Goal: Communication & Community: Share content

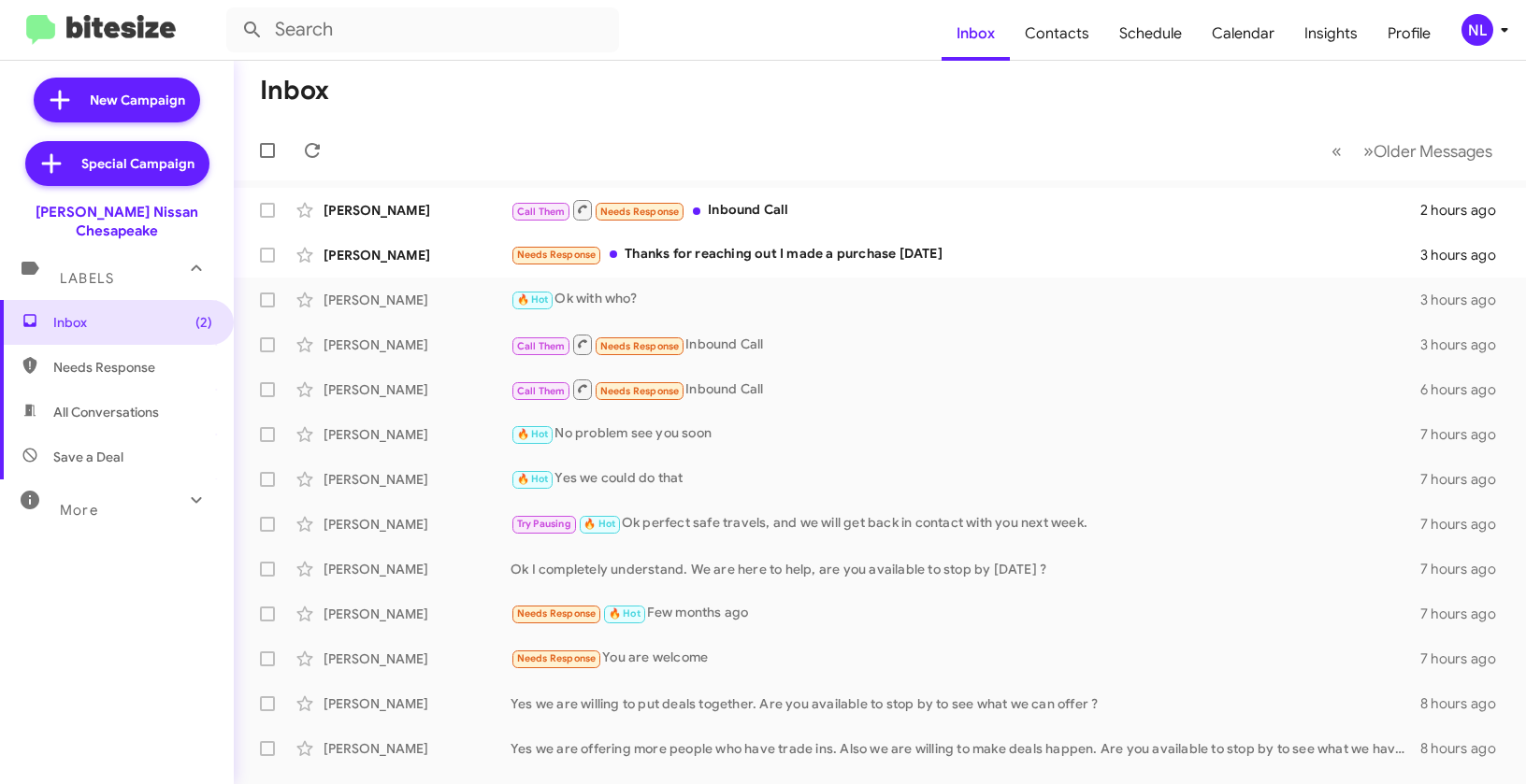
click at [1457, 34] on button "NL" at bounding box center [1475, 30] width 60 height 32
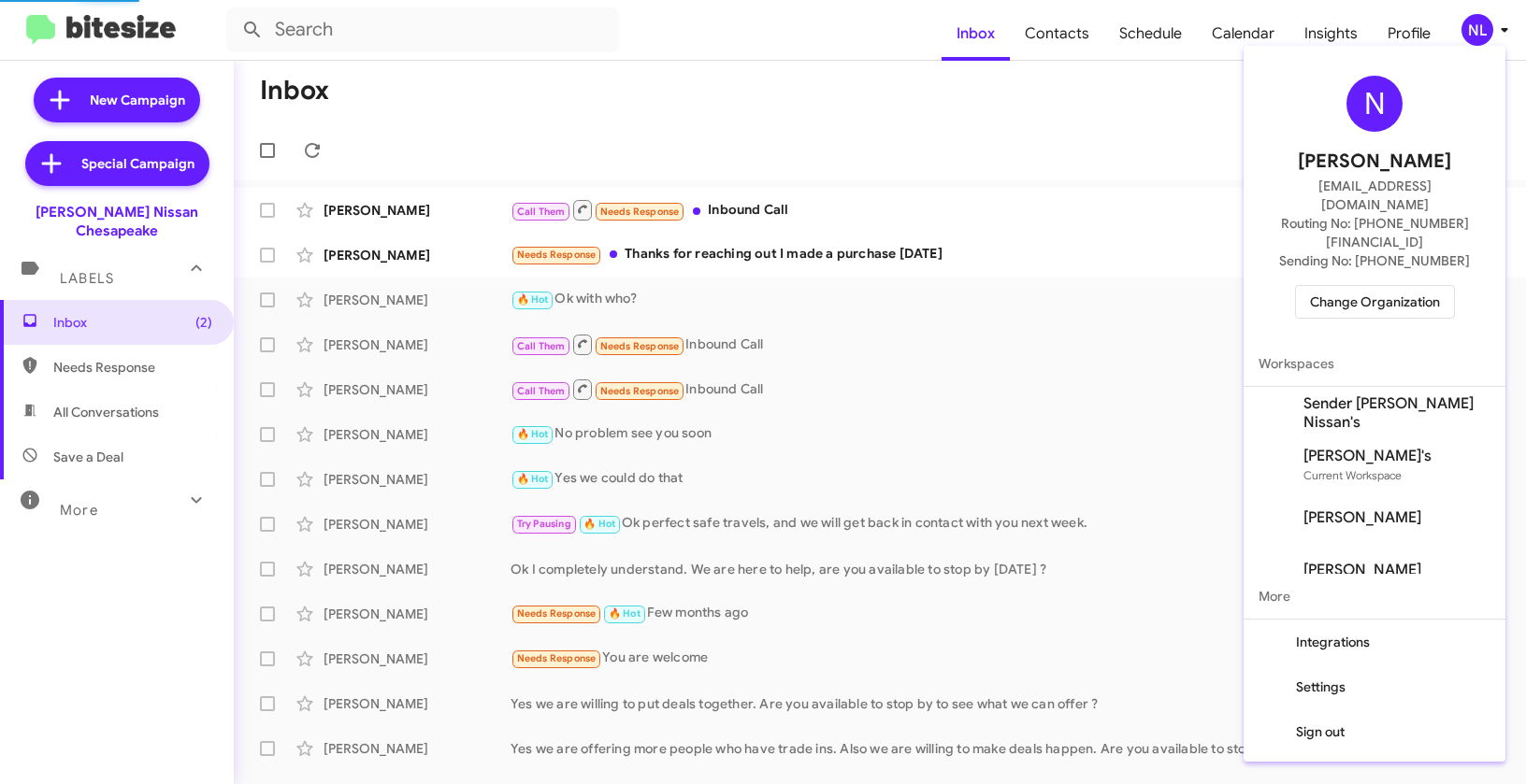
click at [1395, 286] on span "Change Organization" at bounding box center [1374, 302] width 130 height 32
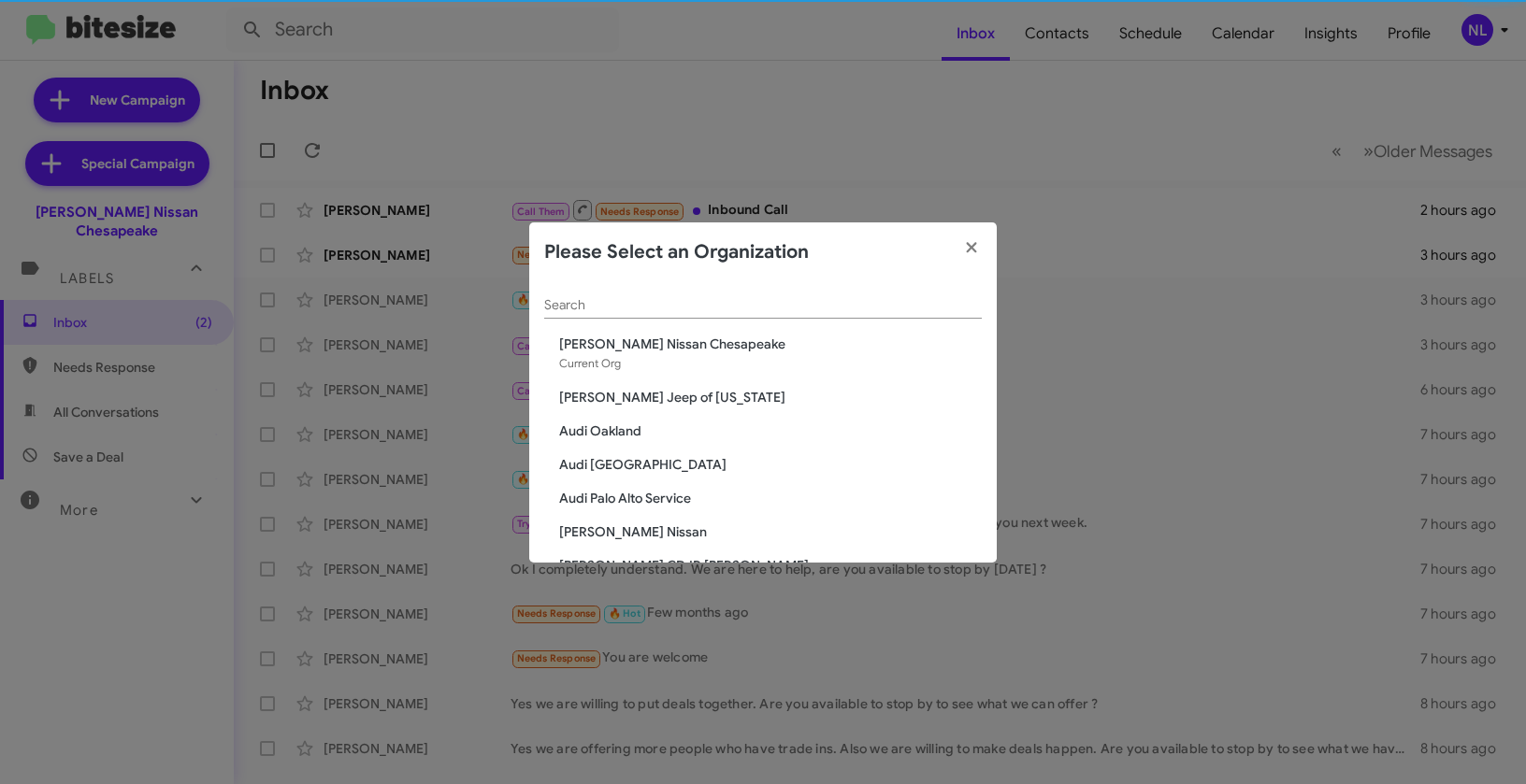
click at [817, 299] on input "Search" at bounding box center [763, 306] width 437 height 15
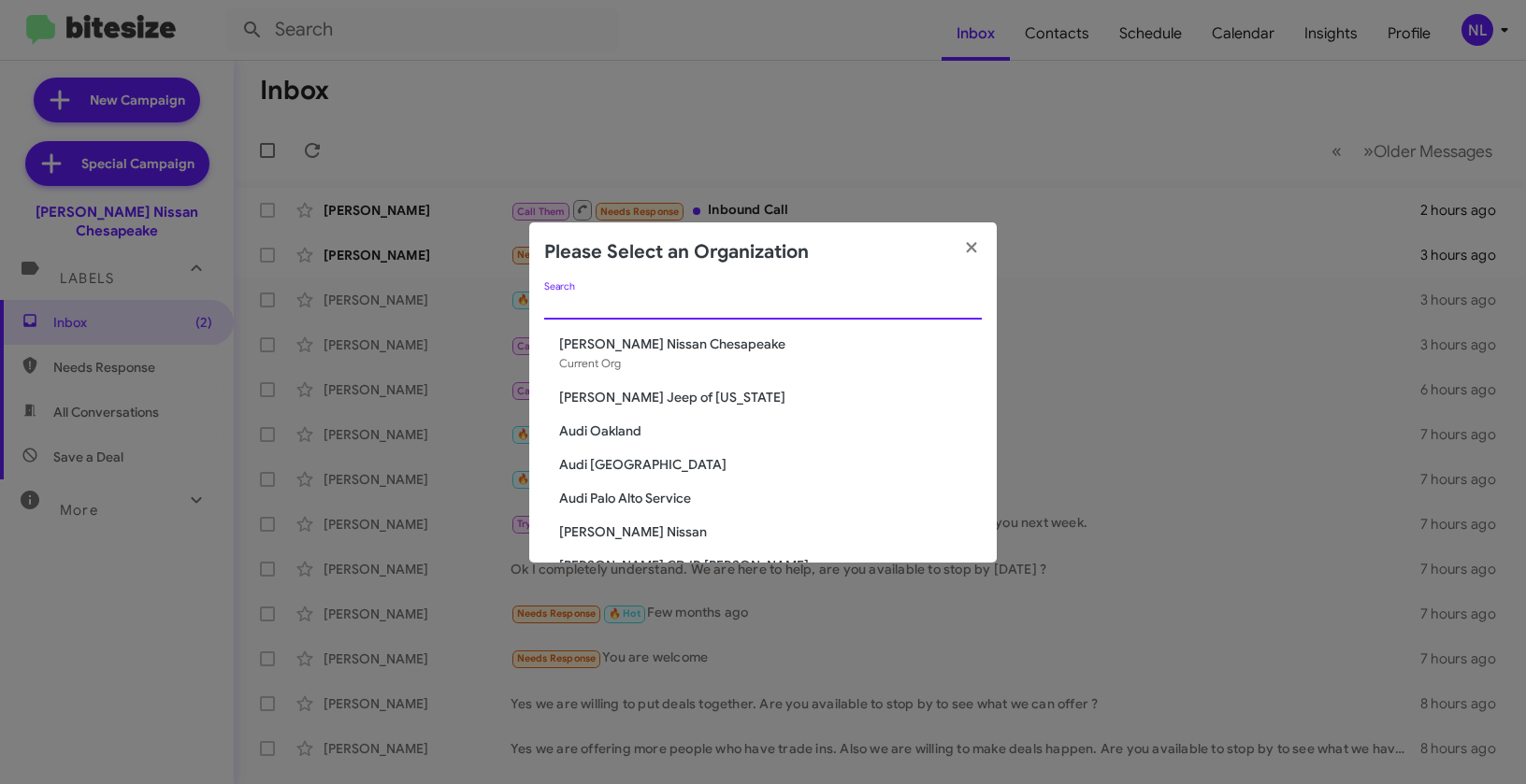
paste input "[PERSON_NAME] Jeep of [US_STATE]"
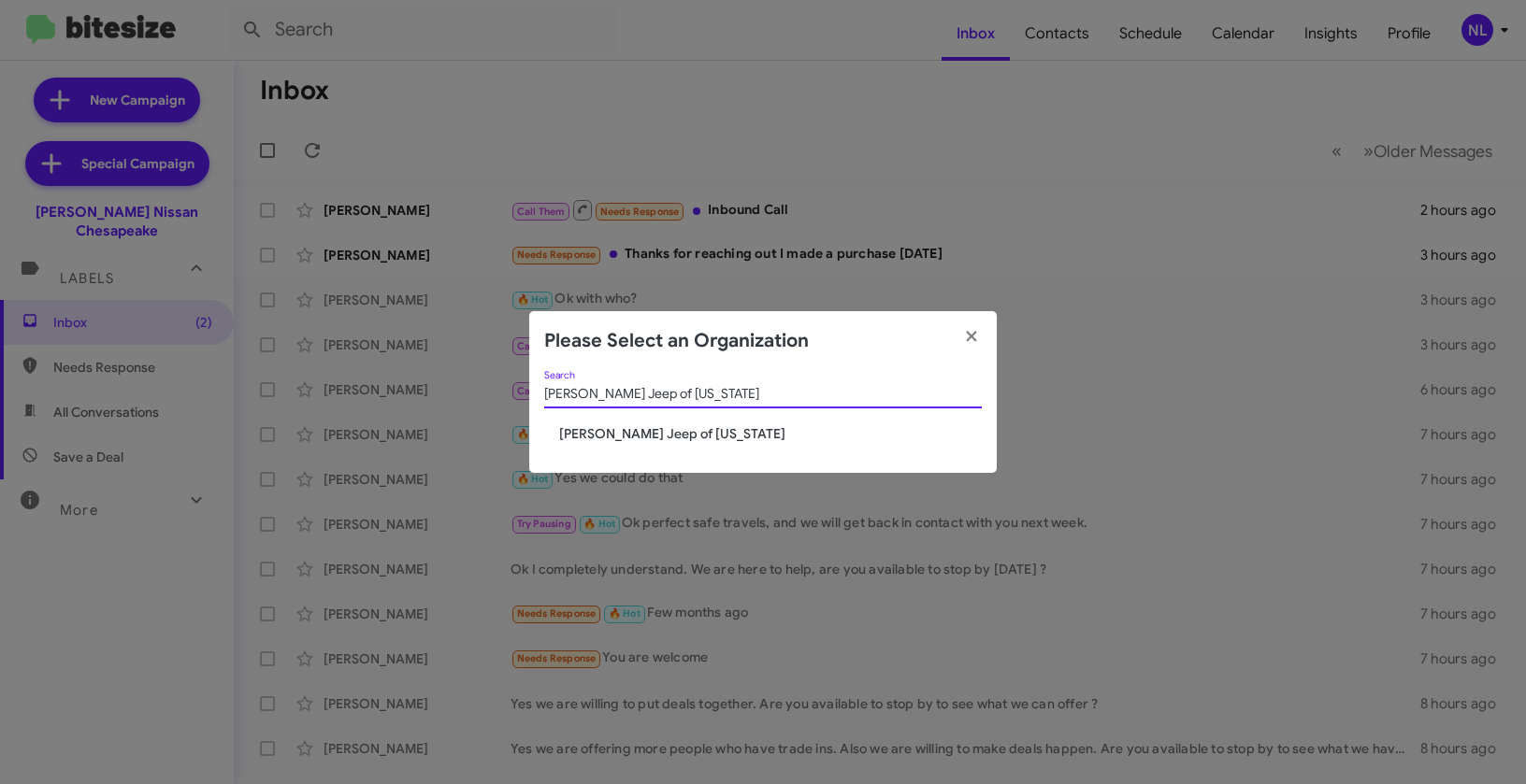
type input "[PERSON_NAME] Jeep of [US_STATE]"
click at [609, 434] on span "[PERSON_NAME] Jeep of [US_STATE]" at bounding box center [770, 434] width 423 height 19
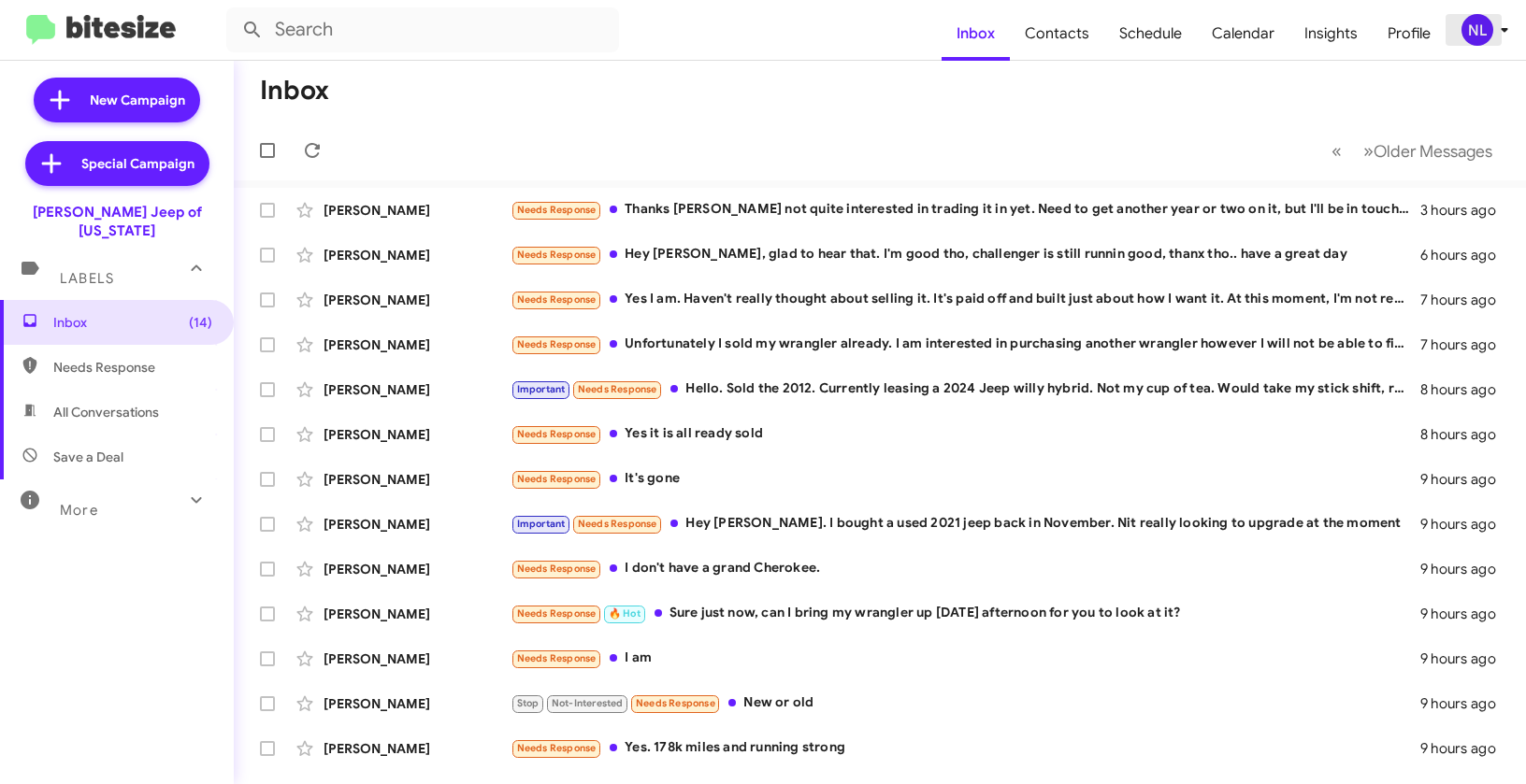
click at [1479, 30] on div "NL" at bounding box center [1477, 30] width 32 height 32
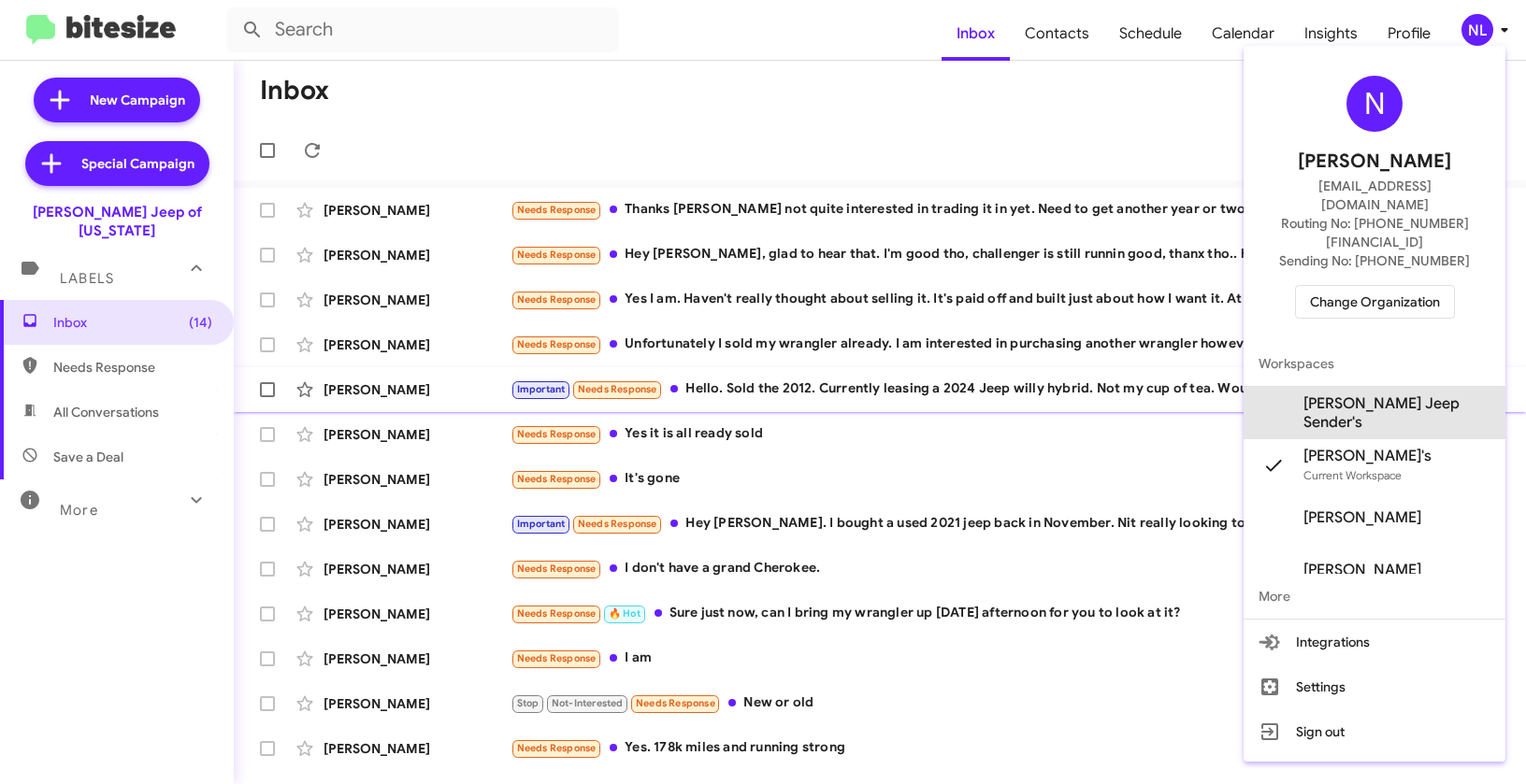
click at [1409, 395] on span "Adams Jeep Sender's" at bounding box center [1397, 414] width 187 height 38
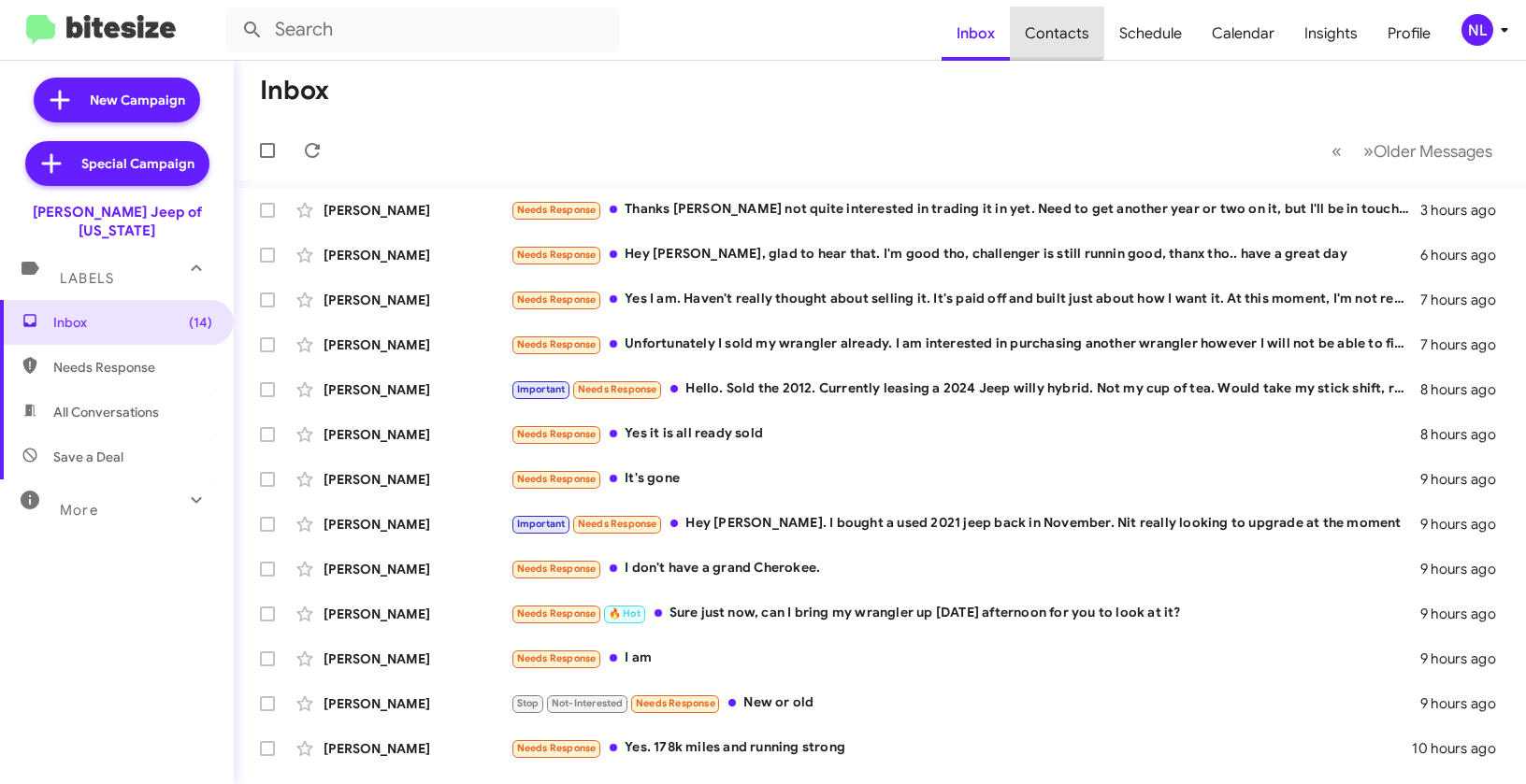
click at [1047, 24] on span "Contacts" at bounding box center [1057, 34] width 95 height 54
click at [1061, 42] on span "Contacts" at bounding box center [1057, 34] width 95 height 54
type input "in:groups"
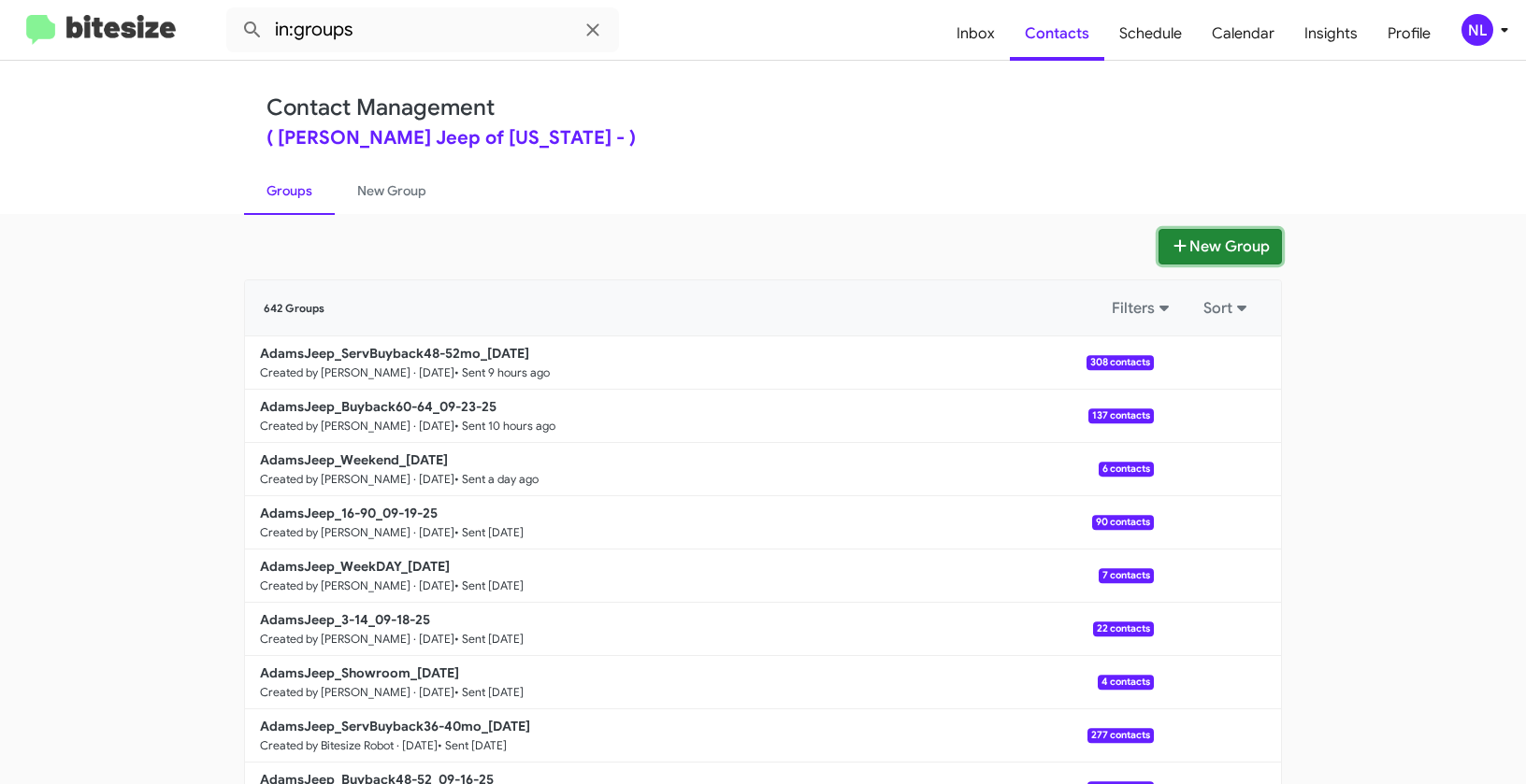
click at [1217, 250] on button "New Group" at bounding box center [1220, 247] width 124 height 36
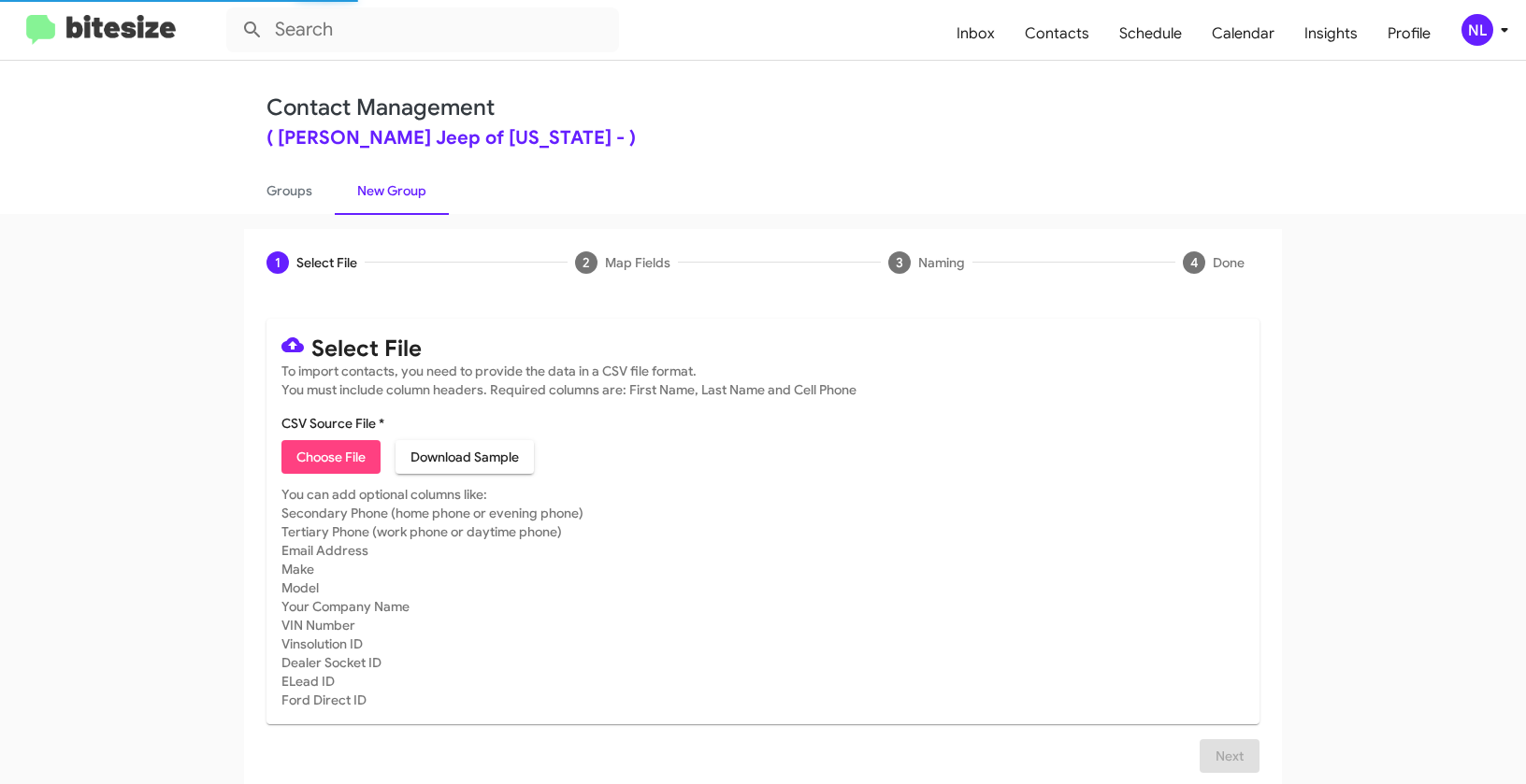
click at [321, 448] on span "Choose File" at bounding box center [331, 457] width 69 height 34
type input "AdamsJeep_Showroom_09-24-25"
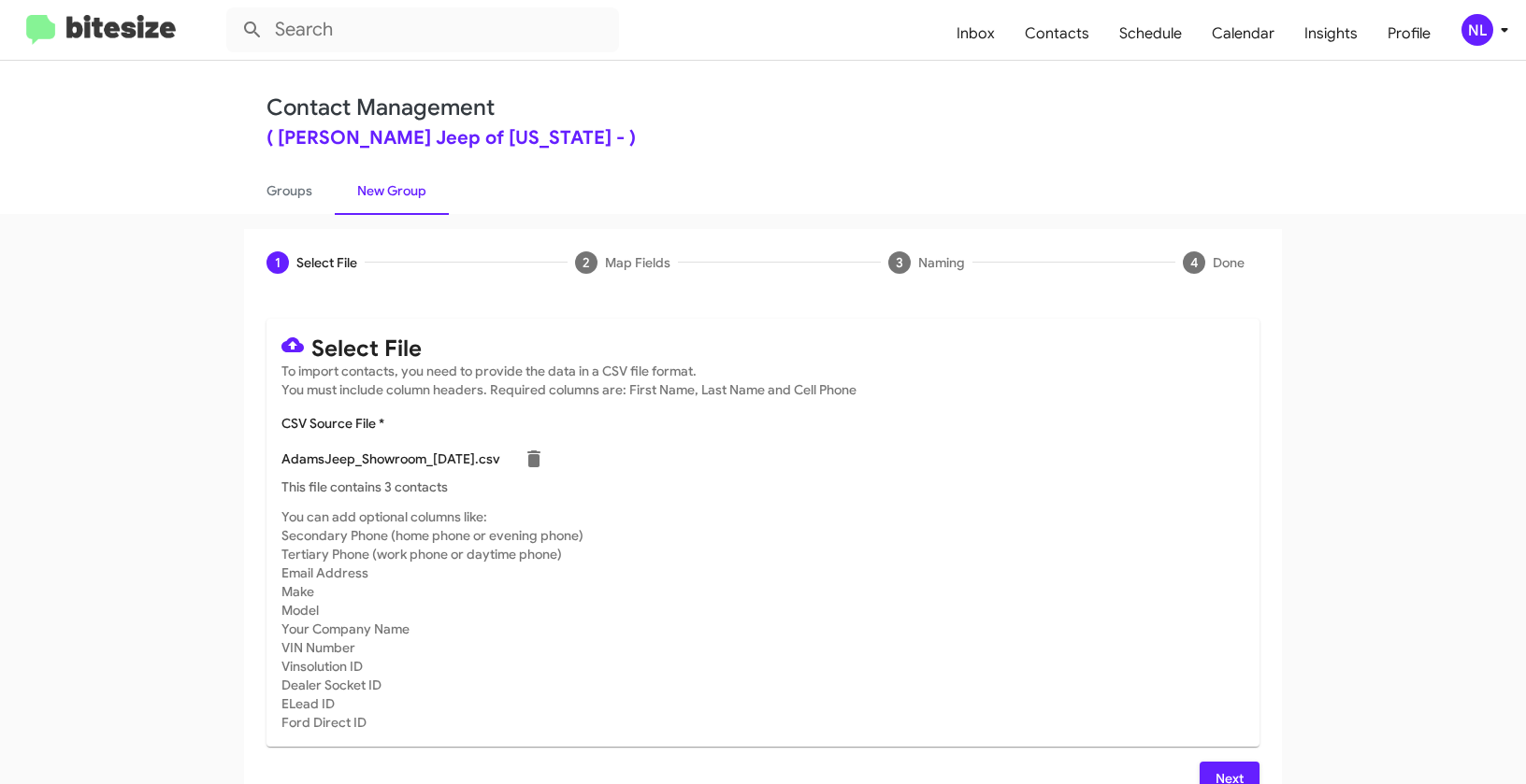
scroll to position [34, 0]
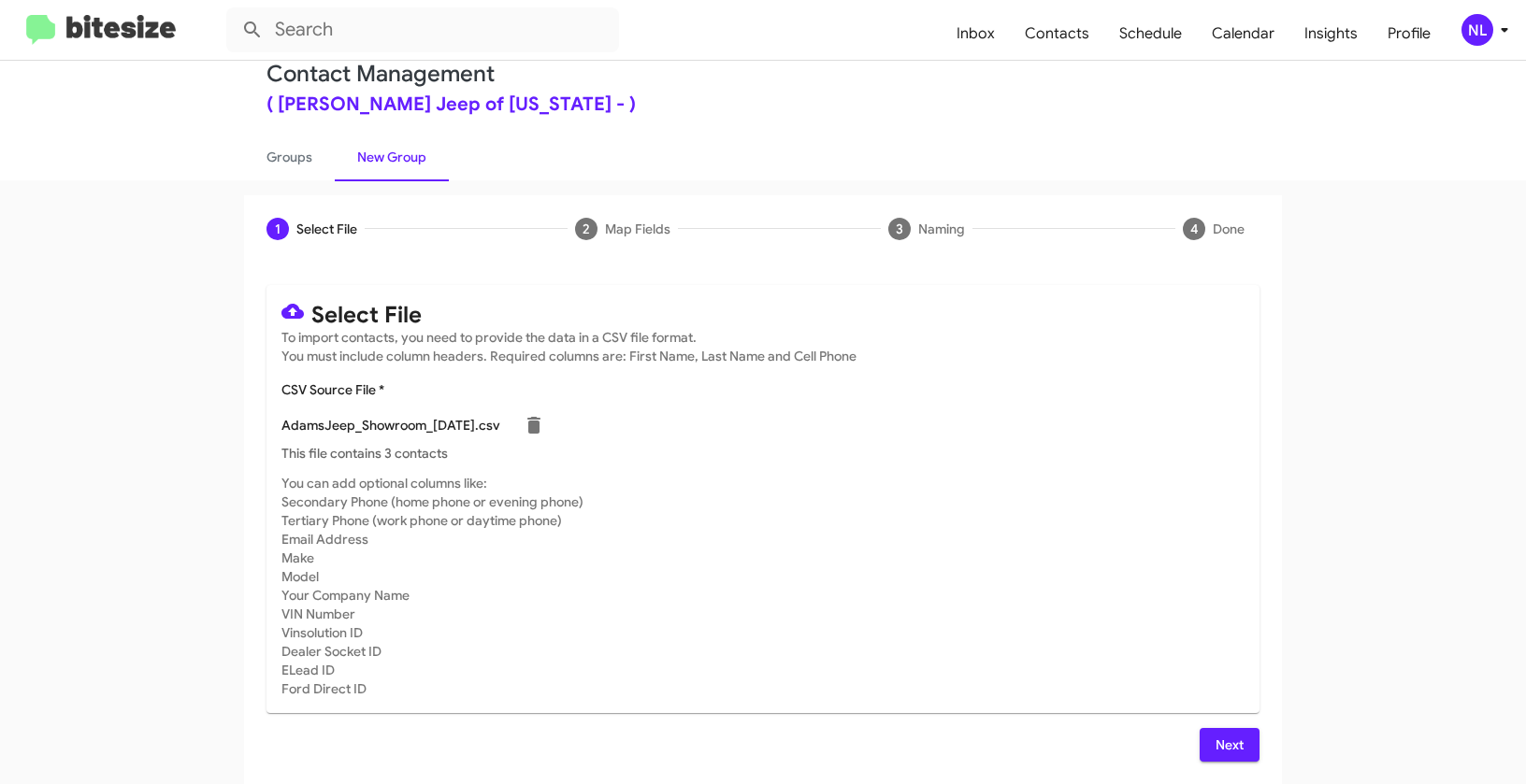
click at [1230, 745] on span "Next" at bounding box center [1230, 745] width 30 height 34
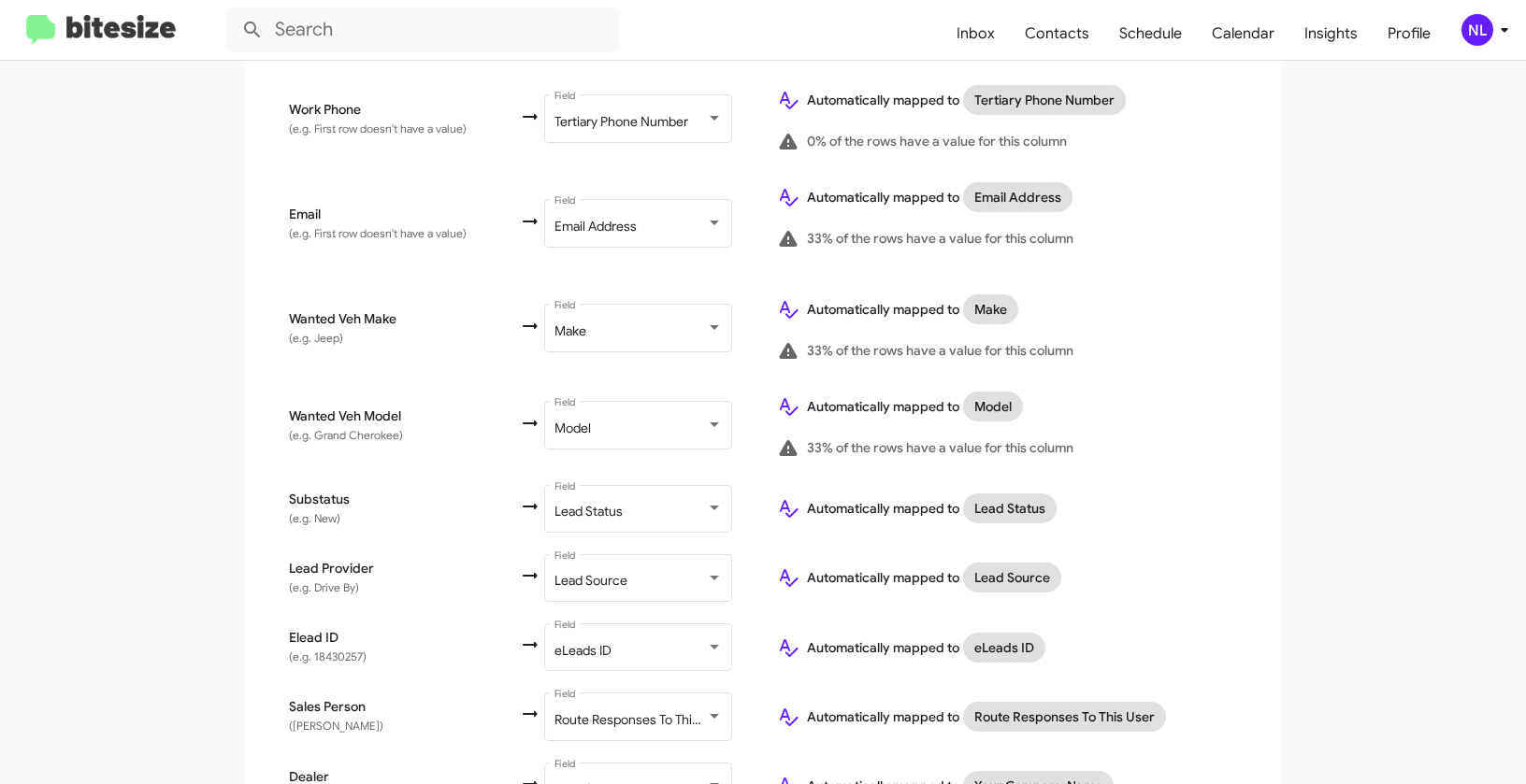
scroll to position [790, 0]
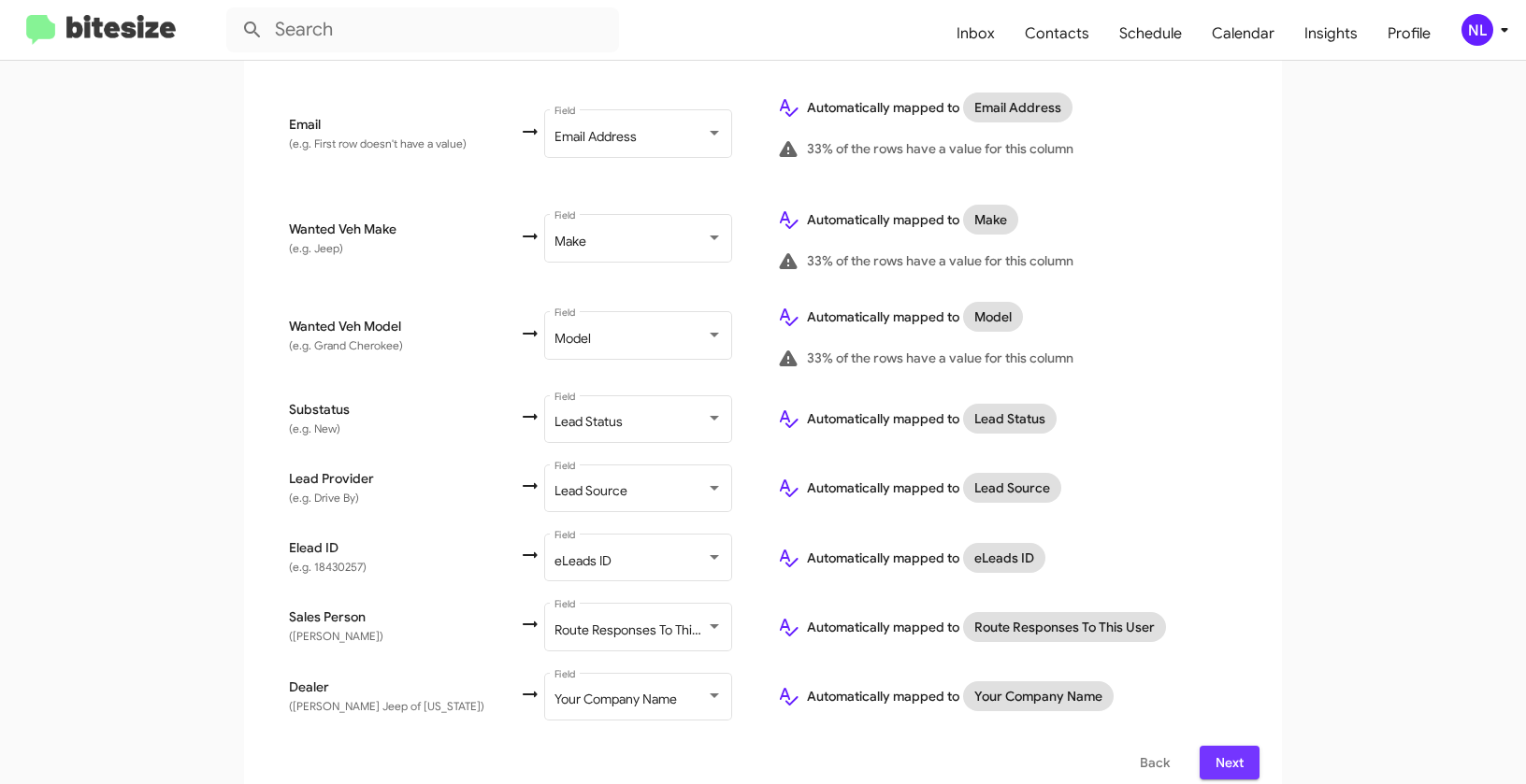
click at [1222, 747] on span "Next" at bounding box center [1230, 762] width 30 height 34
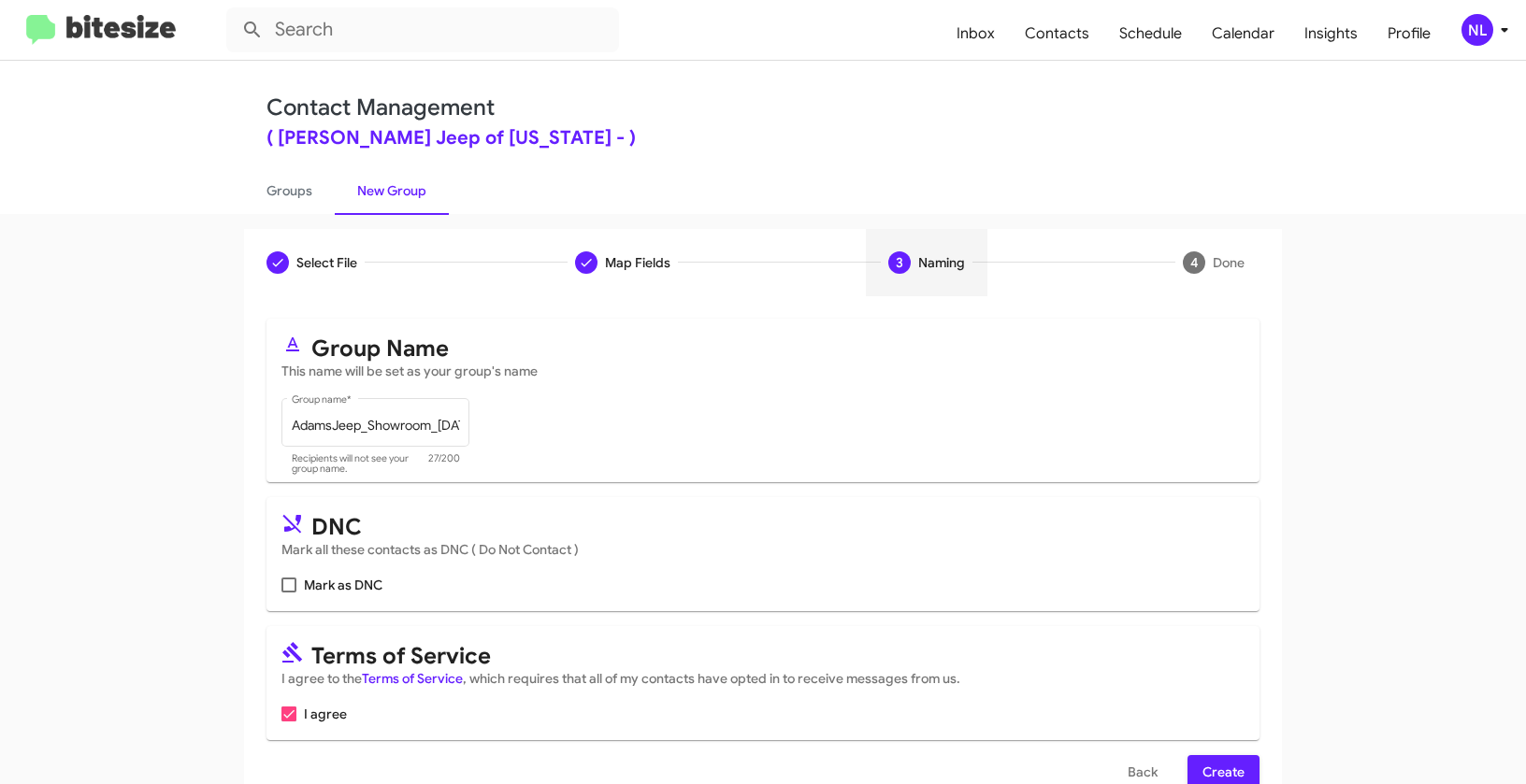
scroll to position [42, 0]
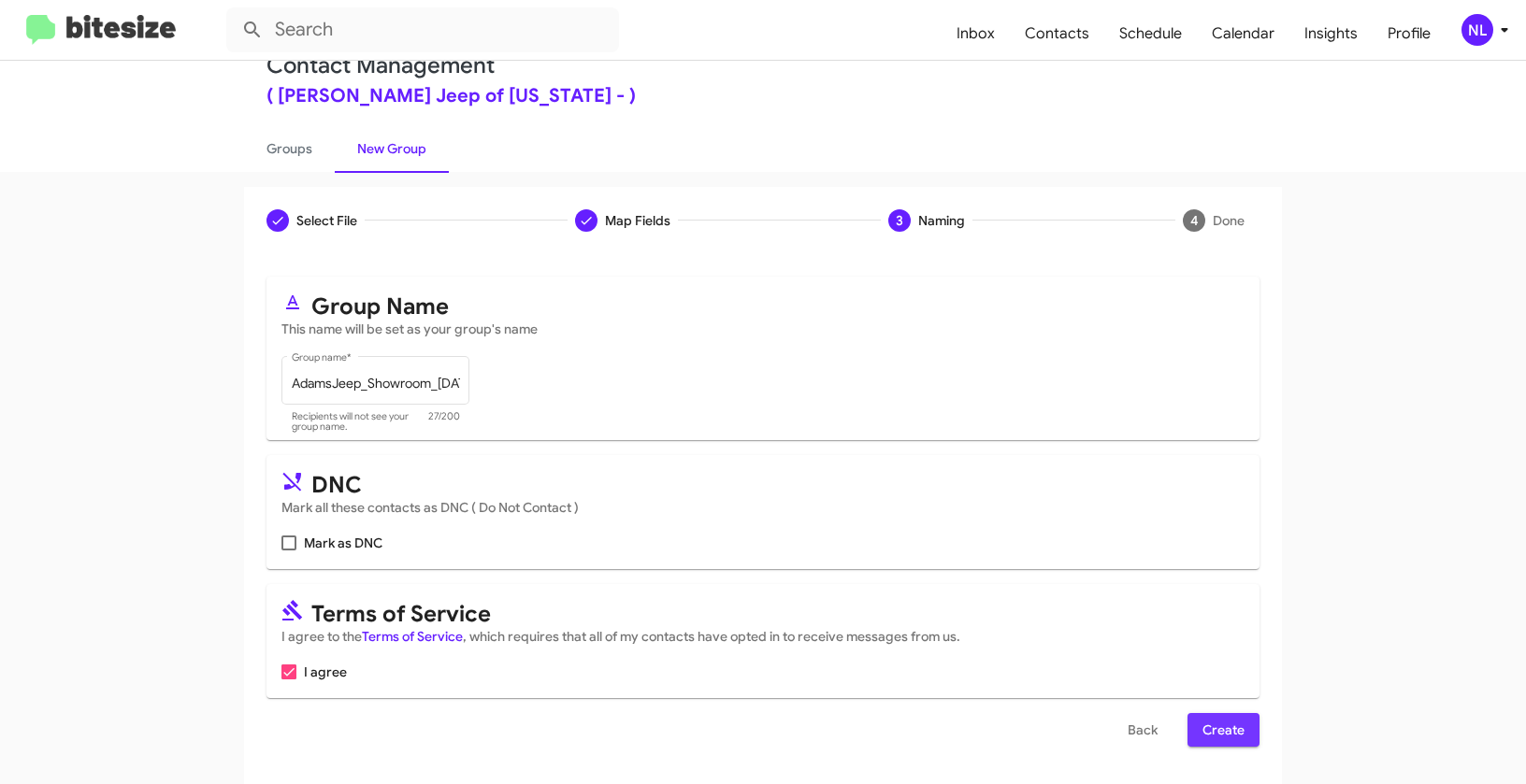
click at [1224, 719] on span "Create" at bounding box center [1223, 731] width 42 height 34
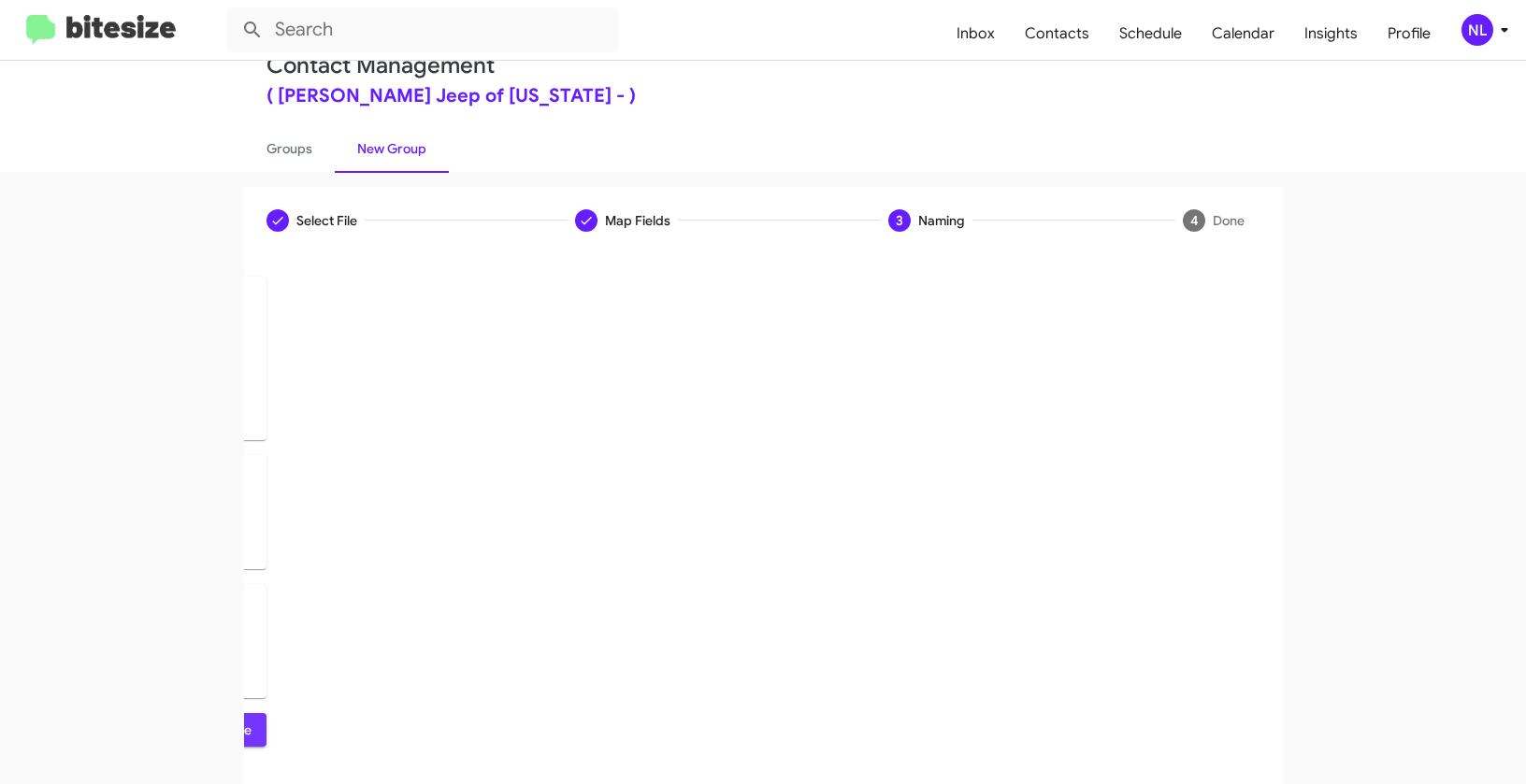
scroll to position [0, 0]
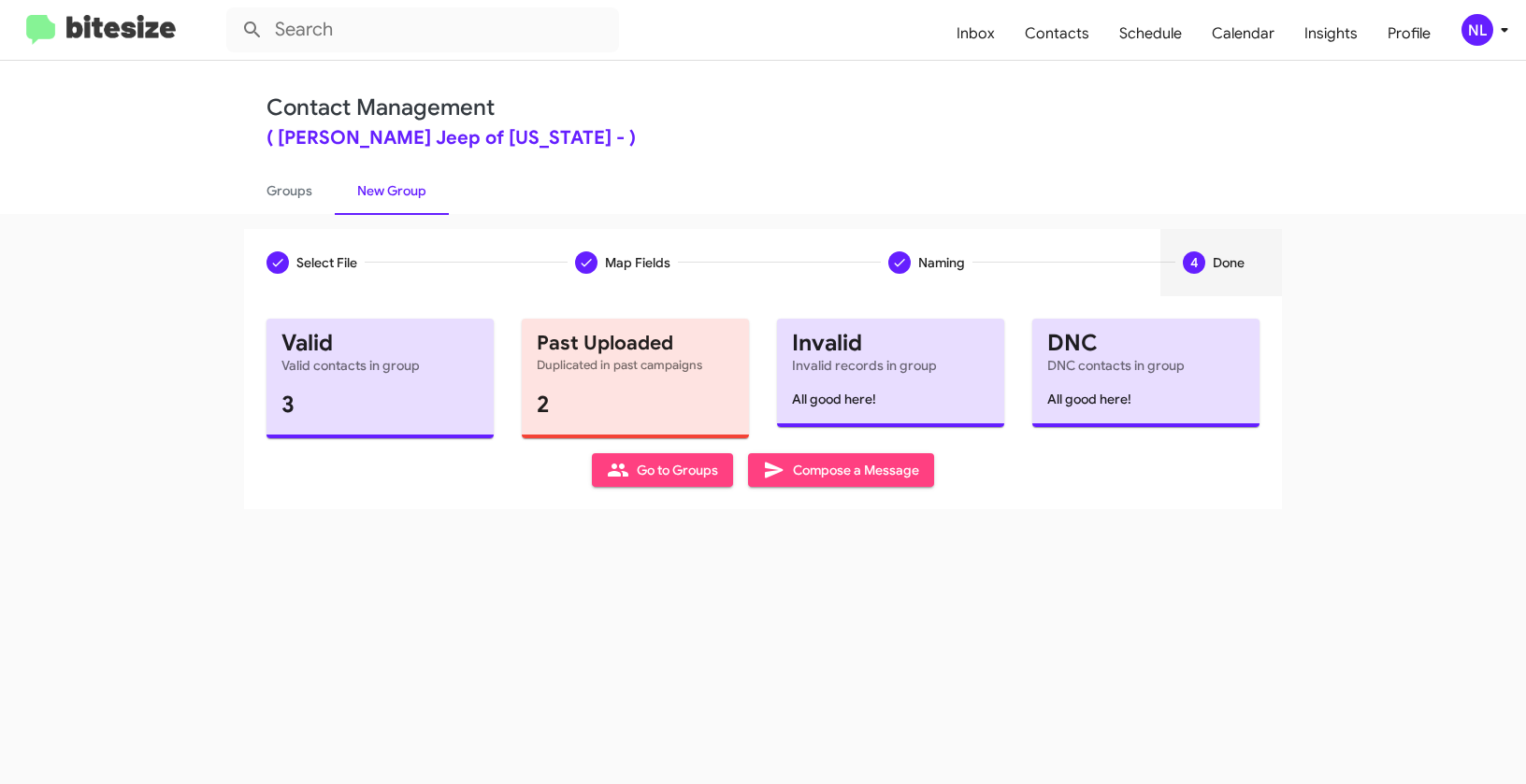
click at [698, 473] on span "Go to Groups" at bounding box center [662, 470] width 112 height 34
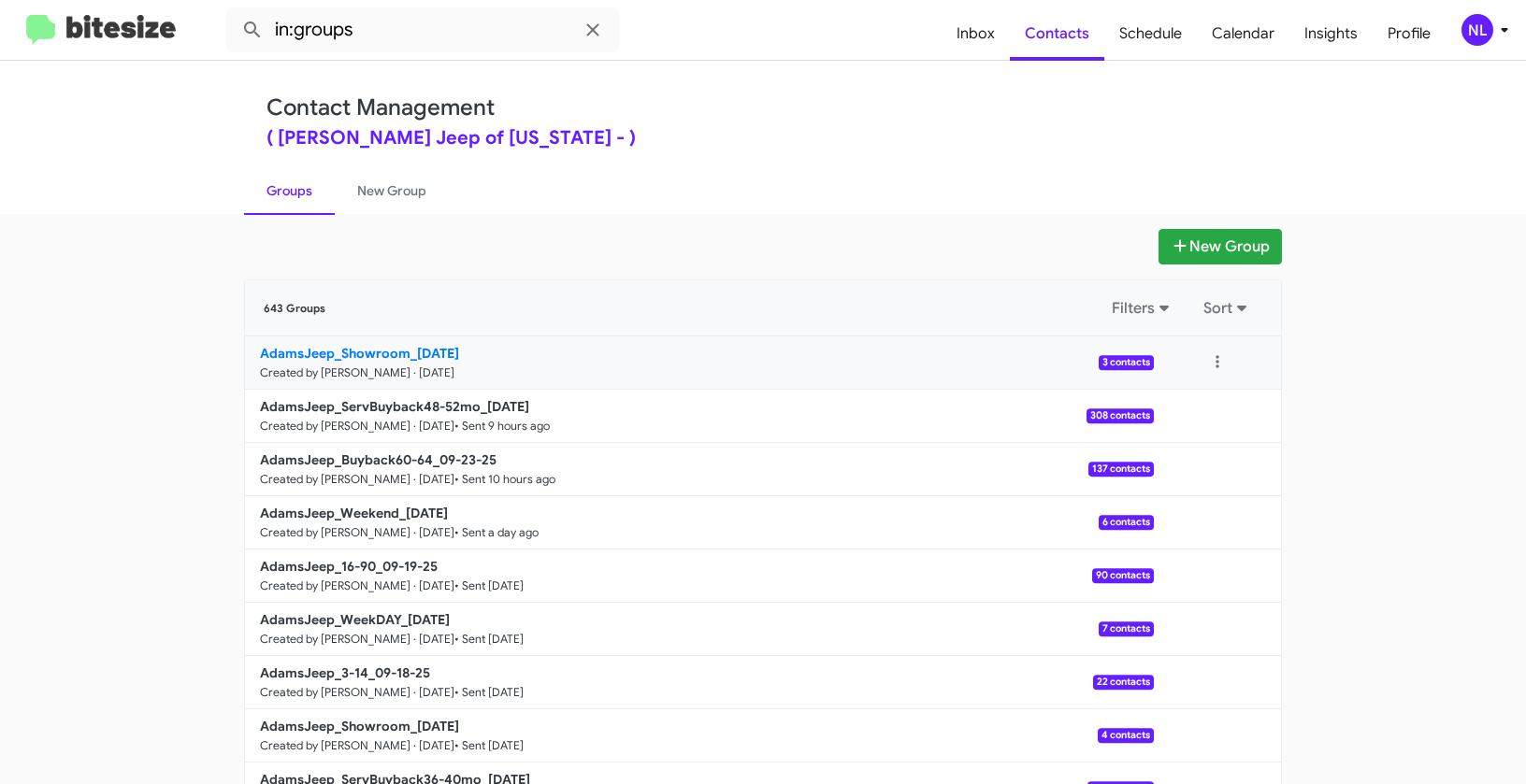
drag, startPoint x: 169, startPoint y: 346, endPoint x: 409, endPoint y: 346, distance: 240.0
click at [409, 346] on app-groups "New Group 643 Groups Filters Sort AdamsJeep_Showroom_09-24-25 Created by Nen Li…" at bounding box center [763, 574] width 1526 height 690
copy div "Filters Sort AdamsJeep_Showroom_"
click at [391, 35] on input "in:groups" at bounding box center [422, 30] width 393 height 45
paste input "AdamsJeep_Showroom_"
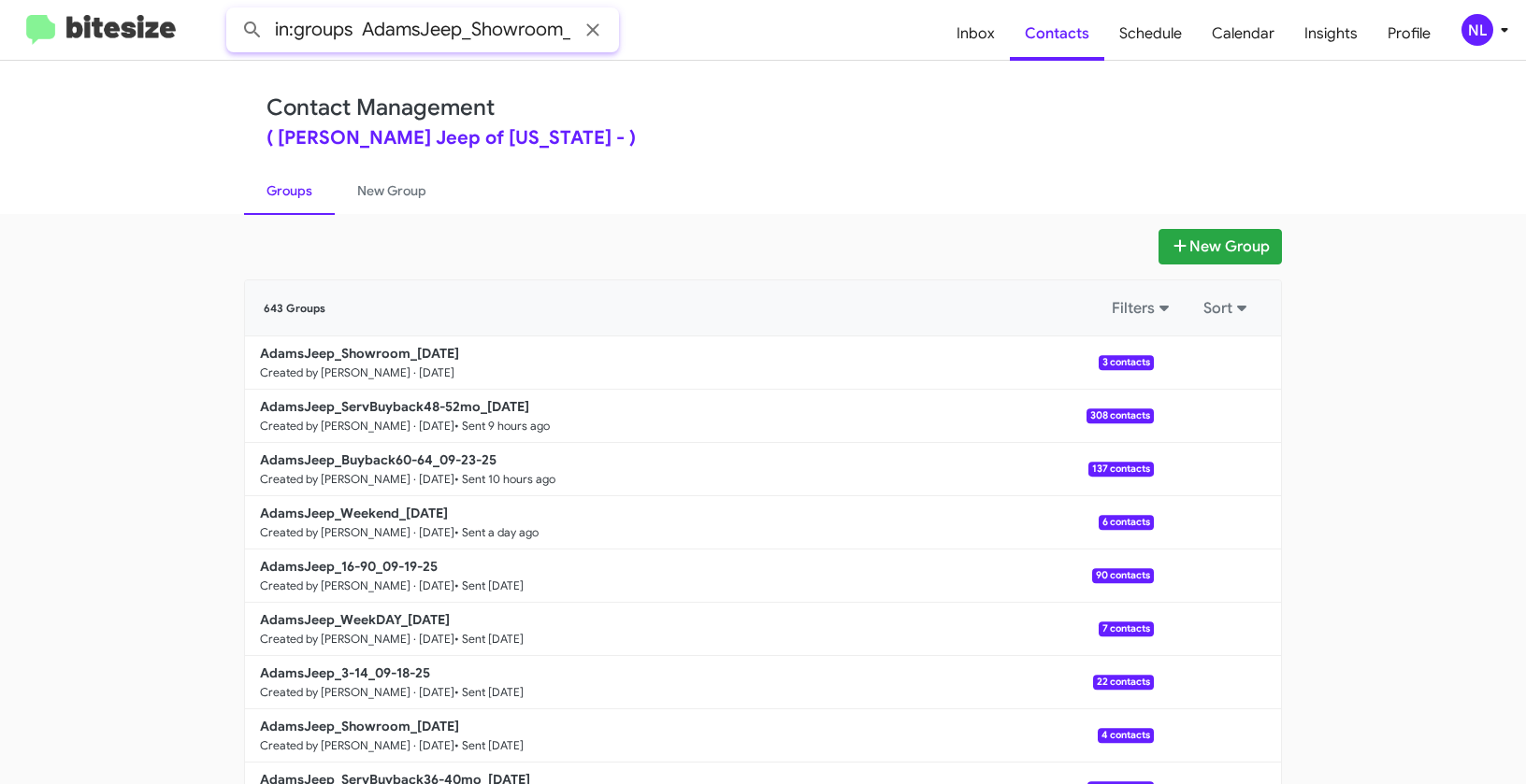
scroll to position [0, 1]
type input "in:groups AdamsJeep_Showroom_"
click at [234, 11] on button at bounding box center [252, 30] width 38 height 38
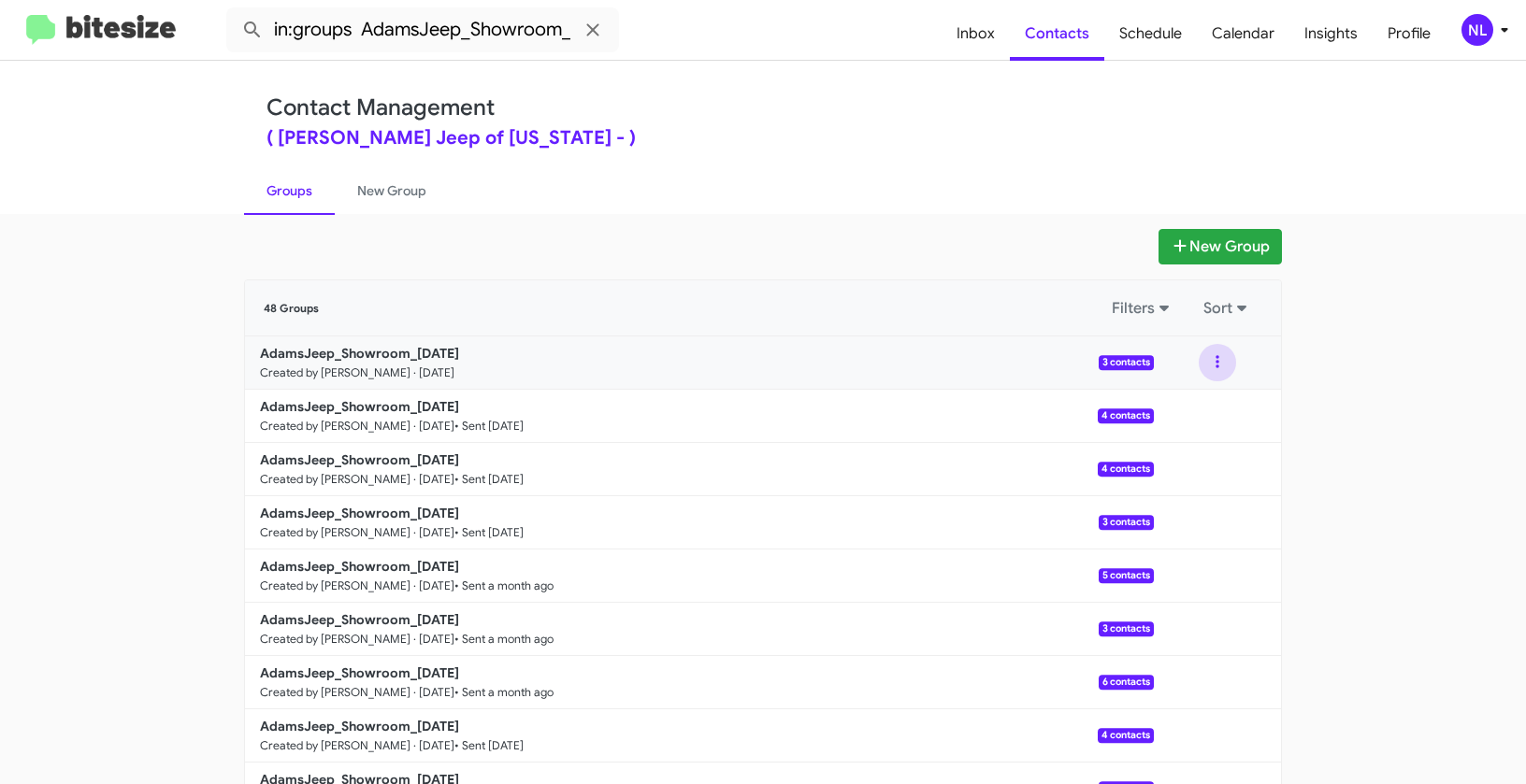
click at [1206, 363] on button at bounding box center [1217, 363] width 38 height 38
click at [1186, 415] on button "View contacts" at bounding box center [1160, 414] width 149 height 45
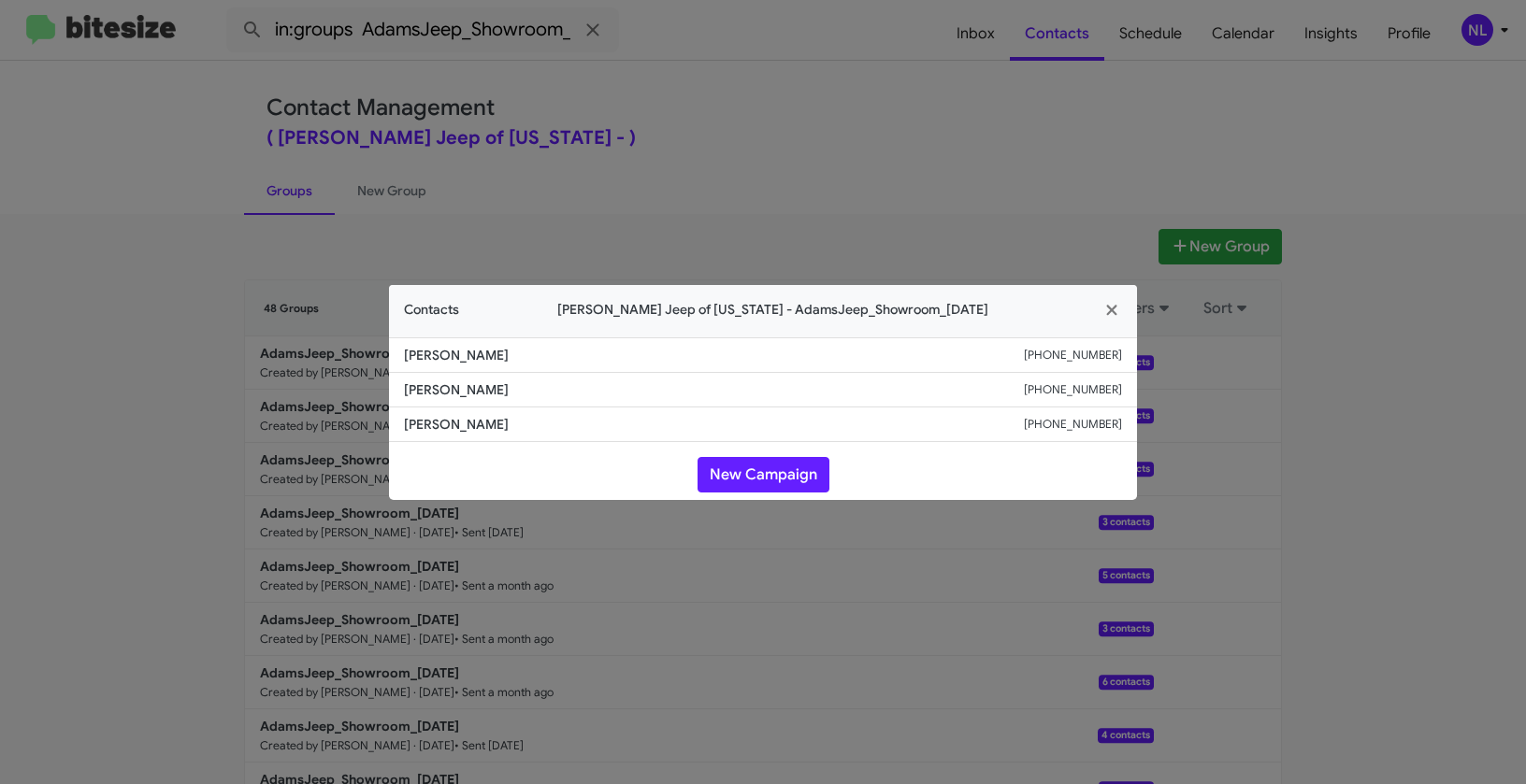
drag, startPoint x: 396, startPoint y: 387, endPoint x: 553, endPoint y: 395, distance: 157.2
click at [553, 395] on li "Chris Robinson +12409683548" at bounding box center [763, 390] width 748 height 35
drag, startPoint x: 1017, startPoint y: 388, endPoint x: 1134, endPoint y: 383, distance: 117.1
click at [1134, 383] on li "Chris Robinson +12409683548" at bounding box center [763, 390] width 748 height 35
copy div "+12409683548"
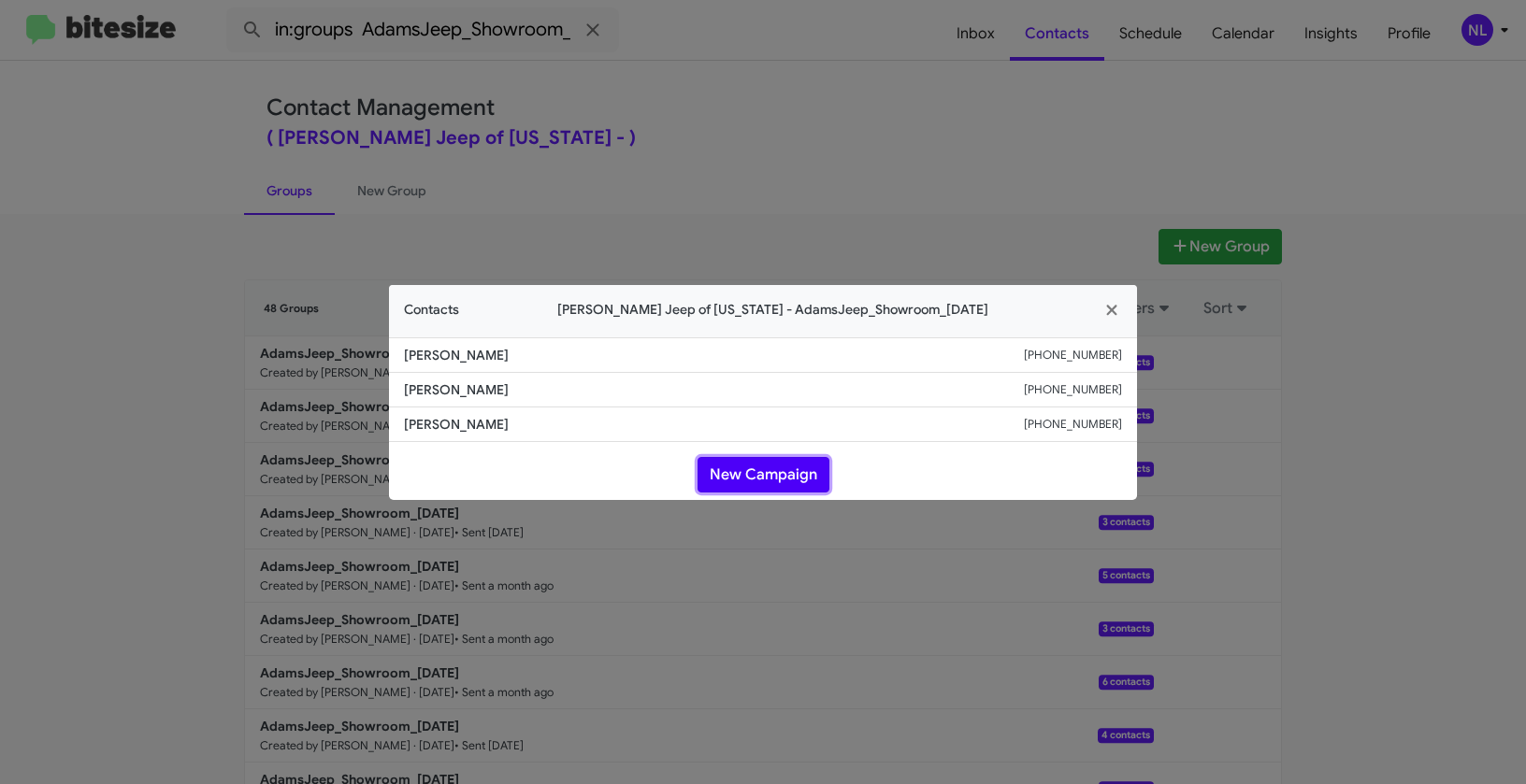
drag, startPoint x: 745, startPoint y: 475, endPoint x: 762, endPoint y: 487, distance: 20.8
click at [745, 475] on button "New Campaign" at bounding box center [763, 475] width 132 height 36
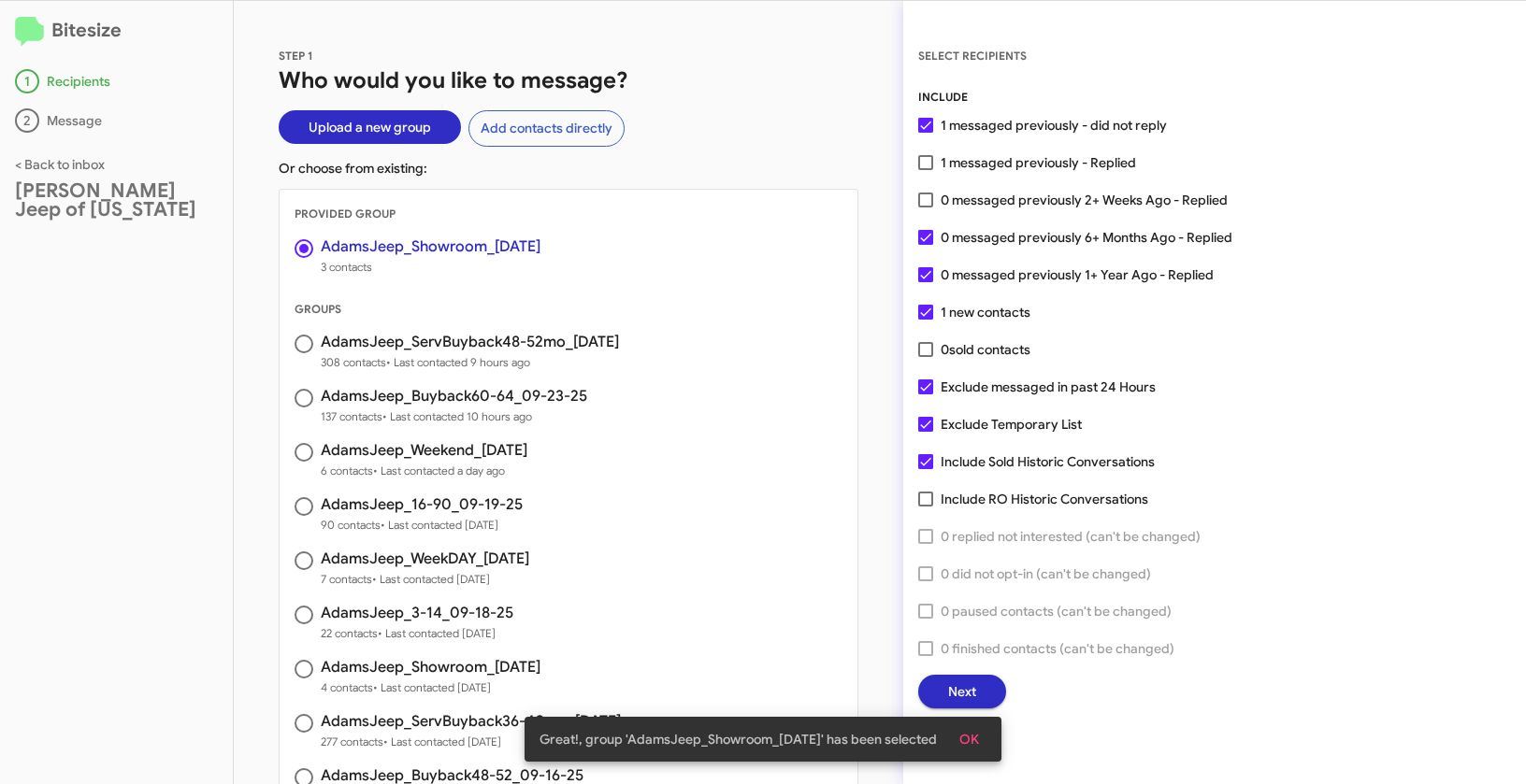
click at [923, 166] on span at bounding box center [926, 162] width 15 height 15
click at [925, 170] on input "1 messaged previously - Replied" at bounding box center [925, 170] width 1 height 1
checkbox input "true"
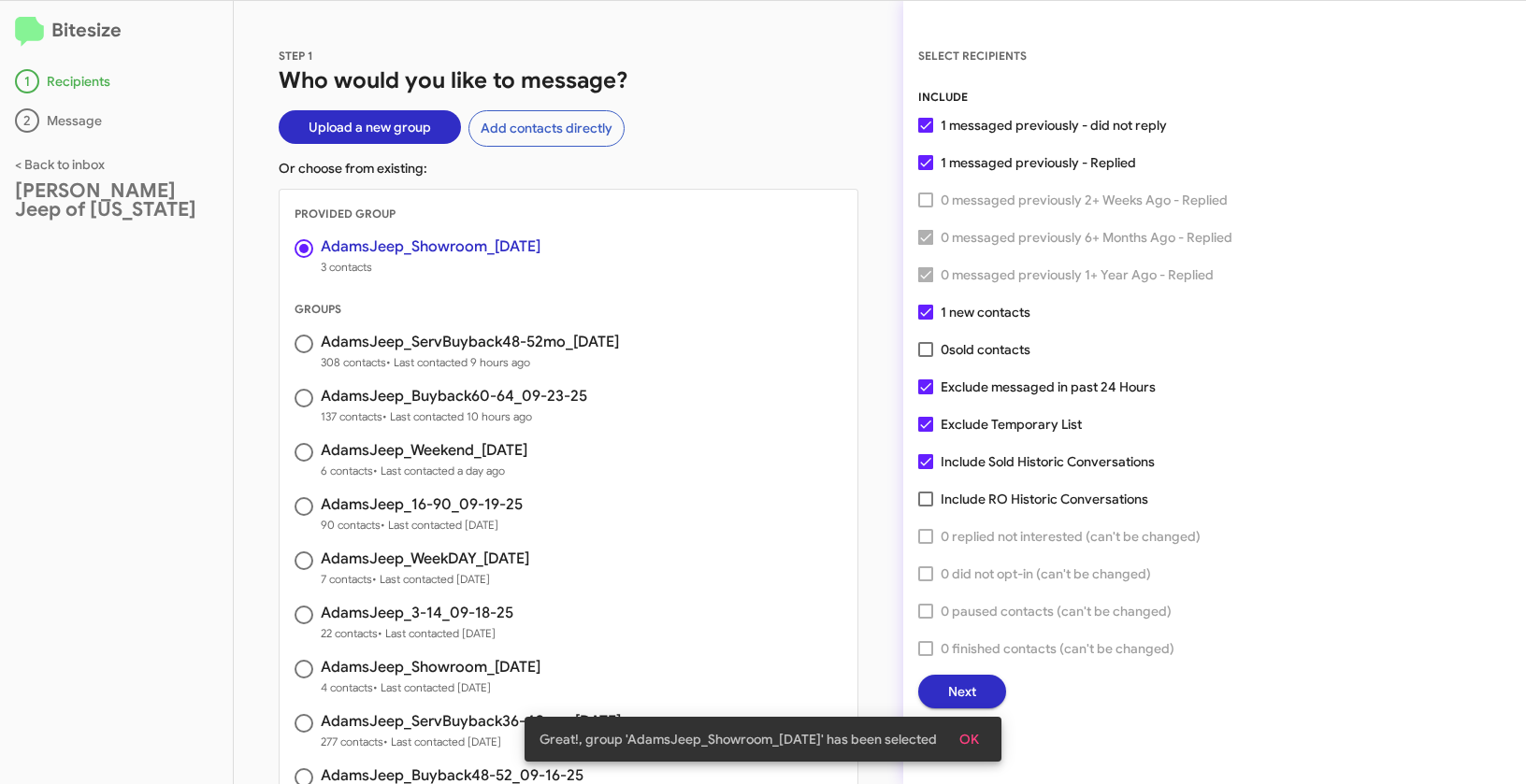
click at [992, 743] on button "OK" at bounding box center [969, 740] width 50 height 34
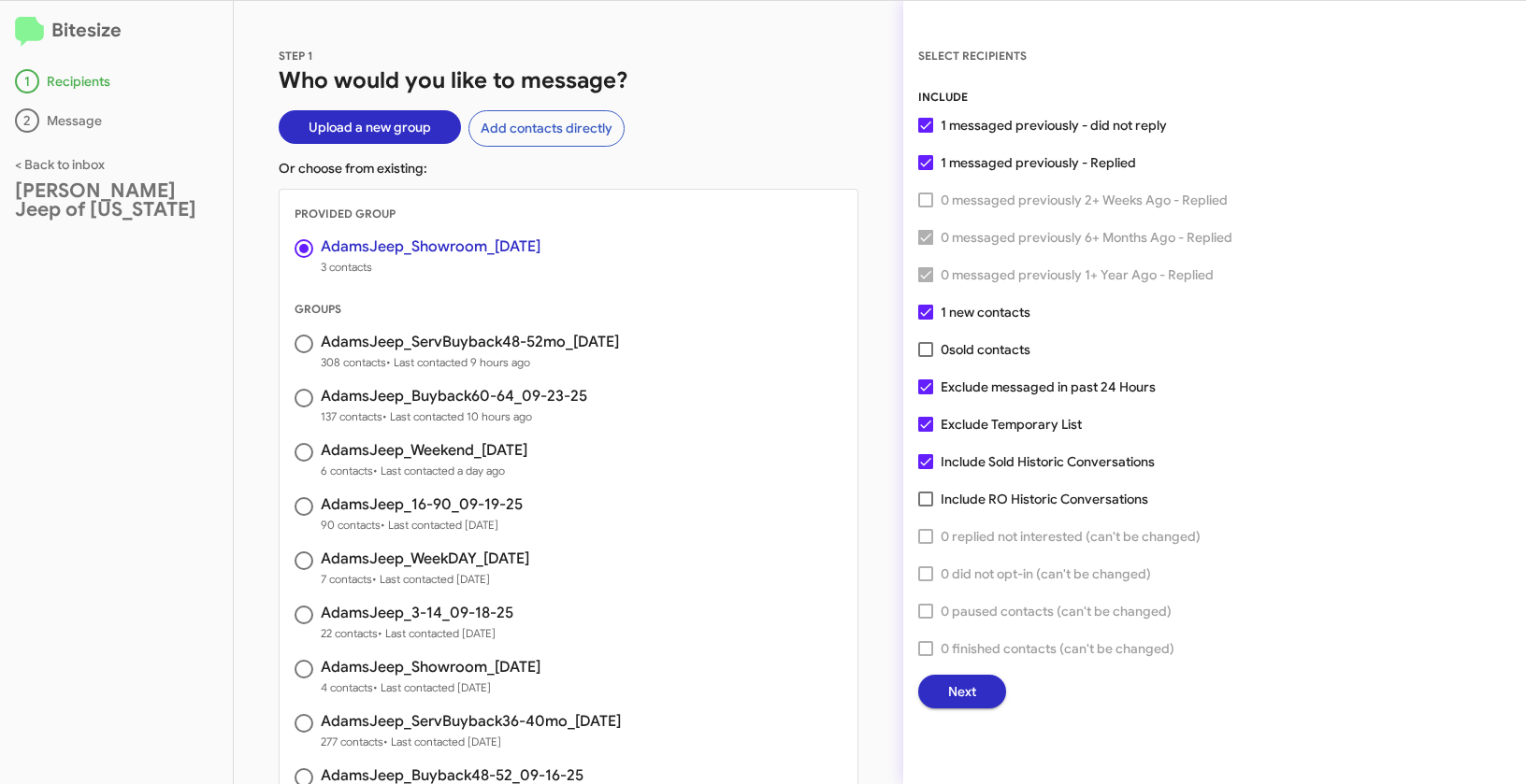
click at [936, 700] on button "Next" at bounding box center [962, 692] width 88 height 34
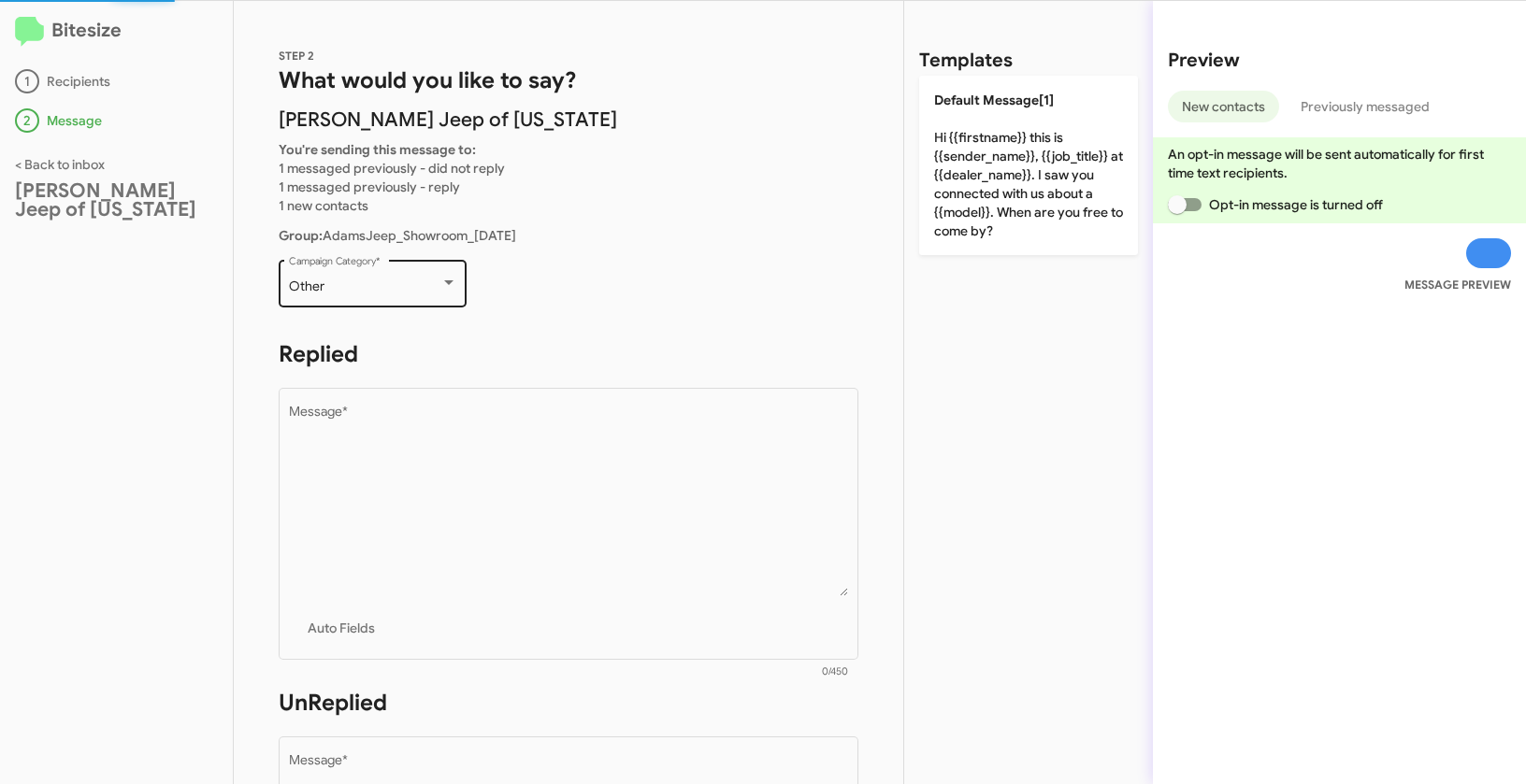
click at [392, 297] on div "Other Campaign Category *" at bounding box center [372, 281] width 168 height 52
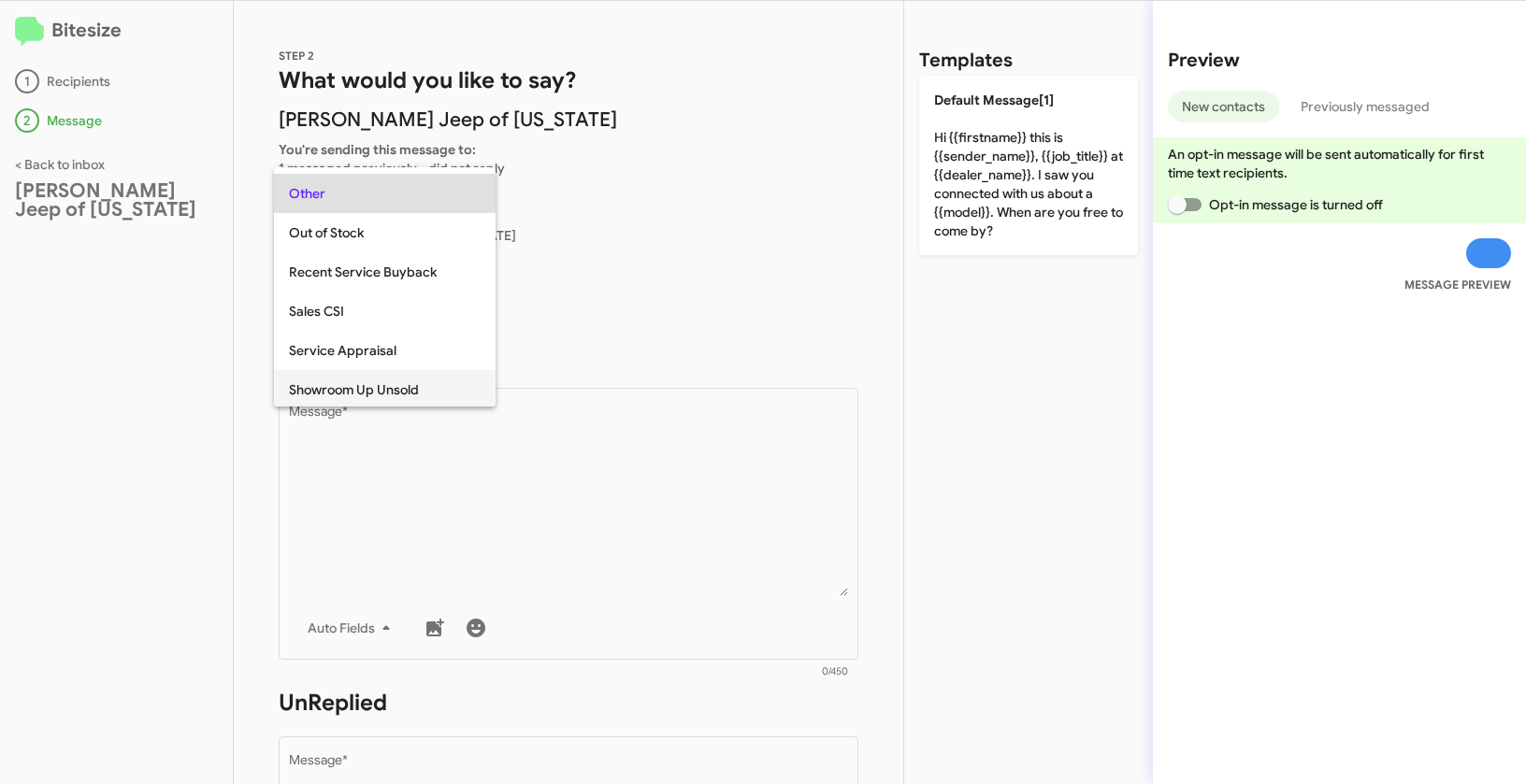
scroll to position [516, 0]
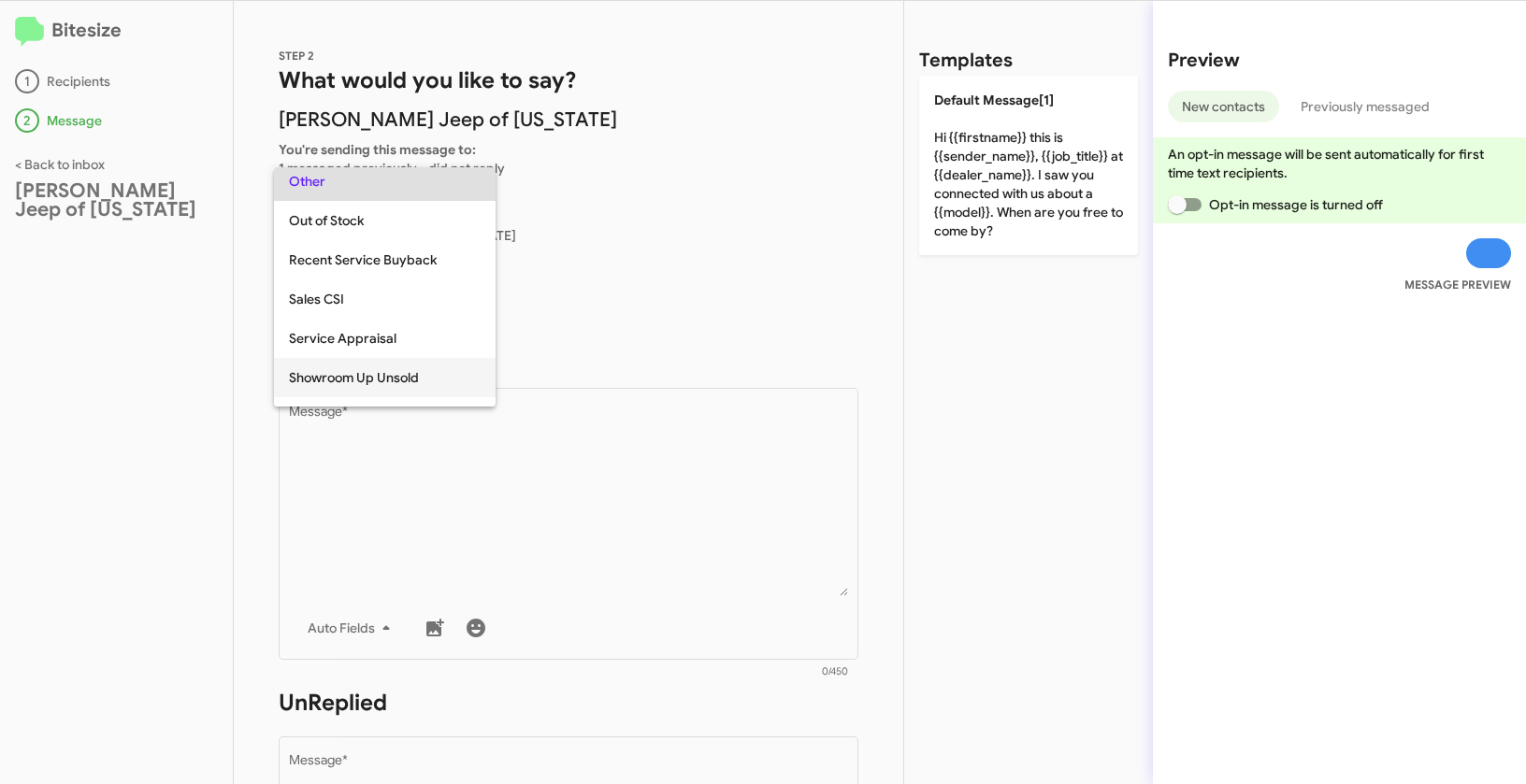
click at [374, 381] on span "Showroom Up Unsold" at bounding box center [385, 378] width 191 height 39
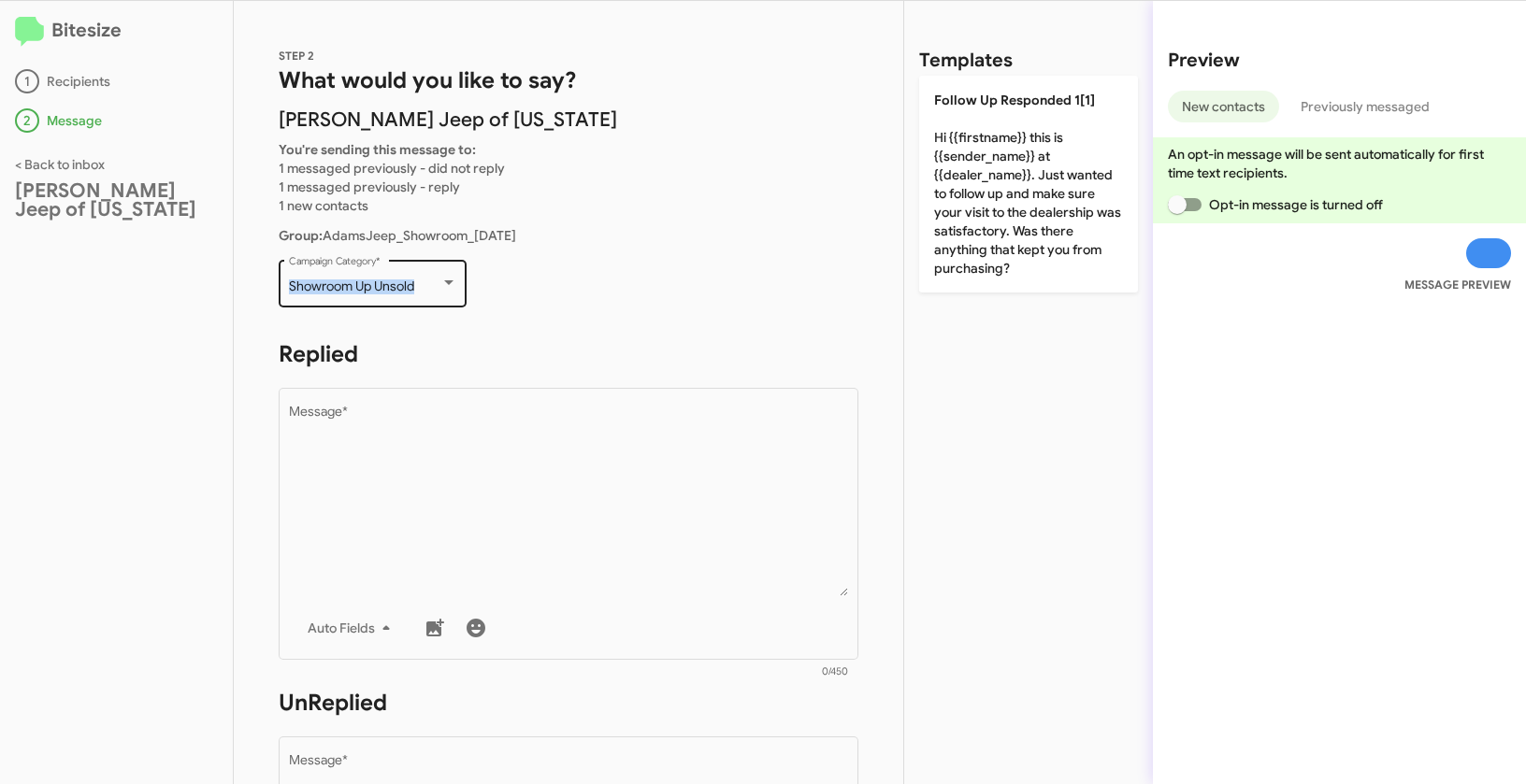
drag, startPoint x: 283, startPoint y: 284, endPoint x: 418, endPoint y: 285, distance: 135.0
click at [418, 285] on div "Showroom Up Unsold Campaign Category *" at bounding box center [372, 281] width 188 height 52
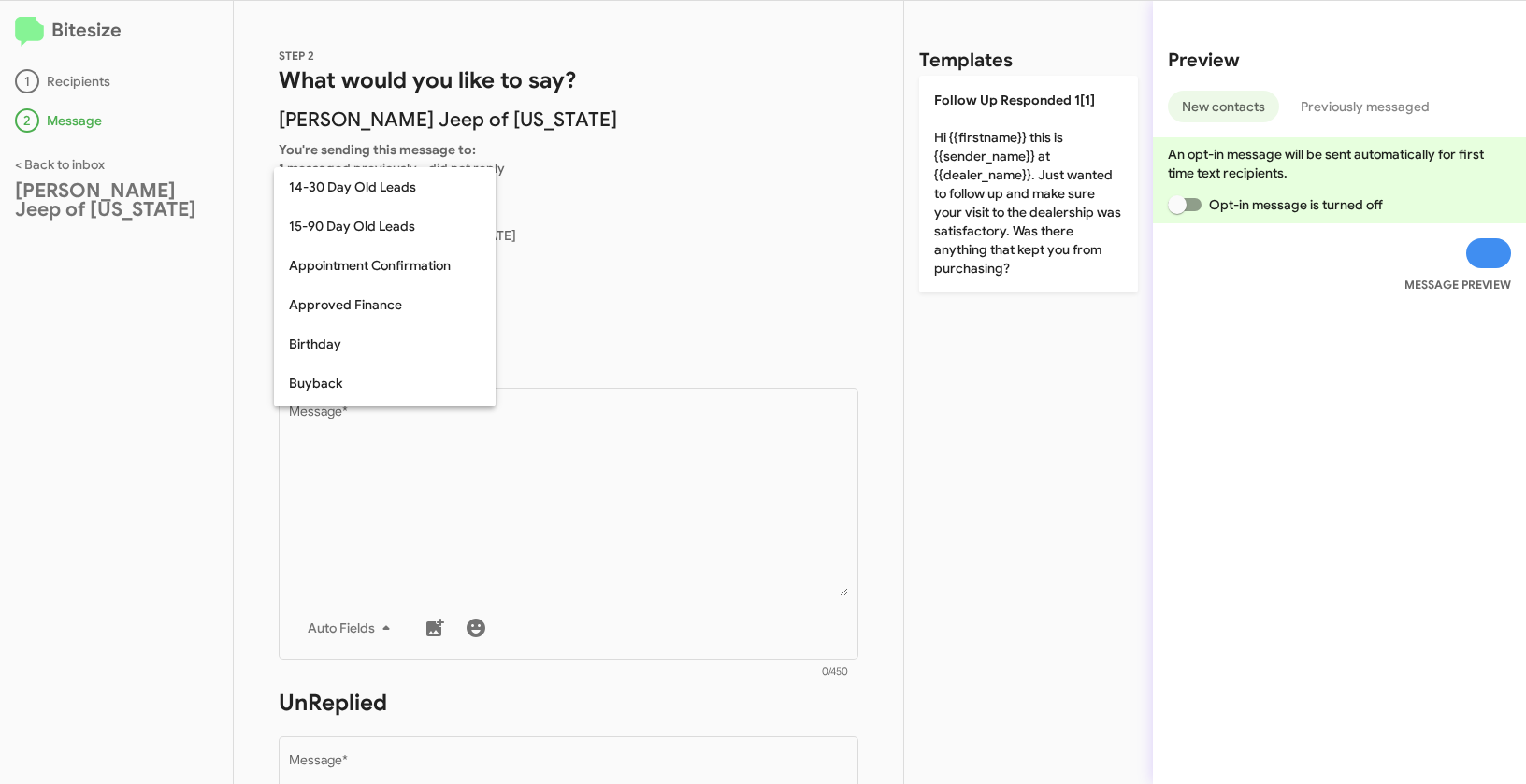
scroll to position [606, 0]
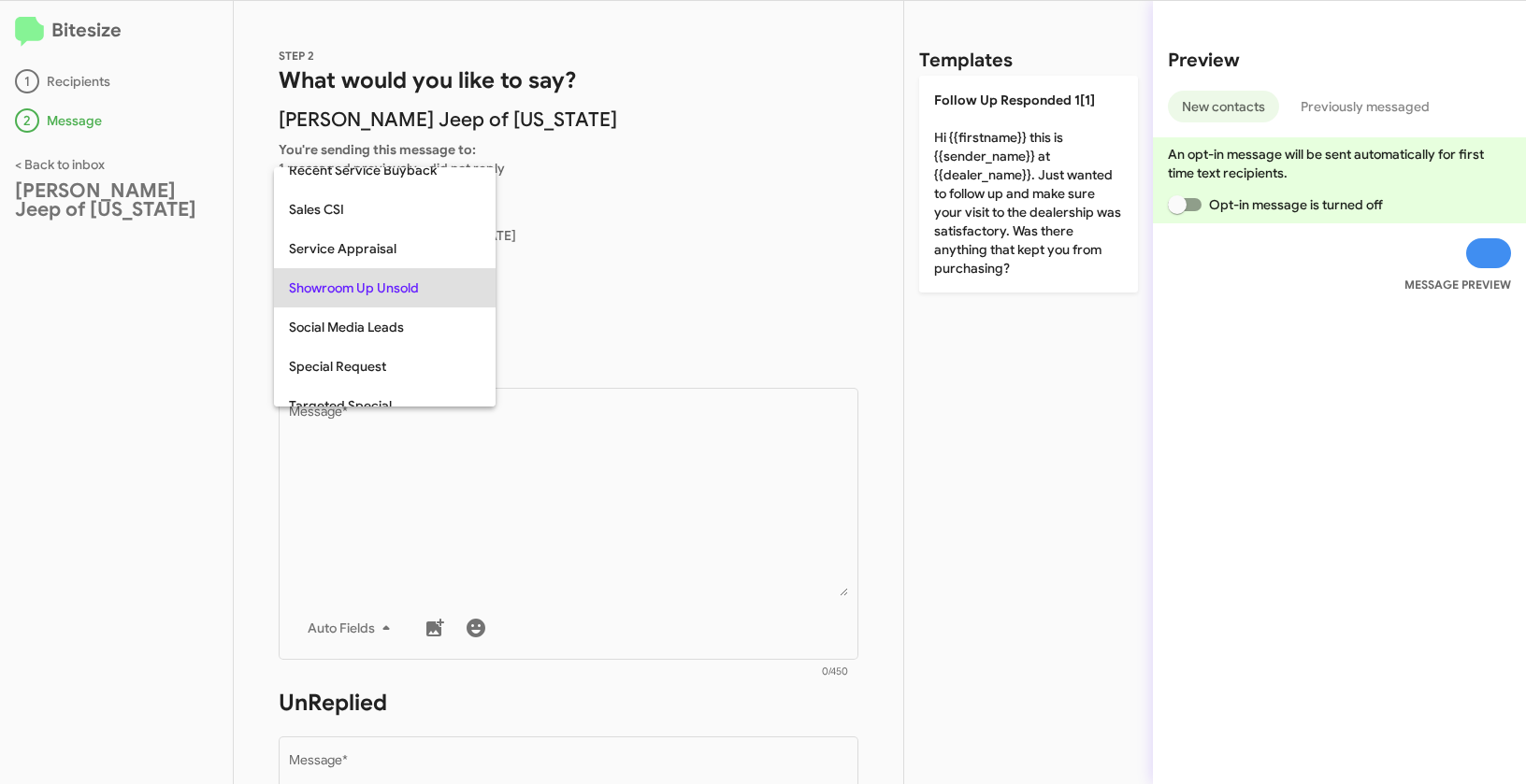
copy span "Showroom Up Unsold"
click at [555, 558] on div at bounding box center [763, 392] width 1526 height 784
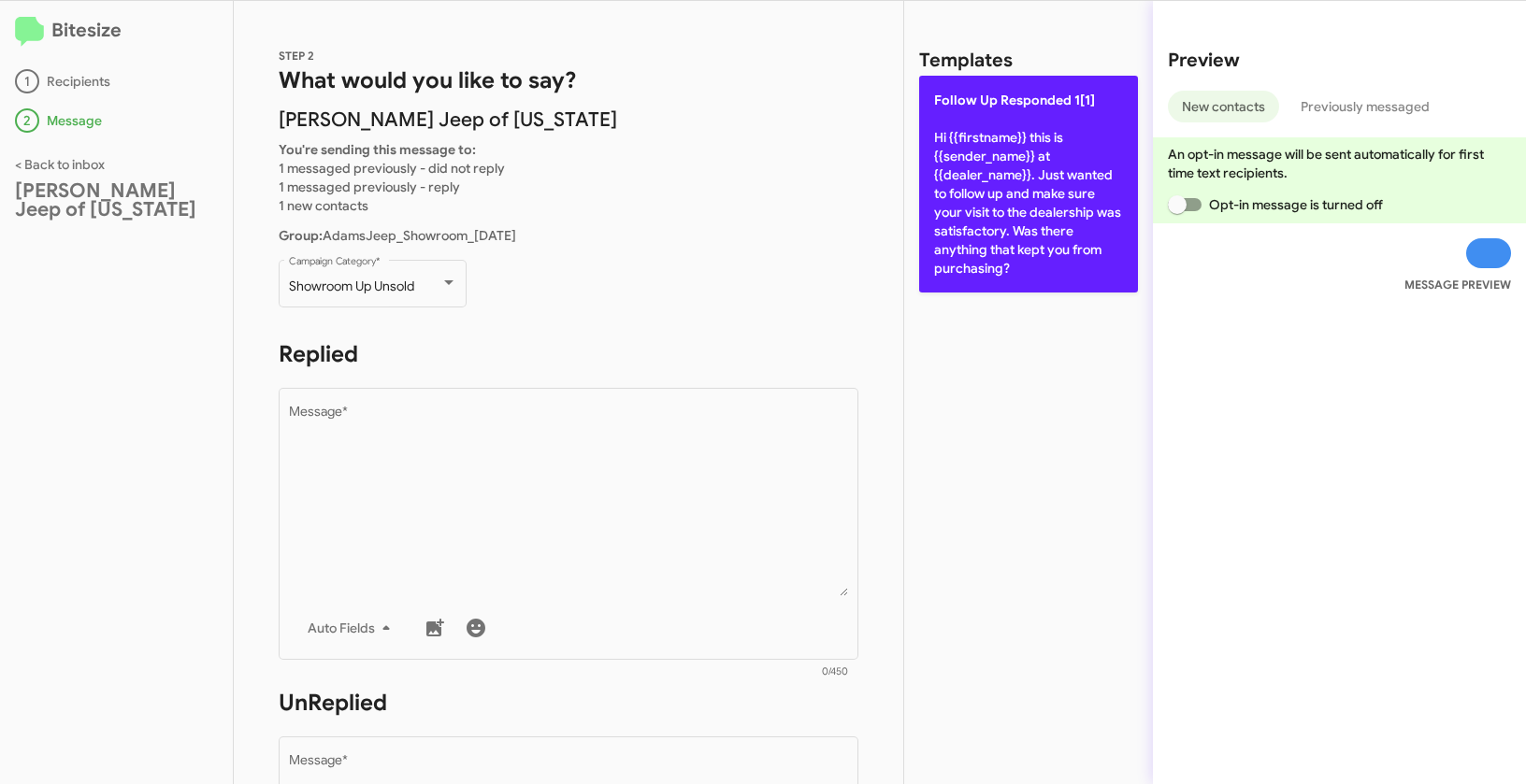
click at [978, 148] on p "Follow Up Responded 1[1] Hi {{firstname}} this is {{sender_name}} at {{dealer_n…" at bounding box center [1028, 184] width 219 height 217
type textarea "Hi {{firstname}} this is {{sender_name}} at {{dealer_name}}. Just wanted to fol…"
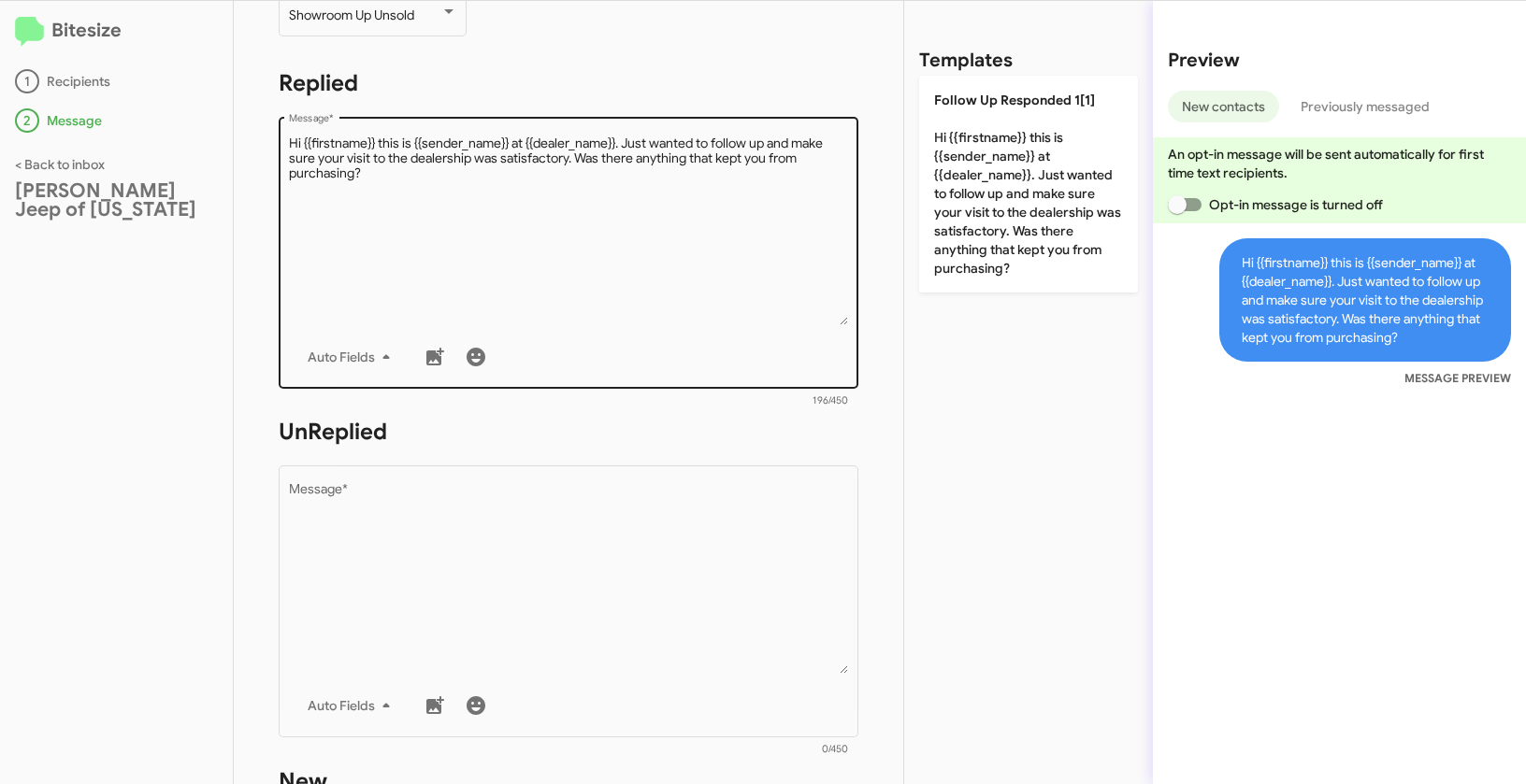
scroll to position [319, 0]
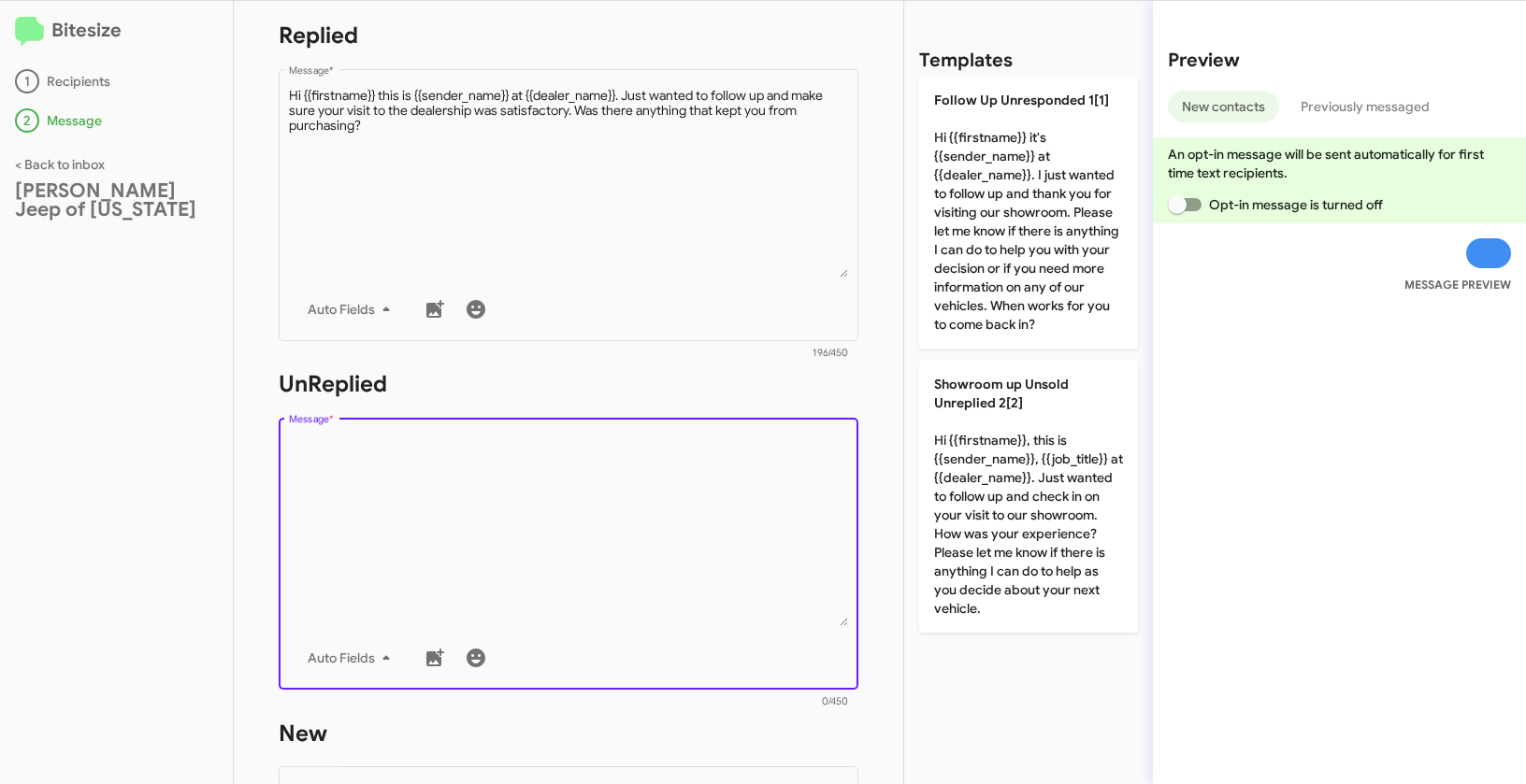
click at [657, 541] on textarea "Message *" at bounding box center [568, 531] width 560 height 190
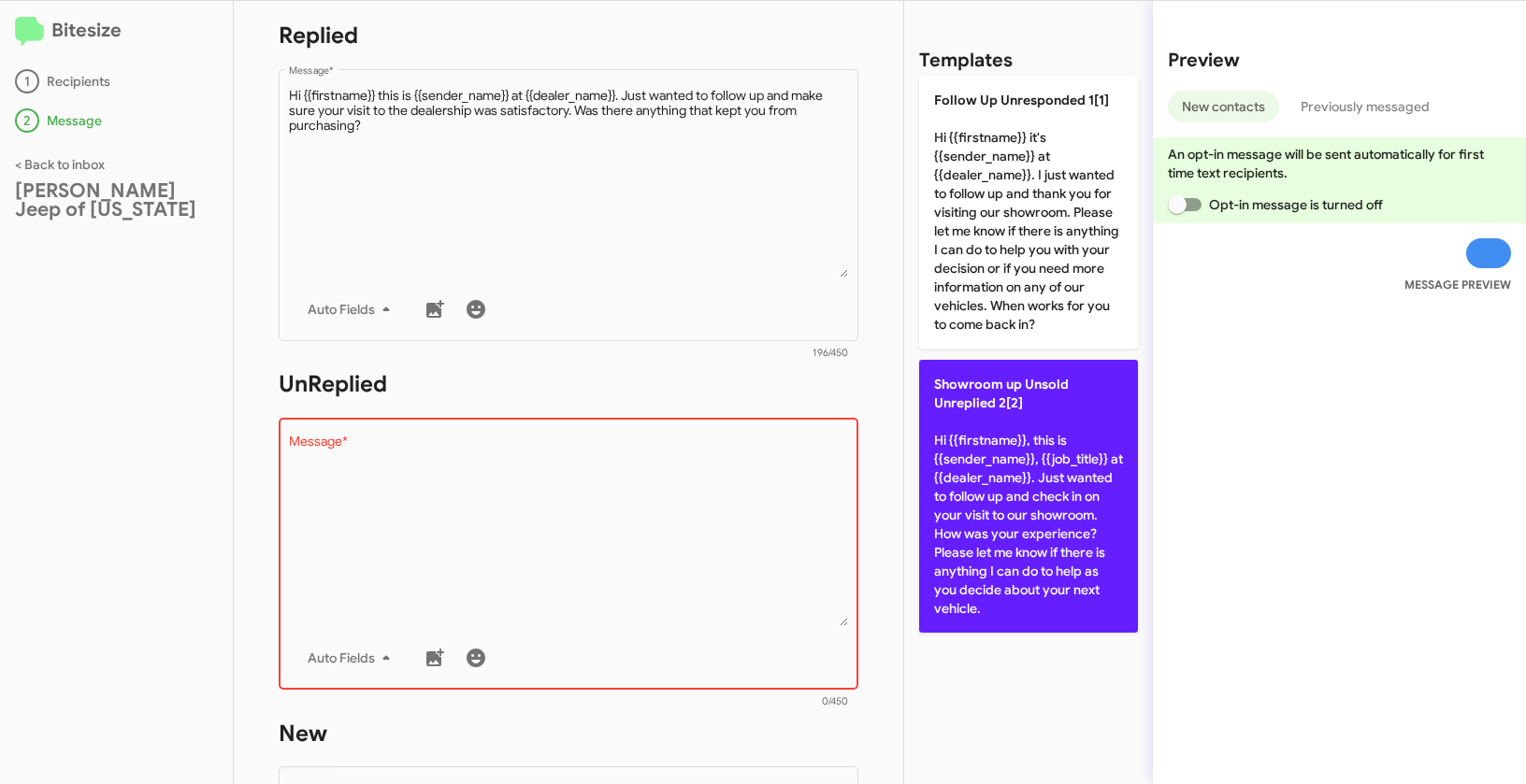
click at [956, 450] on p "Showroom up Unsold Unreplied 2[2] Hi {{firstname}}, this is {{sender_name}}, {{…" at bounding box center [1028, 496] width 219 height 273
type textarea "Hi {{firstname}}, this is {{sender_name}}, {{job_title}} at {{dealer_name}}. Ju…"
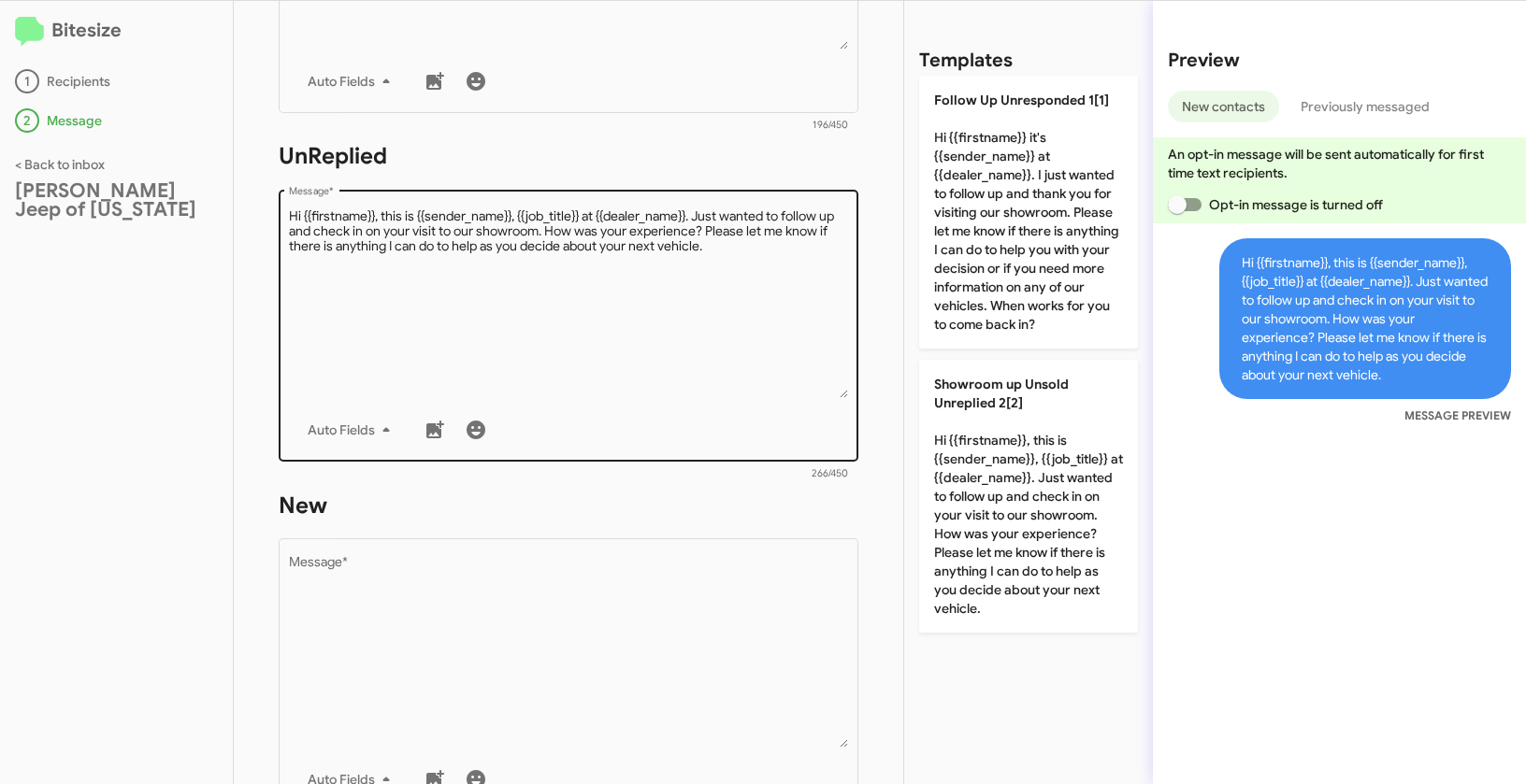
scroll to position [637, 0]
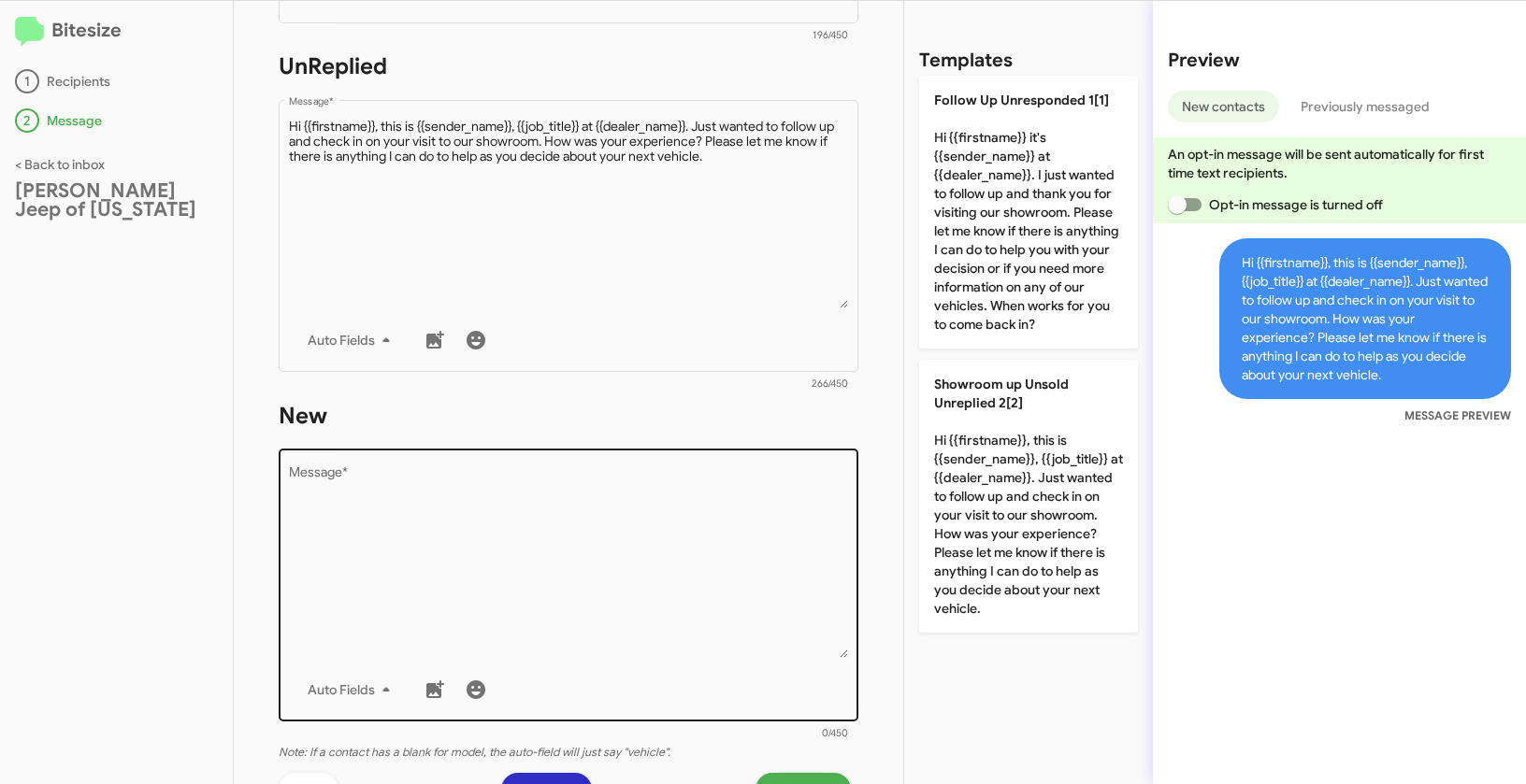
click at [661, 508] on textarea "Message *" at bounding box center [568, 562] width 560 height 190
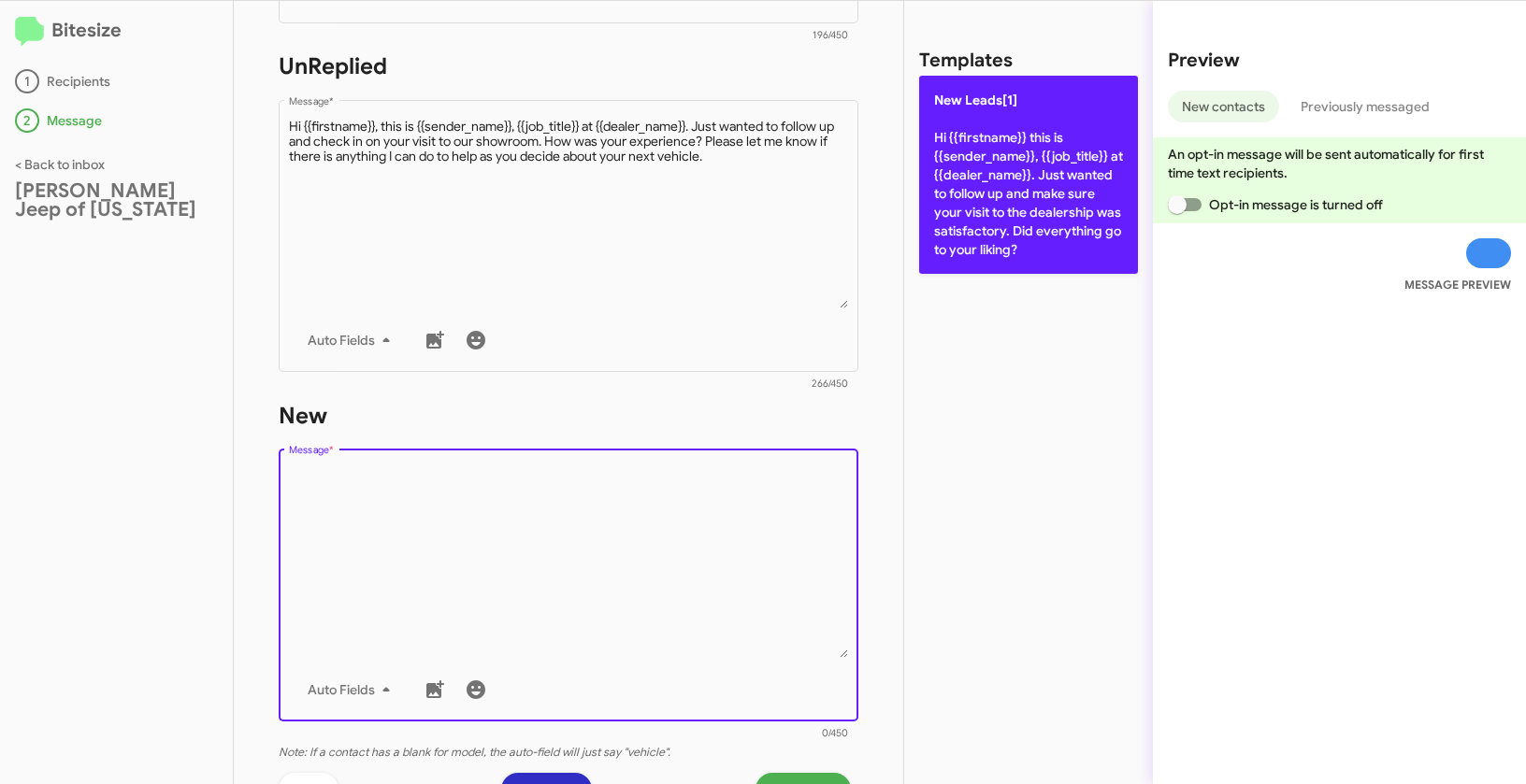
drag, startPoint x: 1015, startPoint y: 177, endPoint x: 990, endPoint y: 190, distance: 28.2
click at [1015, 176] on p "New Leads[1] Hi {{firstname}} this is {{sender_name}}, {{job_title}} at {{deale…" at bounding box center [1028, 174] width 219 height 198
type textarea "Hi {{firstname}} this is {{sender_name}}, {{job_title}} at {{dealer_name}}. Jus…"
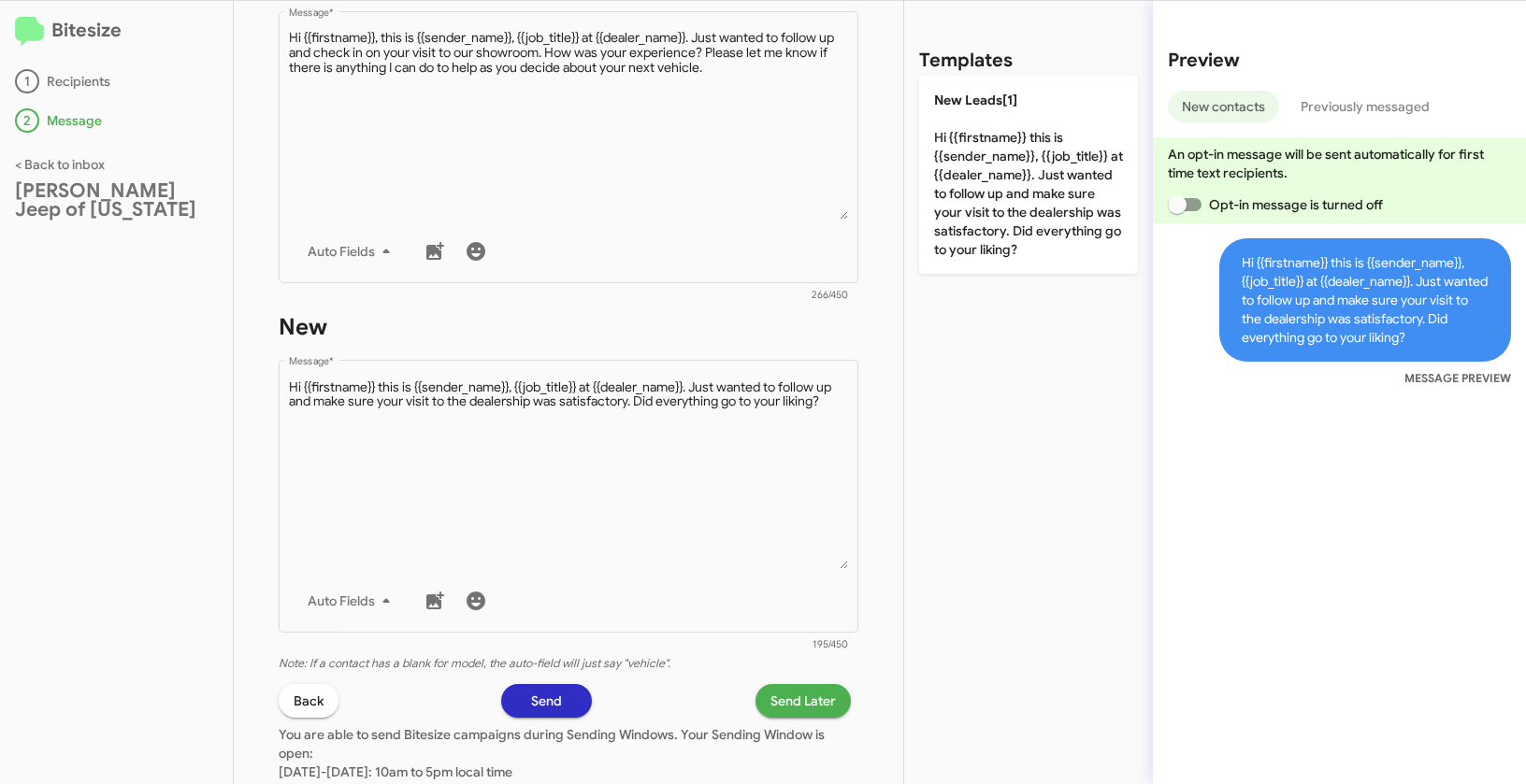
scroll to position [890, 0]
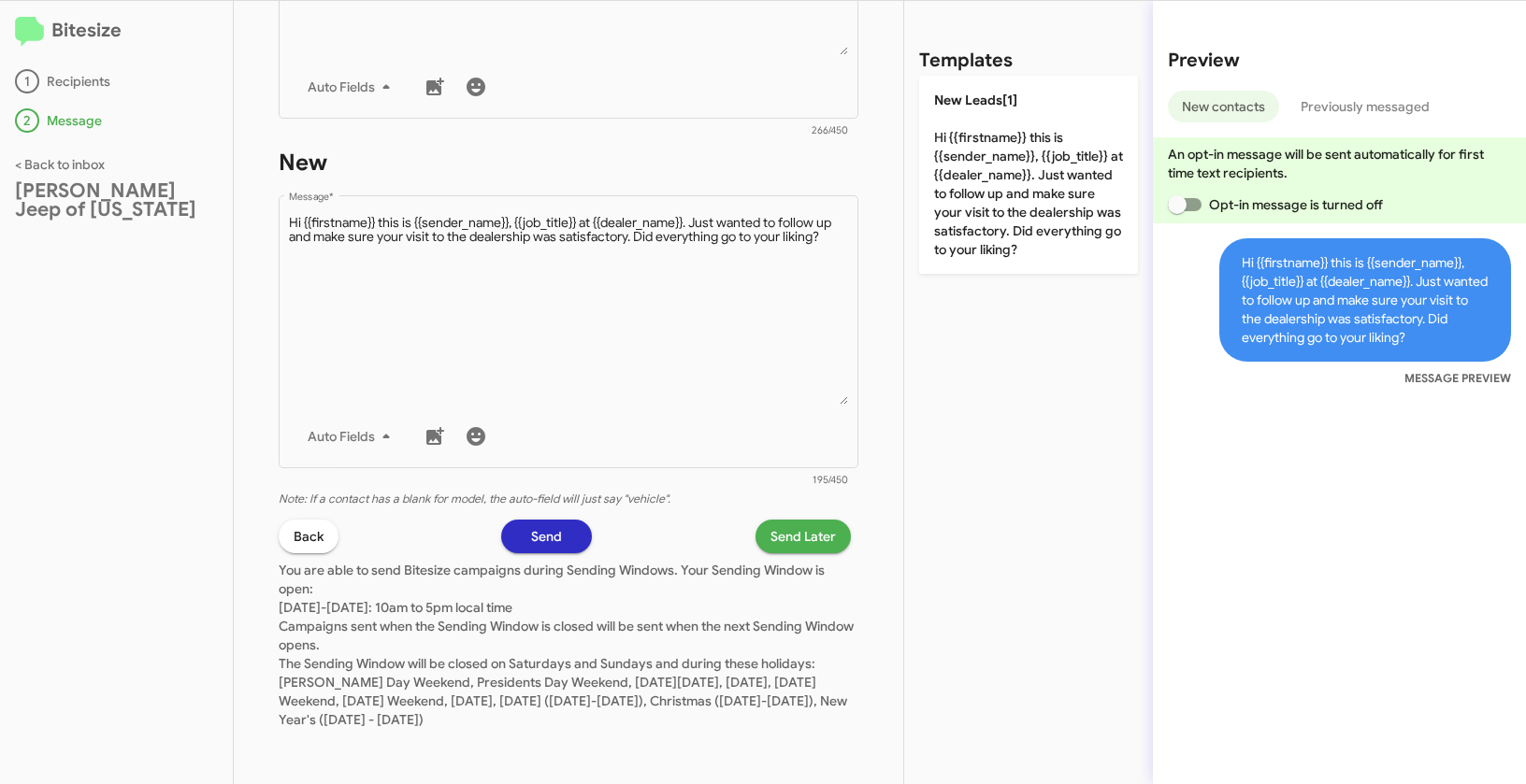
click at [795, 535] on span "Send Later" at bounding box center [803, 536] width 66 height 34
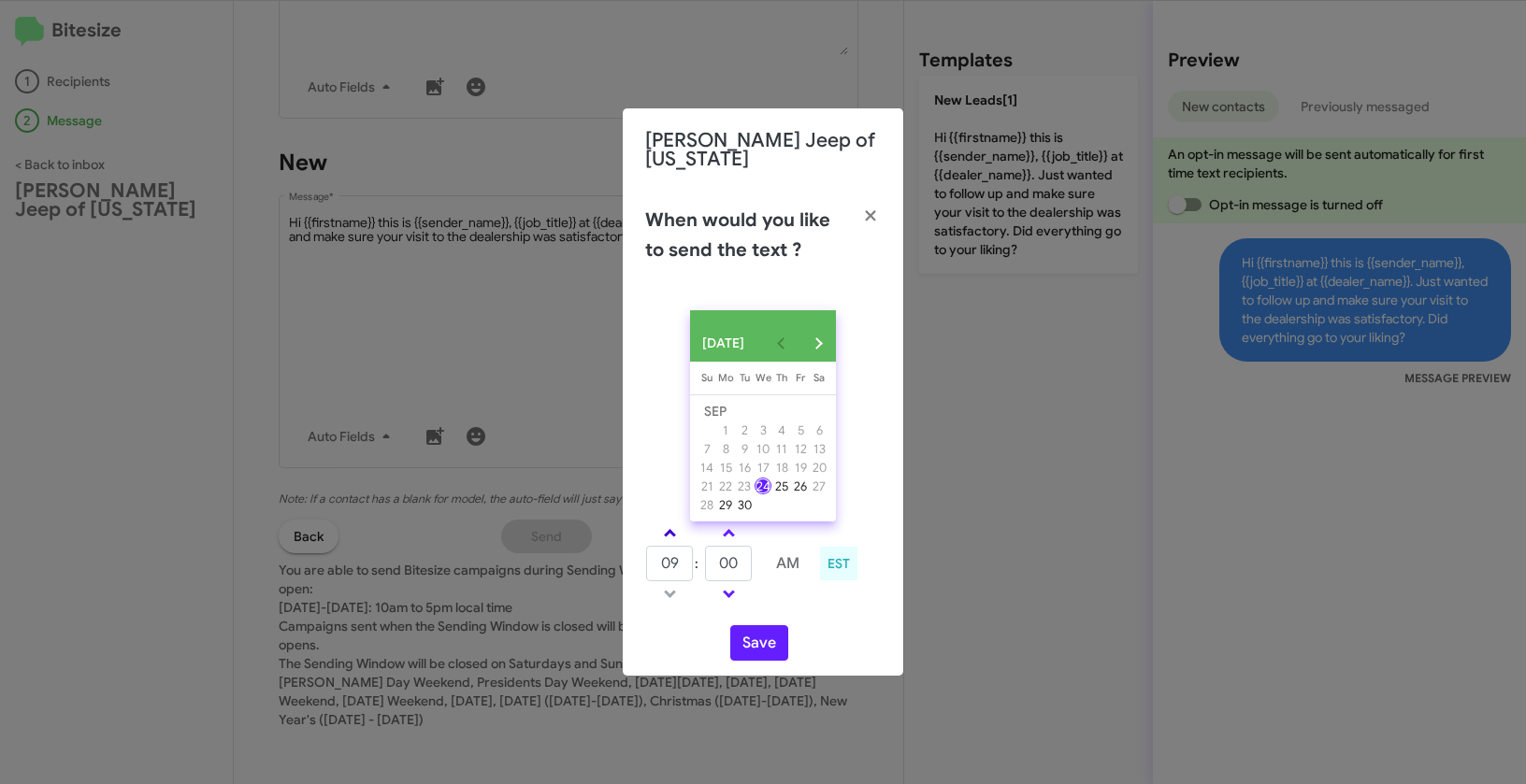
click at [674, 523] on link at bounding box center [670, 533] width 33 height 22
type input "10"
drag, startPoint x: 745, startPoint y: 562, endPoint x: 692, endPoint y: 553, distance: 53.8
click at [692, 553] on tr "10 : 00 AM" at bounding box center [729, 564] width 167 height 38
type input "45"
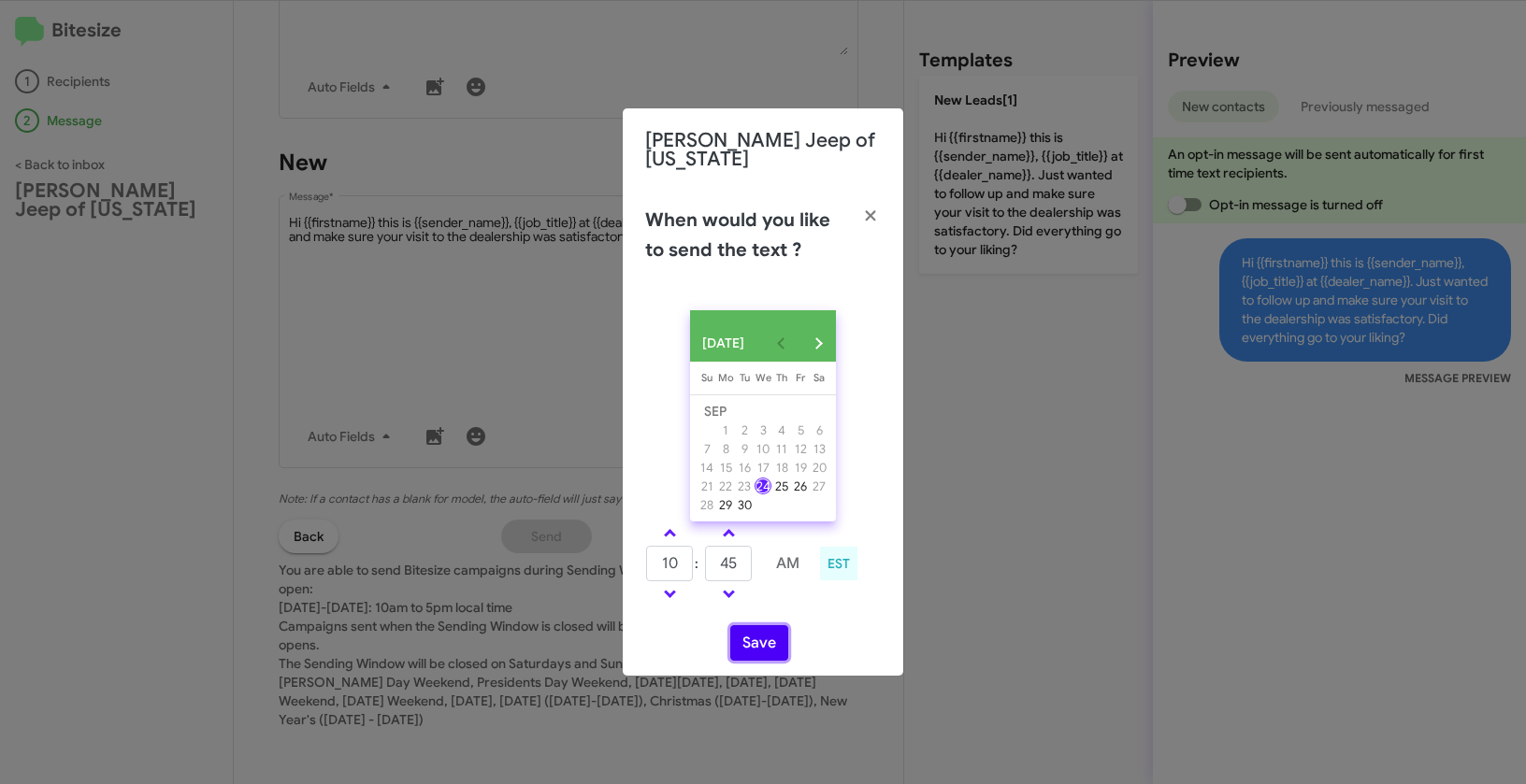
click at [755, 642] on button "Save" at bounding box center [759, 643] width 58 height 36
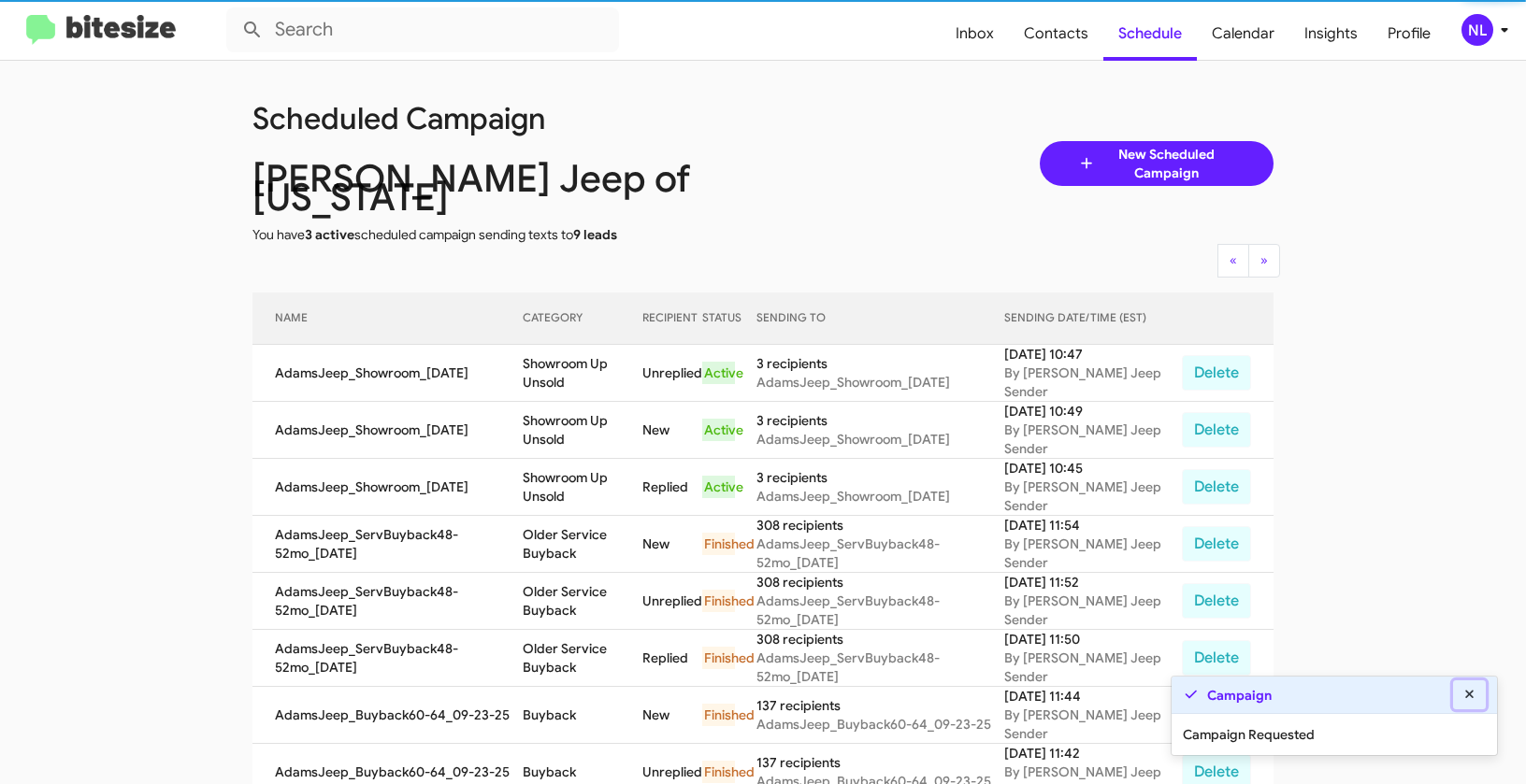
click at [1475, 699] on icon at bounding box center [1470, 695] width 17 height 13
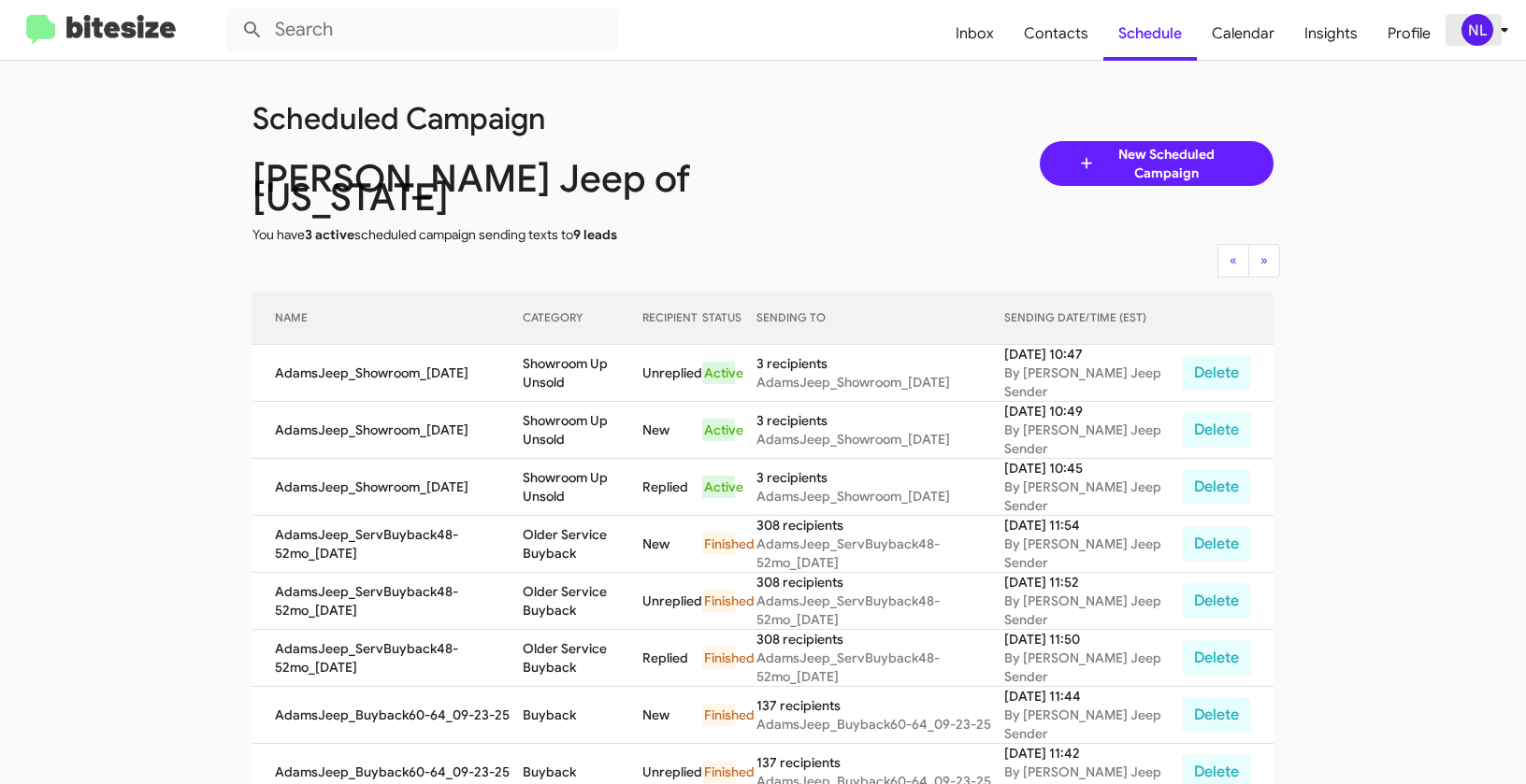
click at [1482, 41] on div "NL" at bounding box center [1477, 30] width 32 height 32
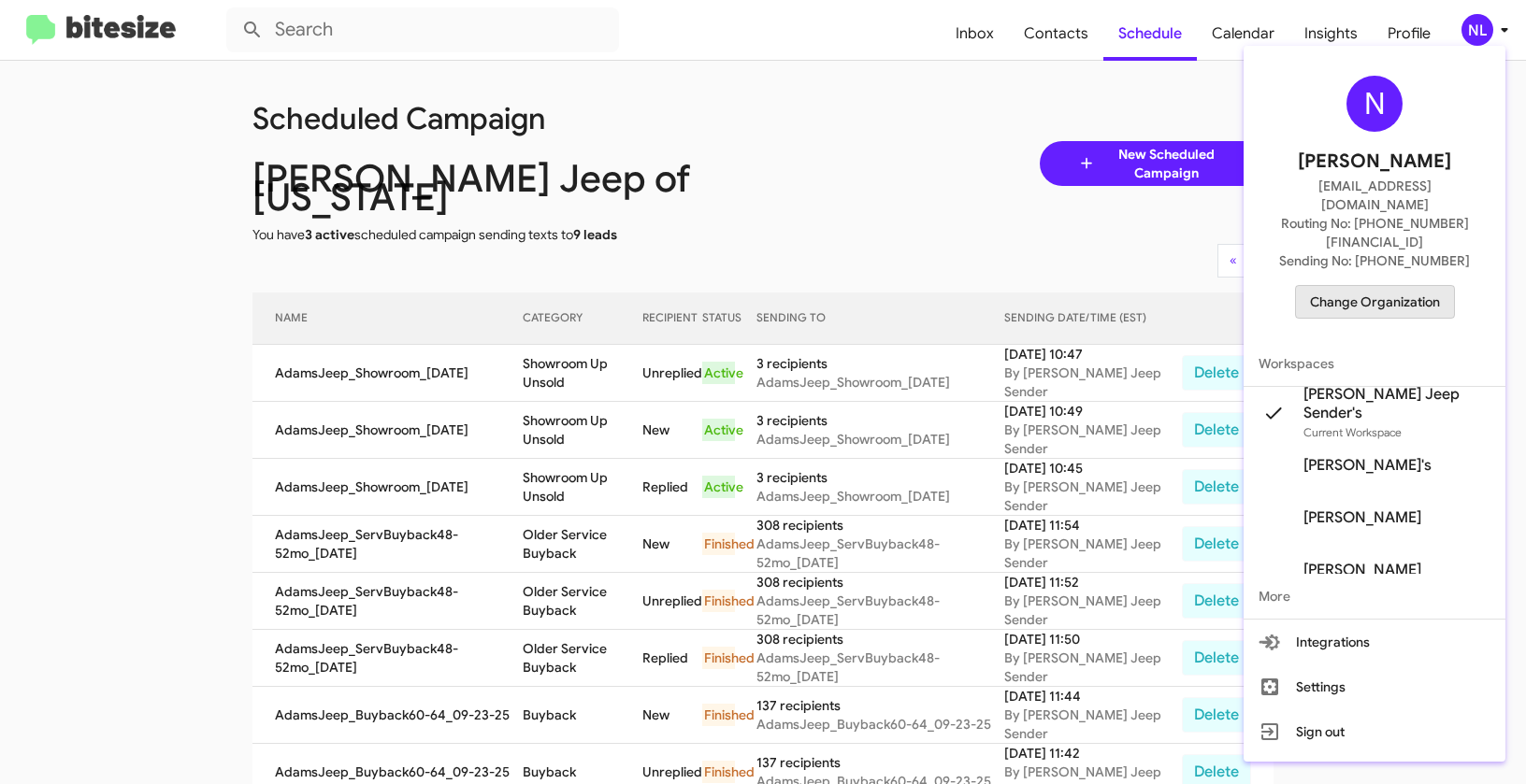
click at [1425, 286] on span "Change Organization" at bounding box center [1374, 302] width 130 height 32
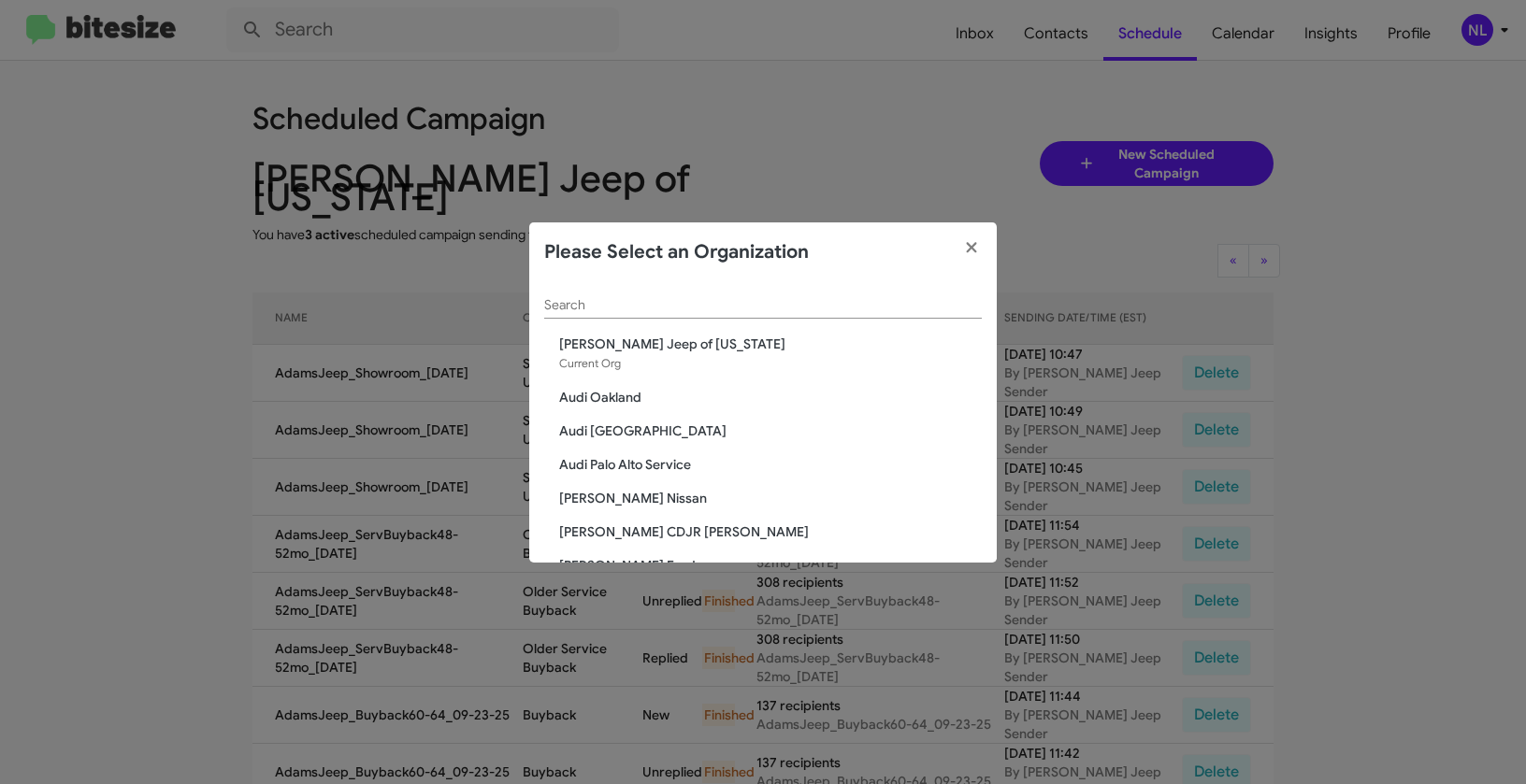
click at [701, 302] on input "Search" at bounding box center [763, 306] width 437 height 15
paste input "Baker Nissan"
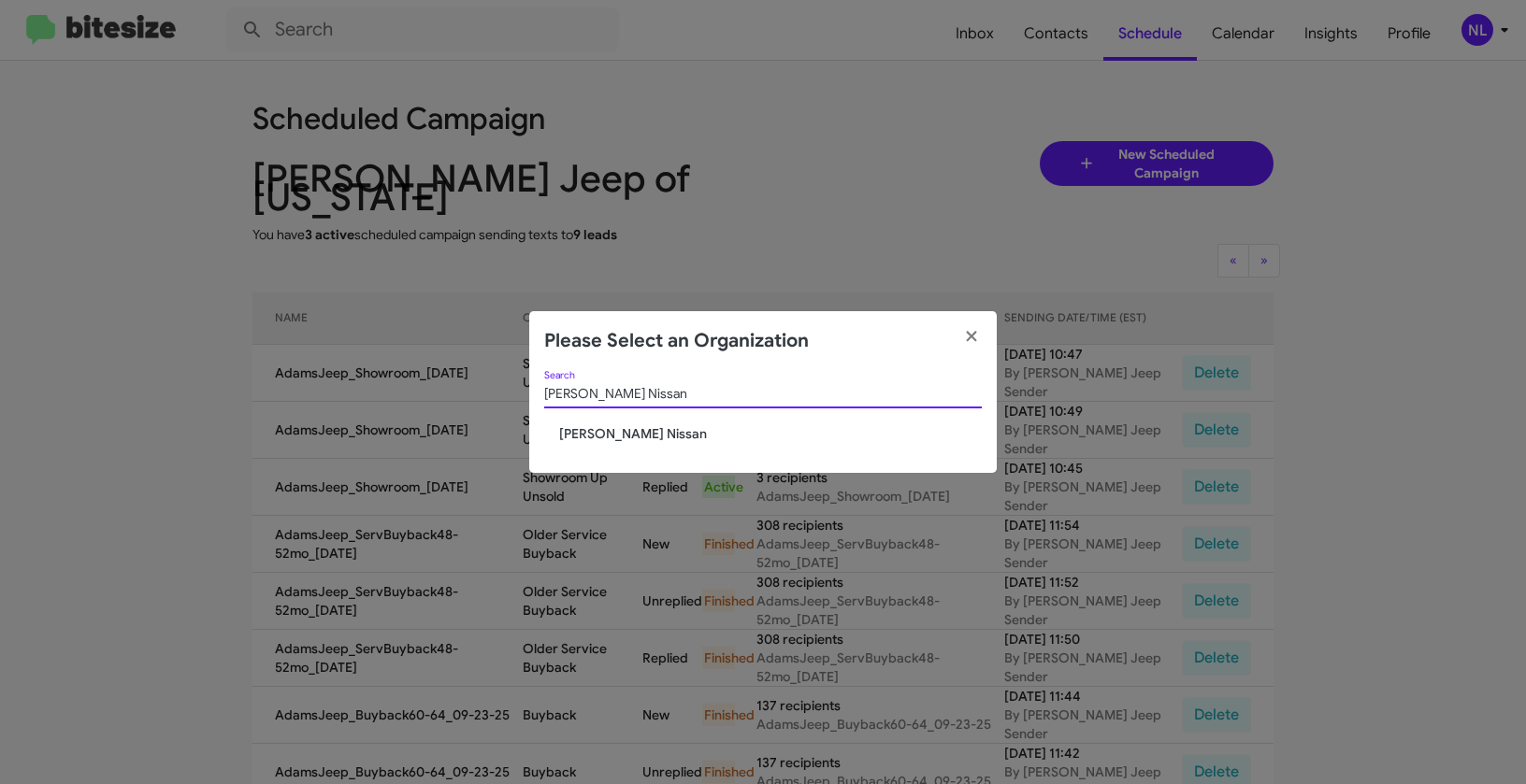
type input "Baker Nissan"
click at [567, 444] on div "Baker Nissan Search Baker Nissan" at bounding box center [763, 422] width 467 height 102
click at [569, 442] on span "Baker Nissan" at bounding box center [770, 434] width 423 height 19
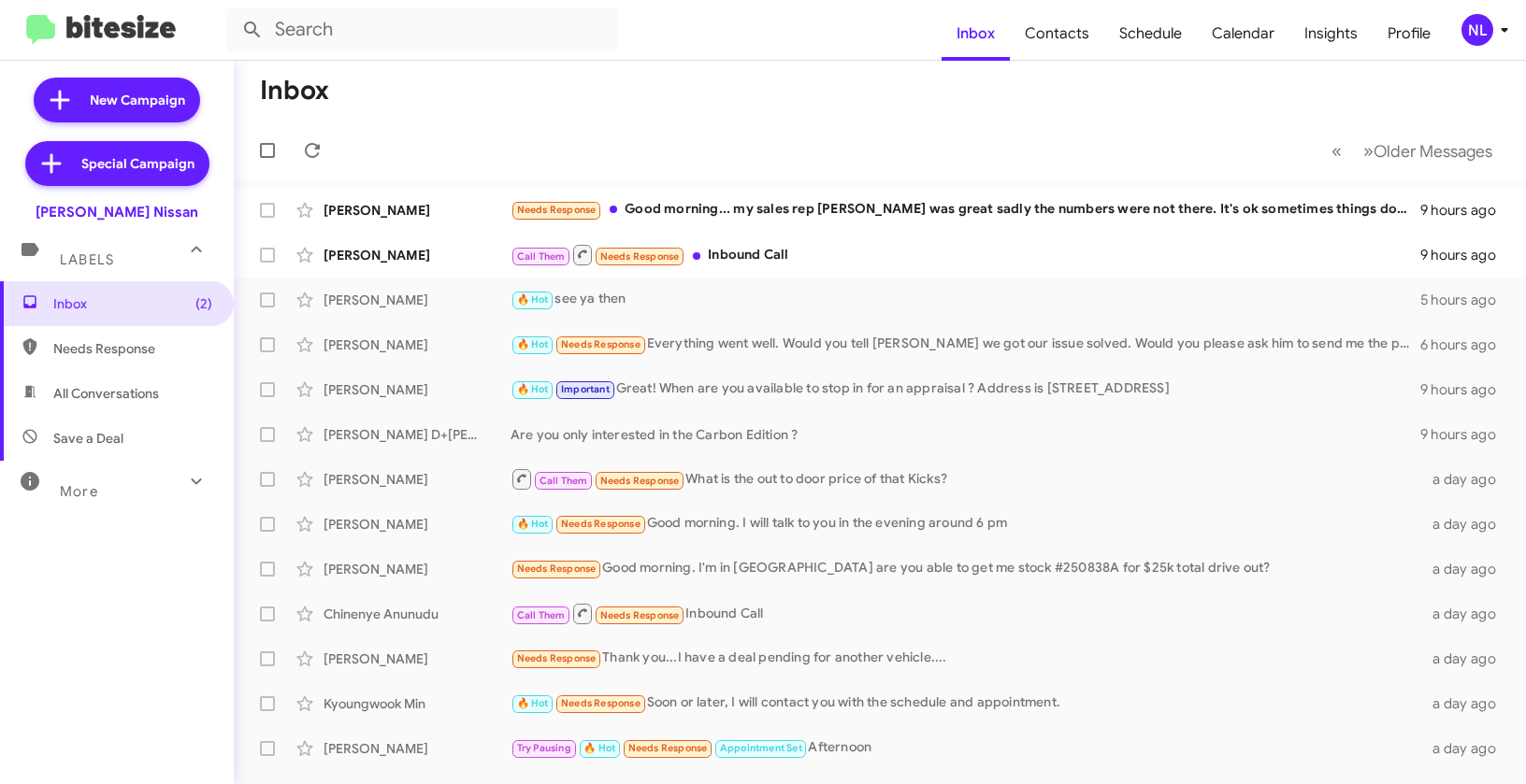
click at [1478, 34] on div "NL" at bounding box center [1477, 30] width 32 height 32
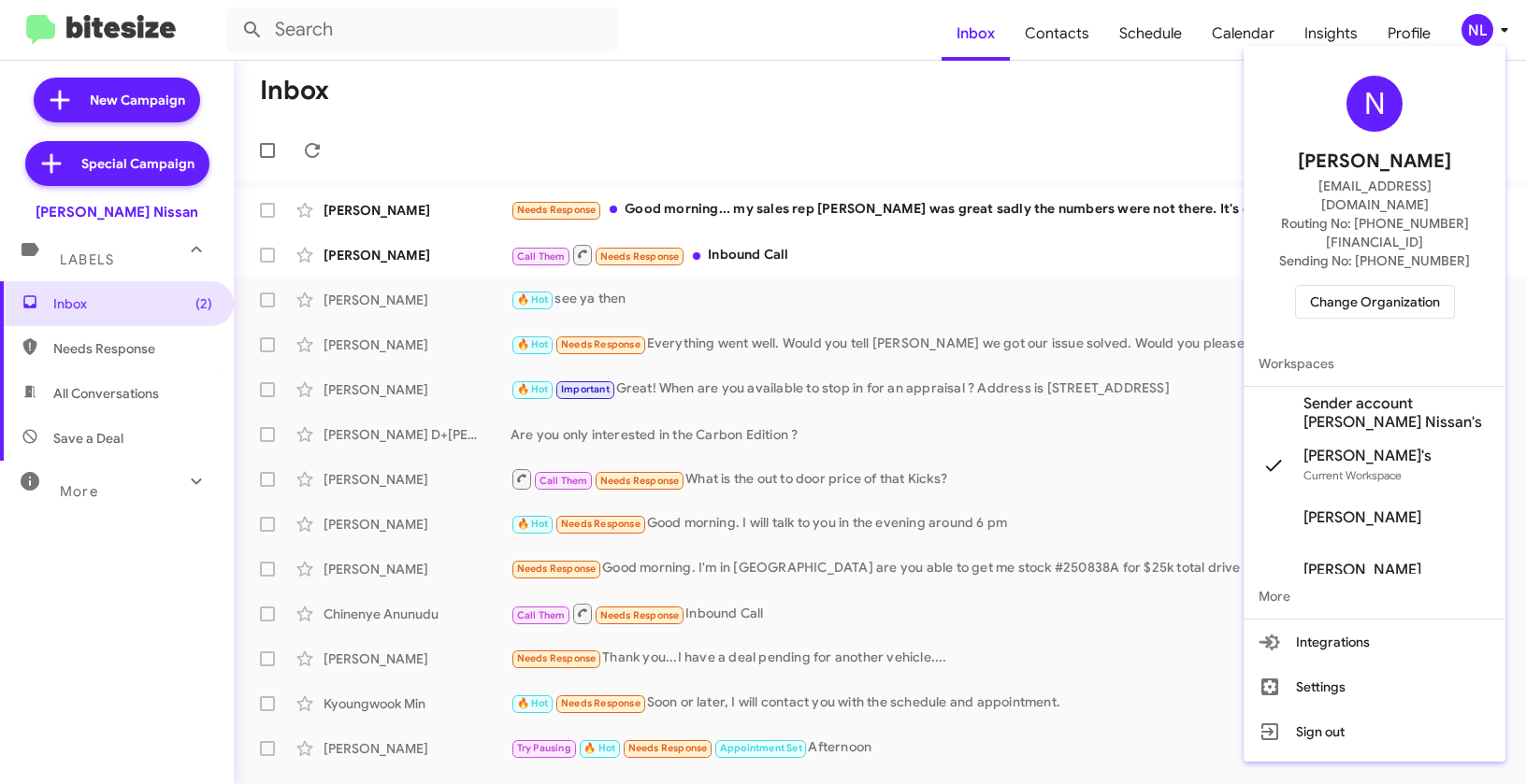
click at [1346, 395] on span "Sender account Baker Nissan's" at bounding box center [1397, 414] width 187 height 38
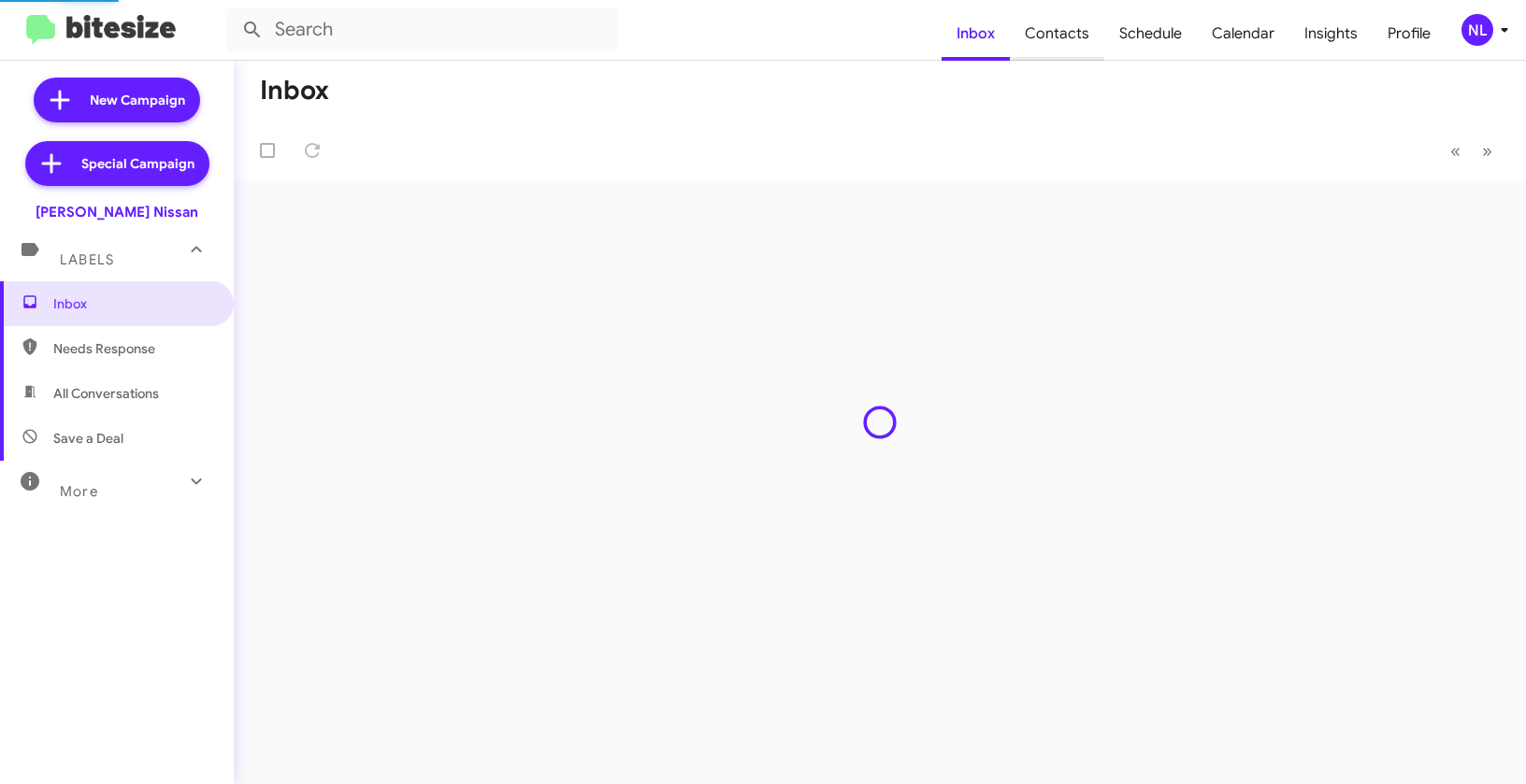
click at [1055, 36] on span "Contacts" at bounding box center [1057, 34] width 95 height 54
type input "in:groups"
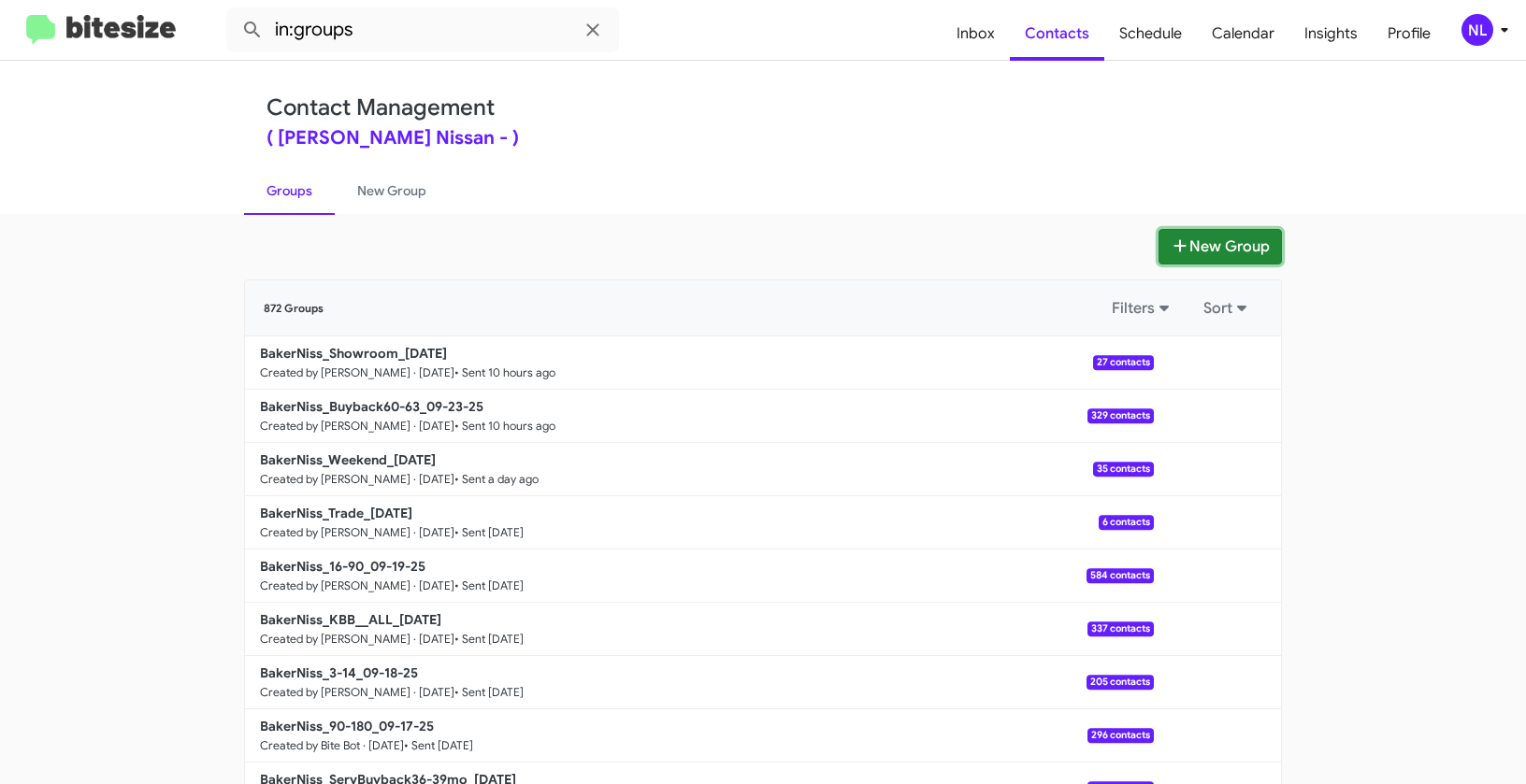
click at [1249, 258] on button "New Group" at bounding box center [1220, 247] width 124 height 36
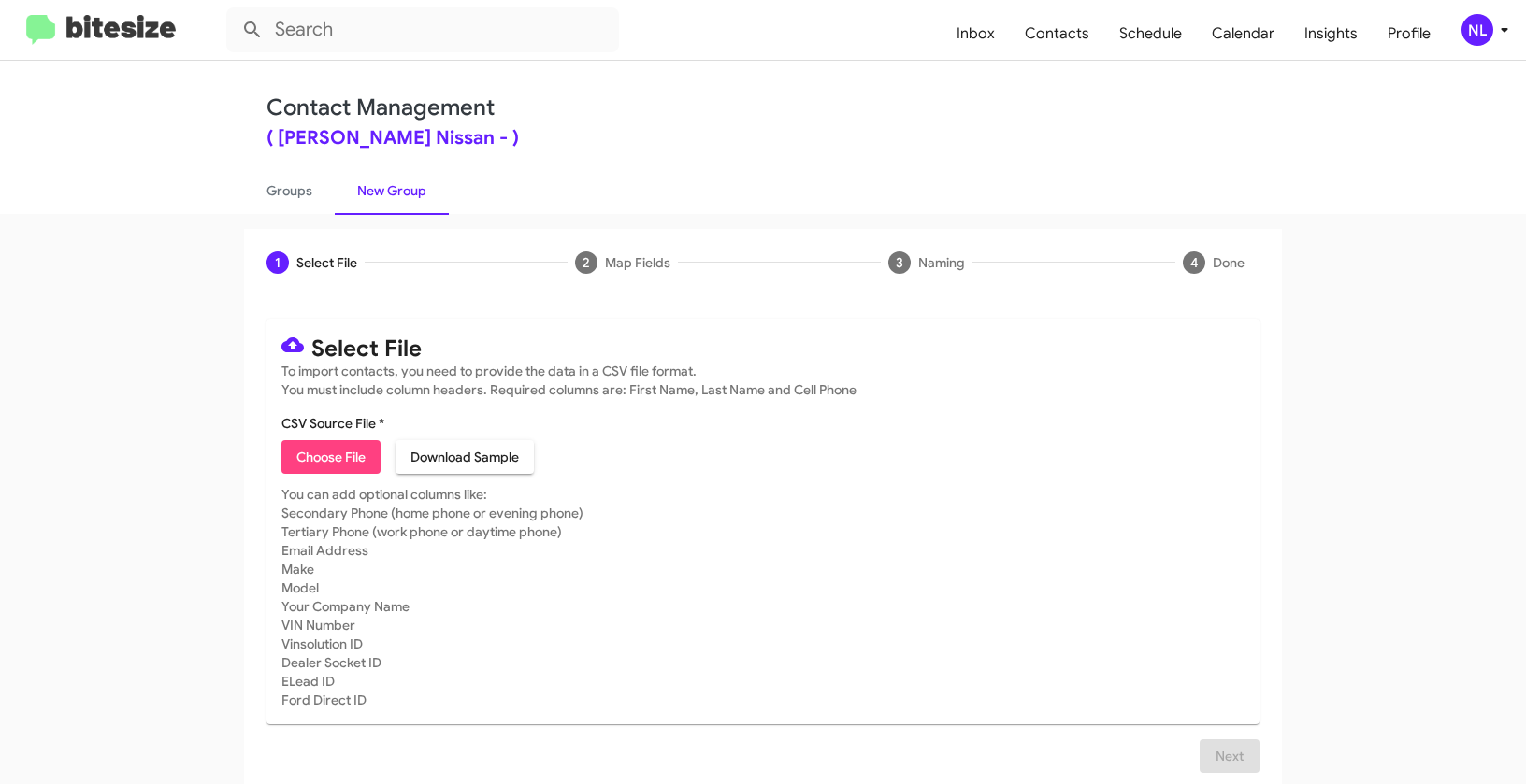
click at [309, 461] on span "Choose File" at bounding box center [331, 457] width 69 height 34
type input "BakerNiss_90-180_09-24-25"
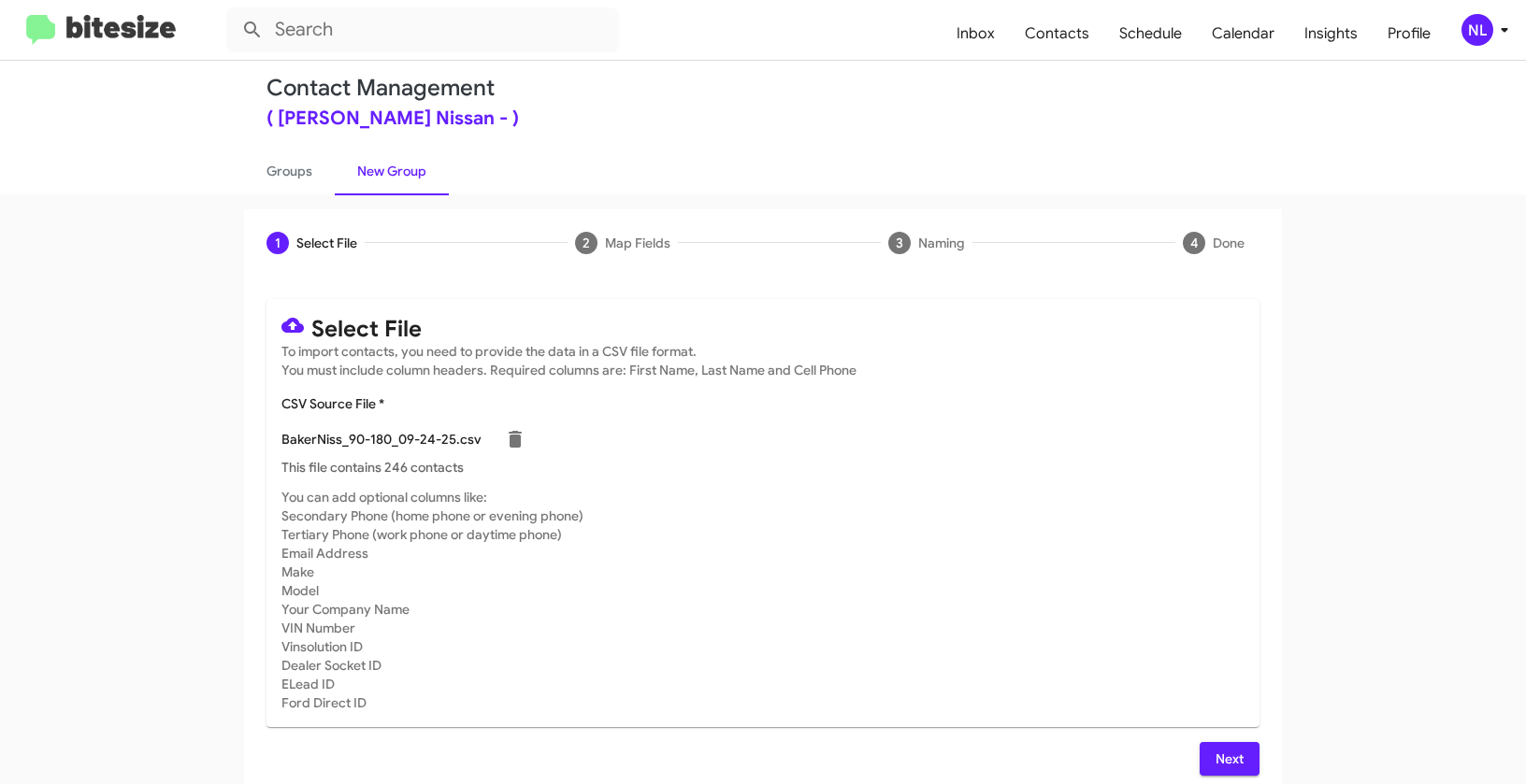
scroll to position [34, 0]
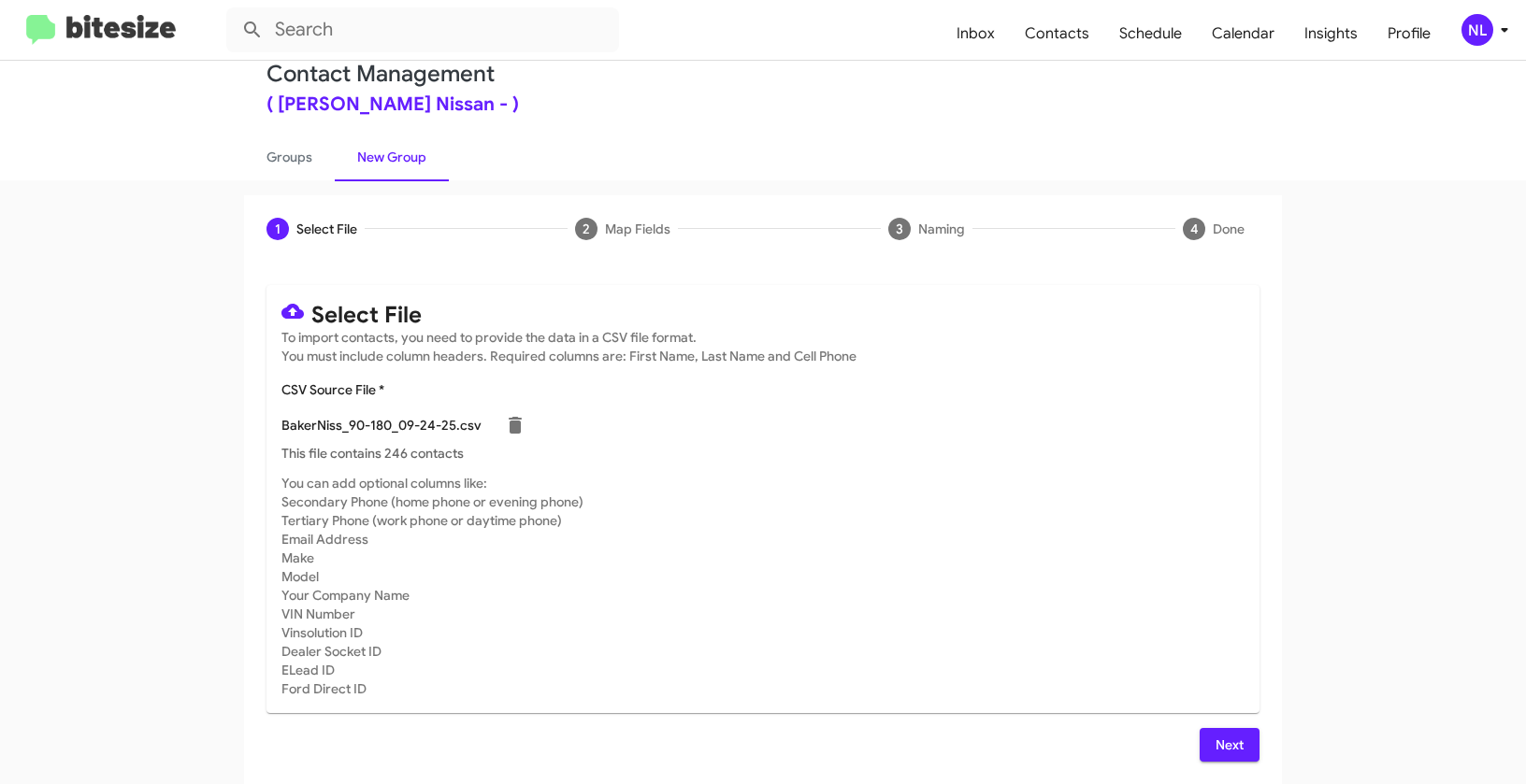
click at [1476, 32] on div "NL" at bounding box center [1477, 30] width 32 height 32
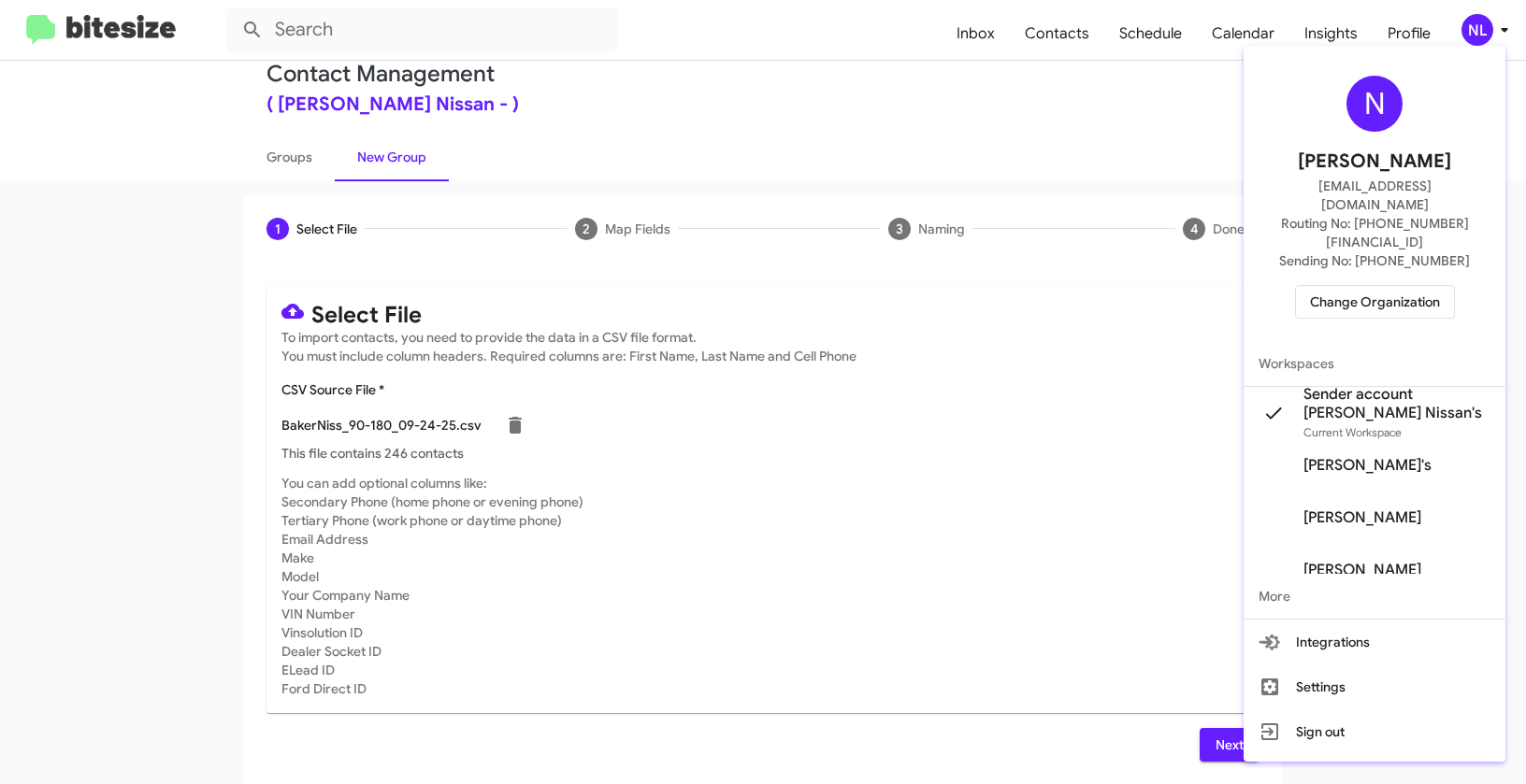
click at [940, 564] on div at bounding box center [763, 392] width 1526 height 784
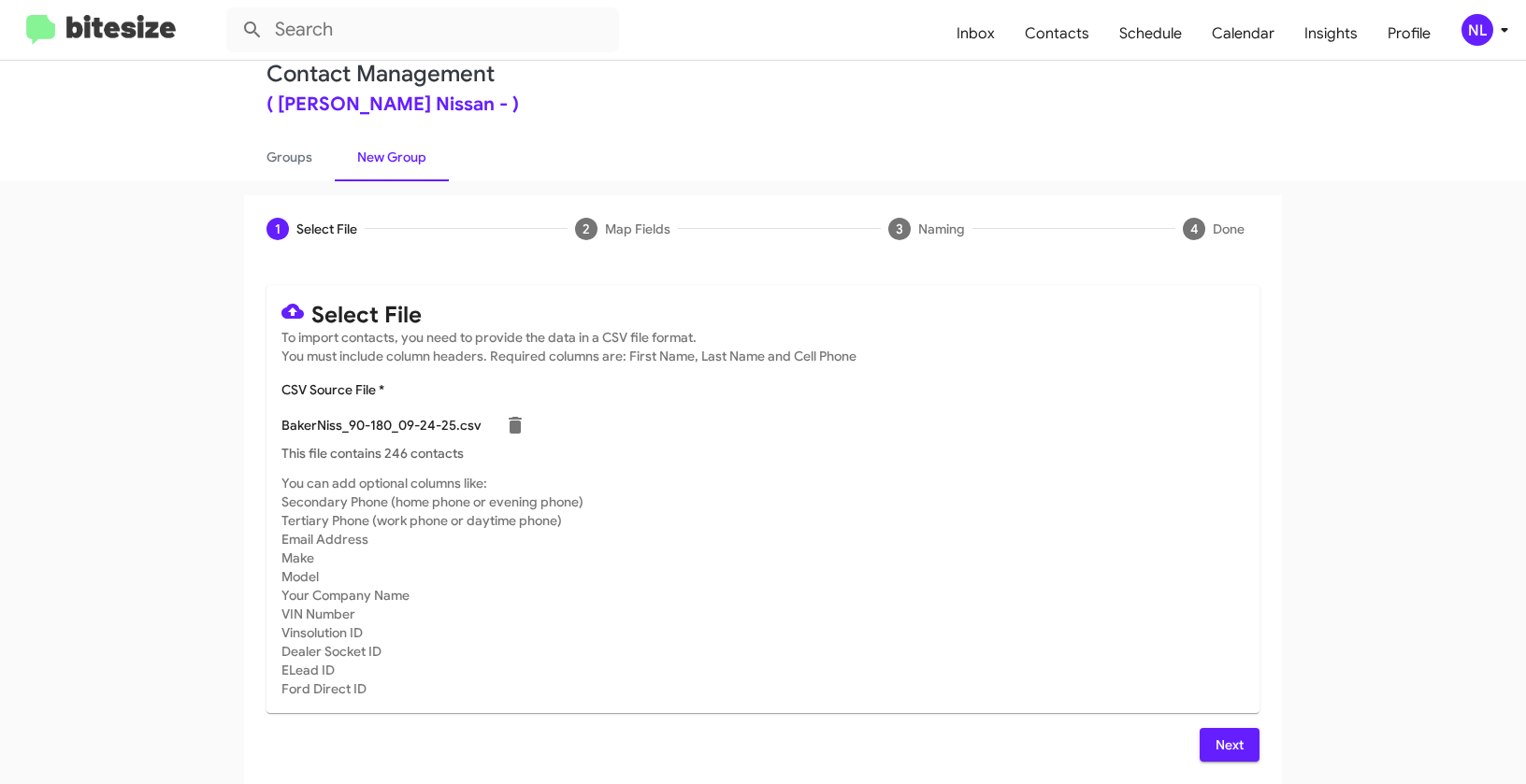
click at [1215, 737] on span "Next" at bounding box center [1230, 745] width 30 height 34
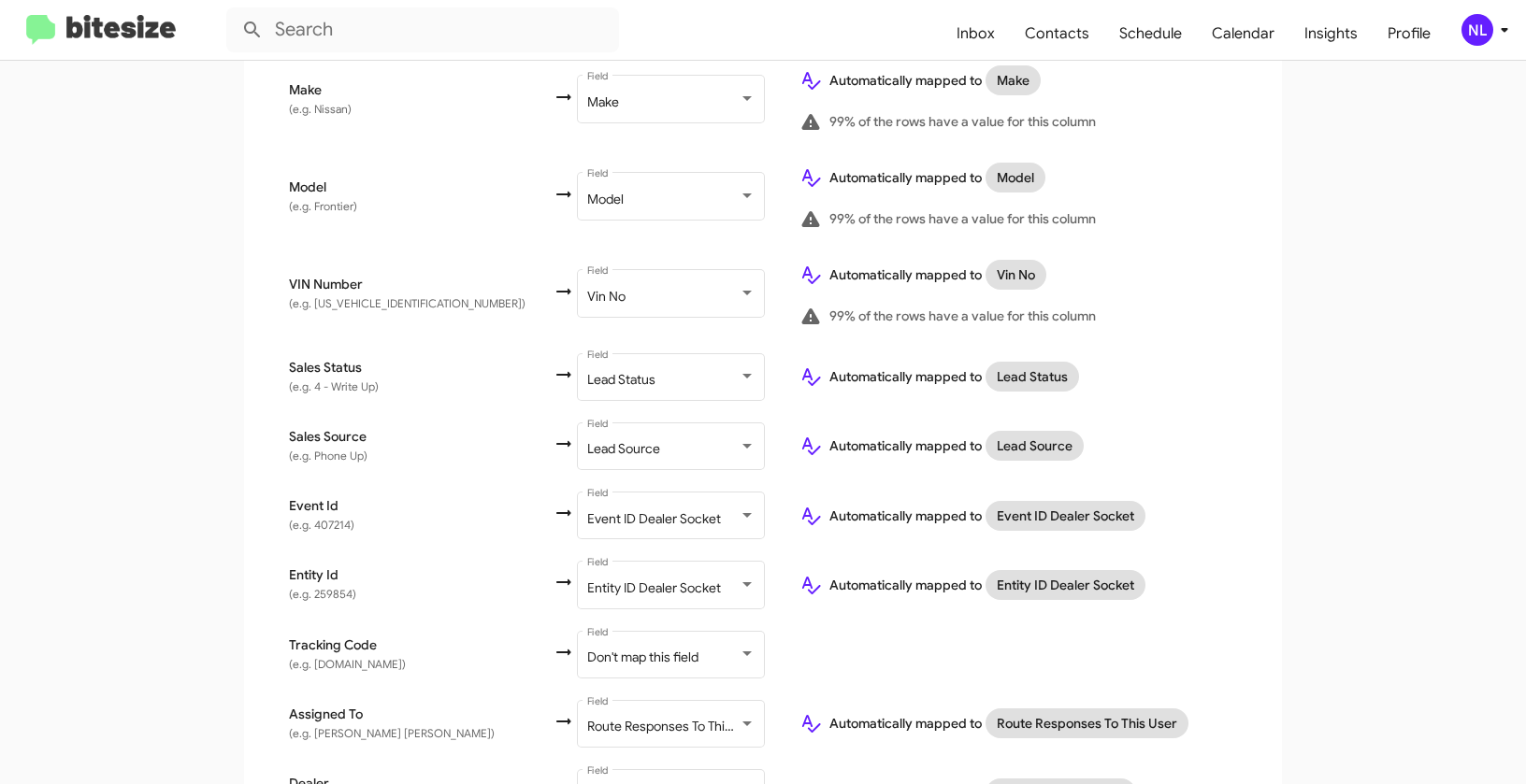
scroll to position [1026, 0]
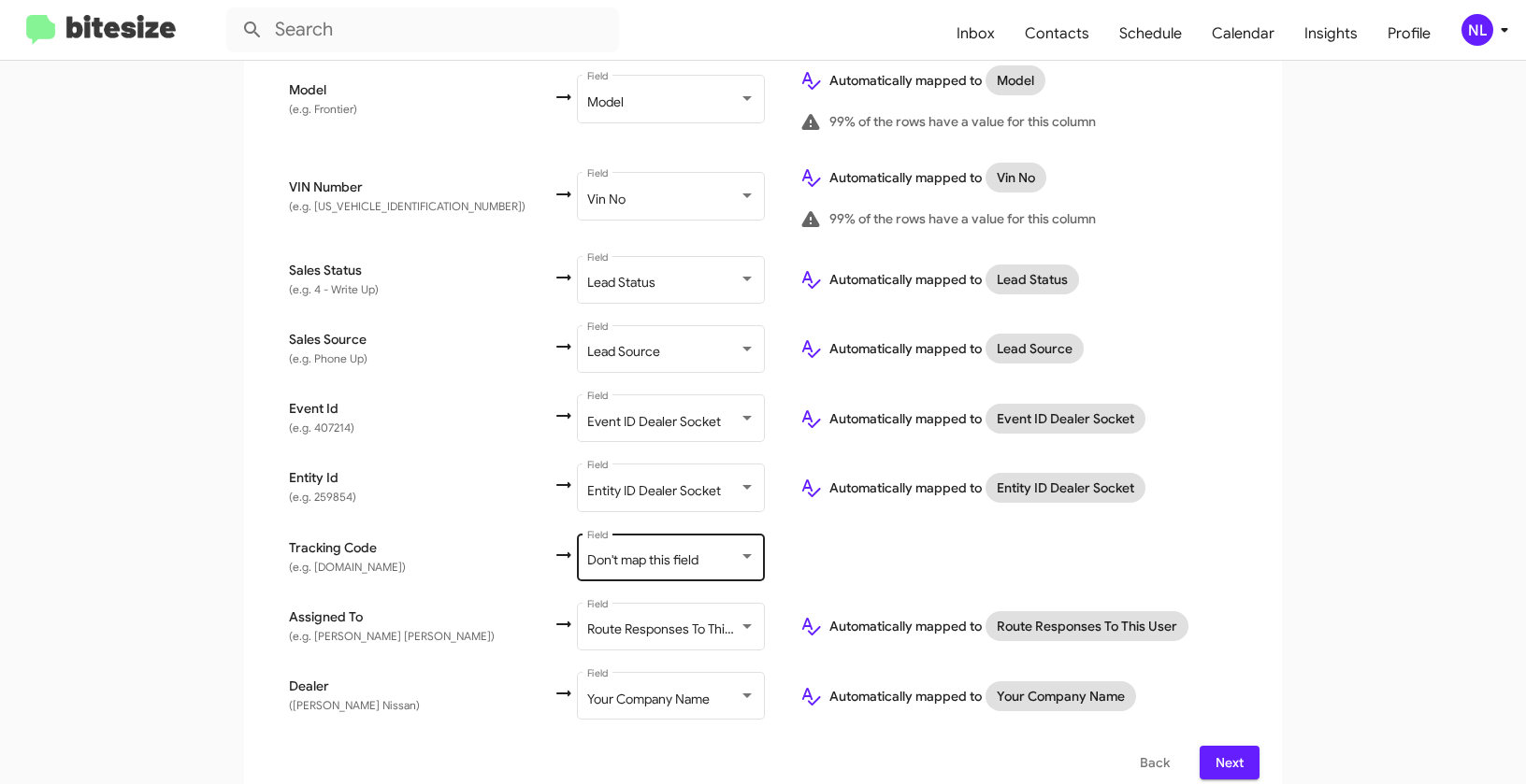
click at [592, 551] on span "Don't map this field" at bounding box center [642, 560] width 112 height 17
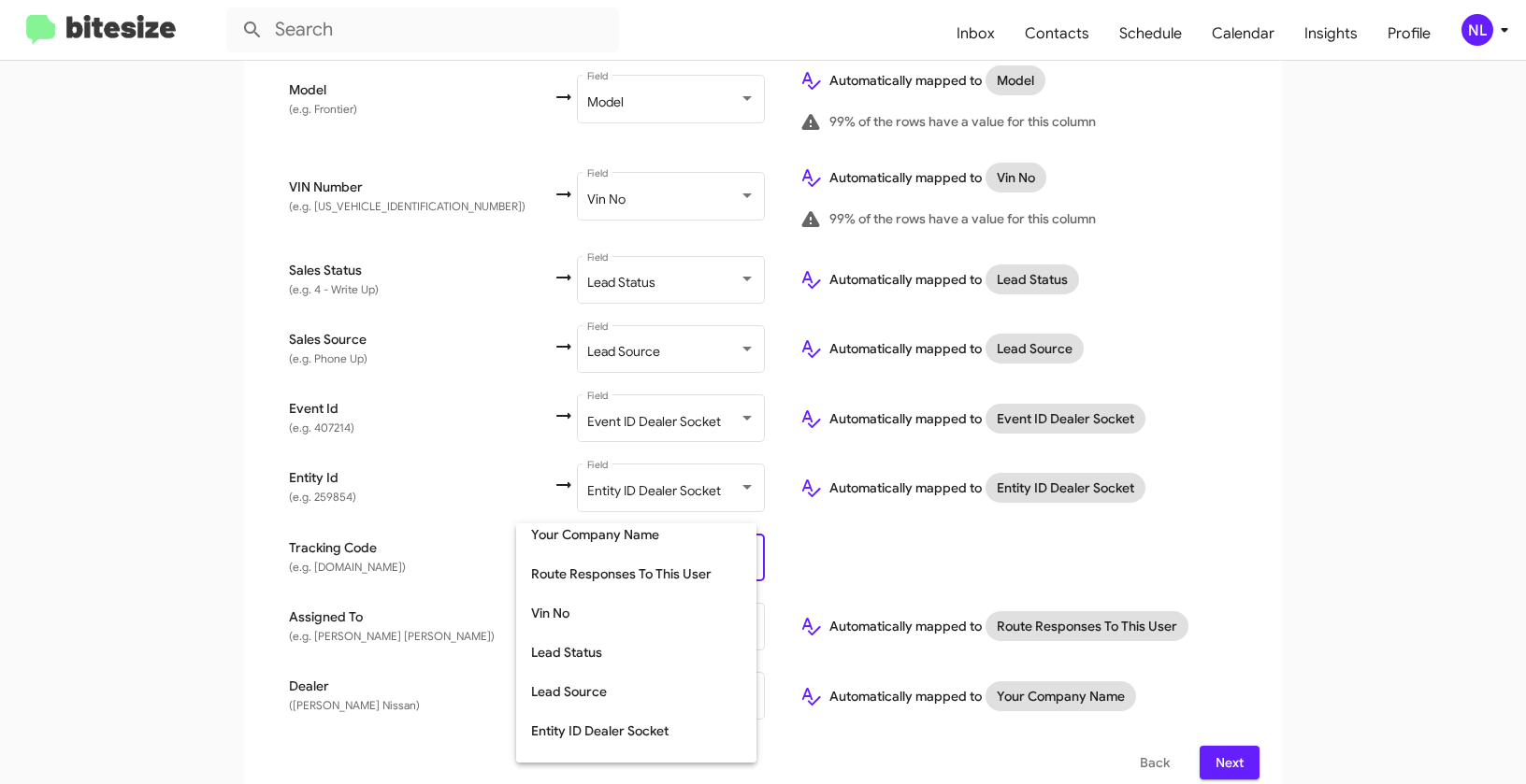
scroll to position [454, 0]
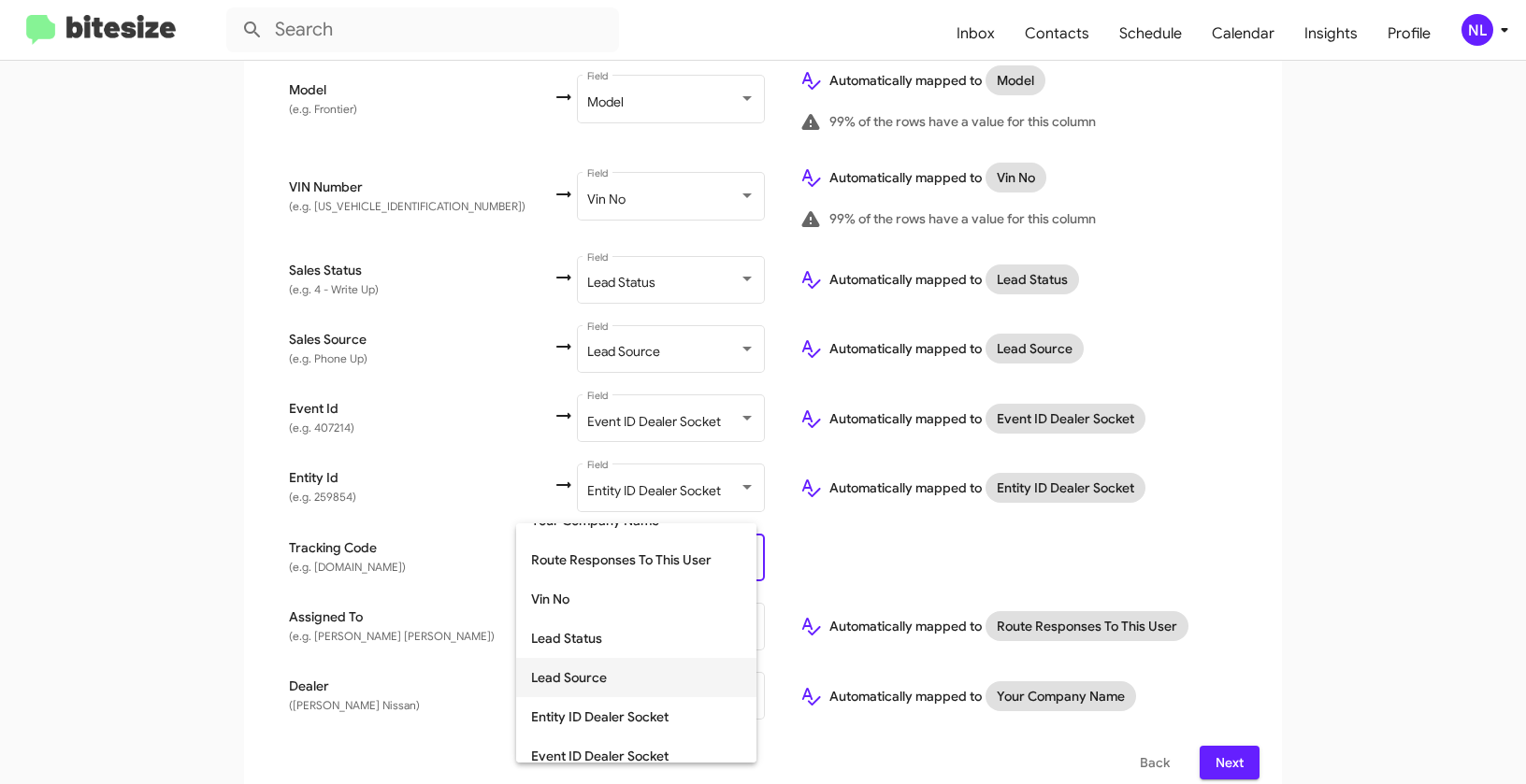
click at [625, 684] on span "Lead Source" at bounding box center [636, 678] width 210 height 39
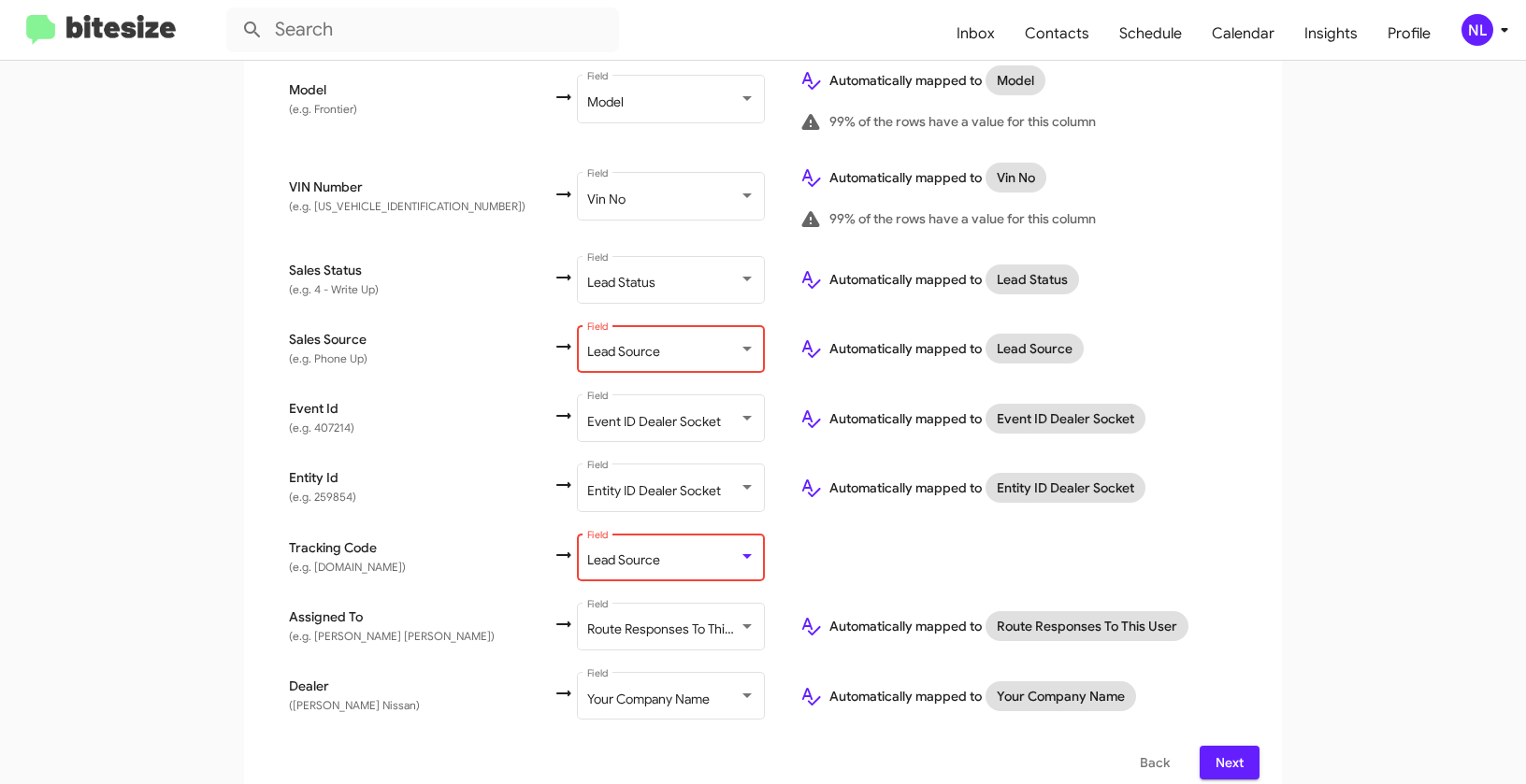
click at [587, 343] on span "Lead Source" at bounding box center [624, 352] width 73 height 17
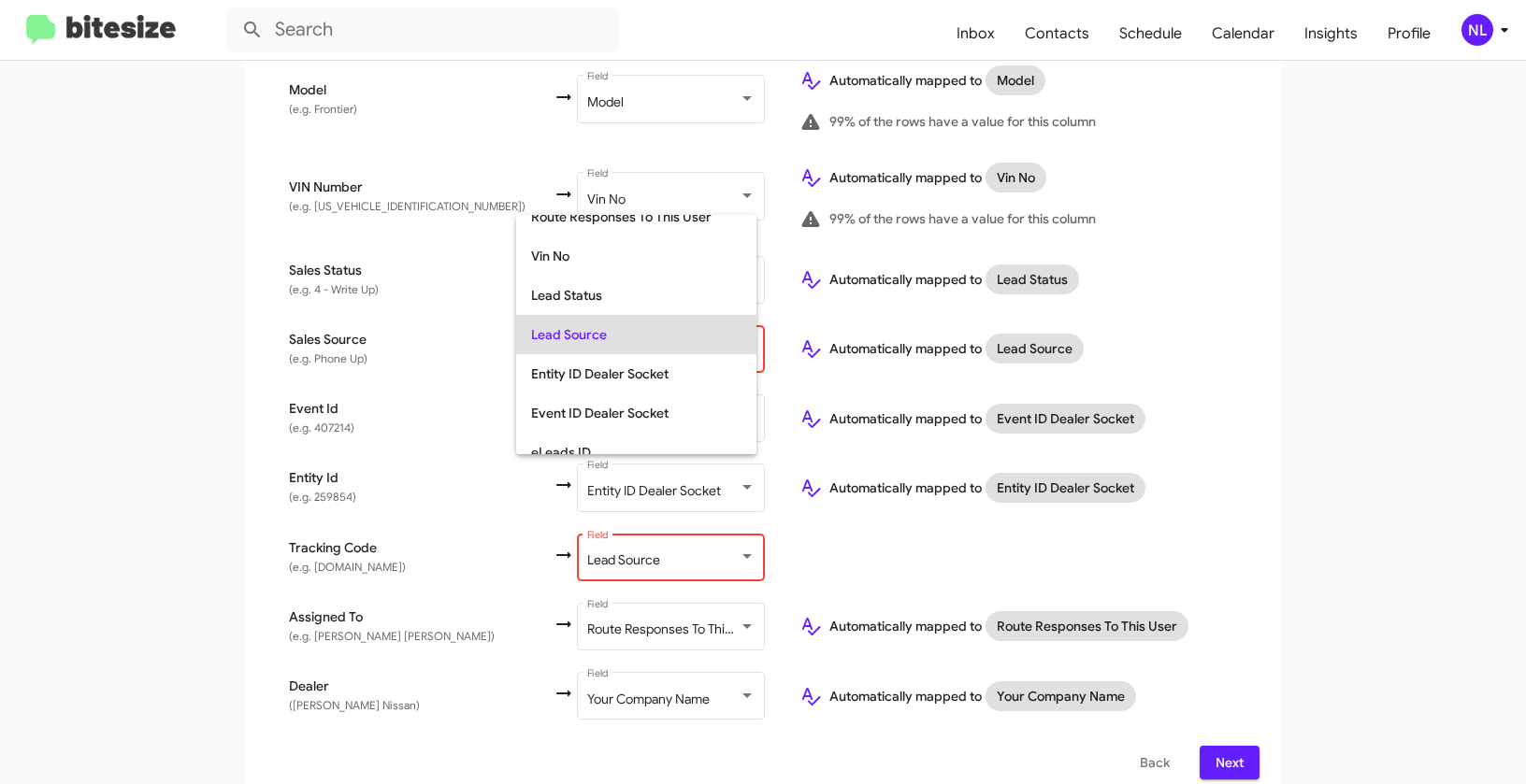
scroll to position [0, 0]
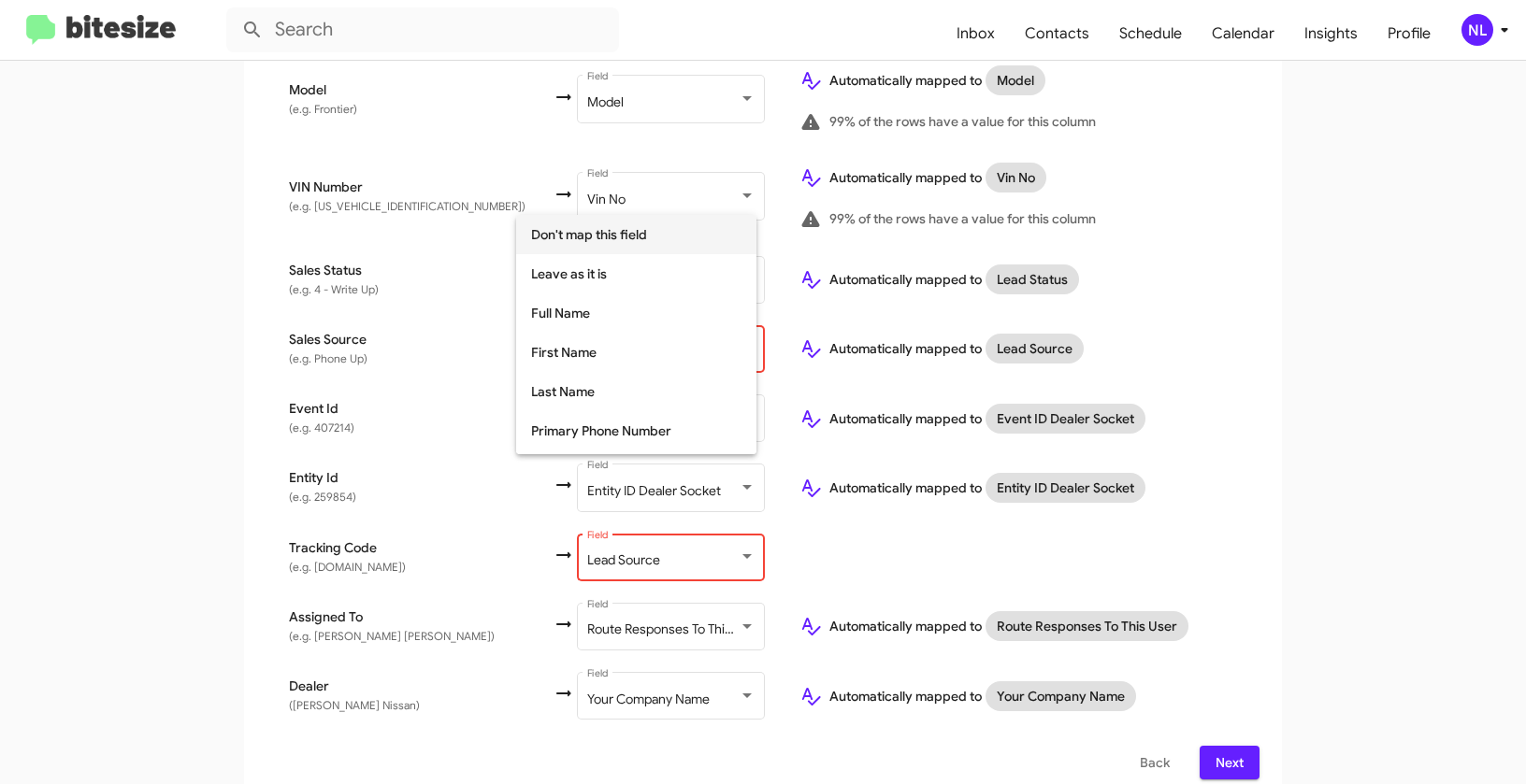
click at [579, 229] on span "Don't map this field" at bounding box center [636, 234] width 210 height 39
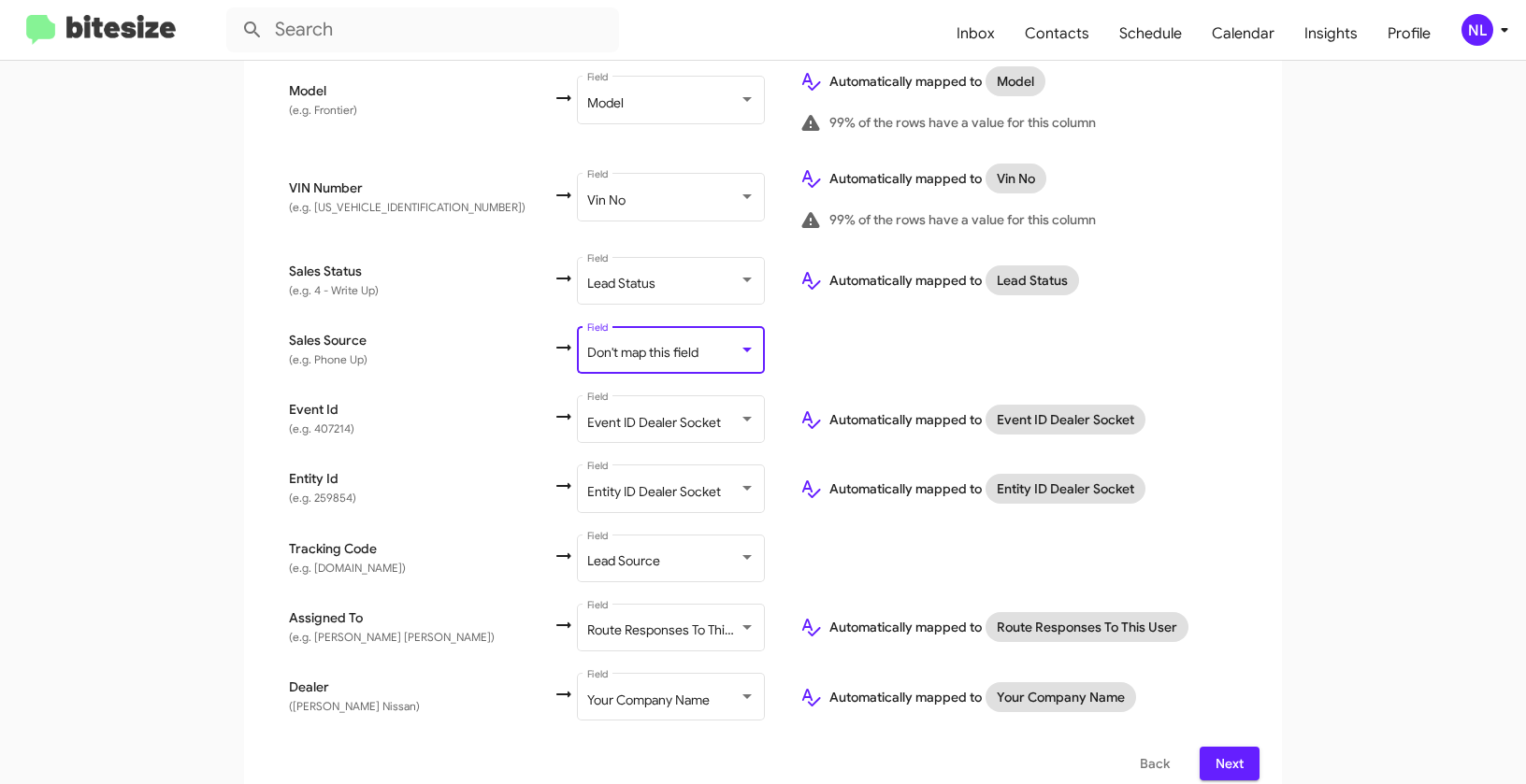
scroll to position [1026, 0]
click at [1228, 746] on span "Next" at bounding box center [1230, 762] width 30 height 34
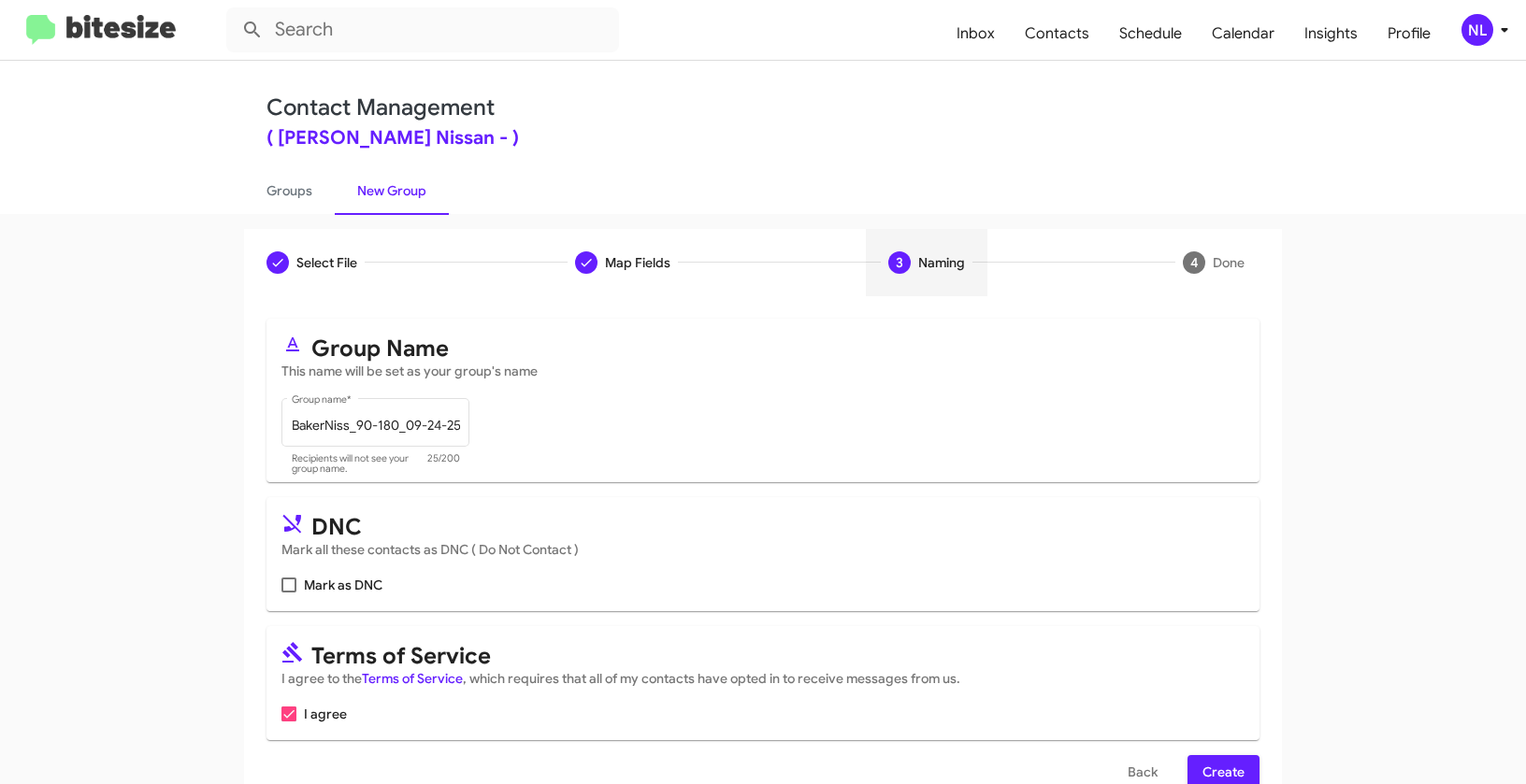
scroll to position [42, 0]
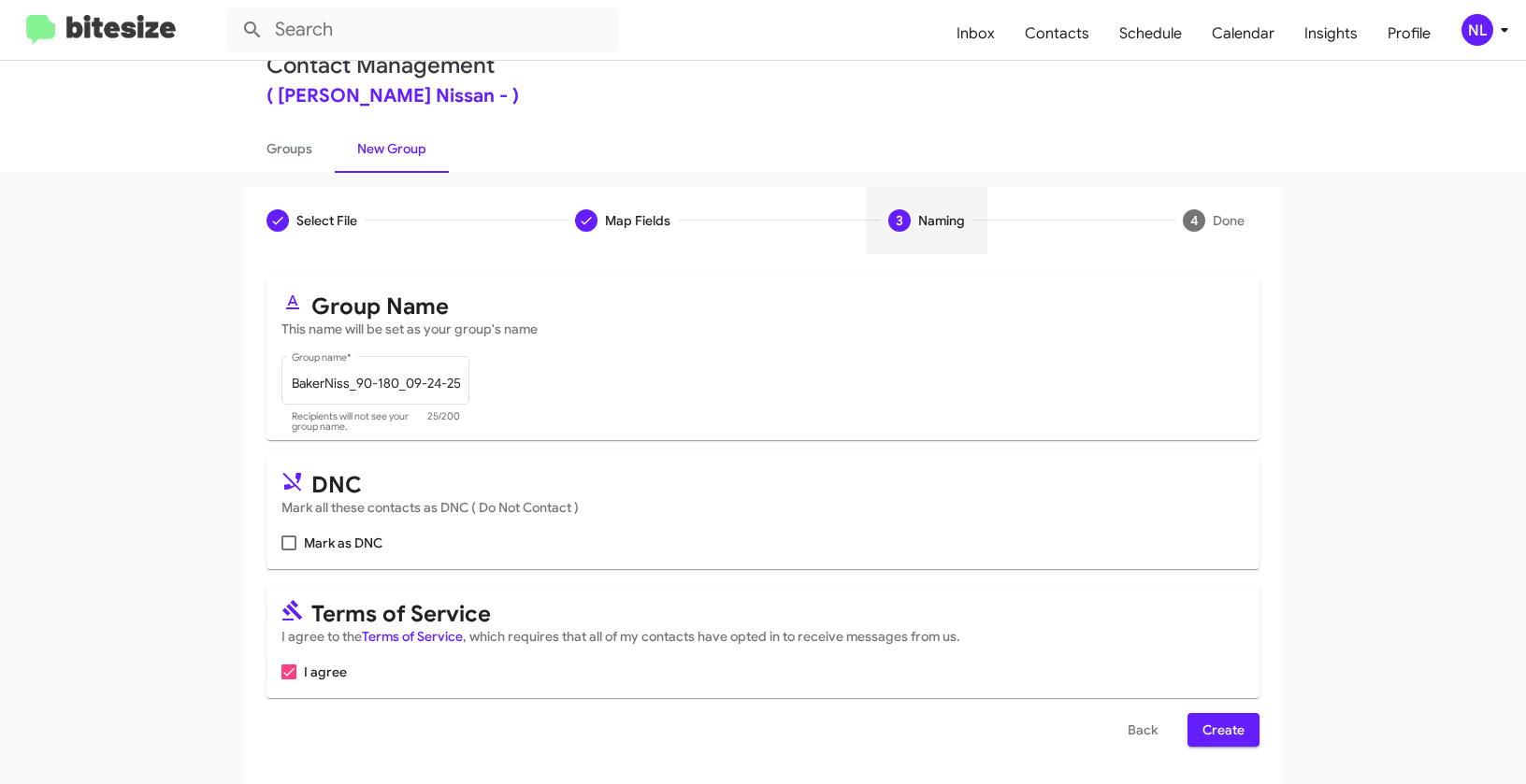
click at [1213, 743] on span "Create" at bounding box center [1223, 731] width 42 height 34
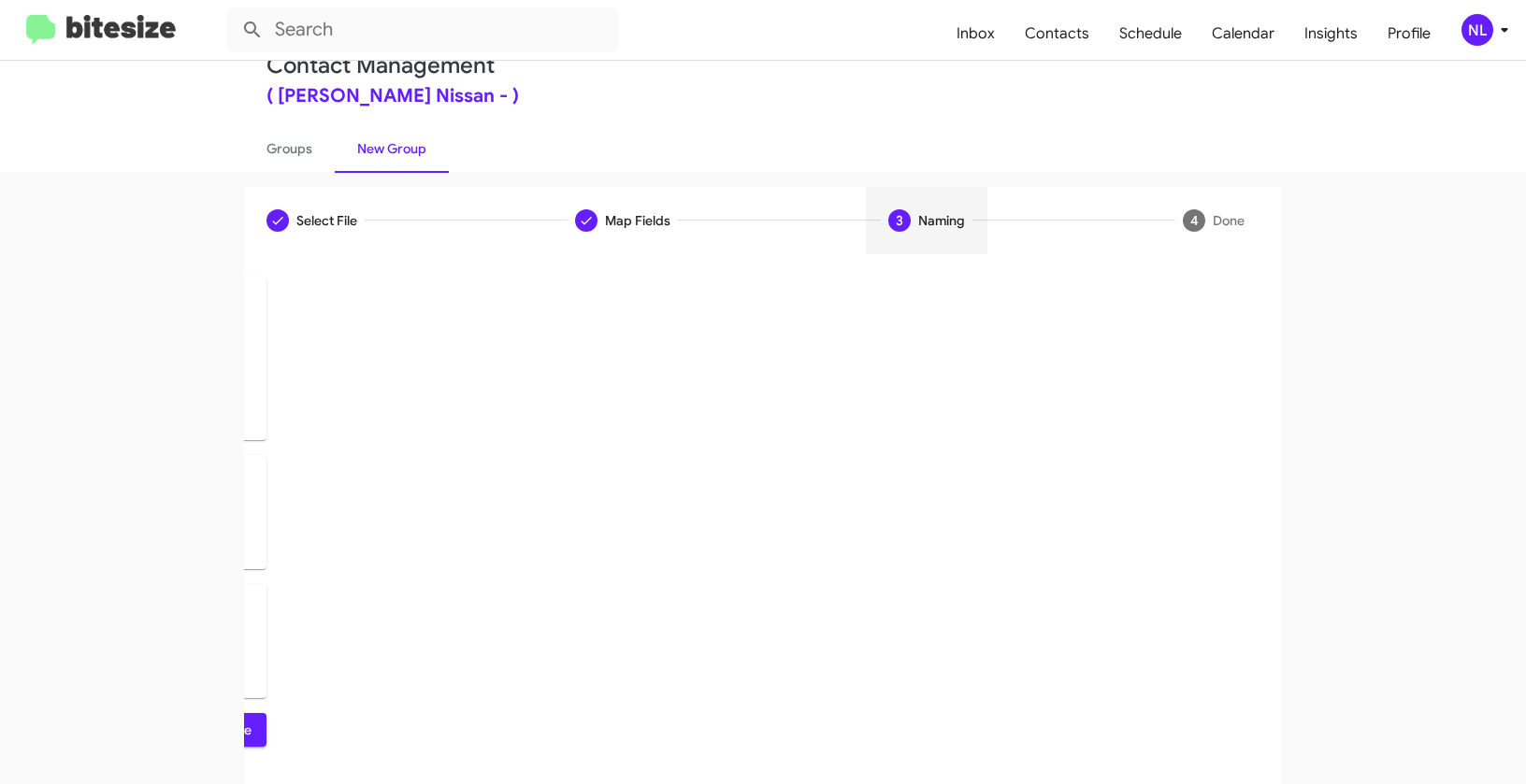
scroll to position [0, 0]
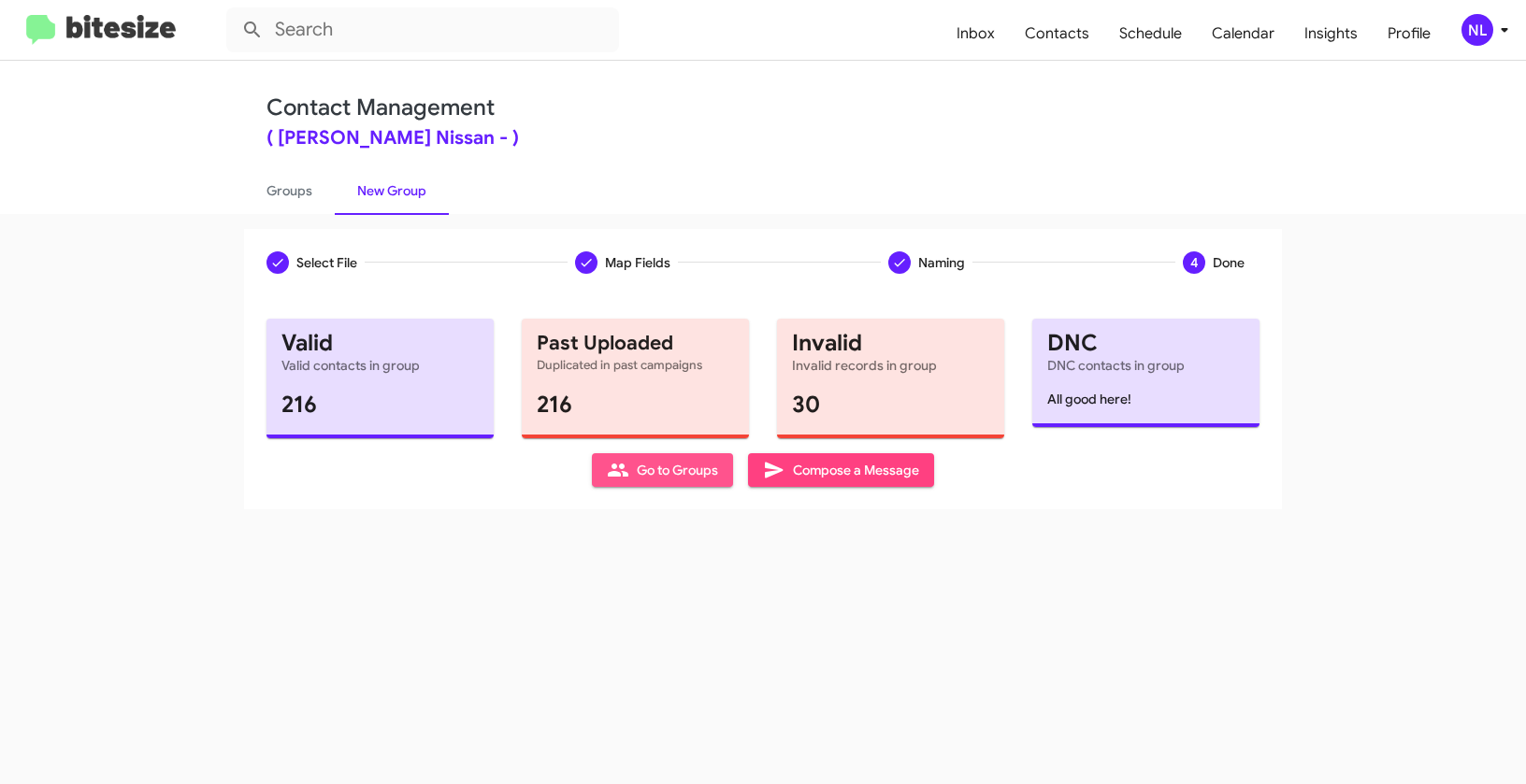
click at [655, 457] on span "Go to Groups" at bounding box center [662, 470] width 112 height 34
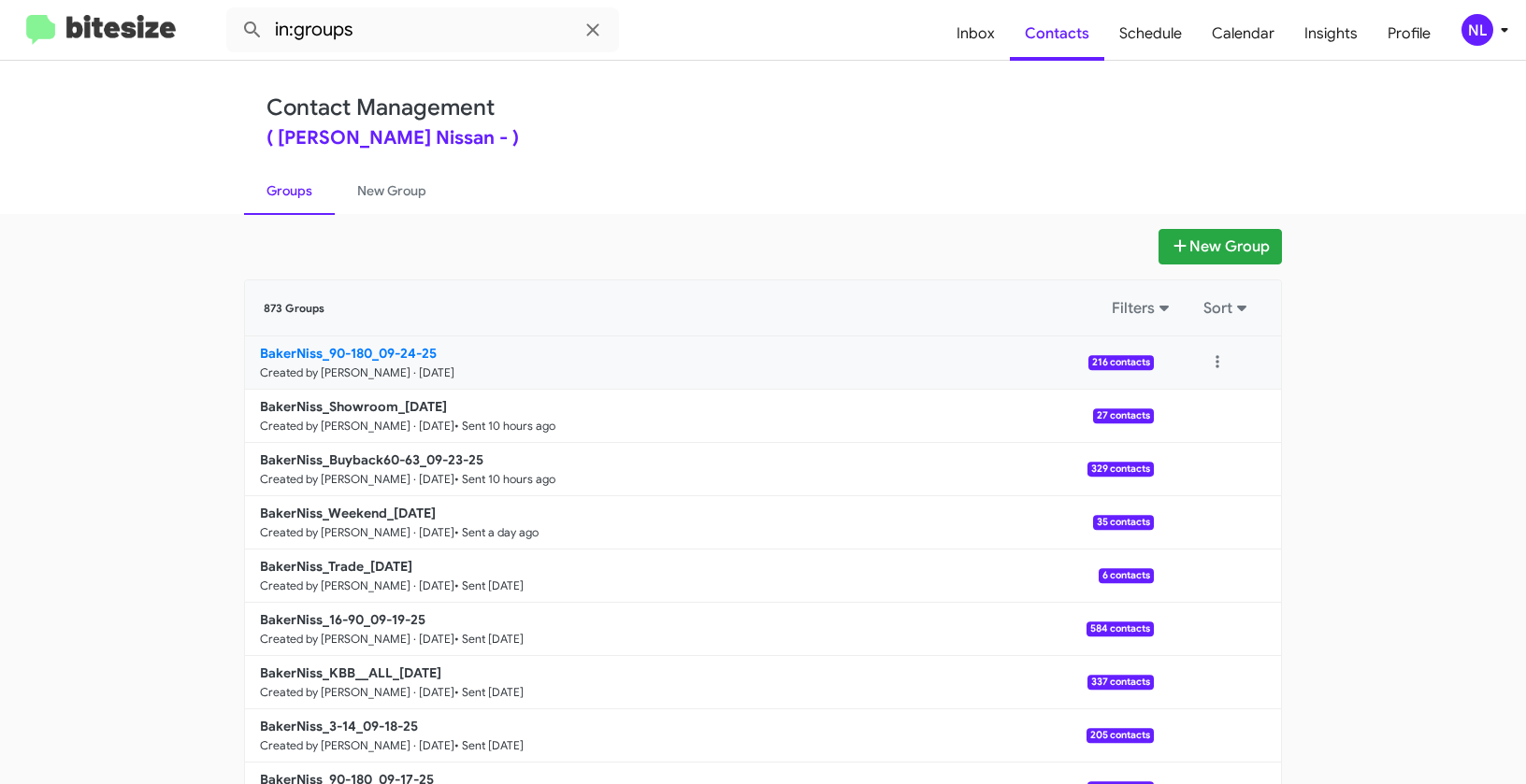
drag, startPoint x: 170, startPoint y: 339, endPoint x: 371, endPoint y: 349, distance: 201.2
click at [371, 349] on app-groups "New Group 873 Groups Filters Sort BakerNiss_90-180_09-24-25 Created by Nen Limb…" at bounding box center [763, 574] width 1526 height 690
copy div "Filters Sort BakerNiss_90-180_"
click at [402, 30] on input "in:groups" at bounding box center [422, 30] width 393 height 45
paste input "BakerNiss_90-180_"
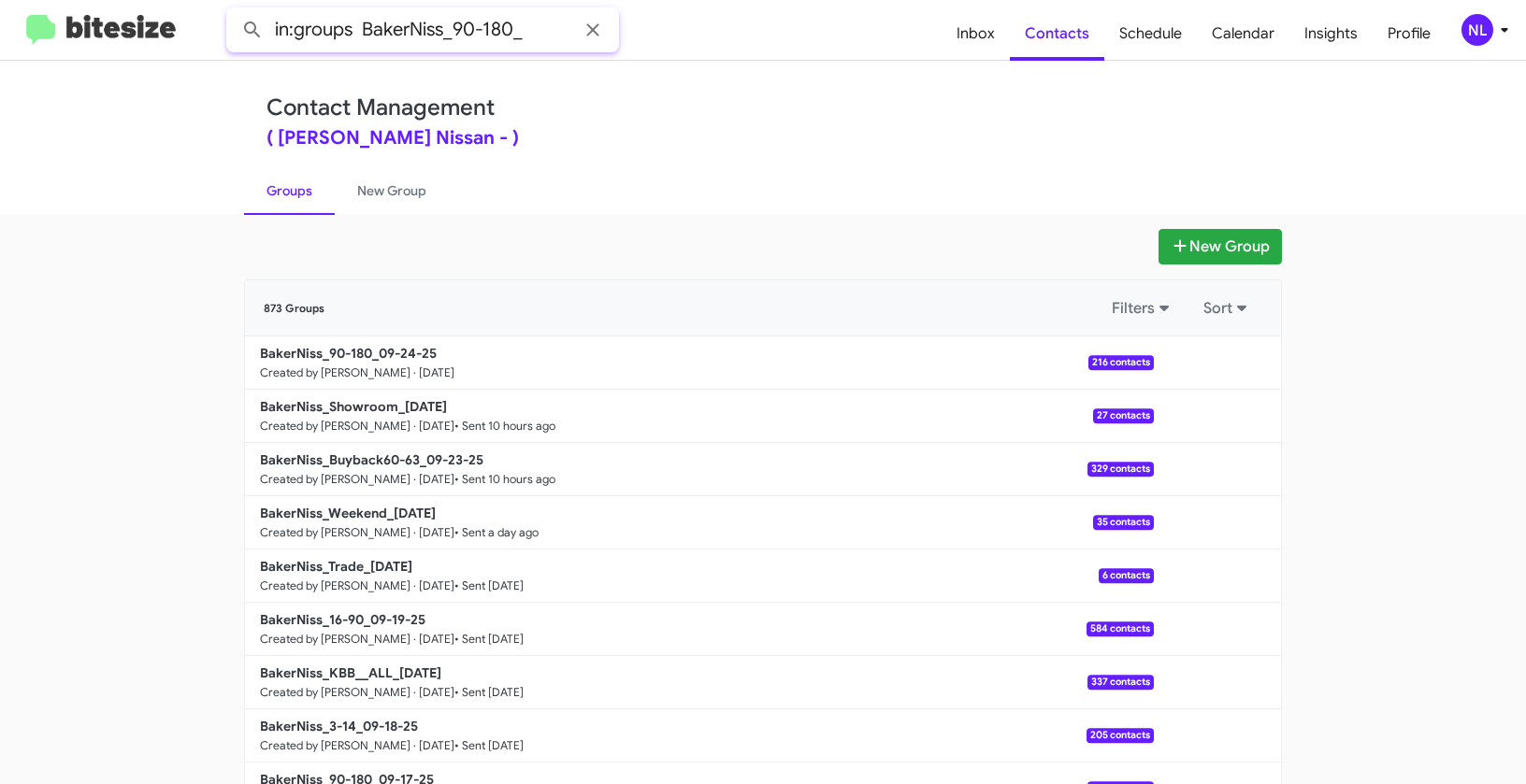
type input "in:groups BakerNiss_90-180_"
click at [234, 11] on button at bounding box center [252, 30] width 38 height 38
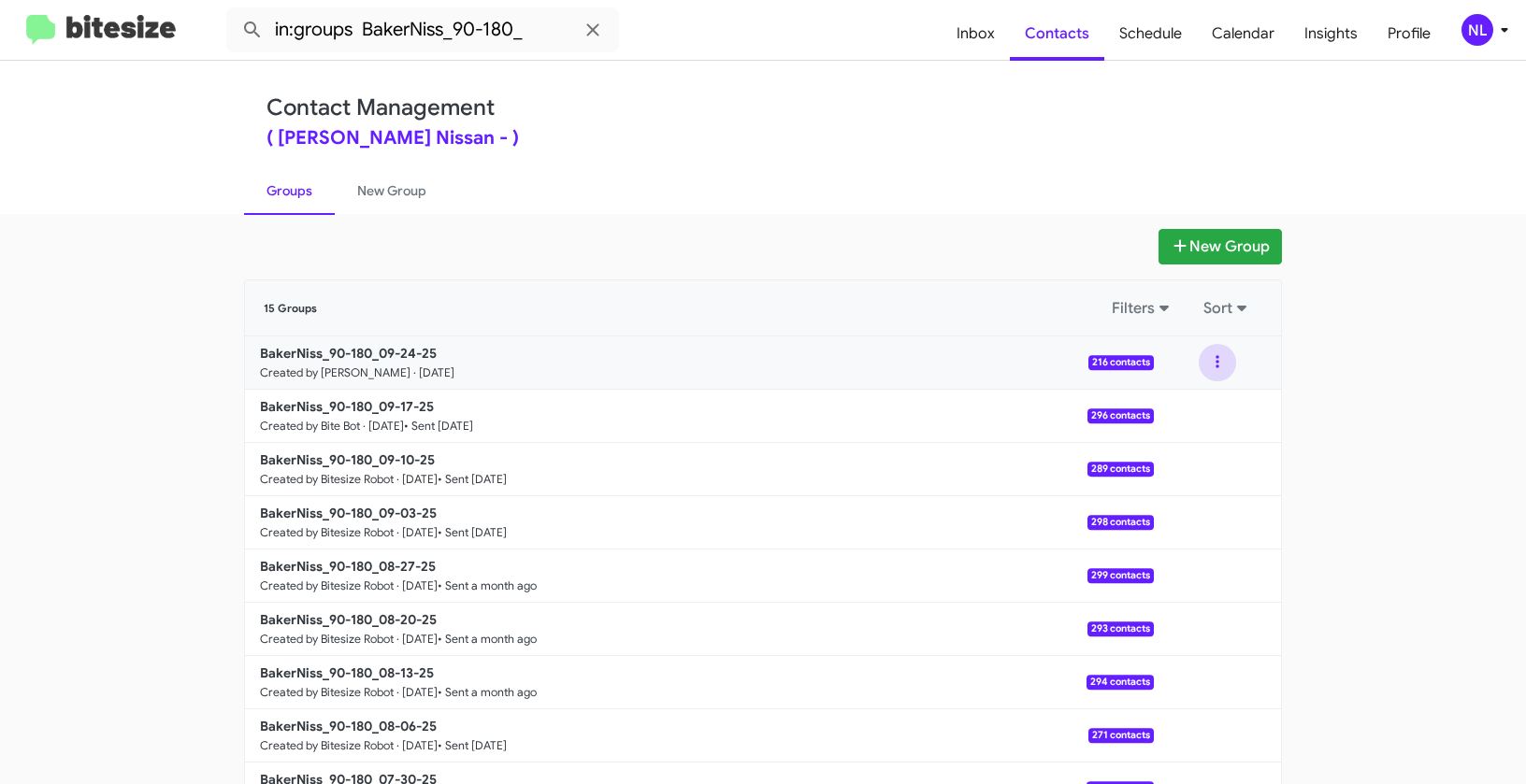
click at [1213, 362] on button at bounding box center [1217, 363] width 38 height 38
click at [1197, 418] on button "View contacts" at bounding box center [1160, 414] width 149 height 45
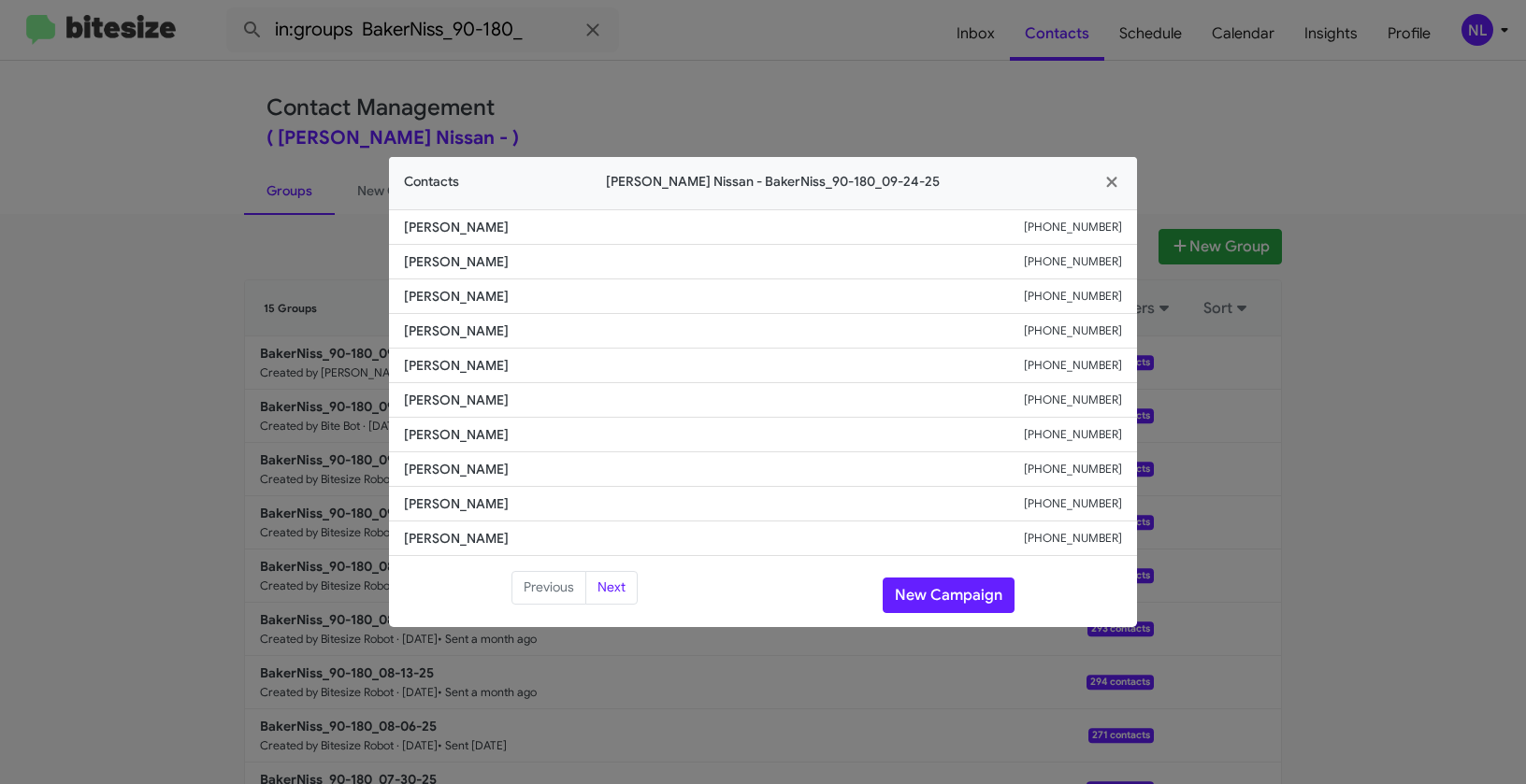
drag, startPoint x: 400, startPoint y: 258, endPoint x: 533, endPoint y: 255, distance: 133.0
click at [533, 255] on li "Zakiyyah Scott +19388004351" at bounding box center [763, 262] width 748 height 35
copy span "Zakiyyah Scott"
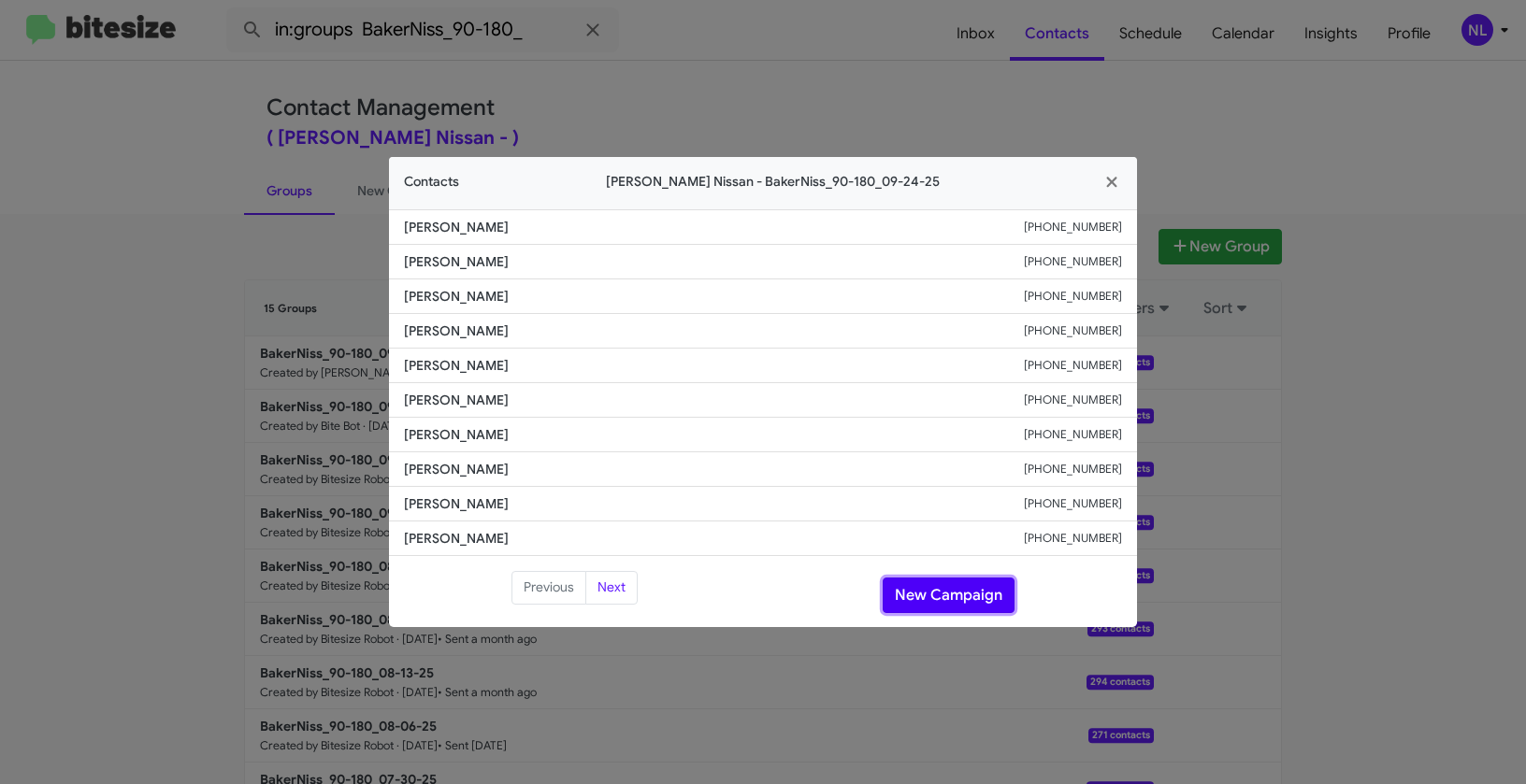
click at [916, 609] on button "New Campaign" at bounding box center [948, 596] width 132 height 36
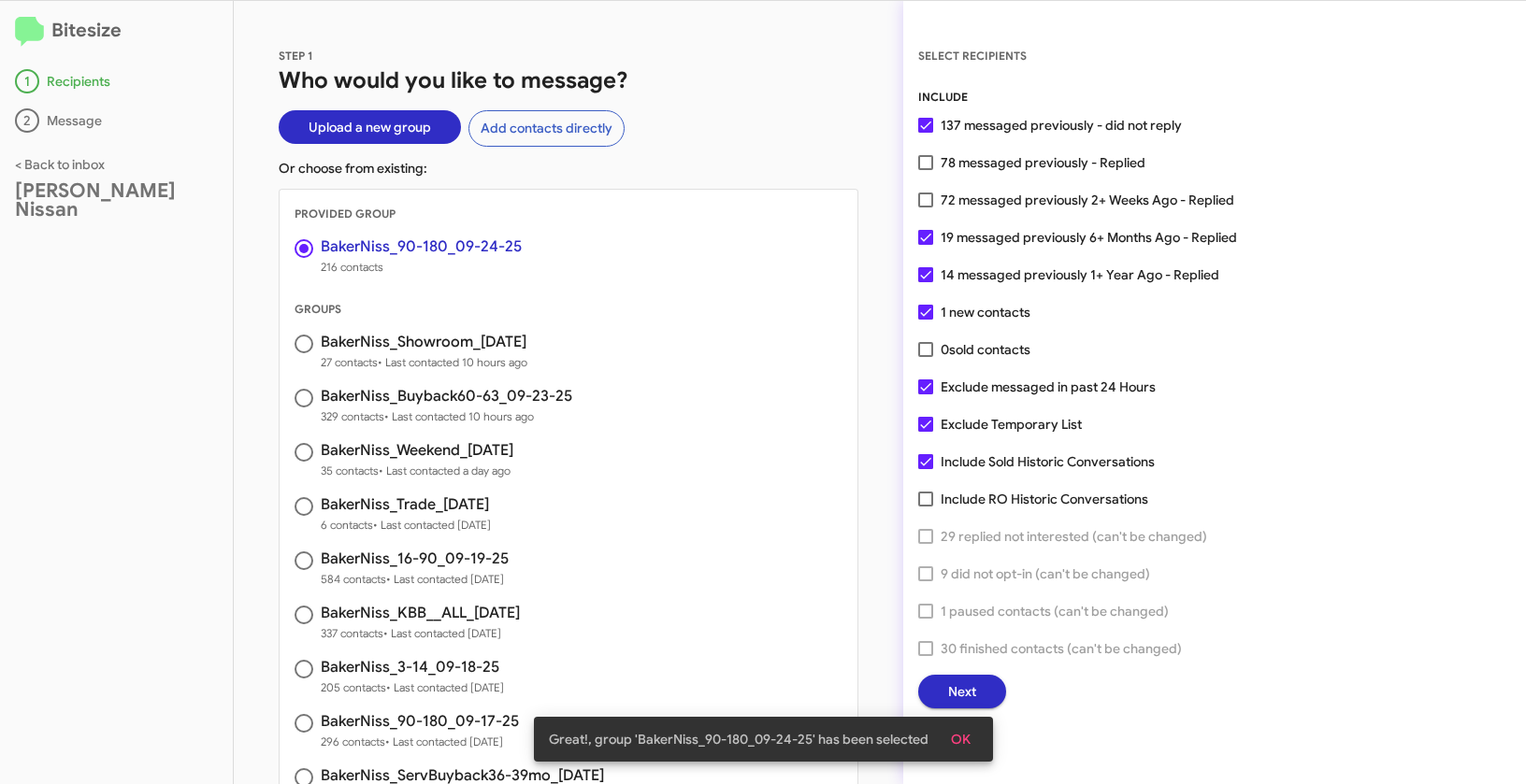
click at [970, 740] on button "OK" at bounding box center [960, 740] width 50 height 34
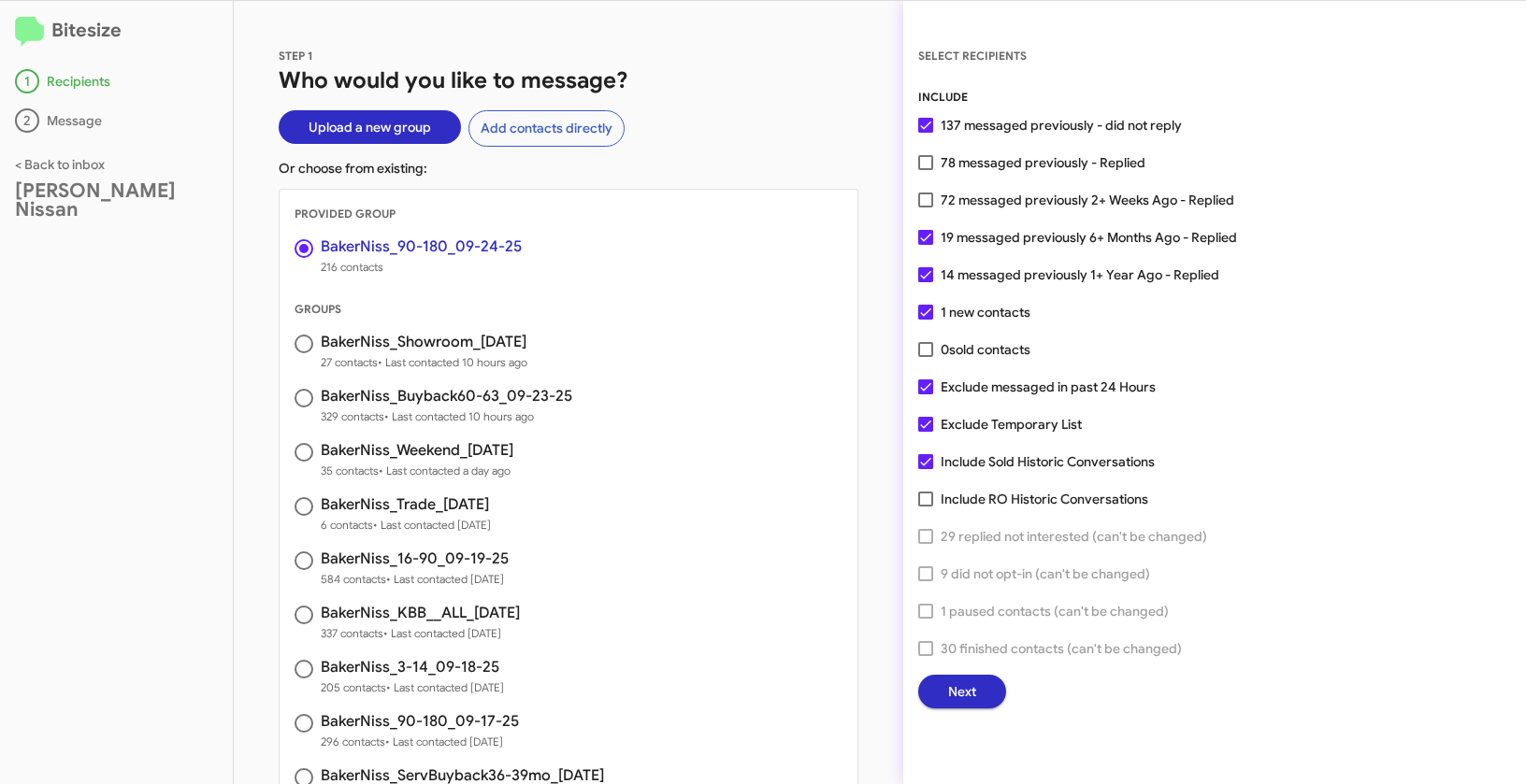
click at [970, 702] on span "Next" at bounding box center [962, 692] width 28 height 34
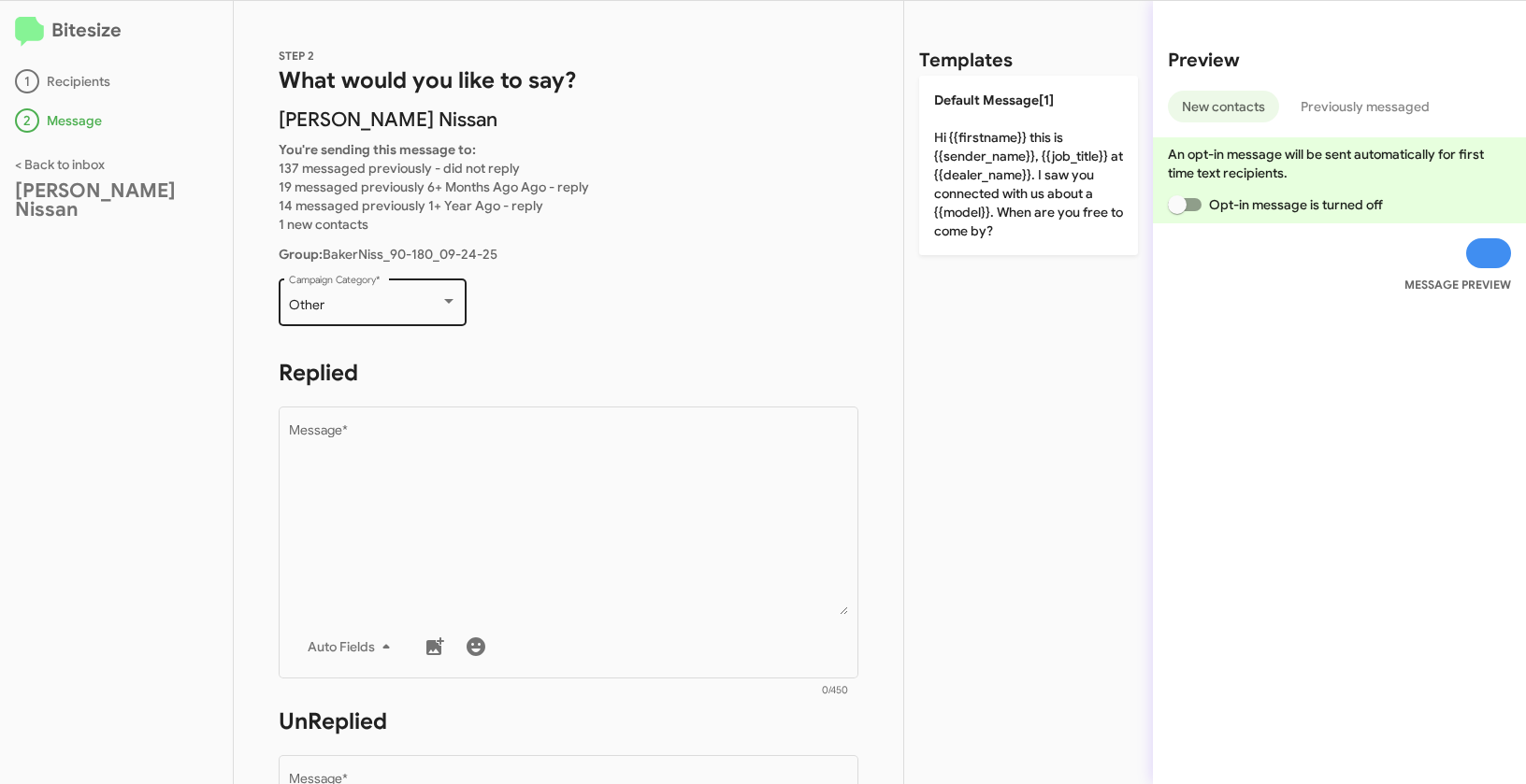
click at [366, 305] on div "Other" at bounding box center [364, 306] width 151 height 15
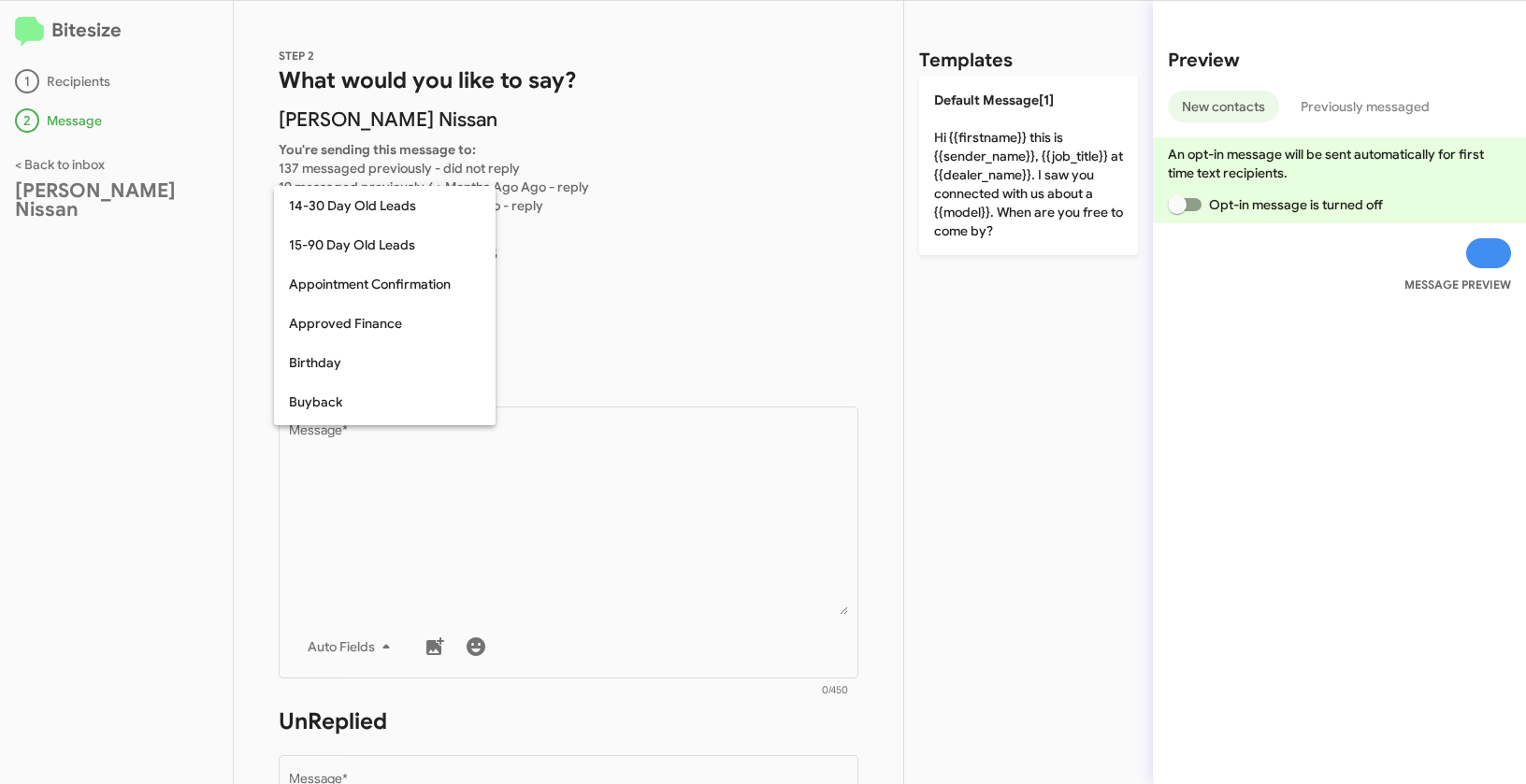
scroll to position [411, 0]
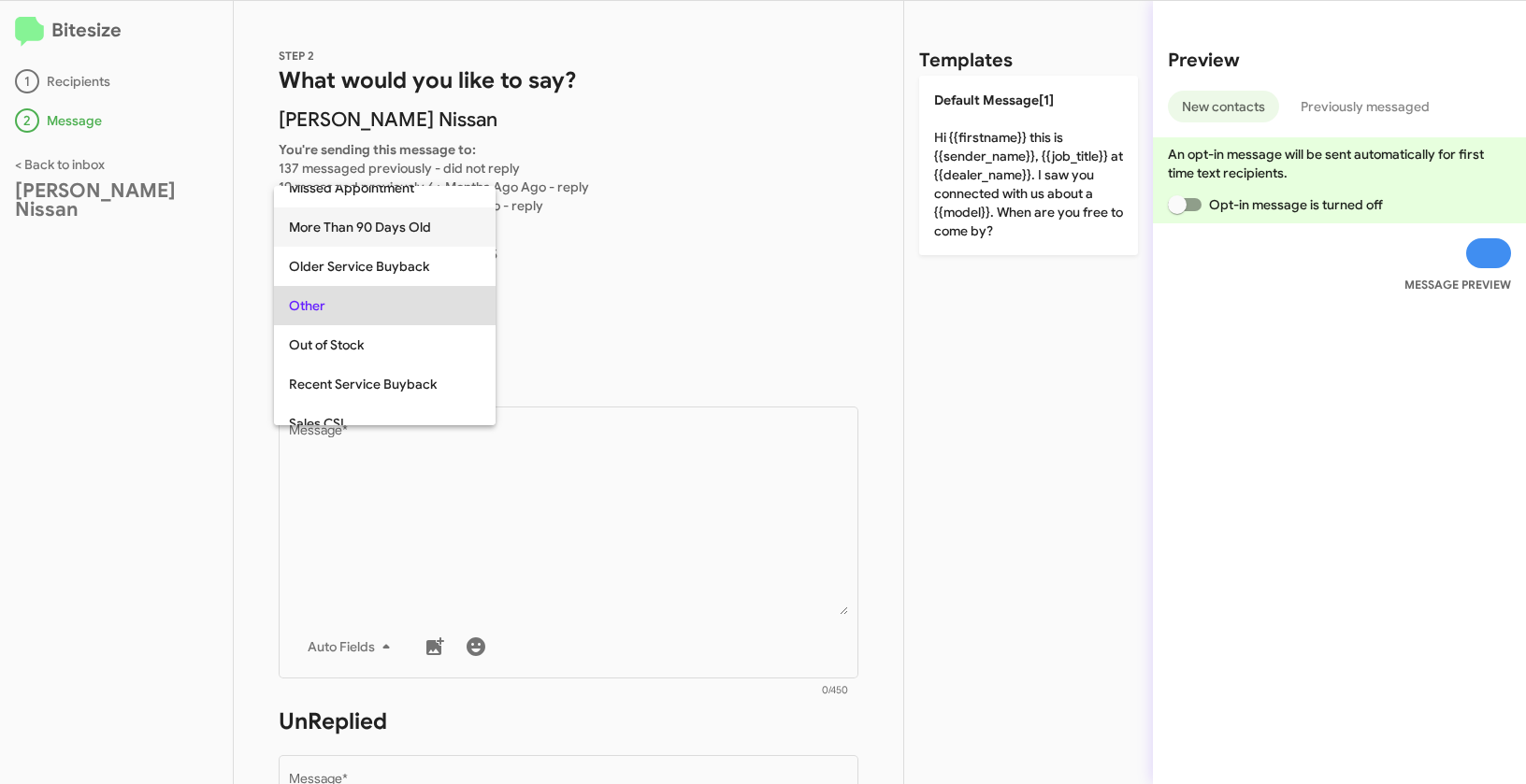
click at [334, 228] on span "More Than 90 Days Old" at bounding box center [385, 227] width 191 height 39
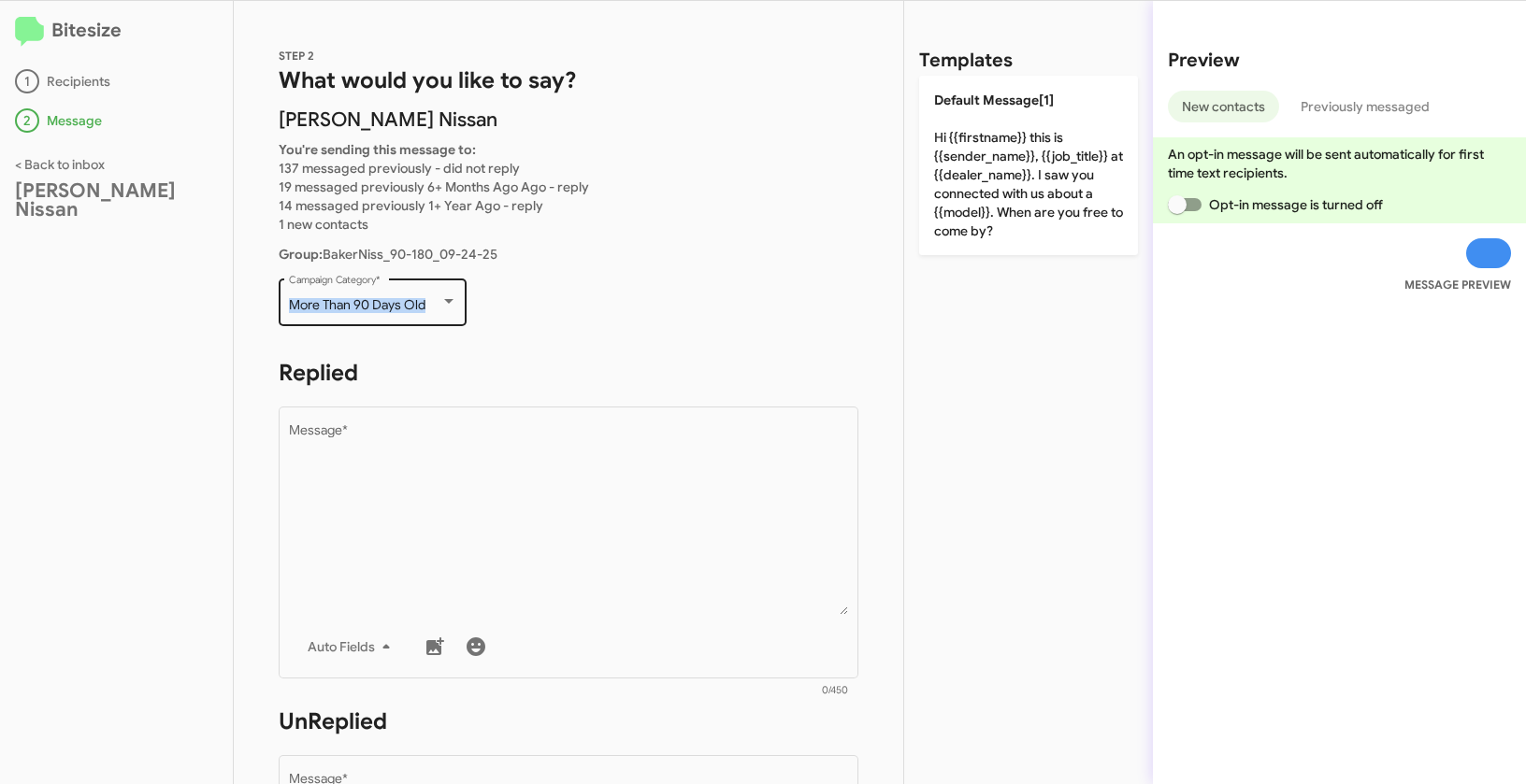
drag, startPoint x: 286, startPoint y: 299, endPoint x: 430, endPoint y: 311, distance: 144.5
click at [430, 311] on div "More Than 90 Days Old Campaign Category *" at bounding box center [372, 300] width 188 height 52
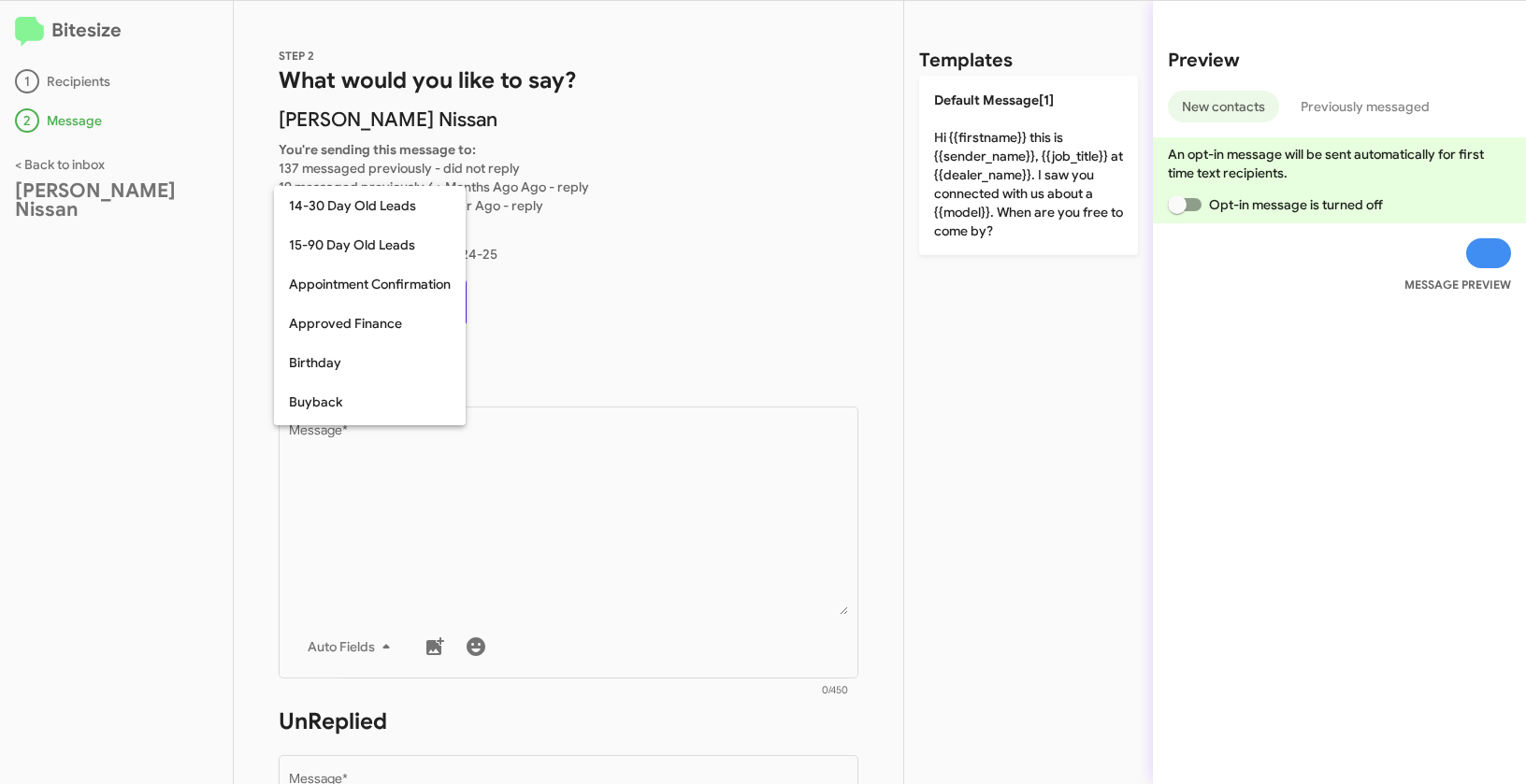
scroll to position [332, 0]
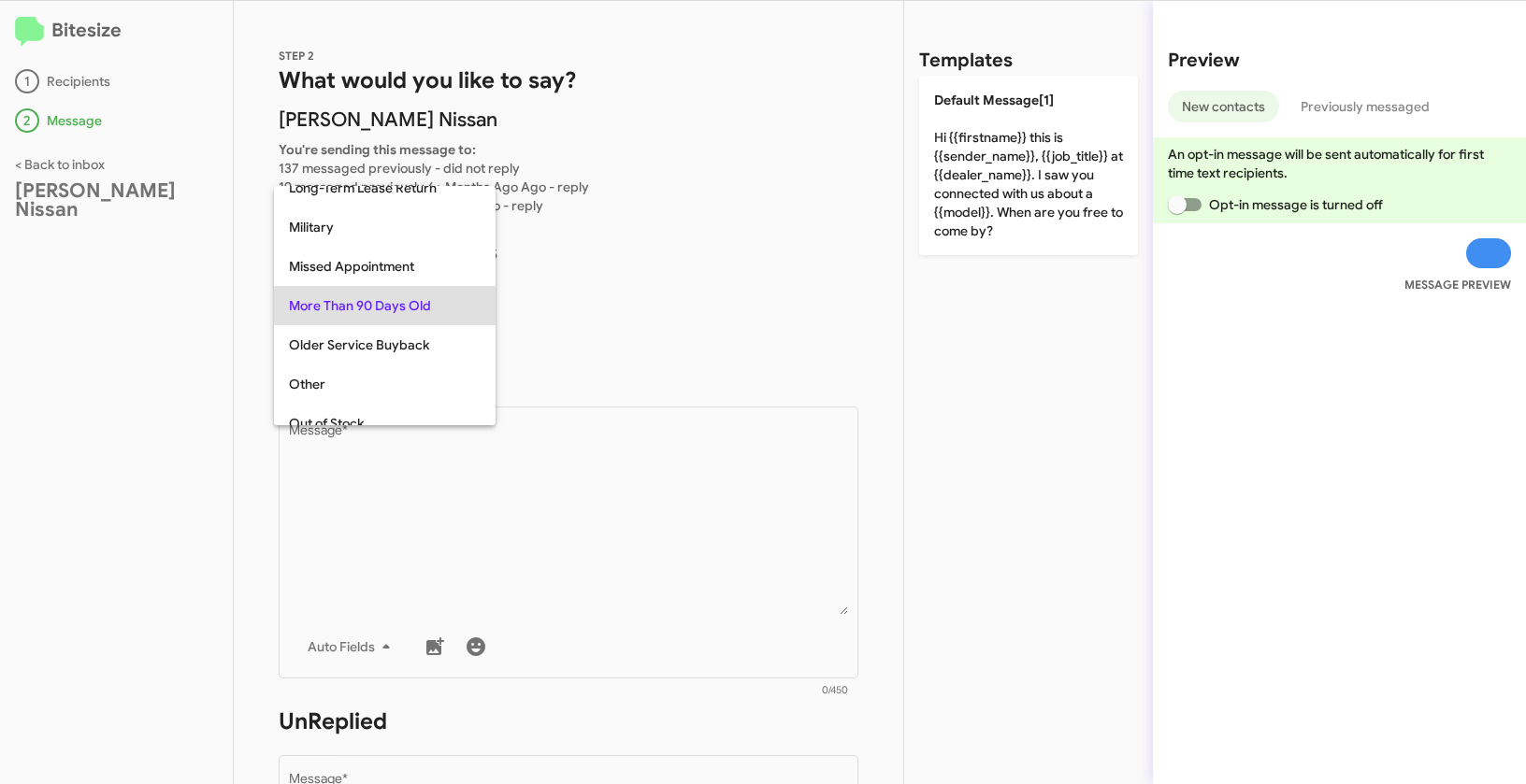
copy span "More Than 90 Days Old"
click at [530, 437] on div at bounding box center [763, 392] width 1526 height 784
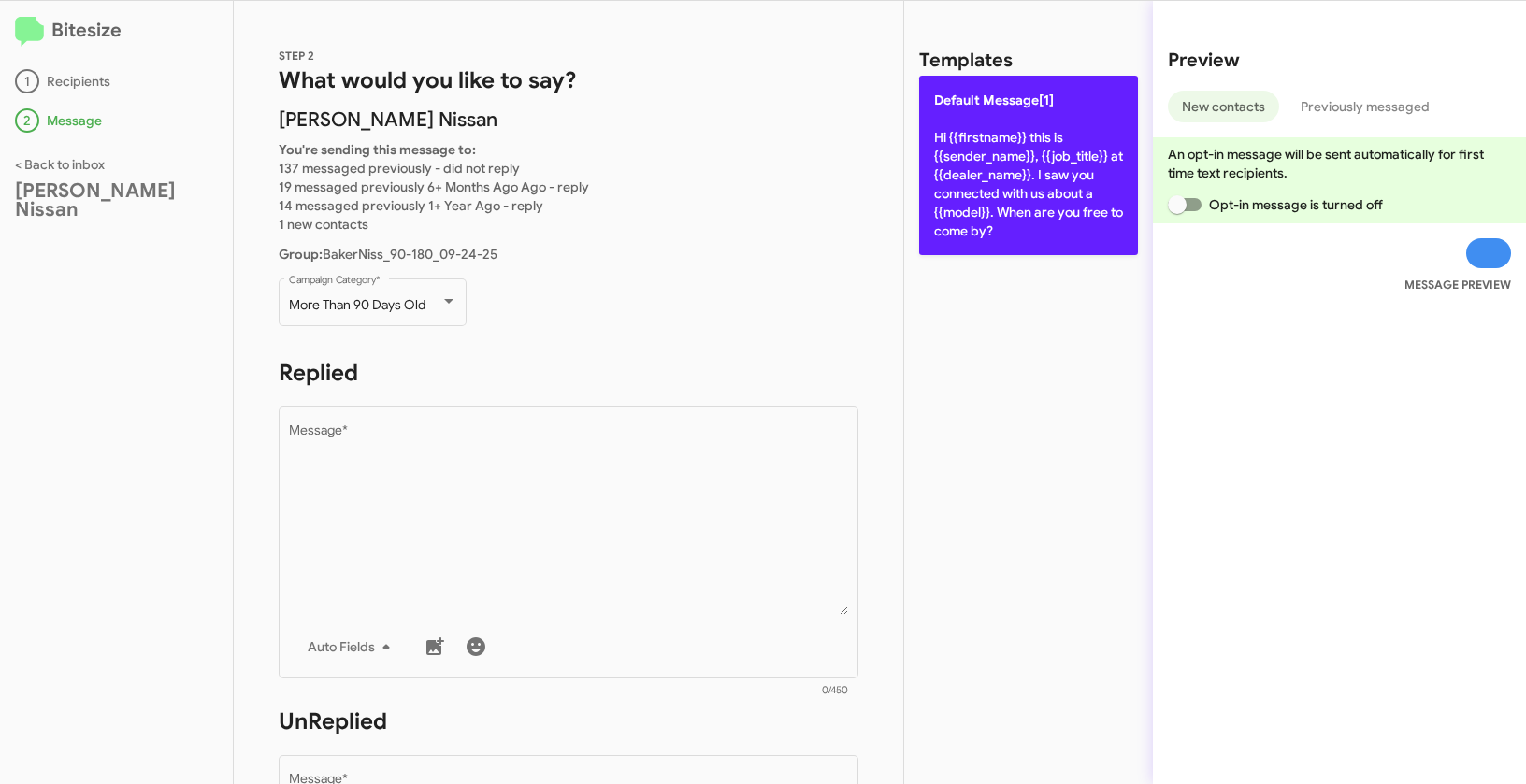
click at [985, 173] on p "Default Message[1] Hi {{firstname}} this is {{sender_name}}, {{job_title}} at {…" at bounding box center [1028, 165] width 219 height 179
type textarea "Hi {{firstname}} this is {{sender_name}}, {{job_title}} at {{dealer_name}}. I s…"
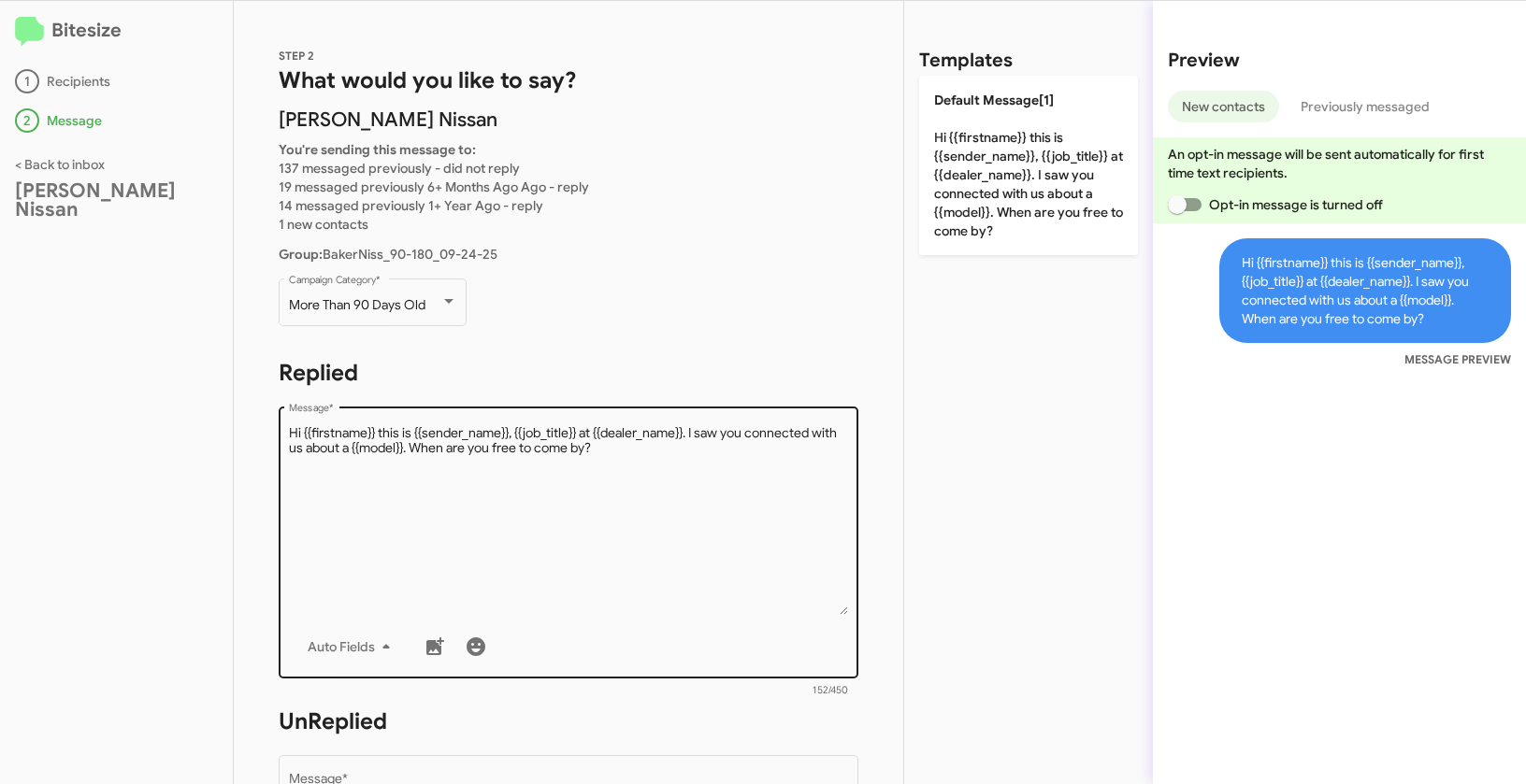
scroll to position [510, 0]
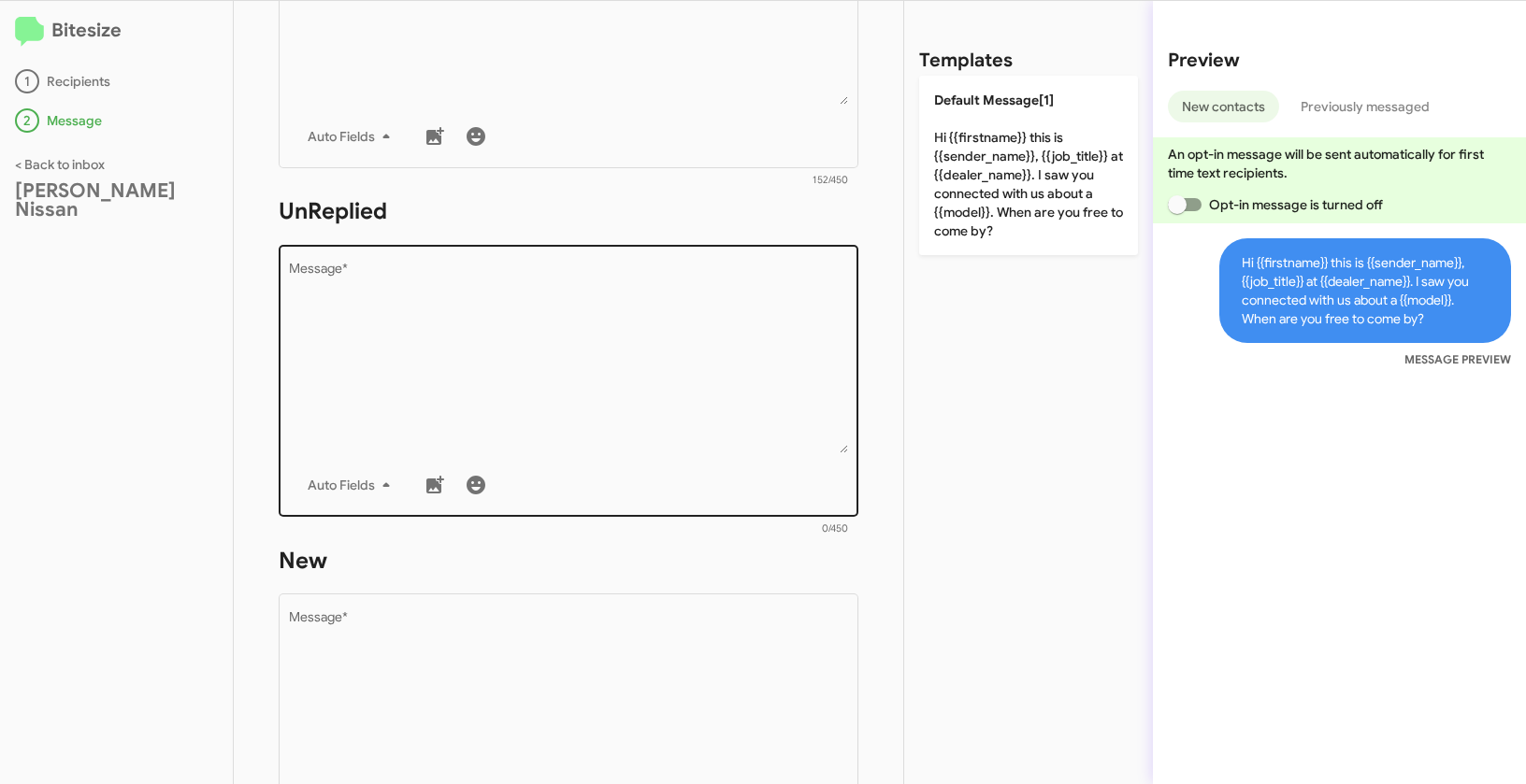
click at [632, 313] on textarea "Message *" at bounding box center [568, 357] width 560 height 190
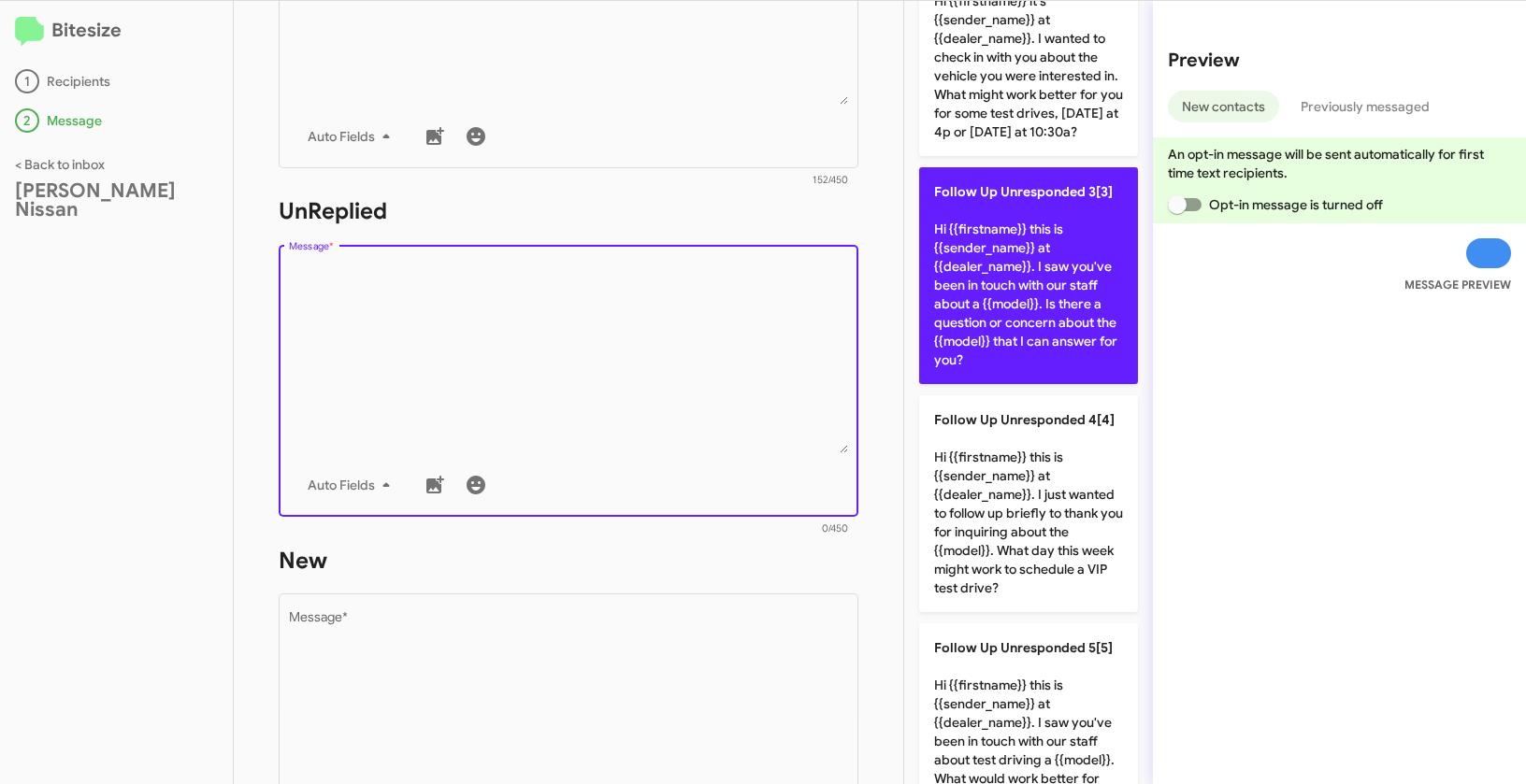
scroll to position [506, 0]
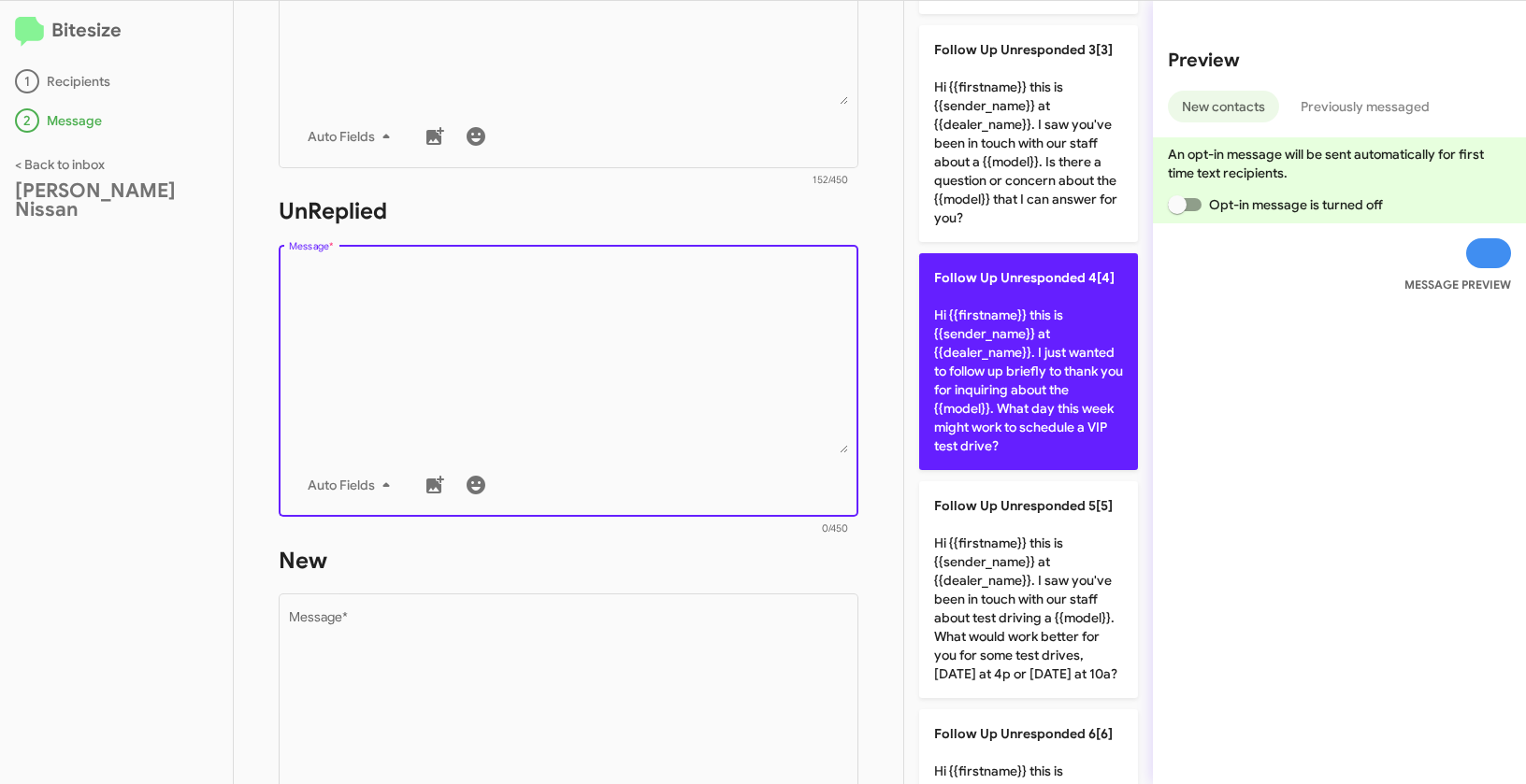
click at [1020, 385] on p "Follow Up Unresponded 4[4] Hi {{firstname}} this is {{sender_name}} at {{dealer…" at bounding box center [1028, 361] width 219 height 217
type textarea "Hi {{firstname}} this is {{sender_name}} at {{dealer_name}}. I just wanted to f…"
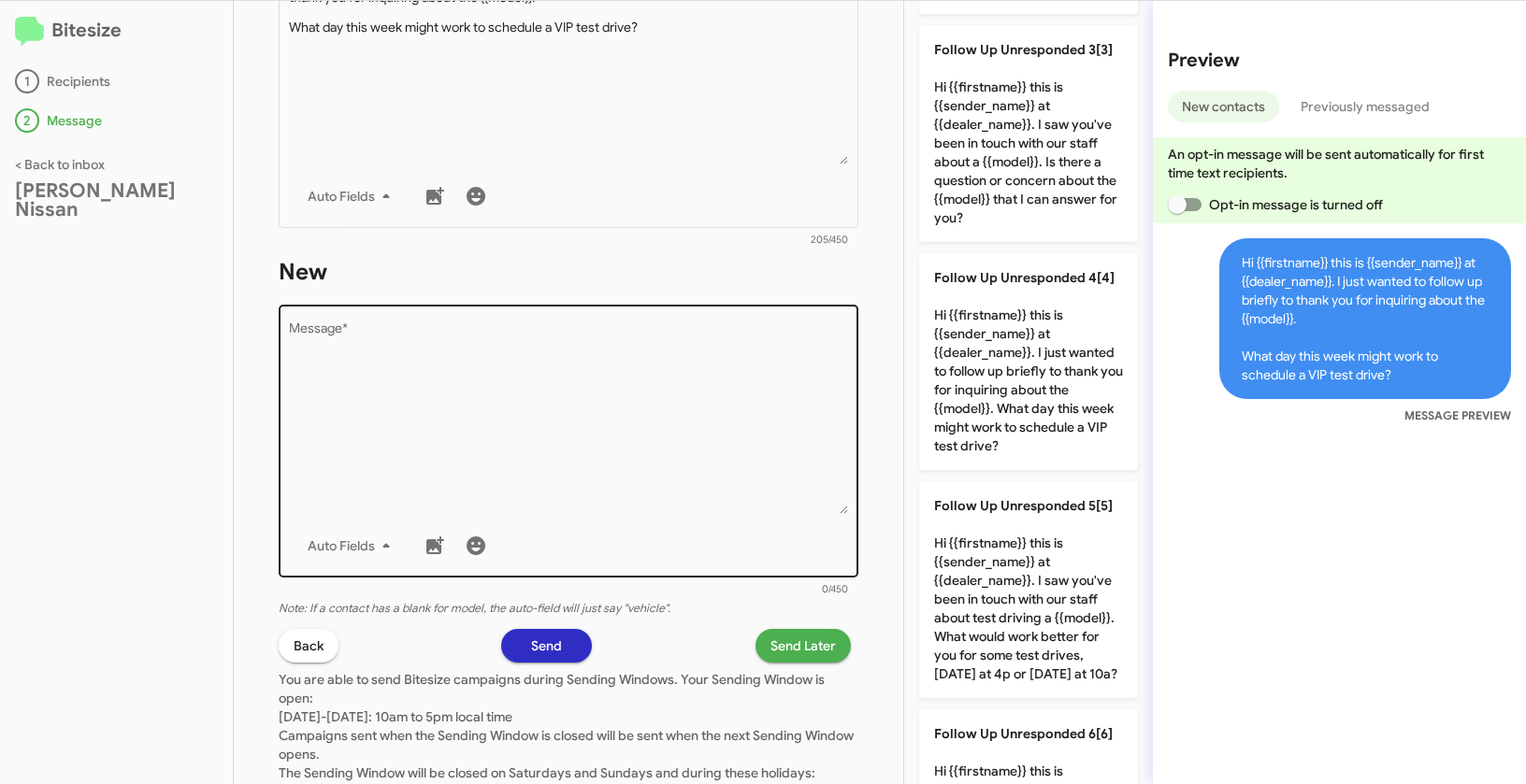
scroll to position [826, 0]
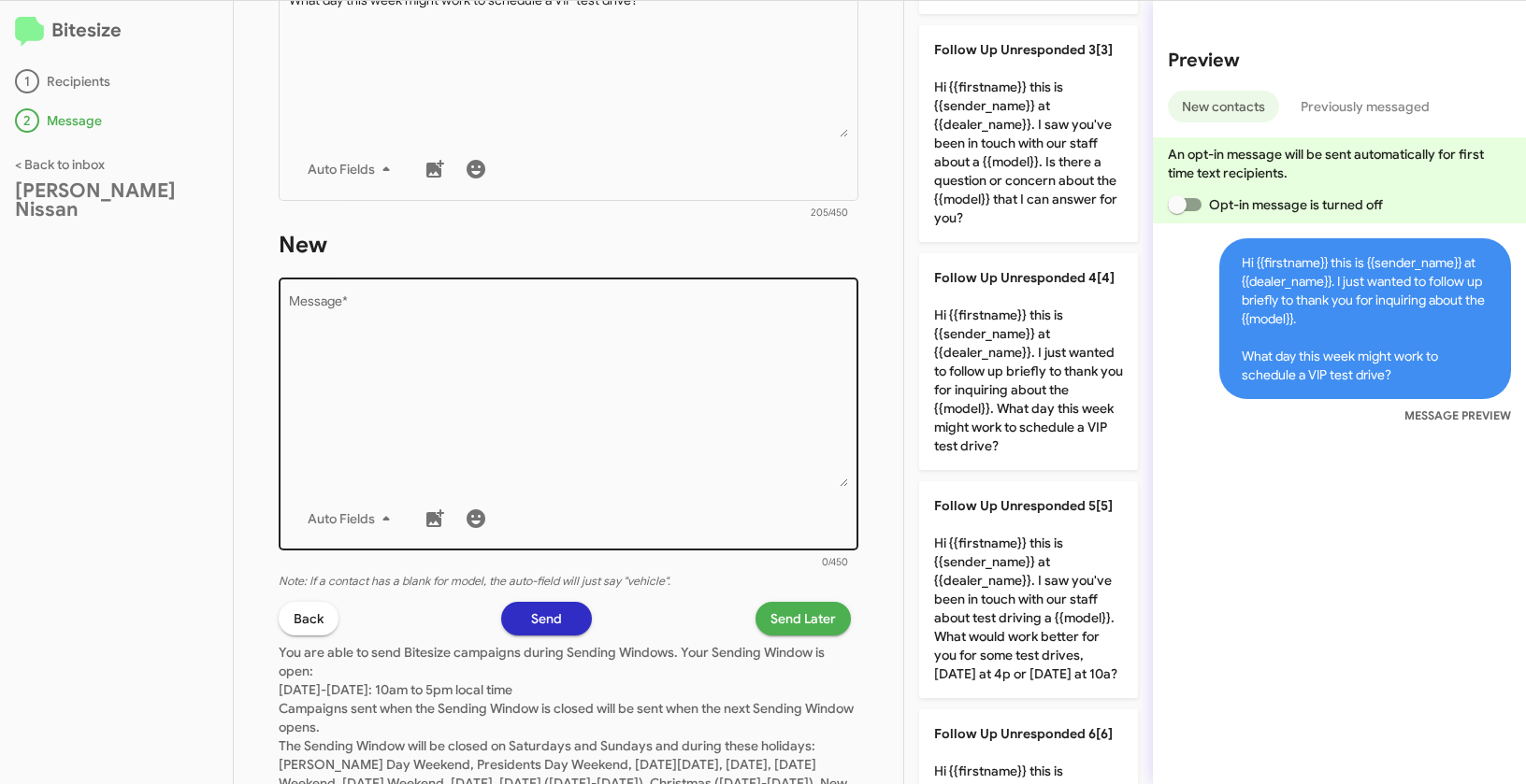
click at [625, 486] on div "Drop image here to insert Auto Fields Message *" at bounding box center [568, 413] width 560 height 276
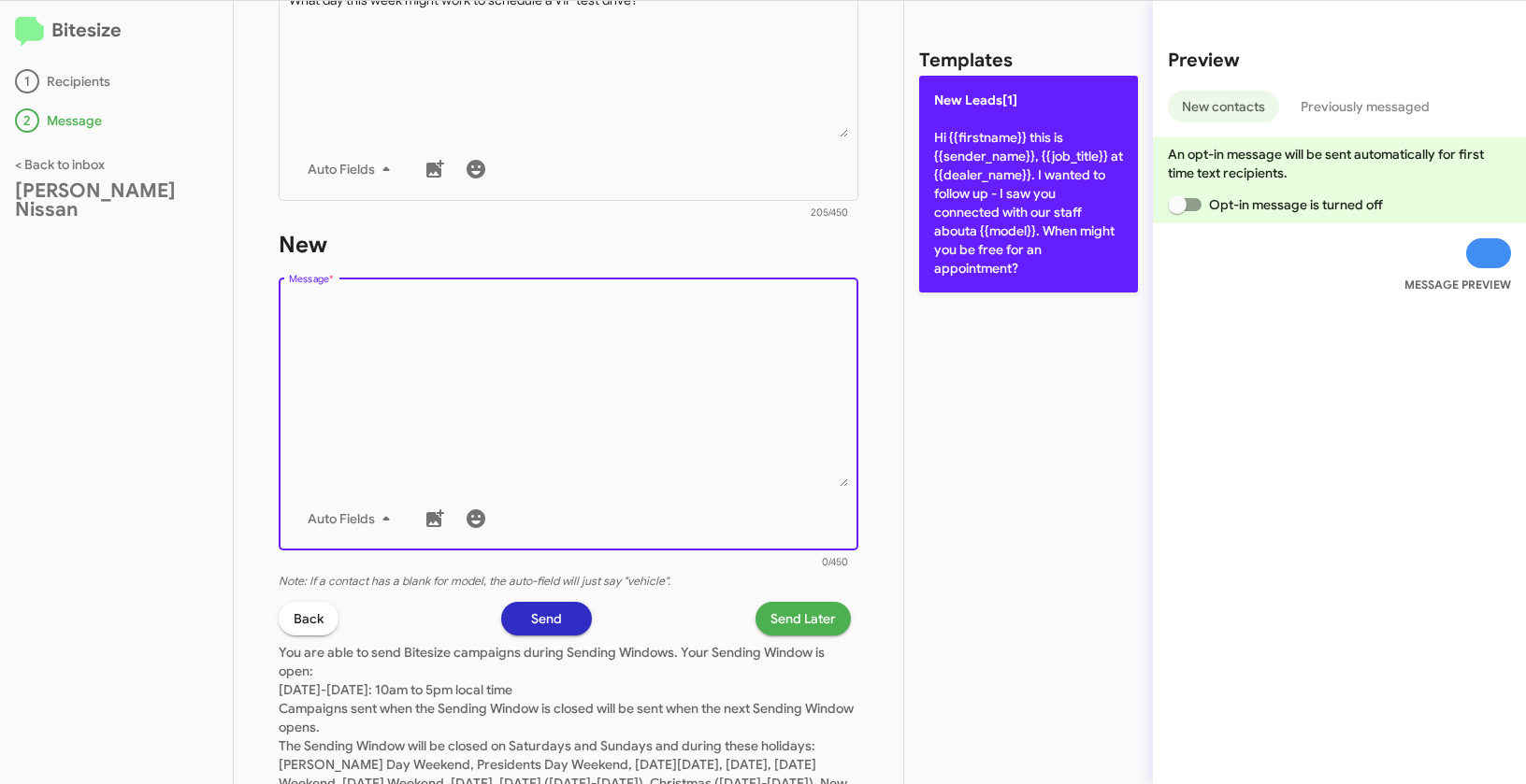
click at [951, 158] on p "New Leads[1] Hi {{firstname}} this is {{sender_name}}, {{job_title}} at {{deale…" at bounding box center [1028, 184] width 219 height 217
type textarea "Hi {{firstname}} this is {{sender_name}}, {{job_title}} at {{dealer_name}}. I w…"
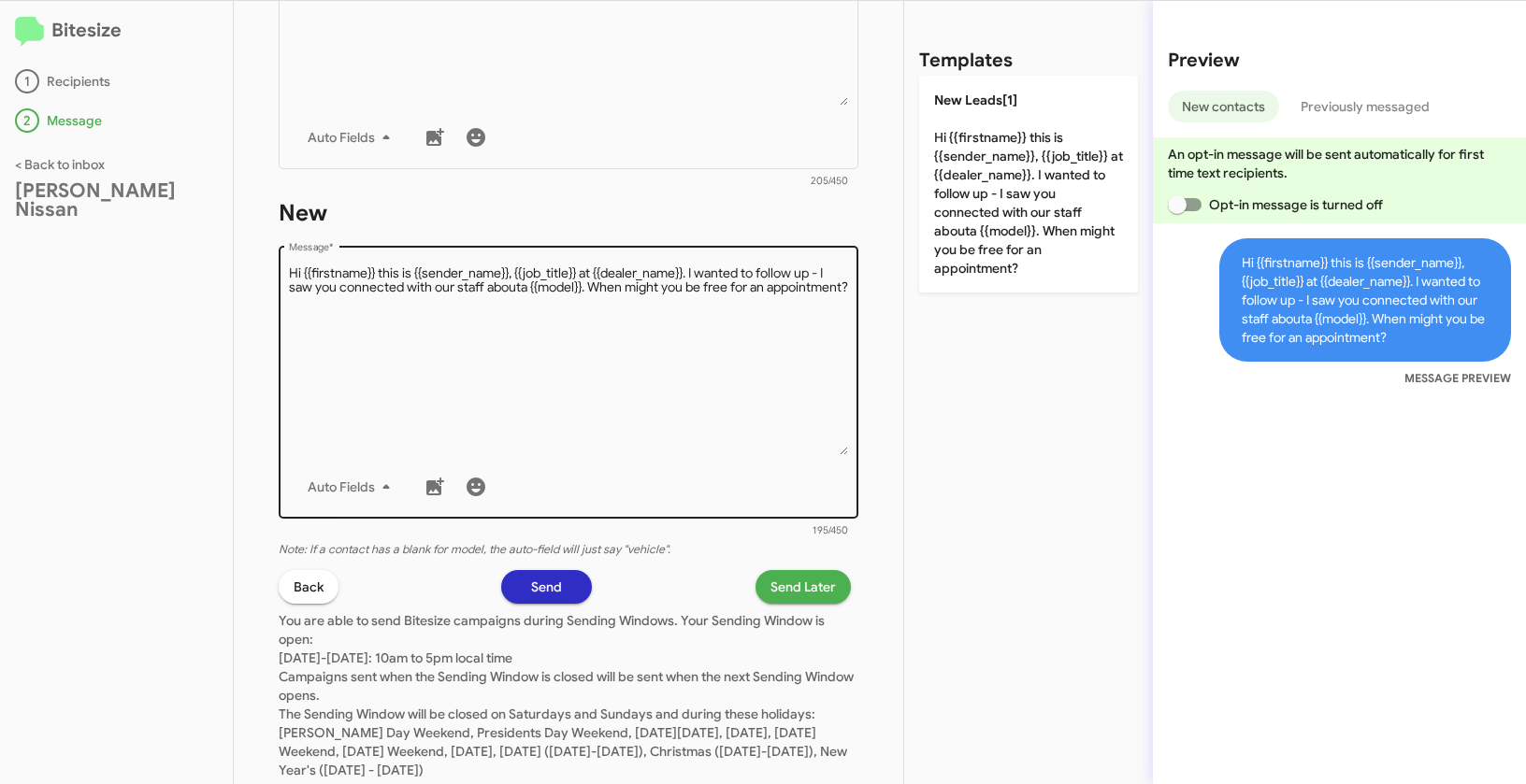
scroll to position [909, 0]
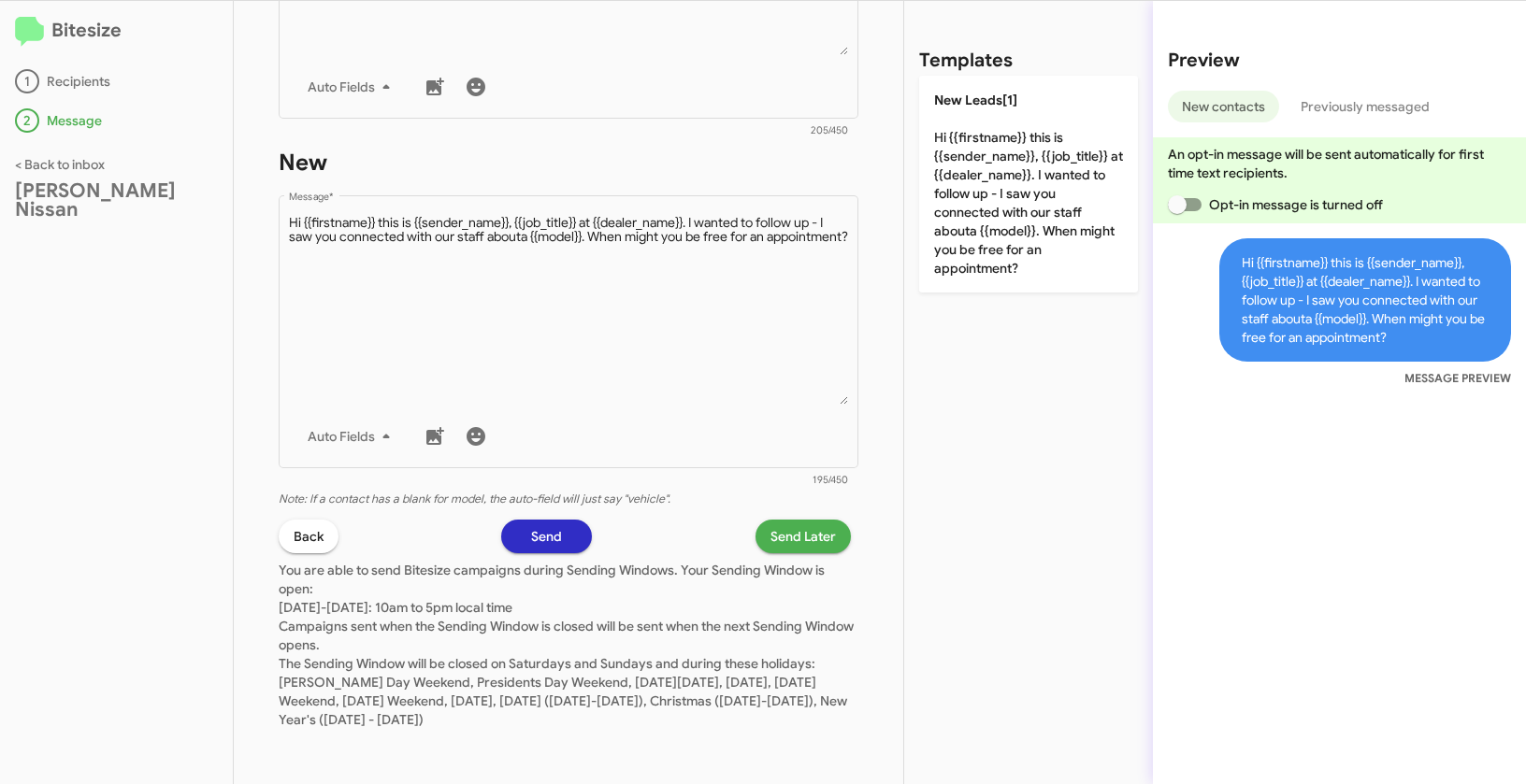
click at [784, 543] on span "Send Later" at bounding box center [803, 536] width 66 height 34
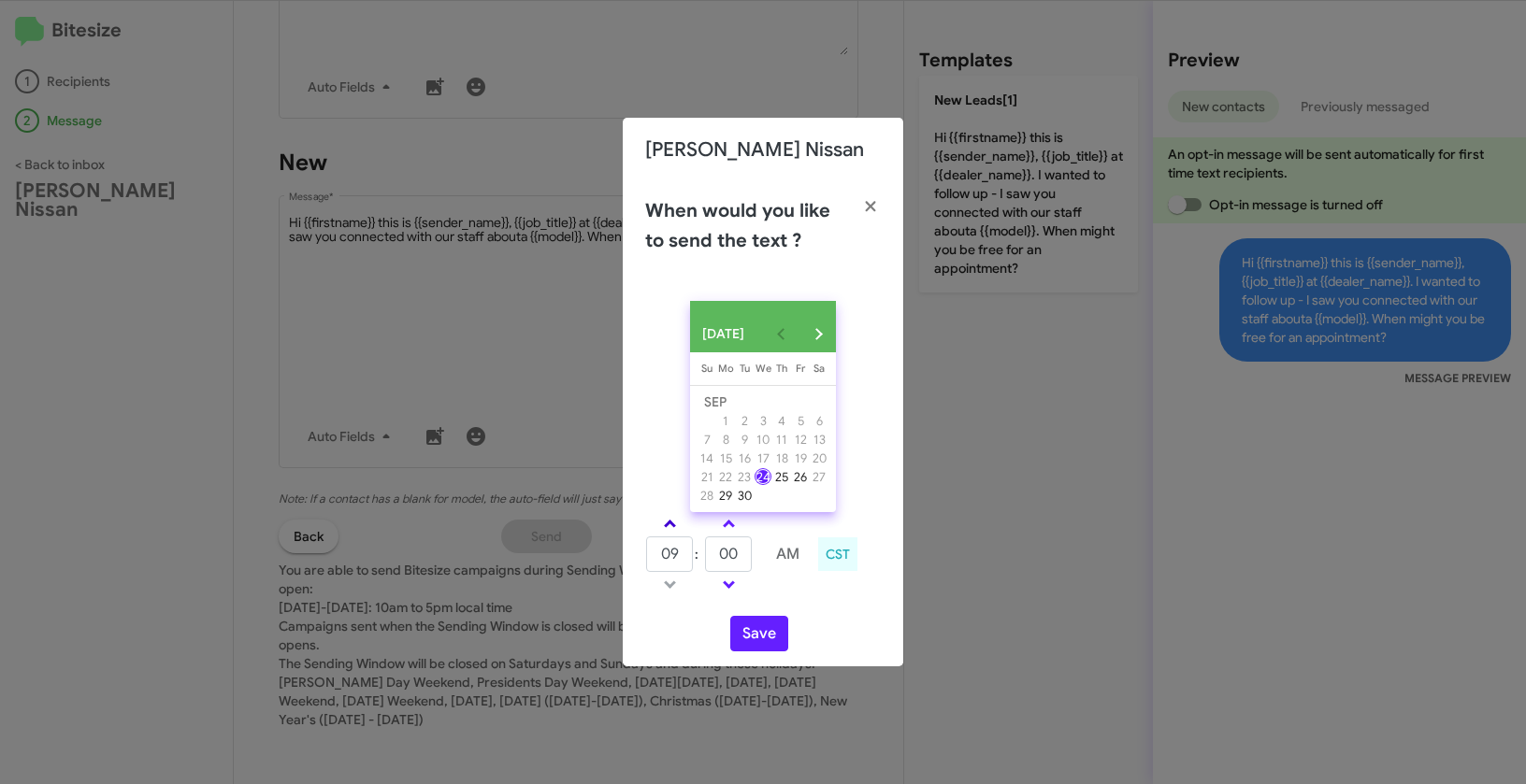
click at [675, 527] on link at bounding box center [670, 523] width 33 height 22
type input "10"
drag, startPoint x: 746, startPoint y: 562, endPoint x: 672, endPoint y: 549, distance: 75.1
click at [672, 549] on tr "10 : 00 AM" at bounding box center [729, 554] width 167 height 38
type input "30"
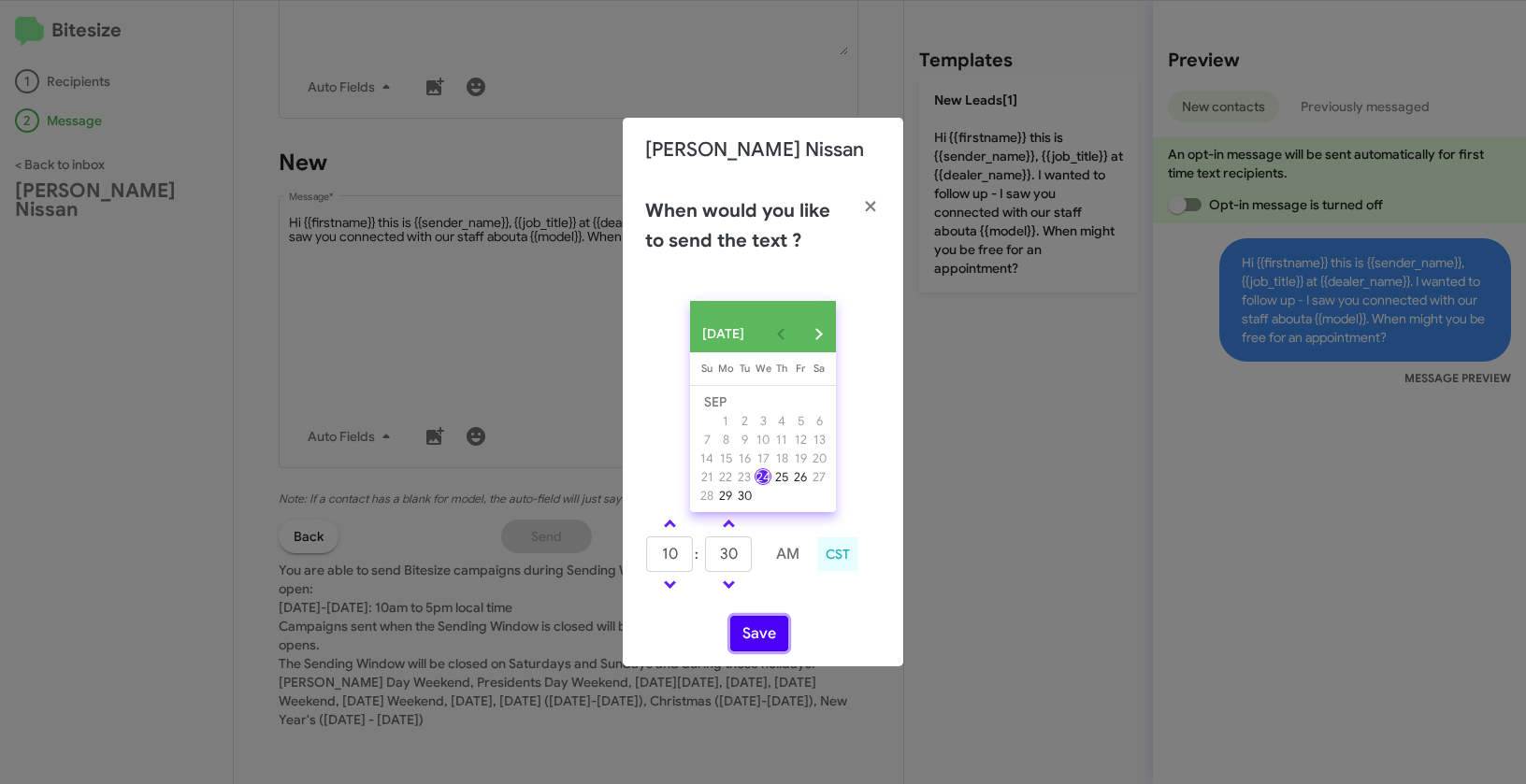
click at [772, 652] on button "Save" at bounding box center [759, 634] width 58 height 36
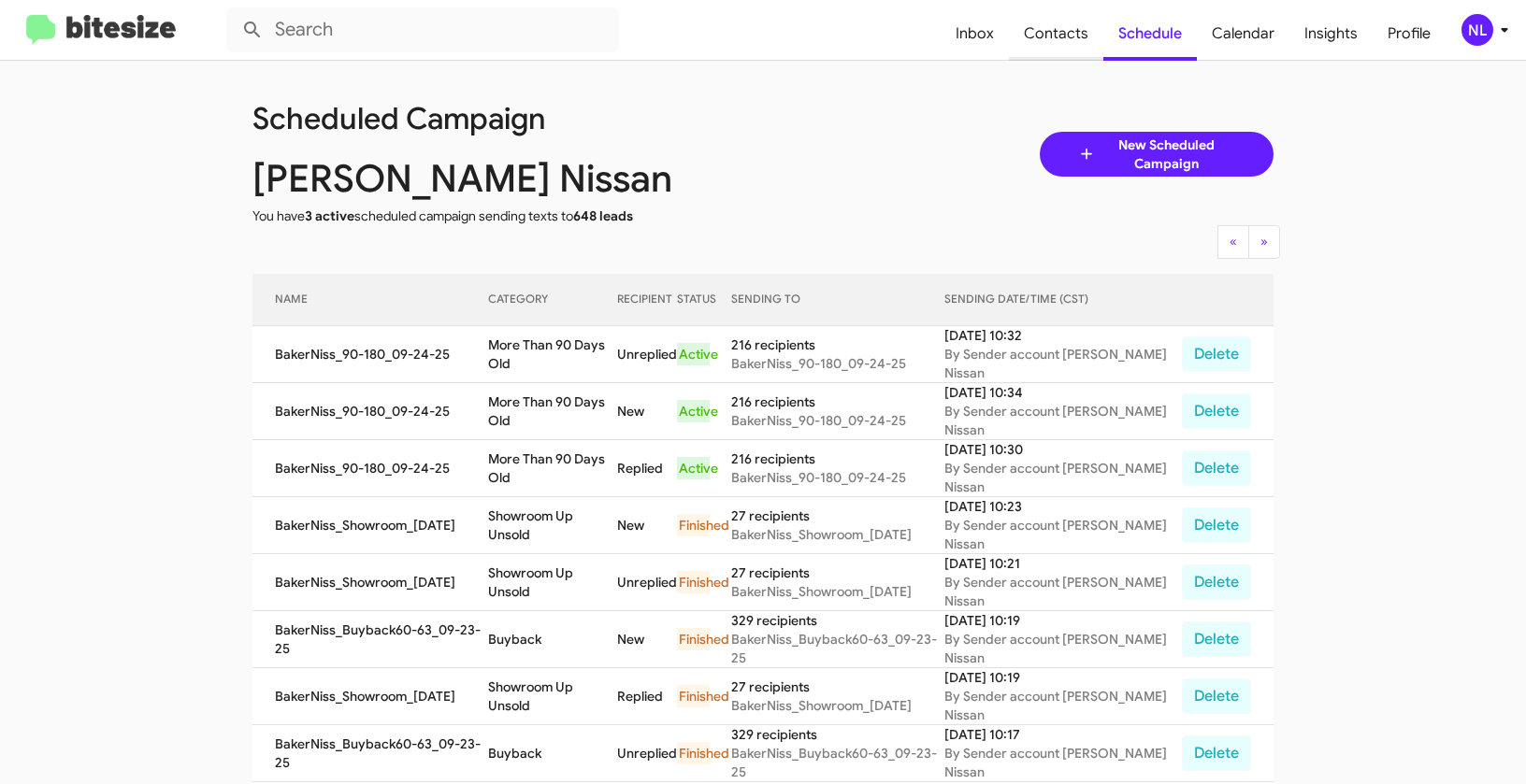
click at [1060, 29] on span "Contacts" at bounding box center [1056, 34] width 95 height 54
type input "in:groups"
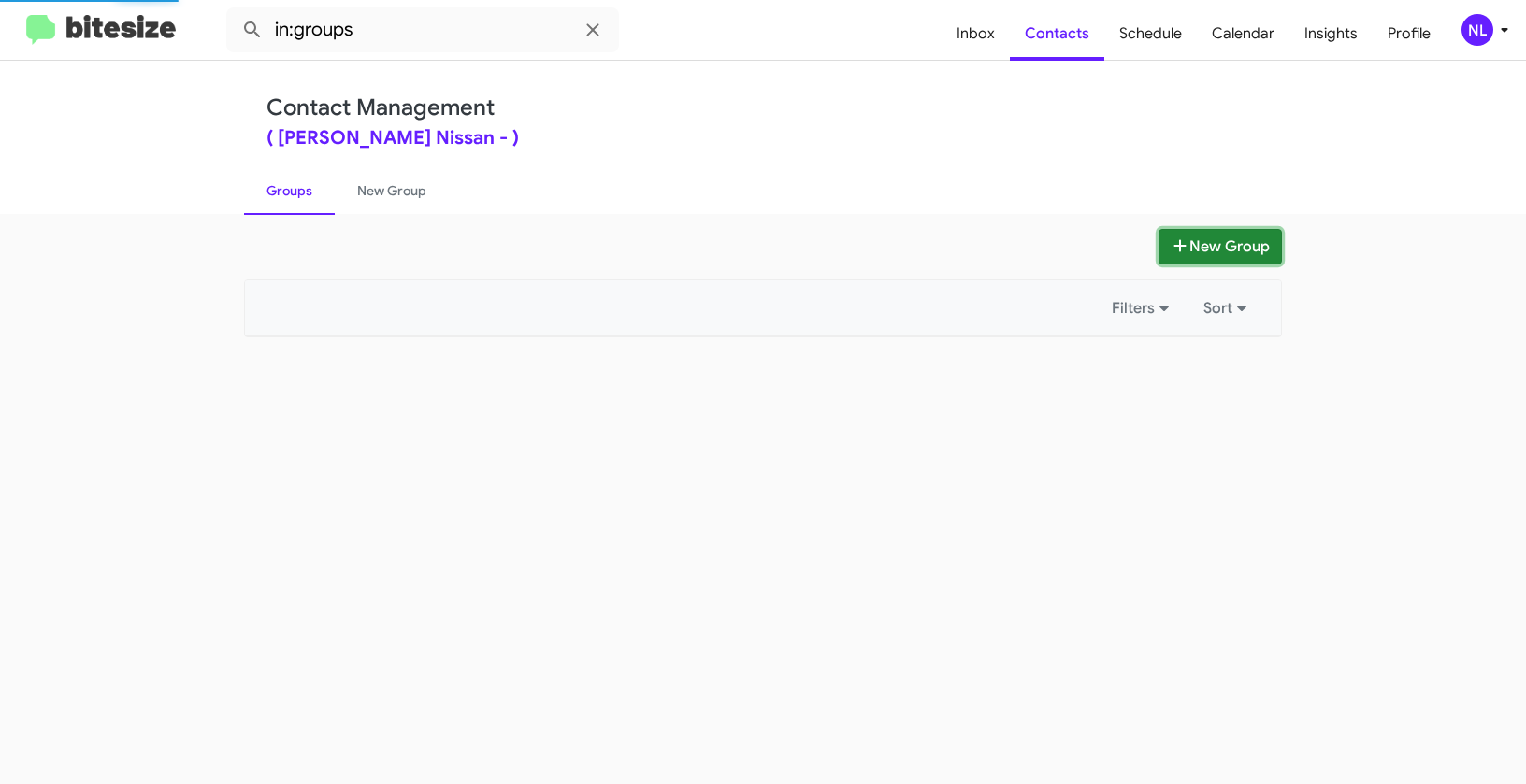
click at [1206, 238] on button "New Group" at bounding box center [1220, 247] width 124 height 36
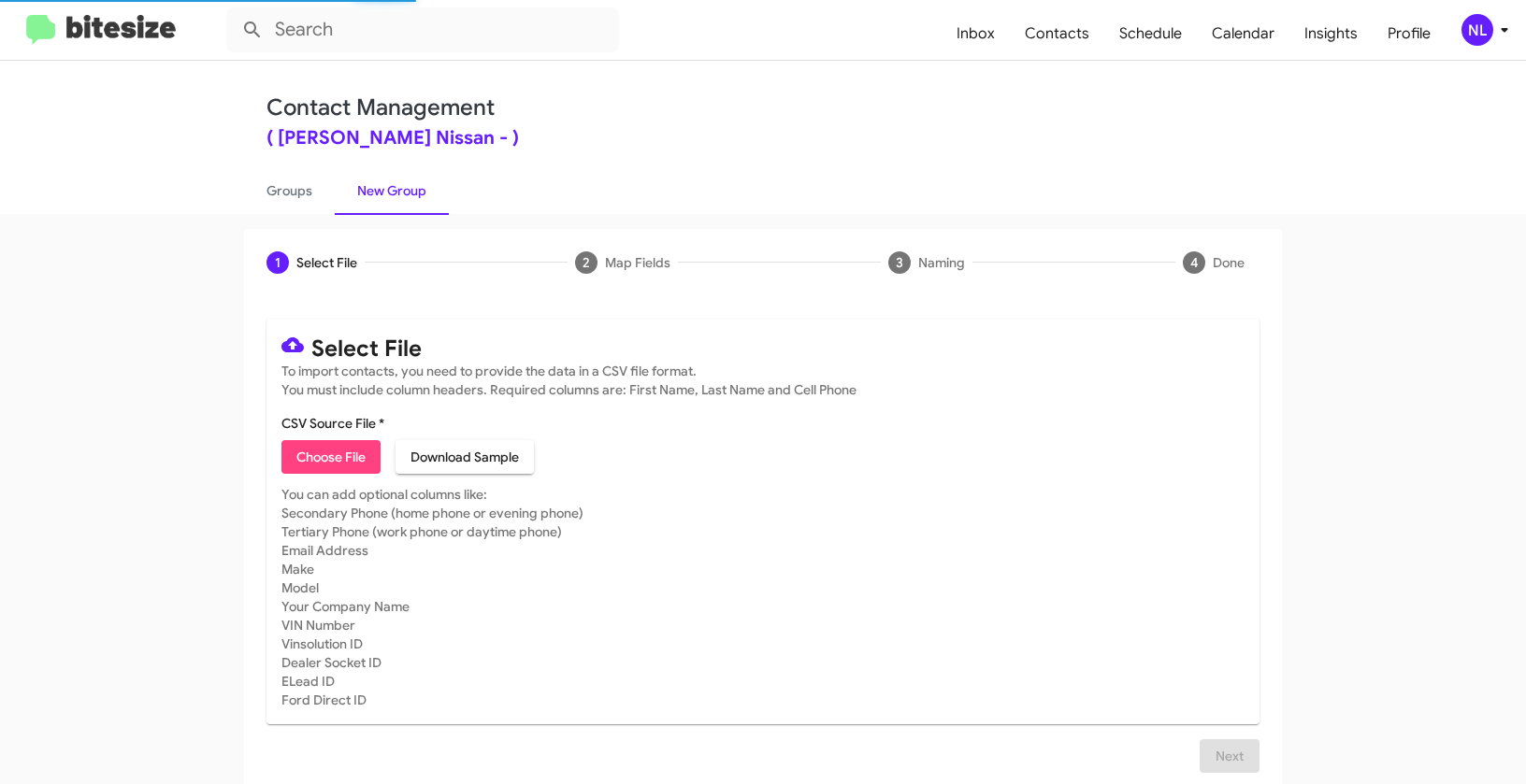
click at [303, 456] on span "Choose File" at bounding box center [331, 457] width 69 height 34
type input "BakerNiss_ServBuyback48-51mo_09-24-25"
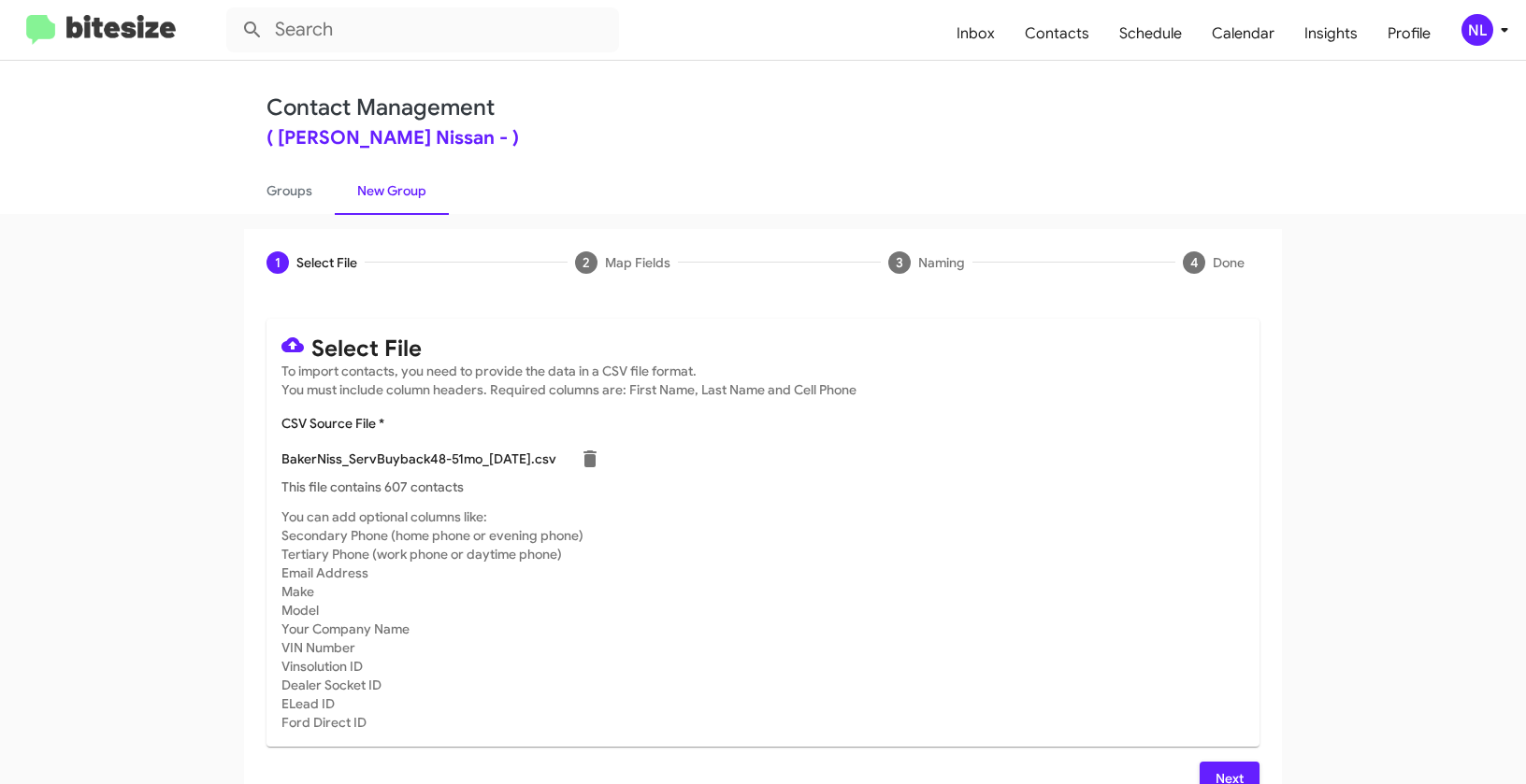
scroll to position [34, 0]
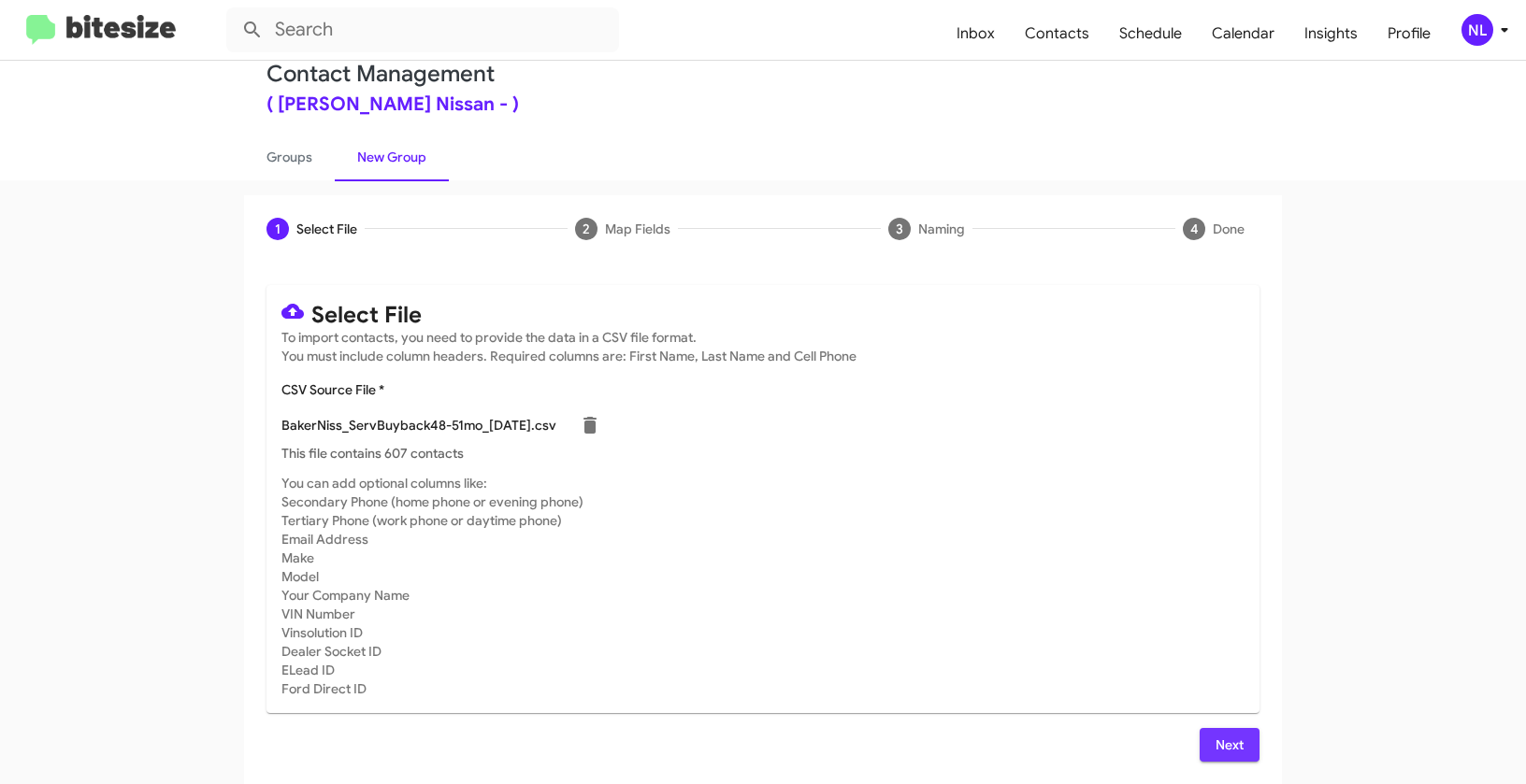
click at [1223, 743] on span "Next" at bounding box center [1230, 745] width 30 height 34
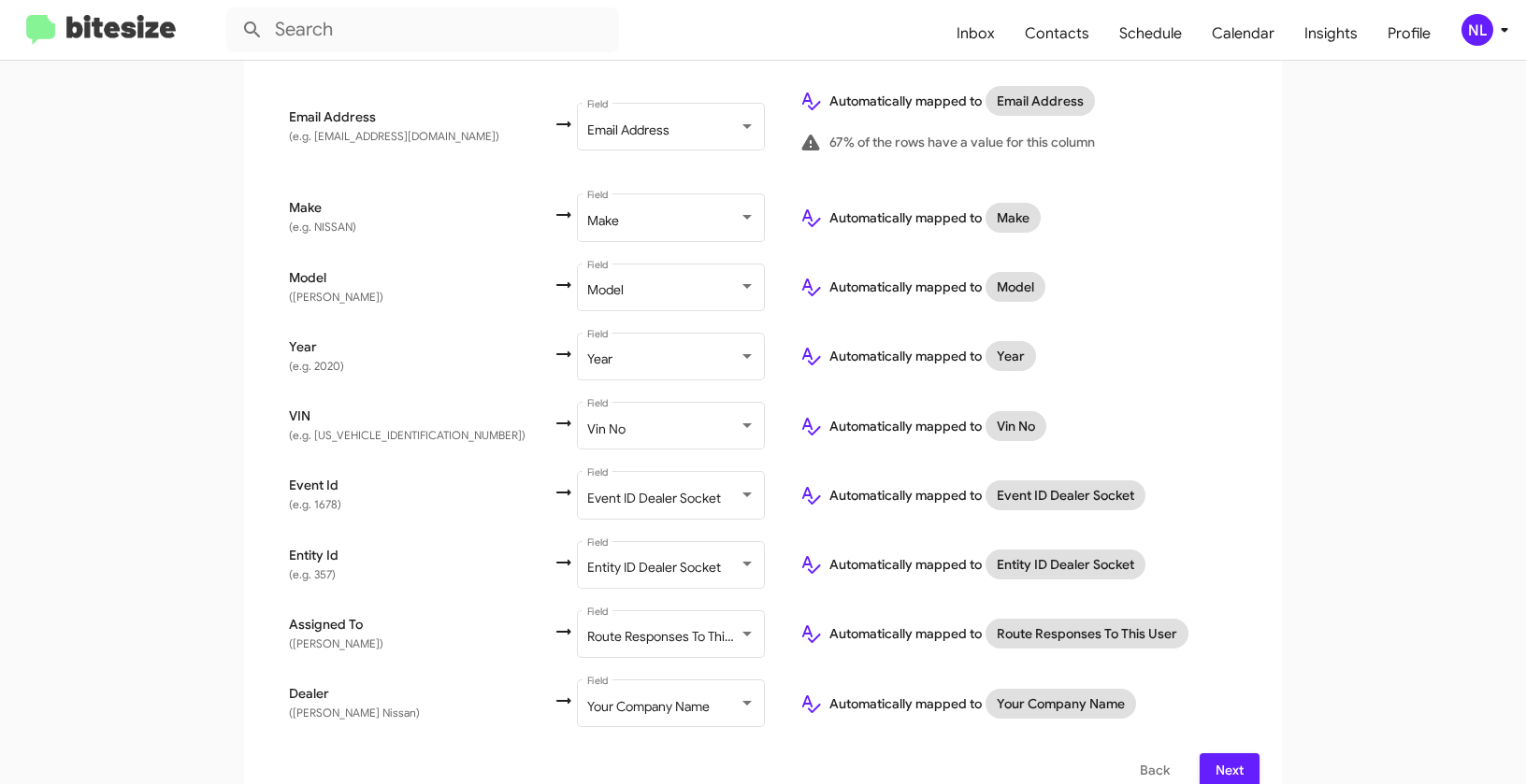
scroll to position [832, 0]
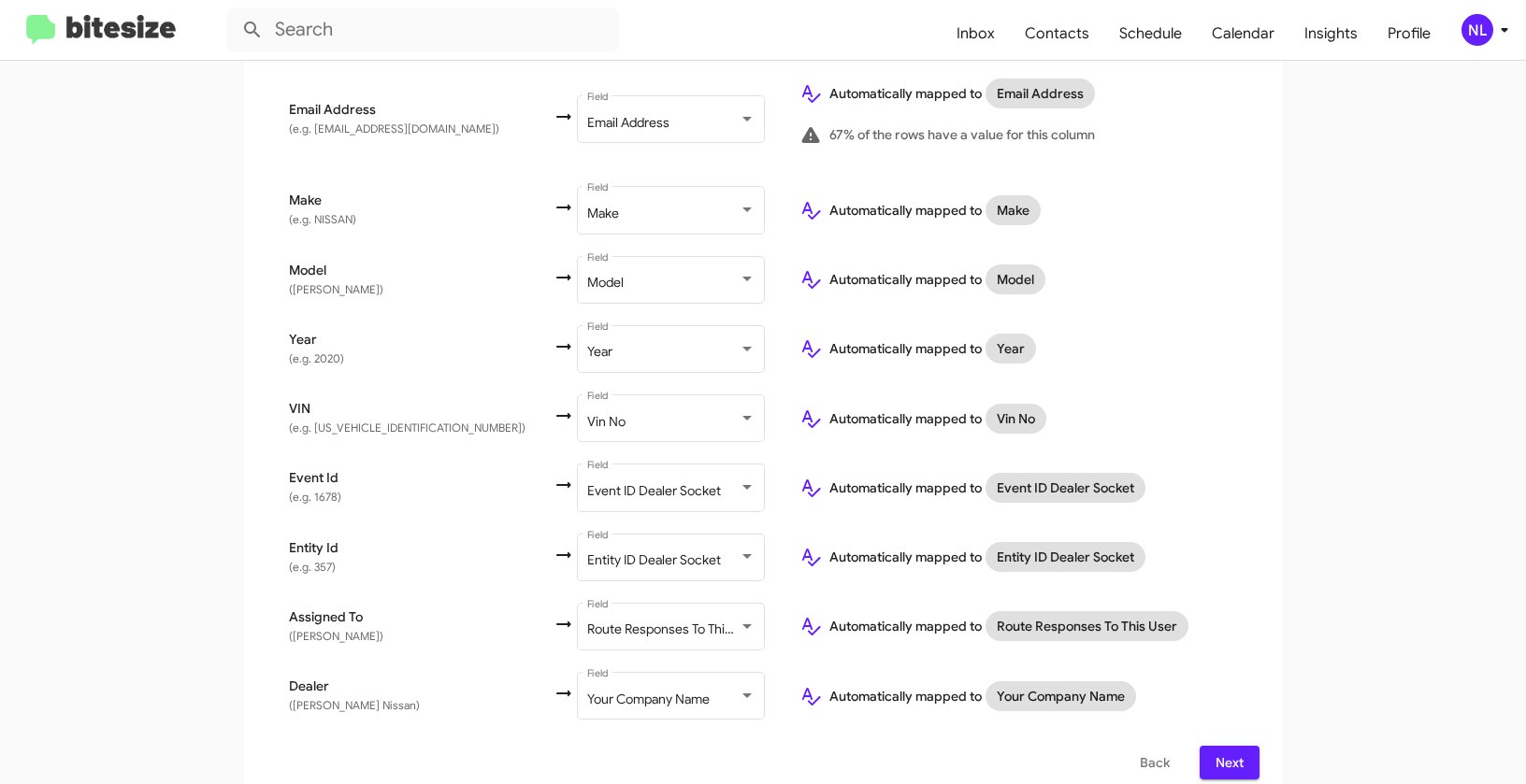
click at [1235, 746] on span "Next" at bounding box center [1230, 762] width 30 height 34
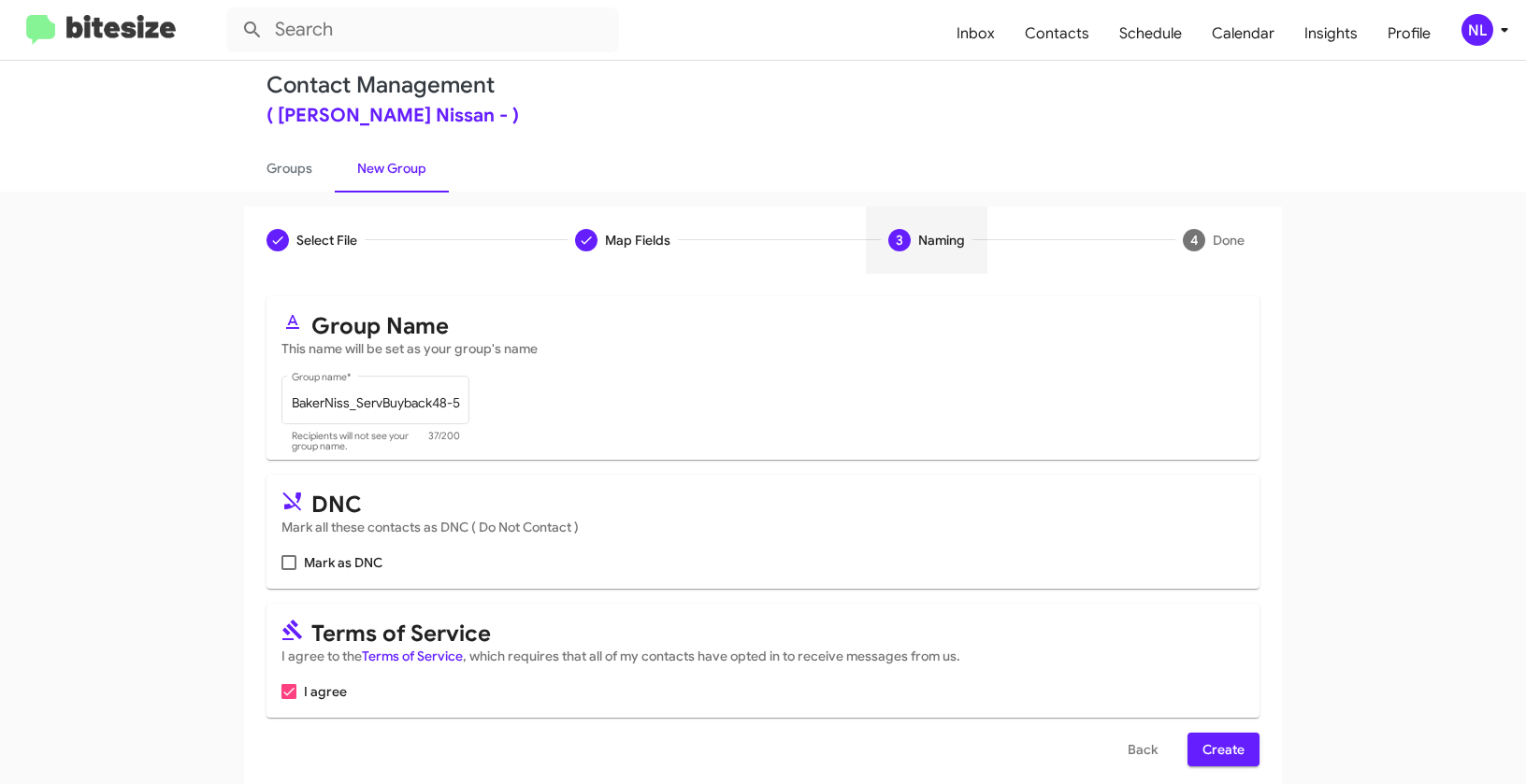
scroll to position [42, 0]
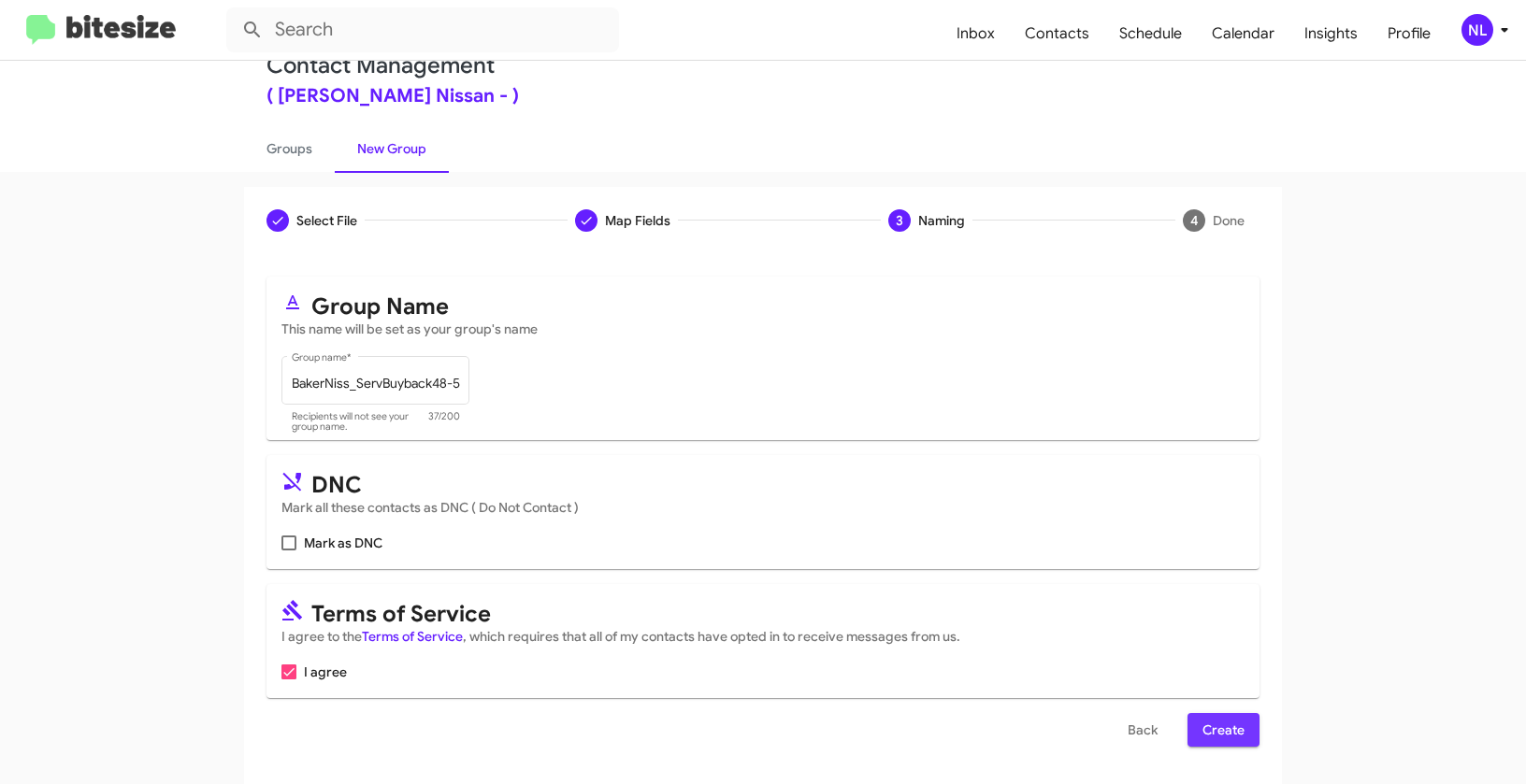
click at [1239, 730] on button "Create" at bounding box center [1223, 731] width 72 height 34
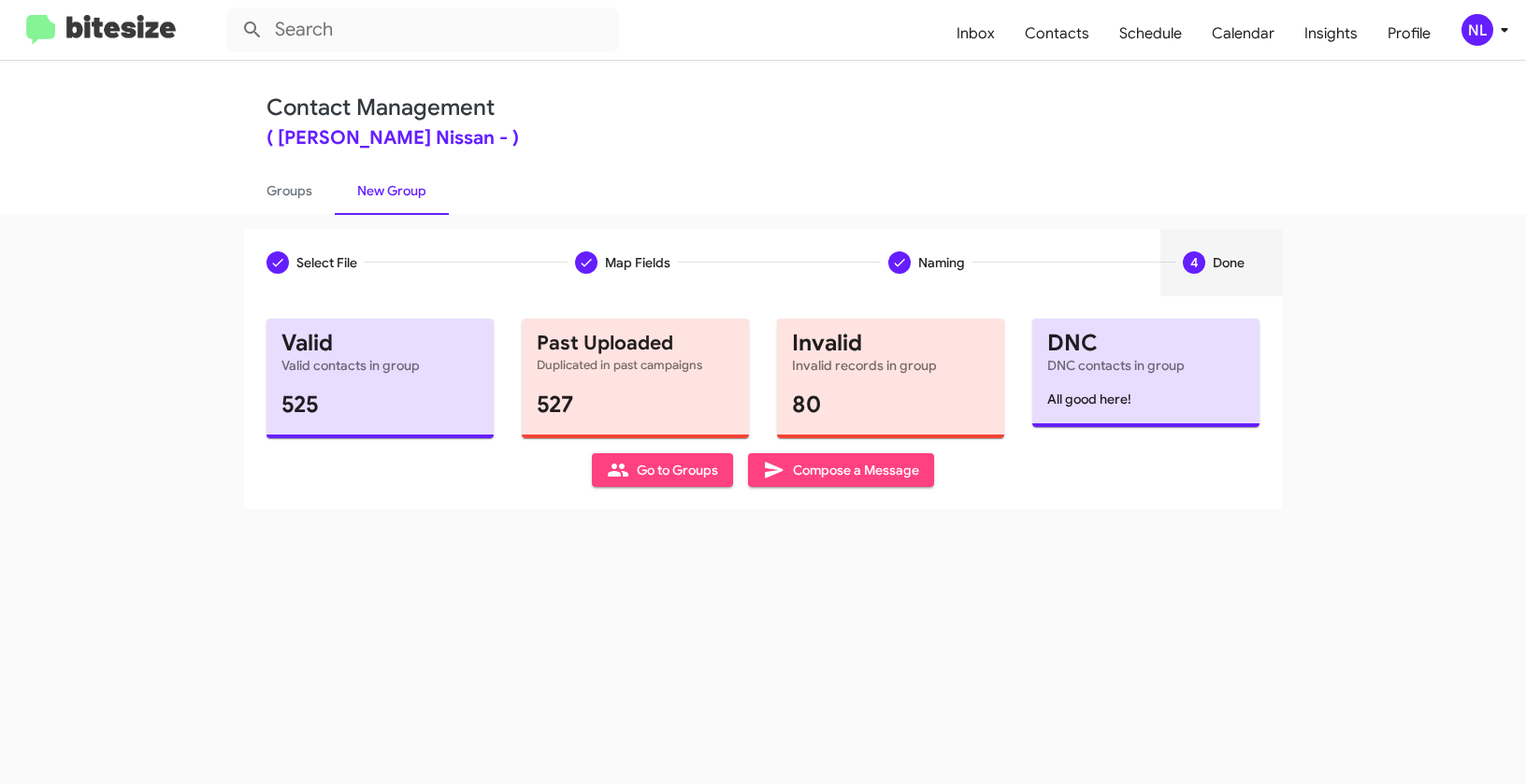
click at [646, 474] on span "Go to Groups" at bounding box center [662, 470] width 112 height 34
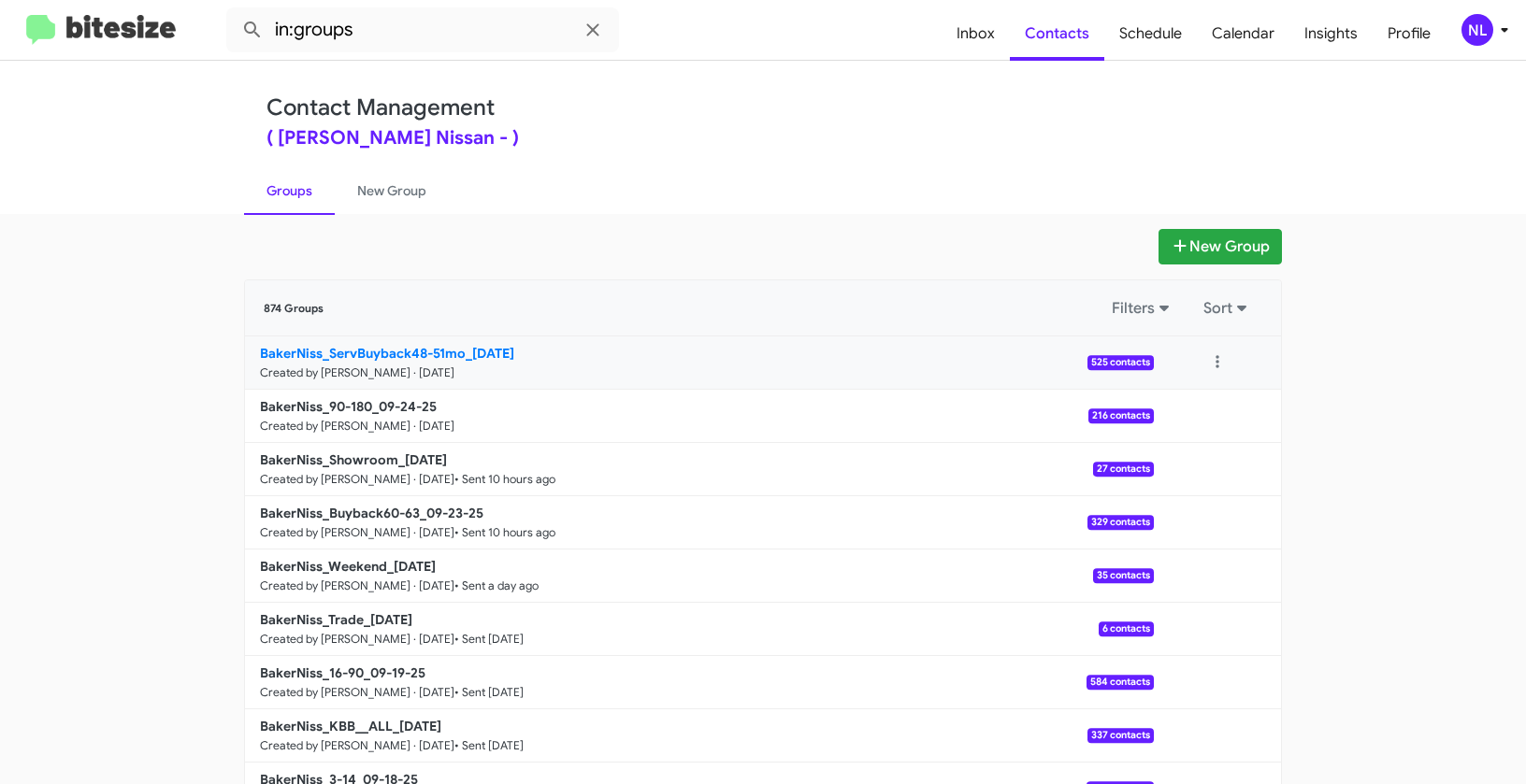
drag, startPoint x: 191, startPoint y: 354, endPoint x: 466, endPoint y: 354, distance: 275.0
click at [466, 354] on app-groups "New Group 874 Groups Filters Sort BakerNiss_ServBuyback48-51mo_09-24-25 Created…" at bounding box center [763, 574] width 1526 height 690
copy b "BakerNiss_ServBuyback48-51mo_"
click at [418, 21] on input "in:groups" at bounding box center [422, 30] width 393 height 45
paste input "BakerNiss_ServBuyback48-51mo_"
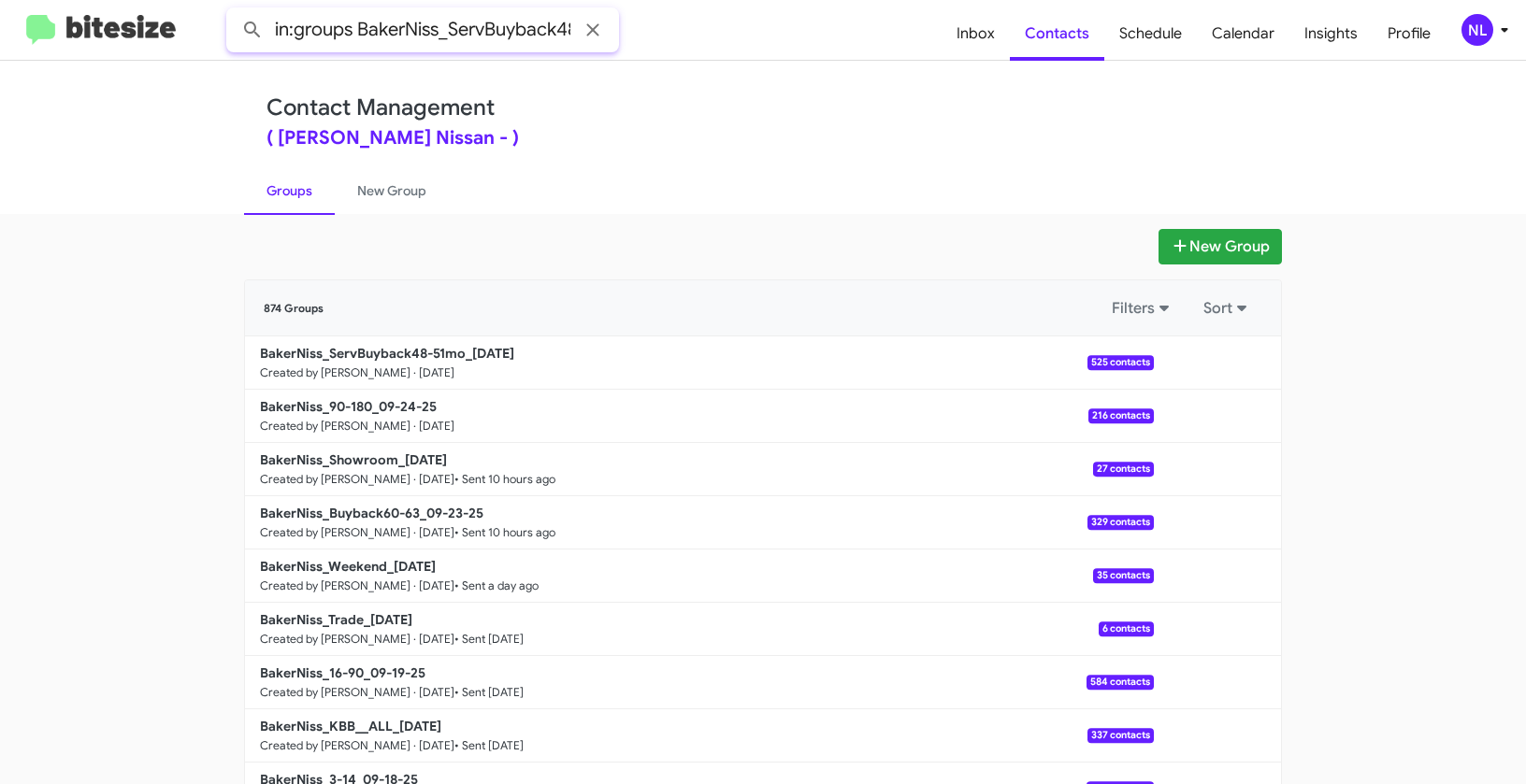
scroll to position [0, 71]
type input "in:groups BakerNiss_ServBuyback48-51mo_"
click at [234, 11] on button at bounding box center [252, 30] width 38 height 38
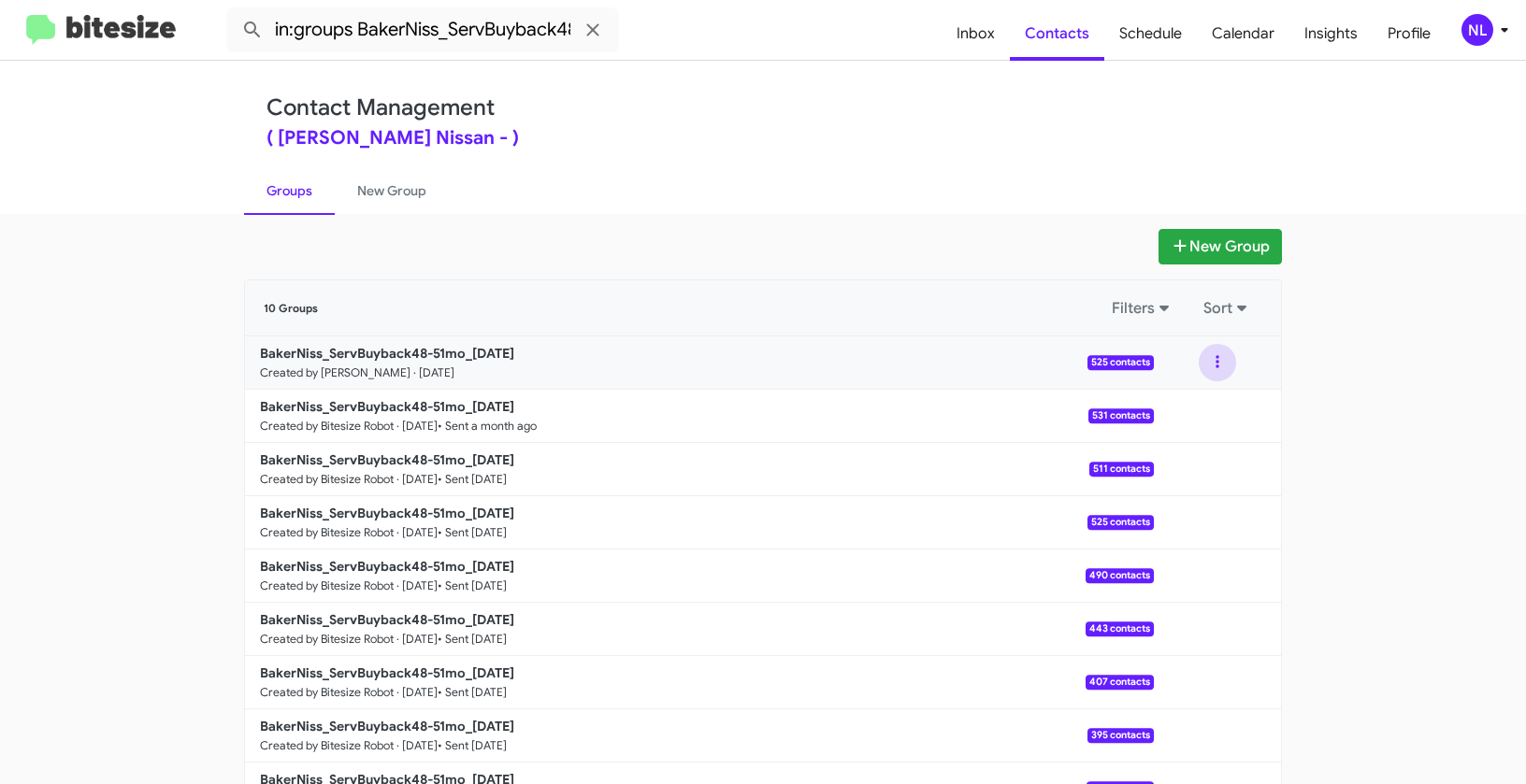
click at [1216, 356] on button at bounding box center [1217, 363] width 38 height 38
click at [1191, 423] on button "View contacts" at bounding box center [1160, 414] width 149 height 45
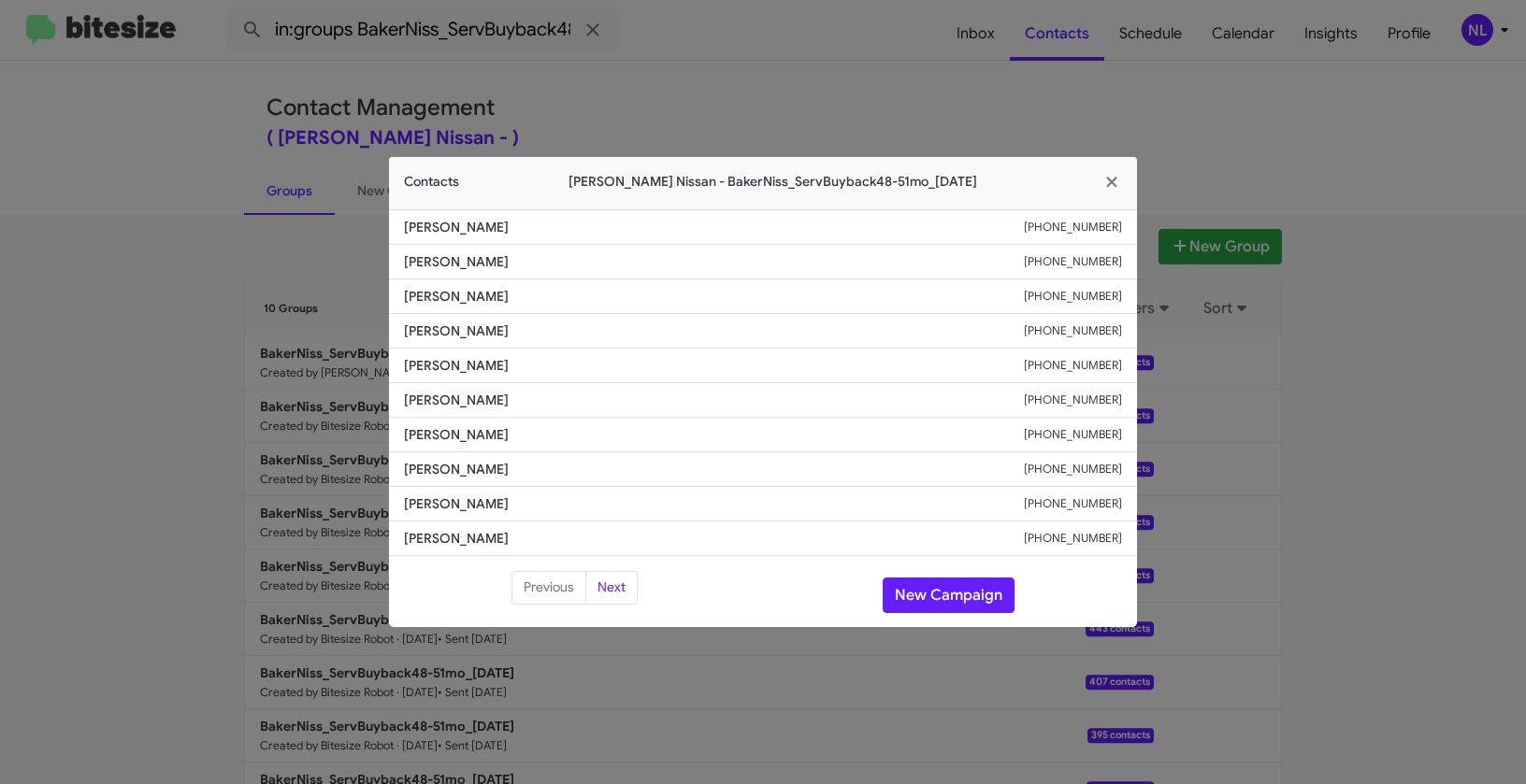
drag, startPoint x: 431, startPoint y: 396, endPoint x: 567, endPoint y: 400, distance: 136.1
click at [567, 400] on li "Shereika Thompson +13462774533" at bounding box center [763, 400] width 748 height 35
copy span "Shereika Thompson"
click at [972, 597] on button "New Campaign" at bounding box center [948, 596] width 132 height 36
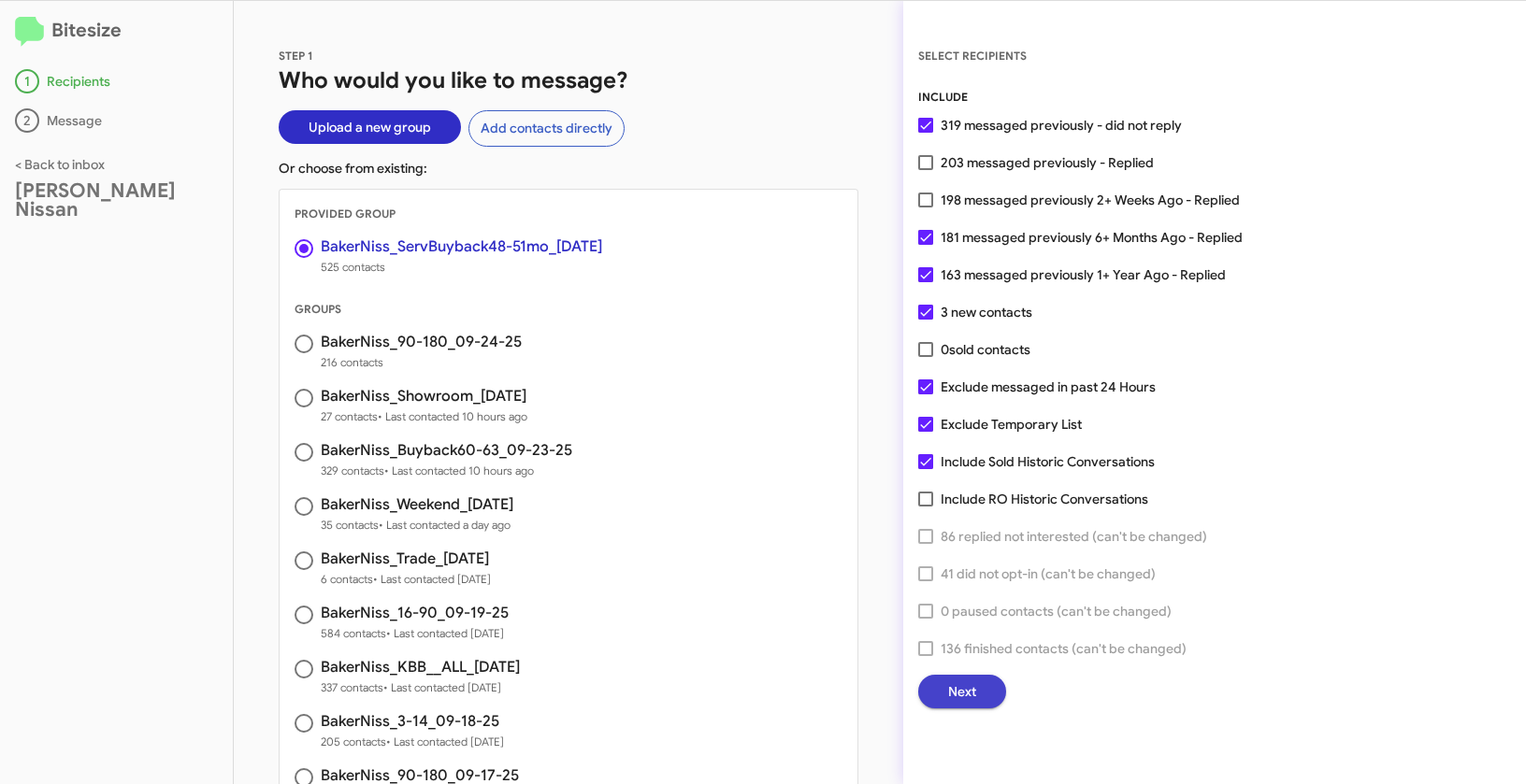
click at [973, 697] on span "Next" at bounding box center [962, 692] width 28 height 34
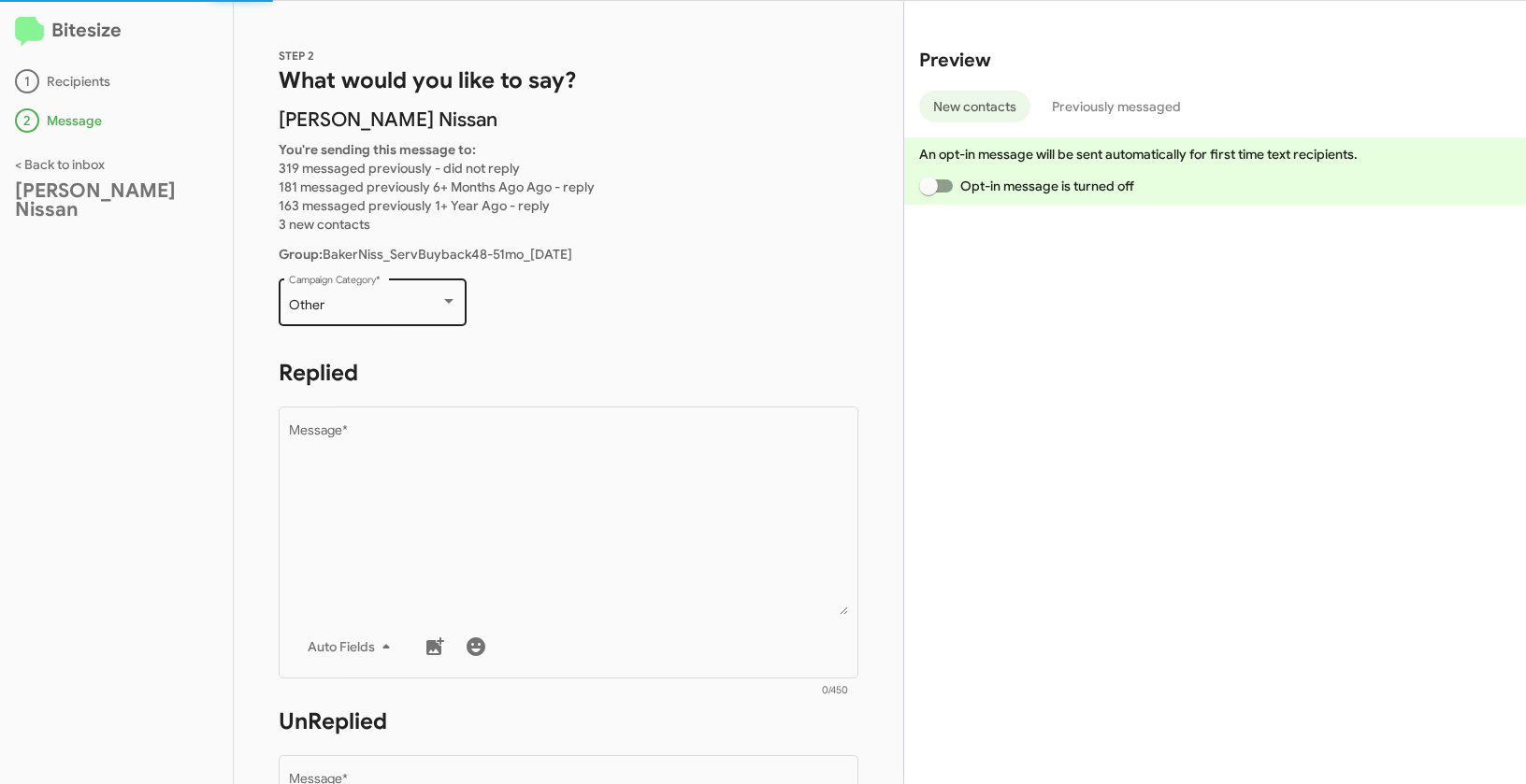
click at [379, 293] on div "Other Campaign Category *" at bounding box center [372, 300] width 168 height 52
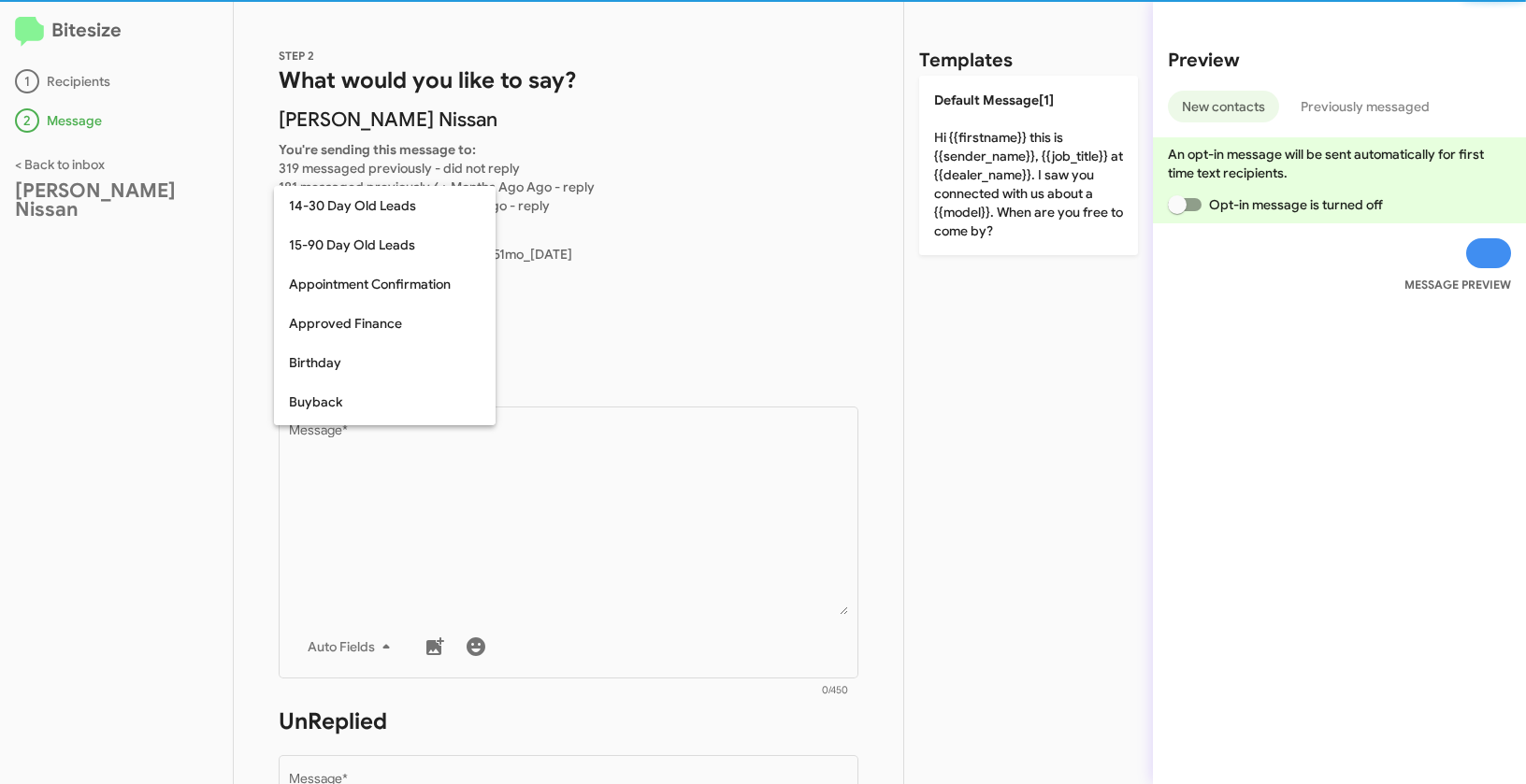
scroll to position [411, 0]
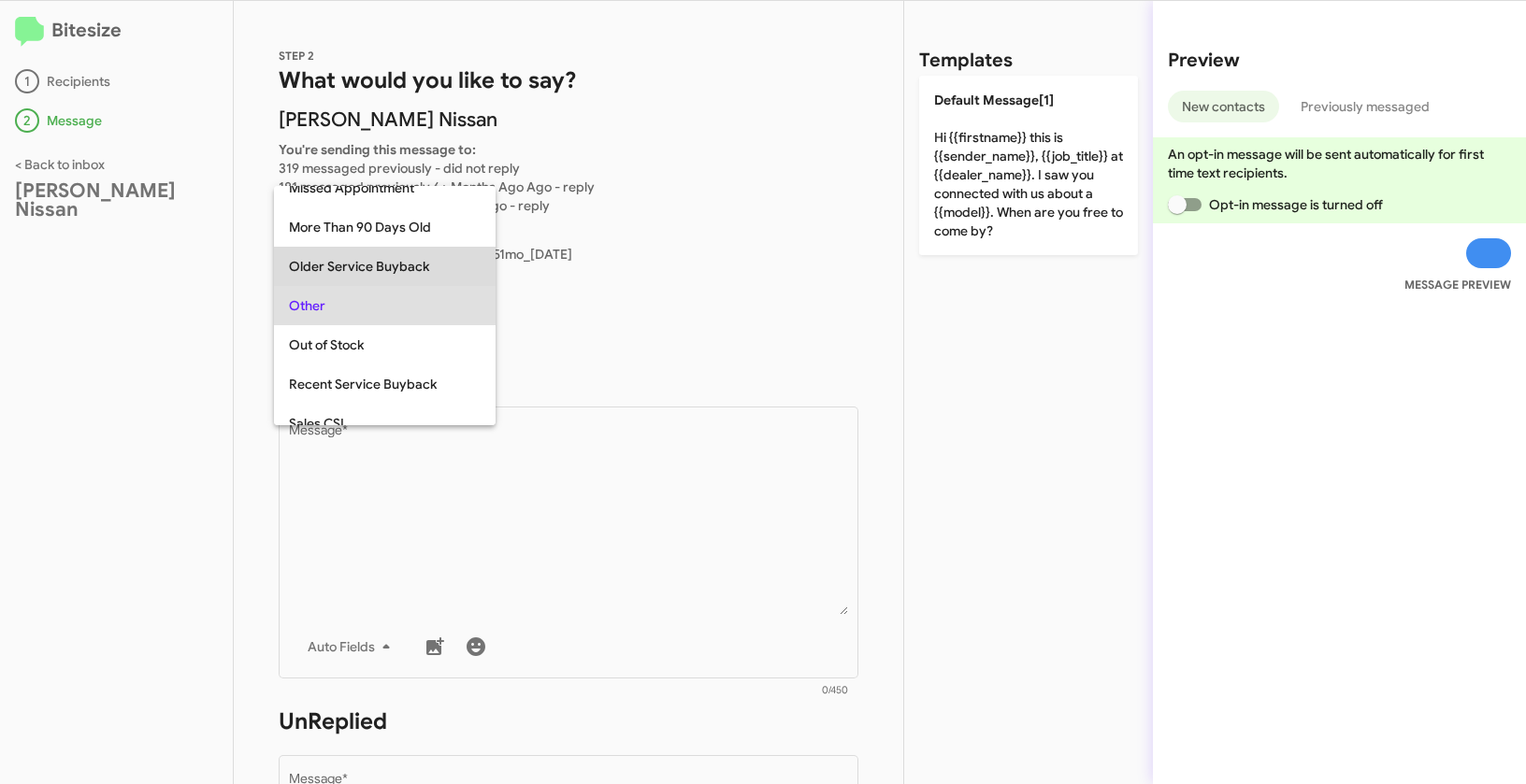
click at [350, 258] on span "Older Service Buyback" at bounding box center [385, 266] width 191 height 39
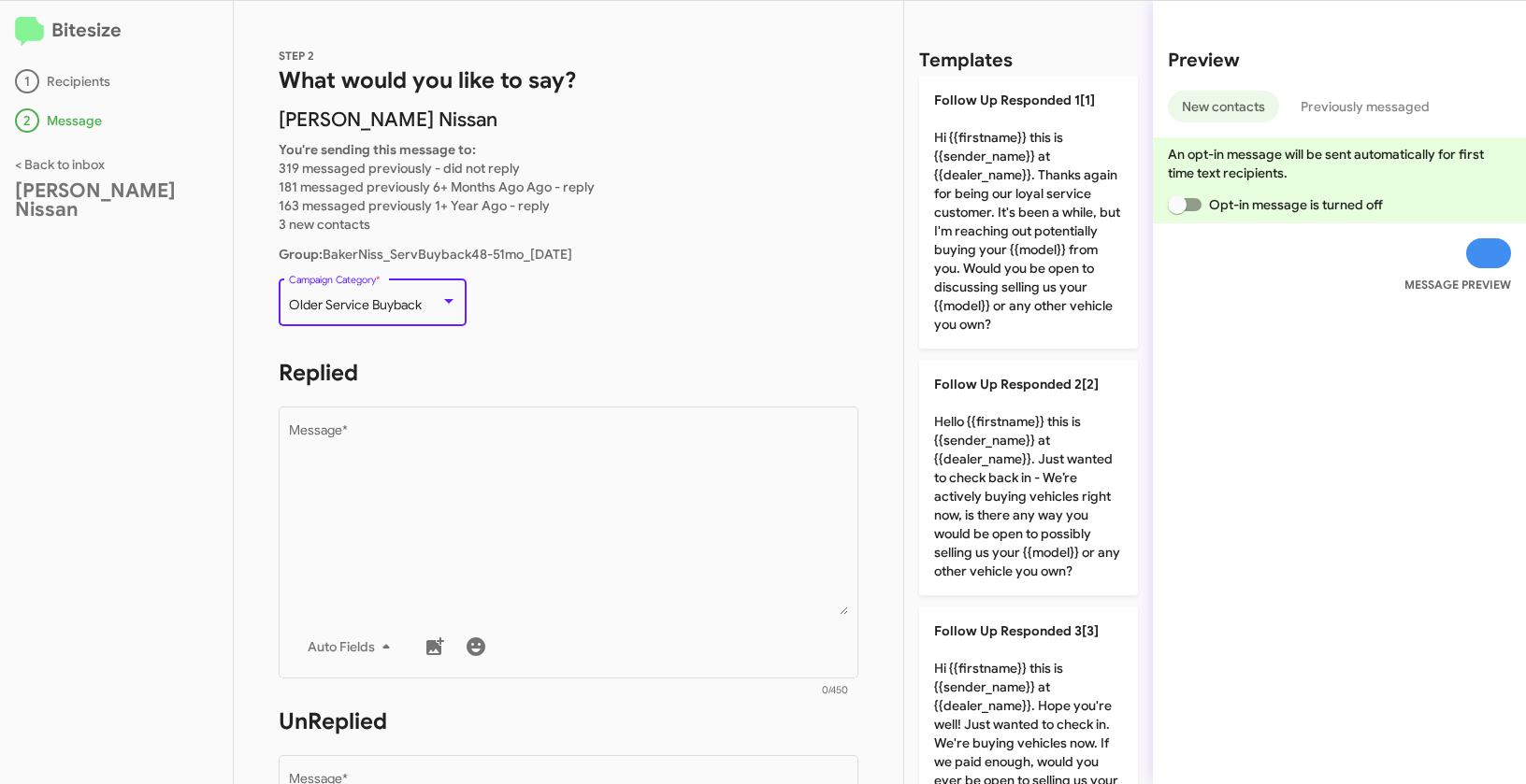
drag, startPoint x: 291, startPoint y: 304, endPoint x: 423, endPoint y: 307, distance: 132.0
click at [423, 307] on div "Older Service Buyback" at bounding box center [364, 306] width 151 height 15
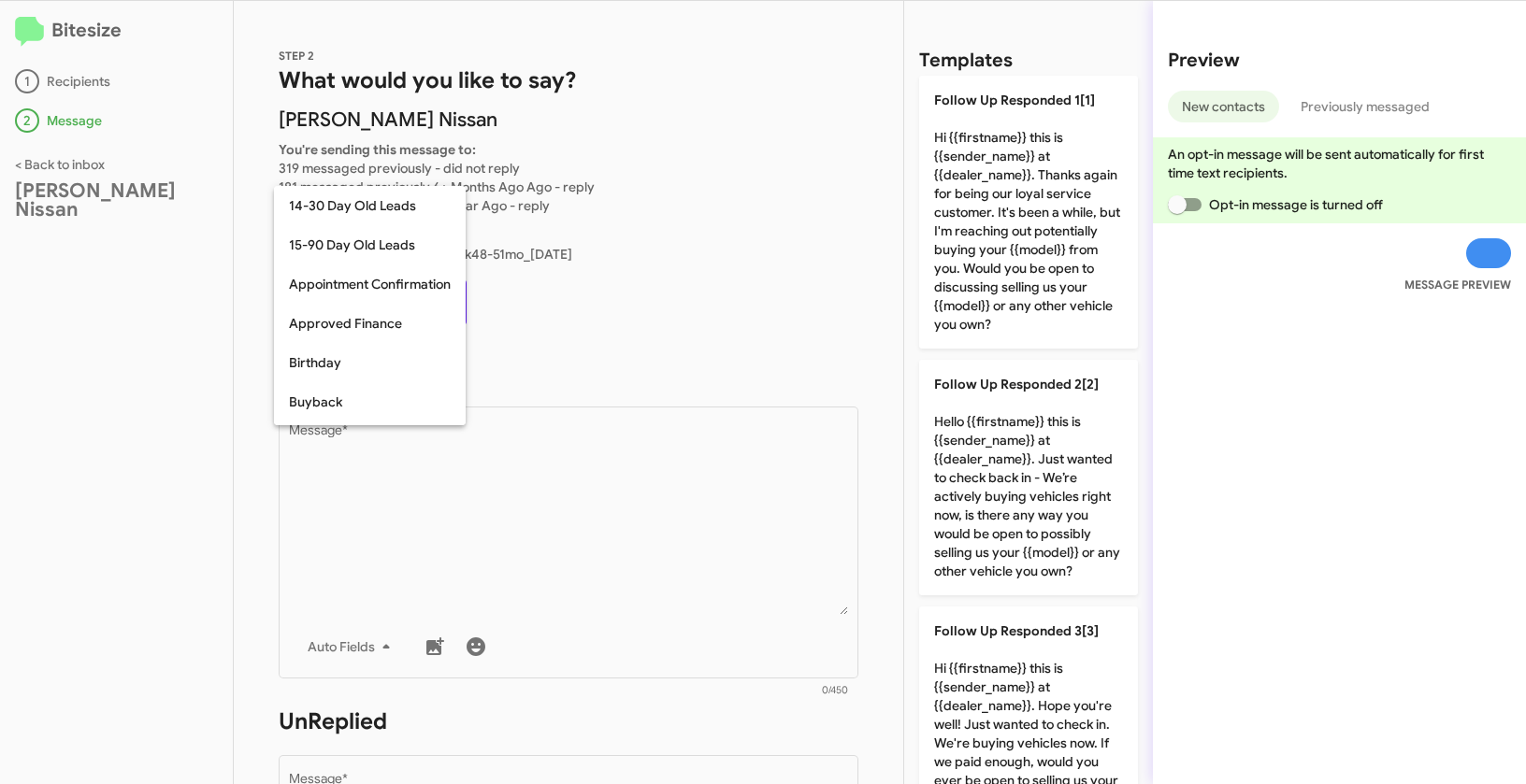
scroll to position [370, 0]
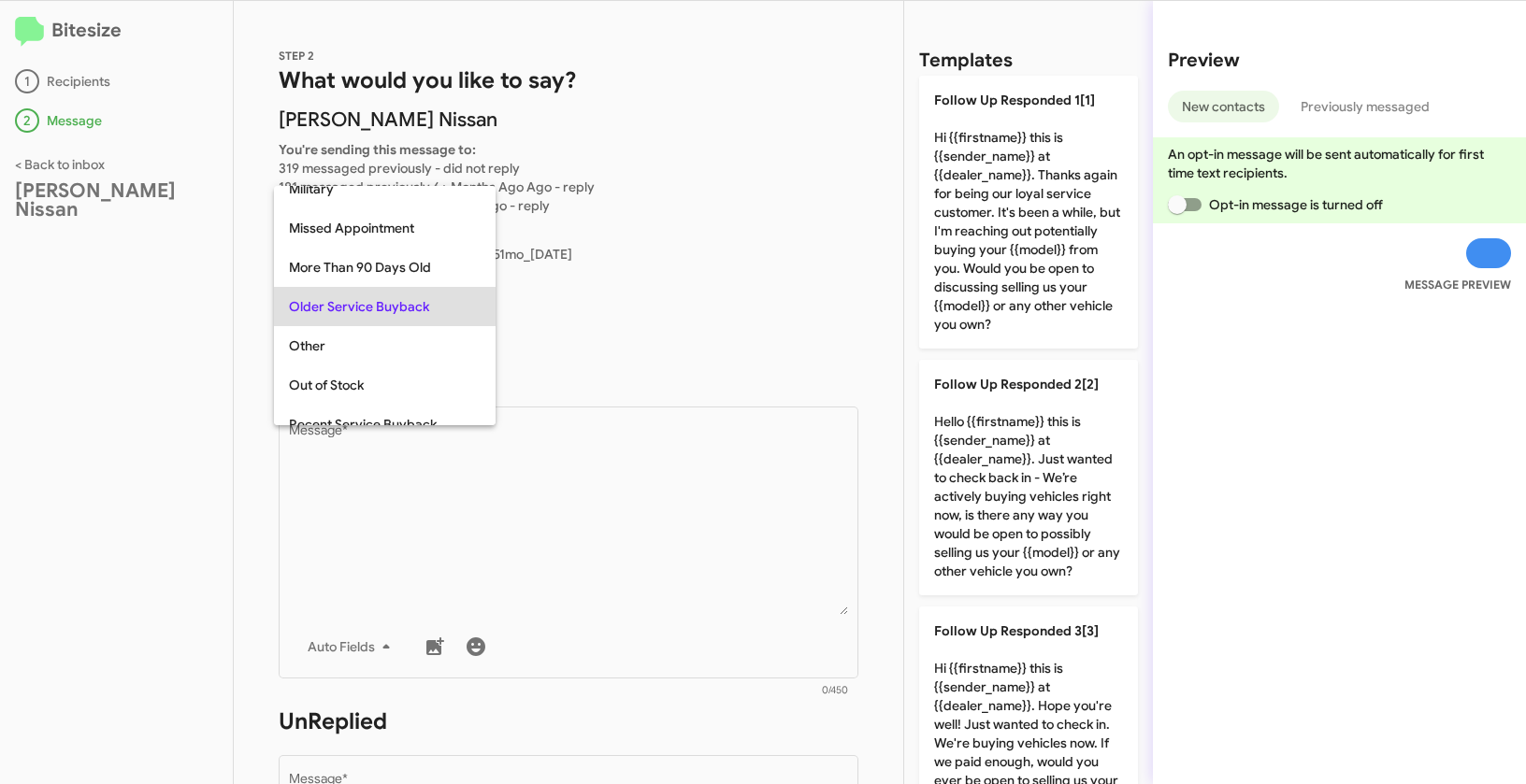
copy span "Older Service Buyback"
click at [579, 479] on div at bounding box center [763, 392] width 1526 height 784
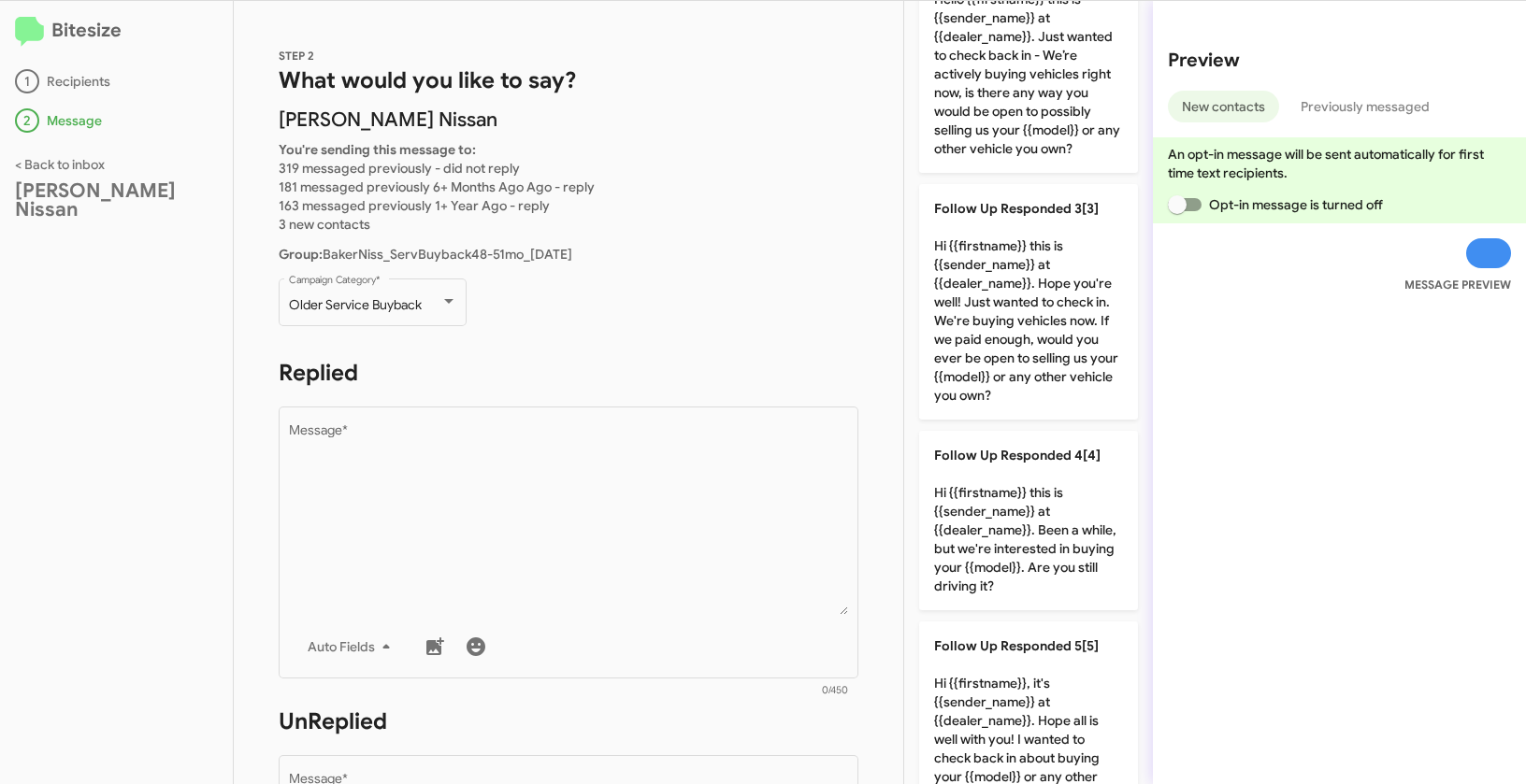
scroll to position [592, 0]
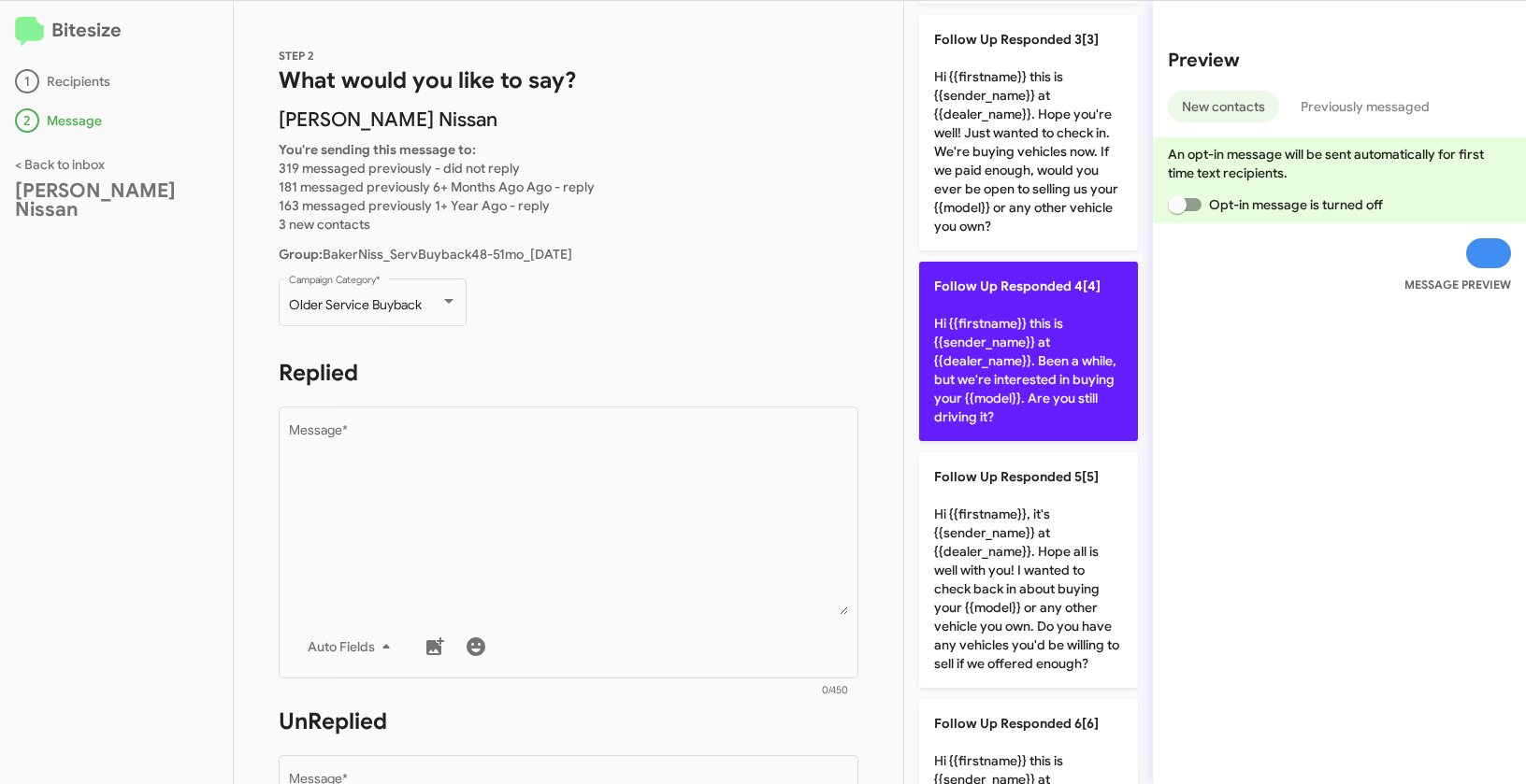
click at [1019, 344] on p "Follow Up Responded 4[4] Hi {{firstname}} this is {{sender_name}} at {{dealer_n…" at bounding box center [1028, 351] width 219 height 179
type textarea "Hi {{firstname}} this is {{sender_name}} at {{dealer_name}}. Been a while, but …"
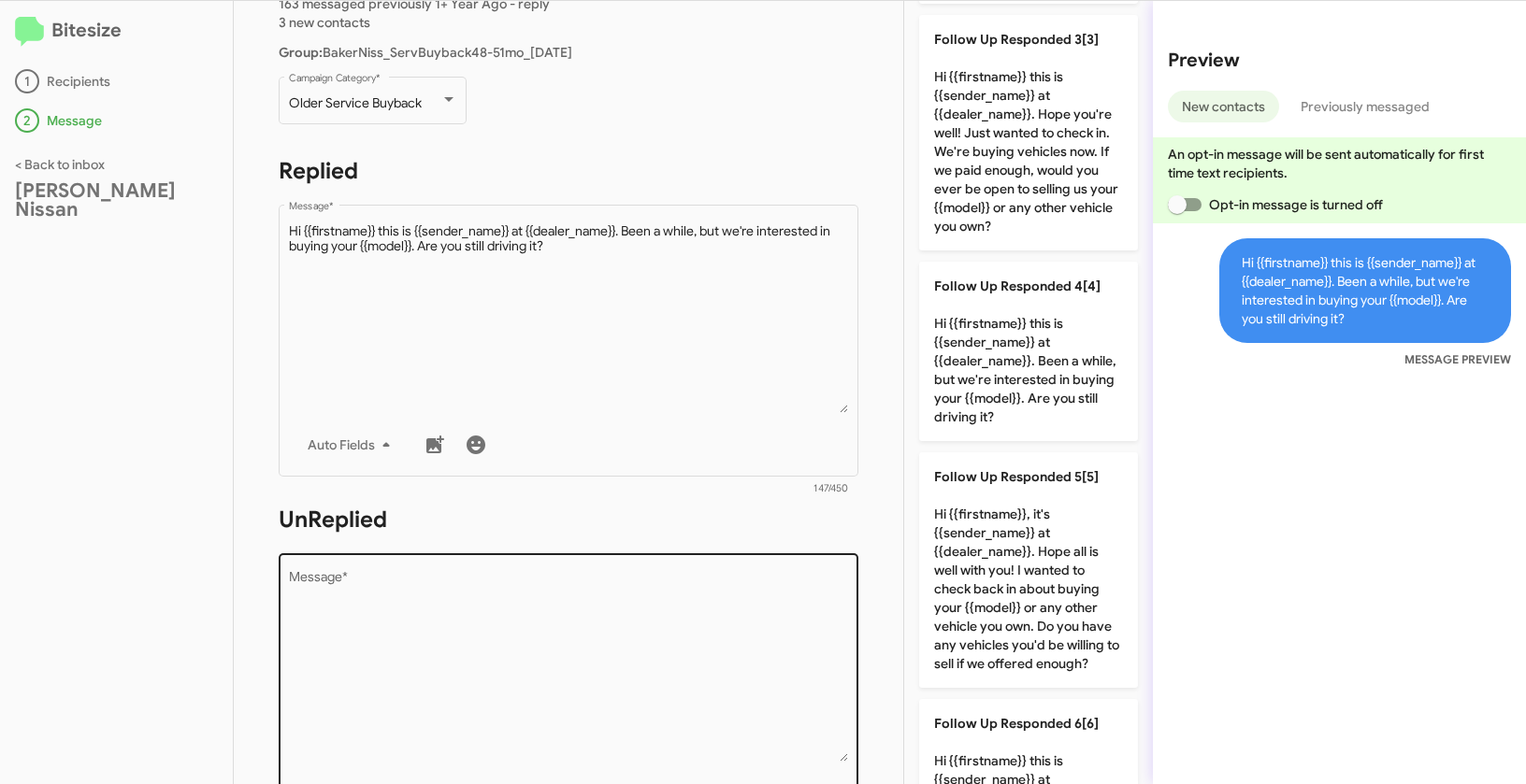
scroll to position [329, 0]
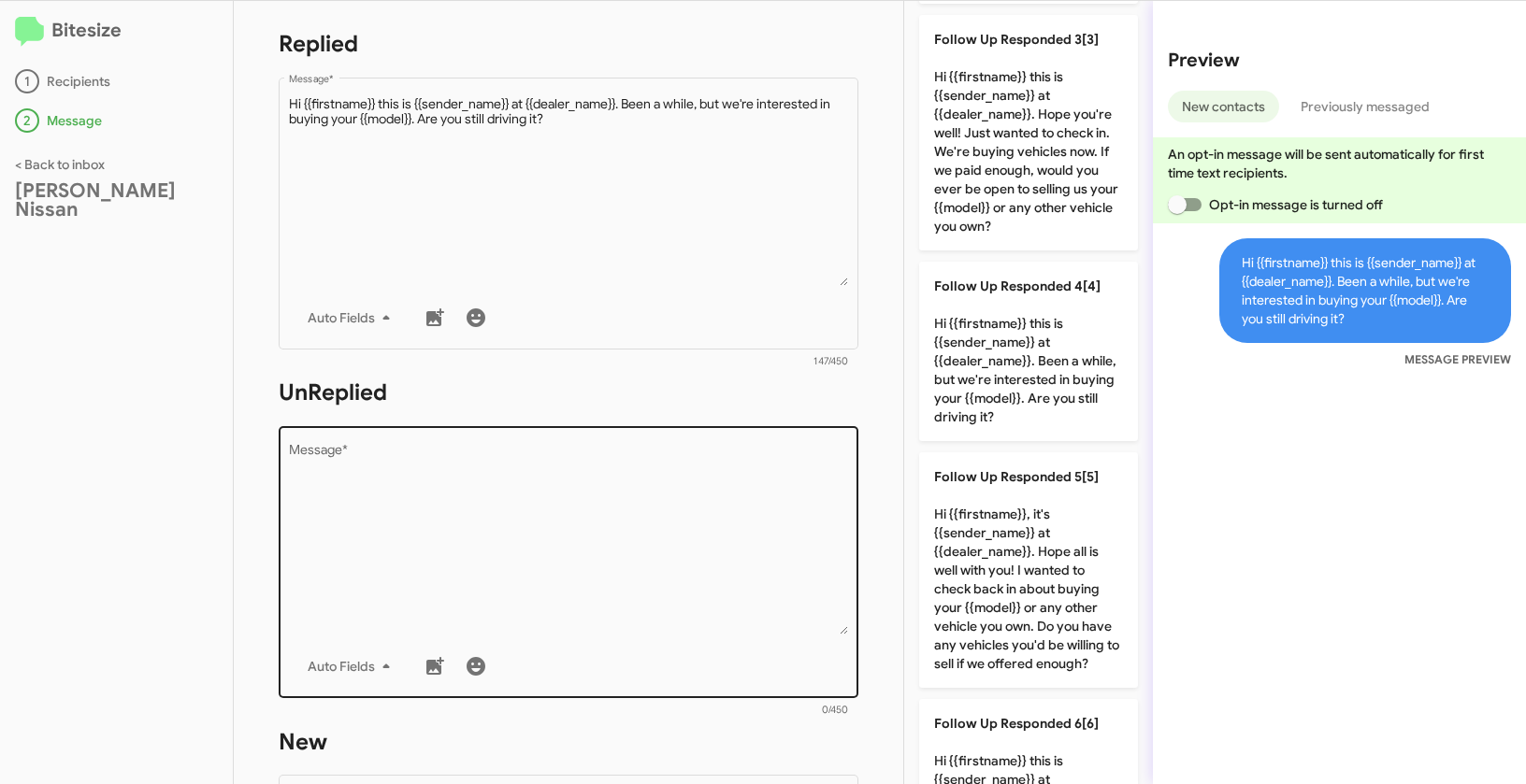
click at [637, 518] on textarea "Message *" at bounding box center [568, 538] width 560 height 190
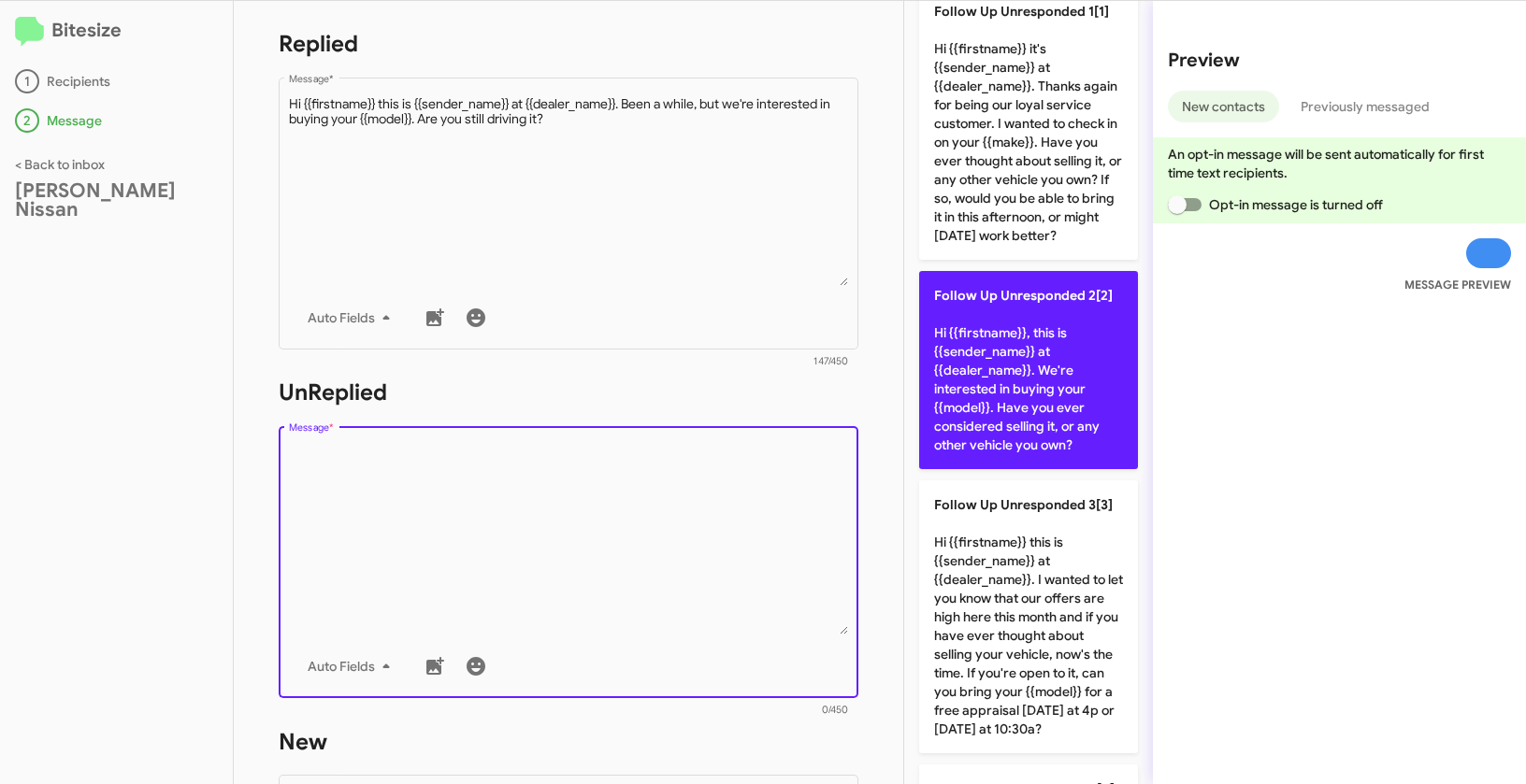
scroll to position [88, 0]
click at [984, 356] on p "Follow Up Unresponded 2[2] Hi {{firstname}}, this is {{sender_name}} at {{deale…" at bounding box center [1028, 370] width 219 height 198
type textarea "Hi {{firstname}}, this is {{sender_name}} at {{dealer_name}}. We're interested …"
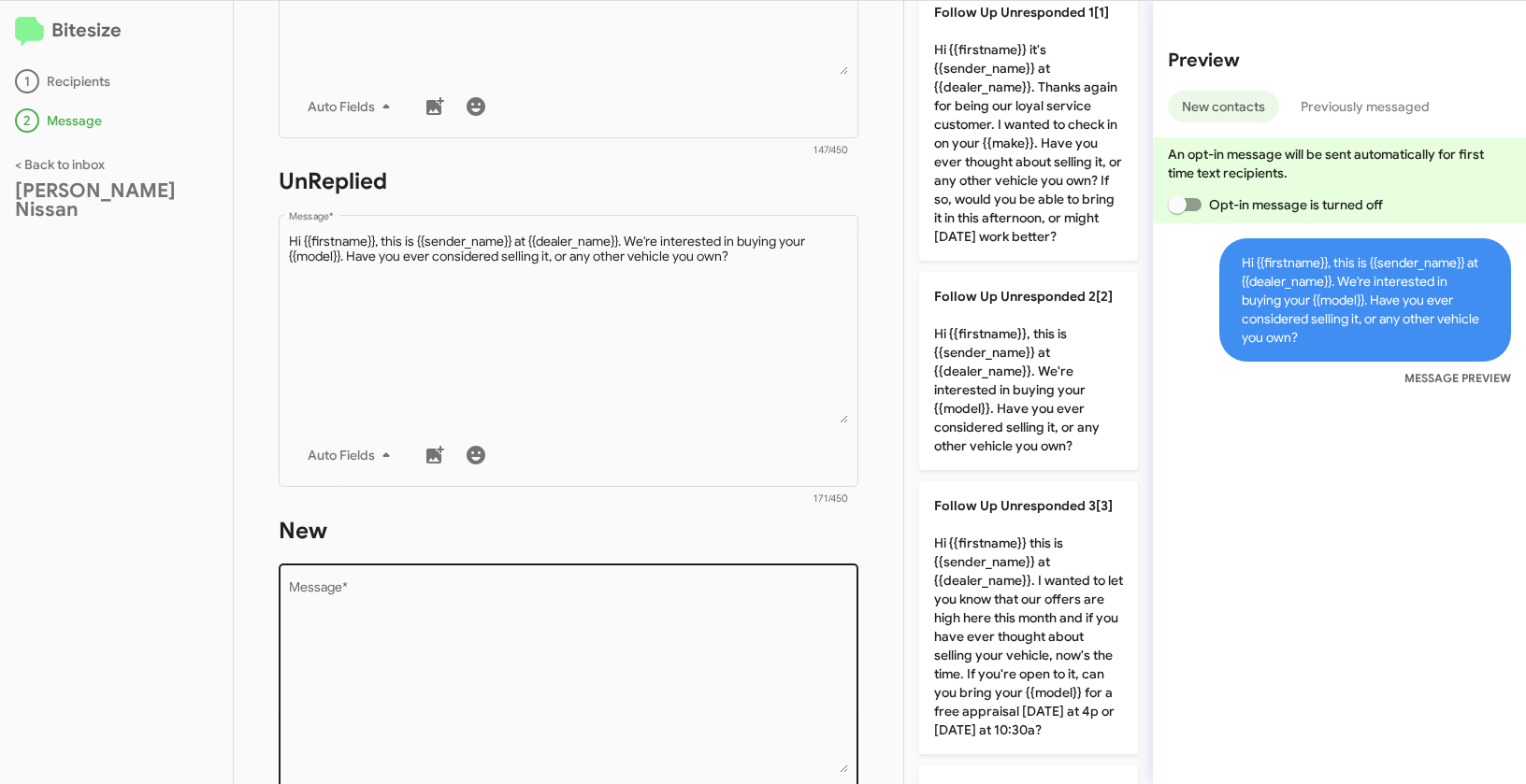
scroll to position [662, 0]
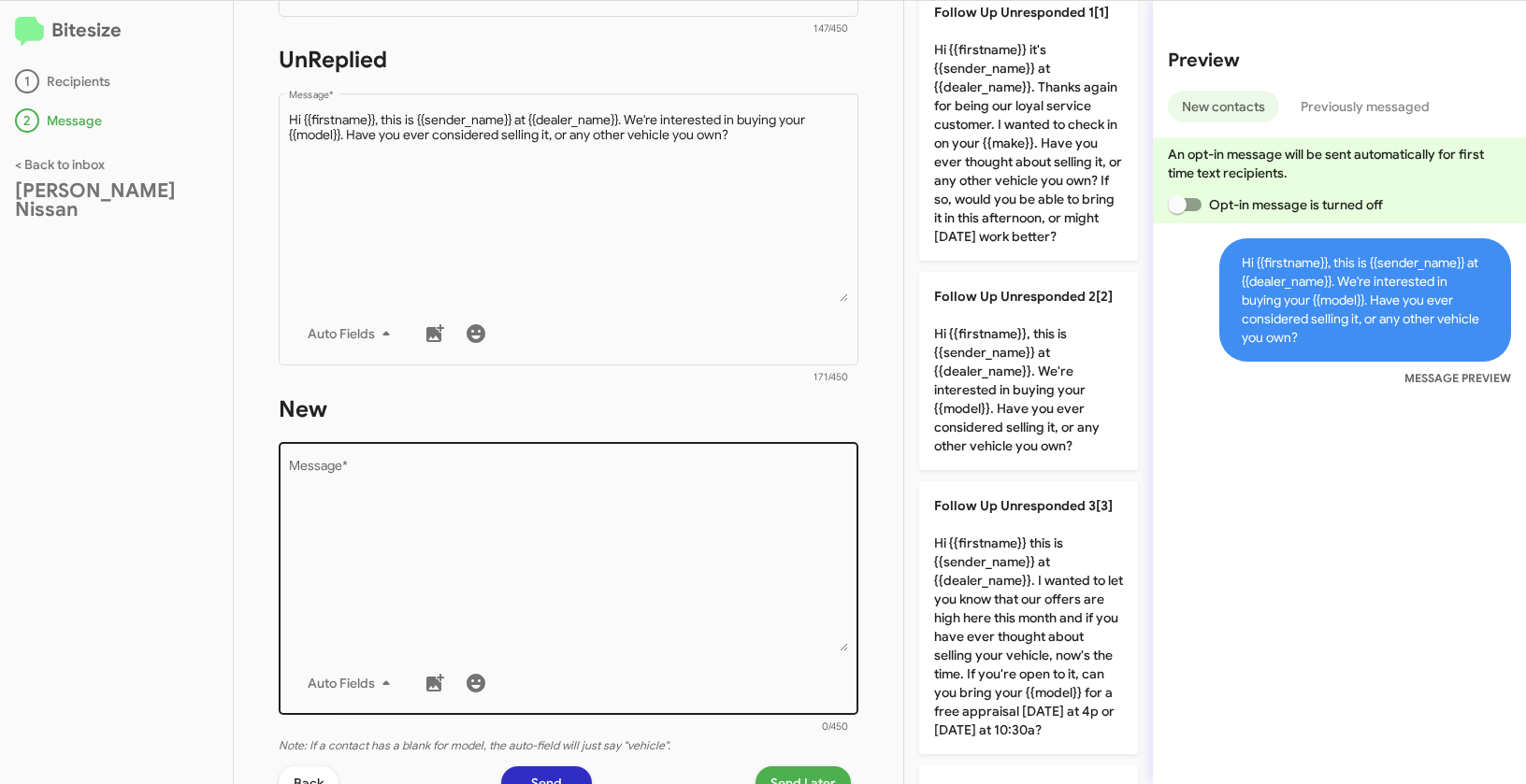
click at [640, 518] on textarea "Message *" at bounding box center [568, 555] width 560 height 190
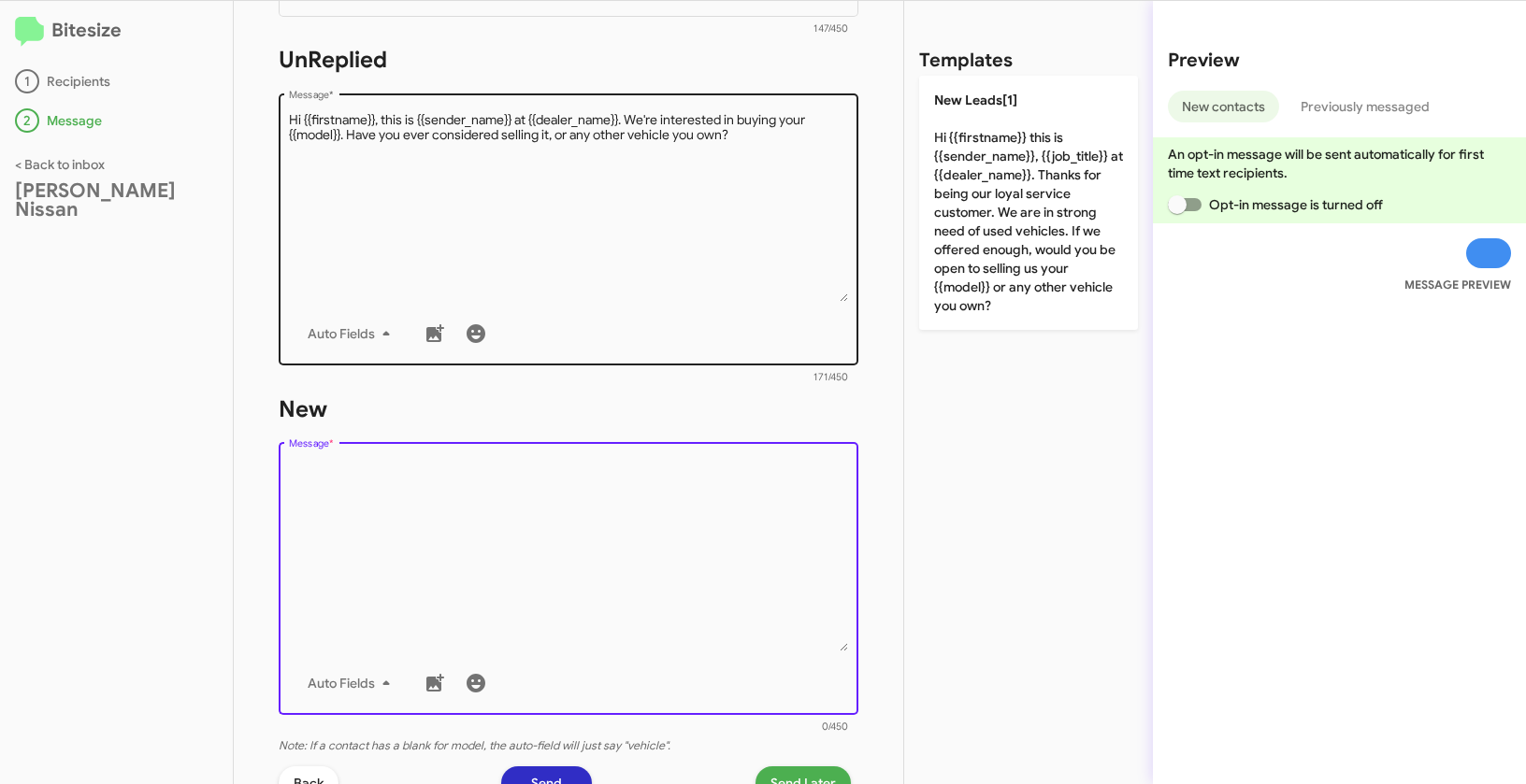
scroll to position [0, 0]
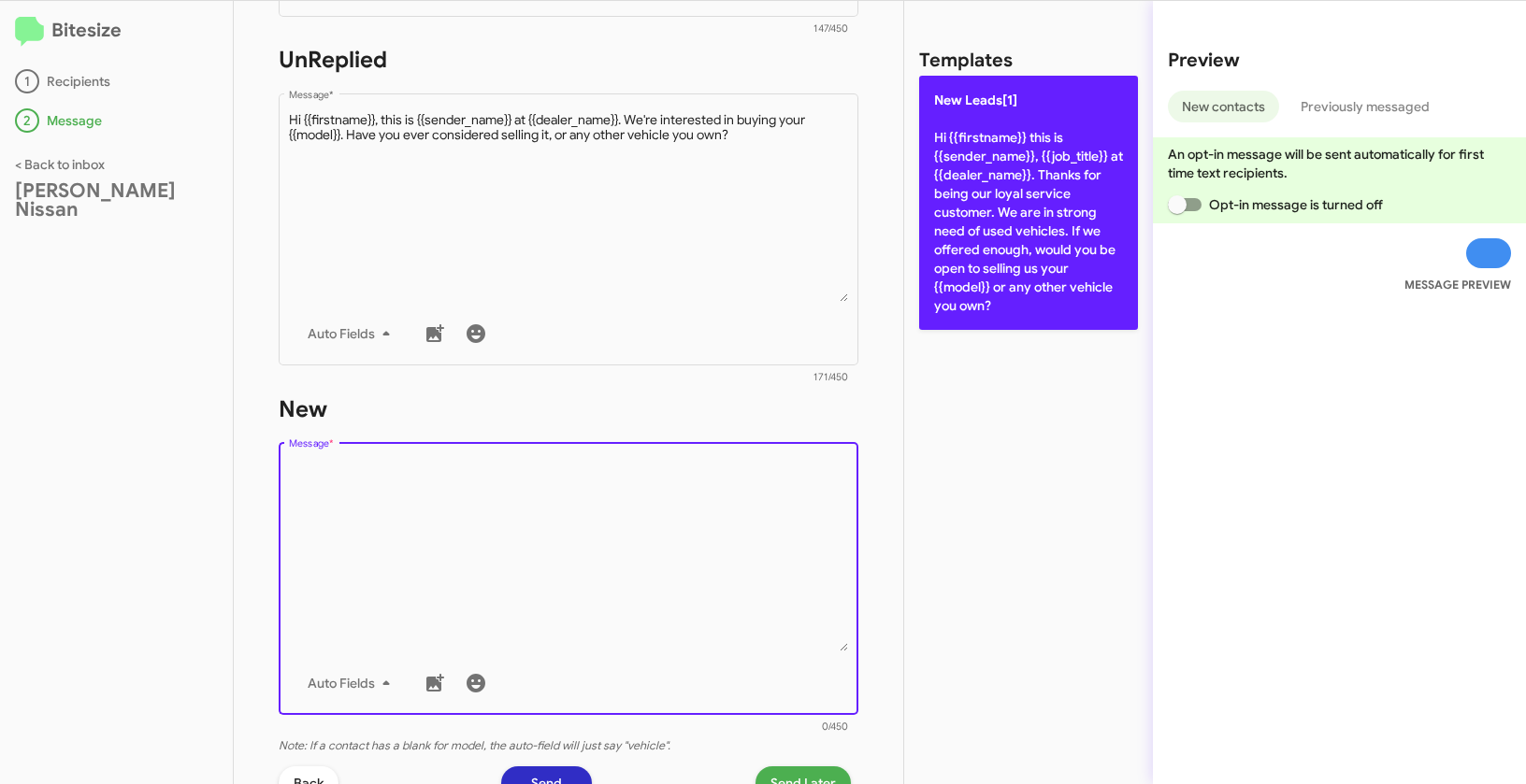
click at [1018, 183] on p "New Leads[1] Hi {{firstname}} this is {{sender_name}}, {{job_title}} at {{deale…" at bounding box center [1028, 203] width 219 height 254
type textarea "Hi {{firstname}} this is {{sender_name}}, {{job_title}} at {{dealer_name}}. Tha…"
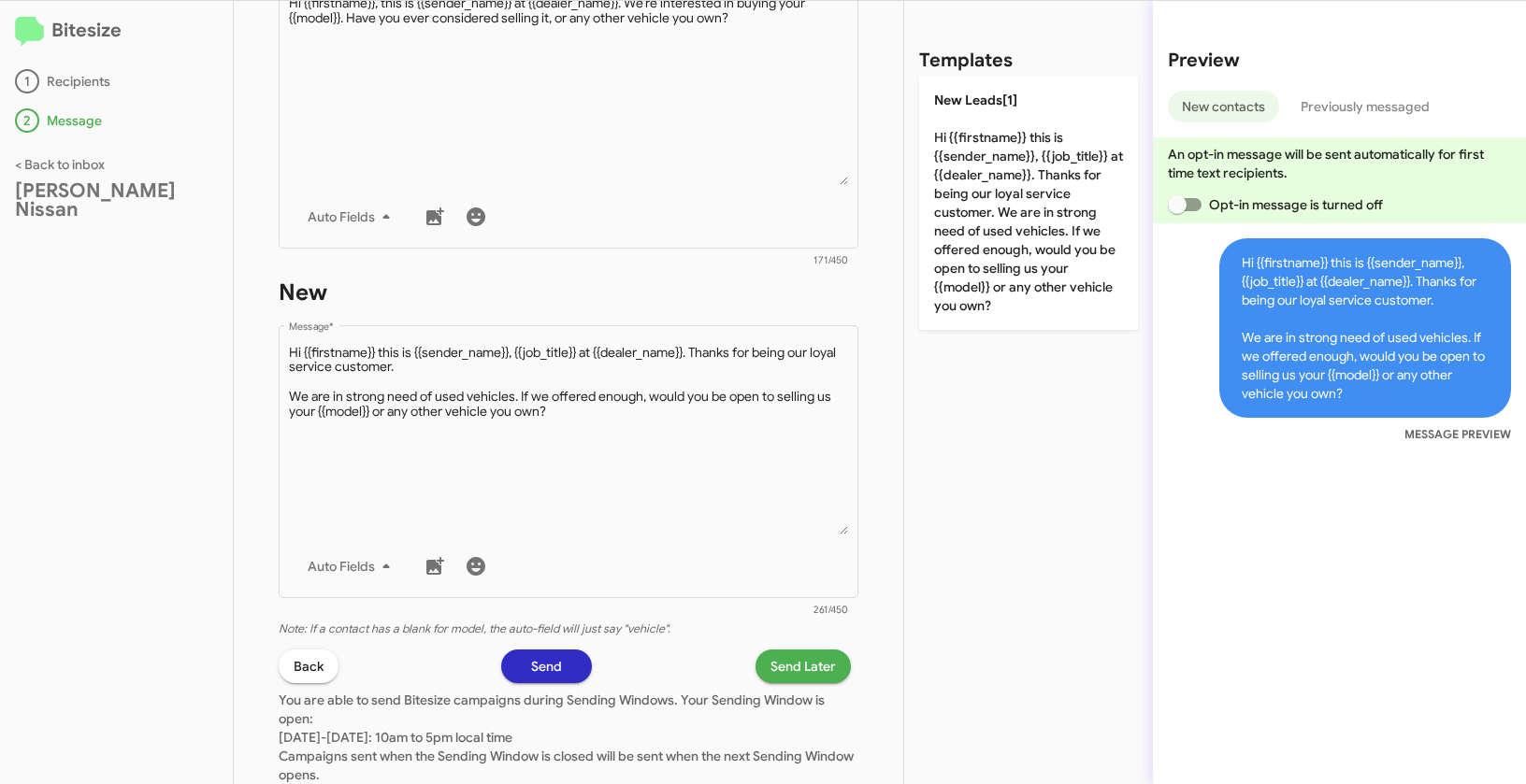
scroll to position [909, 0]
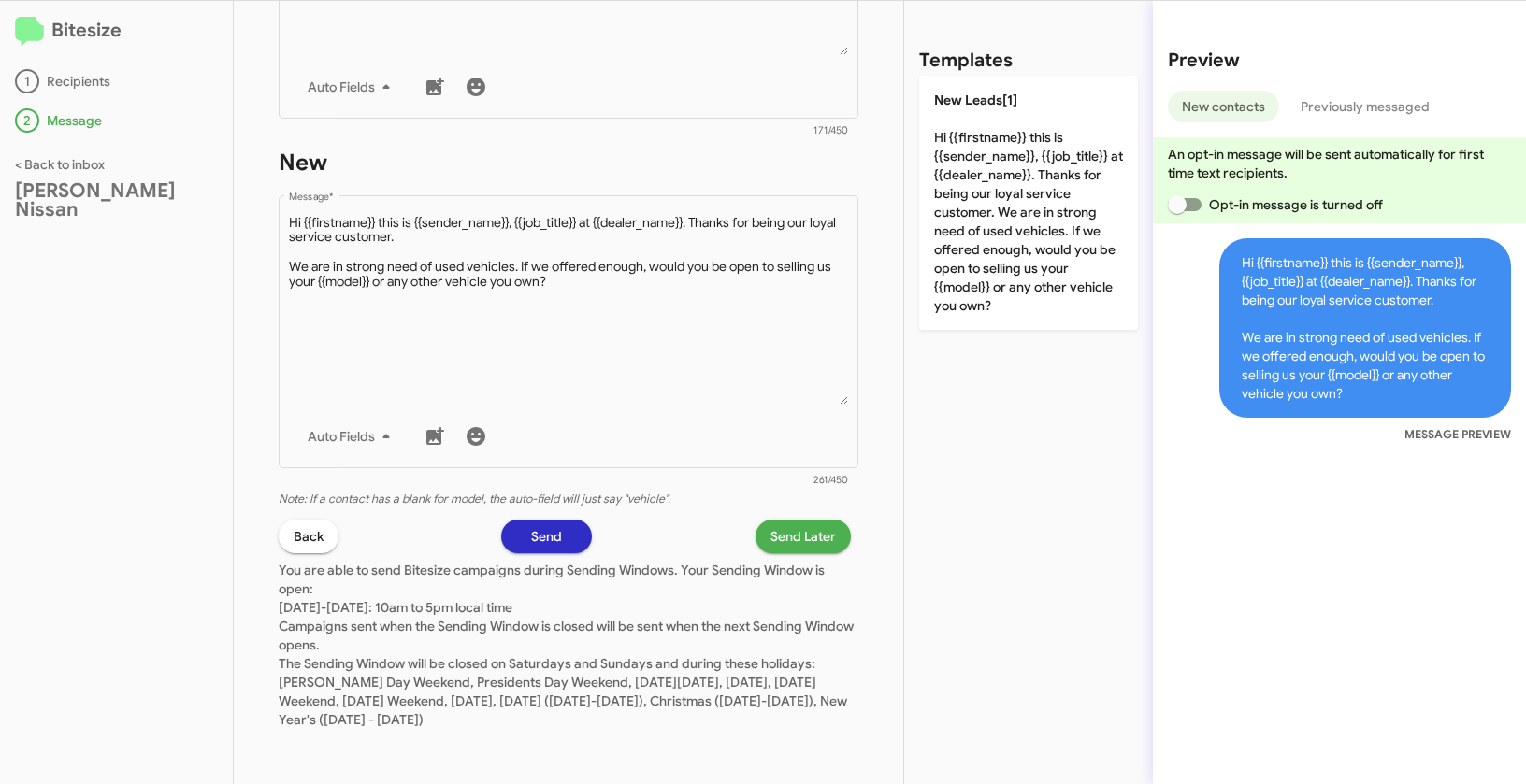
click at [770, 530] on span "Send Later" at bounding box center [803, 536] width 66 height 34
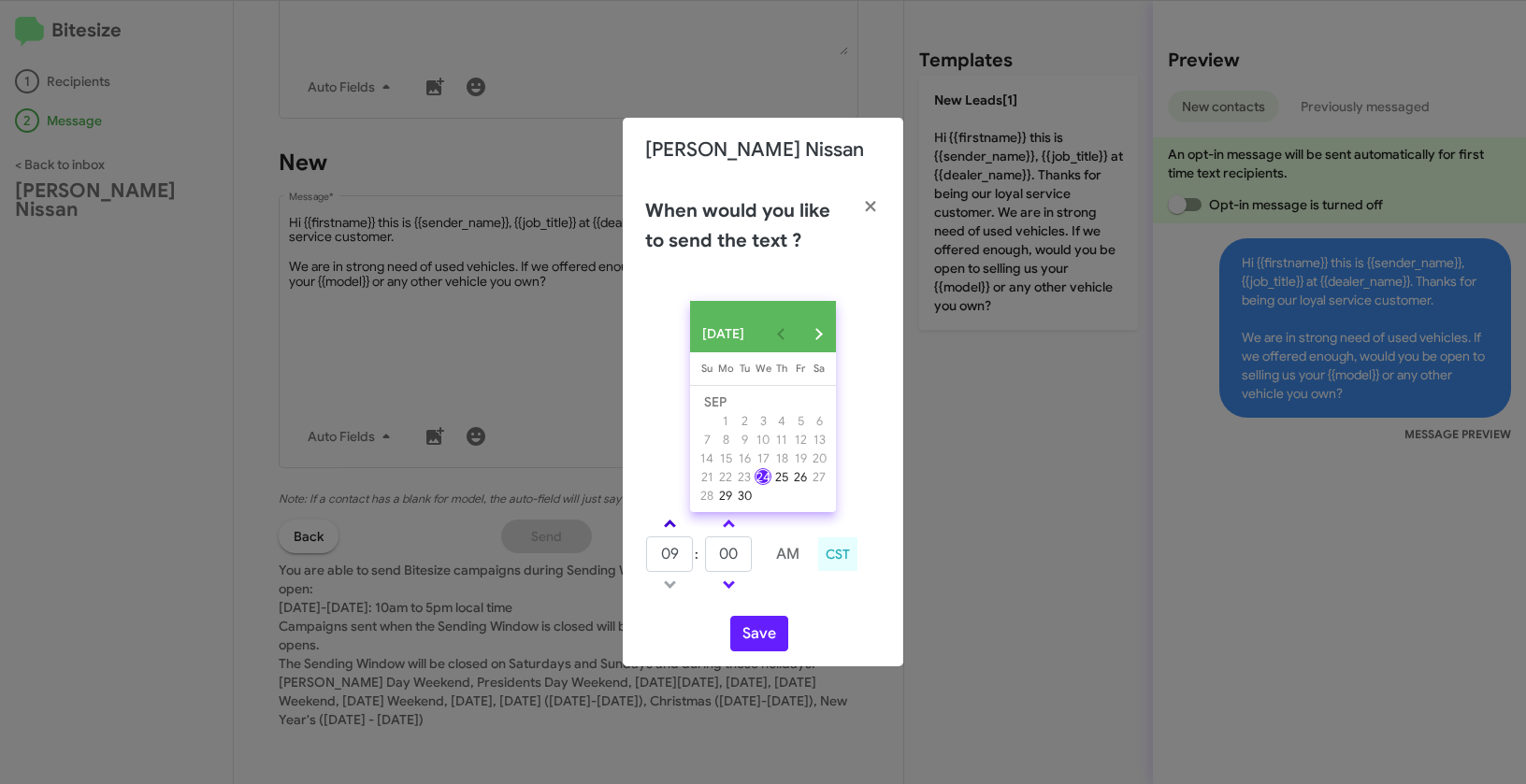
click at [672, 523] on link at bounding box center [670, 523] width 33 height 22
type input "10"
click at [735, 531] on link at bounding box center [729, 523] width 33 height 22
type input "05"
click at [754, 636] on button "Save" at bounding box center [759, 634] width 58 height 36
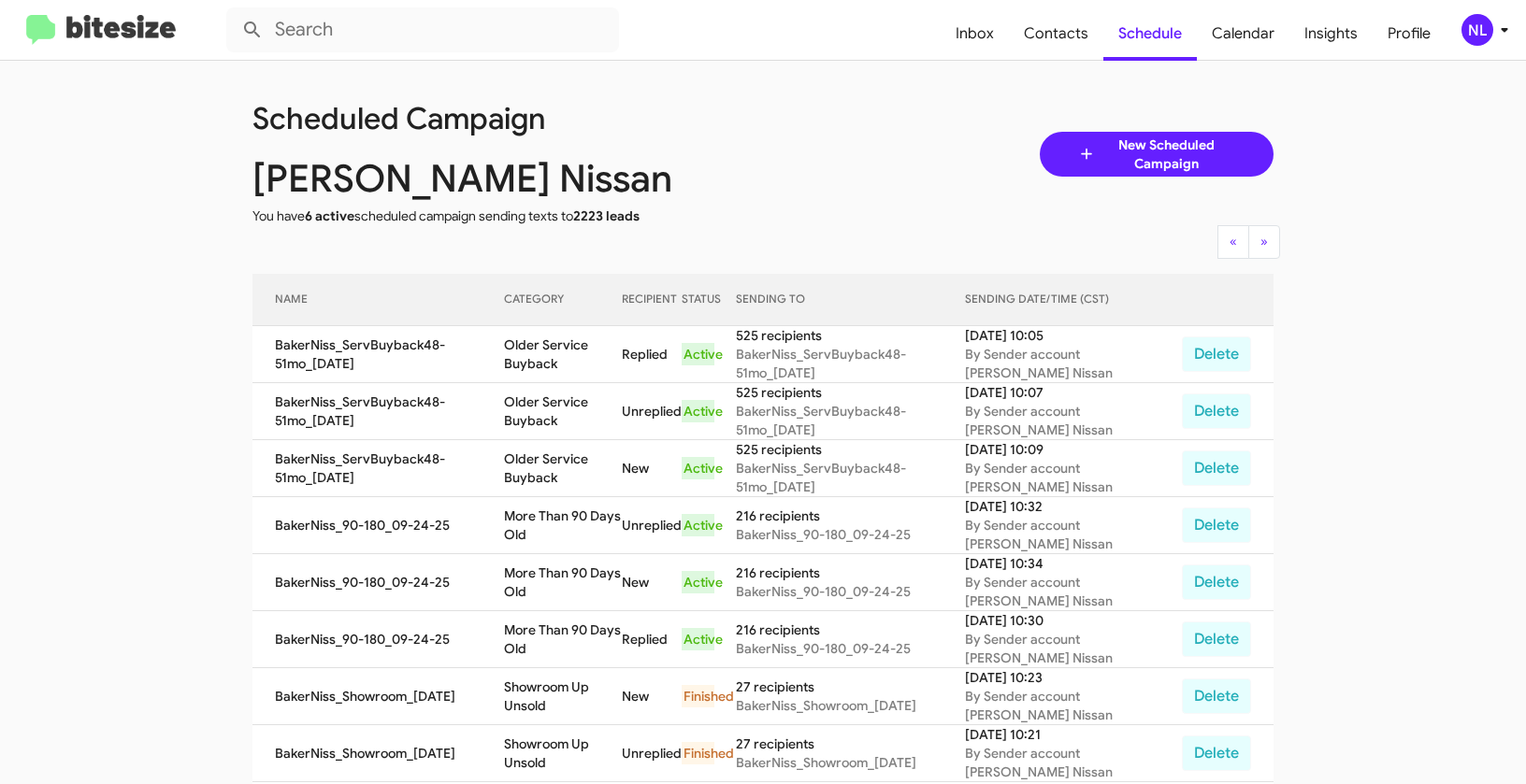
click at [1475, 23] on div "NL" at bounding box center [1477, 30] width 32 height 32
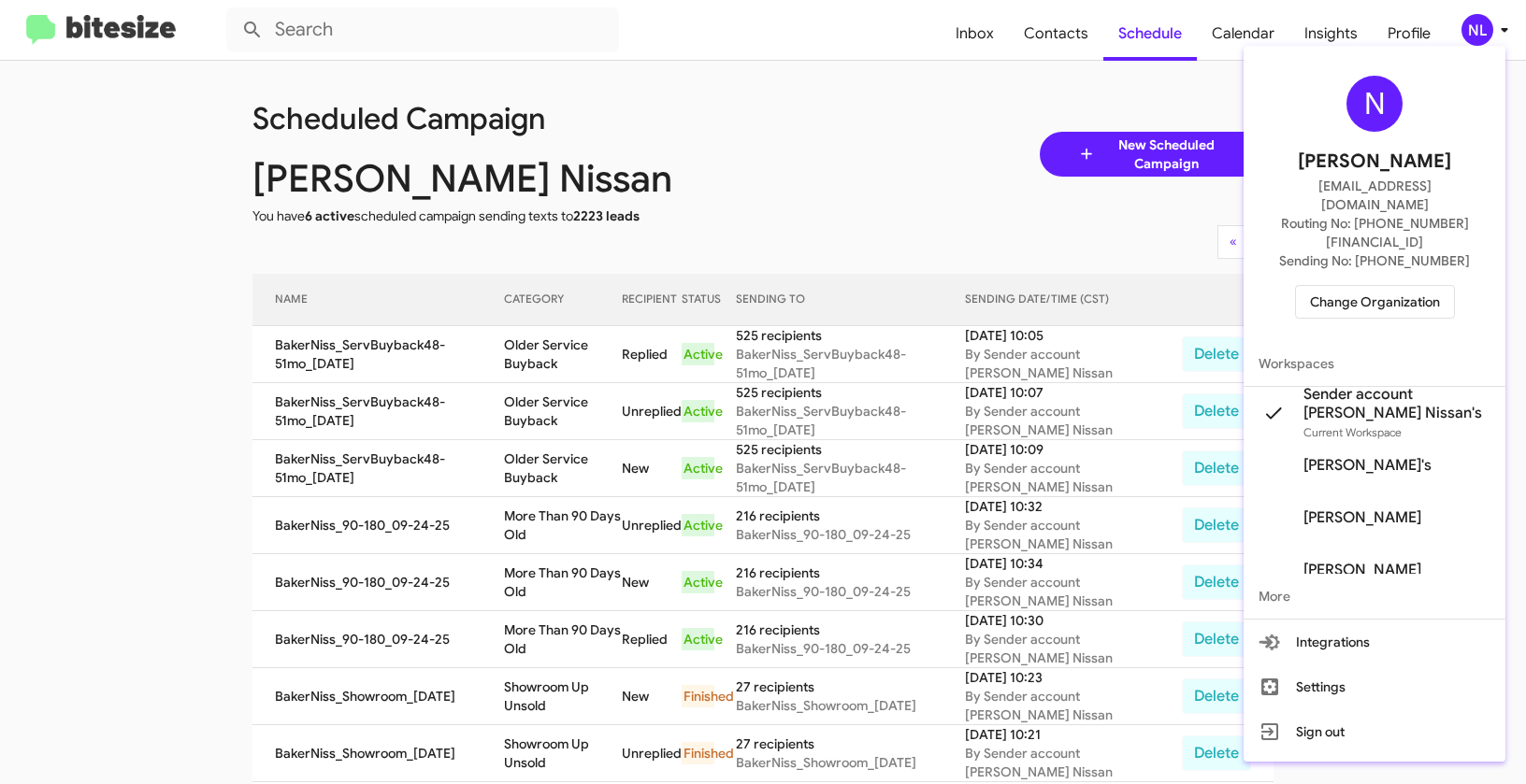
click at [1361, 286] on span "Change Organization" at bounding box center [1374, 302] width 130 height 32
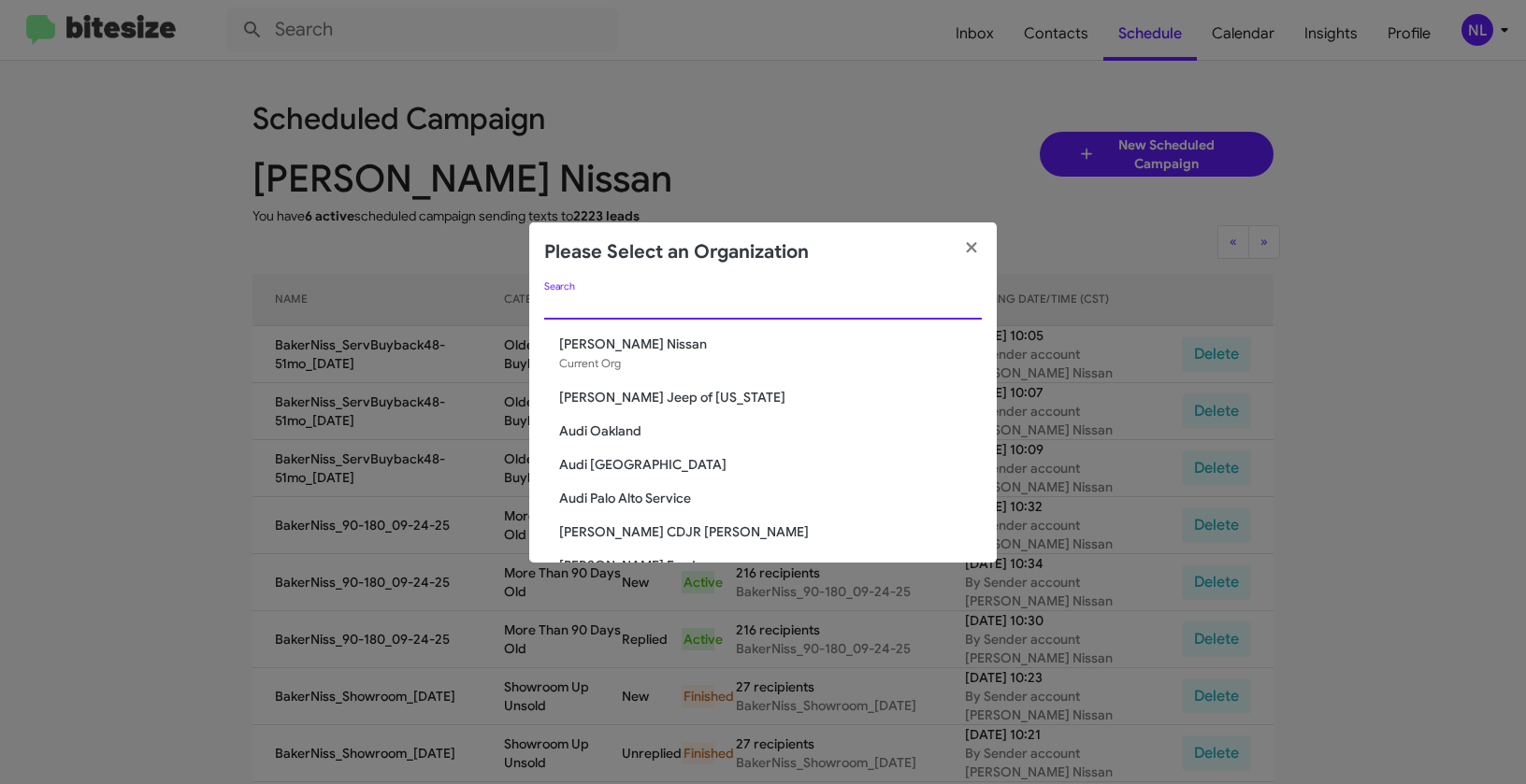
click at [694, 302] on input "Search" at bounding box center [763, 306] width 437 height 15
paste input "CDJR of [GEOGRAPHIC_DATA]"
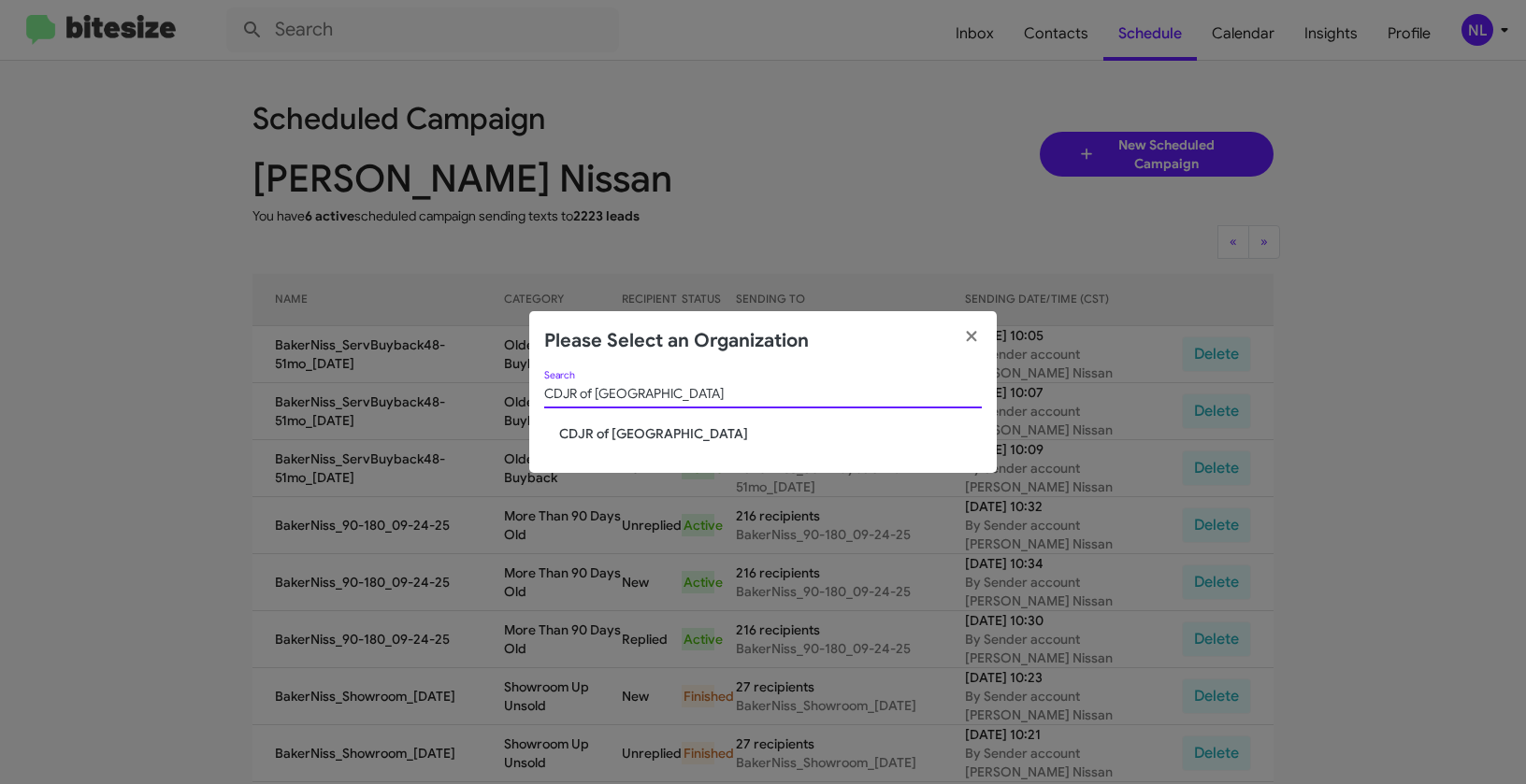
type input "CDJR of [GEOGRAPHIC_DATA]"
click at [609, 436] on span "CDJR of [GEOGRAPHIC_DATA]" at bounding box center [770, 434] width 423 height 19
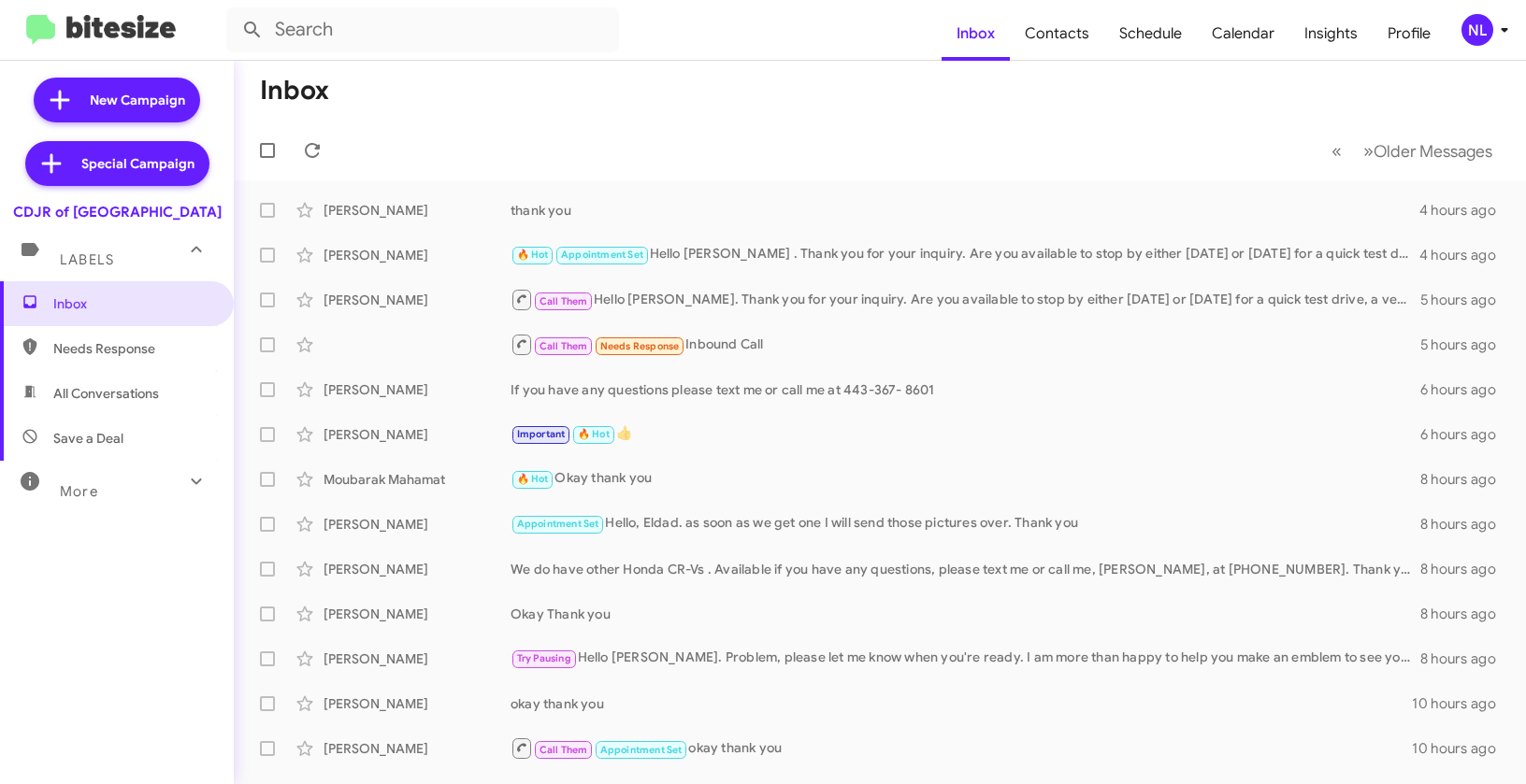
click at [1479, 23] on div "NL" at bounding box center [1477, 30] width 32 height 32
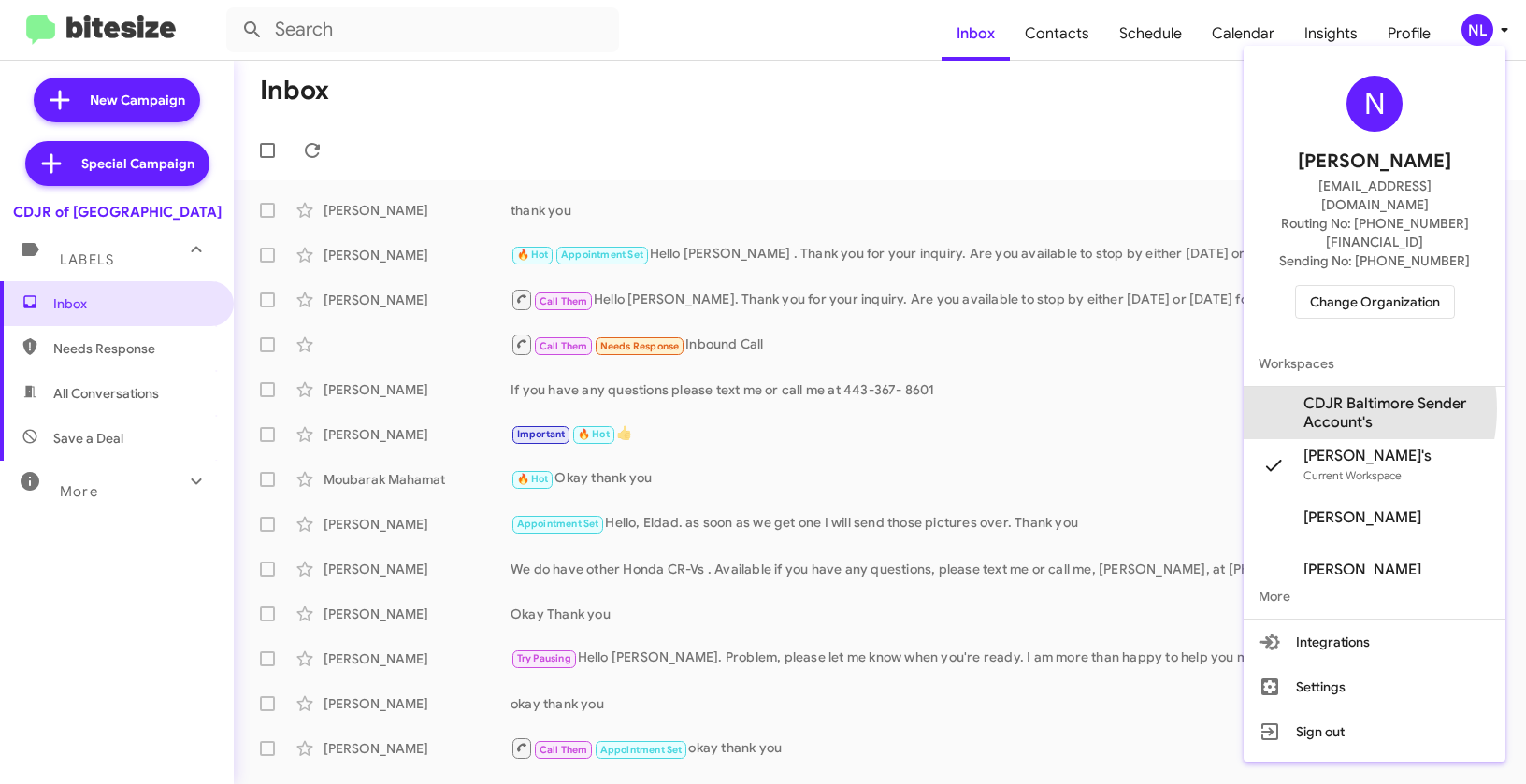
click at [1317, 395] on span "CDJR Baltimore Sender Account's" at bounding box center [1397, 414] width 187 height 38
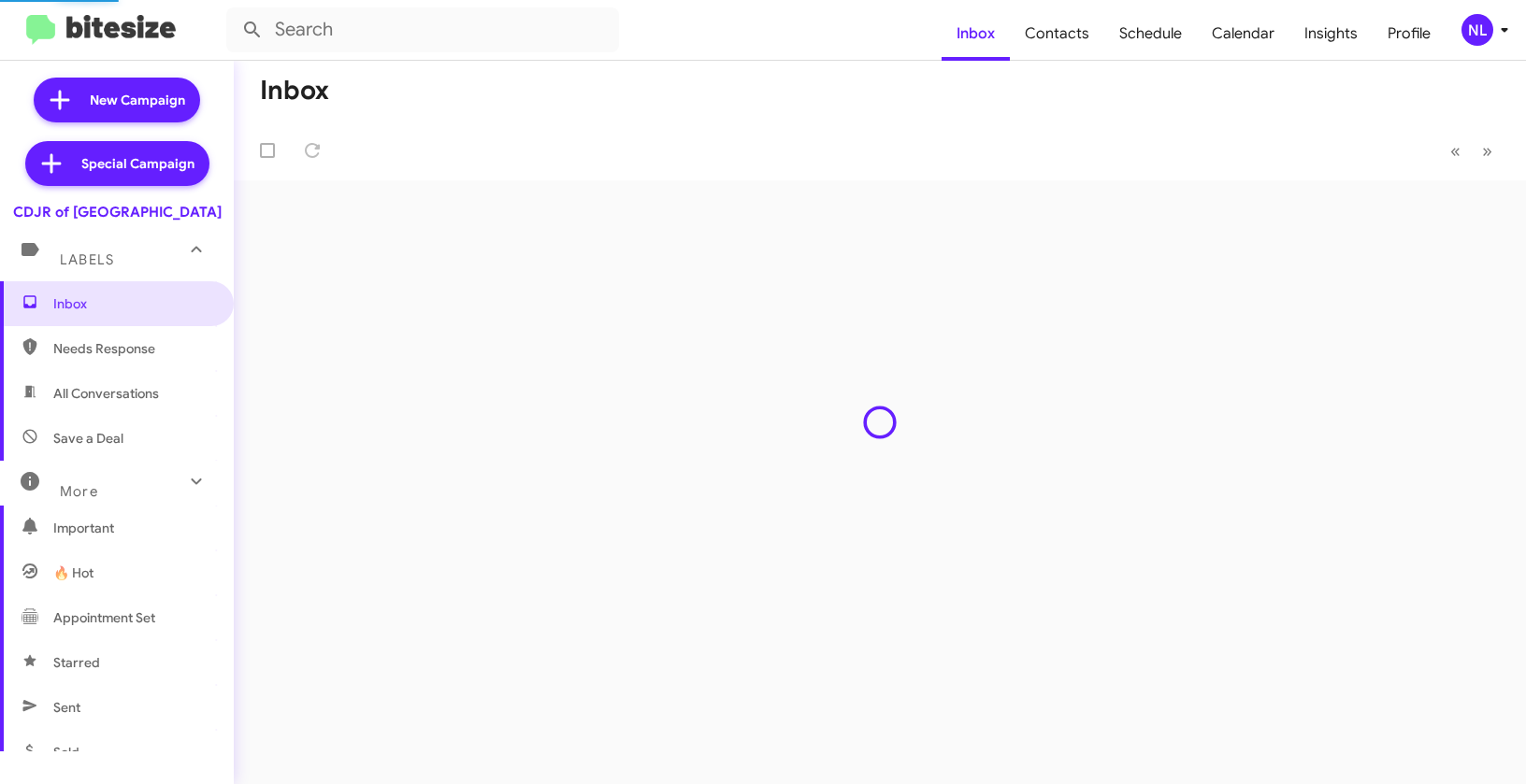
click at [1067, 138] on mat-toolbar-row "« Previous » Next" at bounding box center [880, 151] width 1292 height 60
click at [1073, 28] on span "Contacts" at bounding box center [1057, 34] width 95 height 54
type input "in:groups"
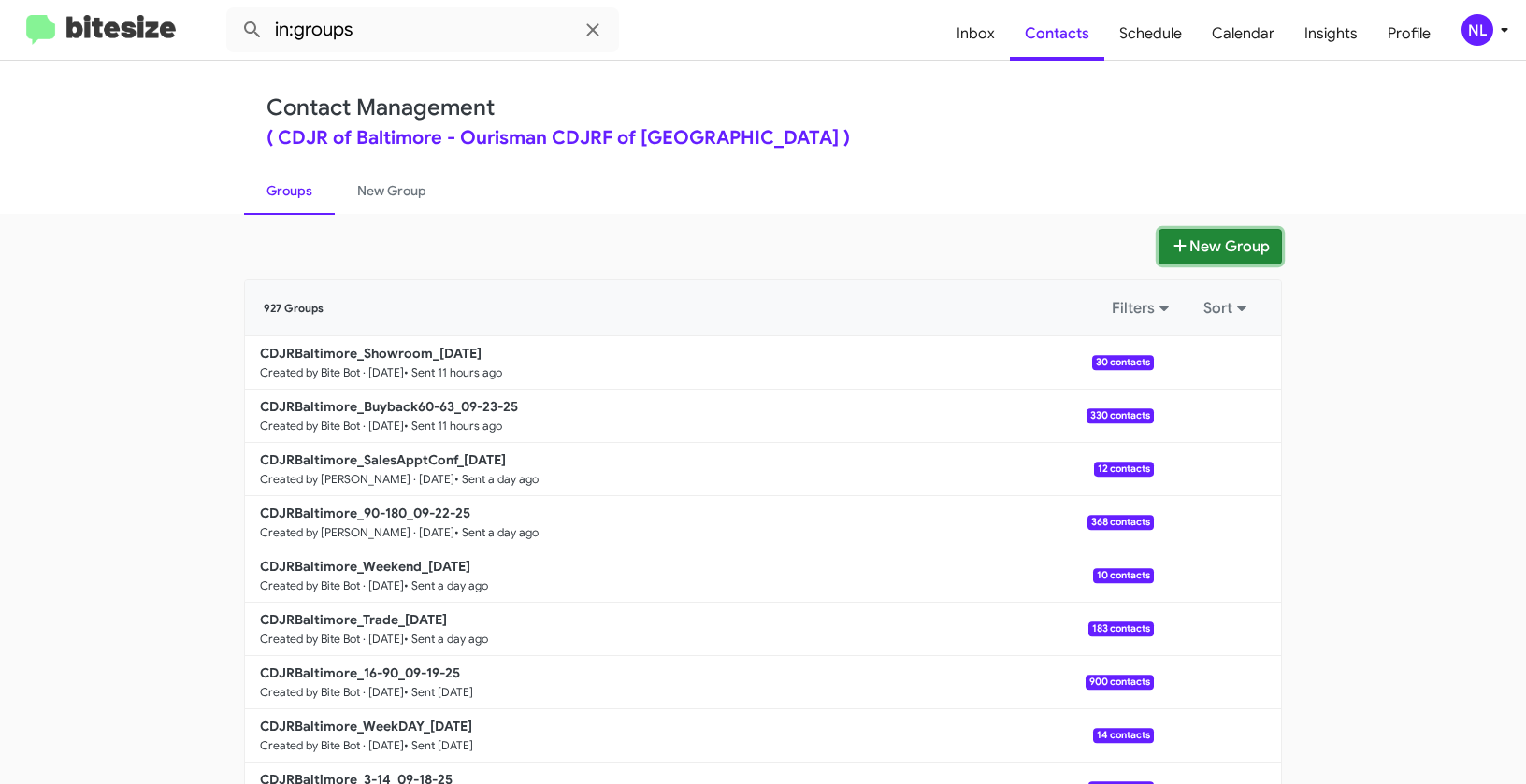
click at [1227, 251] on button "New Group" at bounding box center [1220, 247] width 124 height 36
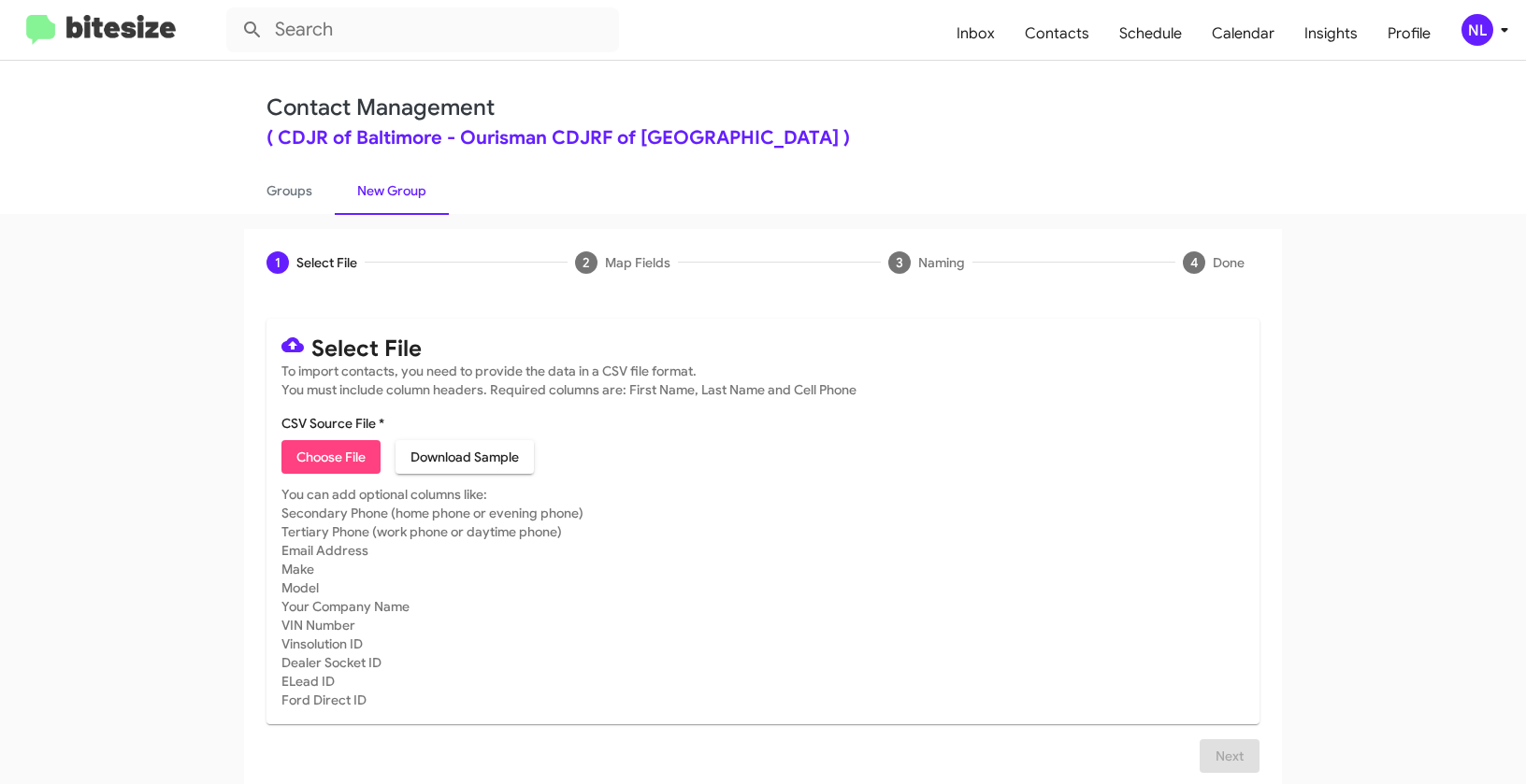
click at [313, 449] on span "Choose File" at bounding box center [331, 457] width 69 height 34
type input "CDJRBaltimore_ServBuyback16-18SS_[DATE]"
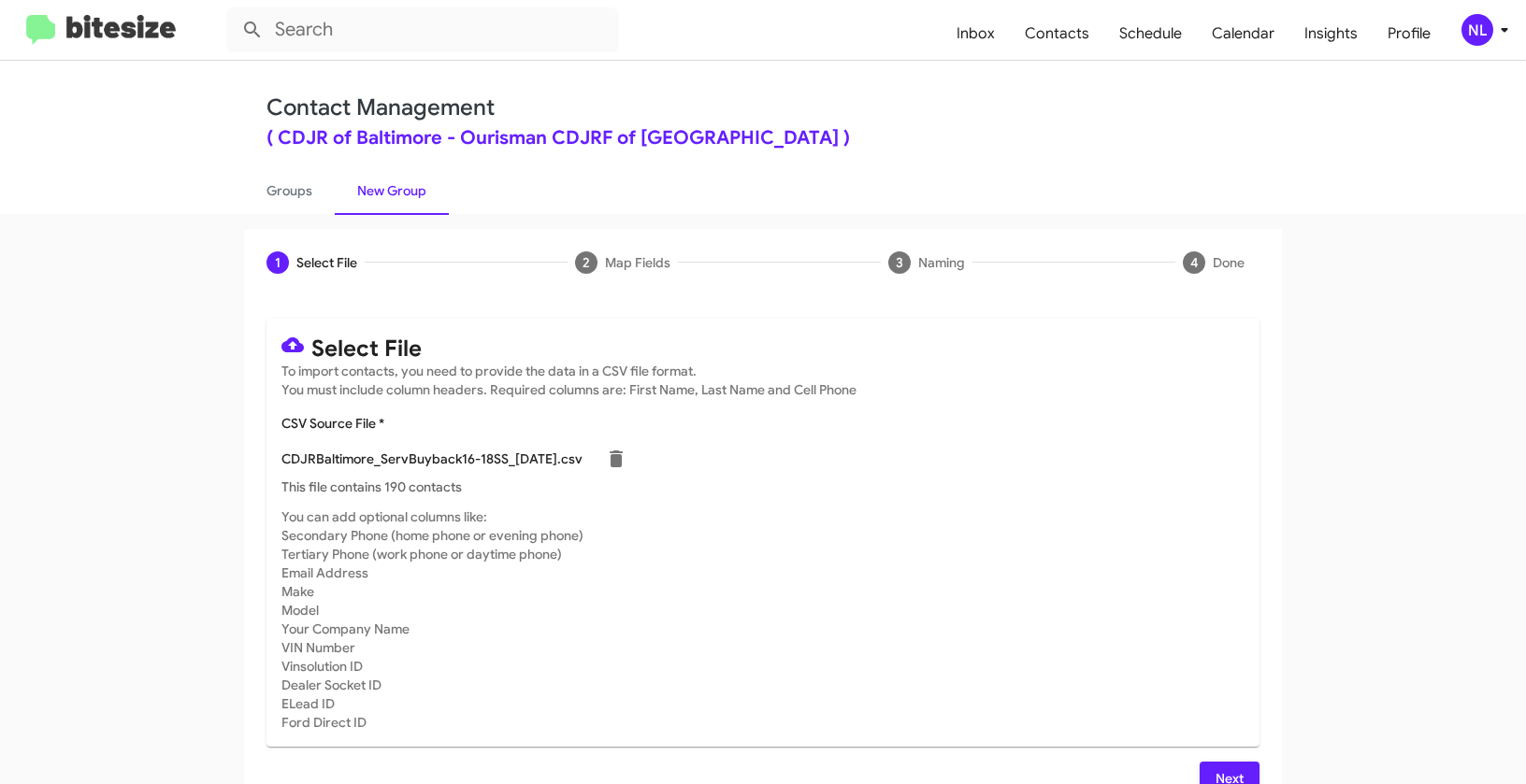
scroll to position [28, 0]
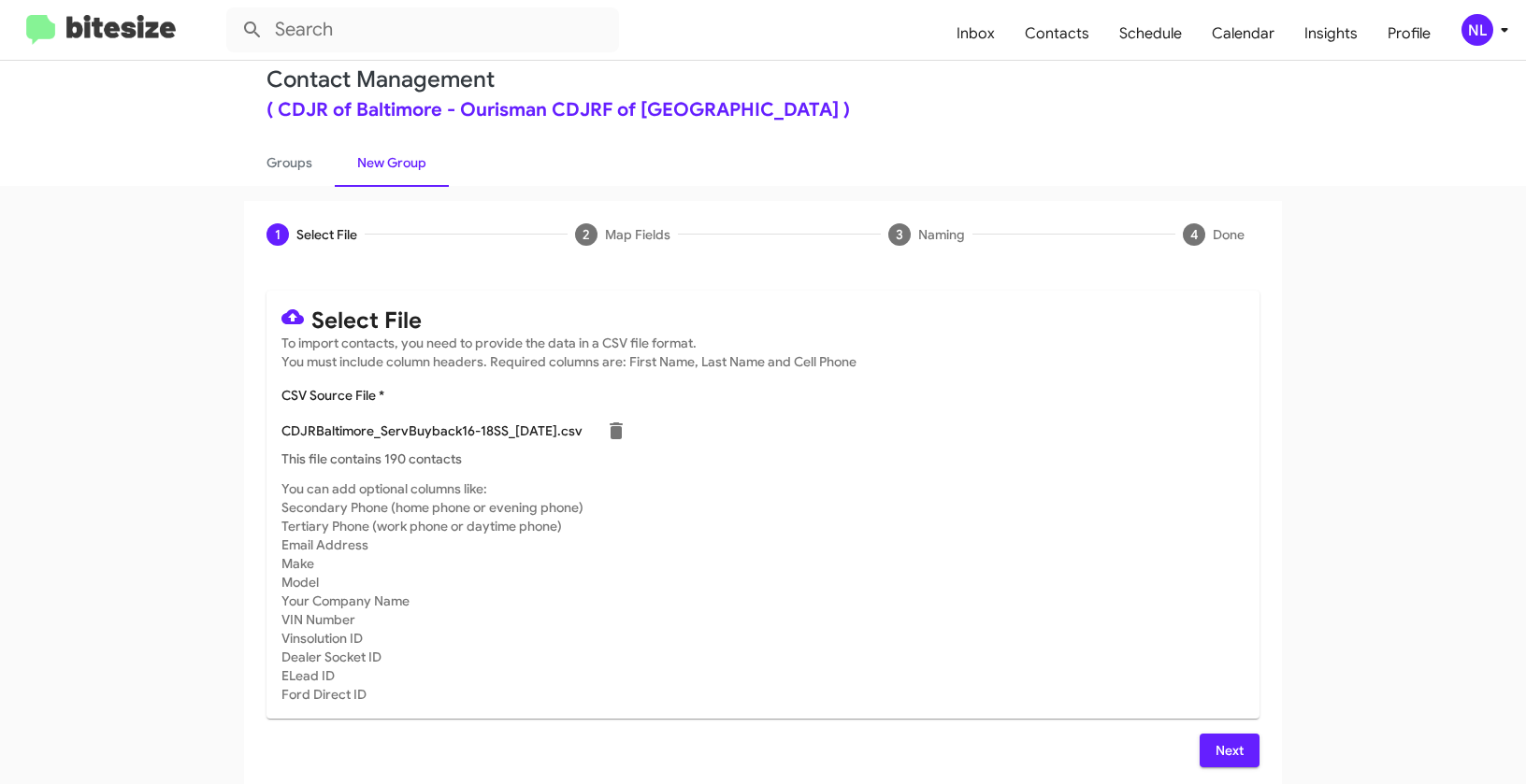
click at [1221, 744] on span "Next" at bounding box center [1230, 750] width 30 height 34
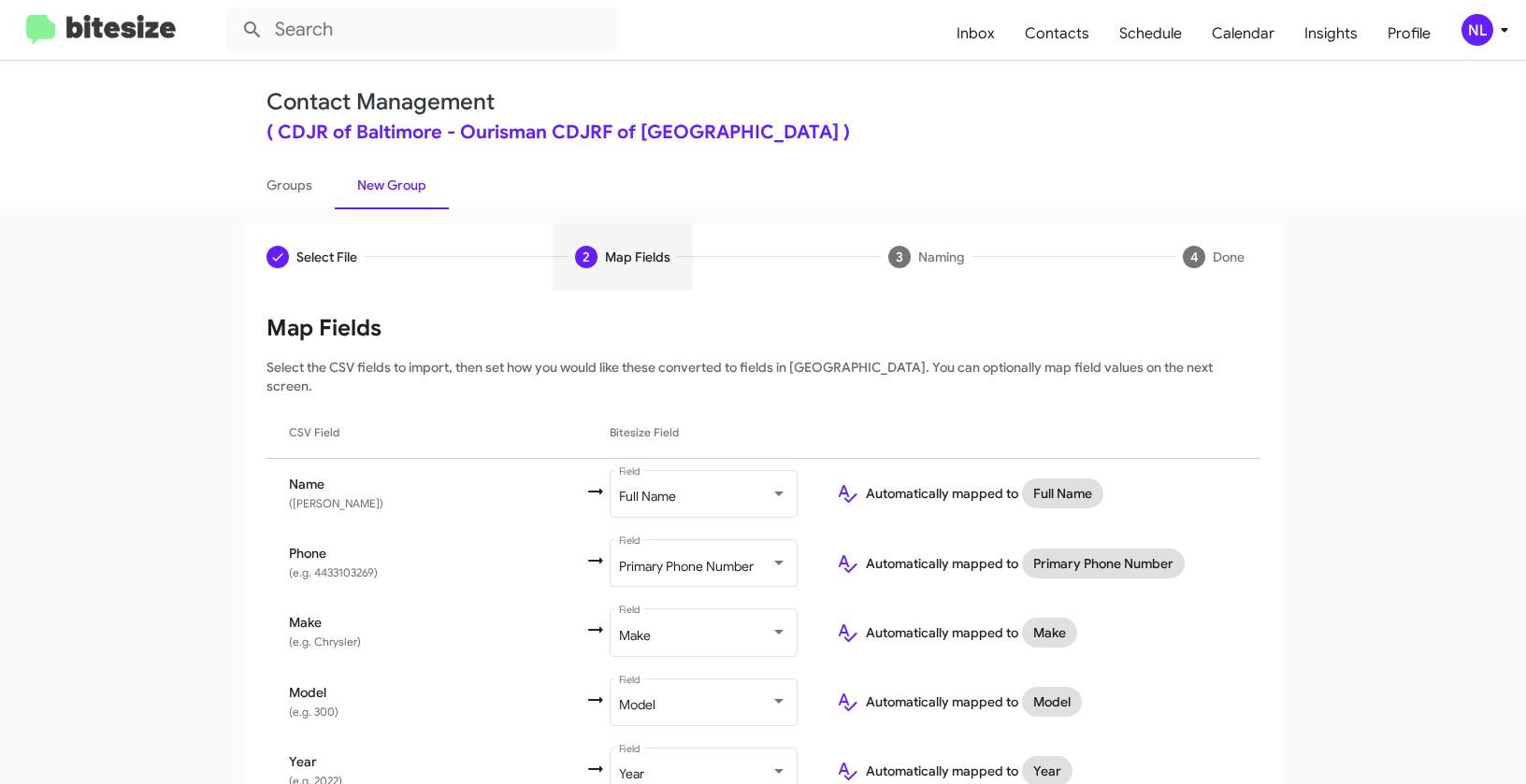
scroll to position [0, 0]
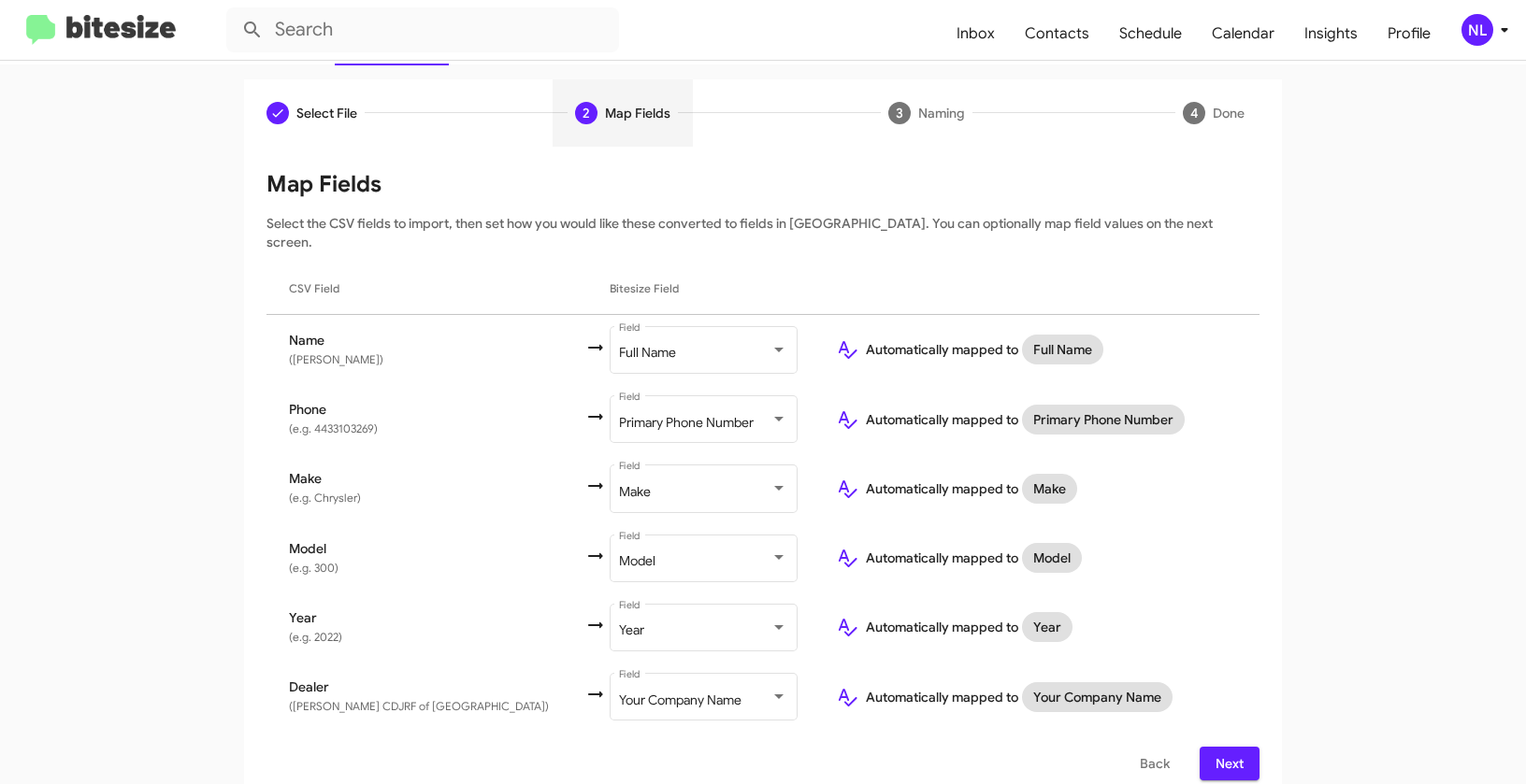
click at [1224, 746] on span "Next" at bounding box center [1230, 763] width 30 height 34
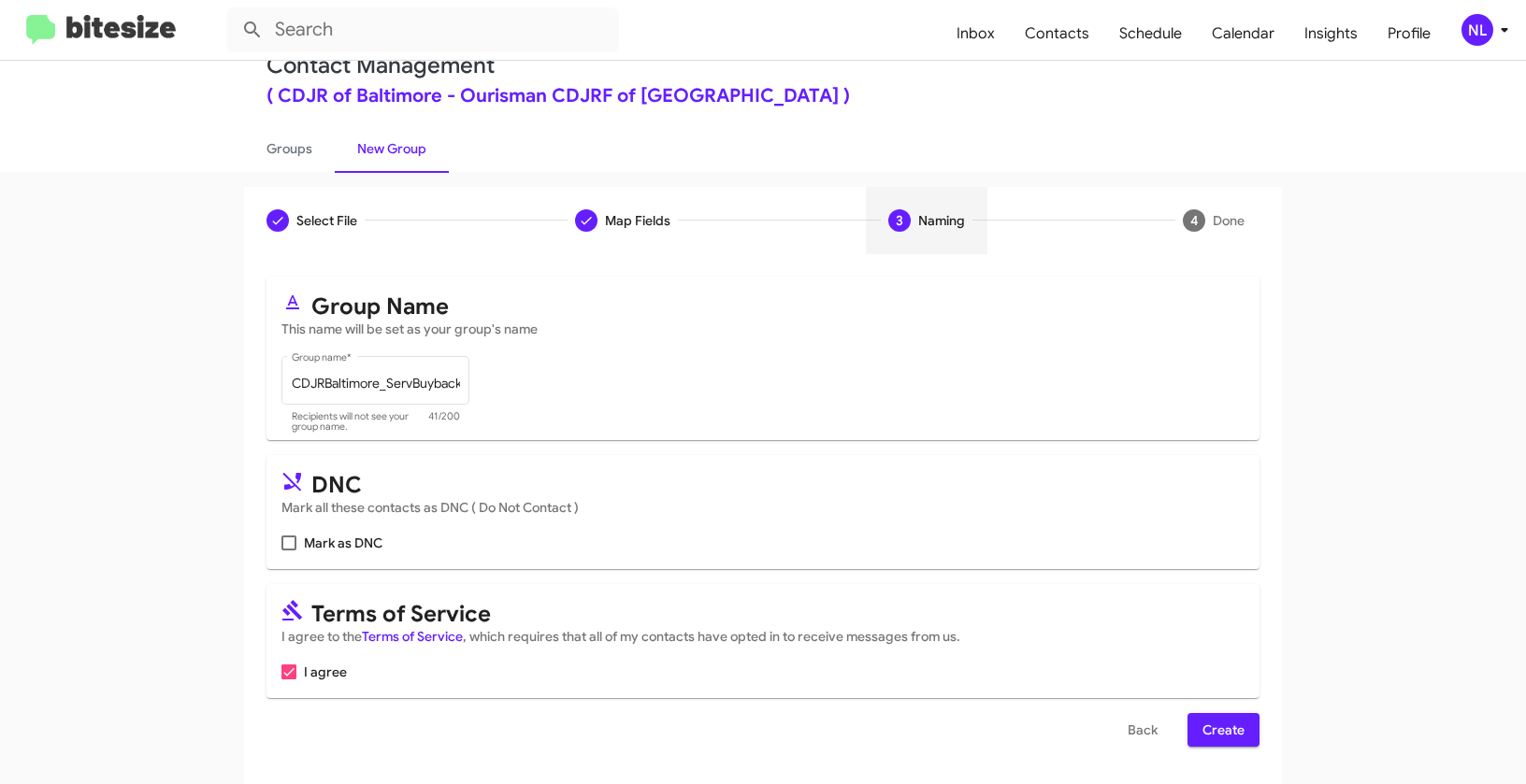
scroll to position [42, 0]
click at [1209, 728] on span "Create" at bounding box center [1223, 731] width 42 height 34
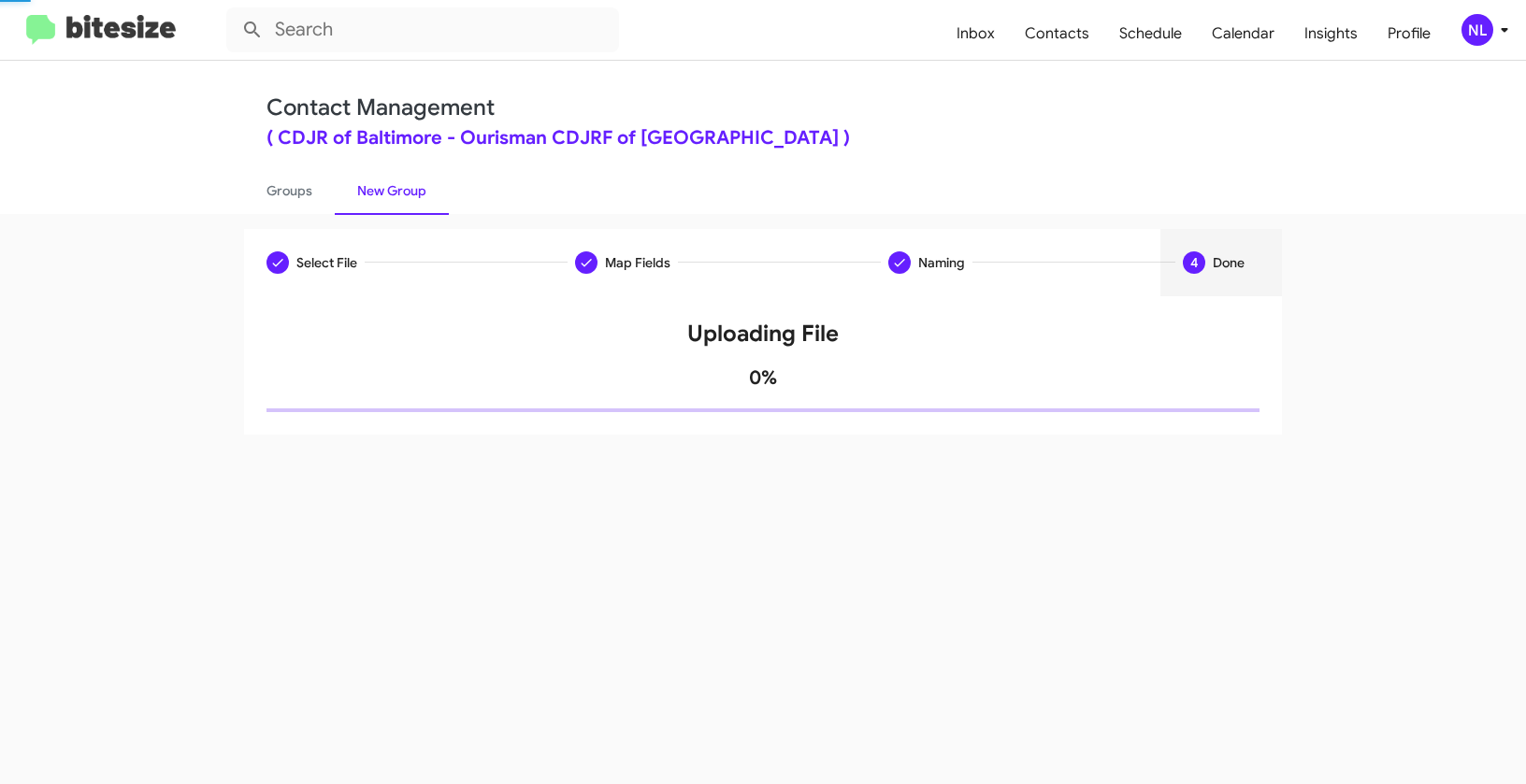
scroll to position [0, 0]
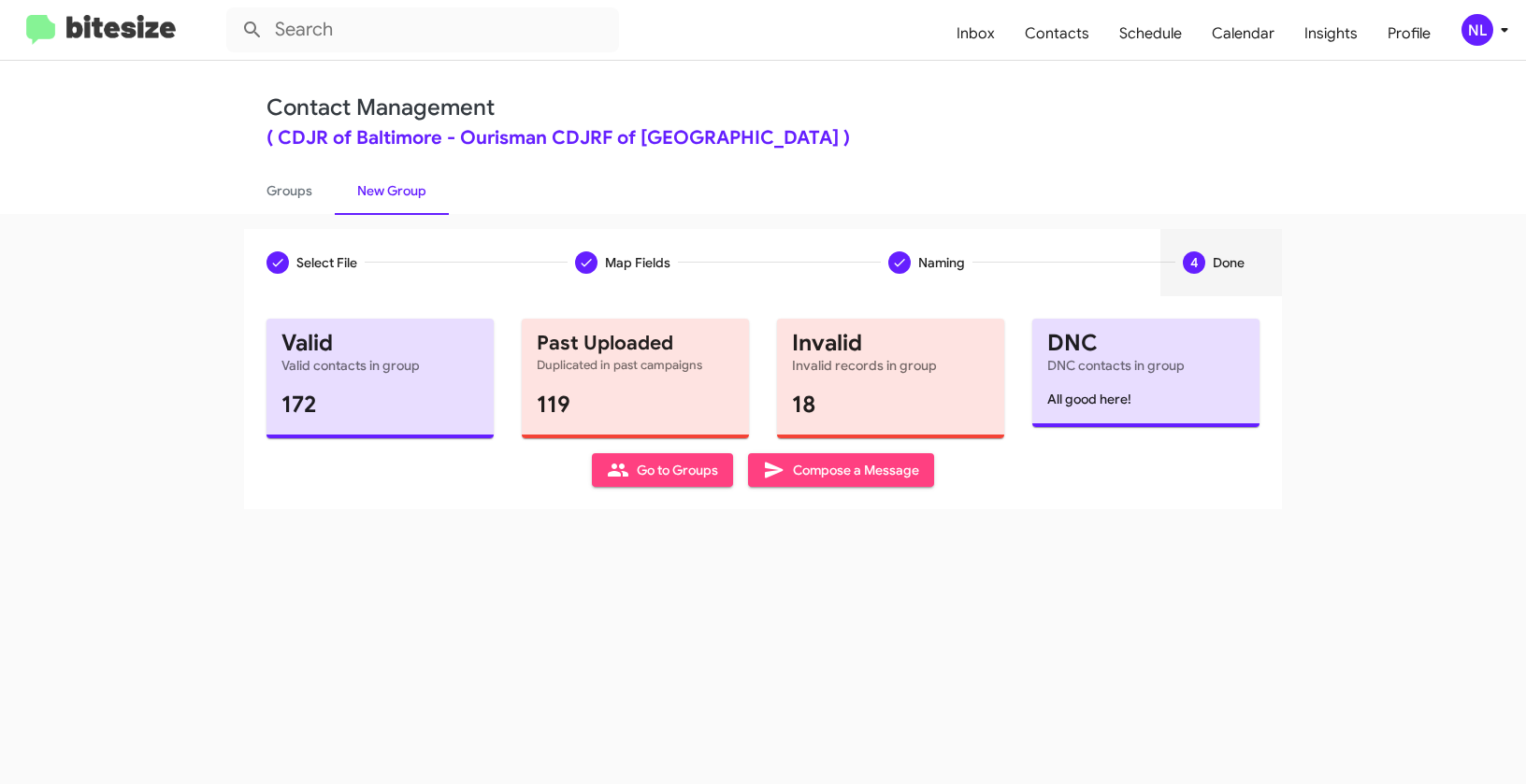
click at [666, 467] on span "Go to Groups" at bounding box center [662, 470] width 112 height 34
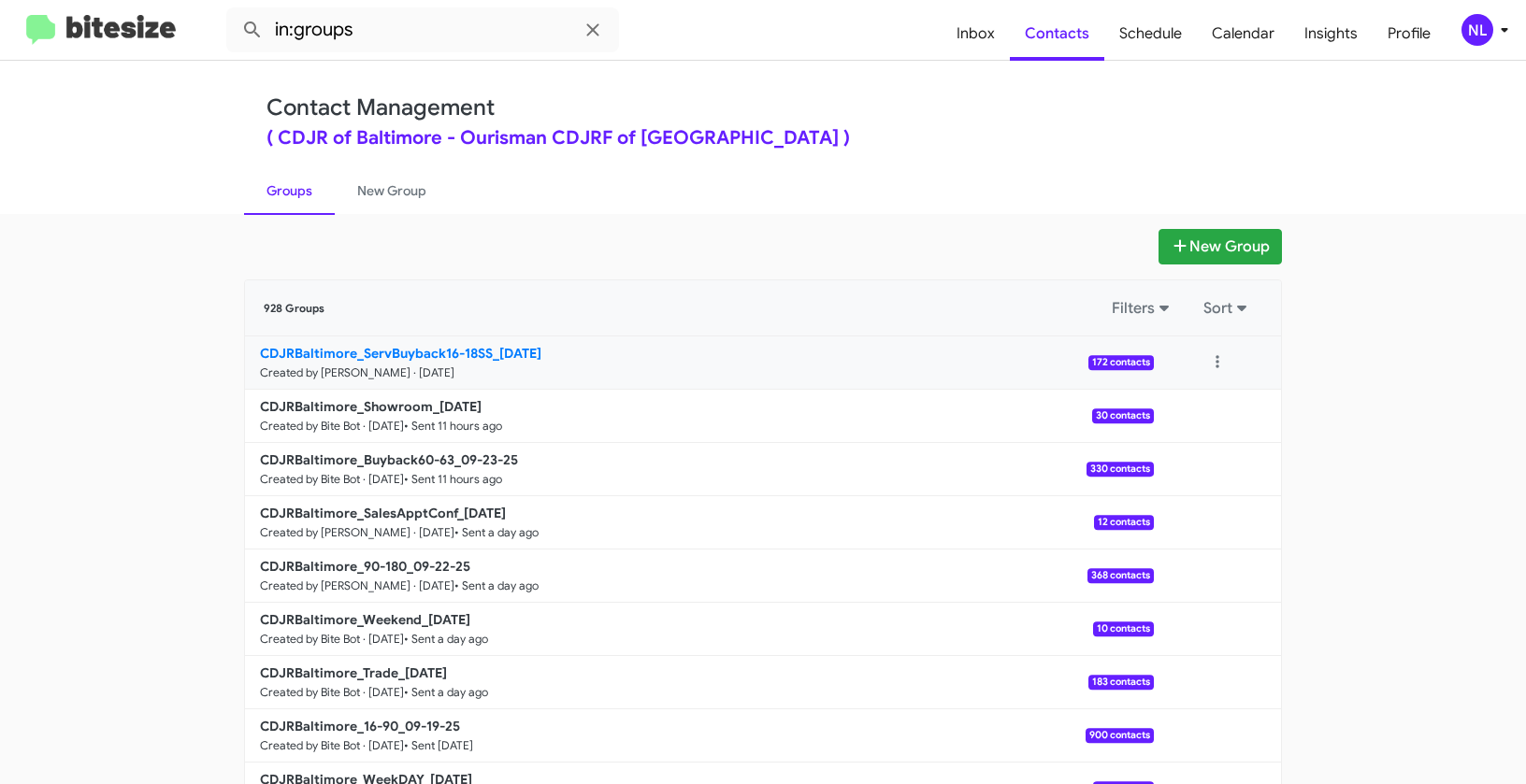
drag, startPoint x: 192, startPoint y: 343, endPoint x: 488, endPoint y: 347, distance: 296.0
click at [488, 347] on app-groups "New Group 928 Groups Filters Sort CDJRBaltimore_ServBuyback16-18SS_[DATE] Creat…" at bounding box center [763, 574] width 1526 height 690
copy div "Filters Sort CDJRBaltimore_ServBuyback16-18SS"
click at [379, 43] on input "in:groups" at bounding box center [422, 30] width 393 height 45
paste input "CDJRBaltimore_ServBuyback16-18SS"
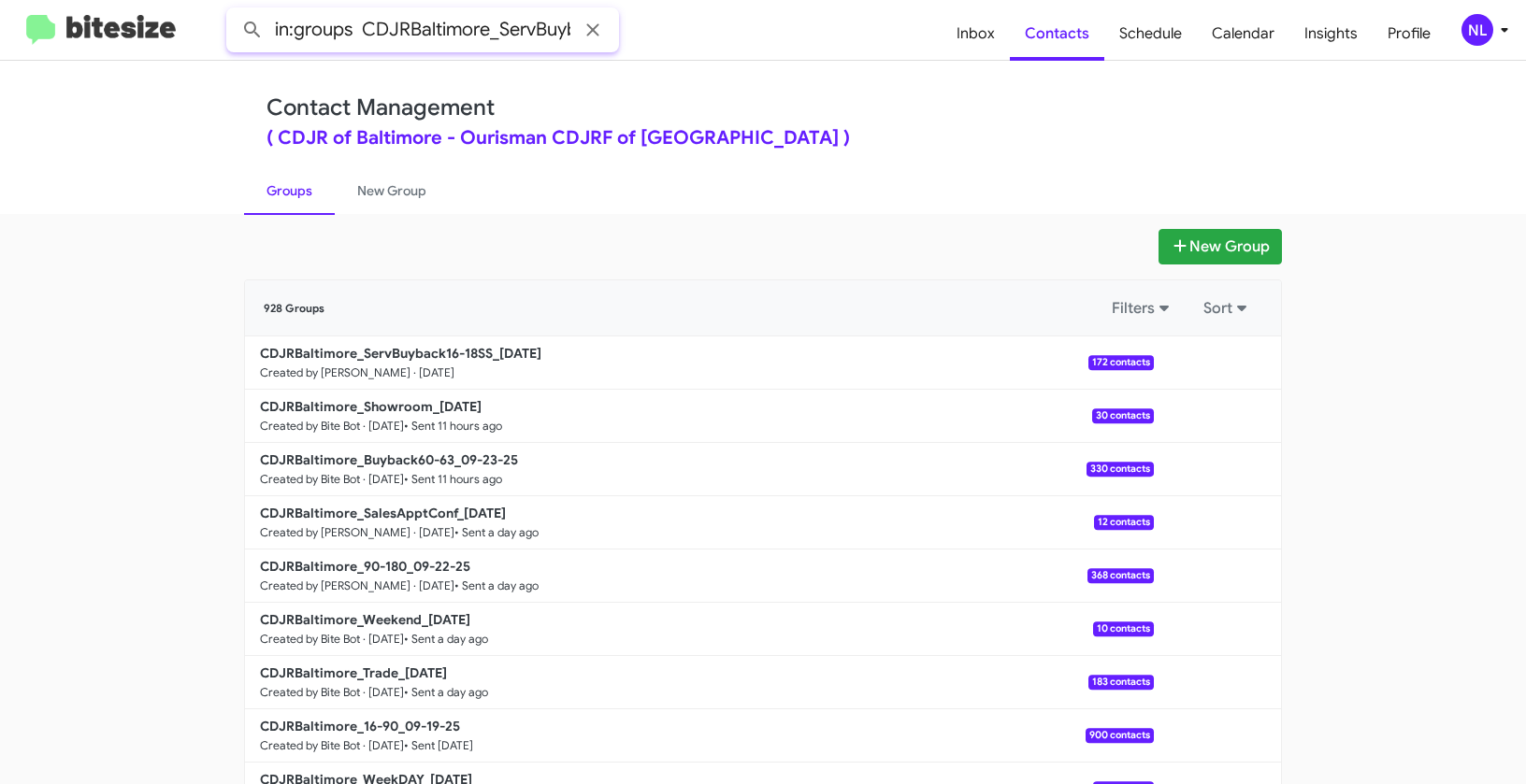
scroll to position [0, 102]
type input "in:groups CDJRBaltimore_ServBuyback16-18SS"
click at [234, 11] on button at bounding box center [252, 30] width 38 height 38
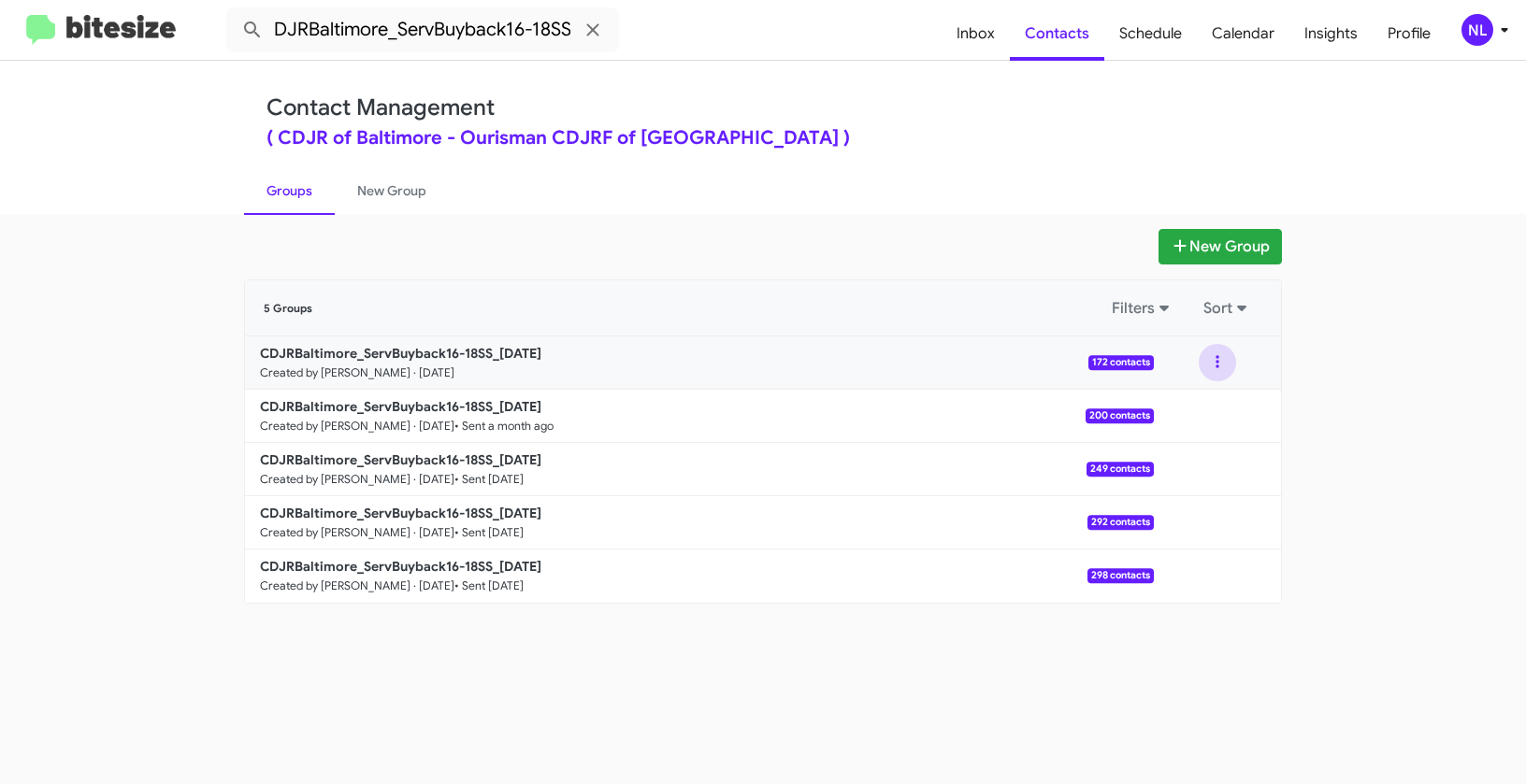
click at [1222, 365] on button at bounding box center [1217, 363] width 38 height 38
click at [1215, 402] on button "View contacts" at bounding box center [1160, 414] width 149 height 45
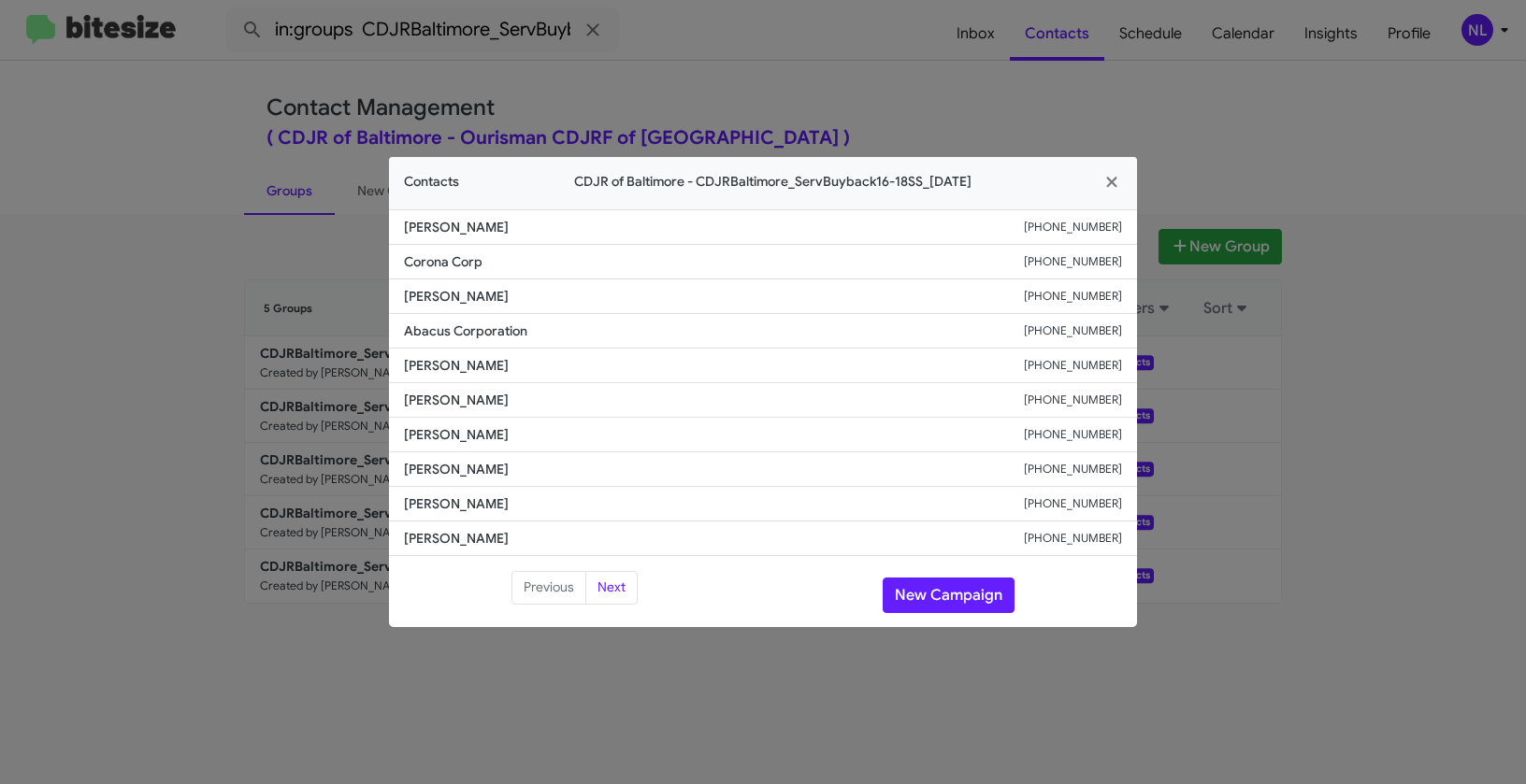
drag, startPoint x: 399, startPoint y: 461, endPoint x: 594, endPoint y: 476, distance: 195.6
click at [594, 476] on li "[PERSON_NAME] [PHONE_NUMBER]" at bounding box center [763, 469] width 748 height 35
copy span "[PERSON_NAME]"
click at [952, 587] on button "New Campaign" at bounding box center [948, 596] width 132 height 36
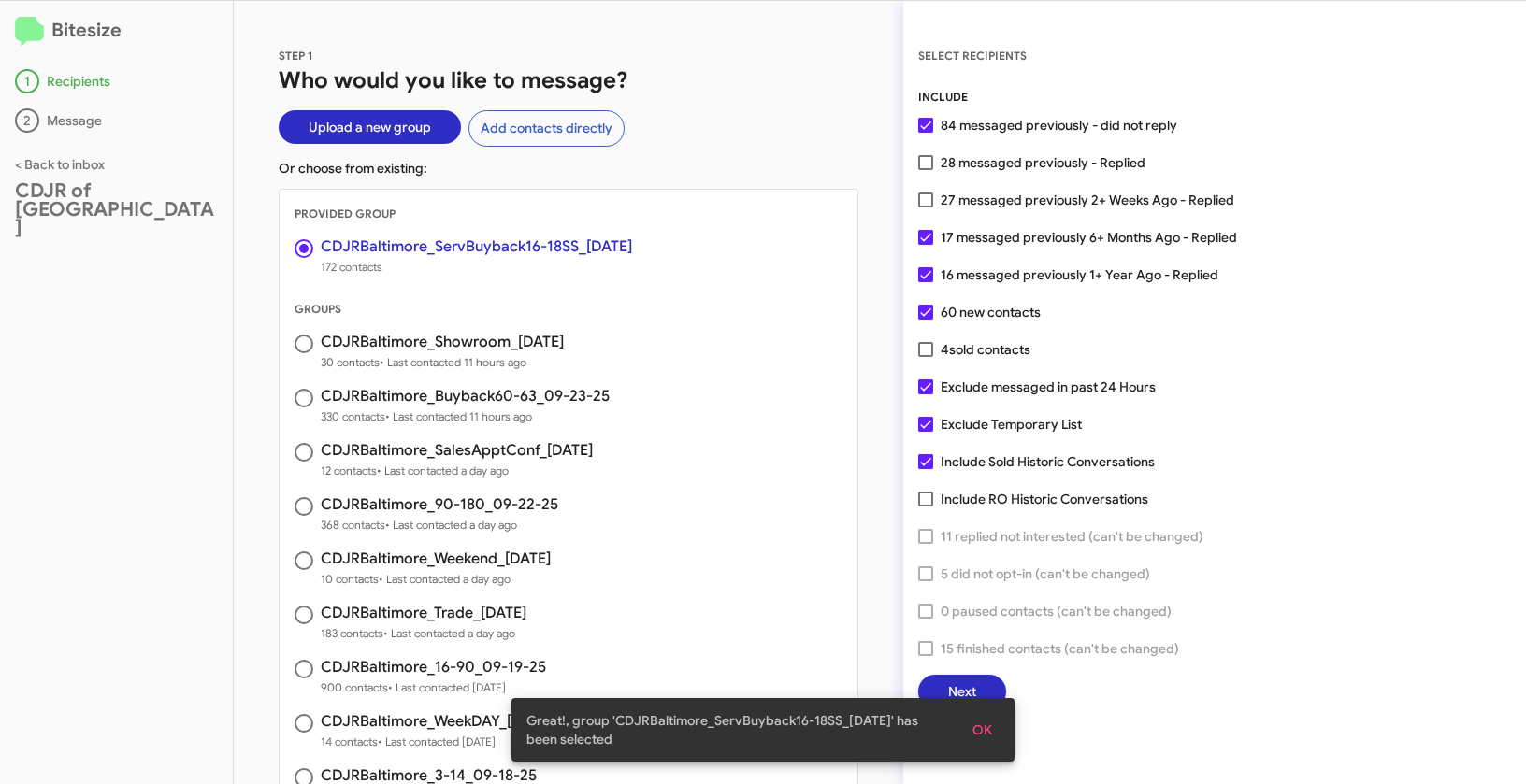
click at [979, 725] on span "OK" at bounding box center [982, 731] width 20 height 34
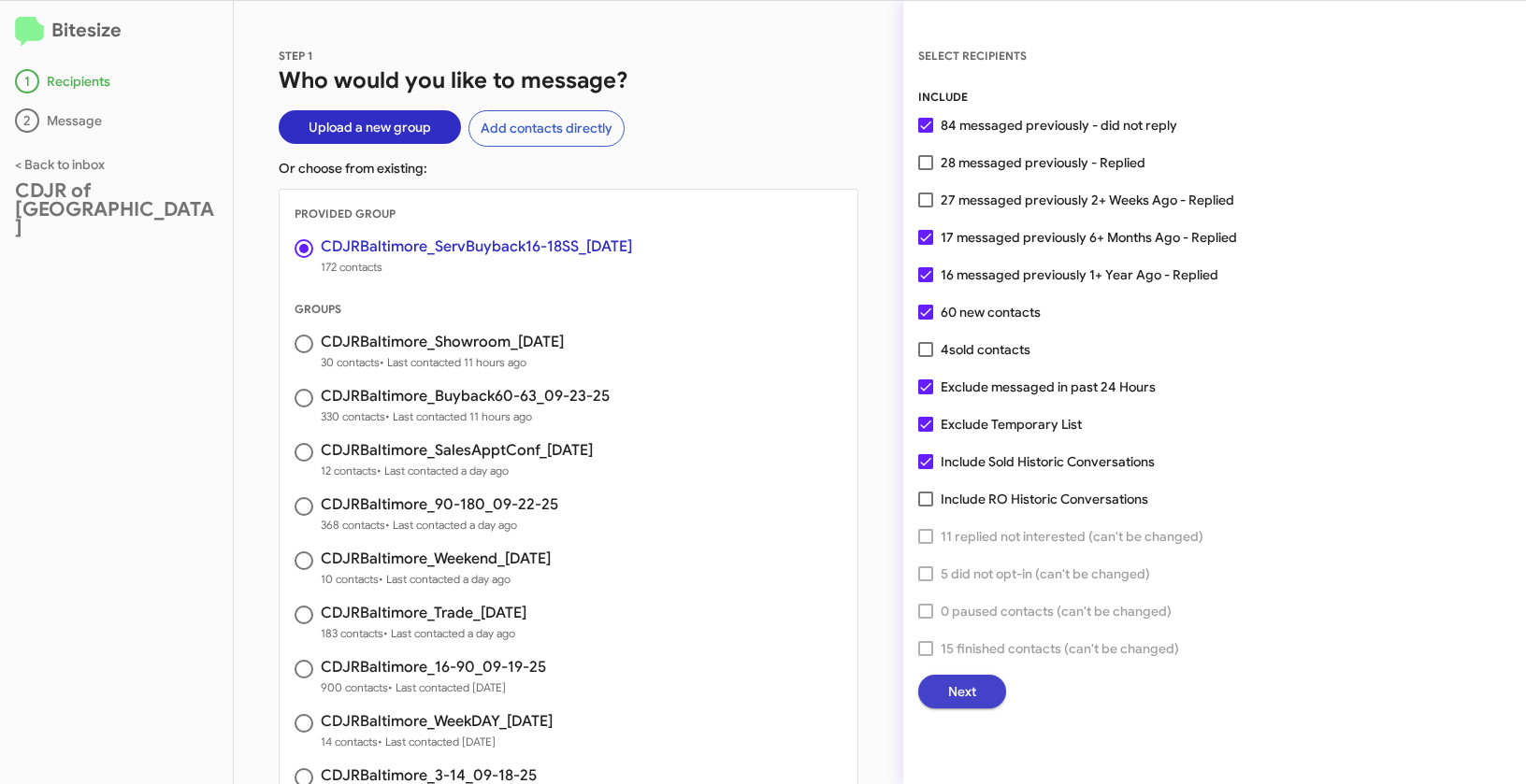
click at [973, 692] on span "Next" at bounding box center [962, 692] width 28 height 34
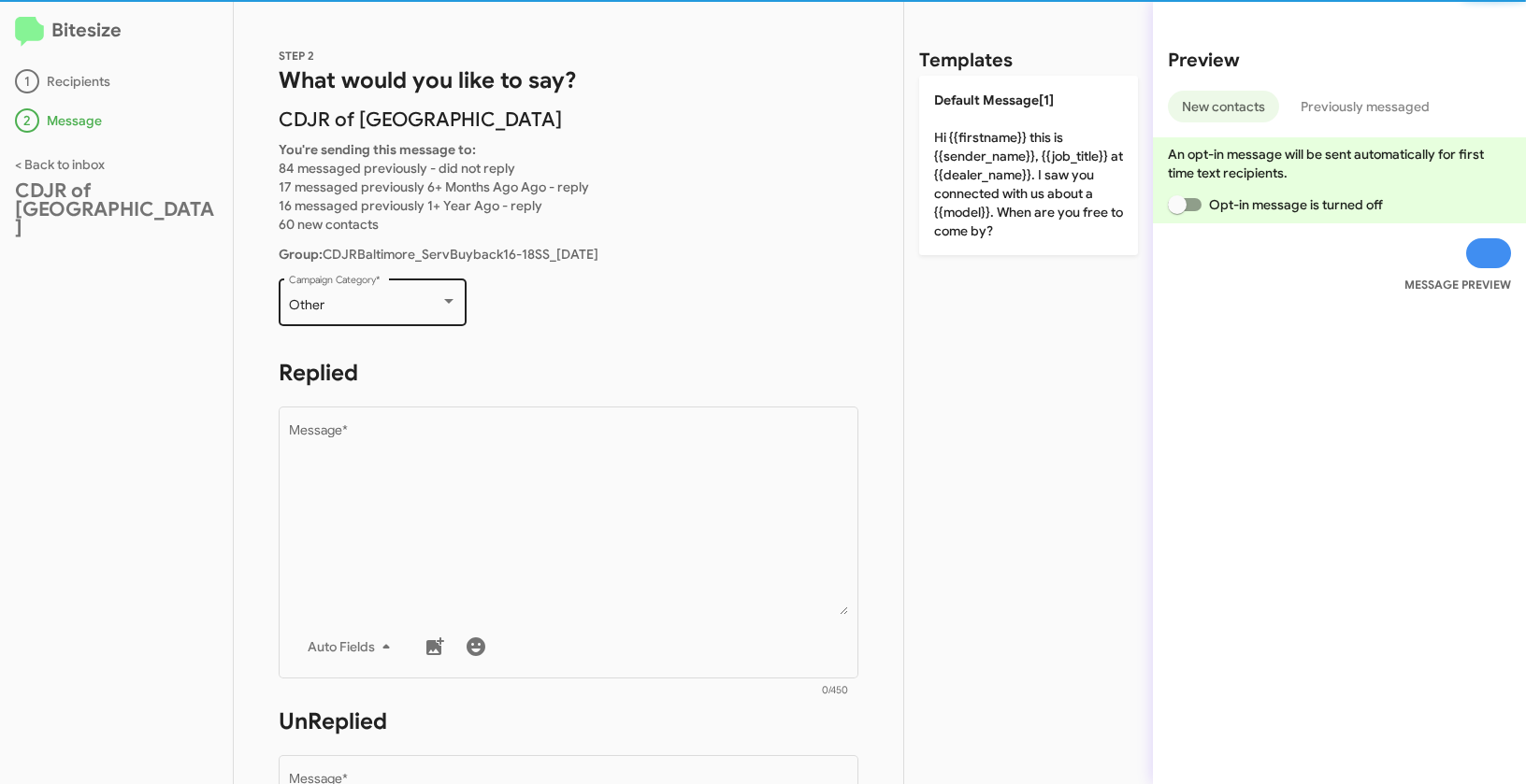
click at [350, 311] on div "Other" at bounding box center [364, 306] width 151 height 15
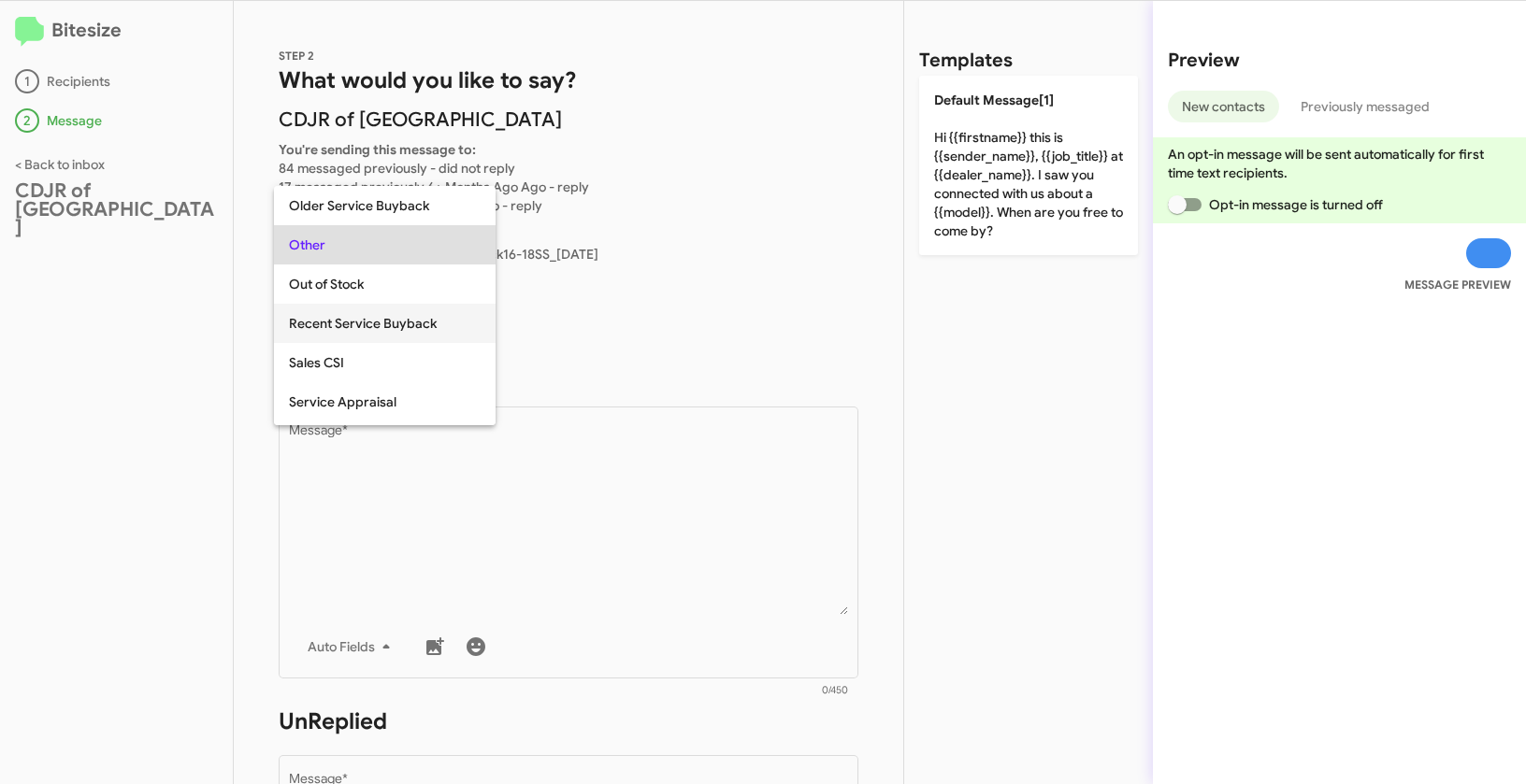
scroll to position [445, 0]
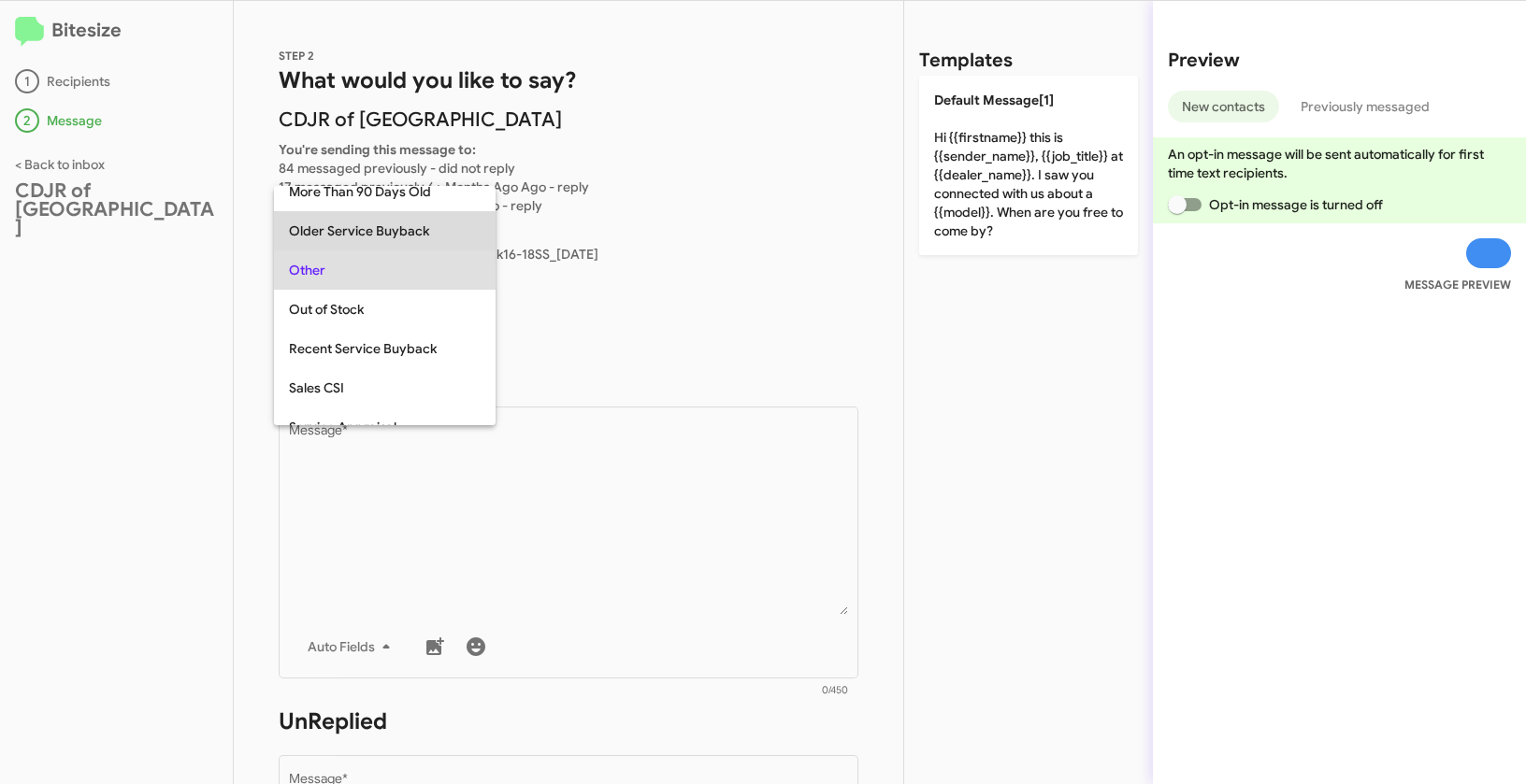
click at [356, 234] on span "Older Service Buyback" at bounding box center [385, 231] width 191 height 39
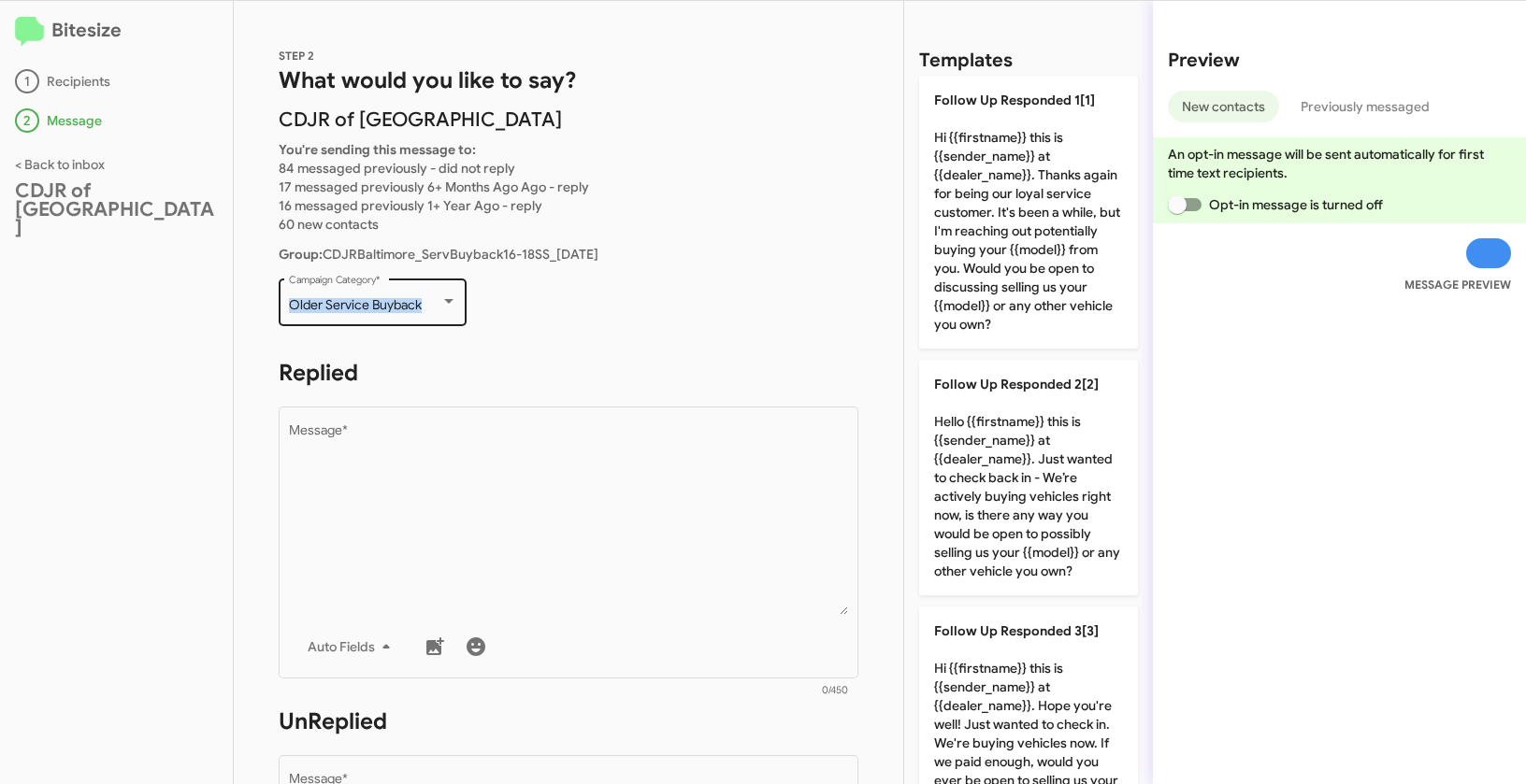
drag, startPoint x: 284, startPoint y: 300, endPoint x: 436, endPoint y: 310, distance: 152.3
click at [436, 310] on div "Older Service Buyback Campaign Category *" at bounding box center [372, 300] width 188 height 52
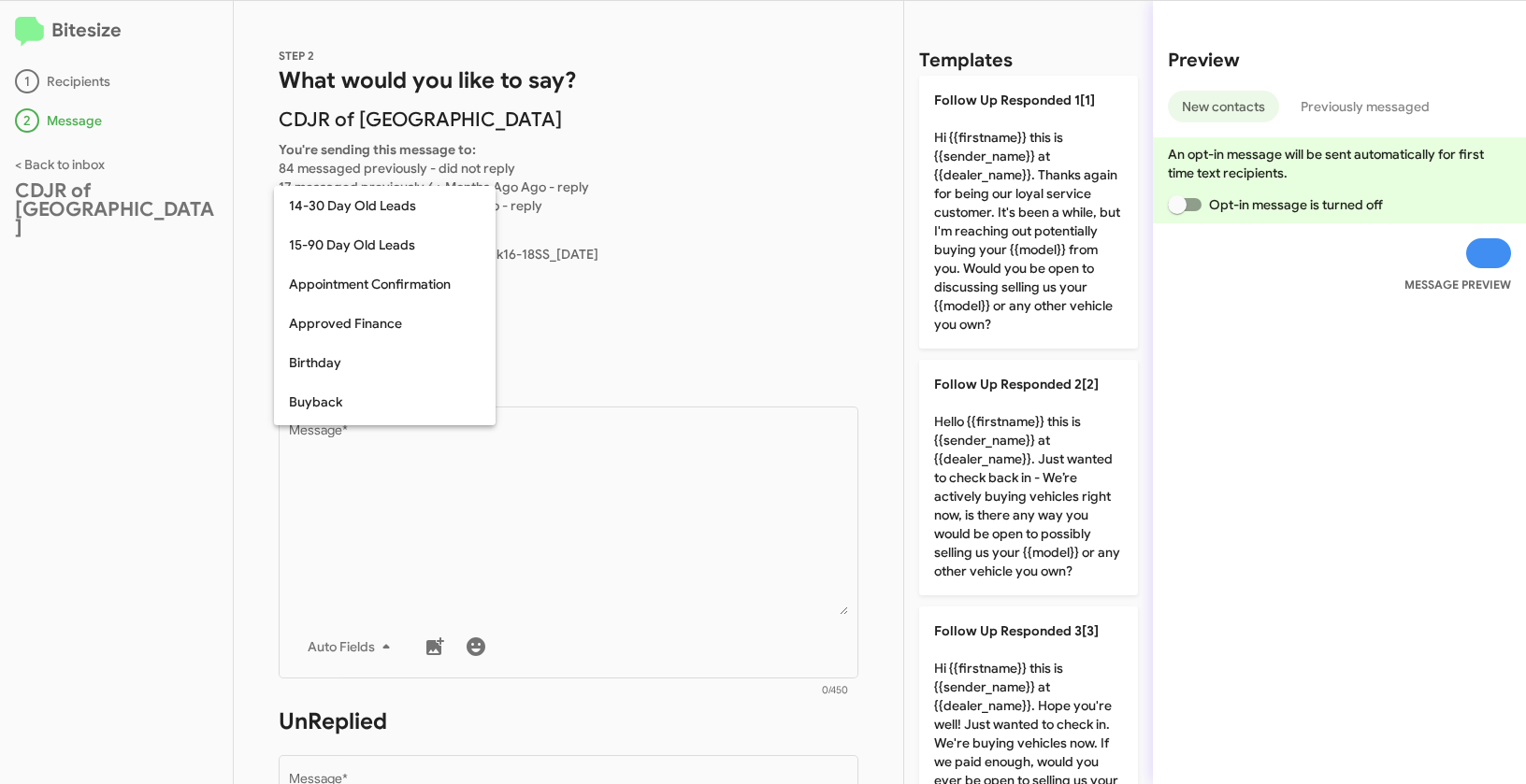
scroll to position [370, 0]
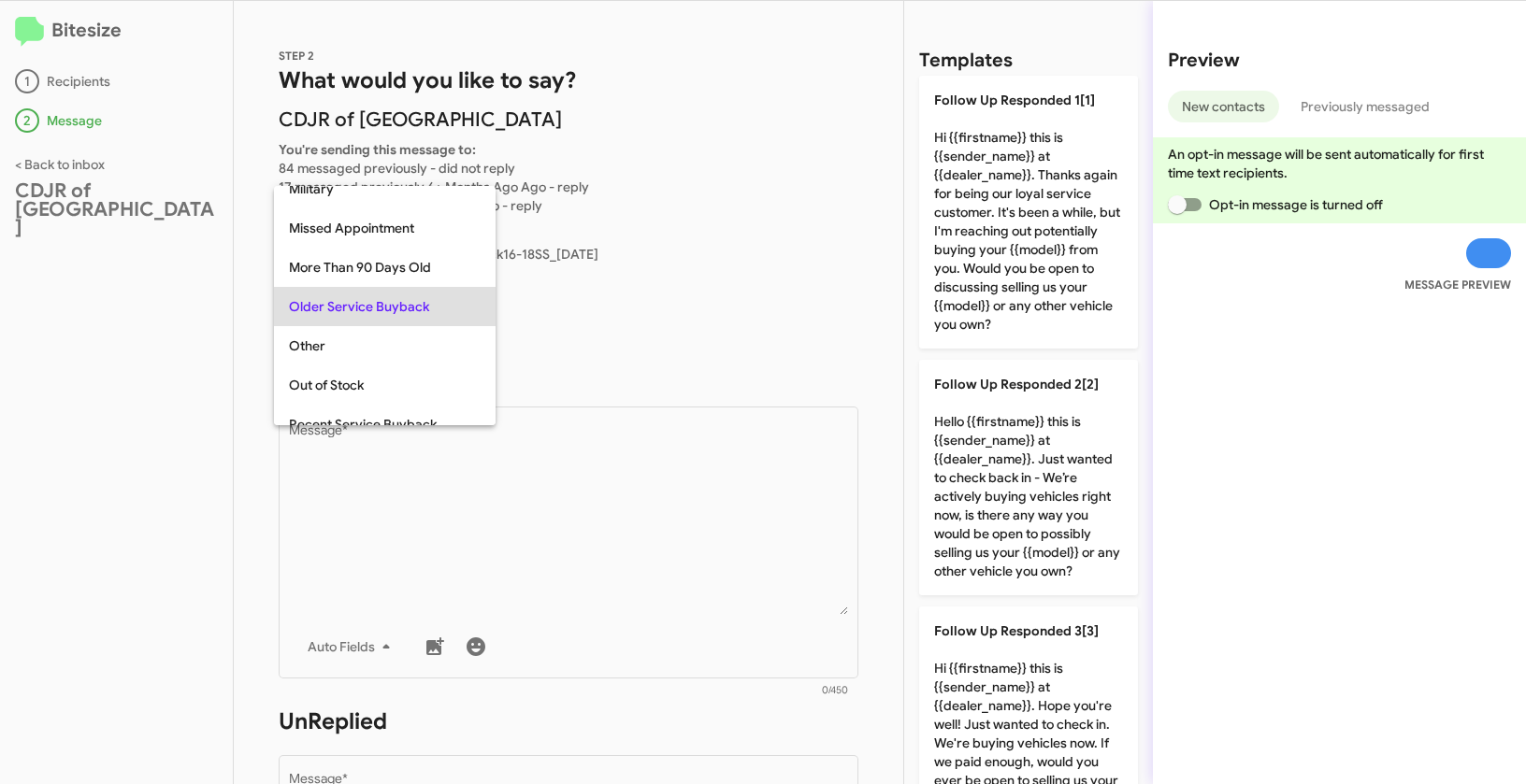
copy span "Older Service Buyback"
click at [661, 490] on div at bounding box center [763, 392] width 1526 height 784
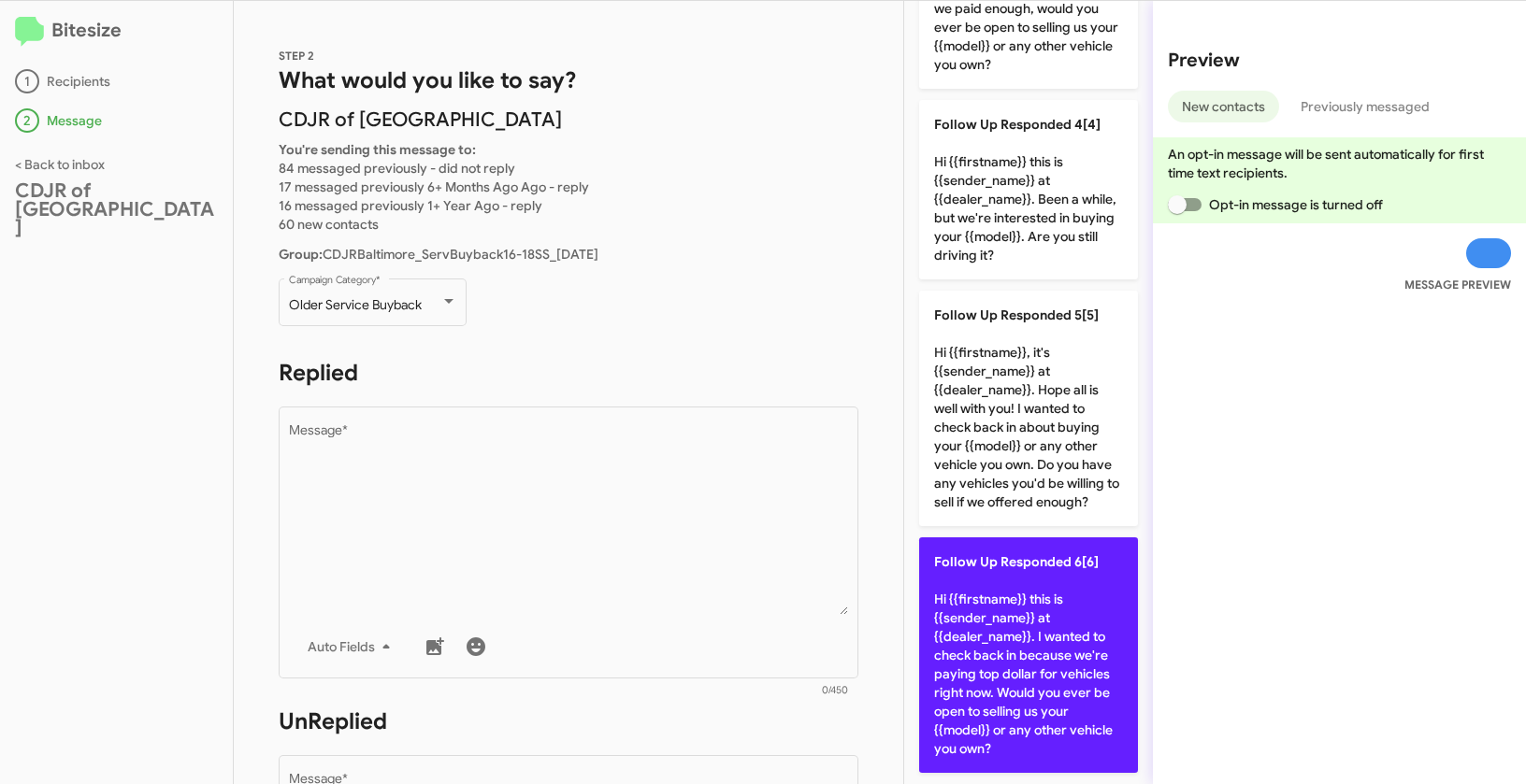
scroll to position [771, 0]
click at [1009, 604] on p "Follow Up Responded 6[6] Hi {{firstname}} this is {{sender_name}} at {{dealer_n…" at bounding box center [1028, 655] width 219 height 235
type textarea "Hi {{firstname}} this is {{sender_name}} at {{dealer_name}}. I wanted to check …"
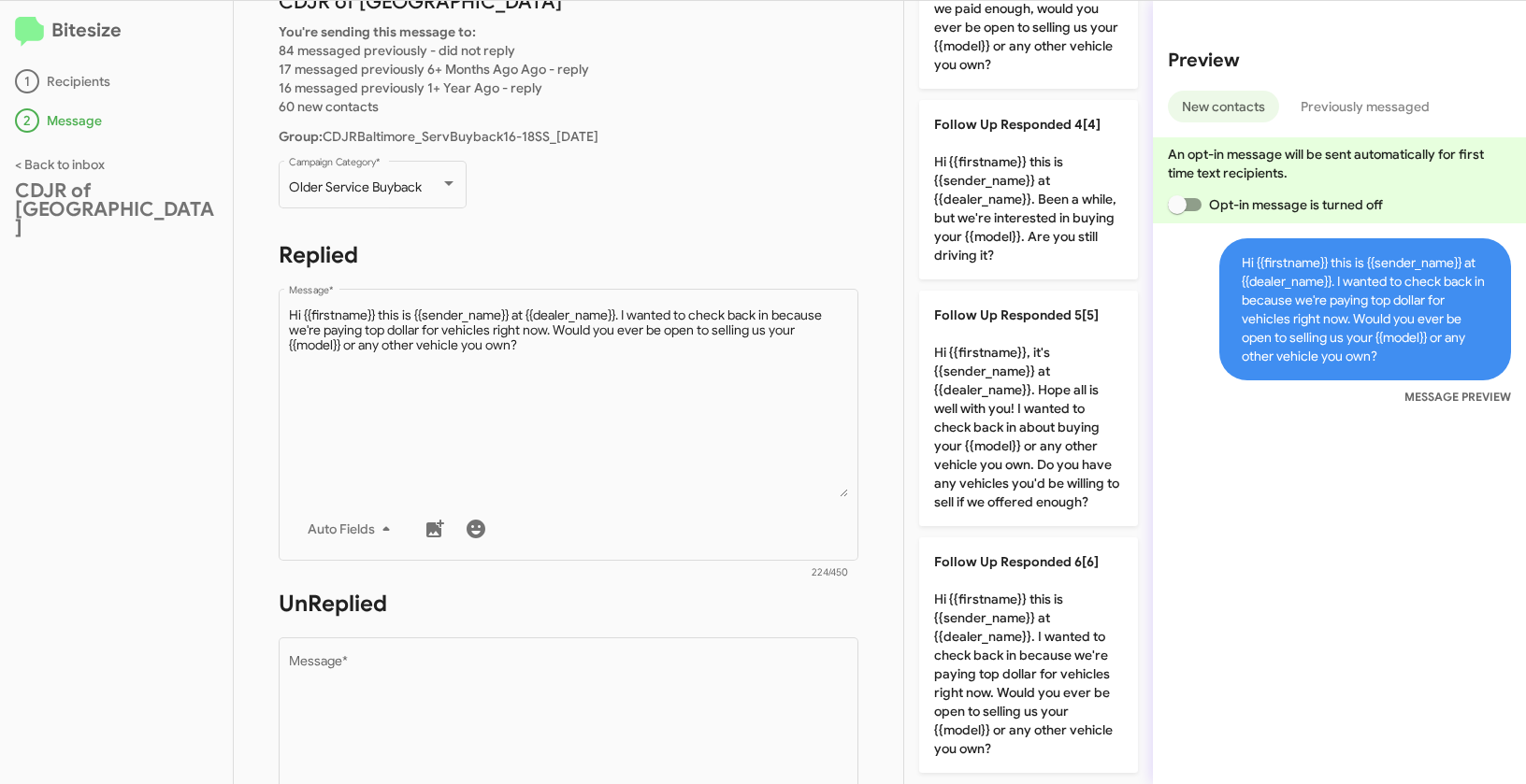
scroll to position [292, 0]
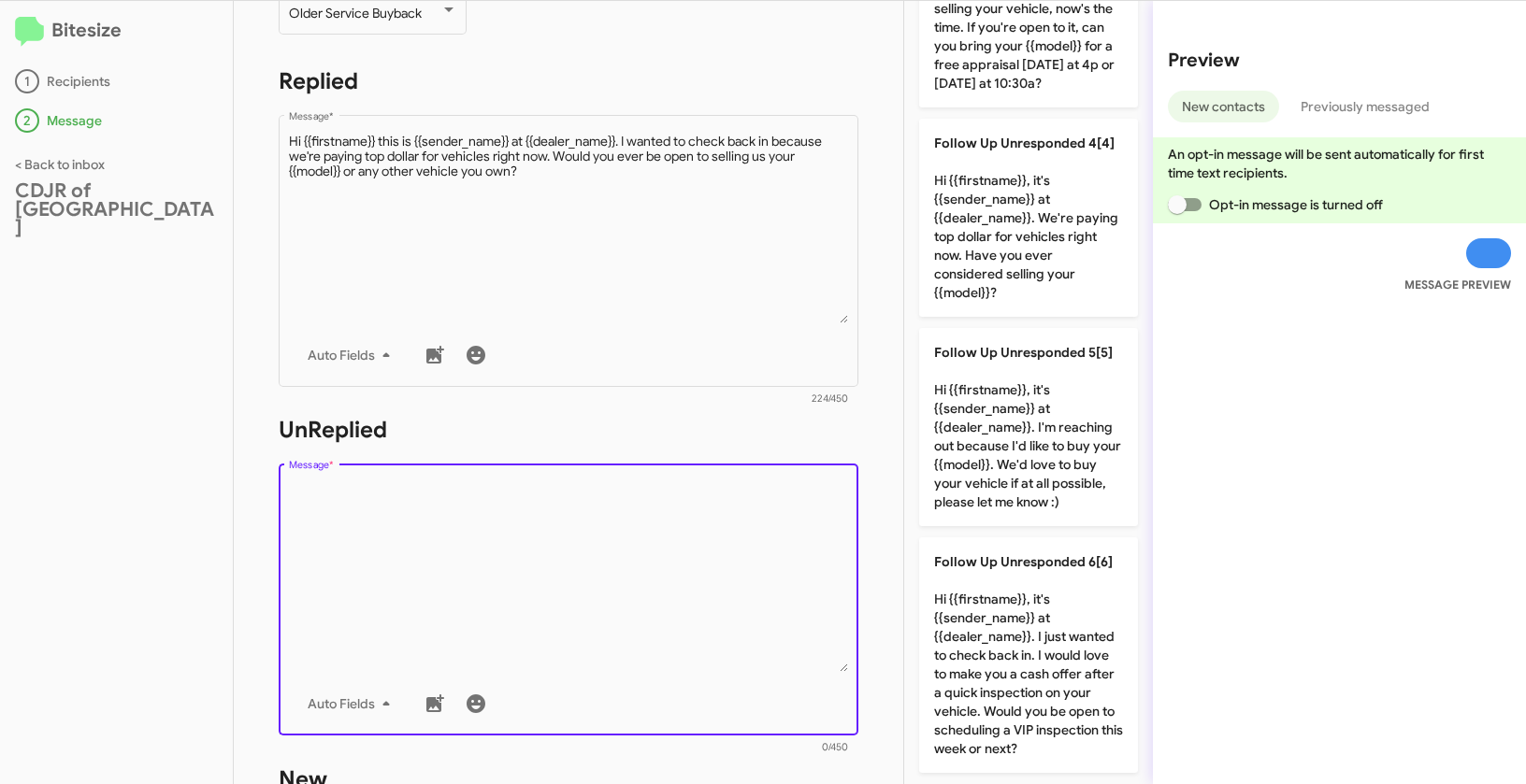
click at [745, 580] on textarea "Message *" at bounding box center [568, 576] width 560 height 190
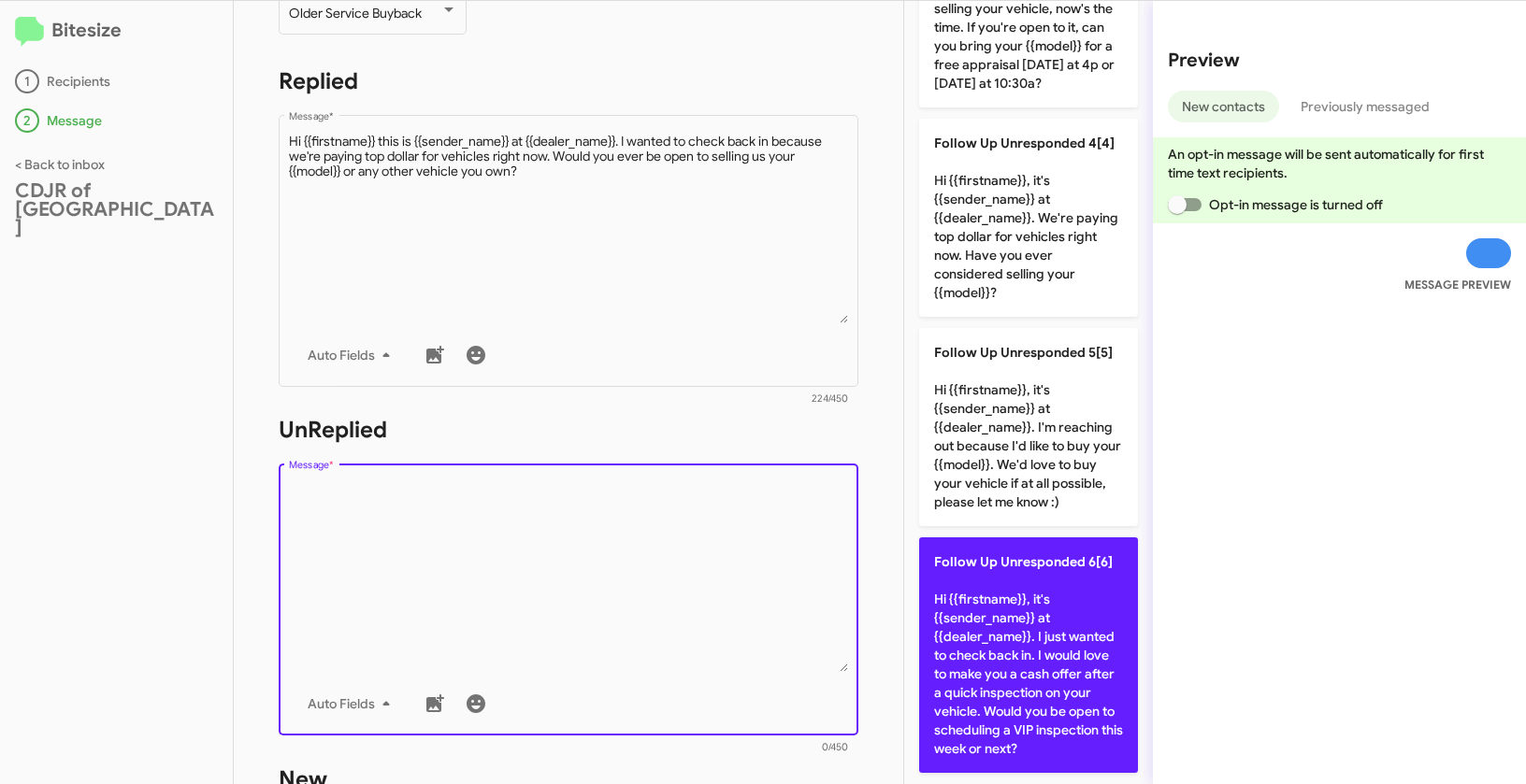
scroll to position [808, 0]
click at [1038, 608] on p "Follow Up Unresponded 6[6] Hi {{firstname}}, it's {{sender_name}} at {{dealer_n…" at bounding box center [1028, 655] width 219 height 235
type textarea "Hi {{firstname}}, it's {{sender_name}} at {{dealer_name}}. I just wanted to che…"
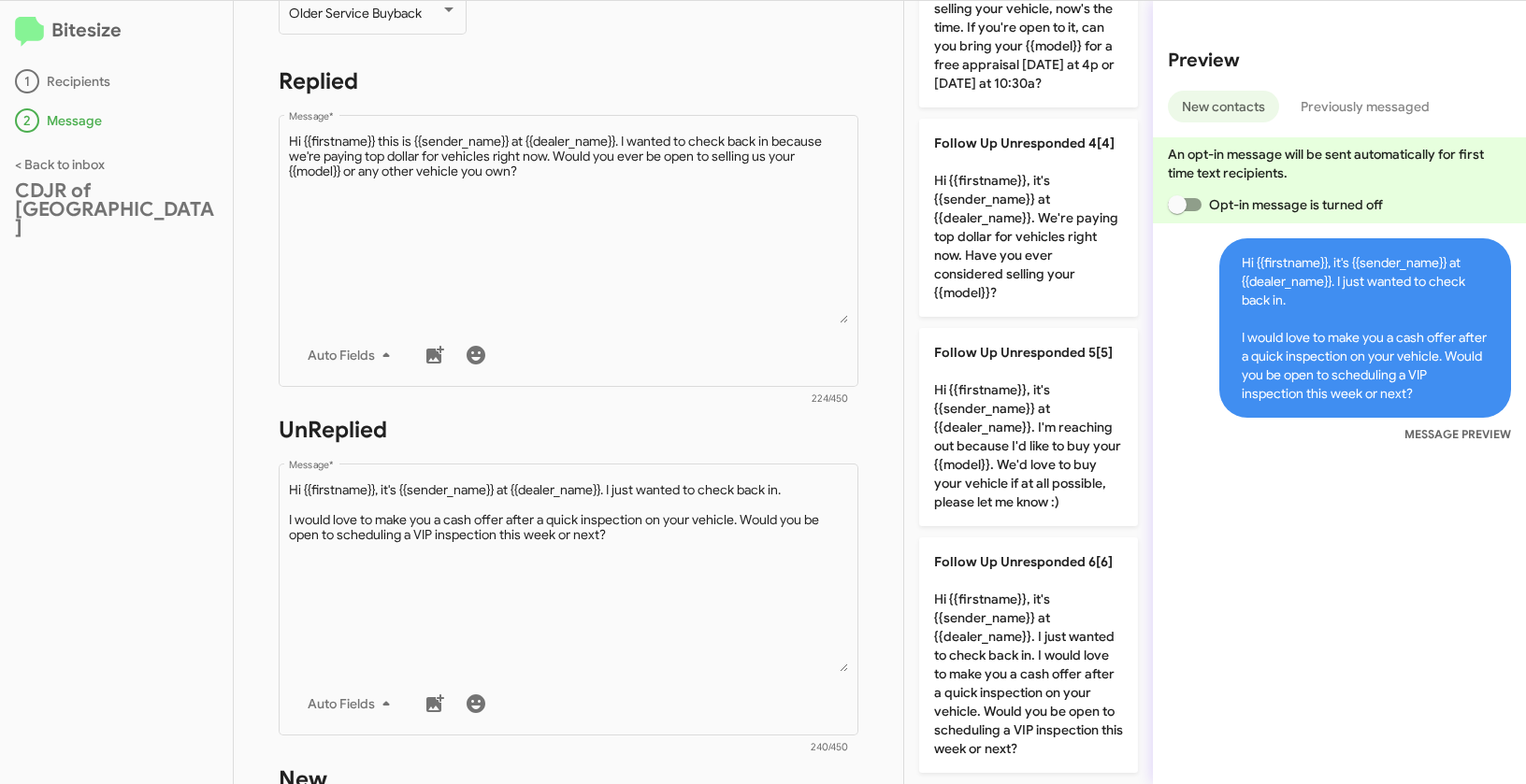
scroll to position [608, 0]
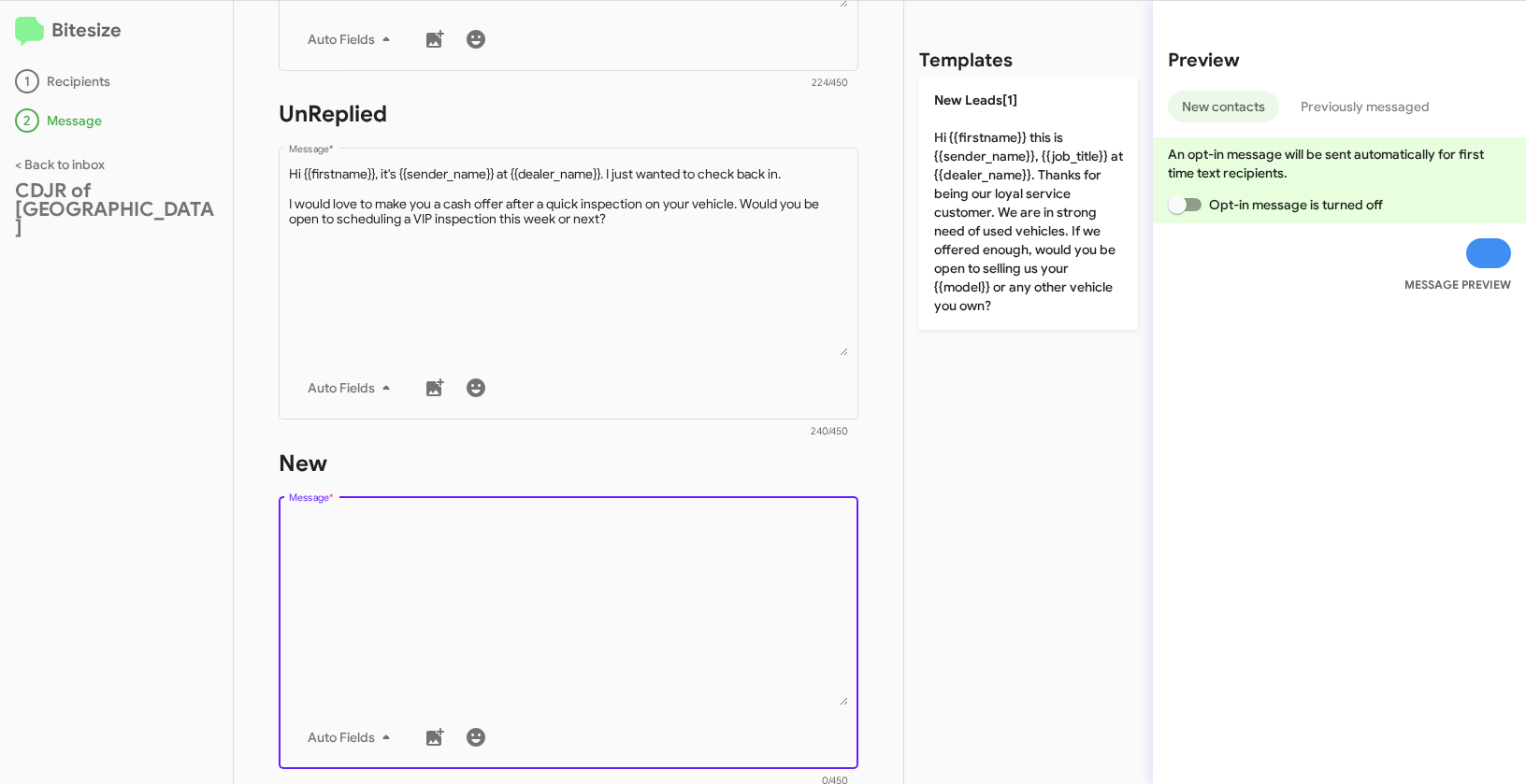
click at [777, 608] on textarea "Message *" at bounding box center [568, 610] width 560 height 190
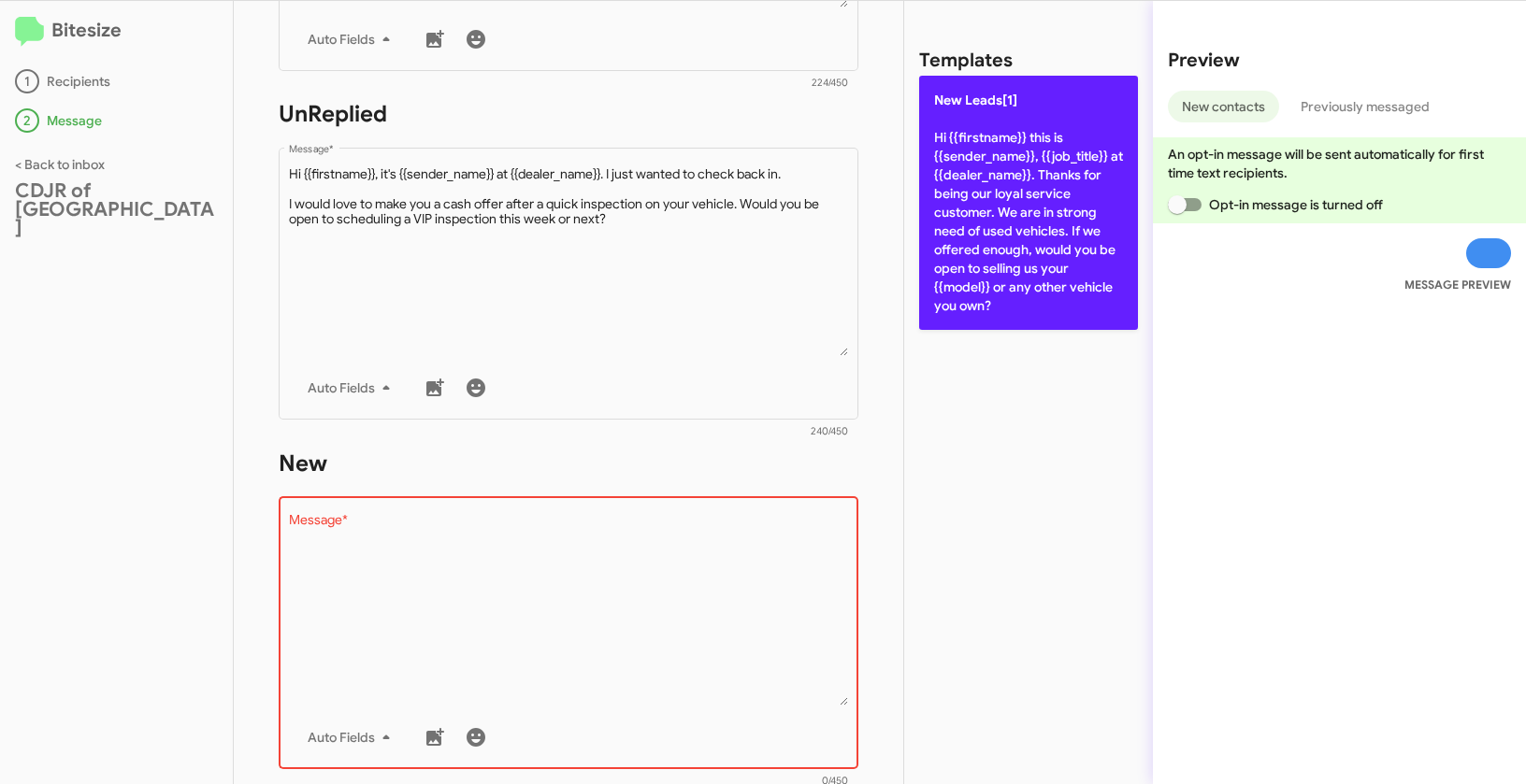
click at [1017, 252] on p "New Leads[1] Hi {{firstname}} this is {{sender_name}}, {{job_title}} at {{deale…" at bounding box center [1028, 203] width 219 height 254
type textarea "Hi {{firstname}} this is {{sender_name}}, {{job_title}} at {{dealer_name}}. Tha…"
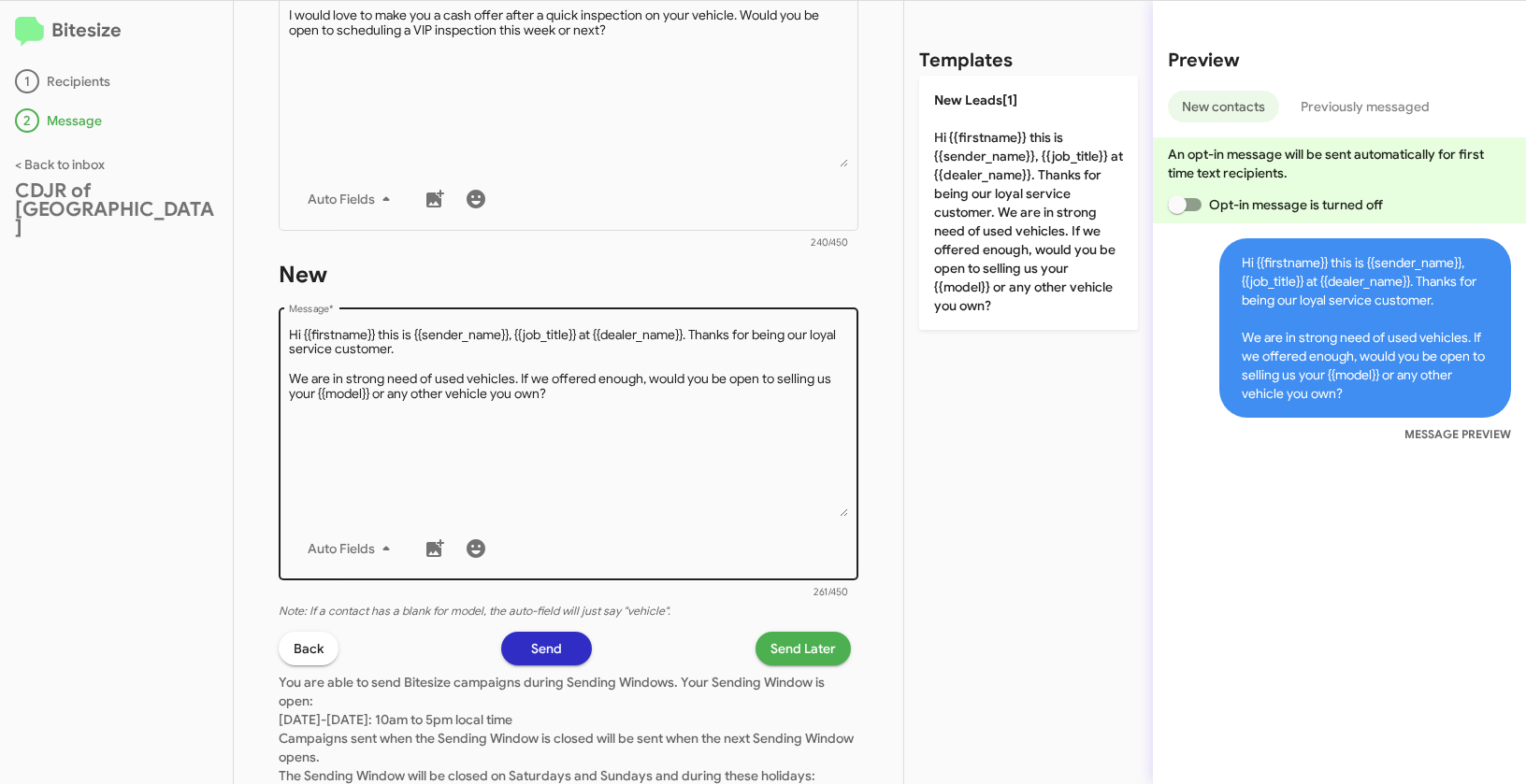
scroll to position [909, 0]
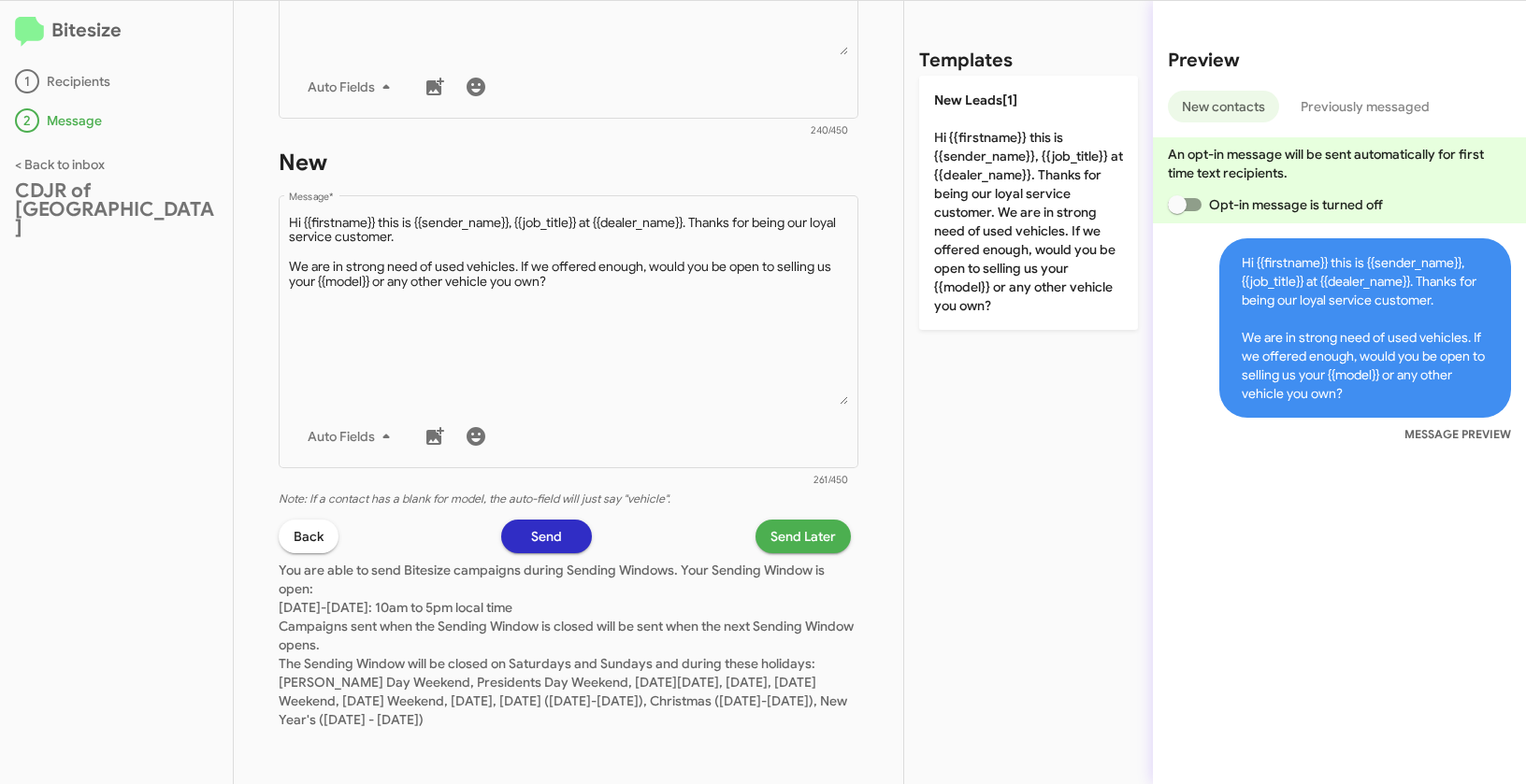
click at [800, 535] on span "Send Later" at bounding box center [803, 536] width 66 height 34
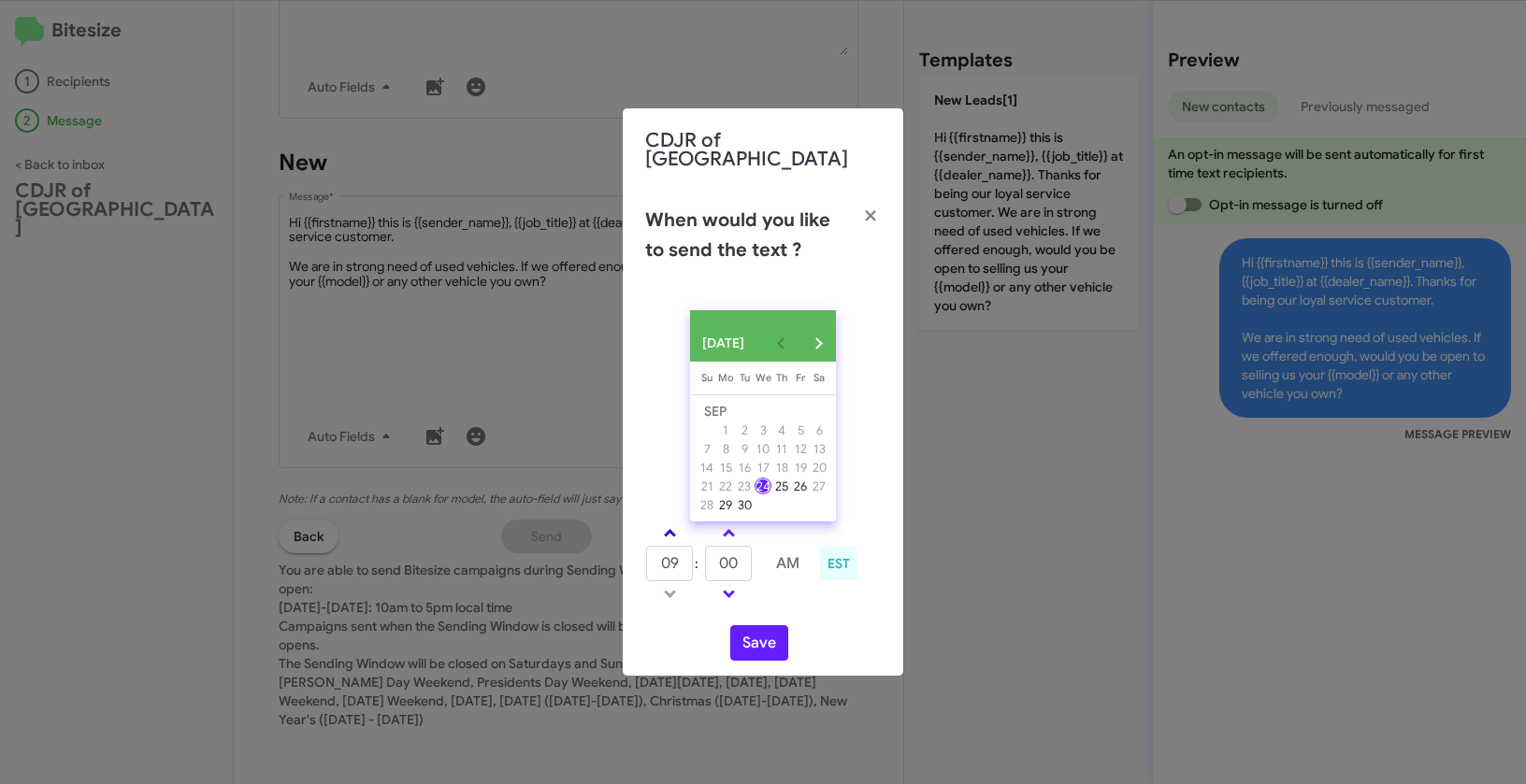
click at [674, 531] on span at bounding box center [670, 535] width 12 height 12
type input "10"
drag, startPoint x: 748, startPoint y: 571, endPoint x: 698, endPoint y: 554, distance: 52.8
click at [698, 554] on tr "10 : 00 AM" at bounding box center [729, 564] width 167 height 38
type input "18"
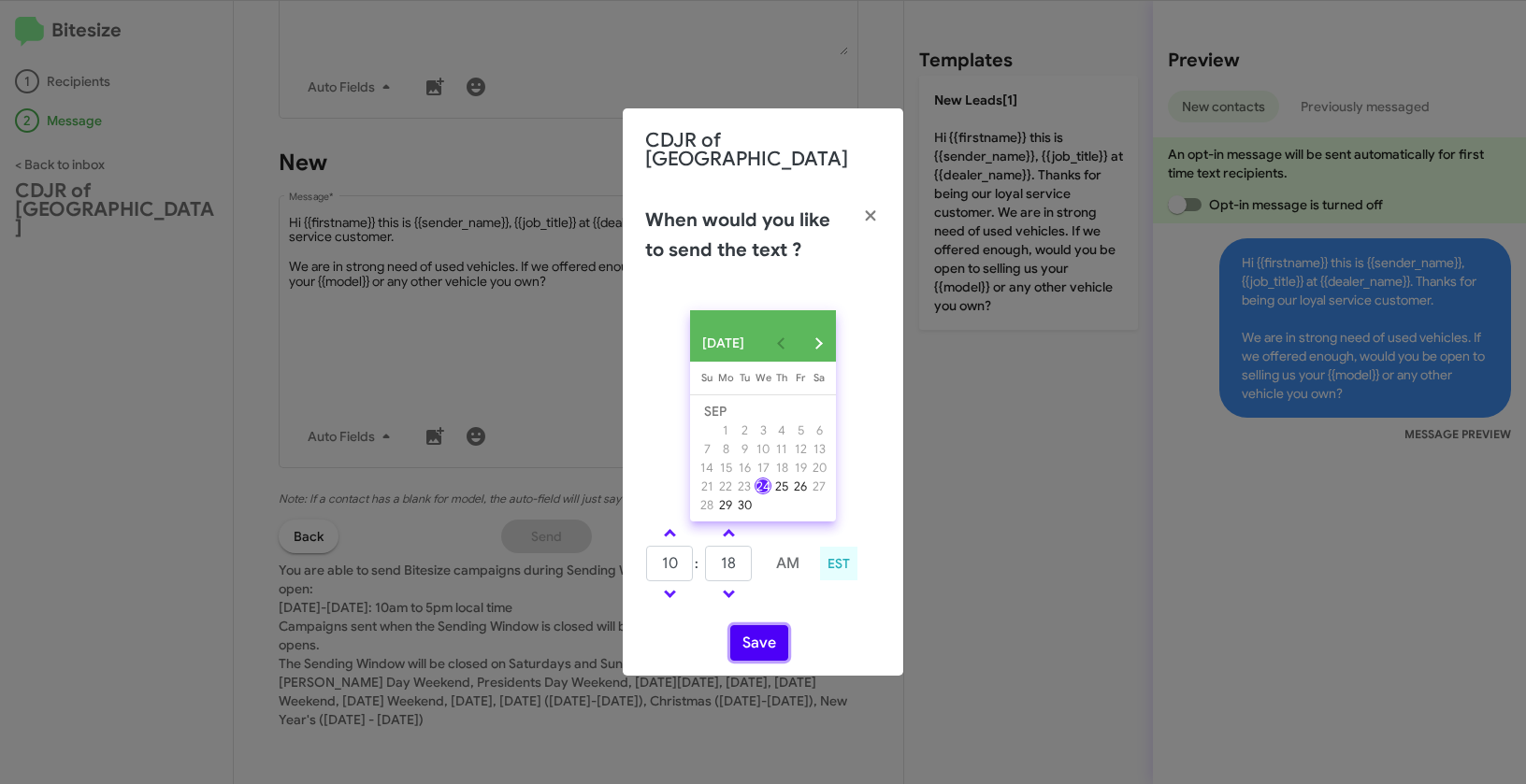
click at [760, 639] on button "Save" at bounding box center [759, 643] width 58 height 36
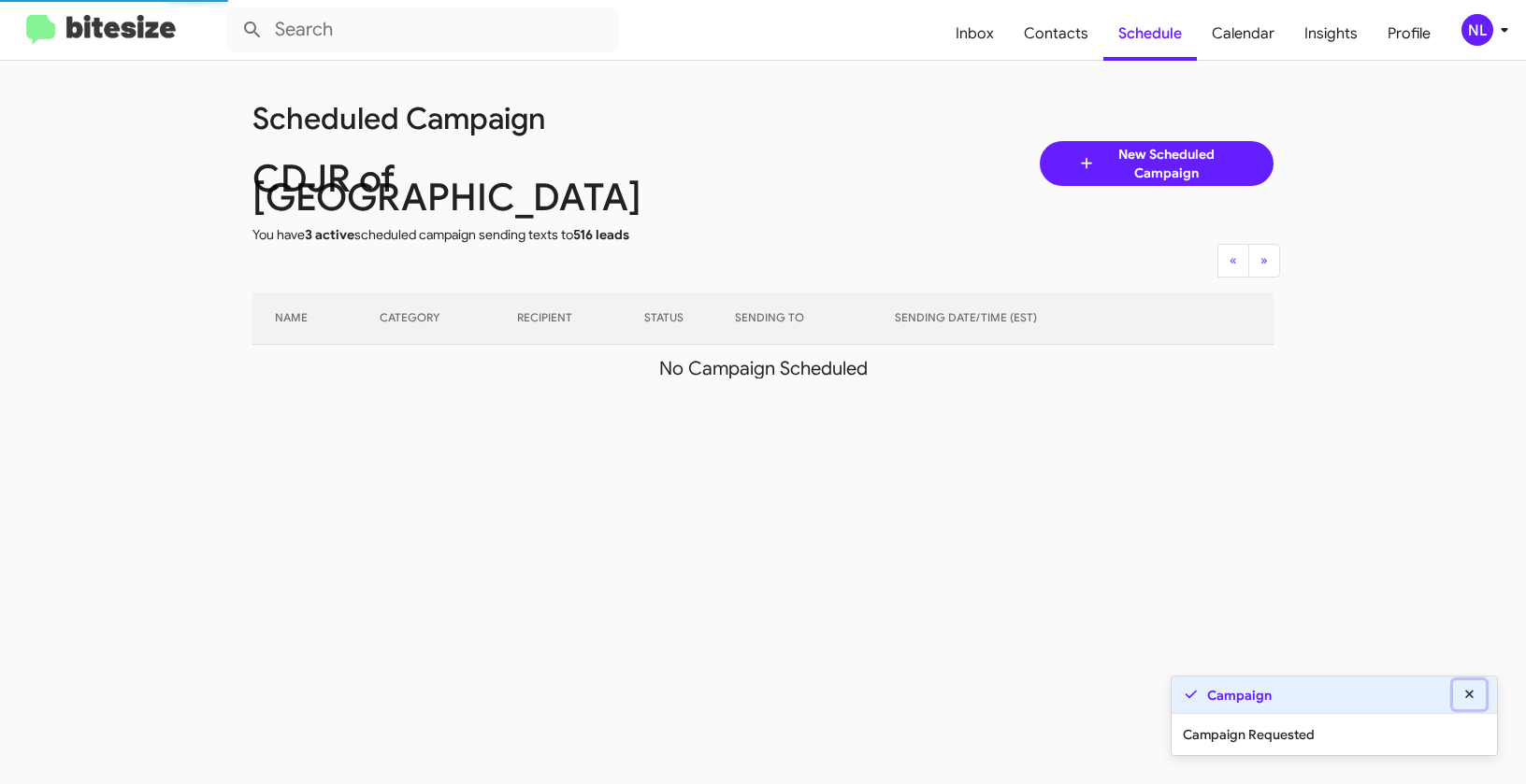
click at [1461, 689] on icon at bounding box center [1470, 695] width 17 height 13
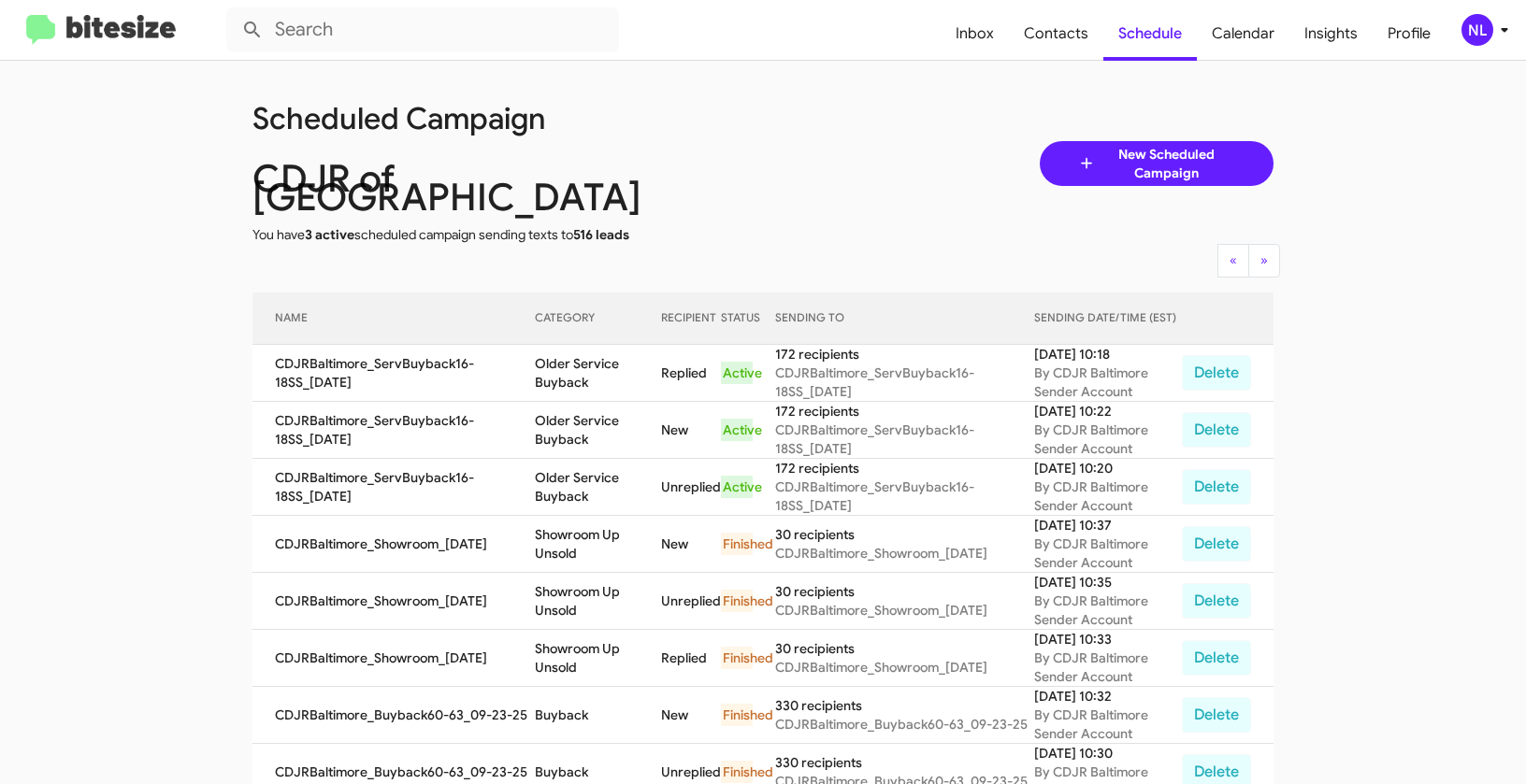
click at [1473, 32] on div "NL" at bounding box center [1477, 30] width 32 height 32
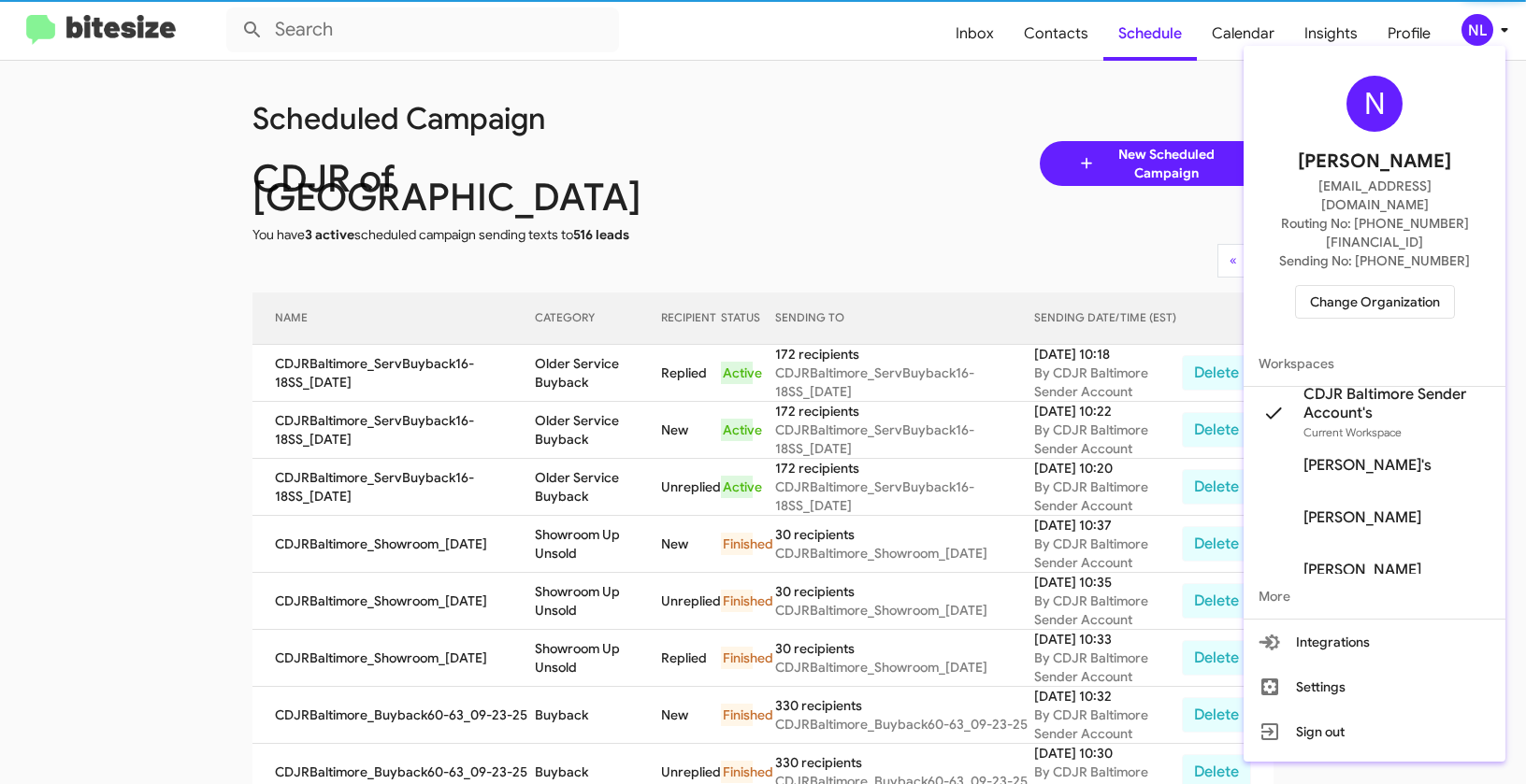
click at [1380, 286] on span "Change Organization" at bounding box center [1374, 302] width 130 height 32
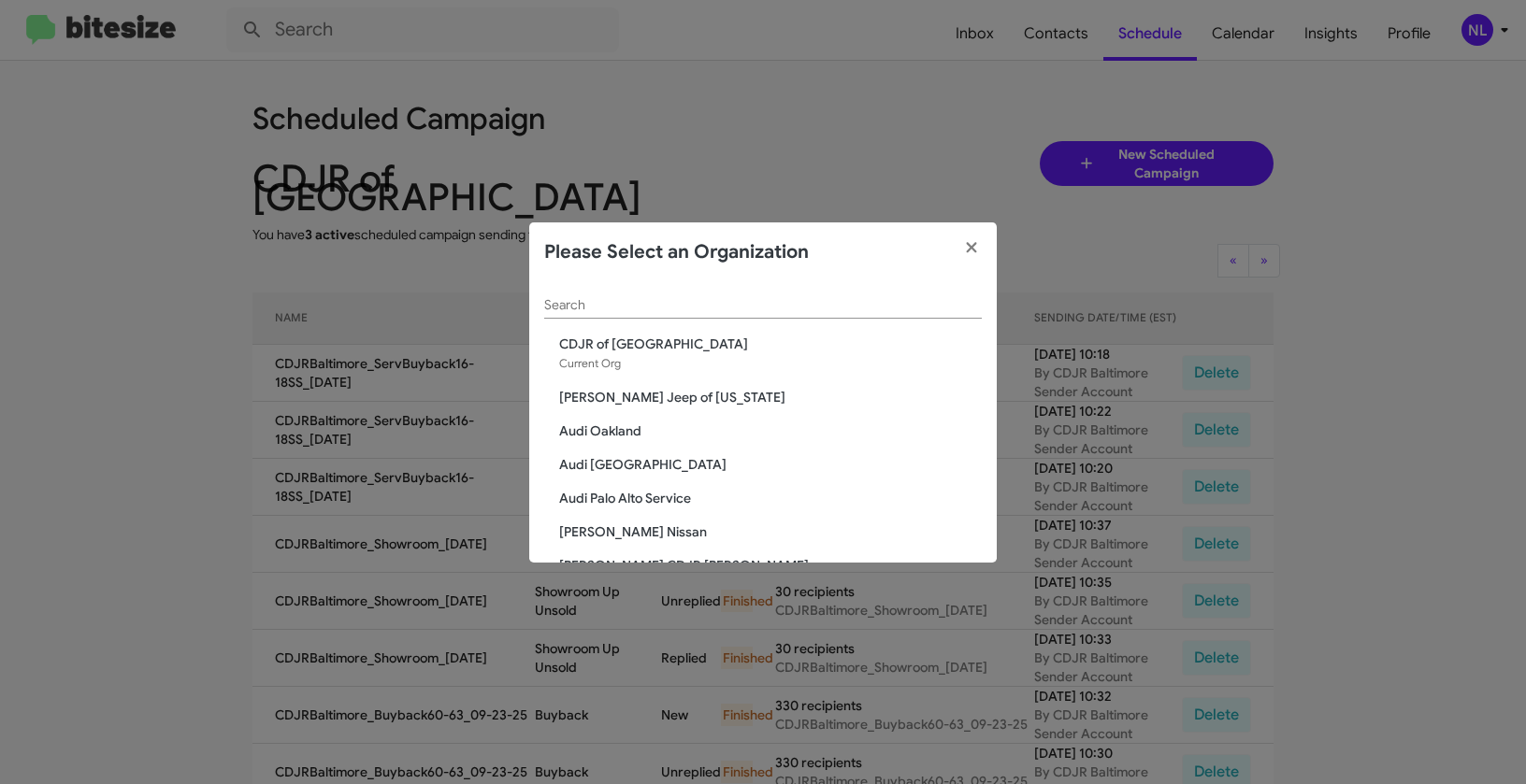
click at [651, 286] on div "Search" at bounding box center [763, 300] width 437 height 37
paste input "Chevrolet of Bowie"
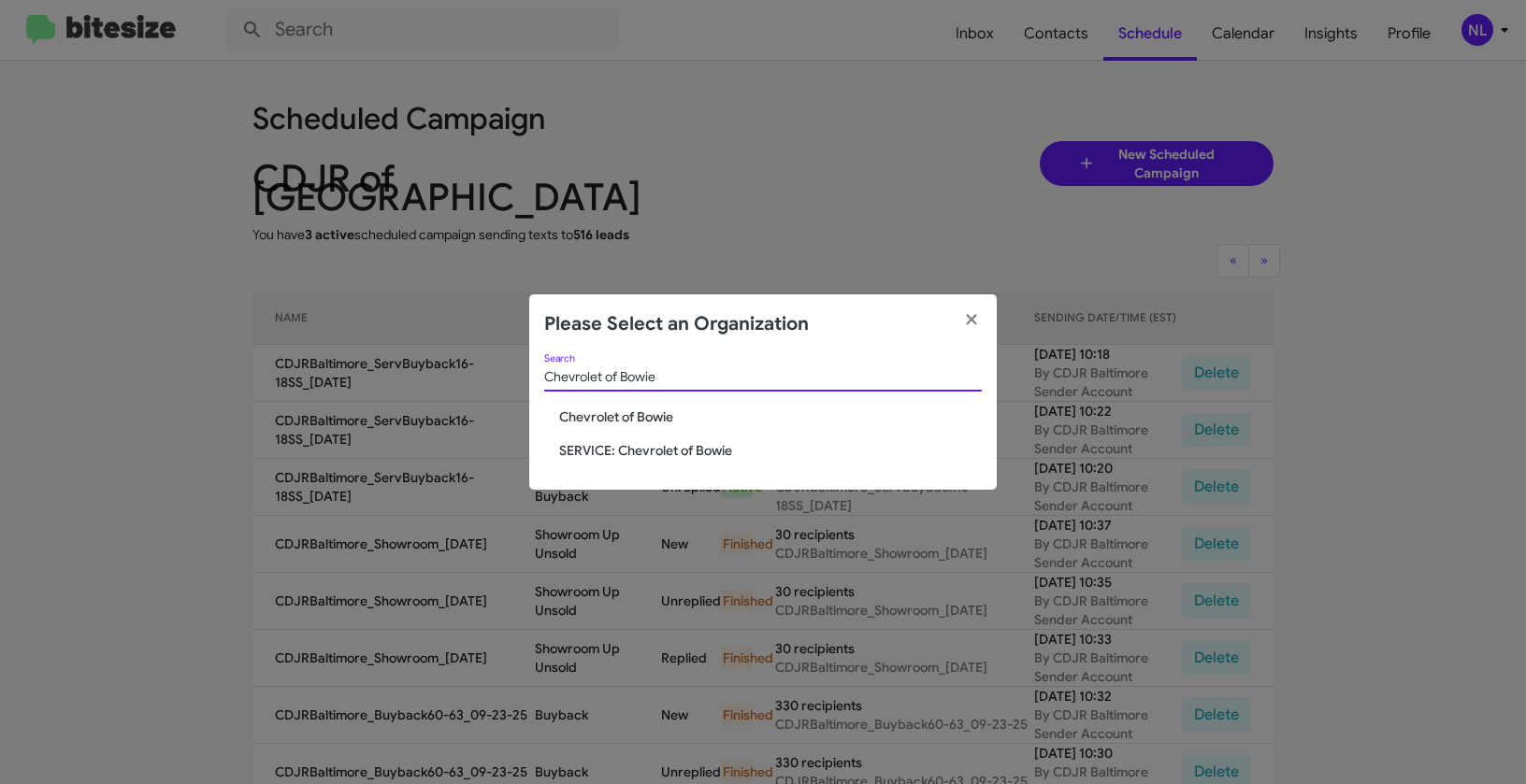
type input "Chevrolet of Bowie"
click at [610, 426] on span "Chevrolet of Bowie" at bounding box center [770, 417] width 423 height 19
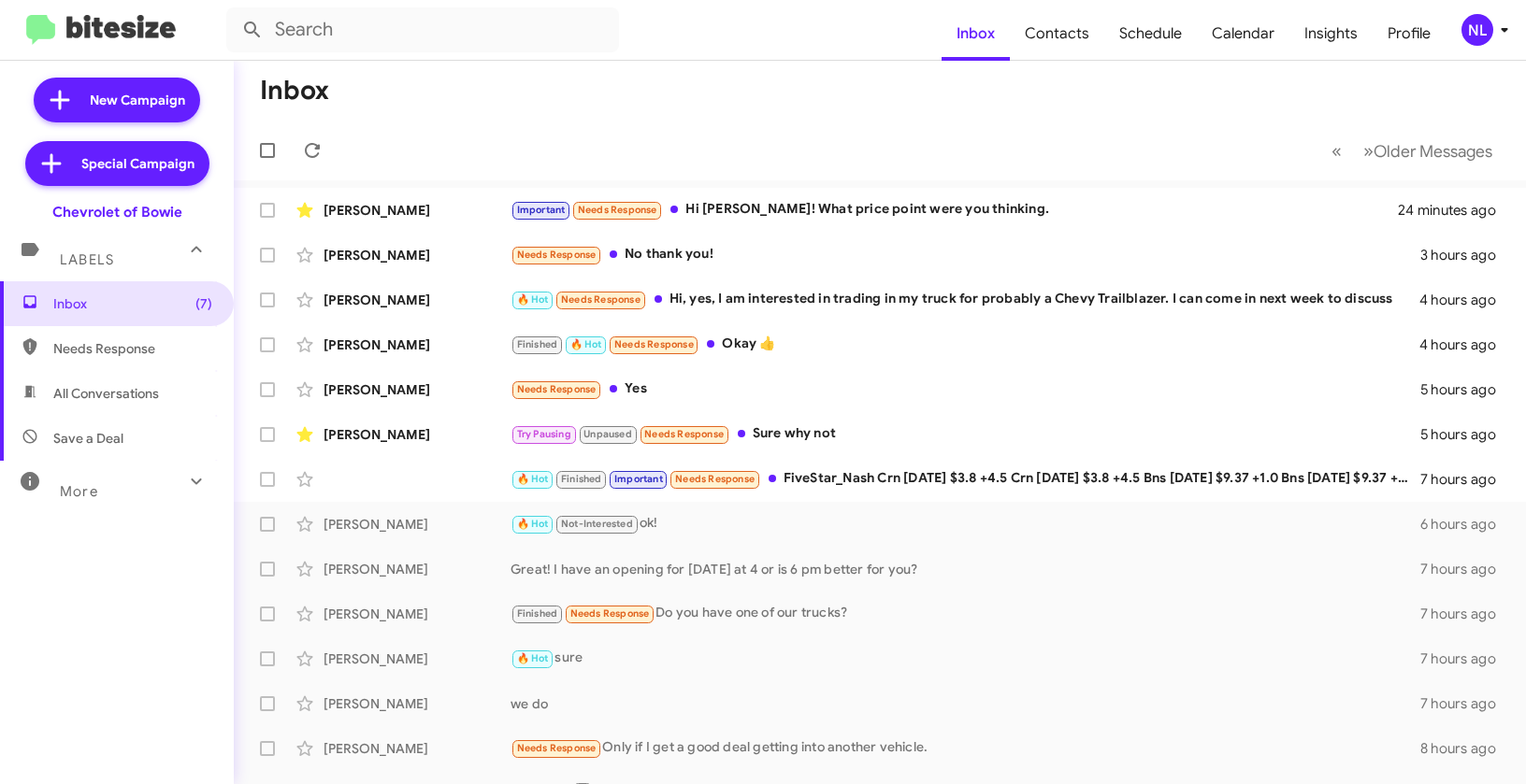
click at [1481, 27] on div "NL" at bounding box center [1477, 30] width 32 height 32
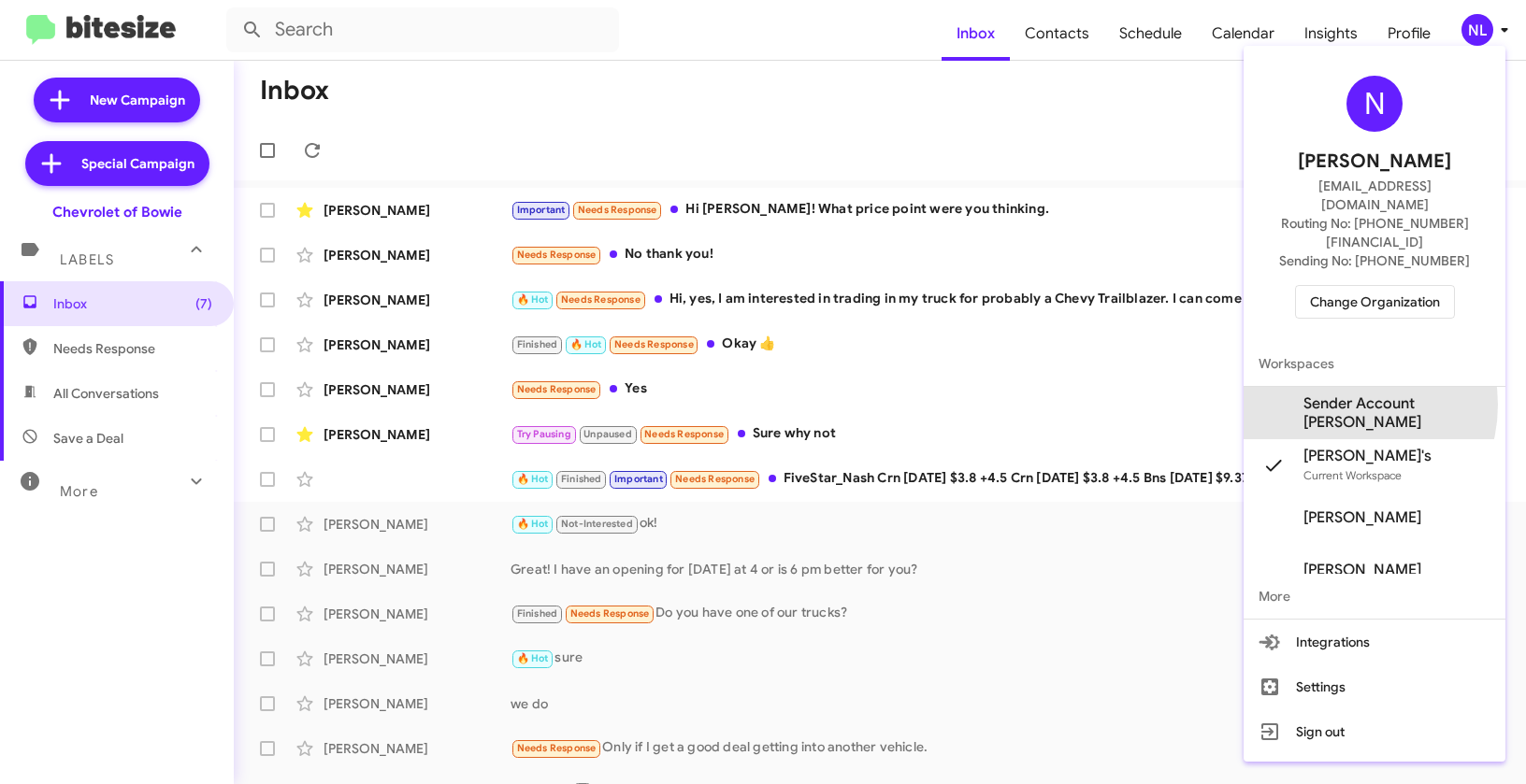
click at [1336, 395] on span "Sender Account Chevy Bowie's" at bounding box center [1397, 414] width 187 height 38
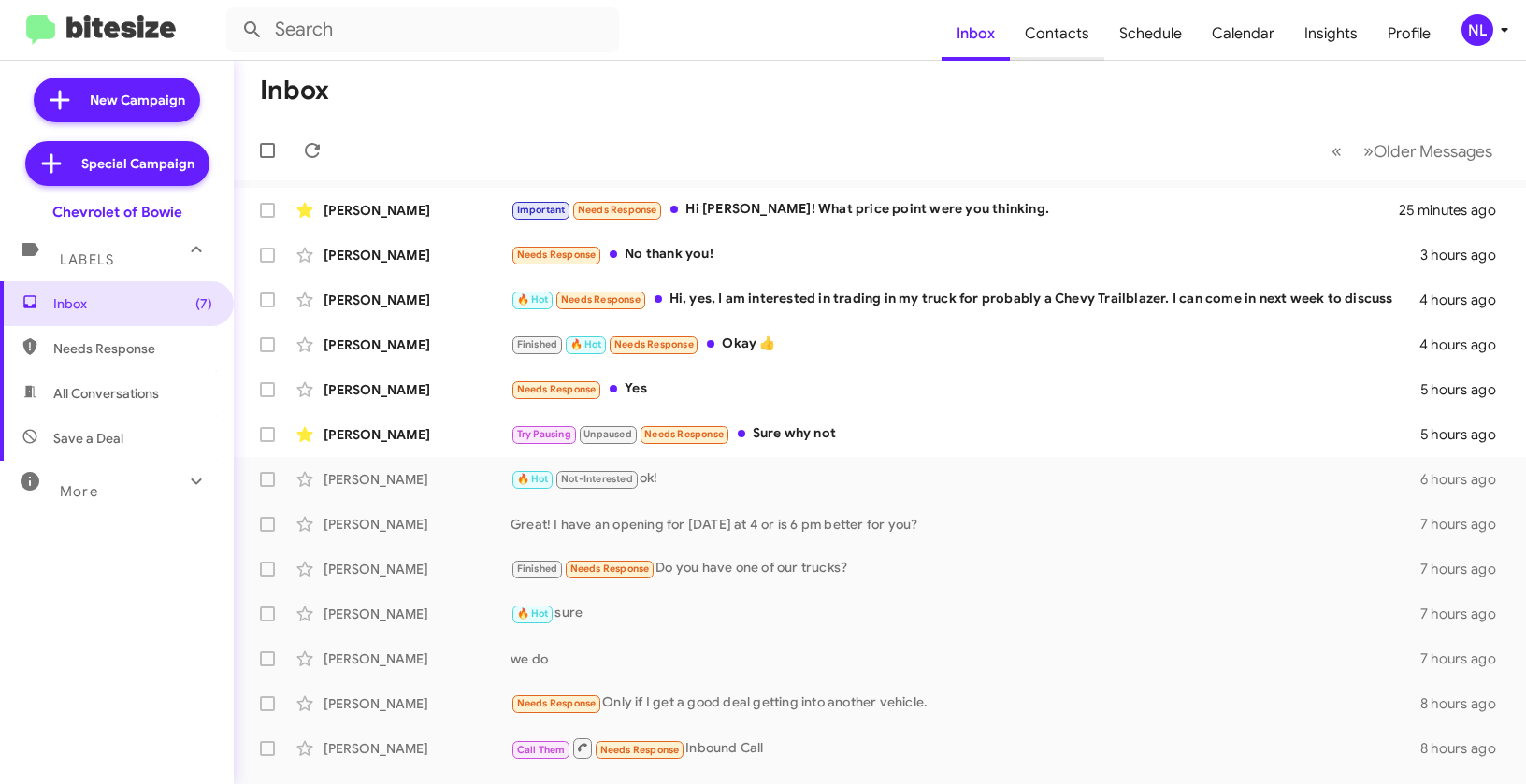
click at [1065, 43] on span "Contacts" at bounding box center [1057, 34] width 95 height 54
type input "in:groups"
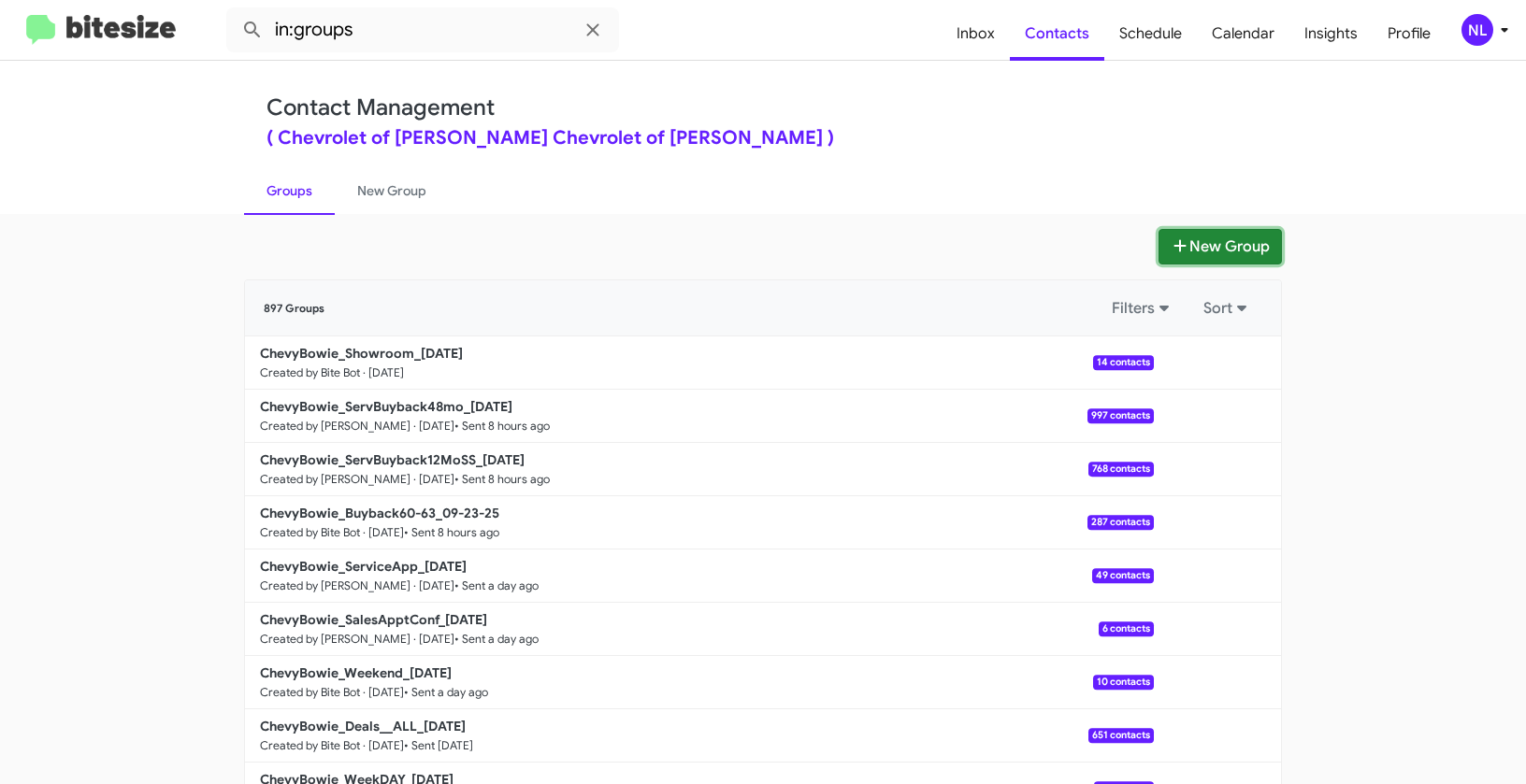
click at [1205, 241] on button "New Group" at bounding box center [1220, 247] width 124 height 36
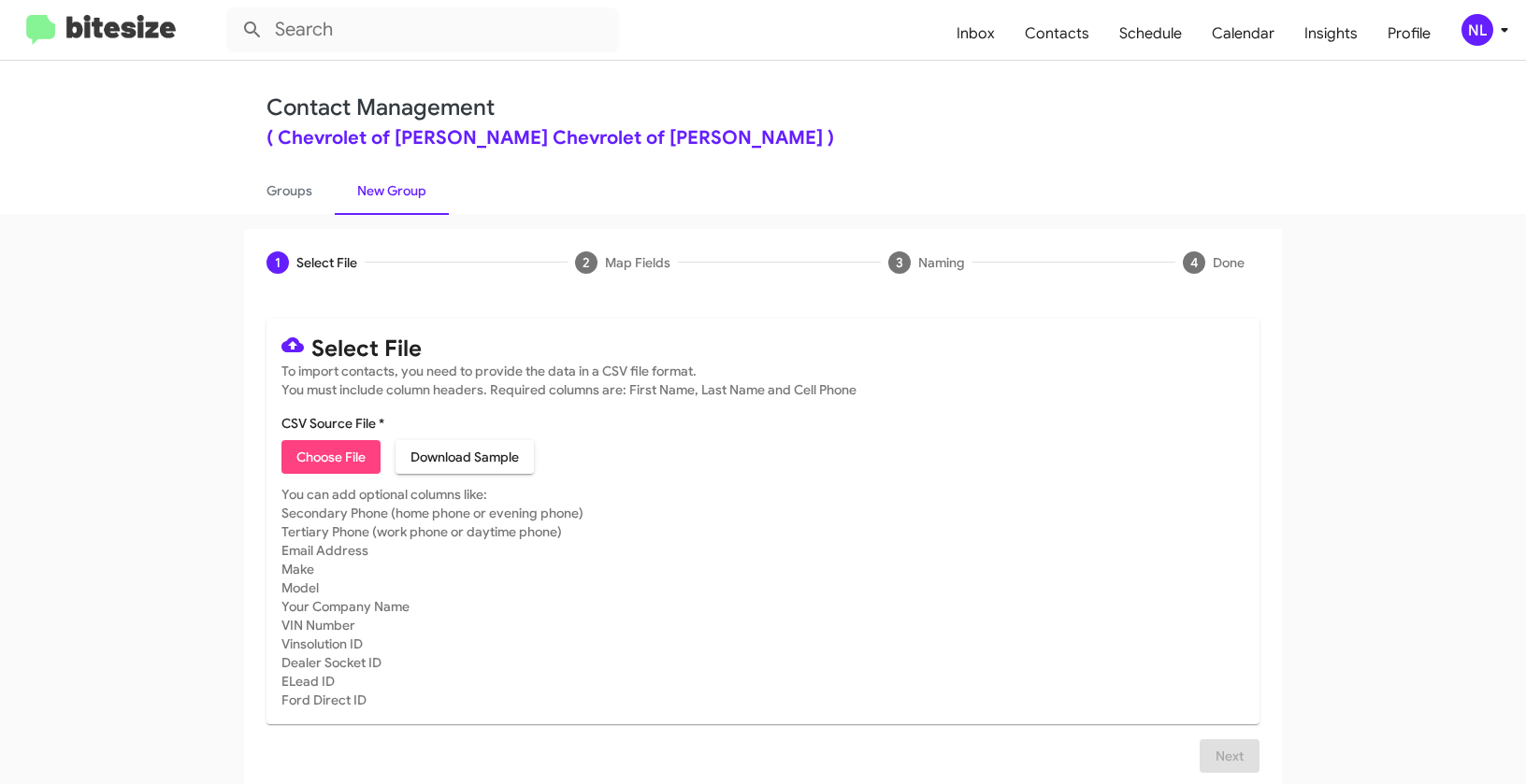
click at [311, 454] on span "Choose File" at bounding box center [331, 457] width 69 height 34
type input "ChevyBowie_SalesMissAppt_09-24-25"
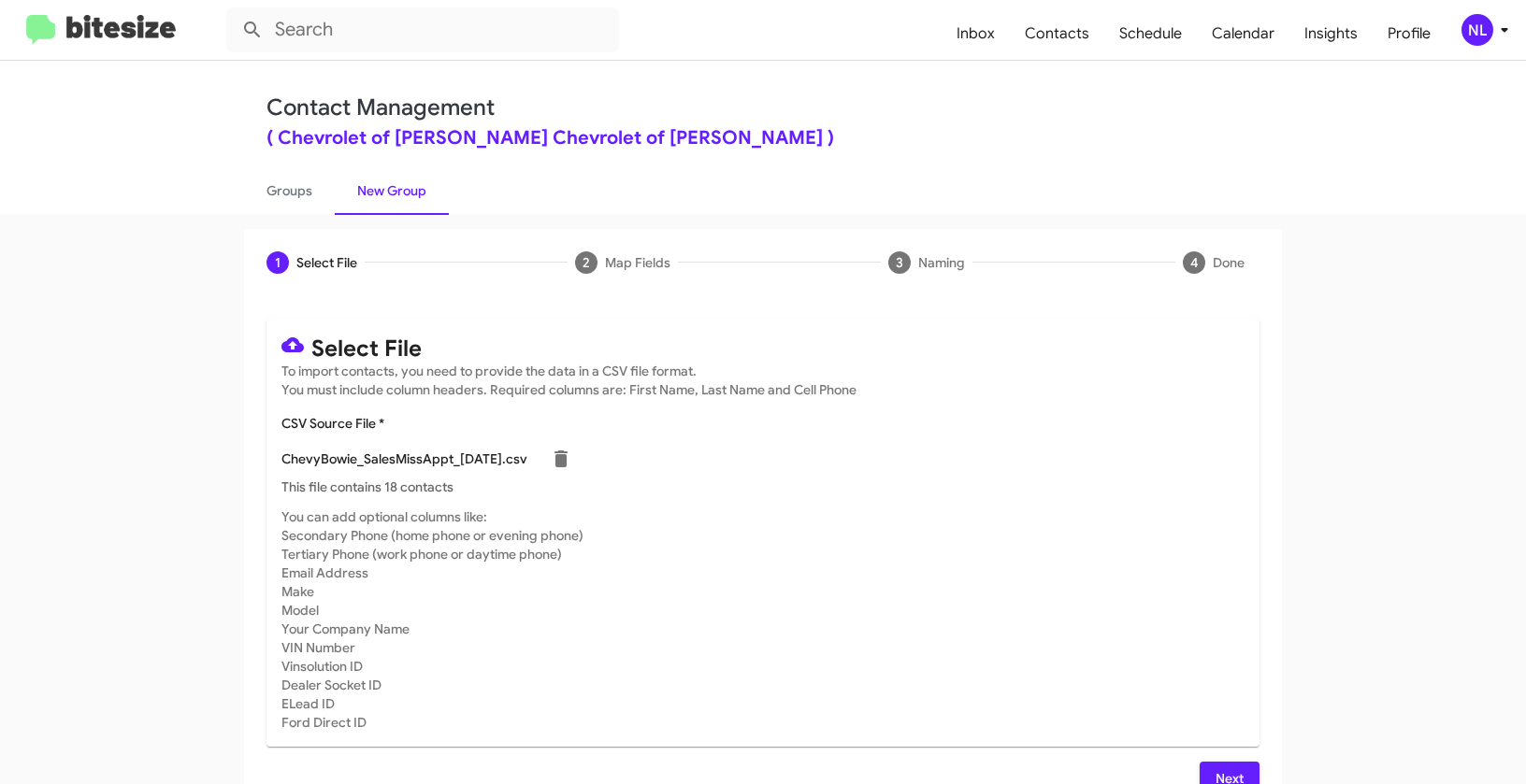
scroll to position [34, 0]
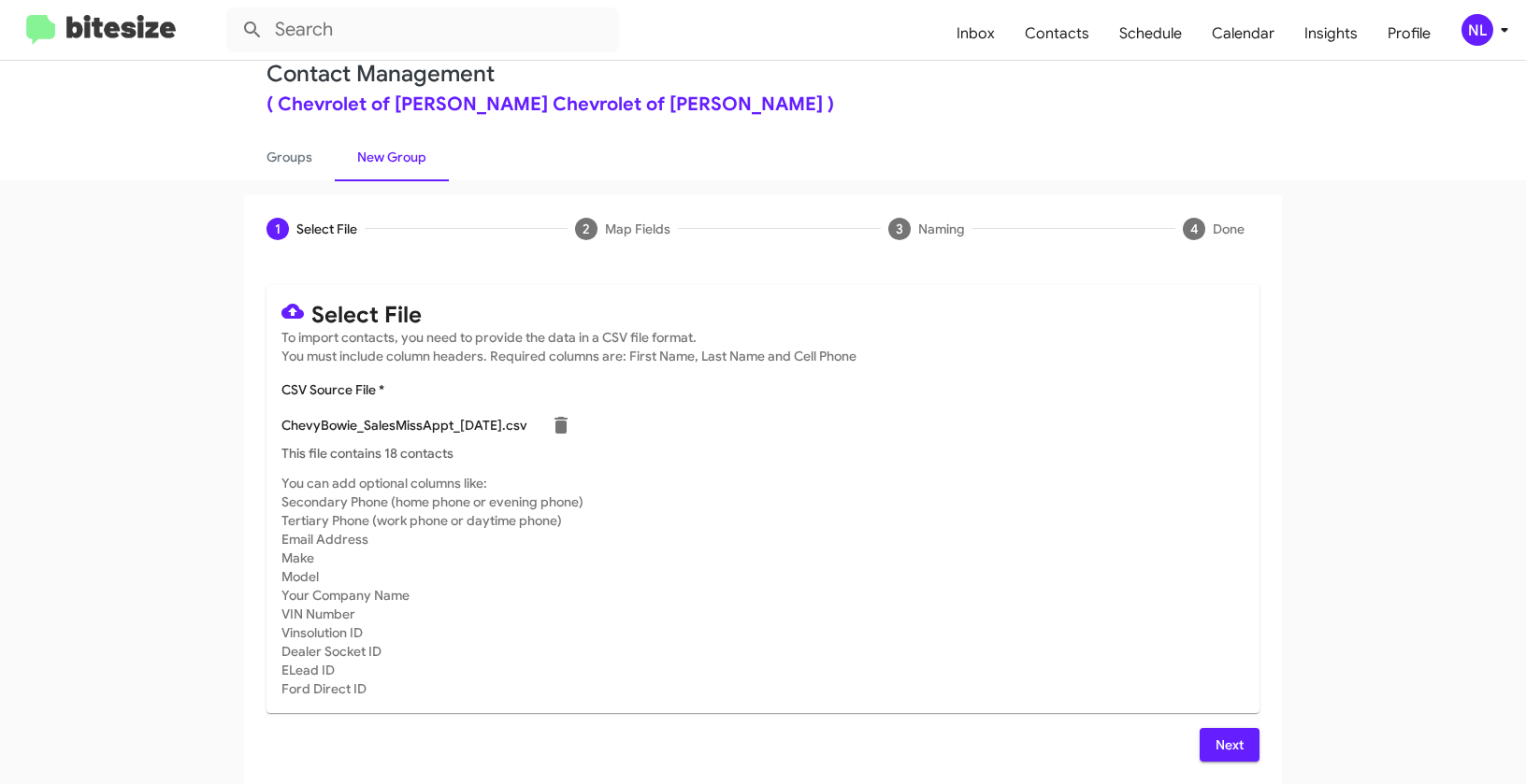
click at [1215, 746] on span "Next" at bounding box center [1230, 745] width 30 height 34
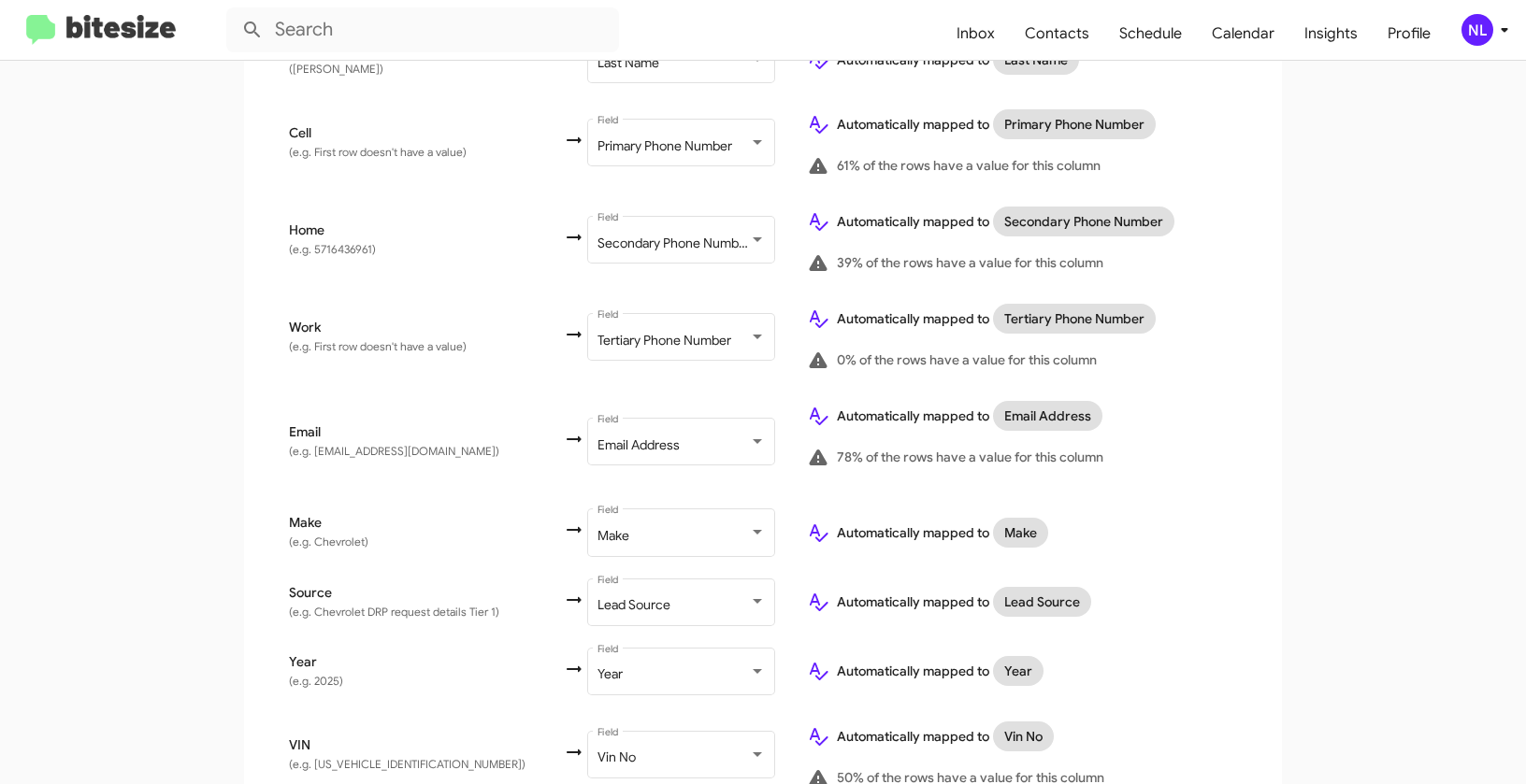
scroll to position [790, 0]
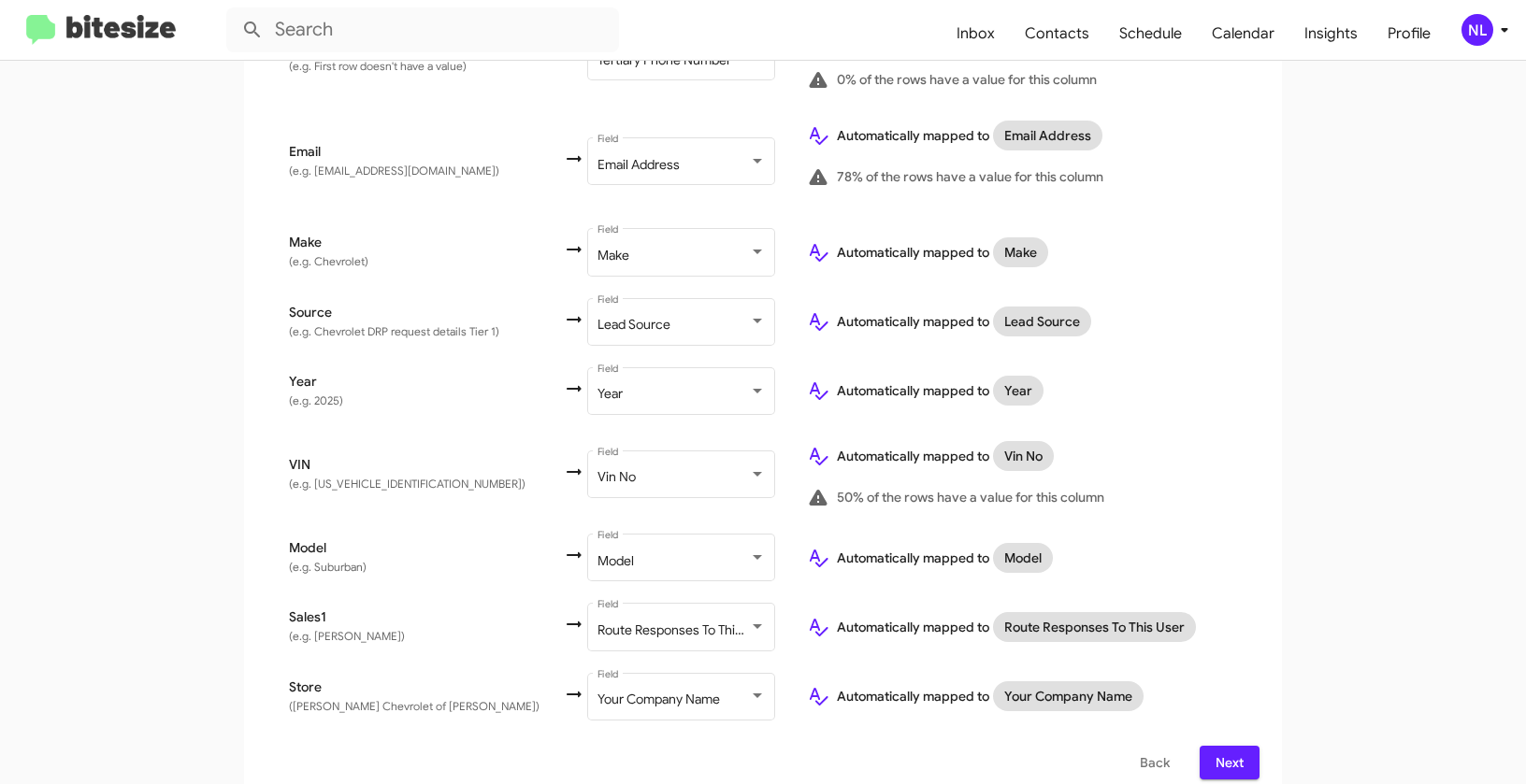
click at [1239, 746] on button "Next" at bounding box center [1230, 762] width 60 height 34
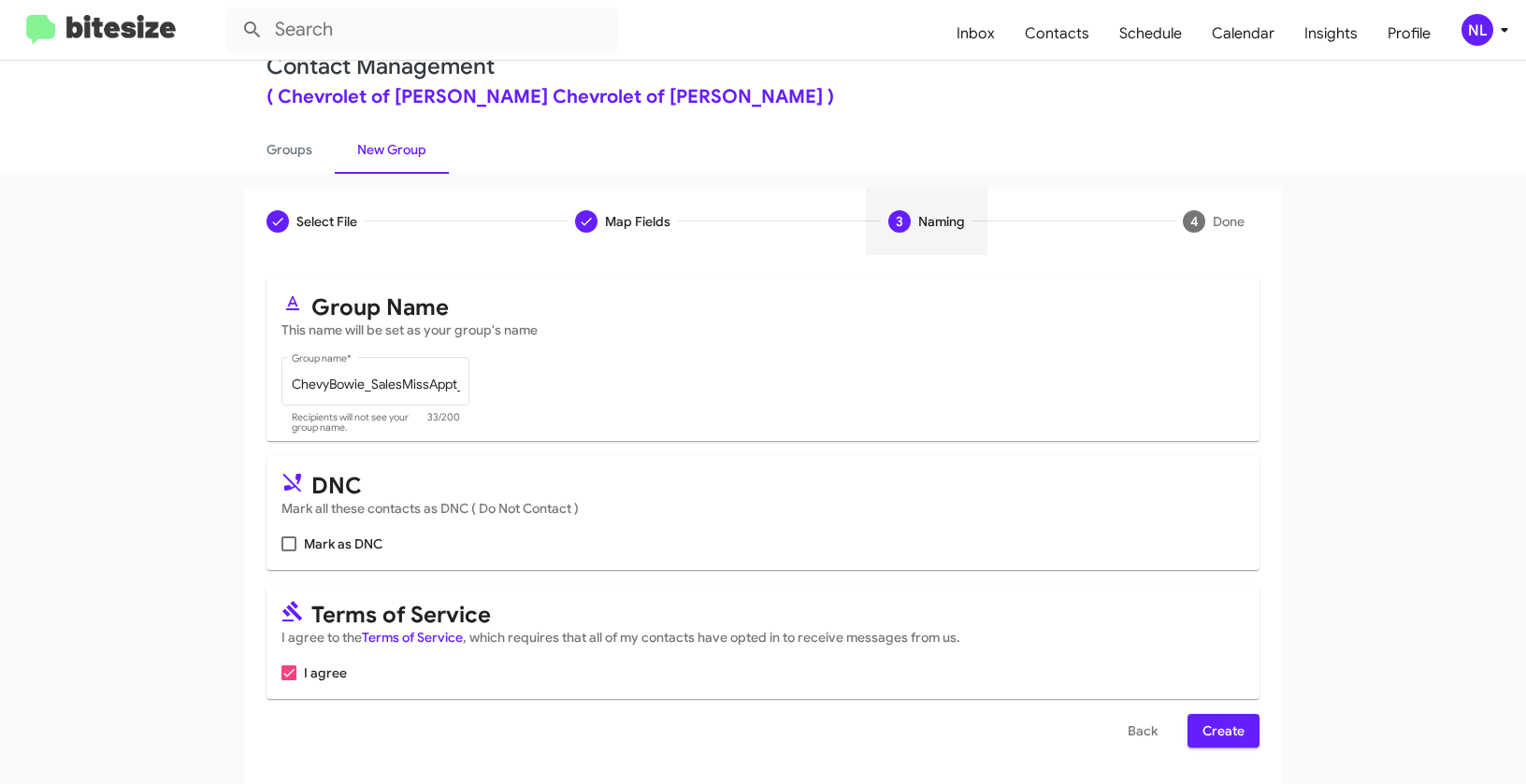
scroll to position [42, 0]
click at [1219, 723] on span "Create" at bounding box center [1223, 731] width 42 height 34
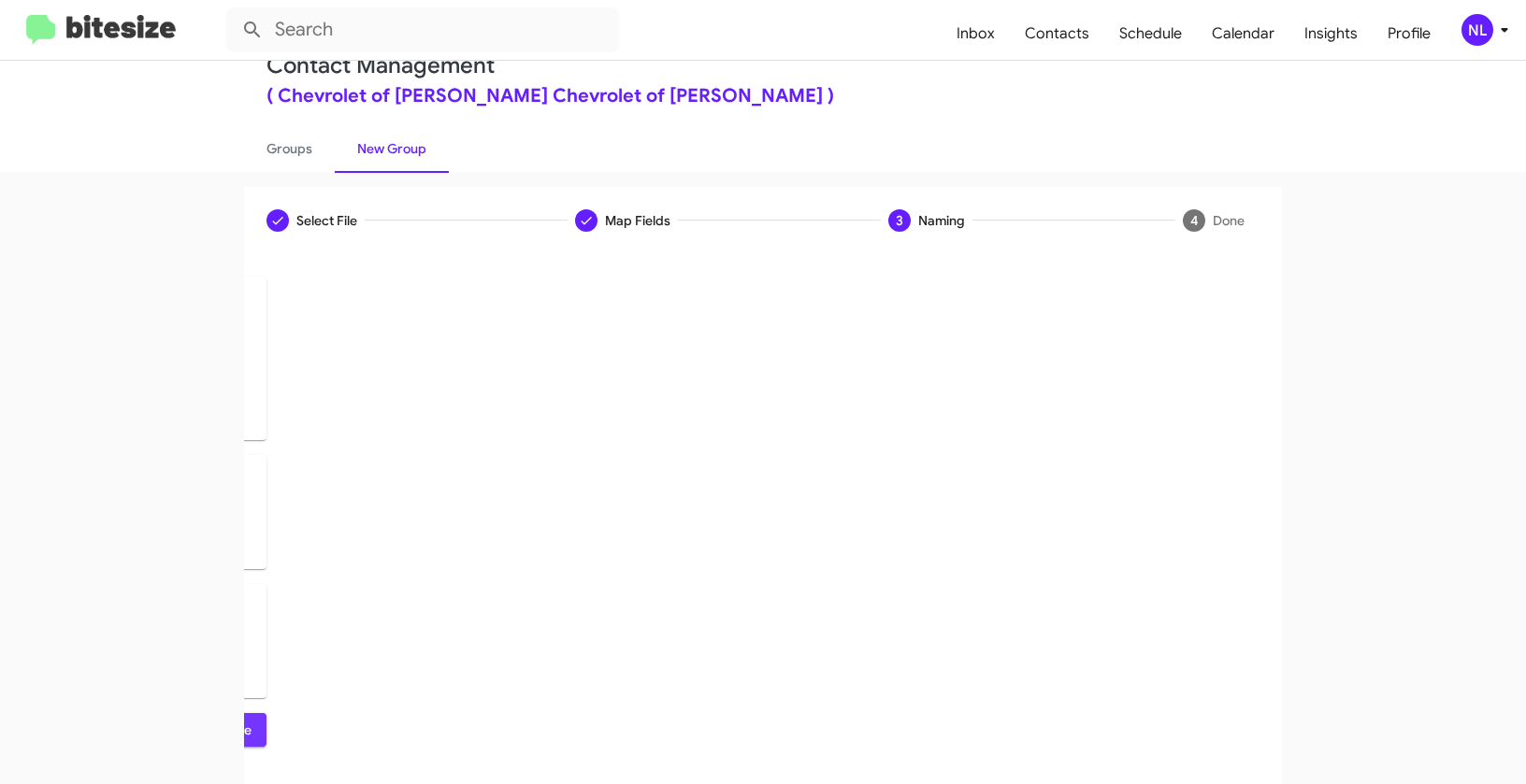
scroll to position [0, 0]
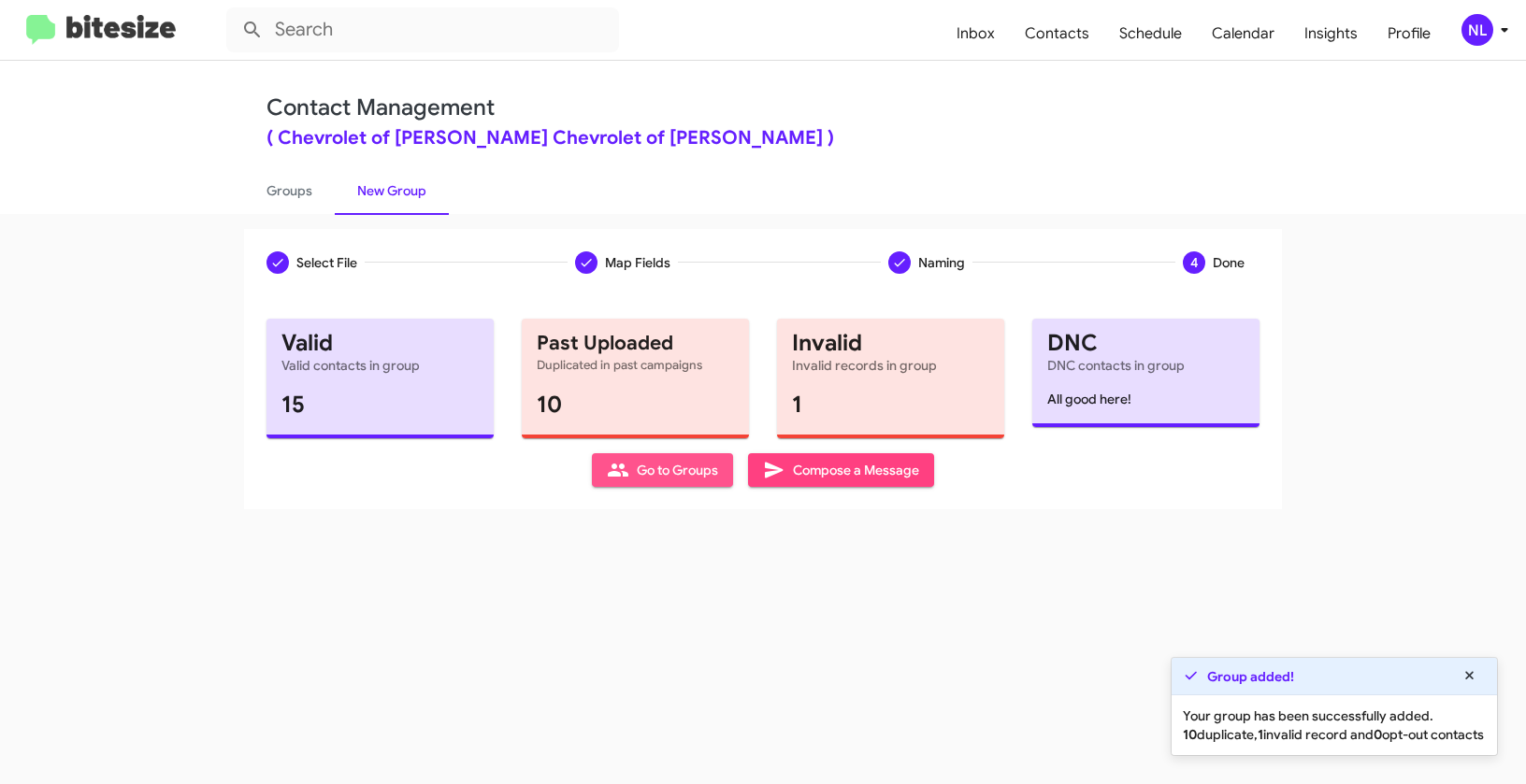
click at [651, 477] on span "Go to Groups" at bounding box center [662, 470] width 112 height 34
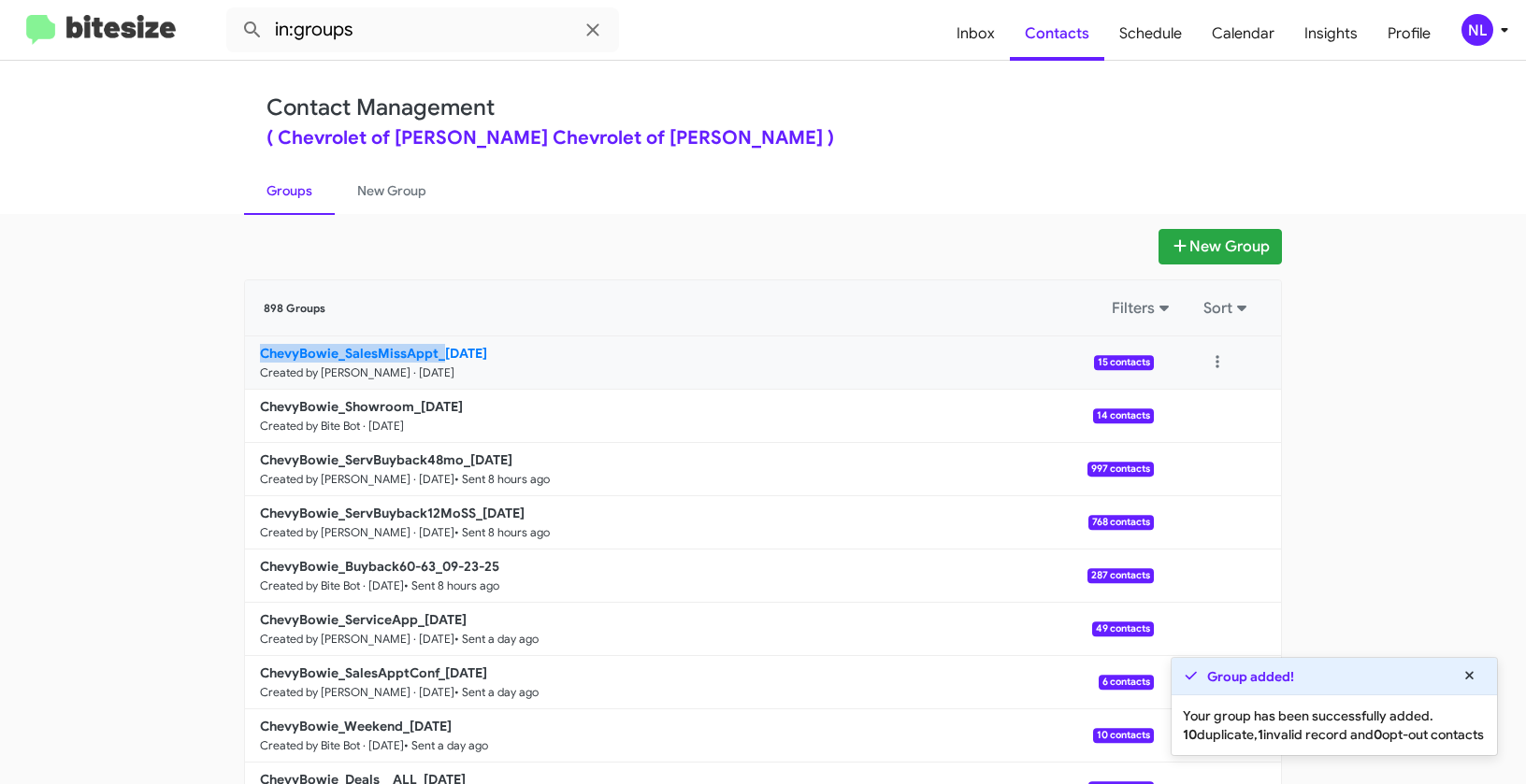
drag, startPoint x: 176, startPoint y: 351, endPoint x: 439, endPoint y: 354, distance: 263.0
click at [439, 354] on app-groups "New Group 898 Groups Filters Sort ChevyBowie_SalesMissAppt_09-24-25 Created by …" at bounding box center [763, 574] width 1526 height 690
copy b "ChevyBowie_SalesMissAppt_"
click at [395, 20] on input "in:groups" at bounding box center [422, 30] width 393 height 45
paste input "ChevyBowie_SalesMissAppt_"
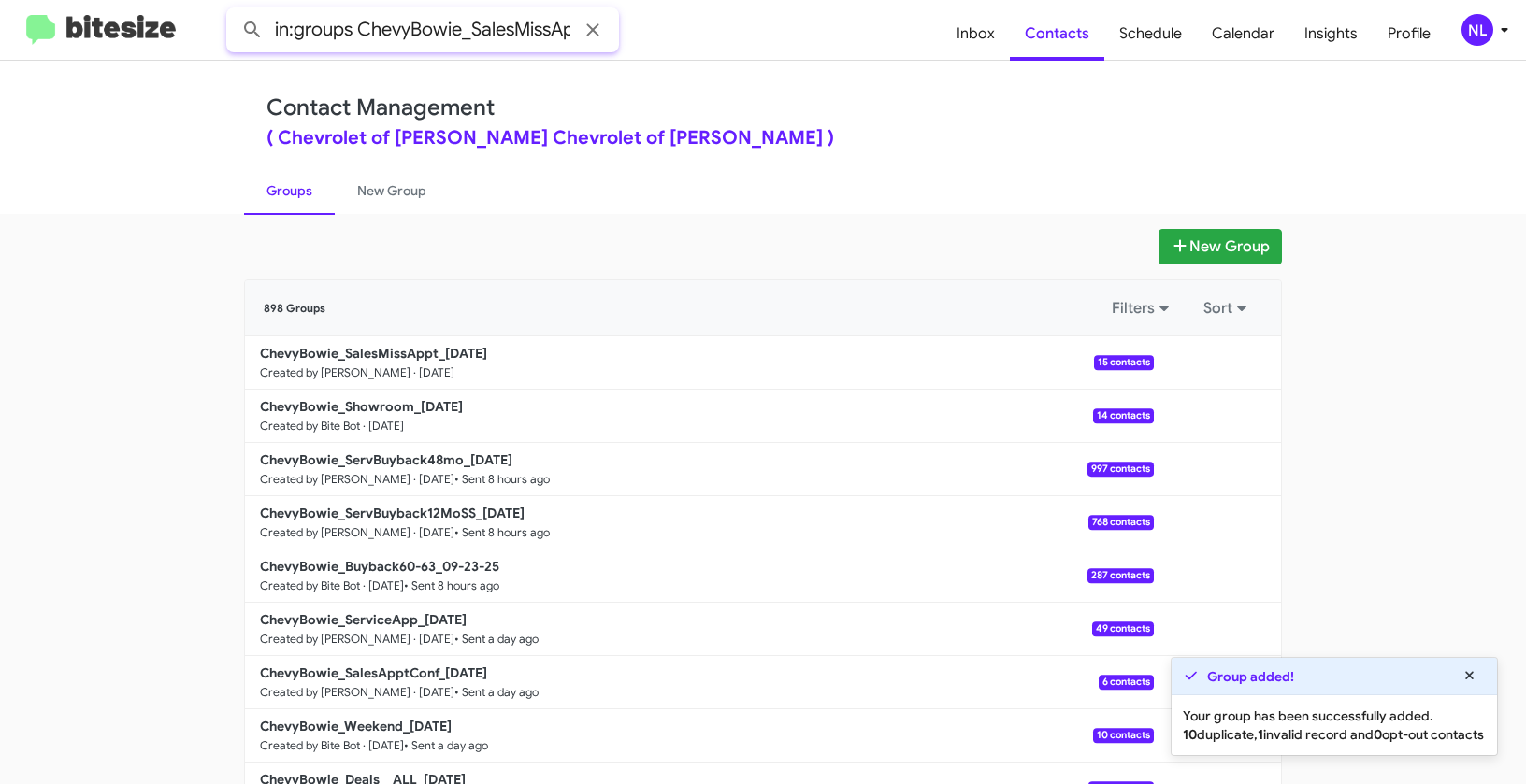
scroll to position [0, 33]
type input "in:groups ChevyBowie_SalesMissAppt_"
click at [234, 11] on button at bounding box center [252, 30] width 38 height 38
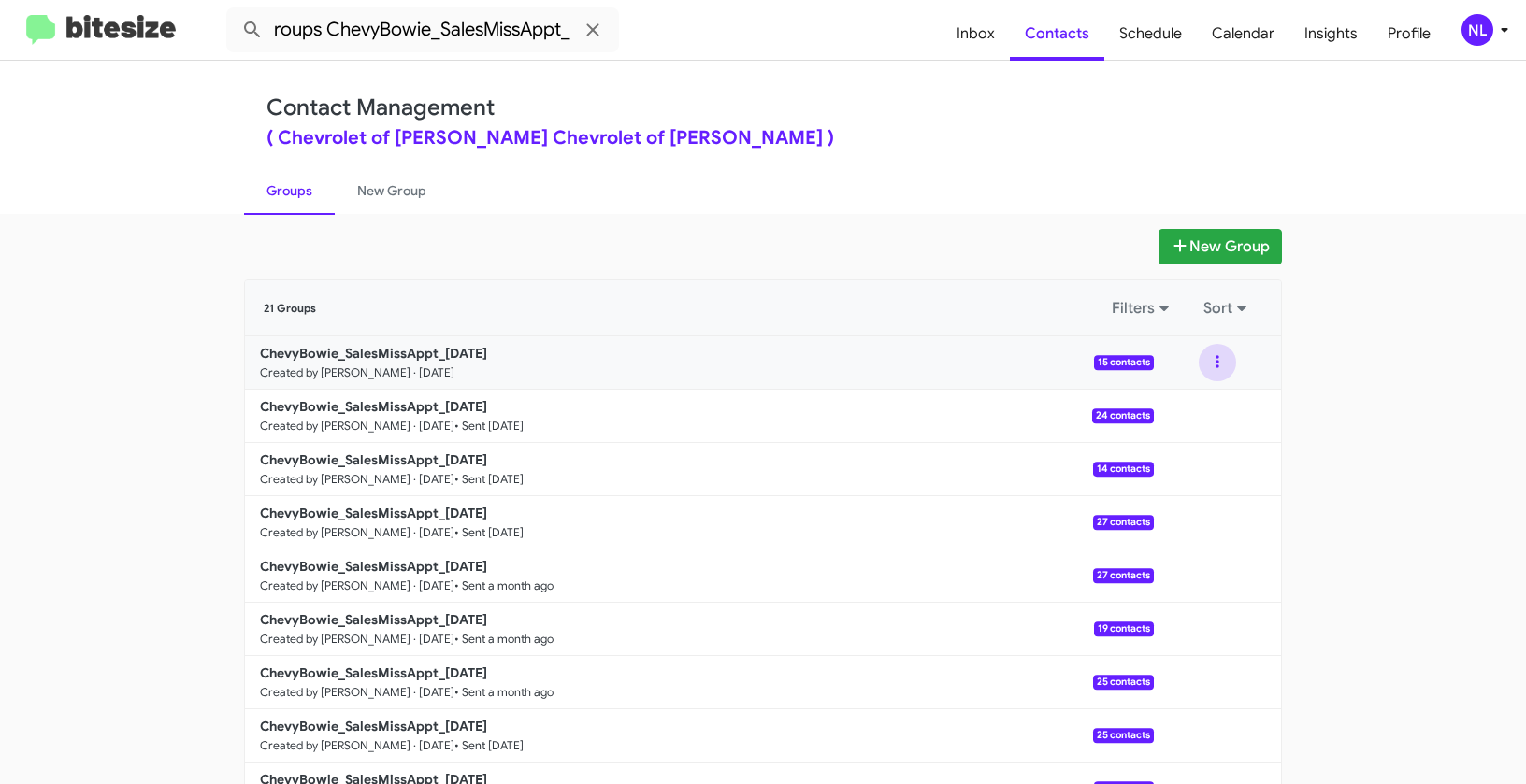
click at [1212, 365] on button at bounding box center [1217, 363] width 38 height 38
click at [1186, 415] on button "View contacts" at bounding box center [1160, 414] width 149 height 45
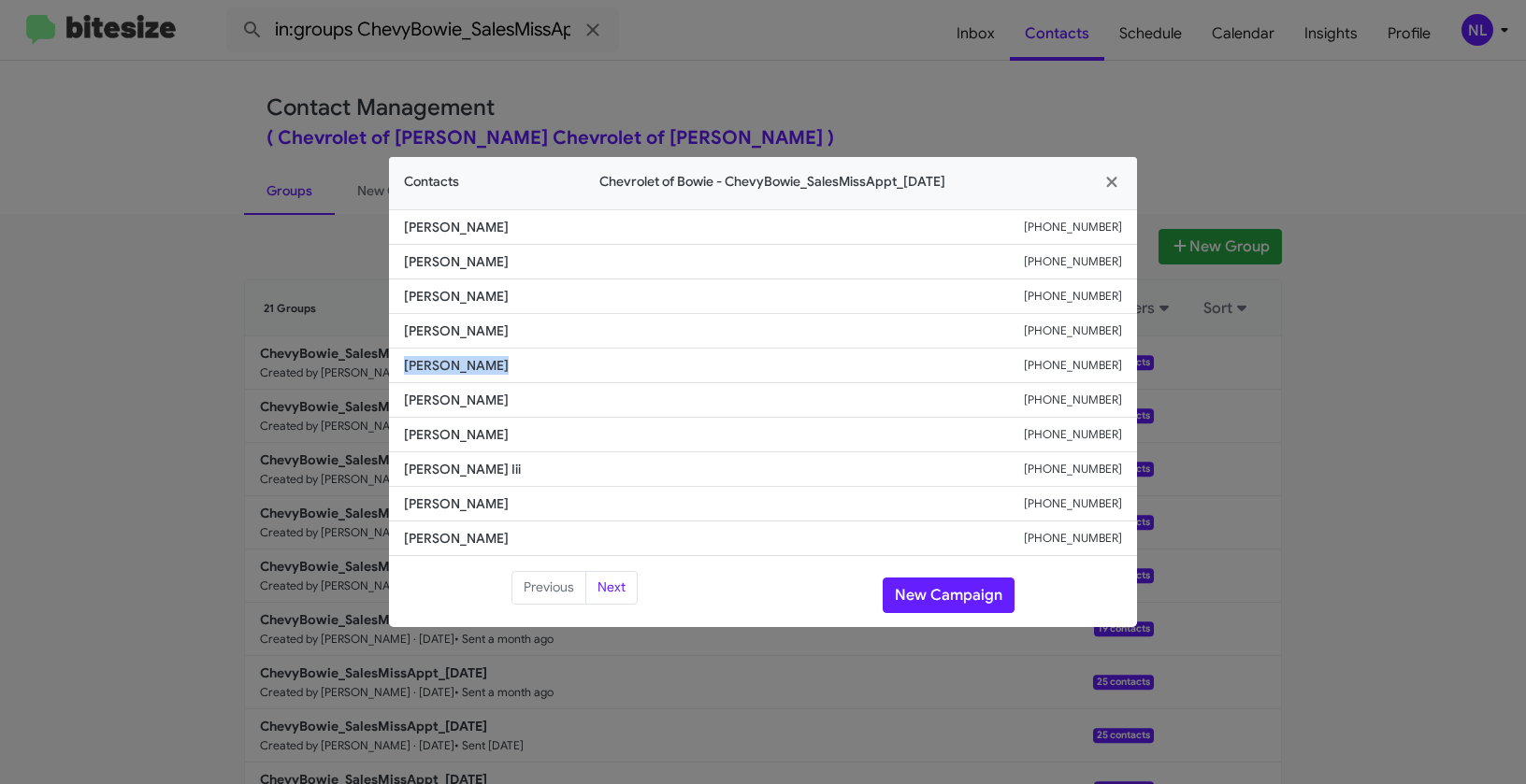
drag, startPoint x: 394, startPoint y: 359, endPoint x: 539, endPoint y: 368, distance: 145.3
click at [539, 368] on li "Bobby Dawkins +12402175820" at bounding box center [763, 366] width 748 height 35
copy span "Bobby Dawkins"
click at [951, 595] on button "New Campaign" at bounding box center [948, 596] width 132 height 36
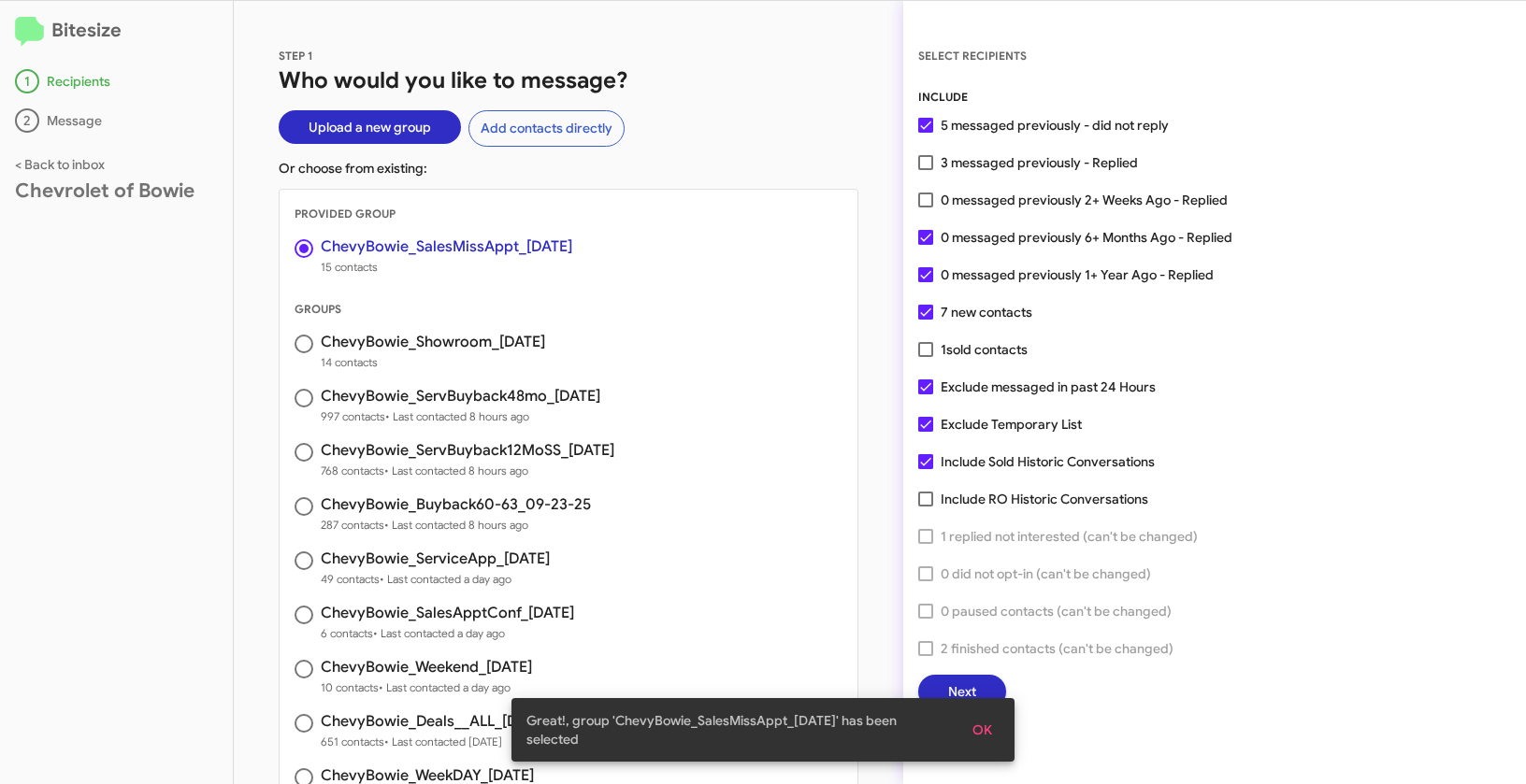
click at [928, 165] on span at bounding box center [926, 162] width 15 height 15
click at [926, 170] on input "3 messaged previously - Replied" at bounding box center [925, 170] width 1 height 1
checkbox input "true"
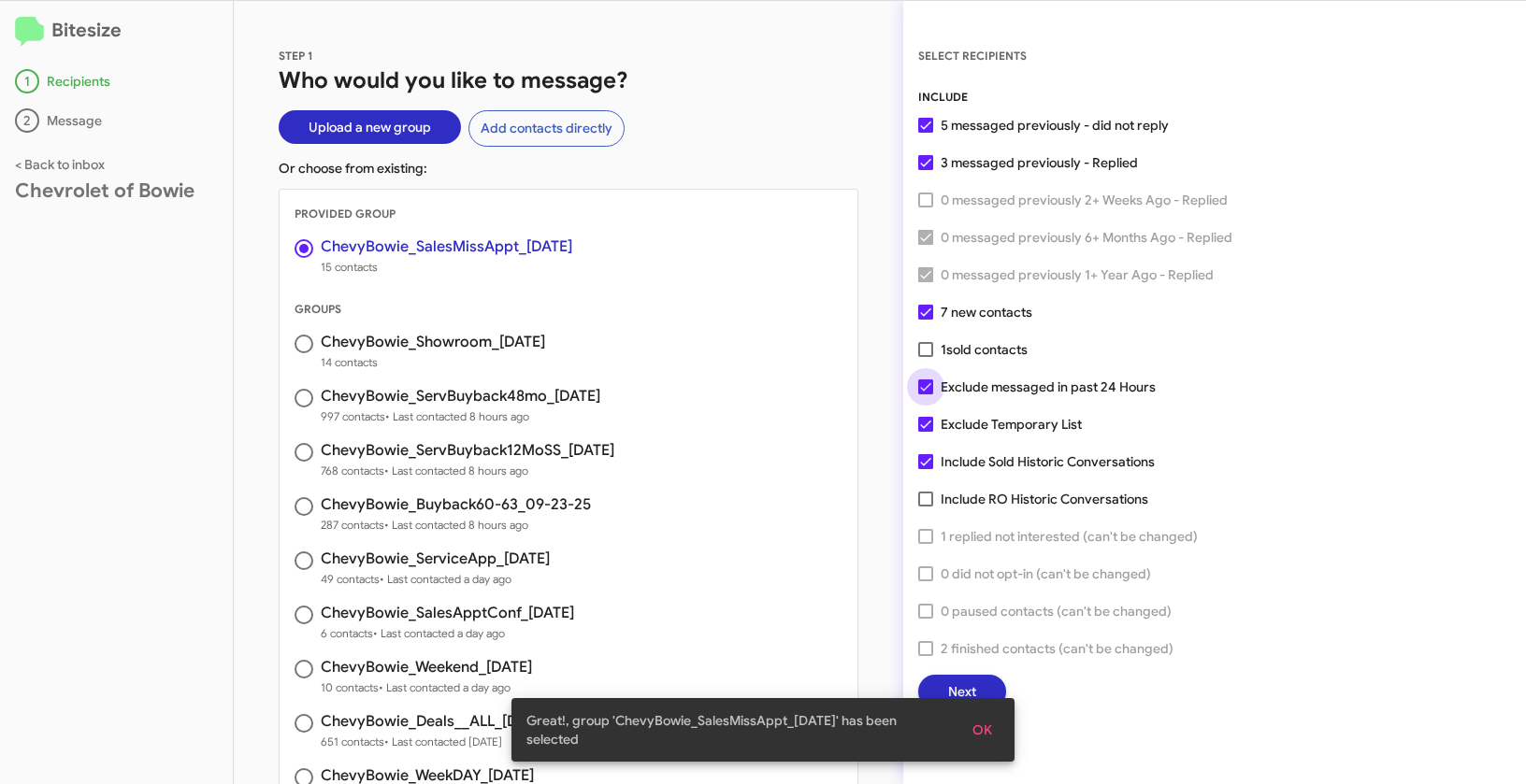
click at [926, 392] on span at bounding box center [926, 387] width 15 height 15
click at [926, 395] on input "Exclude messaged in past 24 Hours" at bounding box center [925, 395] width 1 height 1
checkbox input "false"
click at [927, 425] on span at bounding box center [926, 425] width 15 height 15
click at [926, 432] on input "Exclude Temporary List" at bounding box center [925, 432] width 1 height 1
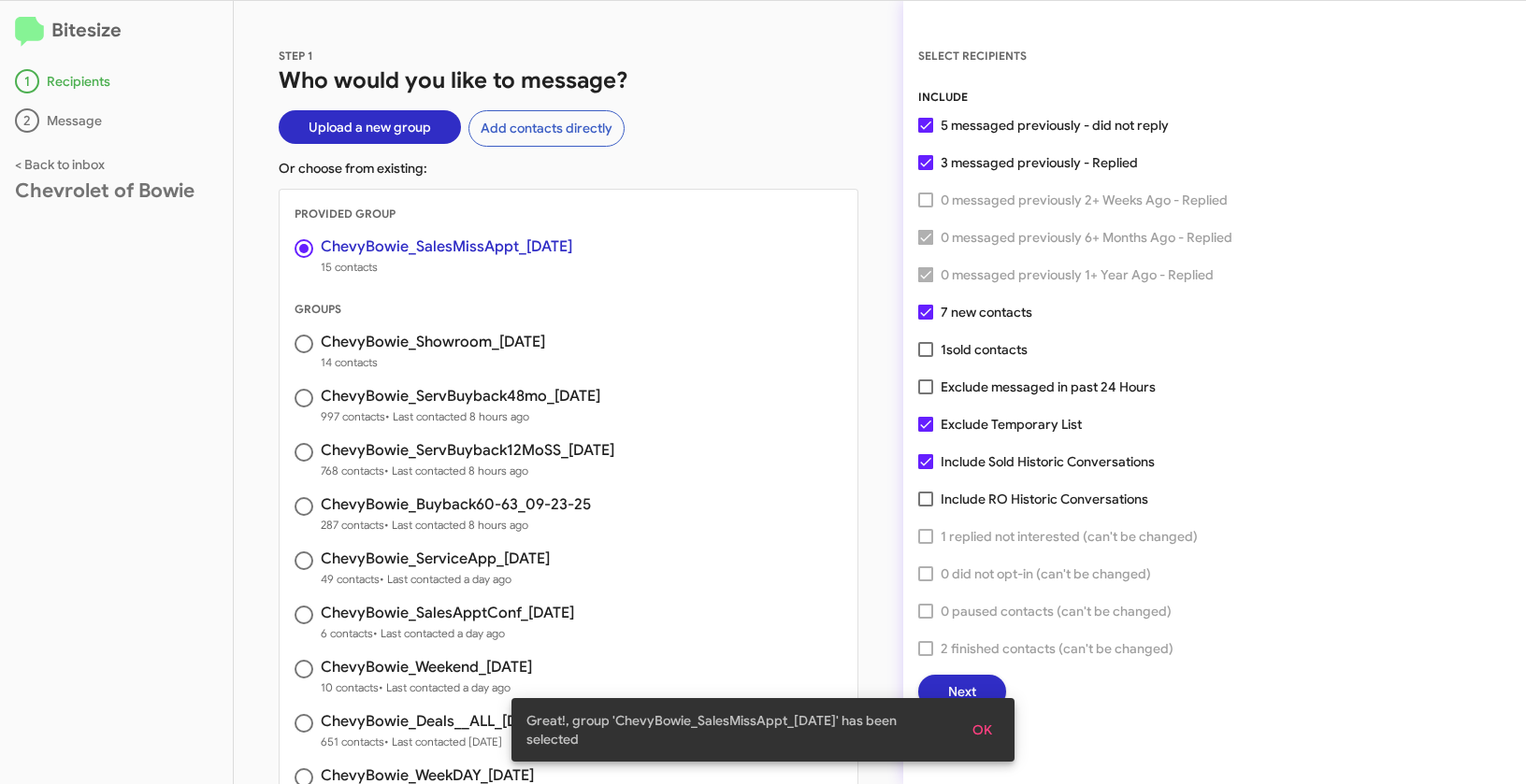
checkbox input "false"
click at [991, 728] on span "OK" at bounding box center [982, 731] width 20 height 34
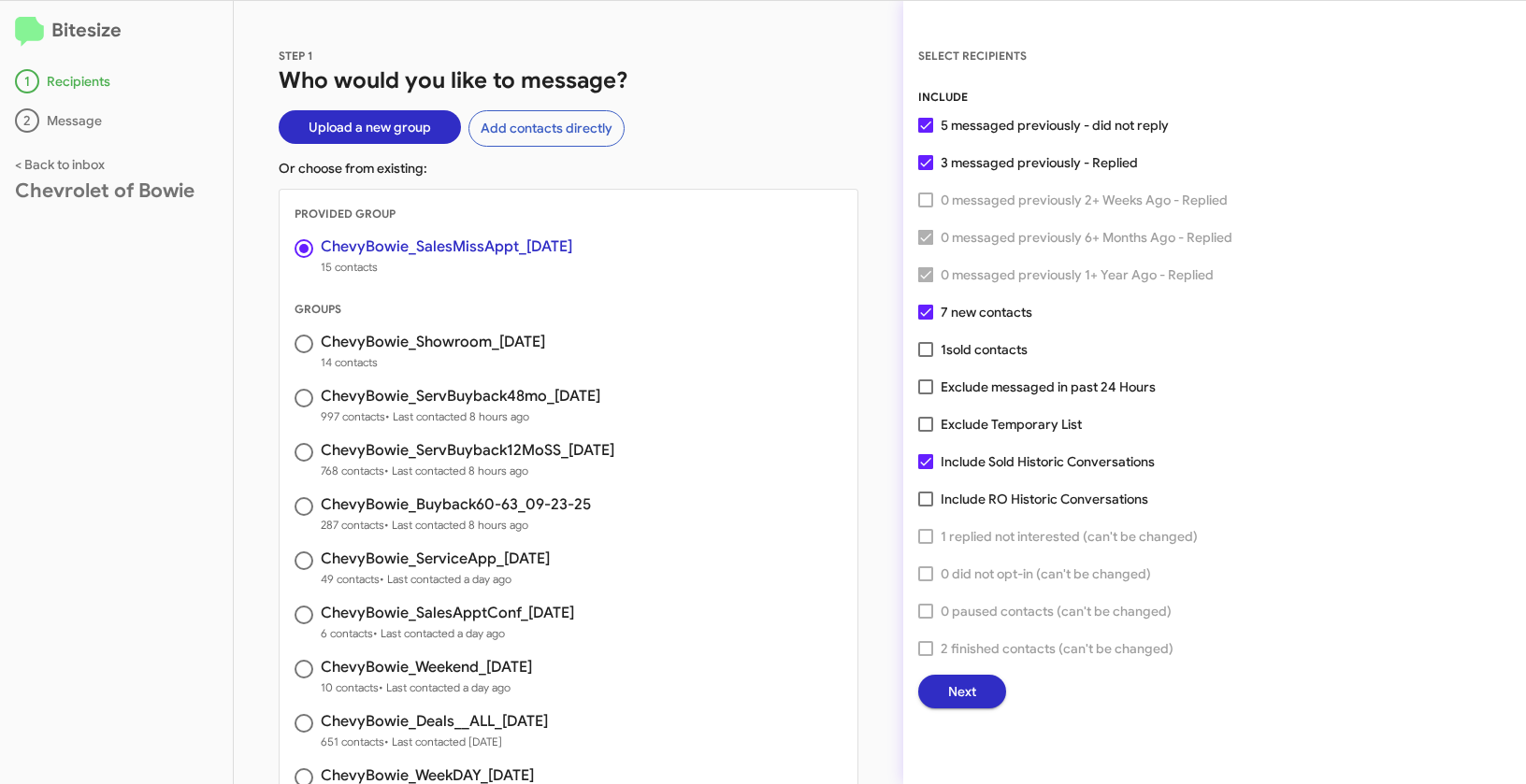
click at [962, 693] on span "Next" at bounding box center [962, 692] width 28 height 34
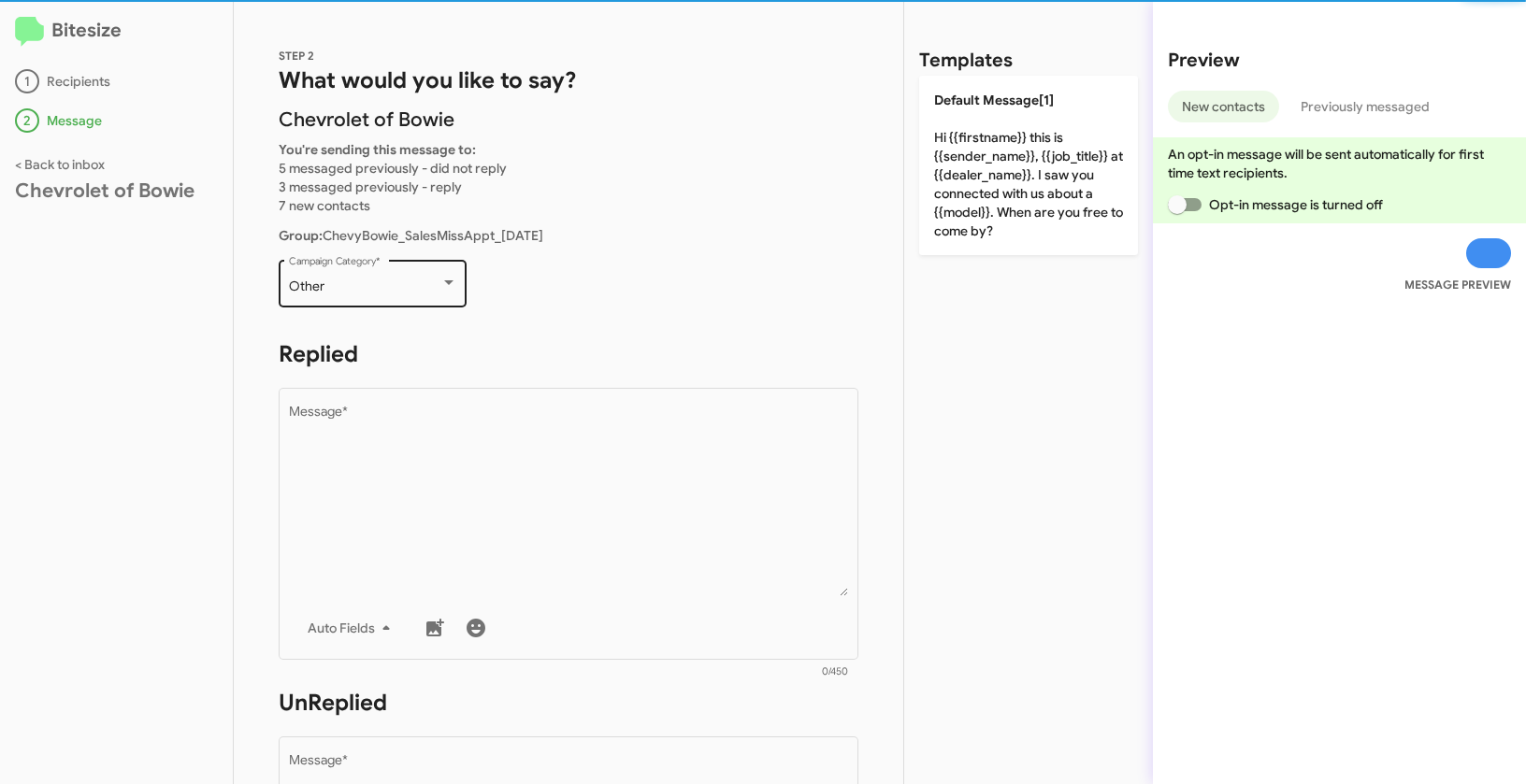
click at [418, 293] on div "Other" at bounding box center [364, 287] width 151 height 15
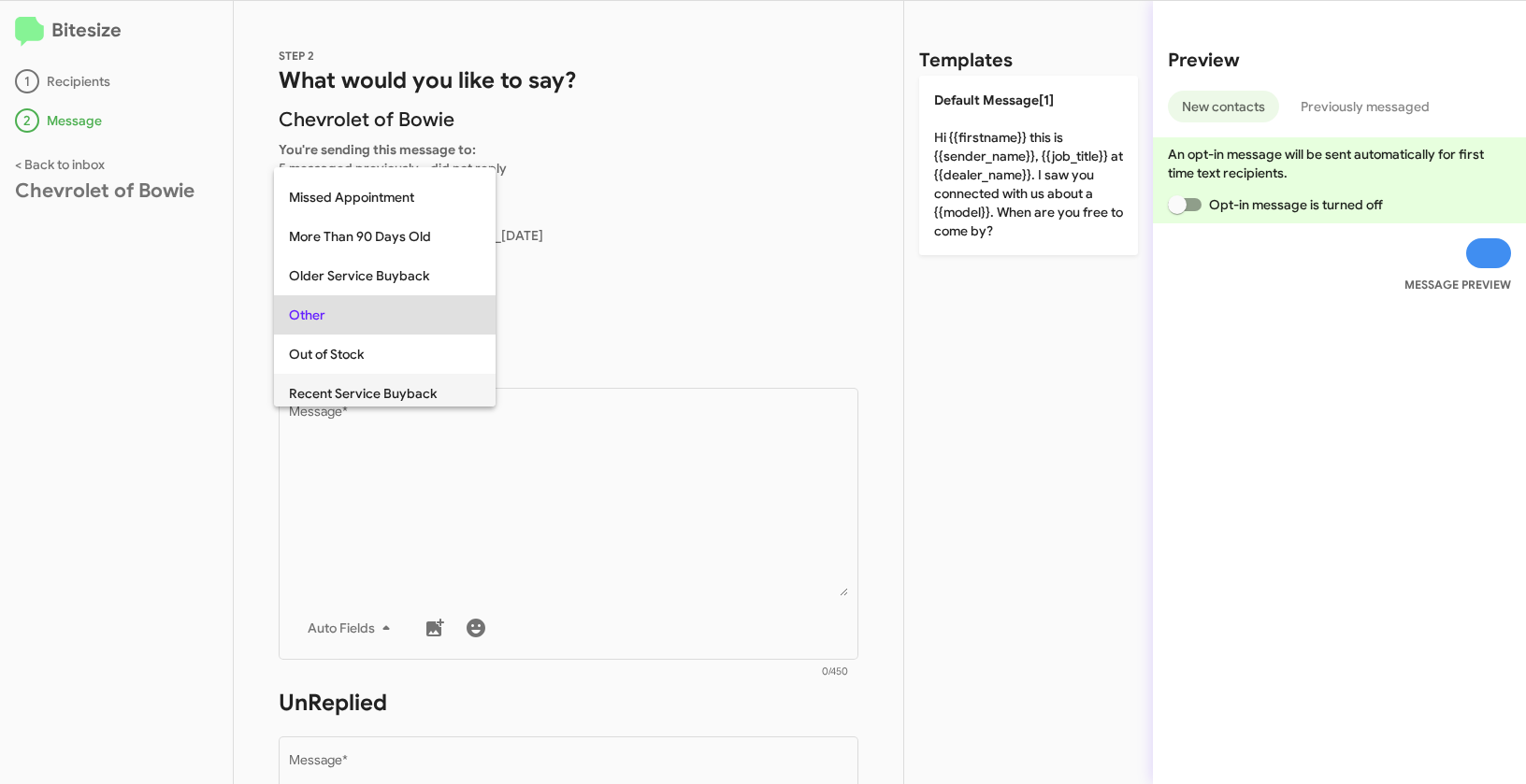
scroll to position [354, 0]
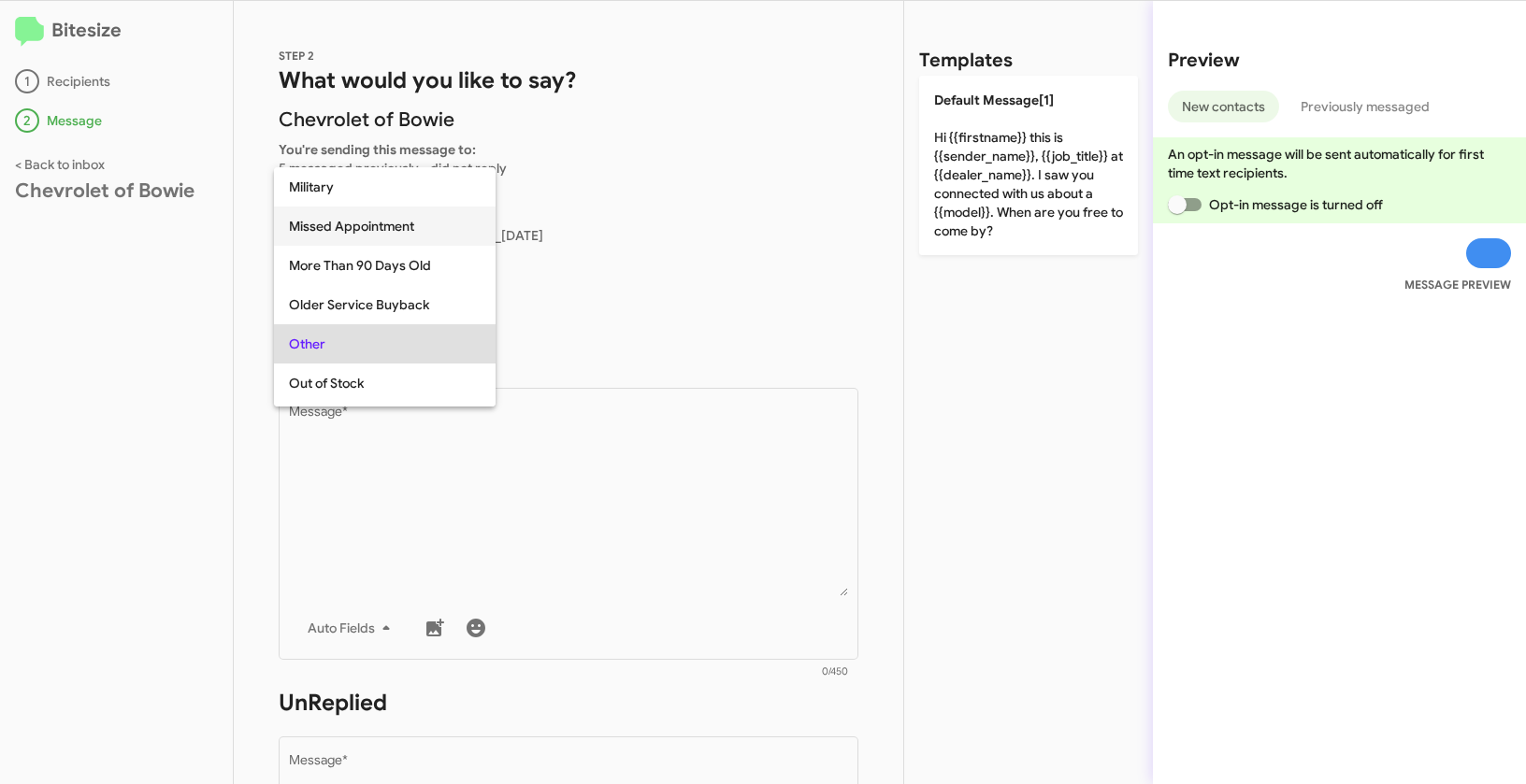
click at [334, 239] on span "Missed Appointment" at bounding box center [385, 226] width 191 height 39
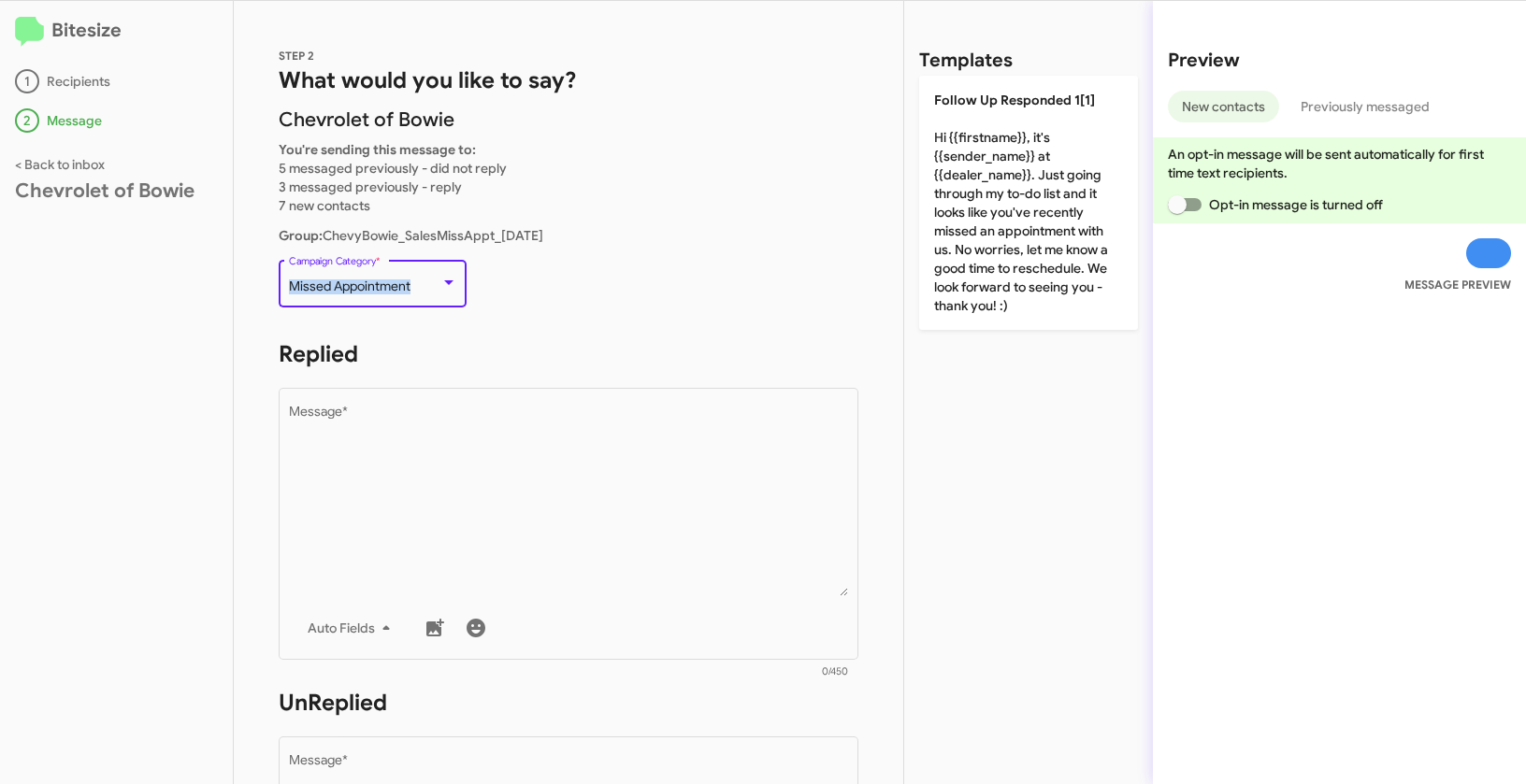
drag, startPoint x: 289, startPoint y: 288, endPoint x: 449, endPoint y: 291, distance: 160.0
click at [449, 291] on div "Missed Appointment" at bounding box center [372, 287] width 168 height 15
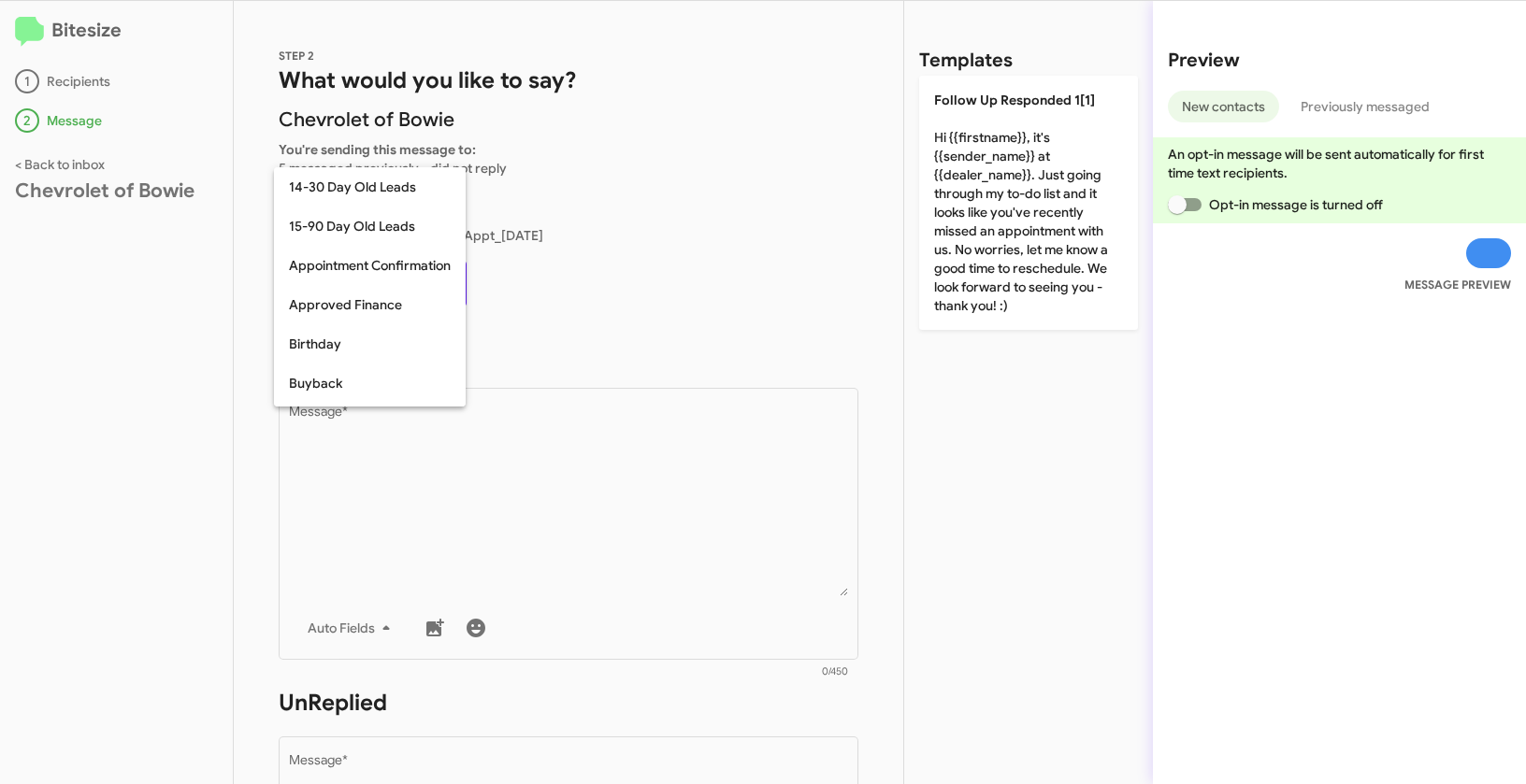
scroll to position [292, 0]
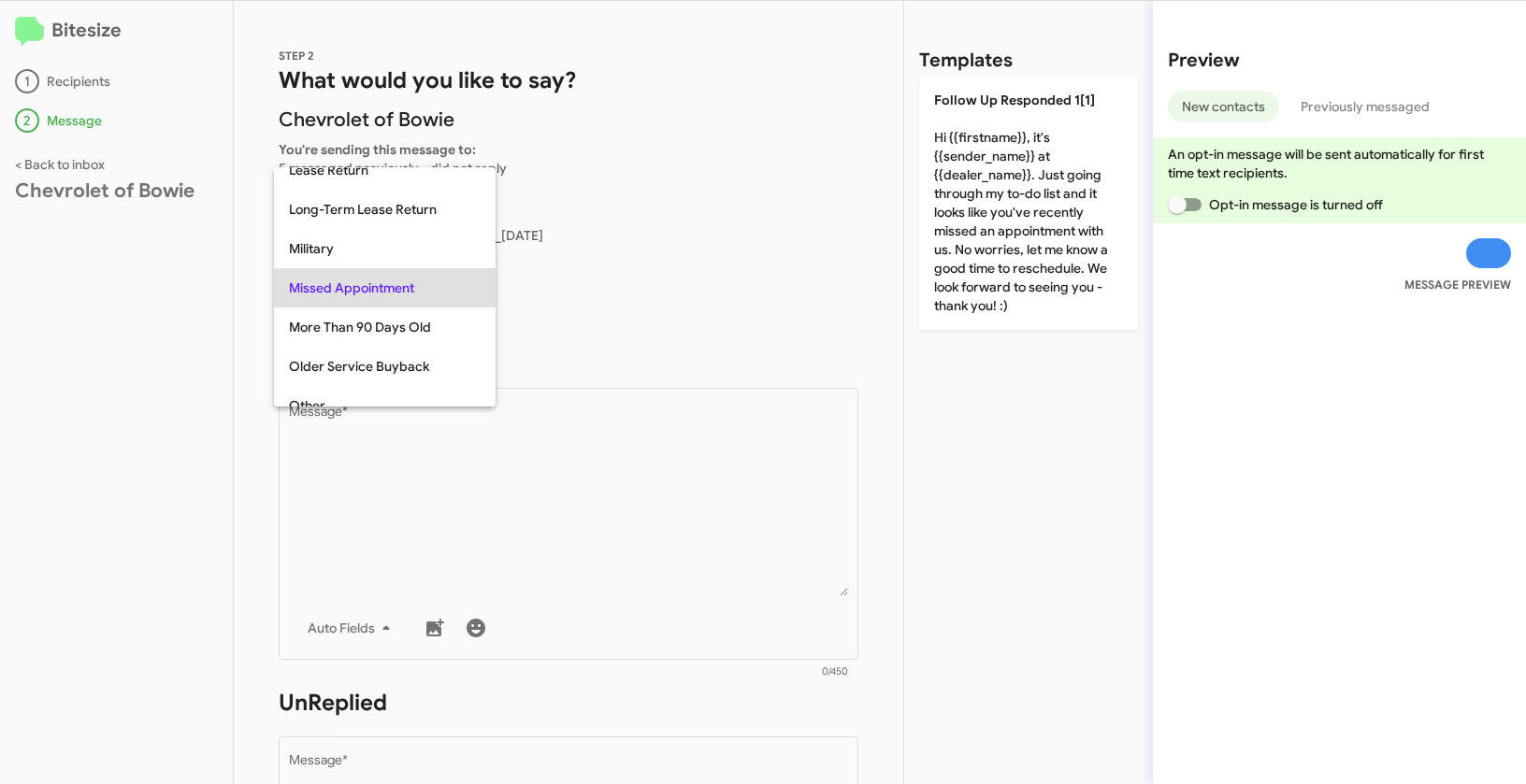
copy span "Missed Appointment"
click at [623, 520] on div at bounding box center [763, 392] width 1526 height 784
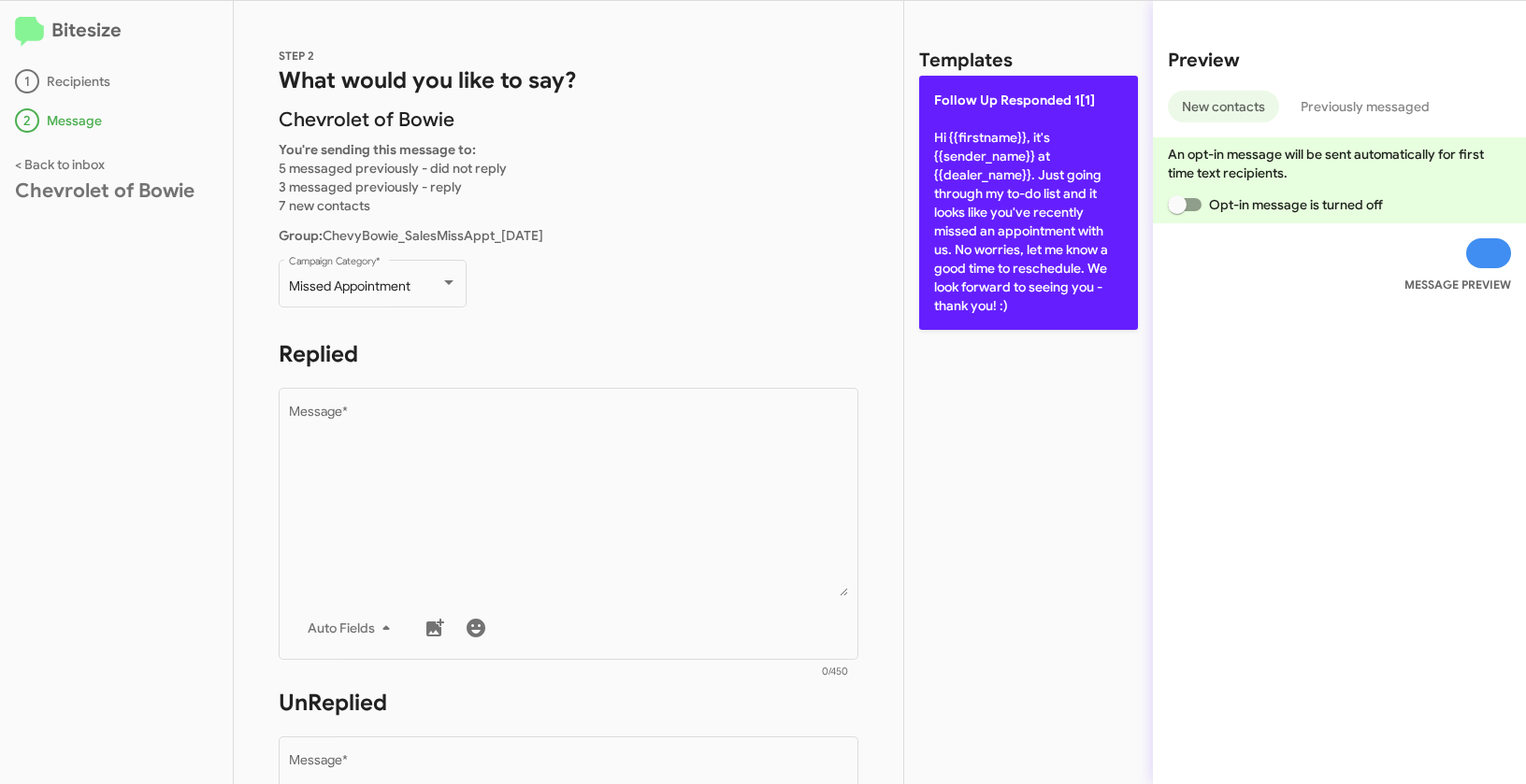
click at [1019, 220] on p "Follow Up Responded 1[1] Hi {{firstname}}, it's {{sender_name}} at {{dealer_nam…" at bounding box center [1028, 203] width 219 height 254
type textarea "Hi {{firstname}}, it's {{sender_name}} at {{dealer_name}}. Just going through m…"
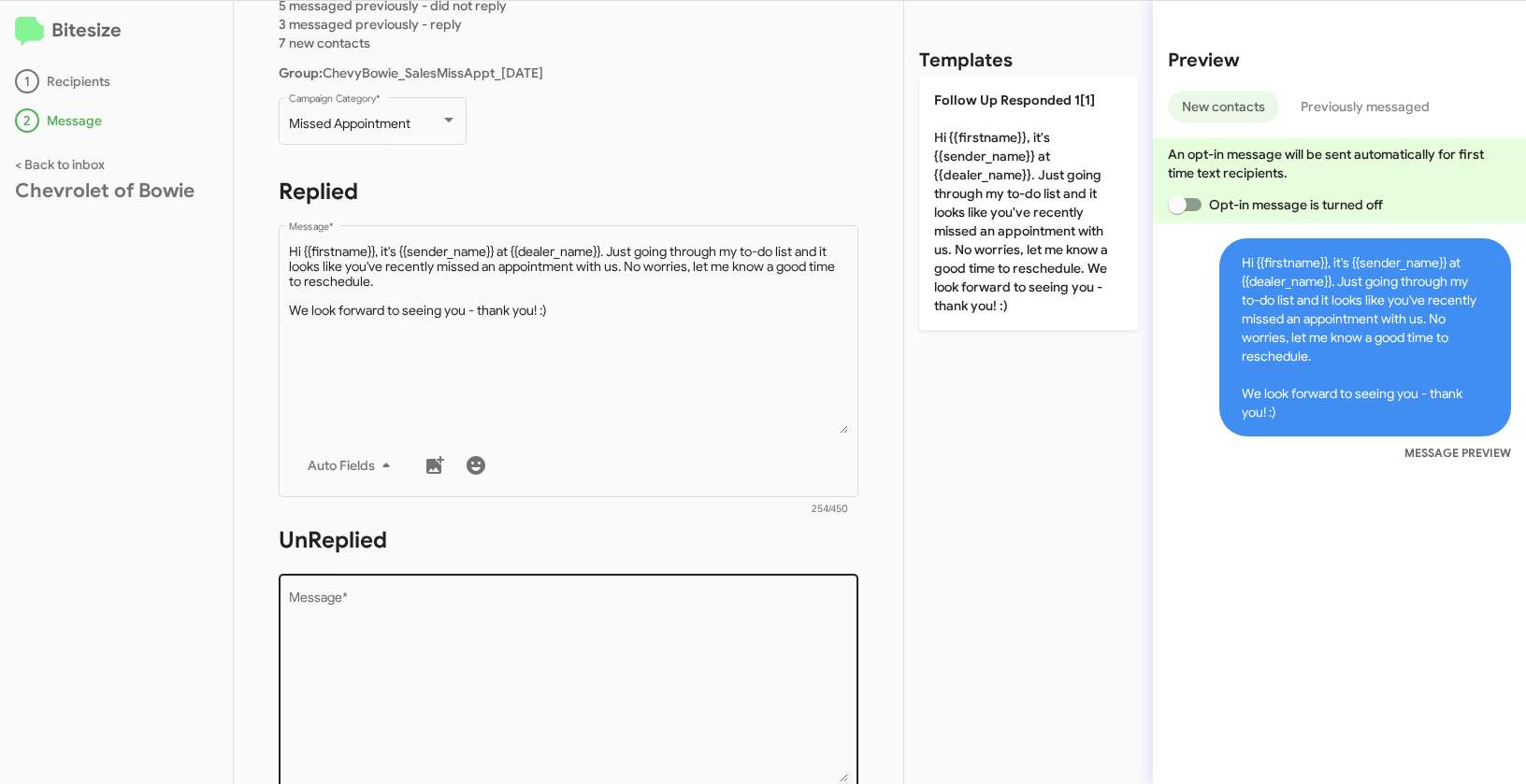
scroll to position [323, 0]
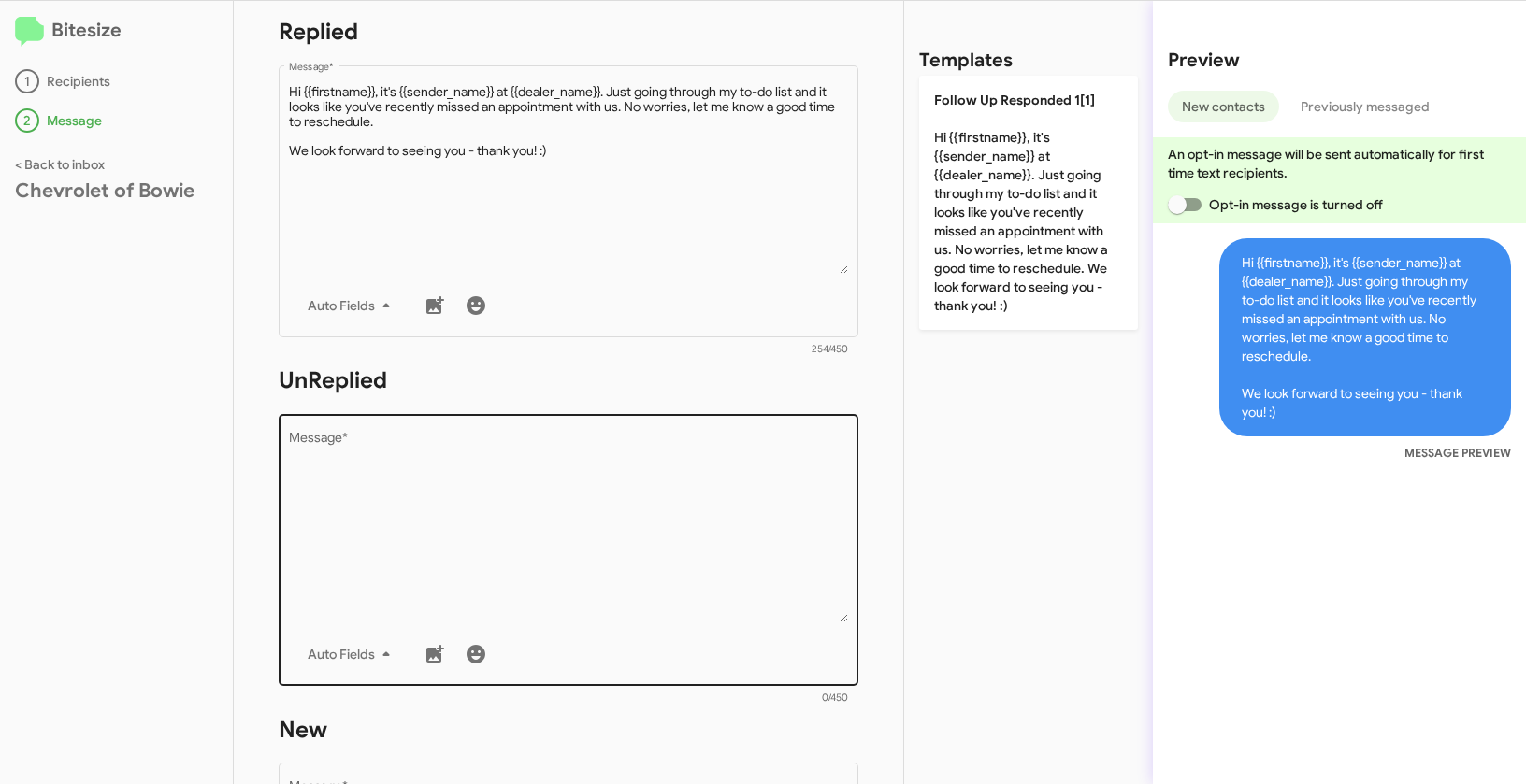
click at [620, 505] on textarea "Message *" at bounding box center [568, 527] width 560 height 190
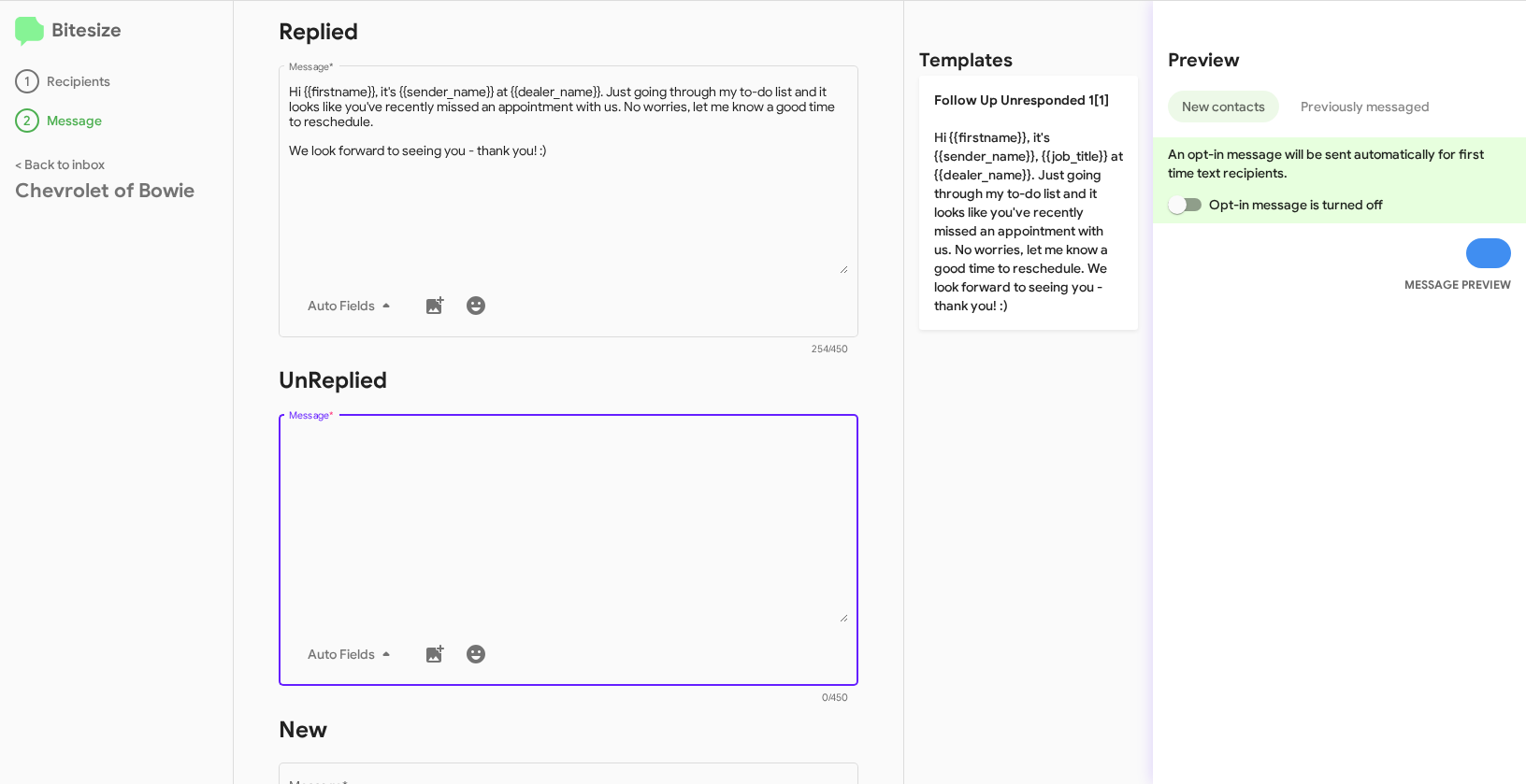
scroll to position [455, 0]
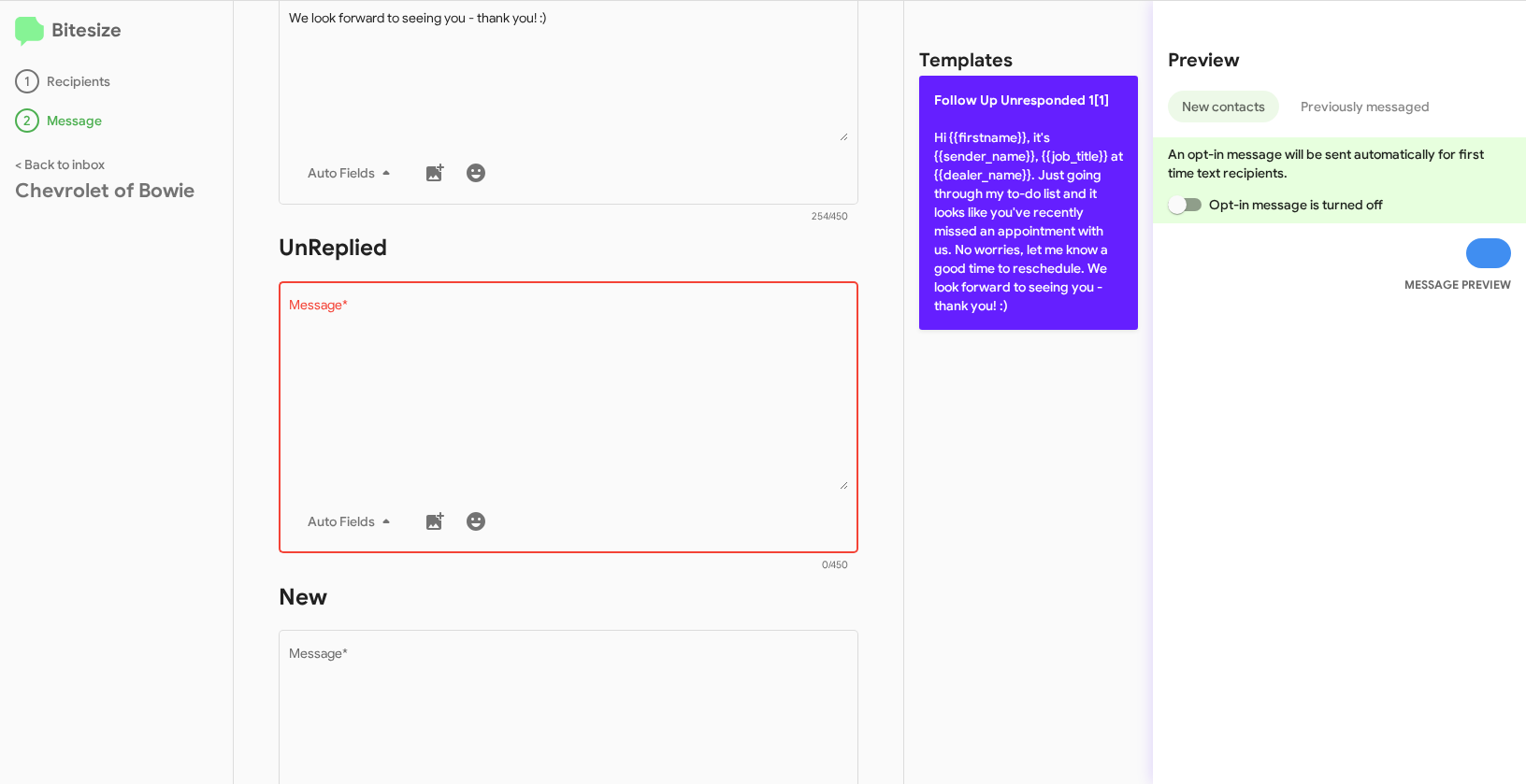
click at [992, 228] on p "Follow Up Unresponded 1[1] Hi {{firstname}}, it's {{sender_name}}, {{job_title}…" at bounding box center [1028, 203] width 219 height 254
type textarea "Hi {{firstname}}, it's {{sender_name}}, {{job_title}} at {{dealer_name}}. Just …"
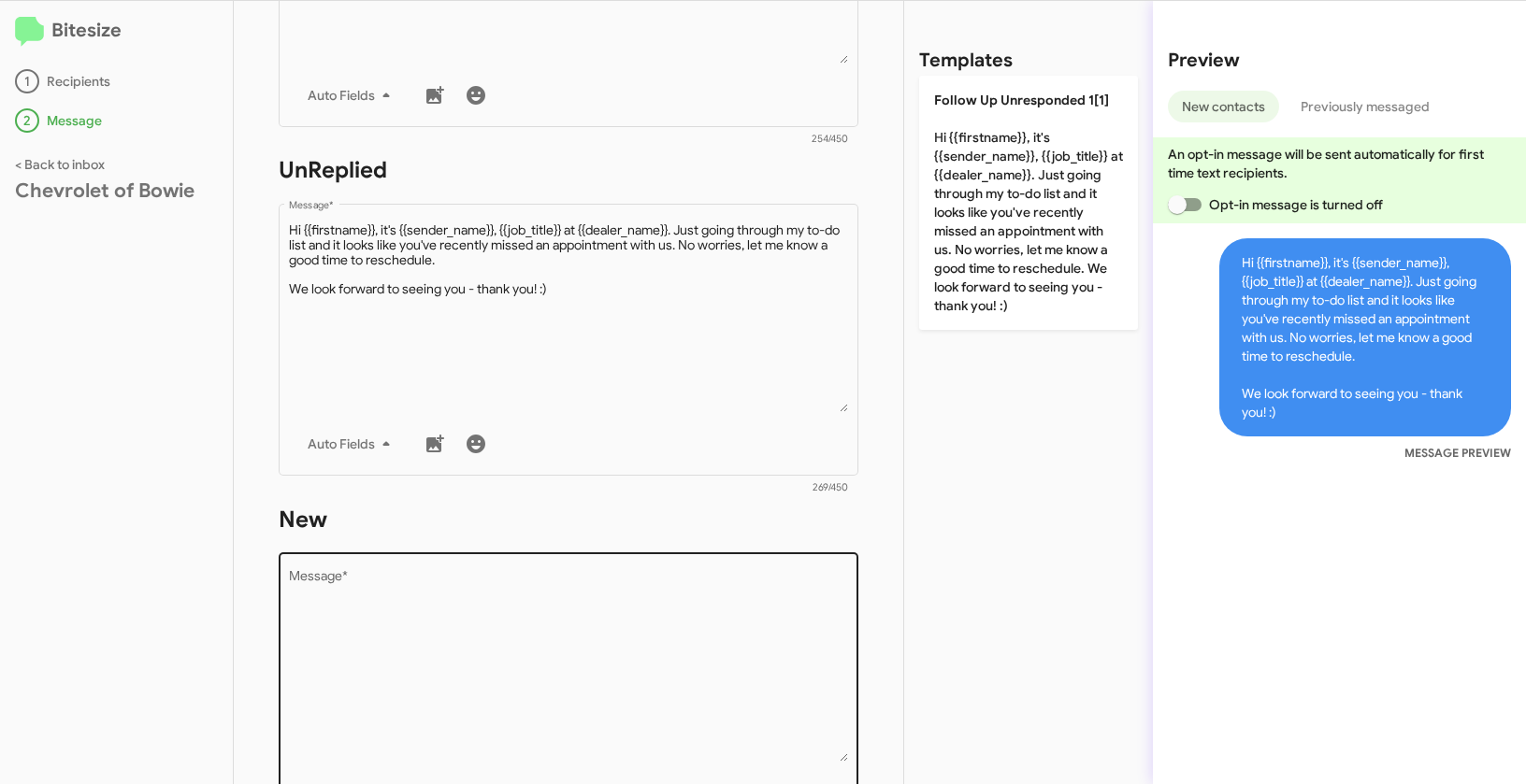
scroll to position [600, 0]
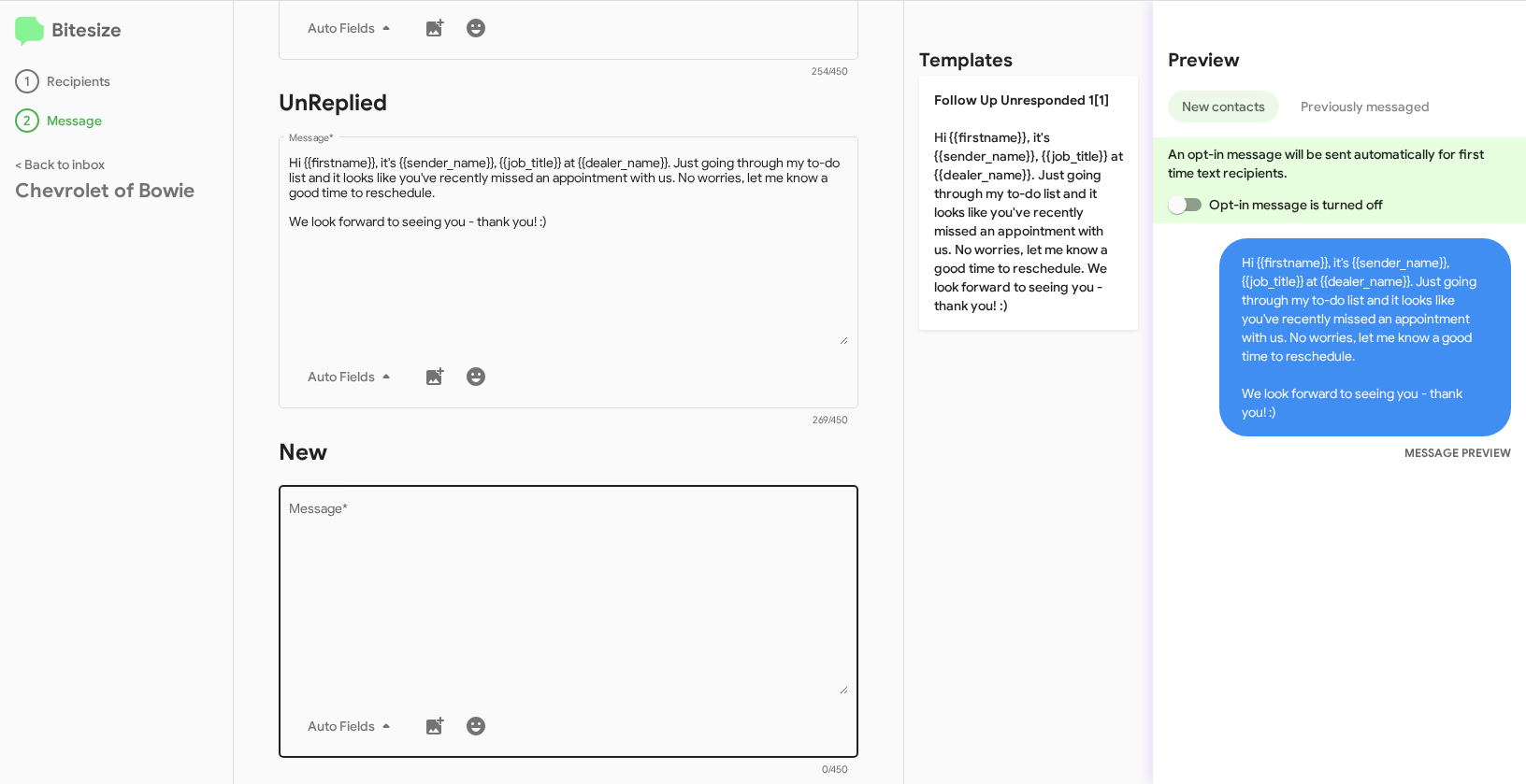
click at [662, 519] on textarea "Message *" at bounding box center [568, 598] width 560 height 190
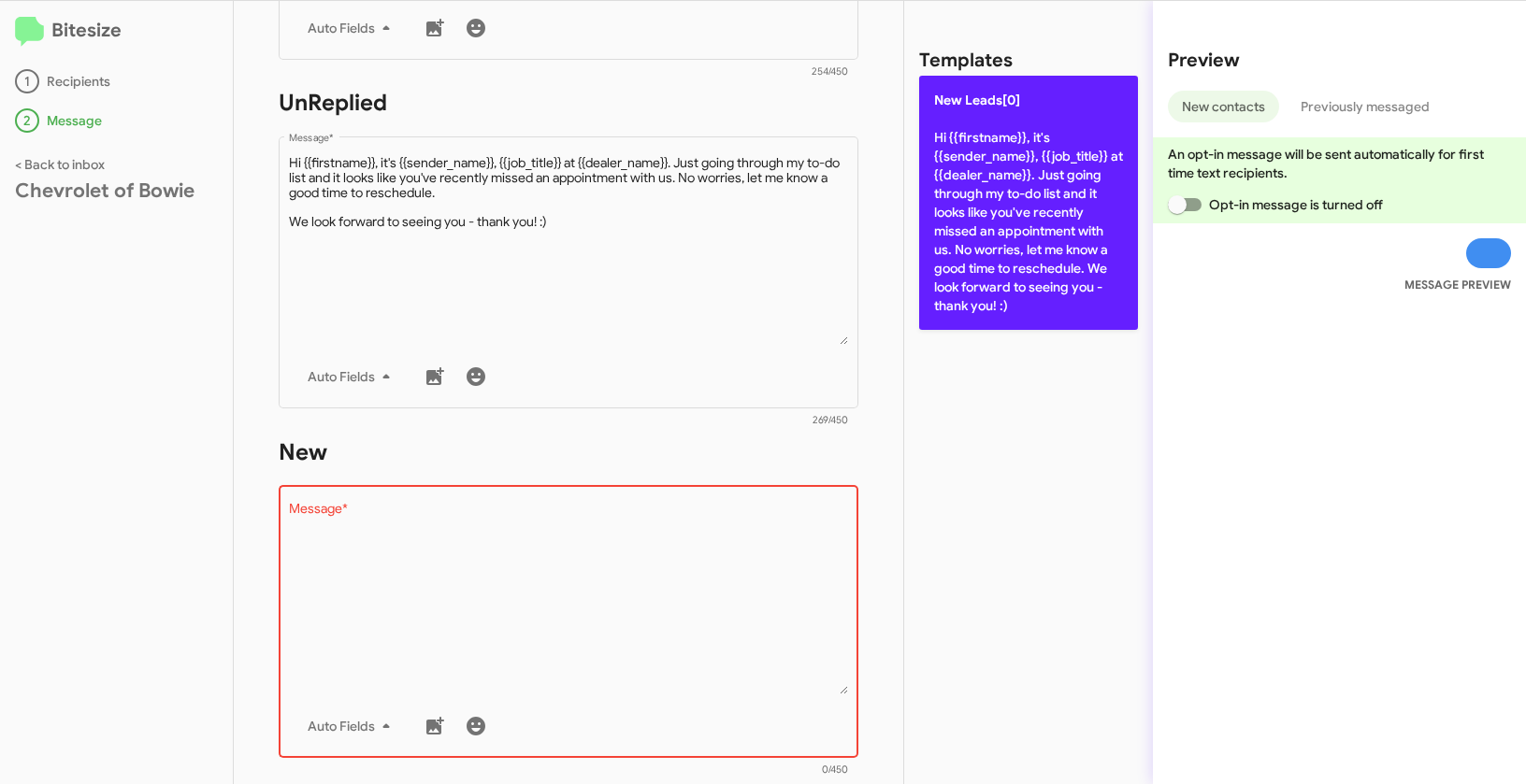
click at [972, 194] on p "New Leads[0] Hi {{firstname}}, it's {{sender_name}}, {{job_title}} at {{dealer_…" at bounding box center [1028, 203] width 219 height 254
type textarea "Hi {{firstname}}, it's {{sender_name}}, {{job_title}} at {{dealer_name}}. Just …"
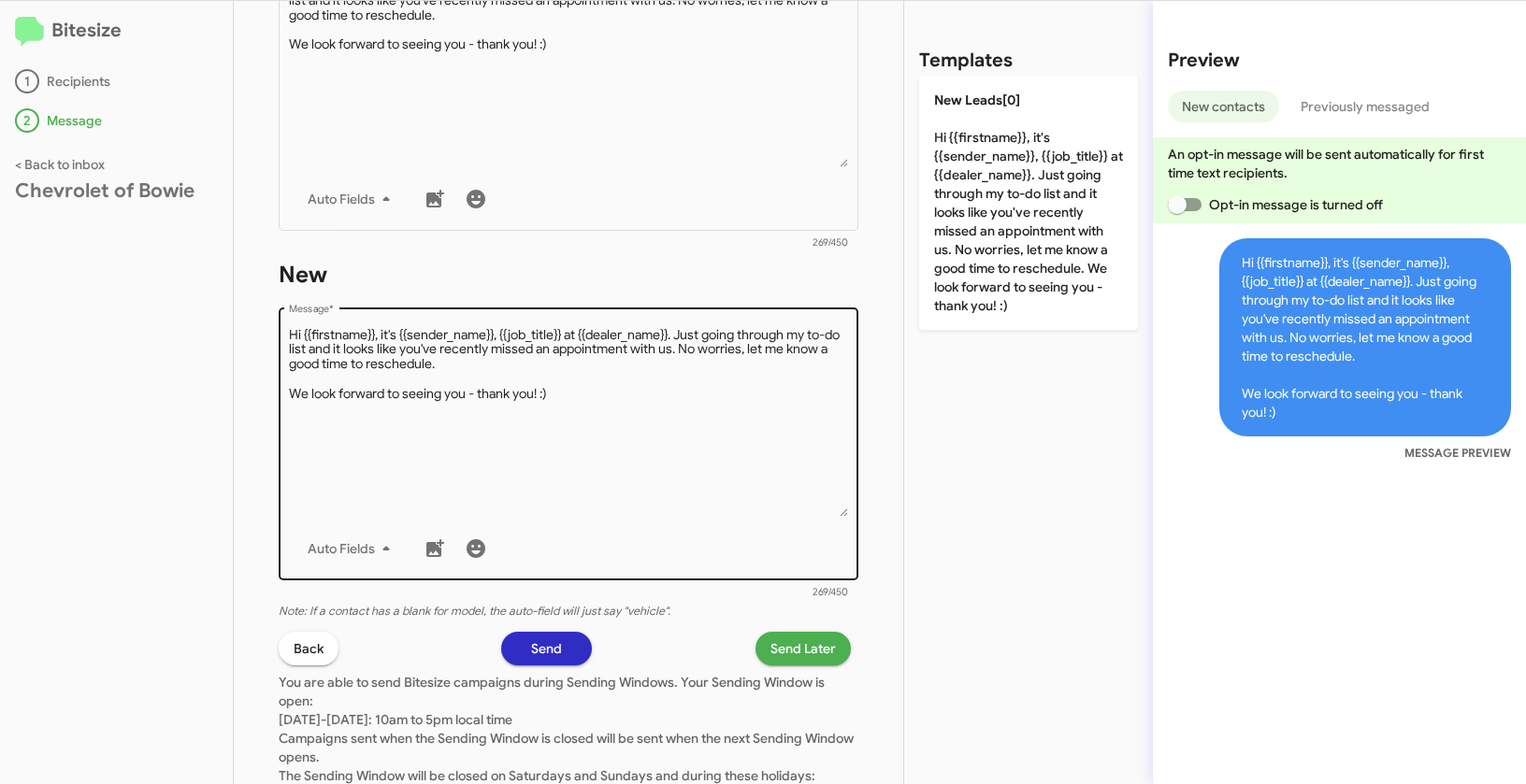
scroll to position [890, 0]
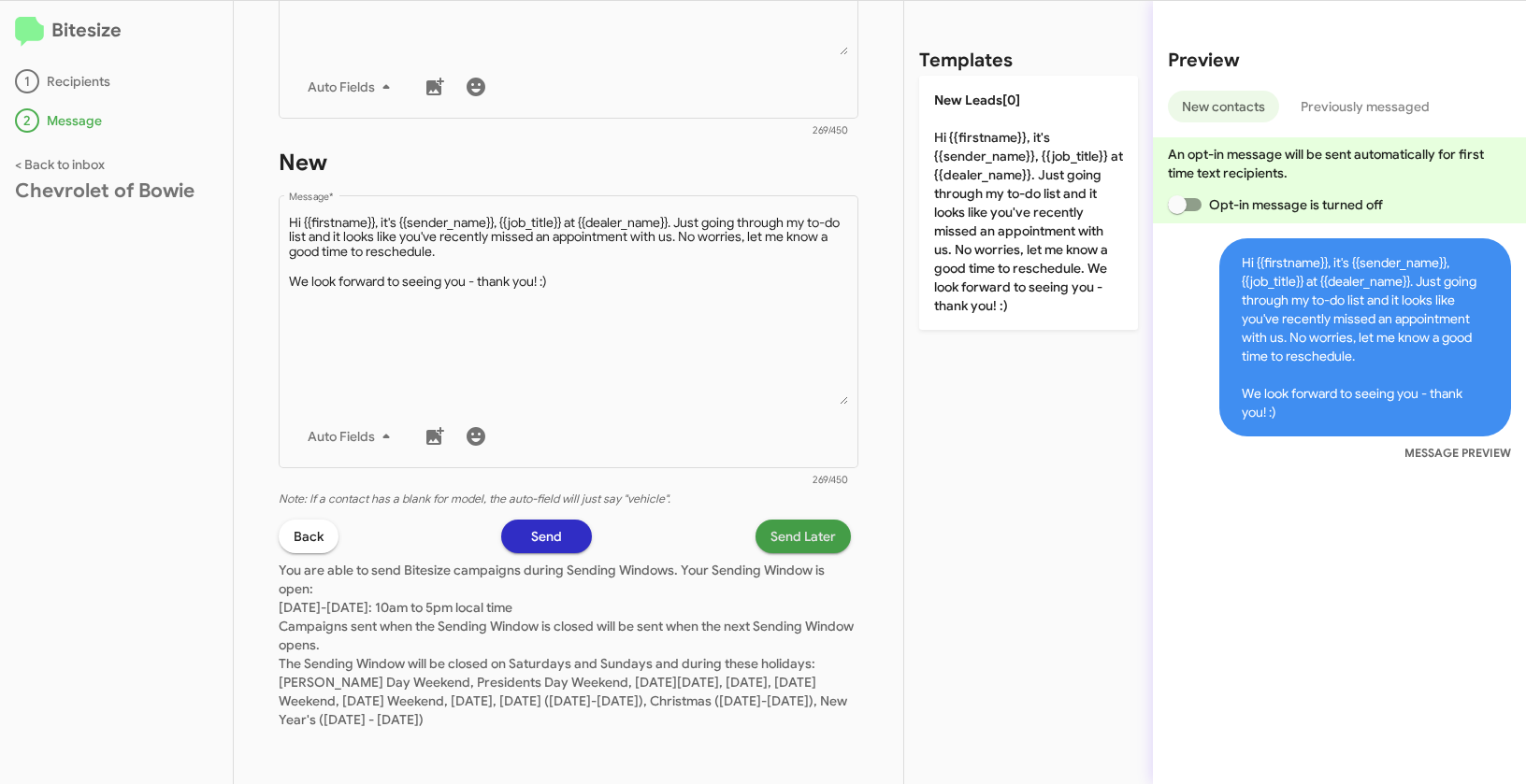
click at [791, 542] on span "Send Later" at bounding box center [803, 536] width 66 height 34
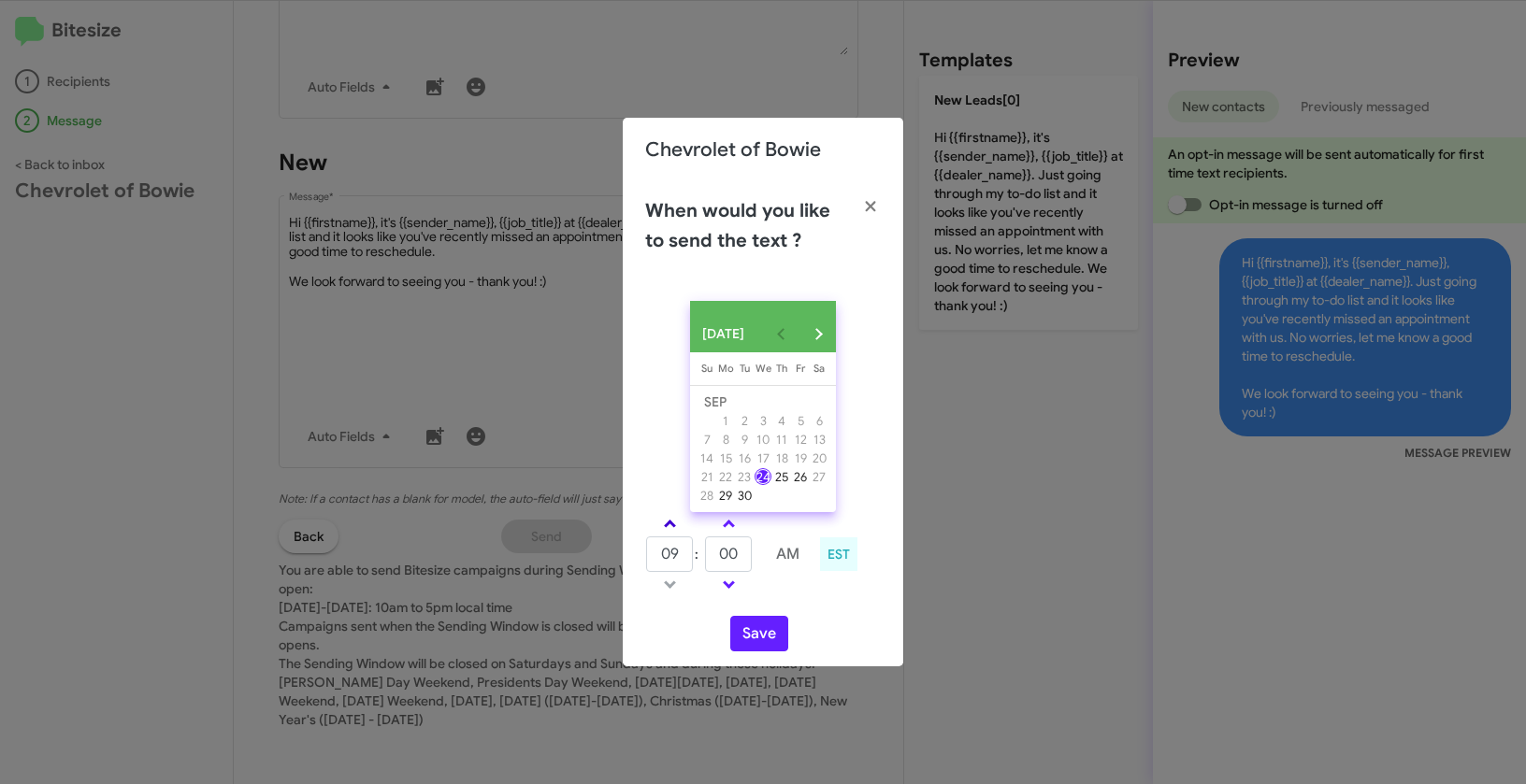
click at [676, 532] on link at bounding box center [670, 523] width 33 height 22
type input "10"
click at [775, 648] on button "Save" at bounding box center [759, 634] width 58 height 36
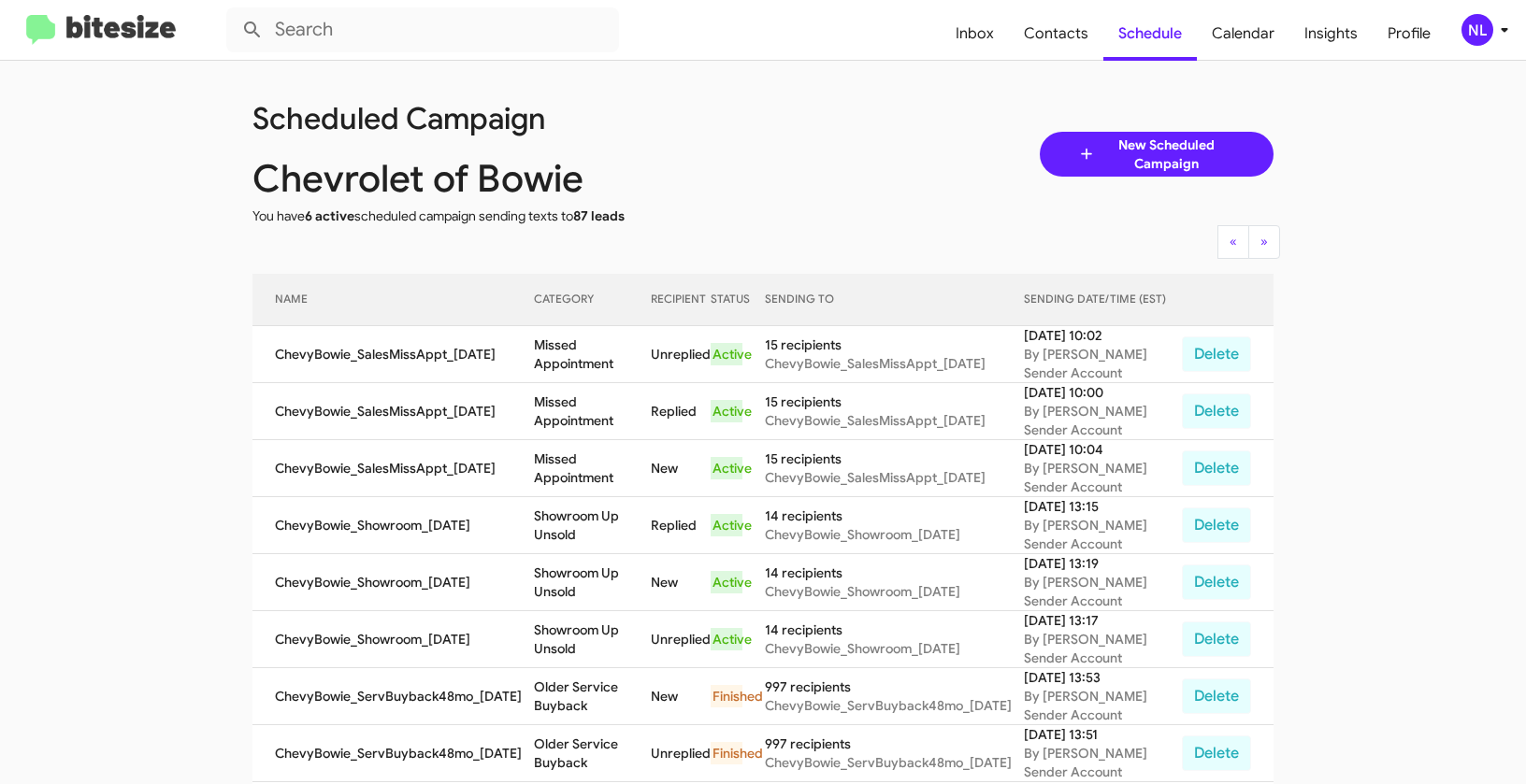
click at [1473, 32] on div "NL" at bounding box center [1477, 30] width 32 height 32
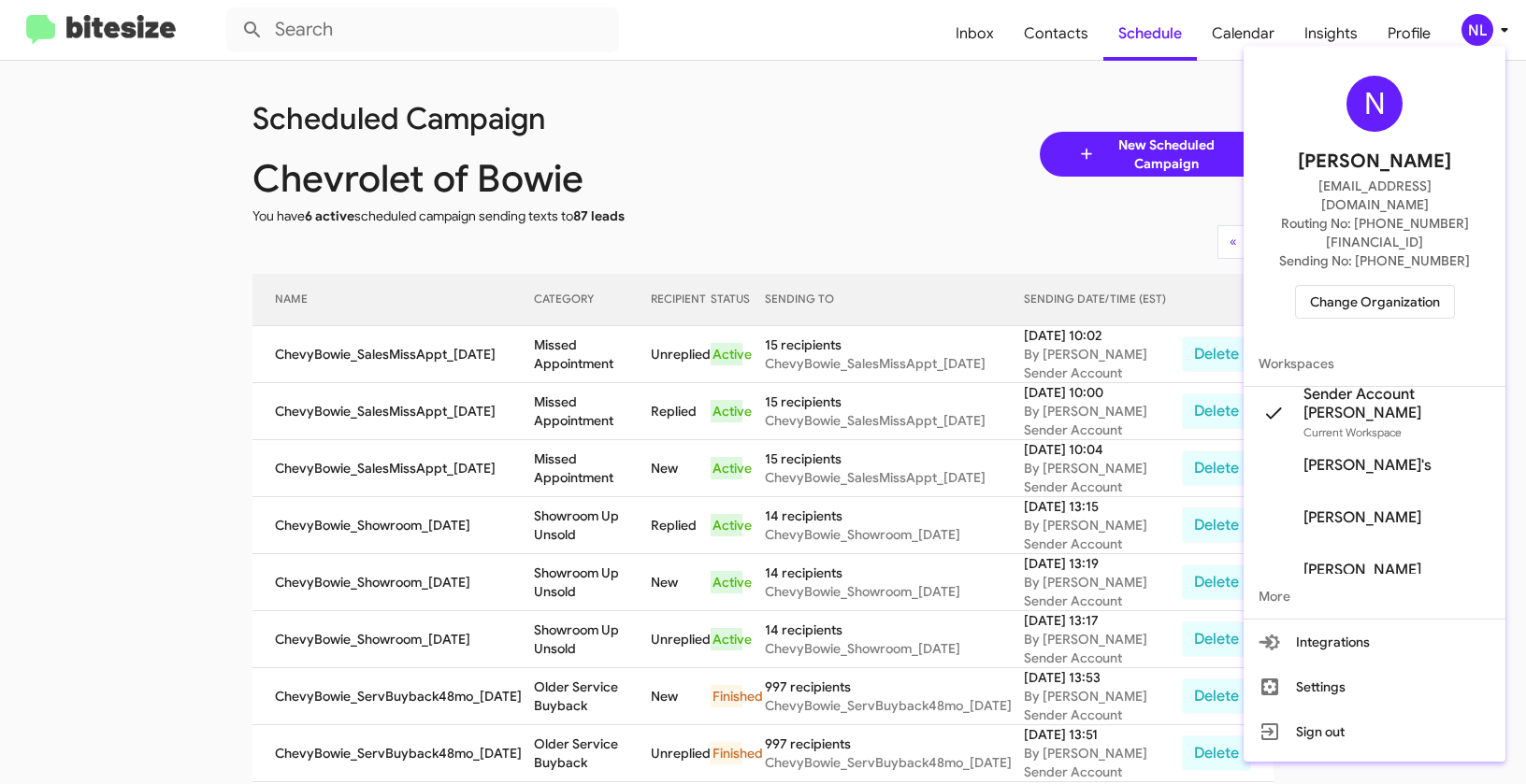
click at [1337, 286] on span "Change Organization" at bounding box center [1374, 302] width 130 height 32
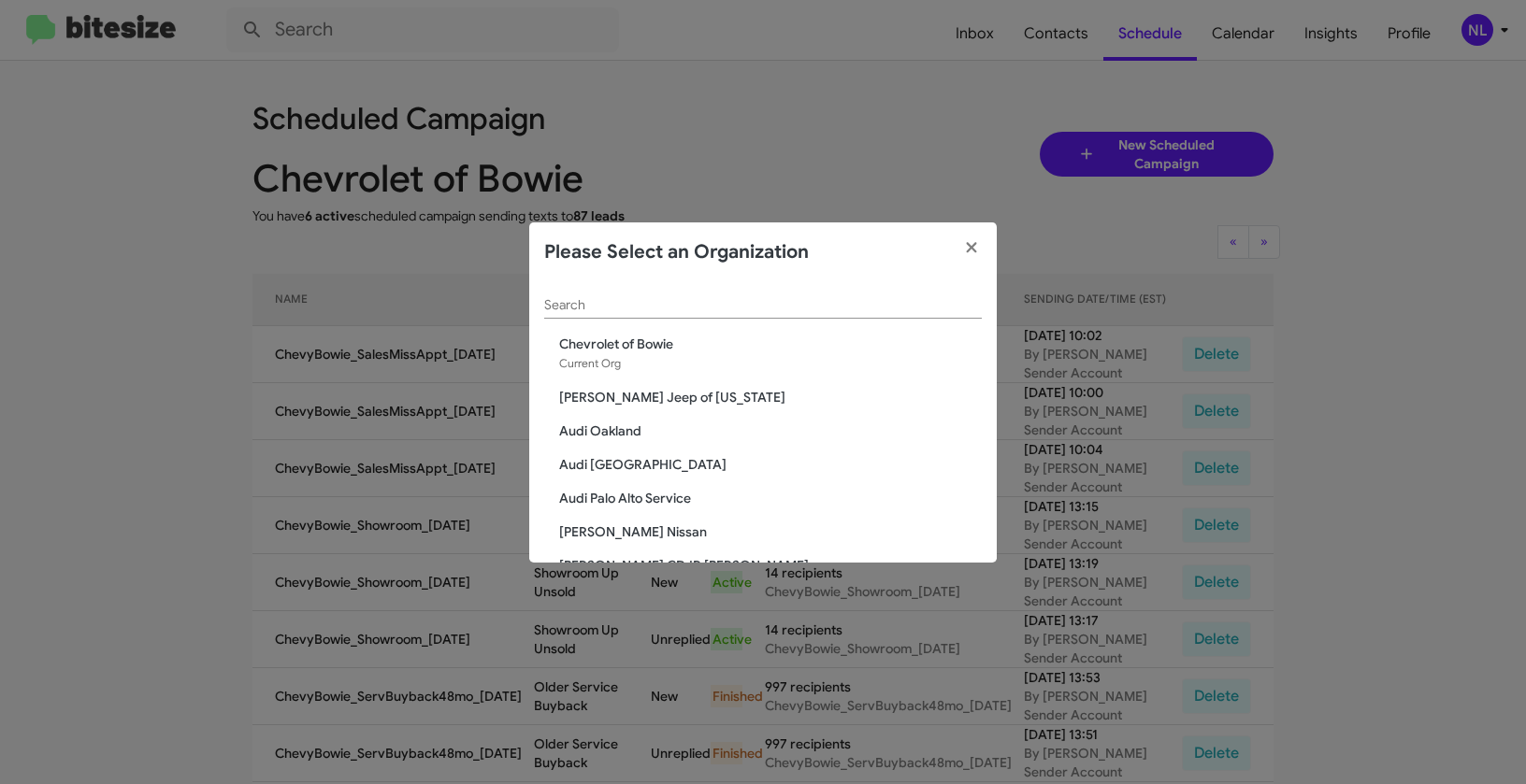
click at [726, 289] on div "Search" at bounding box center [763, 300] width 437 height 37
paste input "CHEVY: Pine Belt Chevy"
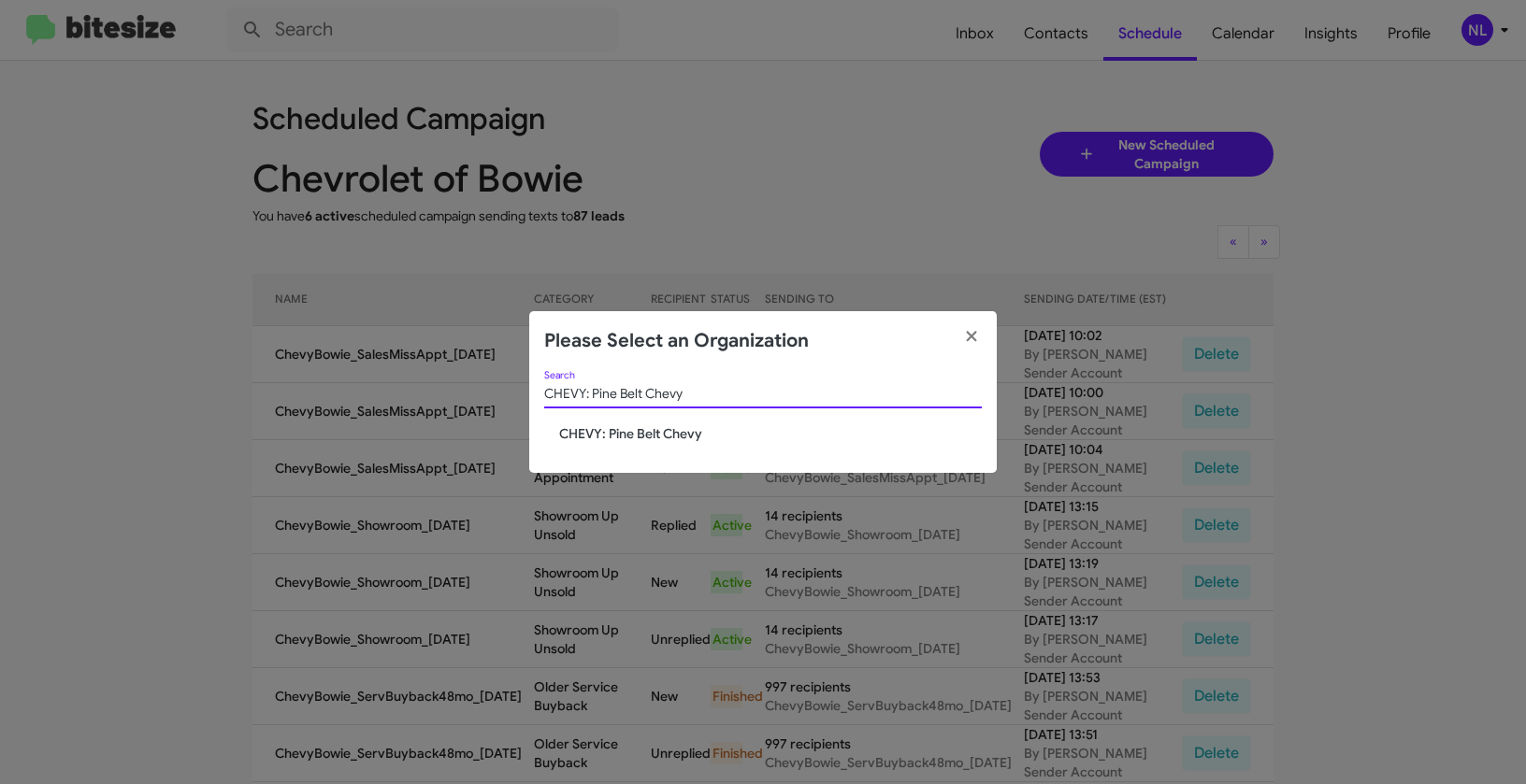
type input "CHEVY: Pine Belt Chevy"
click at [630, 428] on span "CHEVY: Pine Belt Chevy" at bounding box center [770, 434] width 423 height 19
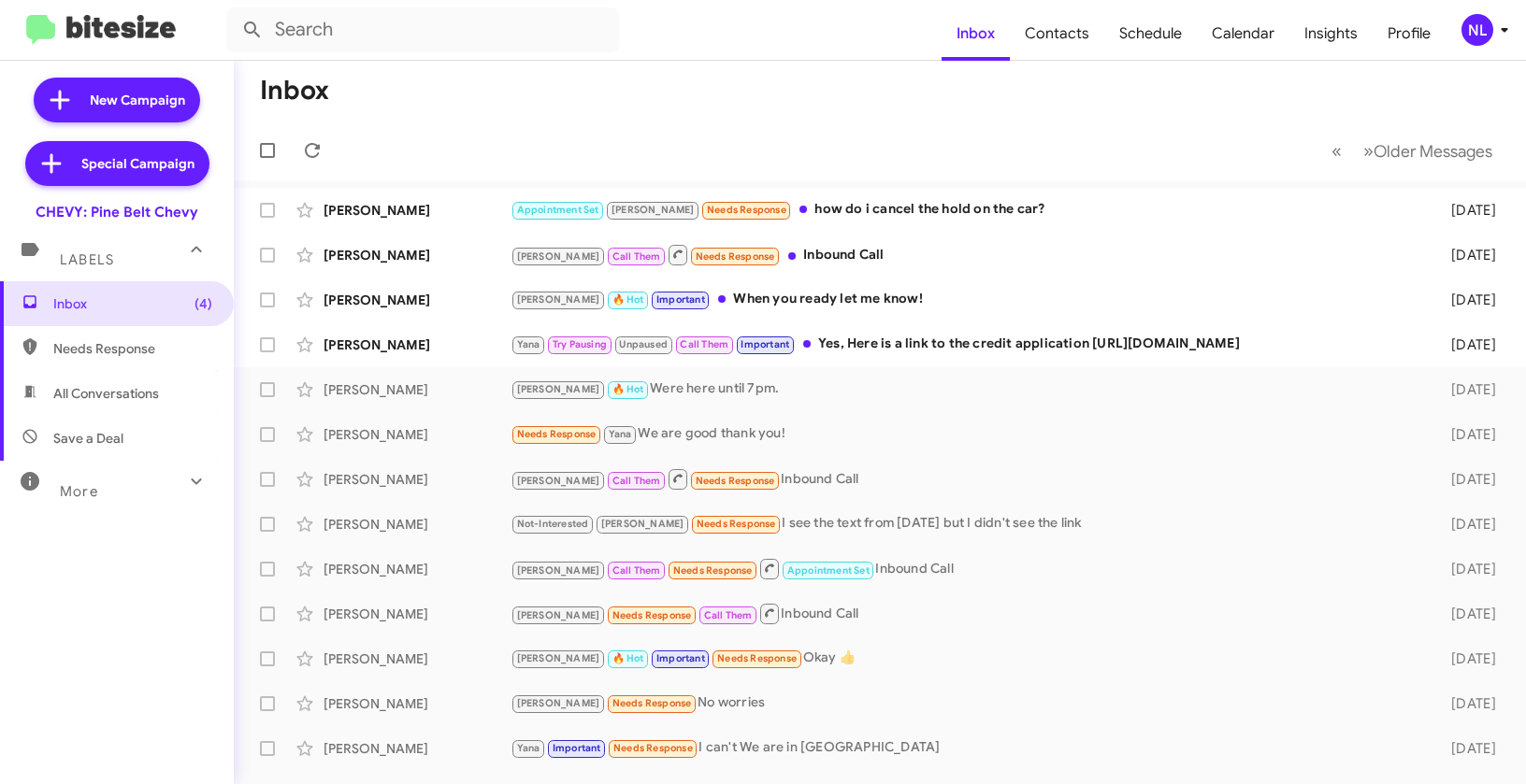
click at [1471, 28] on div "NL" at bounding box center [1477, 30] width 32 height 32
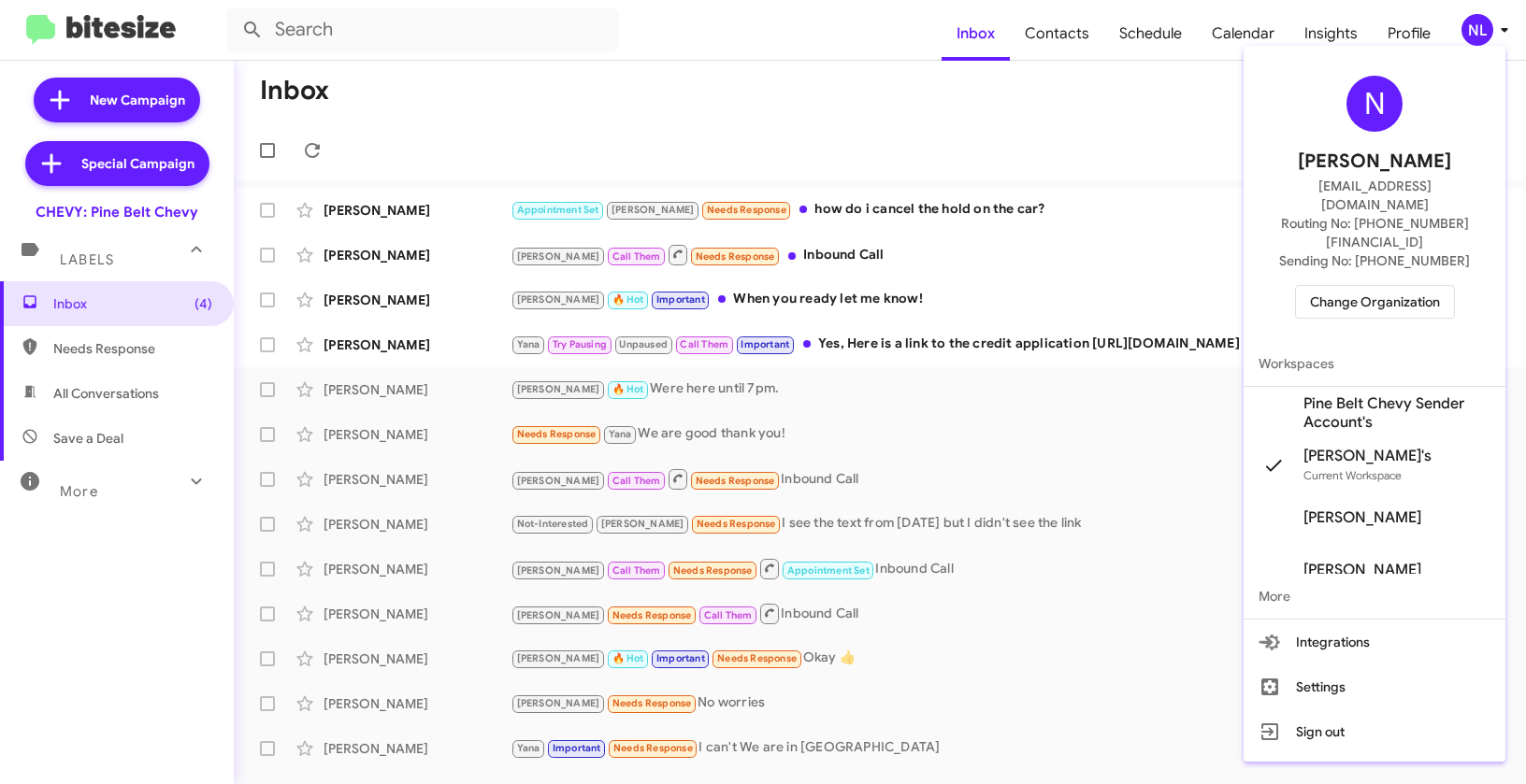
click at [1358, 395] on span "Pine Belt Chevy Sender Account's" at bounding box center [1397, 414] width 187 height 38
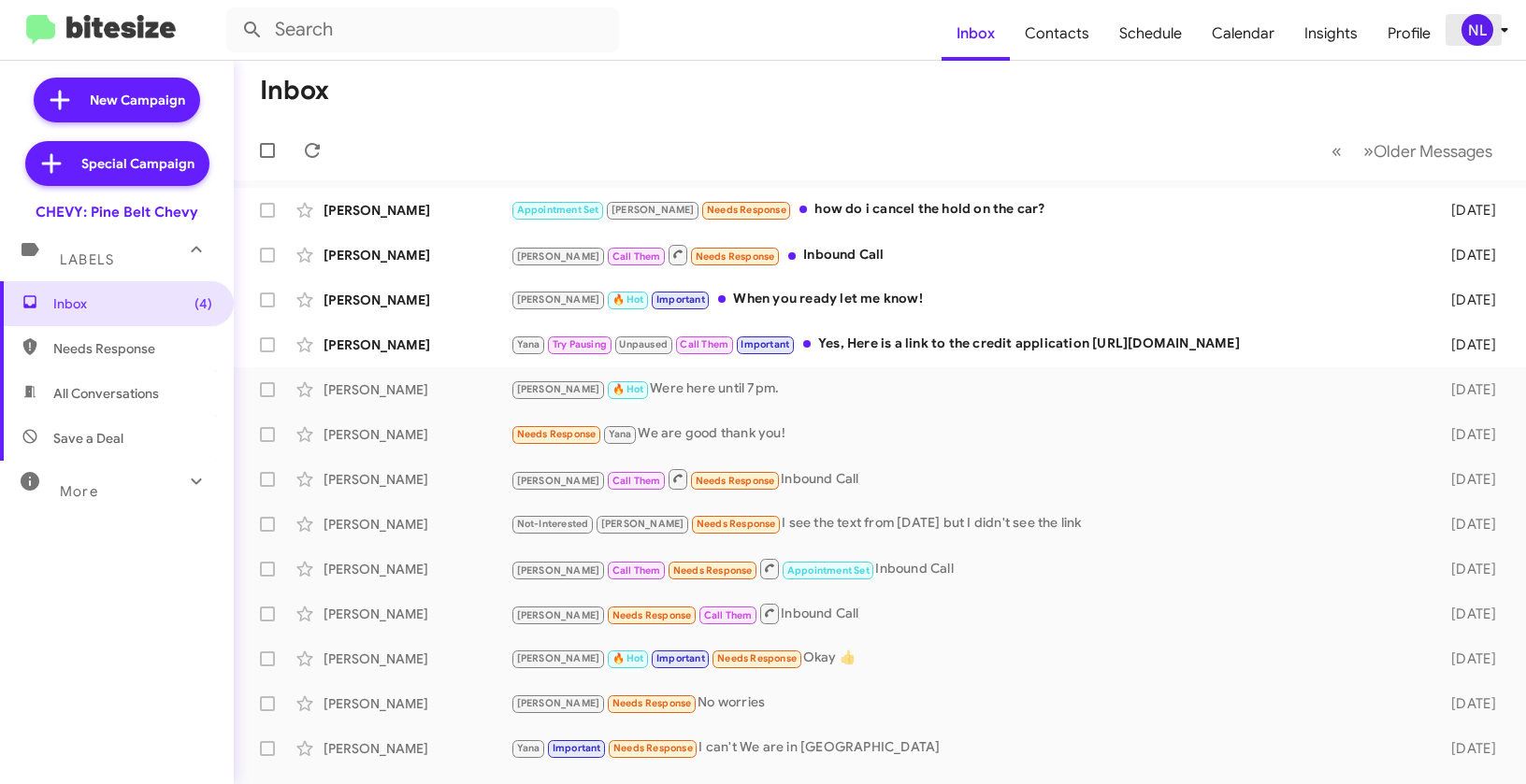
click at [1466, 36] on div "NL" at bounding box center [1477, 30] width 32 height 32
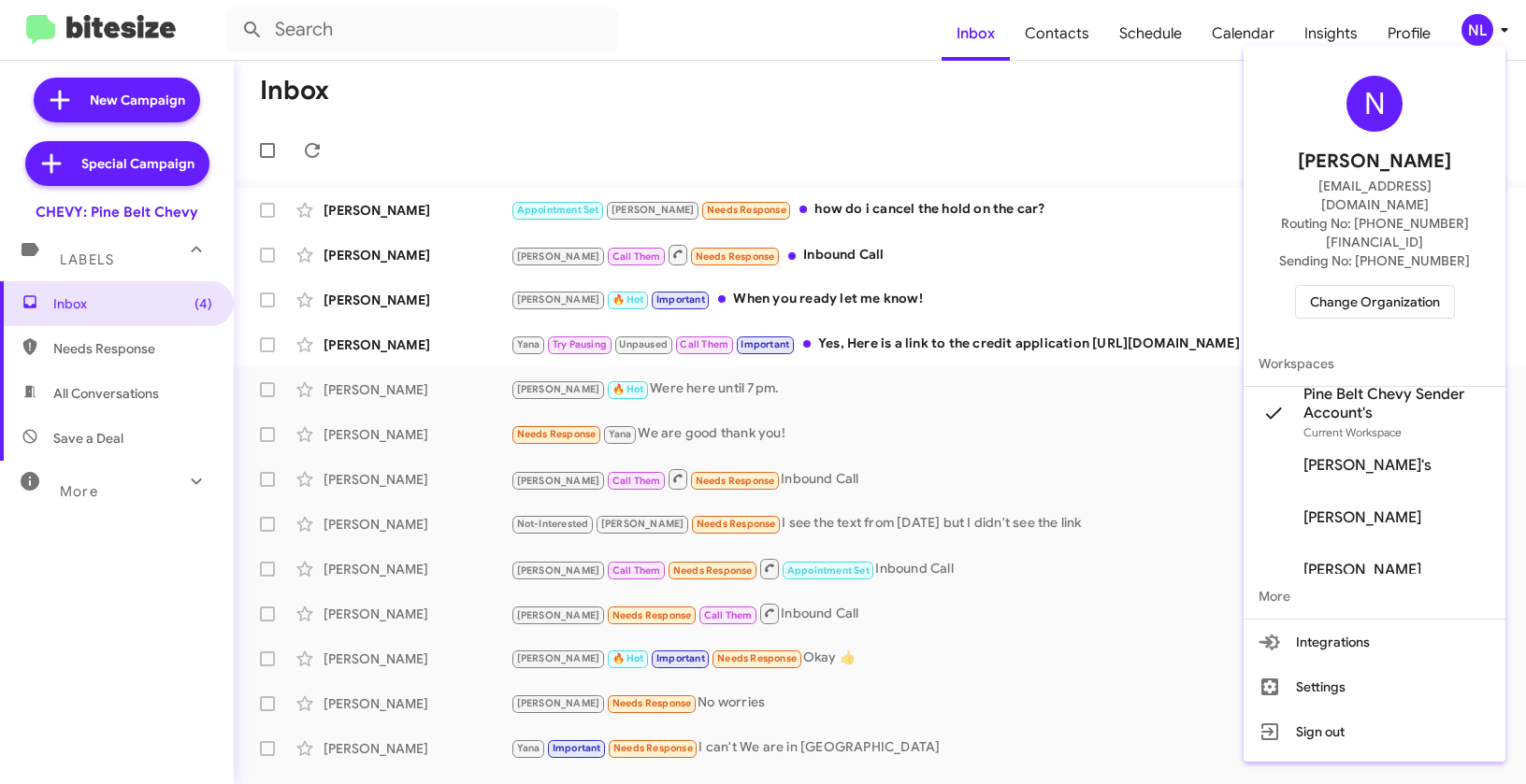
click at [806, 144] on div at bounding box center [763, 392] width 1526 height 784
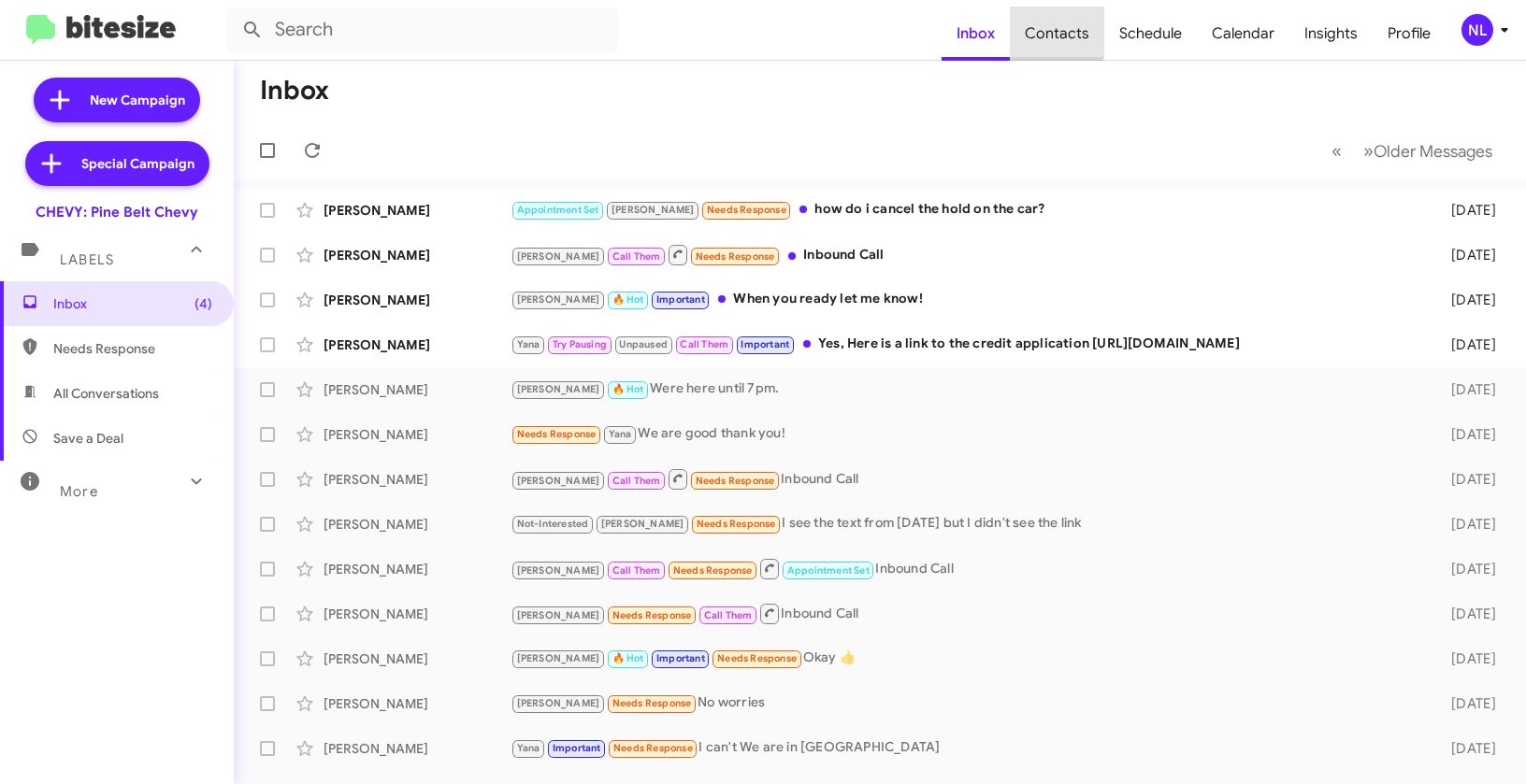
click at [1055, 24] on span "Contacts" at bounding box center [1057, 34] width 95 height 54
type input "in:groups"
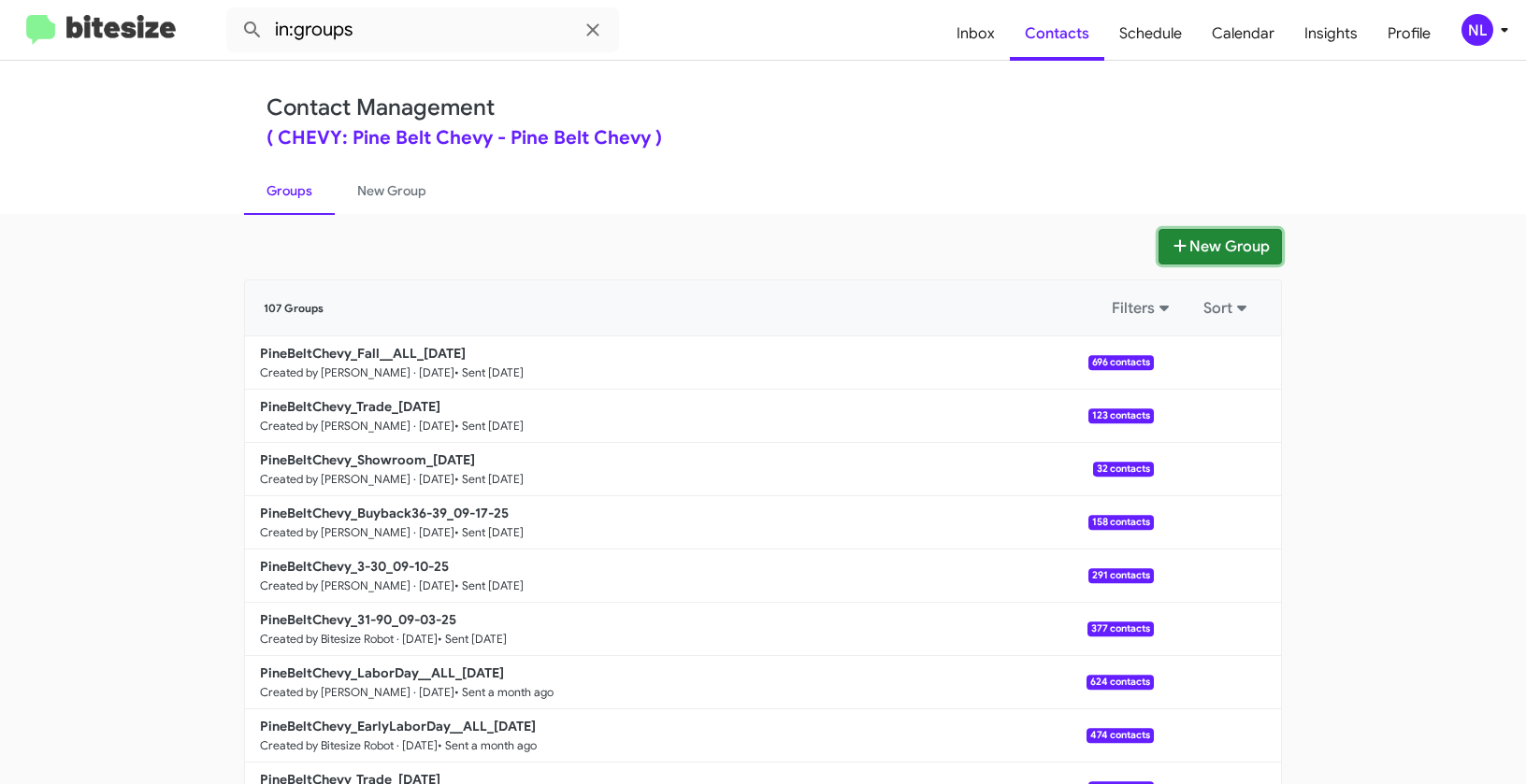
click at [1211, 246] on button "New Group" at bounding box center [1220, 247] width 124 height 36
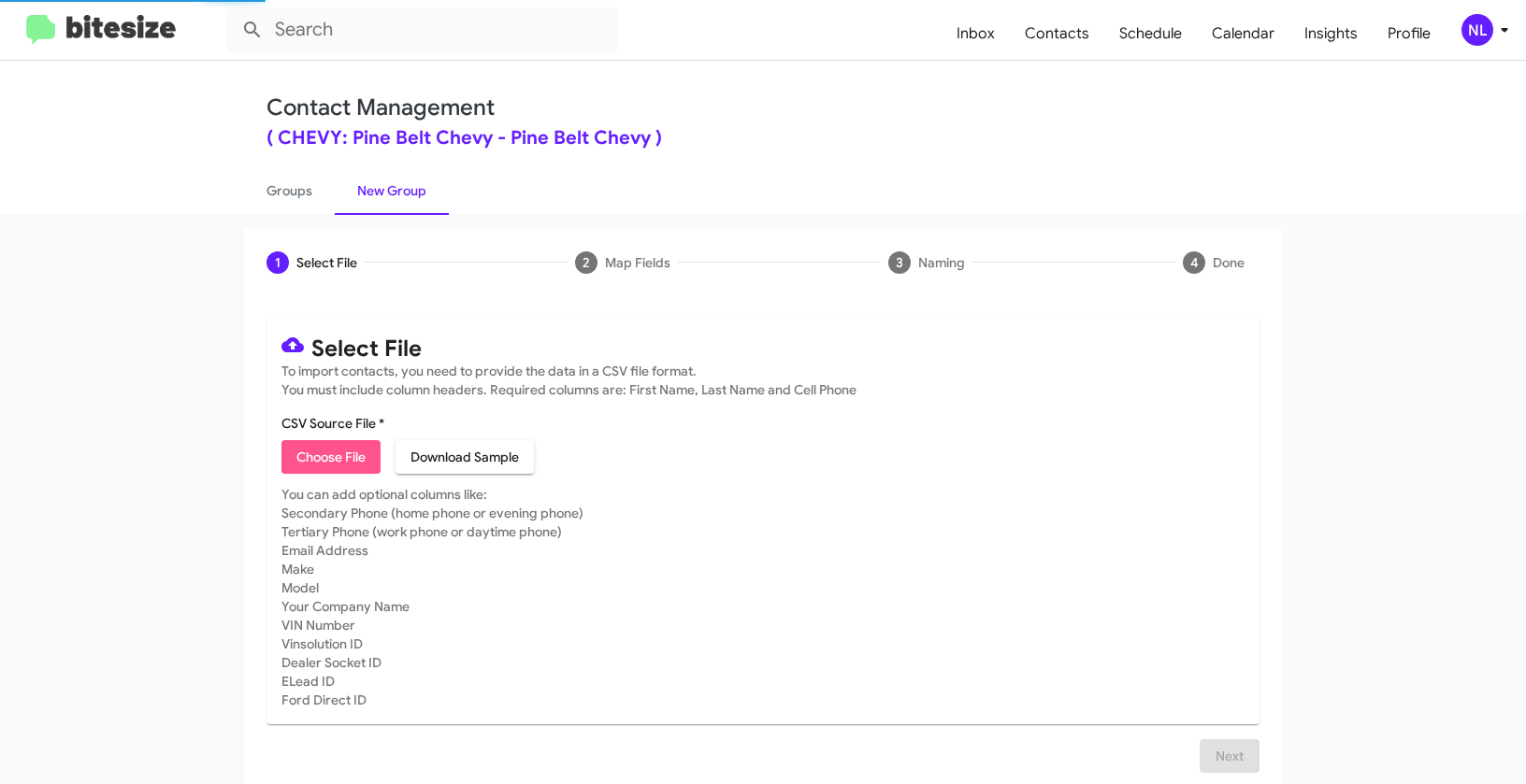
click at [331, 446] on span "Choose File" at bounding box center [331, 457] width 69 height 34
type input "PineBeltChevy_3-30_09-24-25"
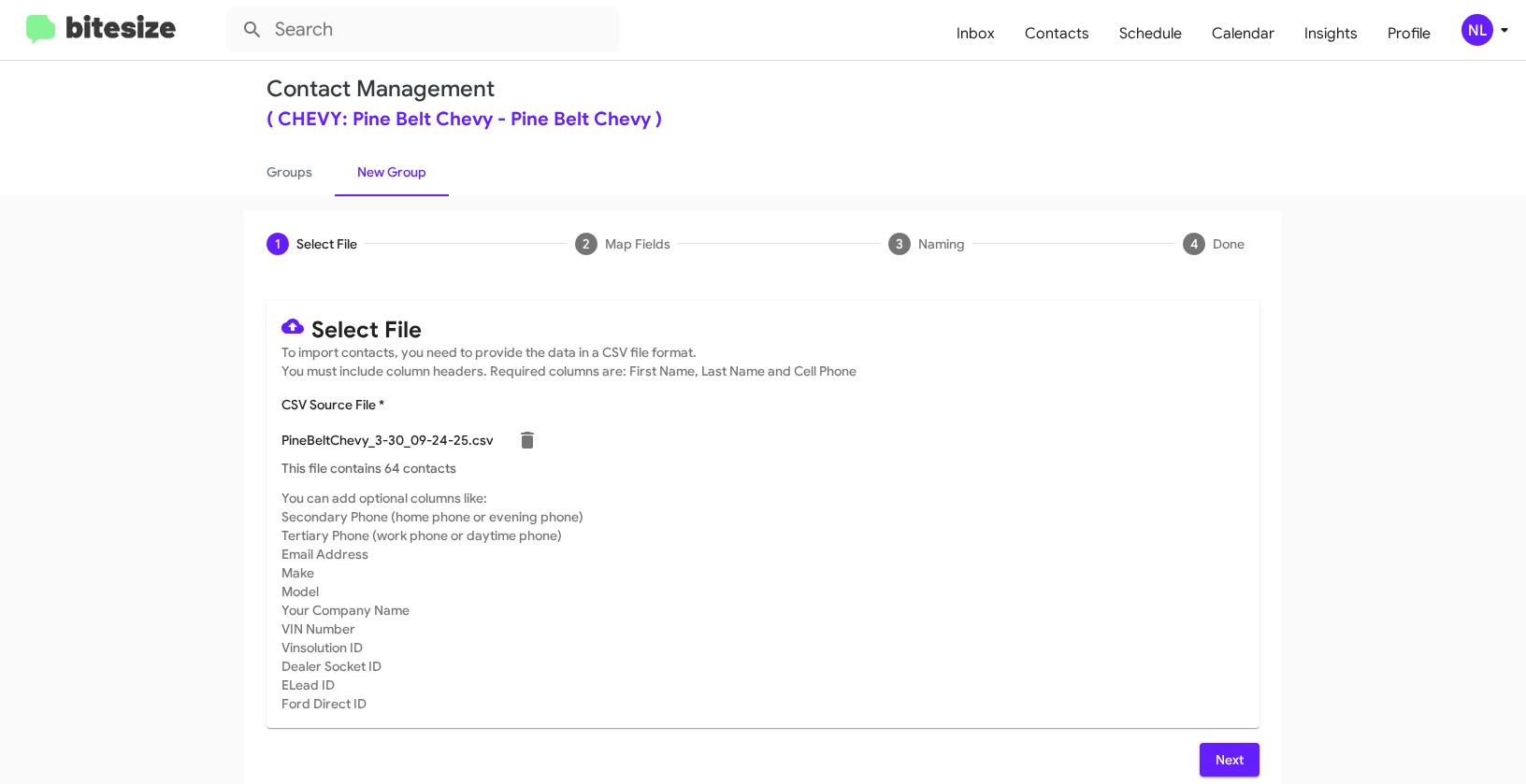
scroll to position [34, 0]
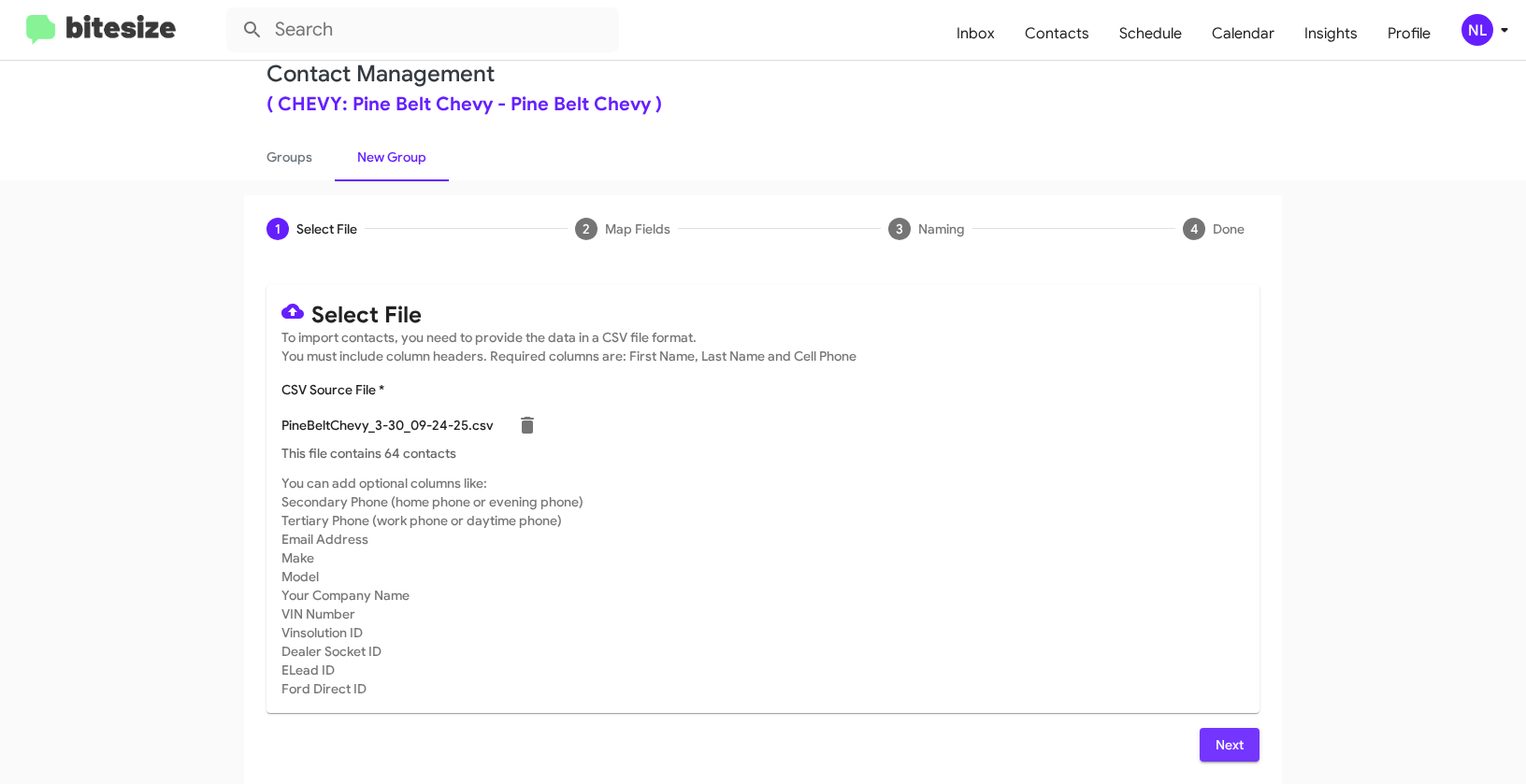
click at [1226, 749] on span "Next" at bounding box center [1230, 745] width 30 height 34
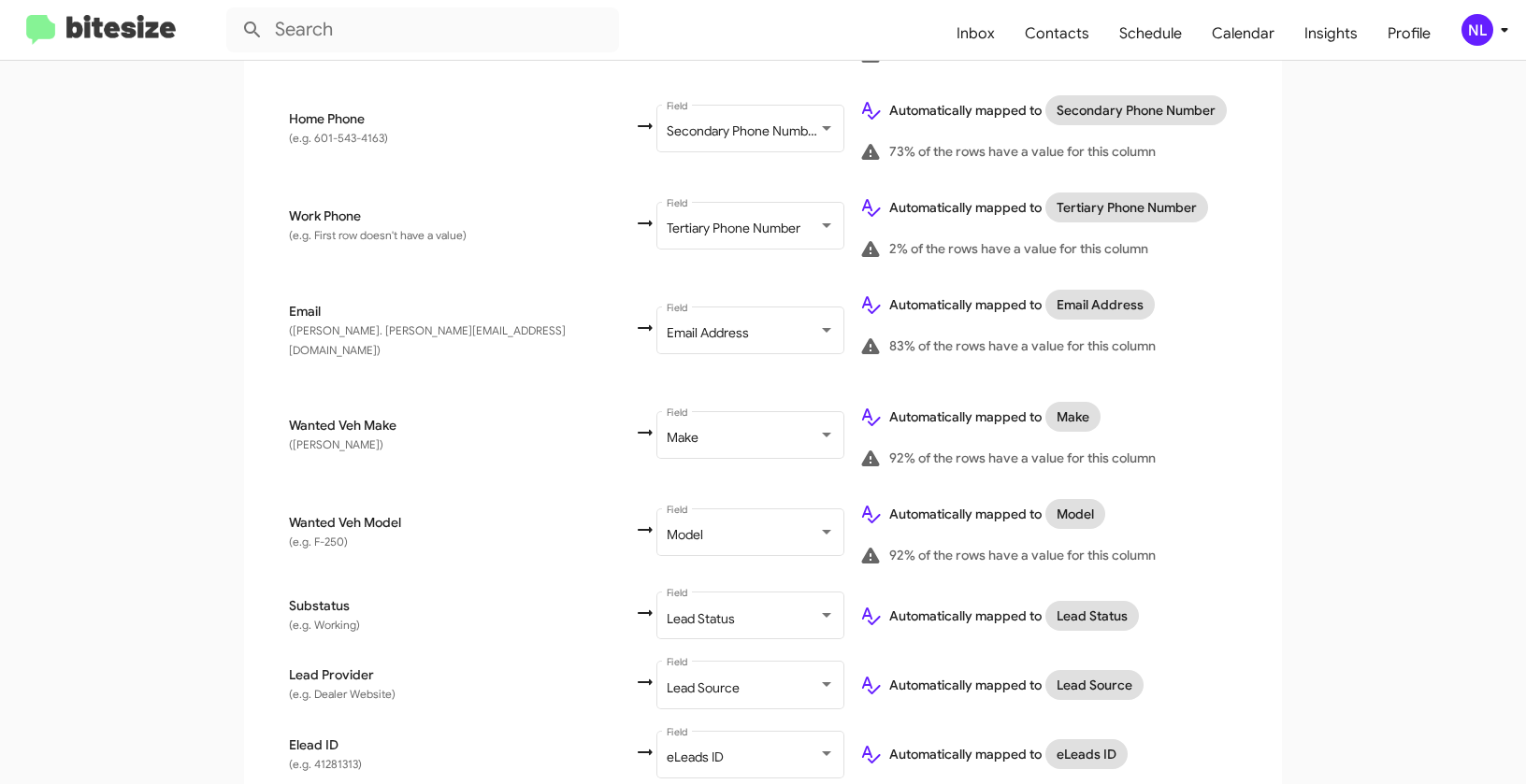
scroll to position [845, 0]
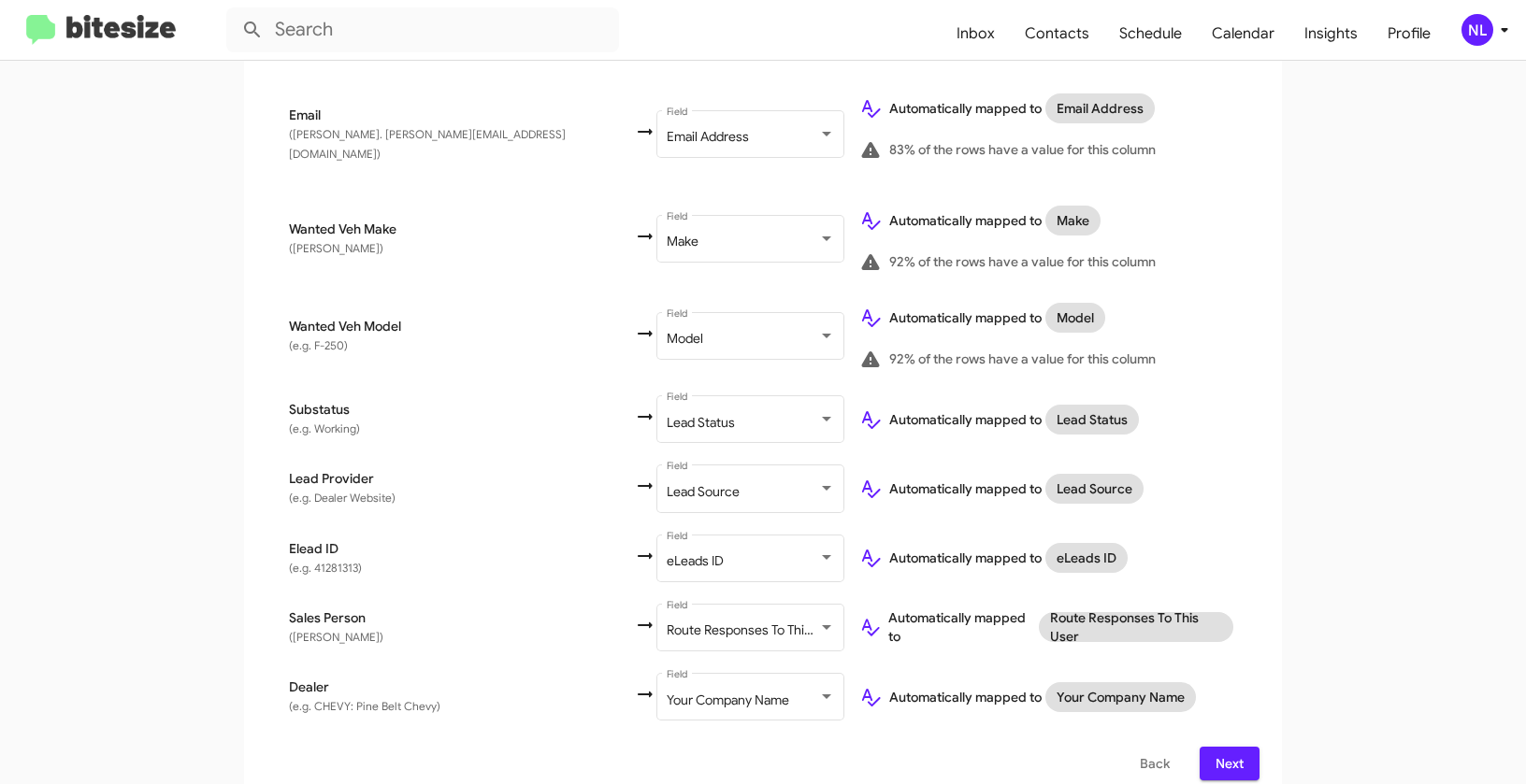
click at [1226, 750] on span "Next" at bounding box center [1230, 763] width 30 height 34
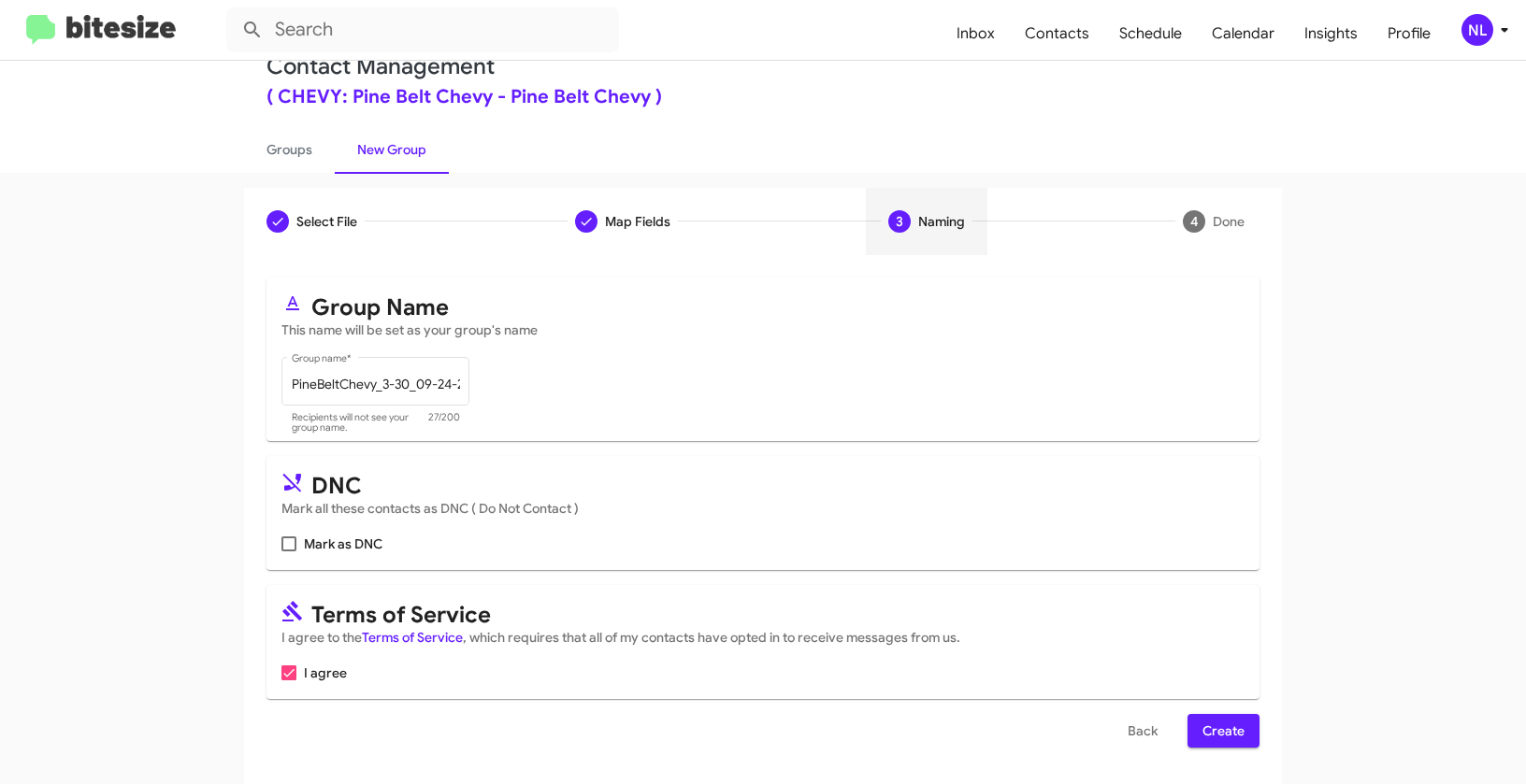
scroll to position [42, 0]
click at [1224, 723] on span "Create" at bounding box center [1223, 731] width 42 height 34
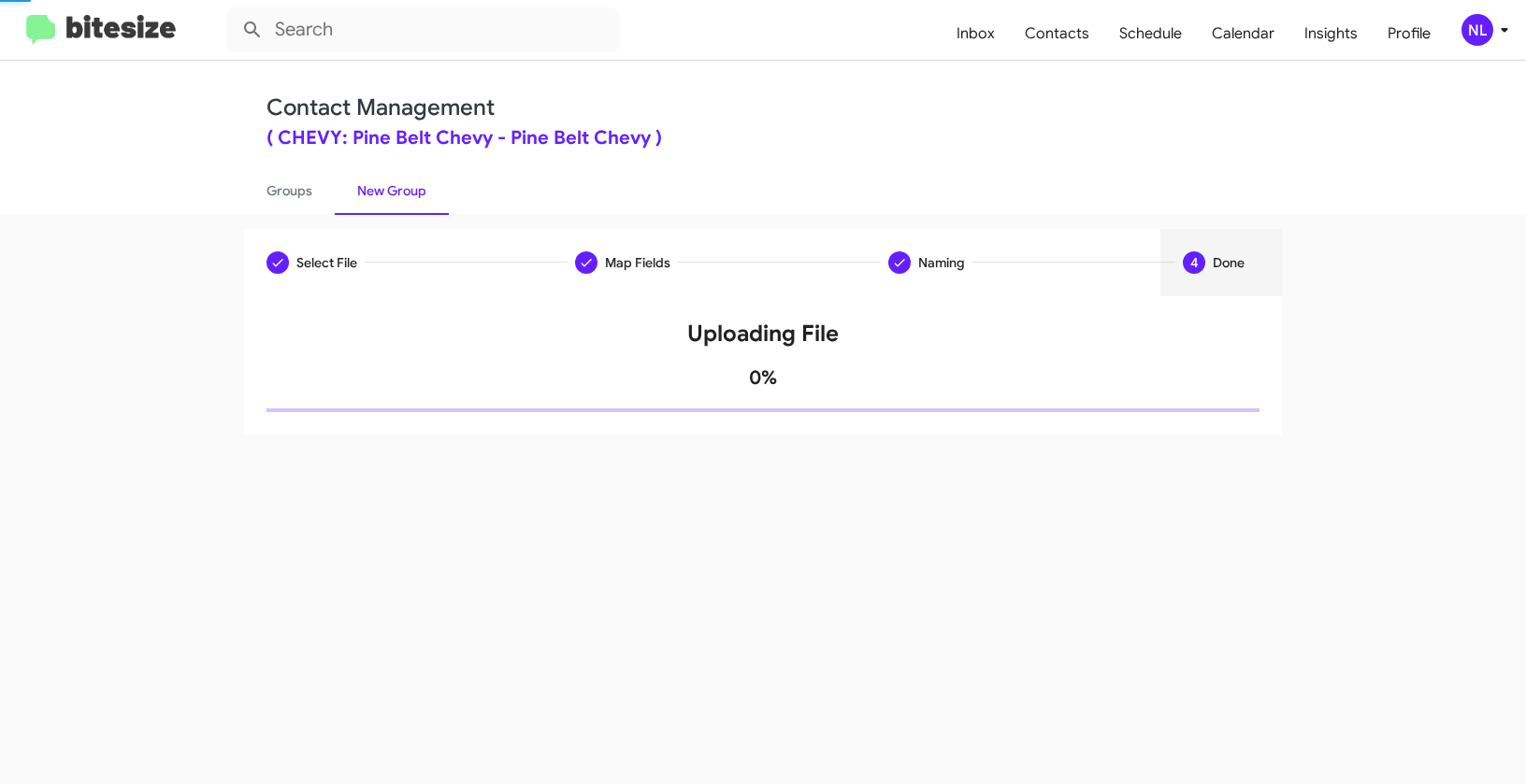
scroll to position [0, 0]
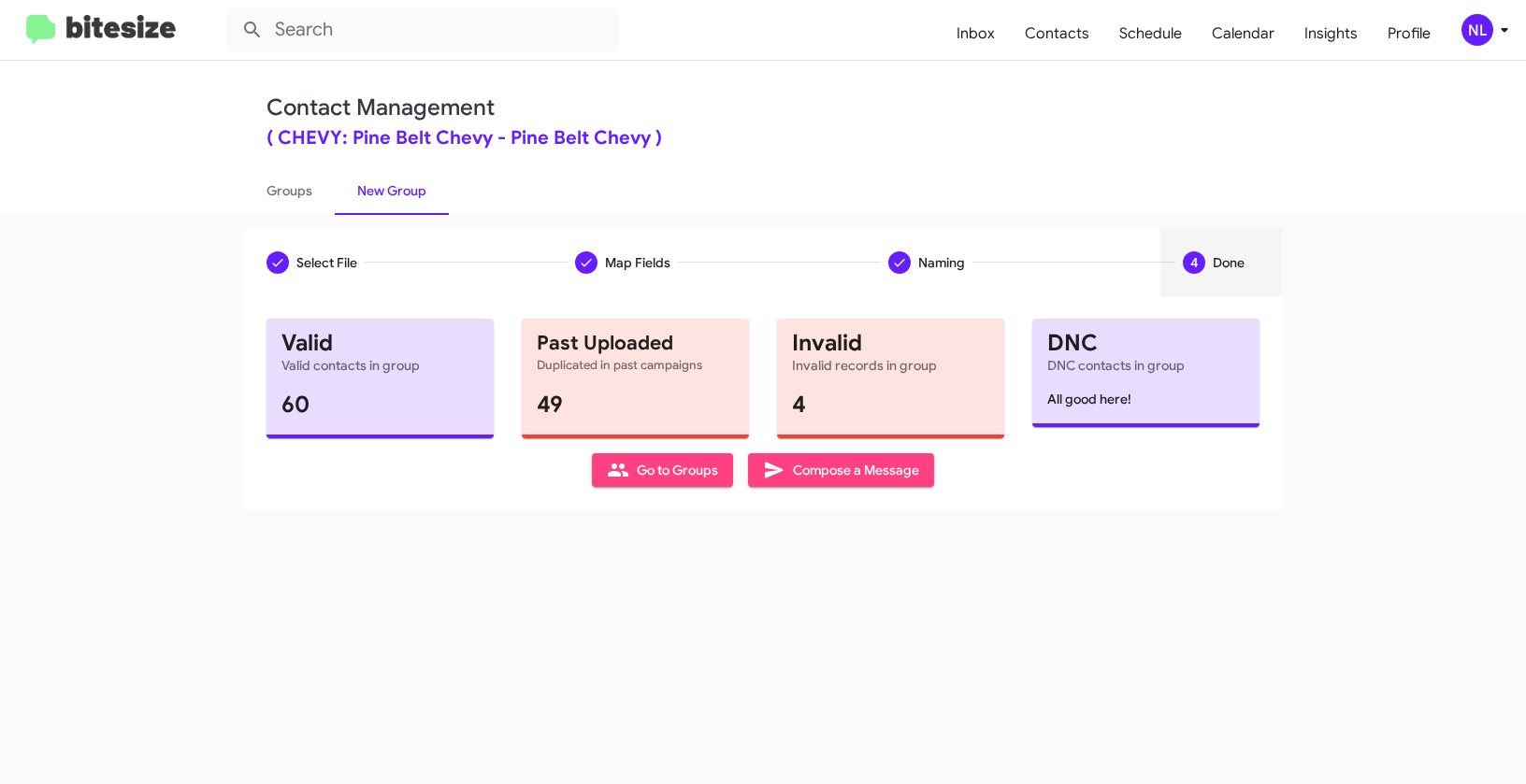
click at [649, 470] on span "Go to Groups" at bounding box center [662, 470] width 112 height 34
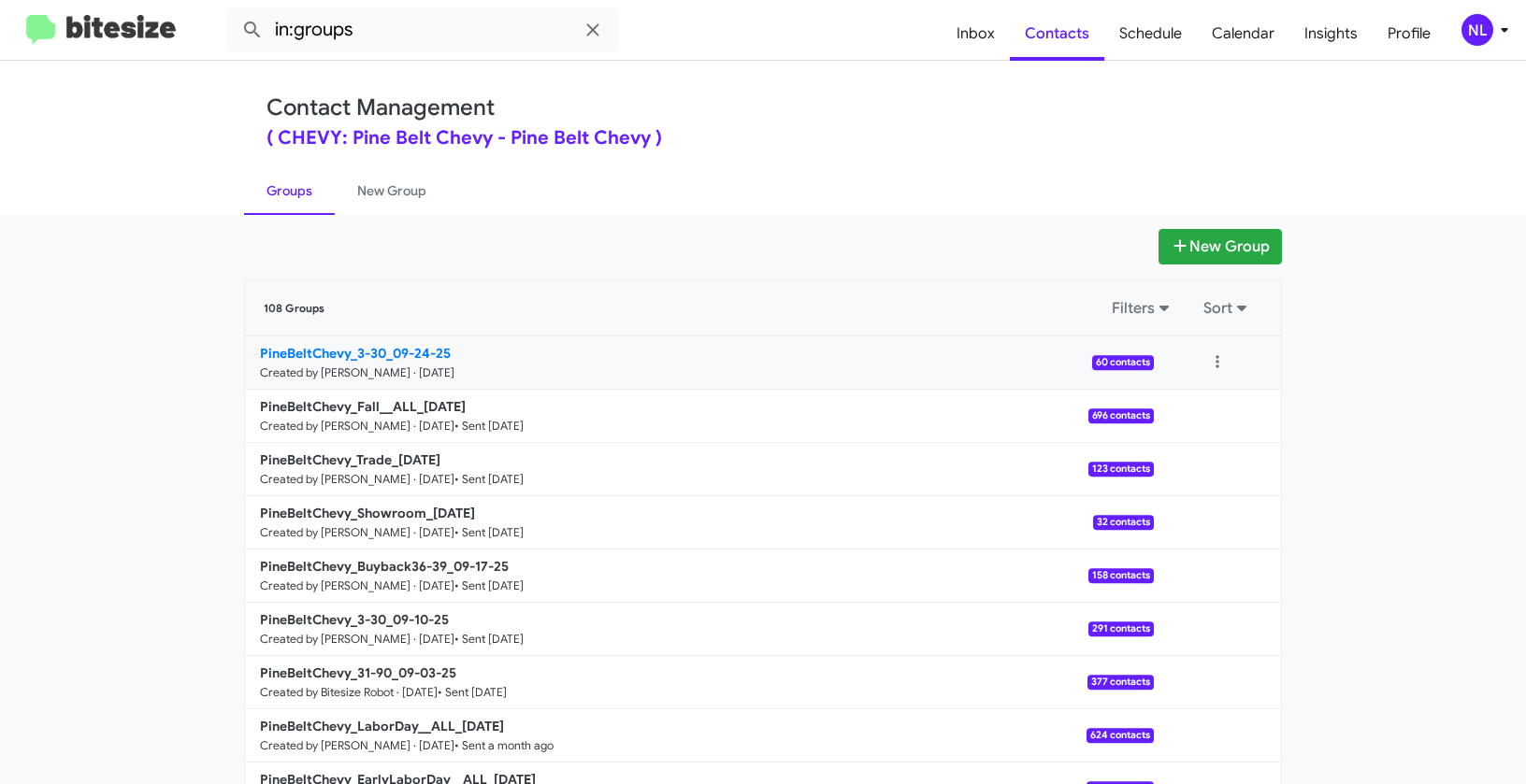
drag, startPoint x: 165, startPoint y: 343, endPoint x: 384, endPoint y: 346, distance: 219.0
click at [384, 346] on app-groups "New Group 108 Groups Filters Sort PineBeltChevy_3-30_09-24-25 Created by Nen Li…" at bounding box center [763, 574] width 1526 height 690
copy div "Filters Sort PineBeltChevy_3-30"
click at [396, 49] on input "in:groups" at bounding box center [422, 30] width 393 height 45
paste input "PineBeltChevy_3-30"
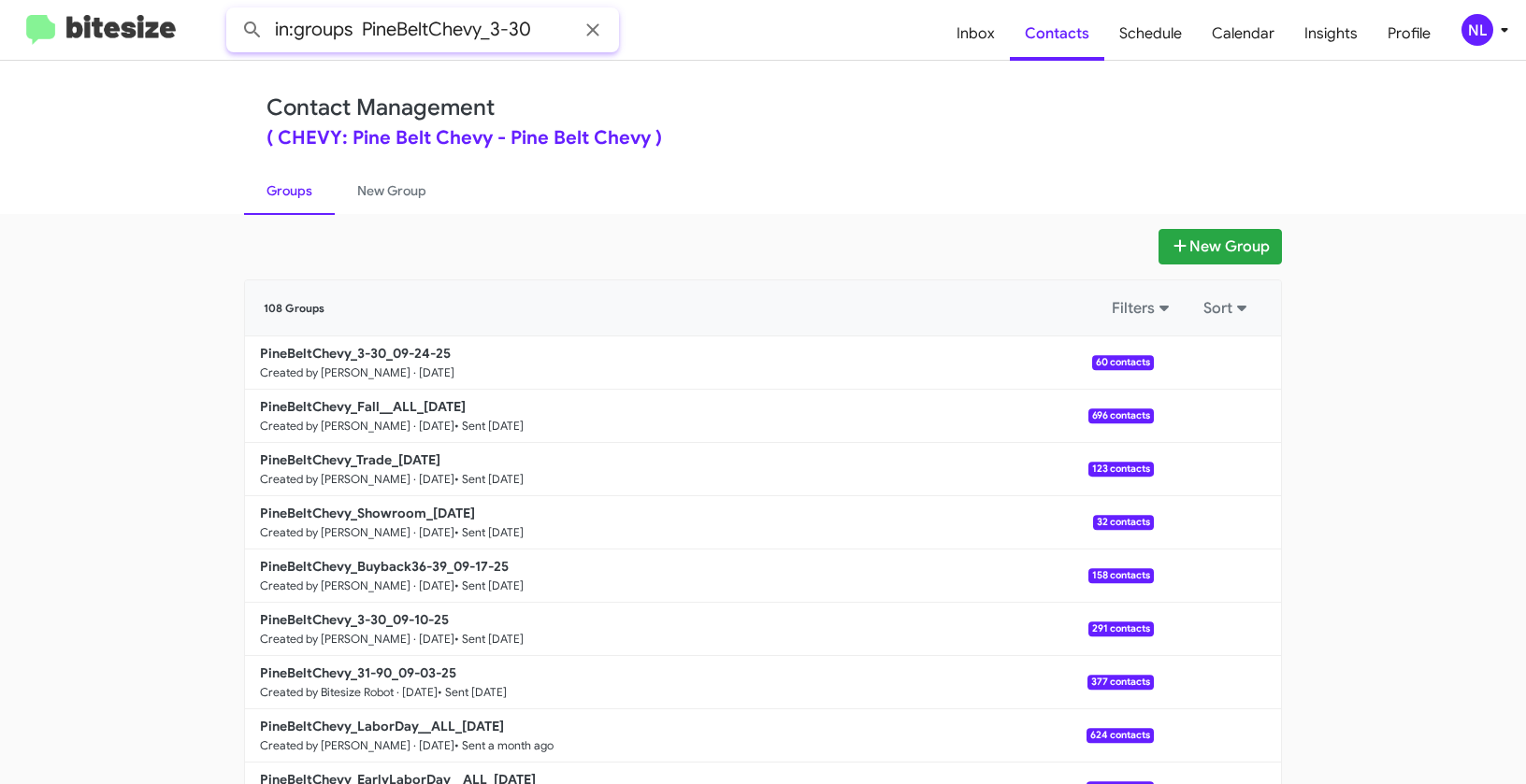
type input "in:groups PineBeltChevy_3-30"
click at [234, 11] on button at bounding box center [252, 30] width 38 height 38
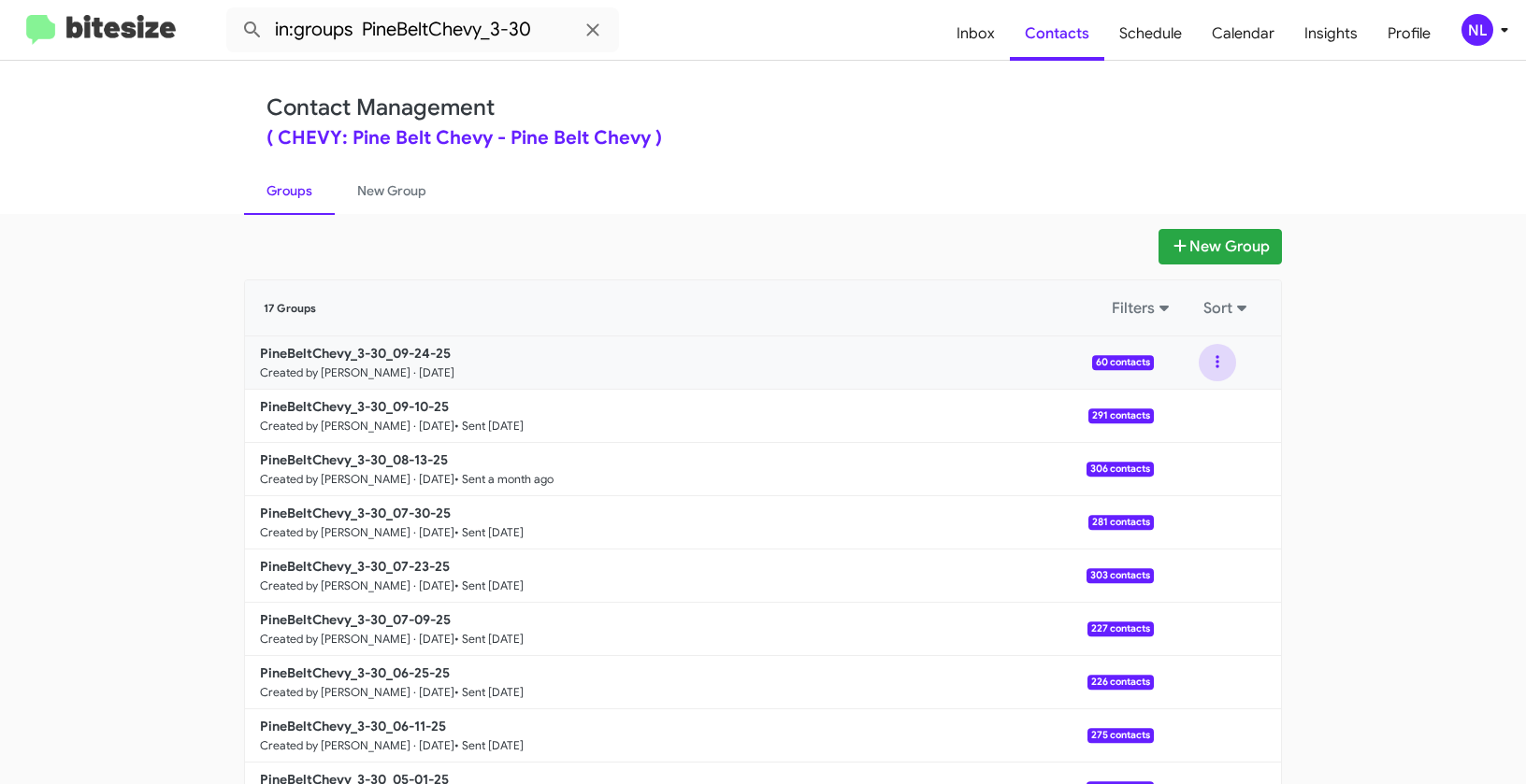
click at [1205, 359] on button at bounding box center [1217, 363] width 38 height 38
click at [1173, 417] on button "View contacts" at bounding box center [1160, 414] width 149 height 45
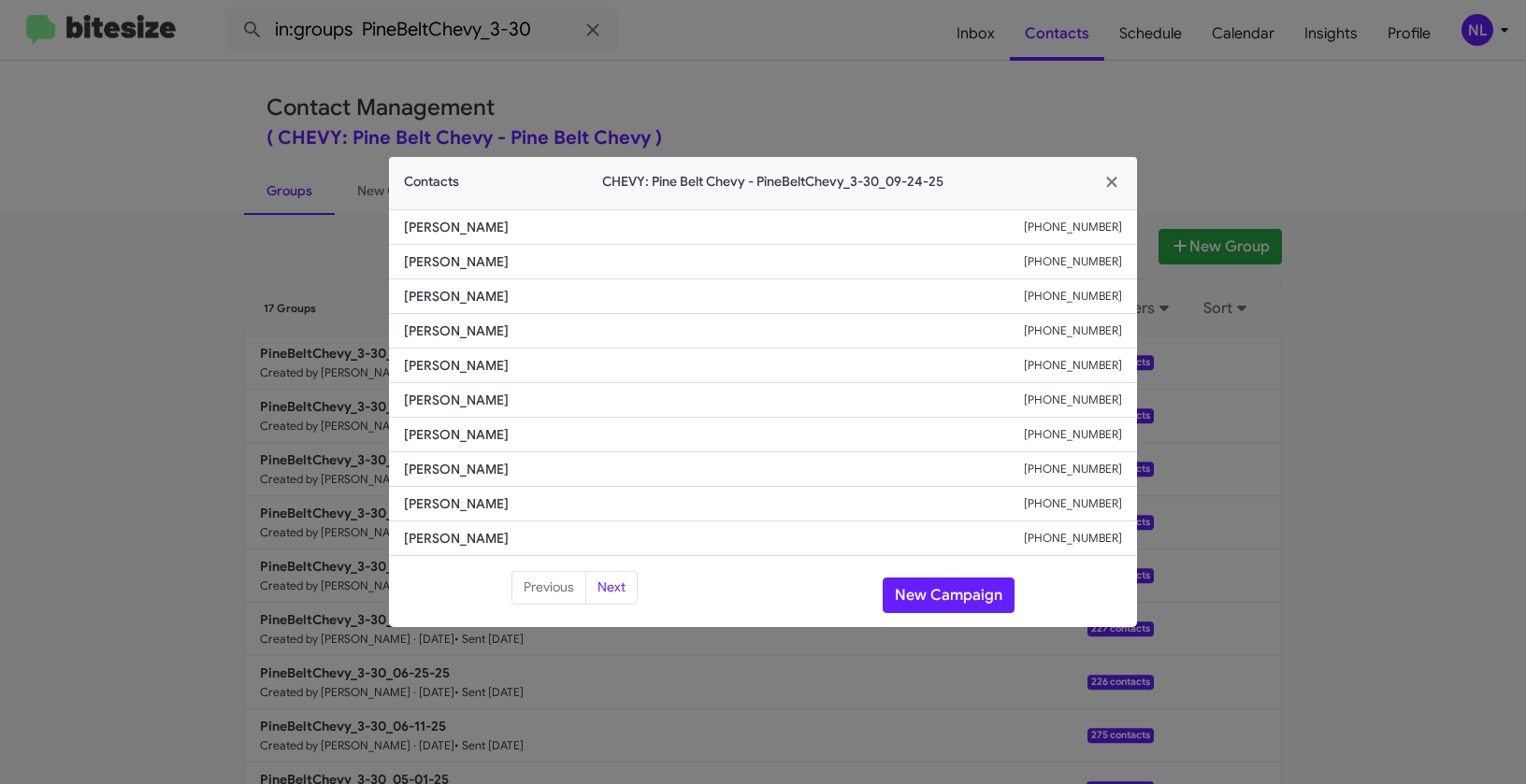
click at [402, 370] on li "Yadhielle Diaz +12287124227" at bounding box center [763, 366] width 748 height 35
drag, startPoint x: 1029, startPoint y: 365, endPoint x: 1146, endPoint y: 370, distance: 117.1
click at [1146, 370] on modal-container "Contacts CHEVY: Pine Belt Chevy - PineBeltChevy_3-30_09-24-25 Teondra Bender +1…" at bounding box center [763, 392] width 1526 height 784
copy div "+12287124227"
click at [911, 590] on button "New Campaign" at bounding box center [948, 596] width 132 height 36
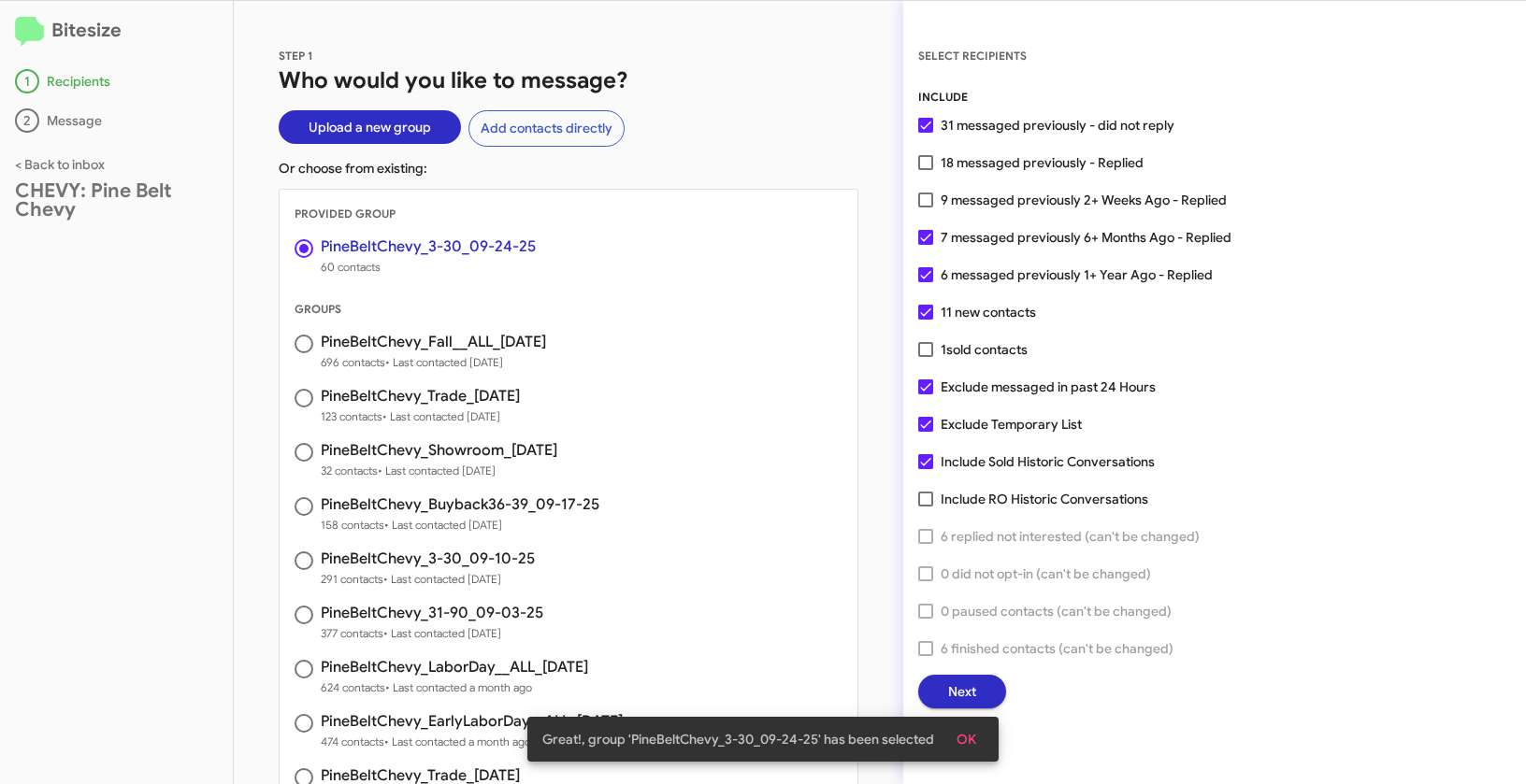
click at [968, 738] on span "OK" at bounding box center [966, 740] width 20 height 34
click at [968, 690] on span "Next" at bounding box center [962, 692] width 28 height 34
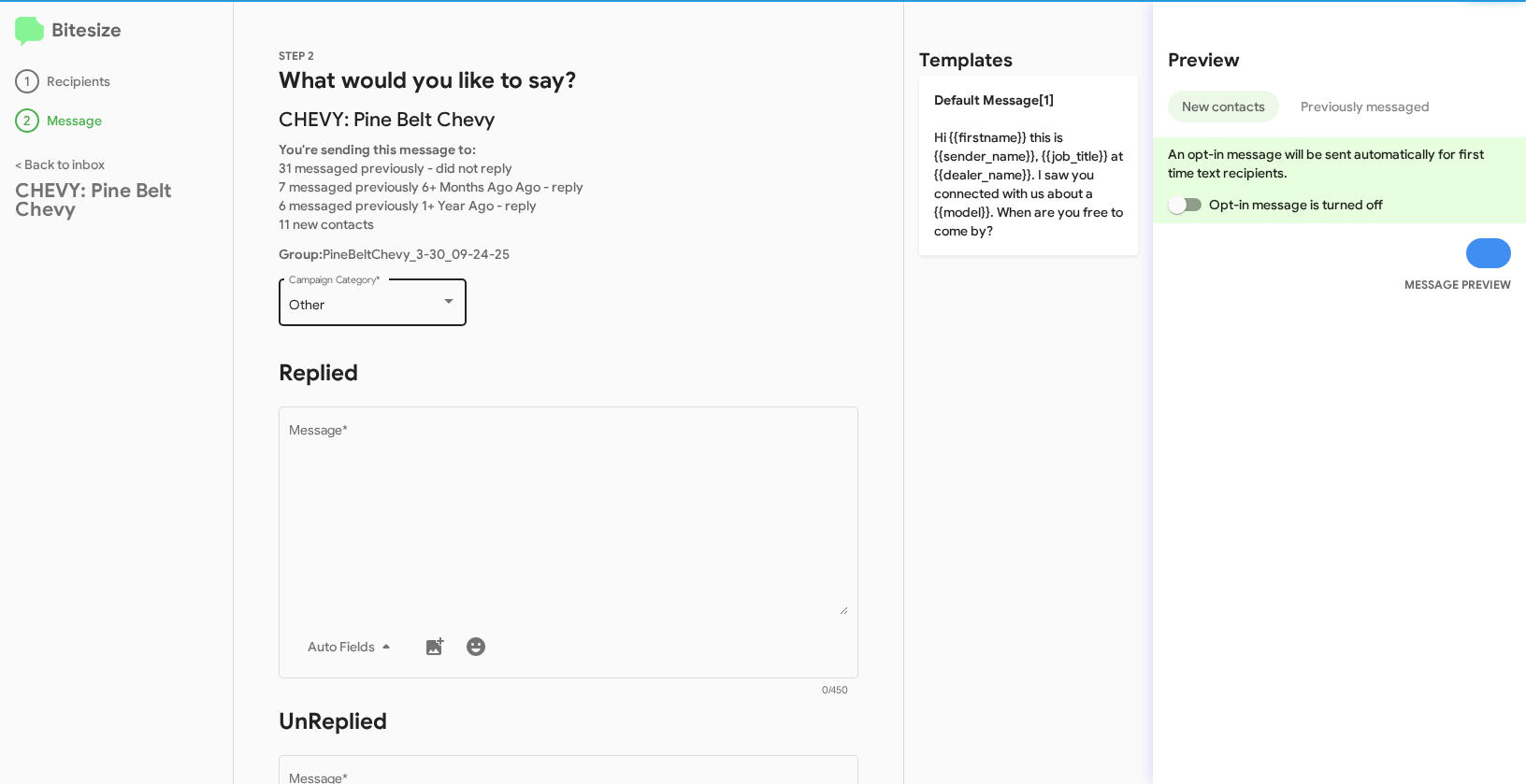
click at [415, 312] on div "Other Campaign Category *" at bounding box center [372, 300] width 168 height 52
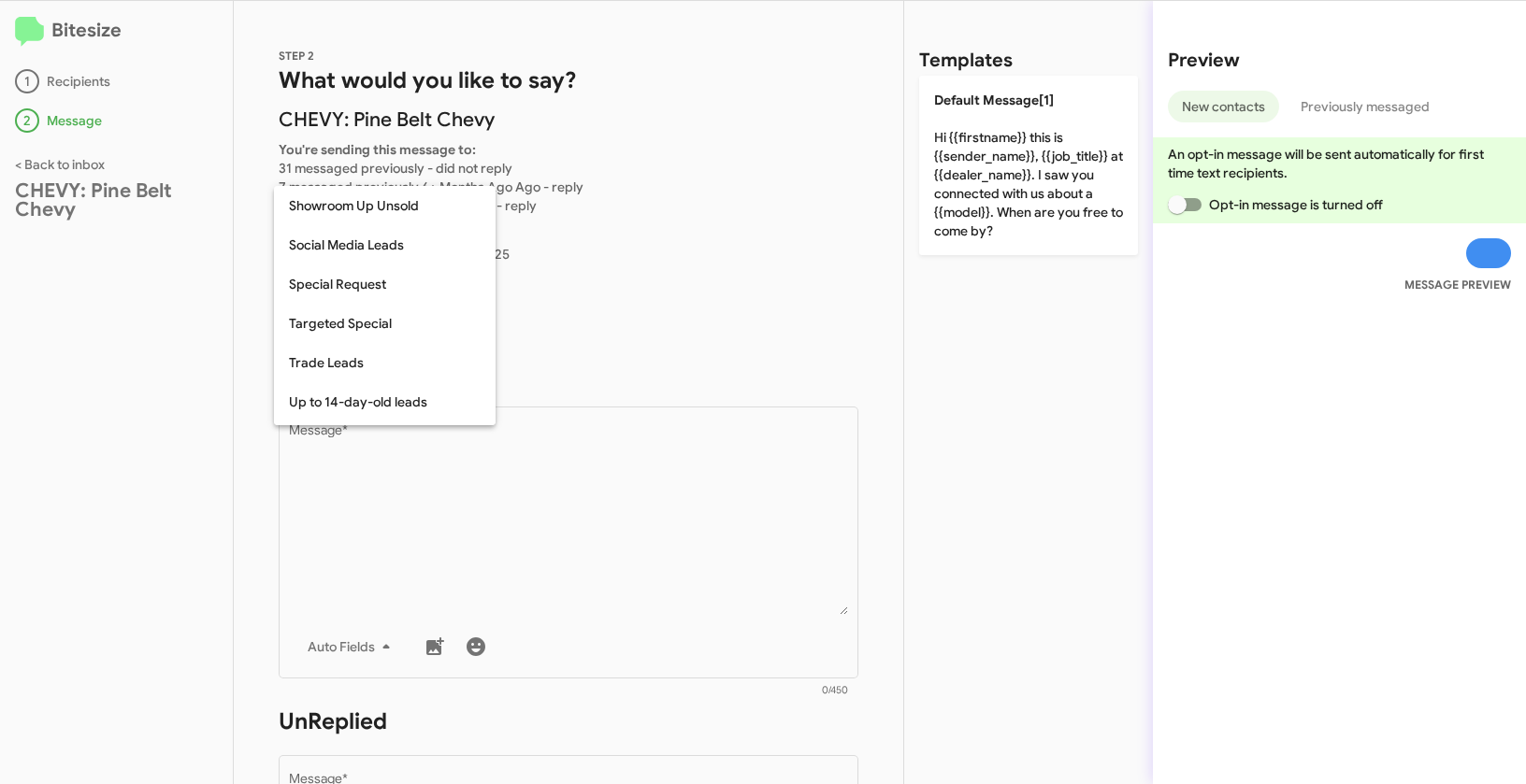
scroll to position [735, 0]
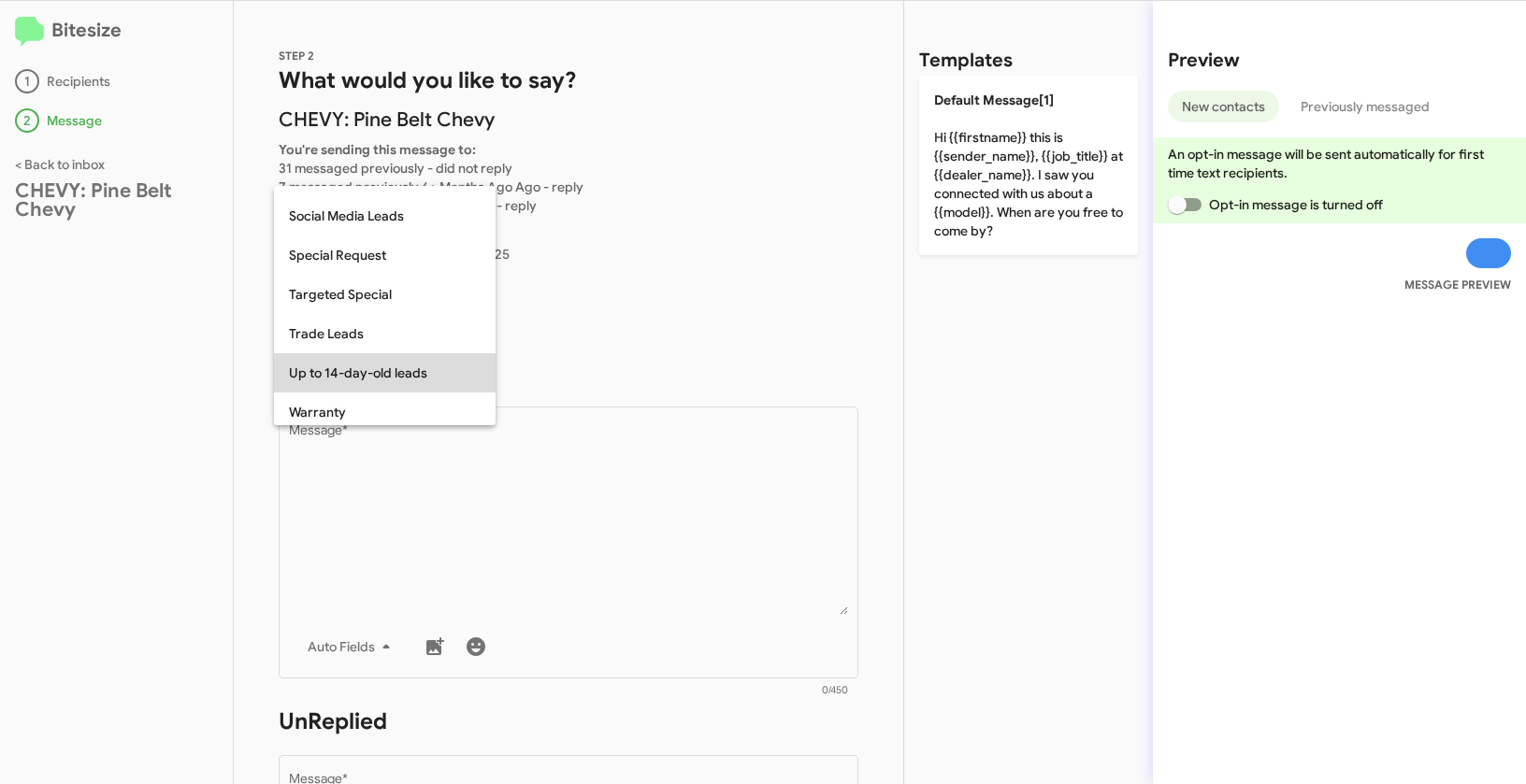
click at [380, 379] on span "Up to 14-day-old leads" at bounding box center [385, 373] width 191 height 39
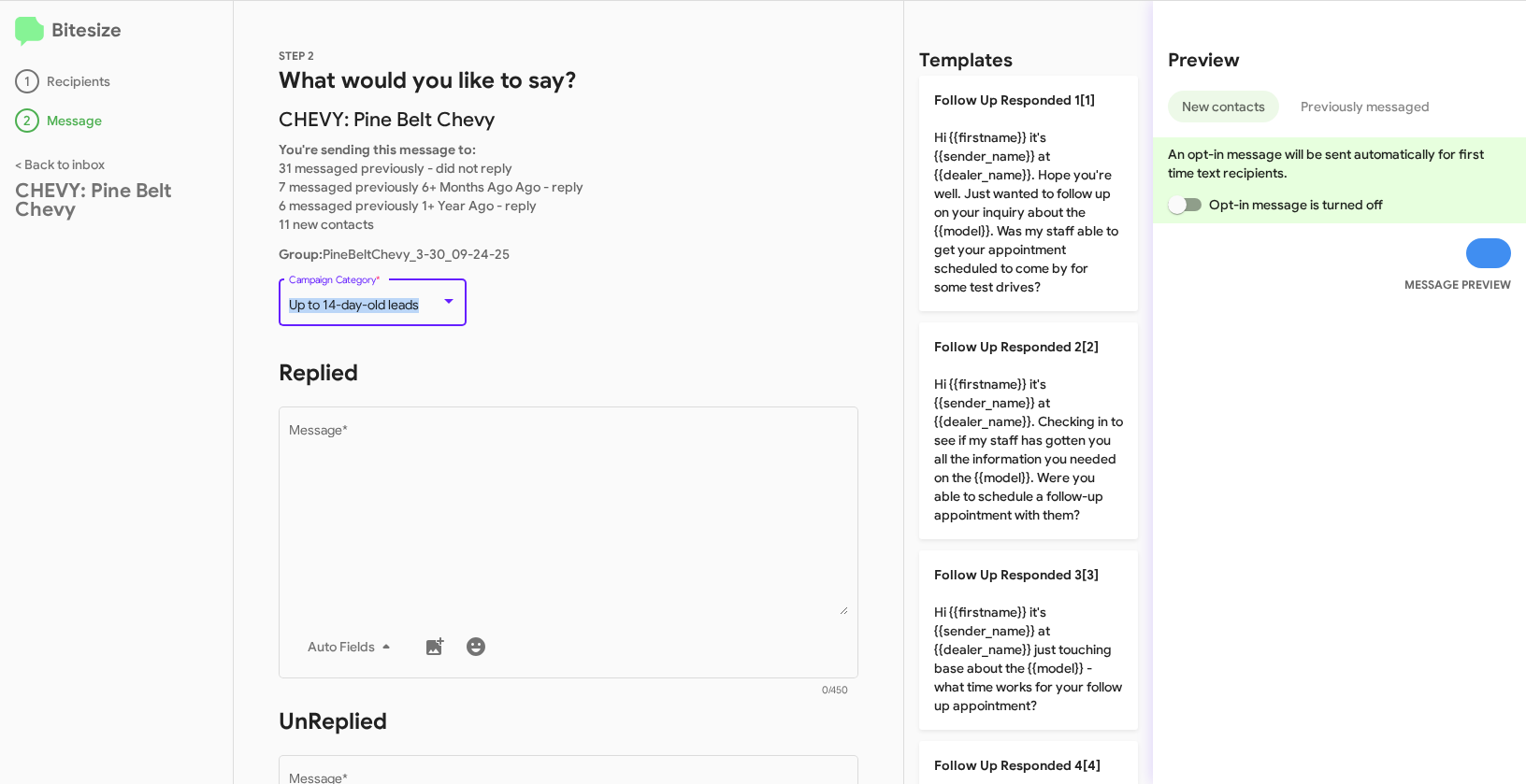
drag, startPoint x: 287, startPoint y: 309, endPoint x: 431, endPoint y: 308, distance: 144.0
click at [431, 308] on div "Up to 14-day-old leads" at bounding box center [364, 306] width 151 height 15
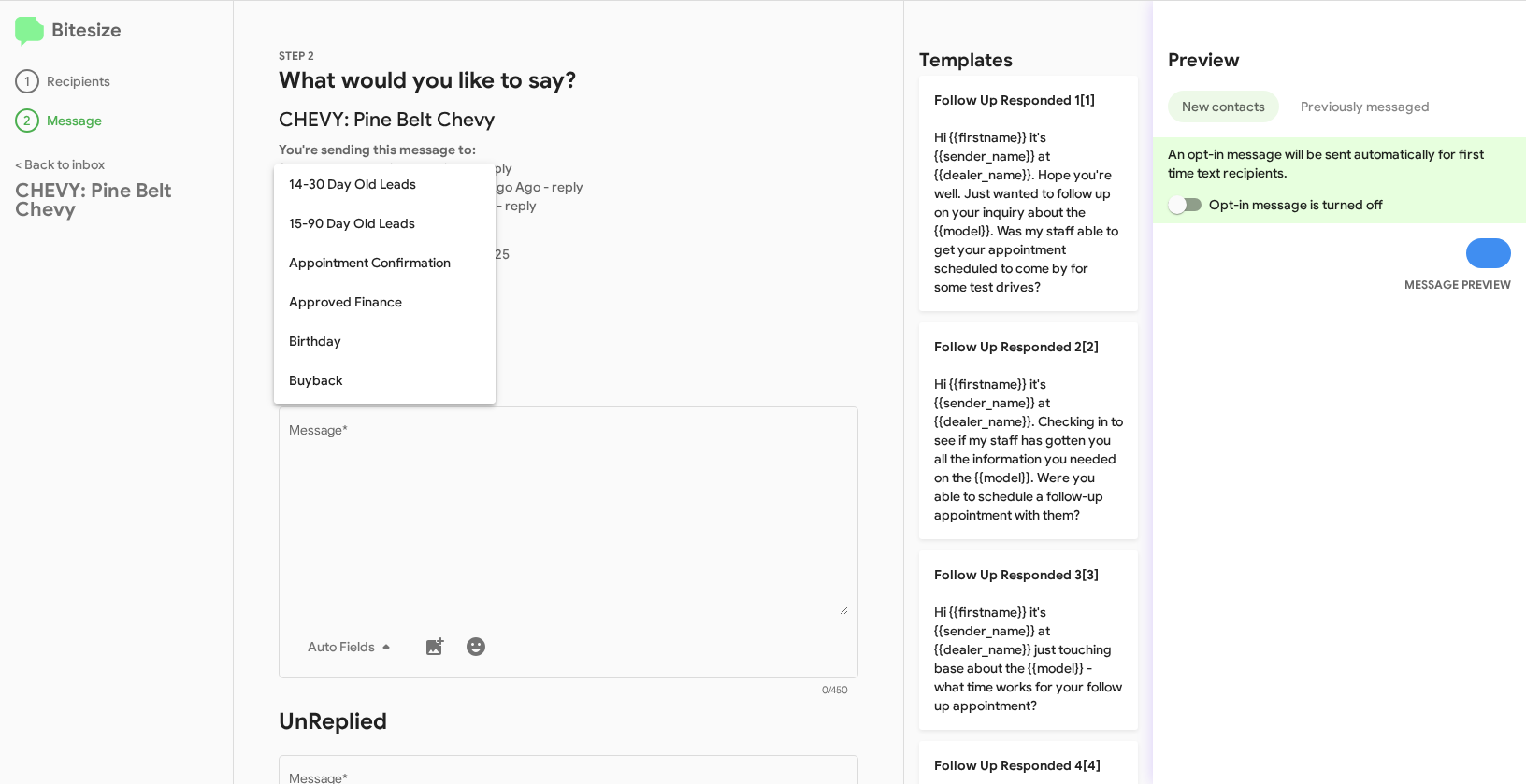
scroll to position [781, 0]
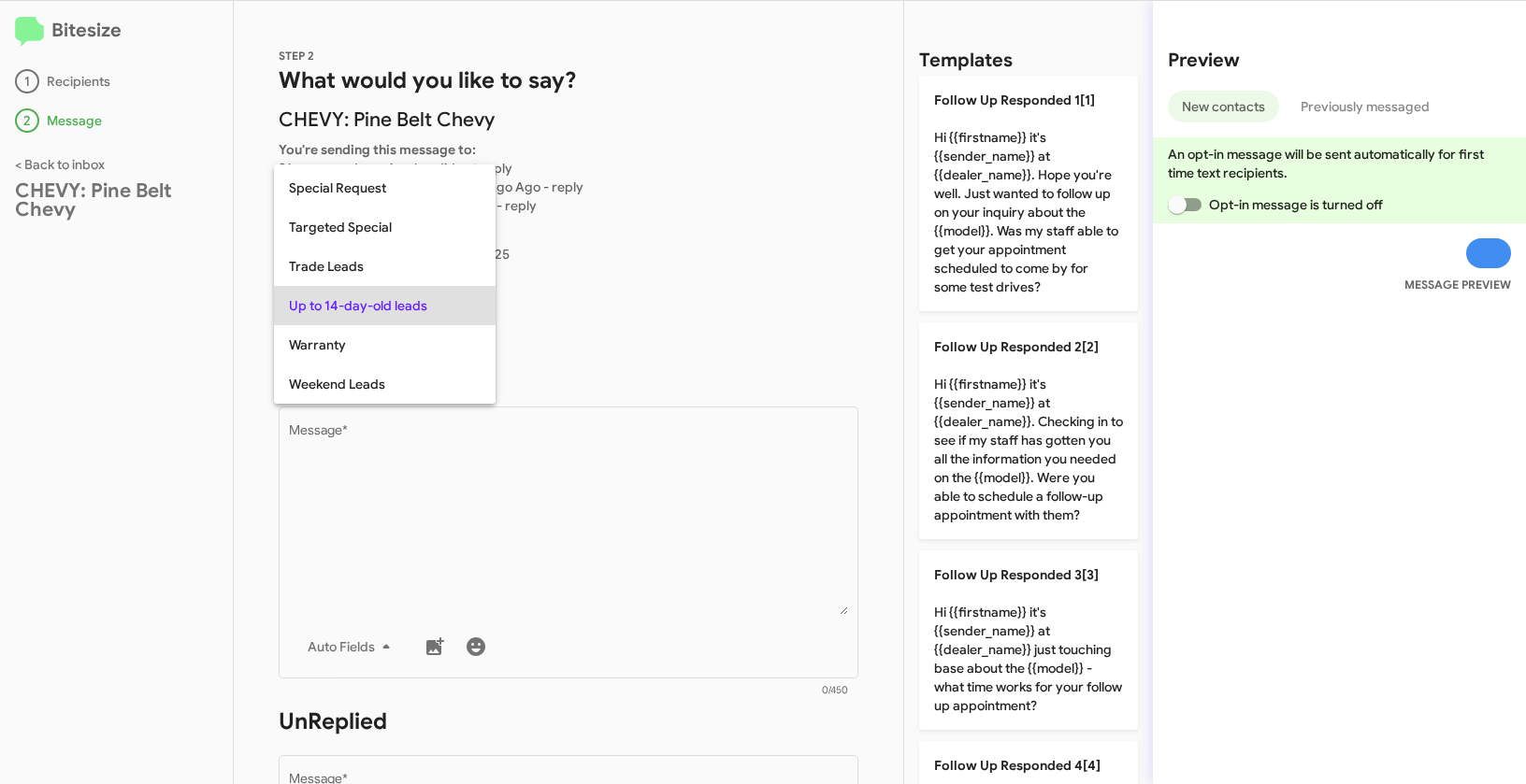
copy span "Up to 14-day-old leads"
click at [656, 563] on div at bounding box center [763, 392] width 1526 height 784
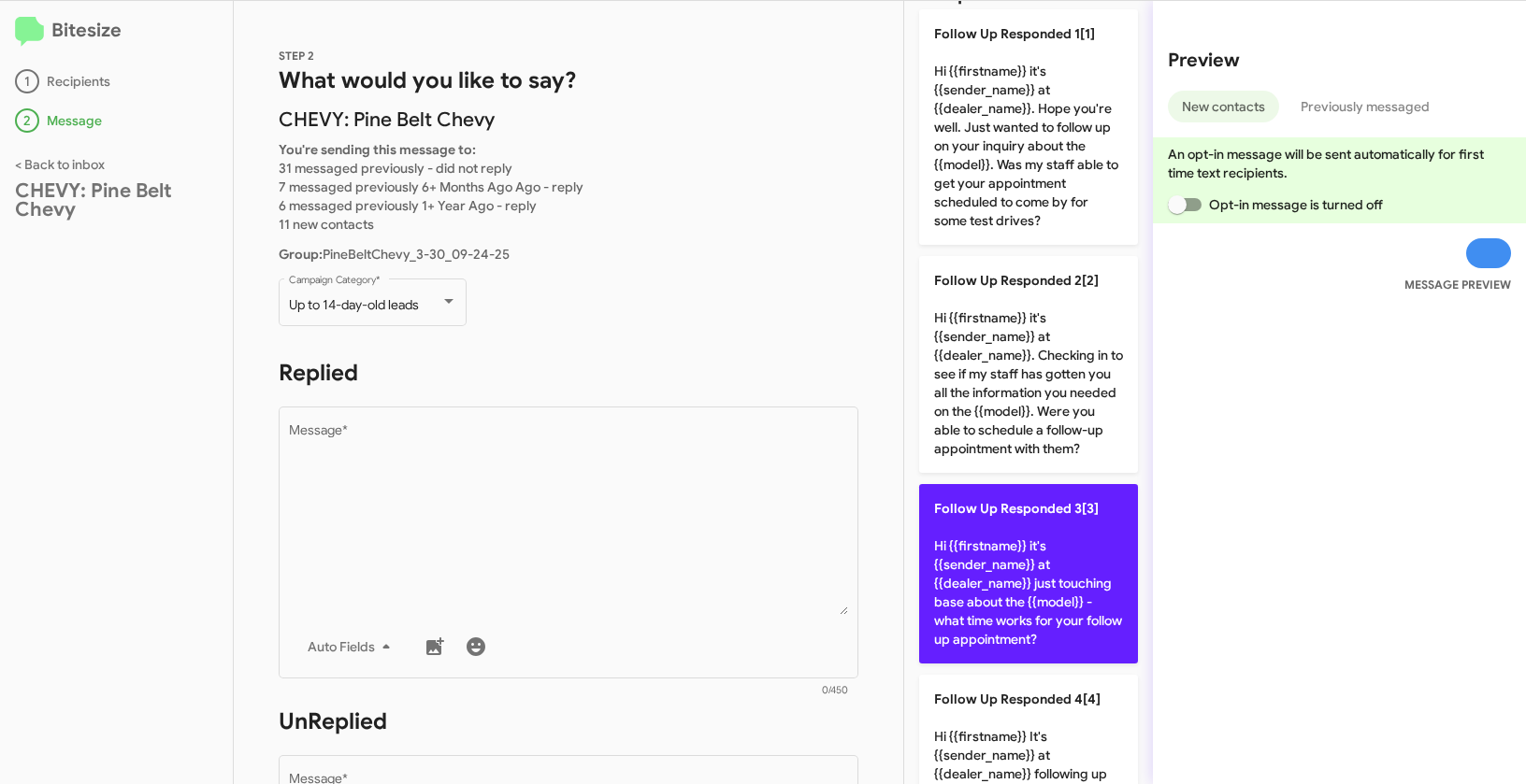
scroll to position [184, 0]
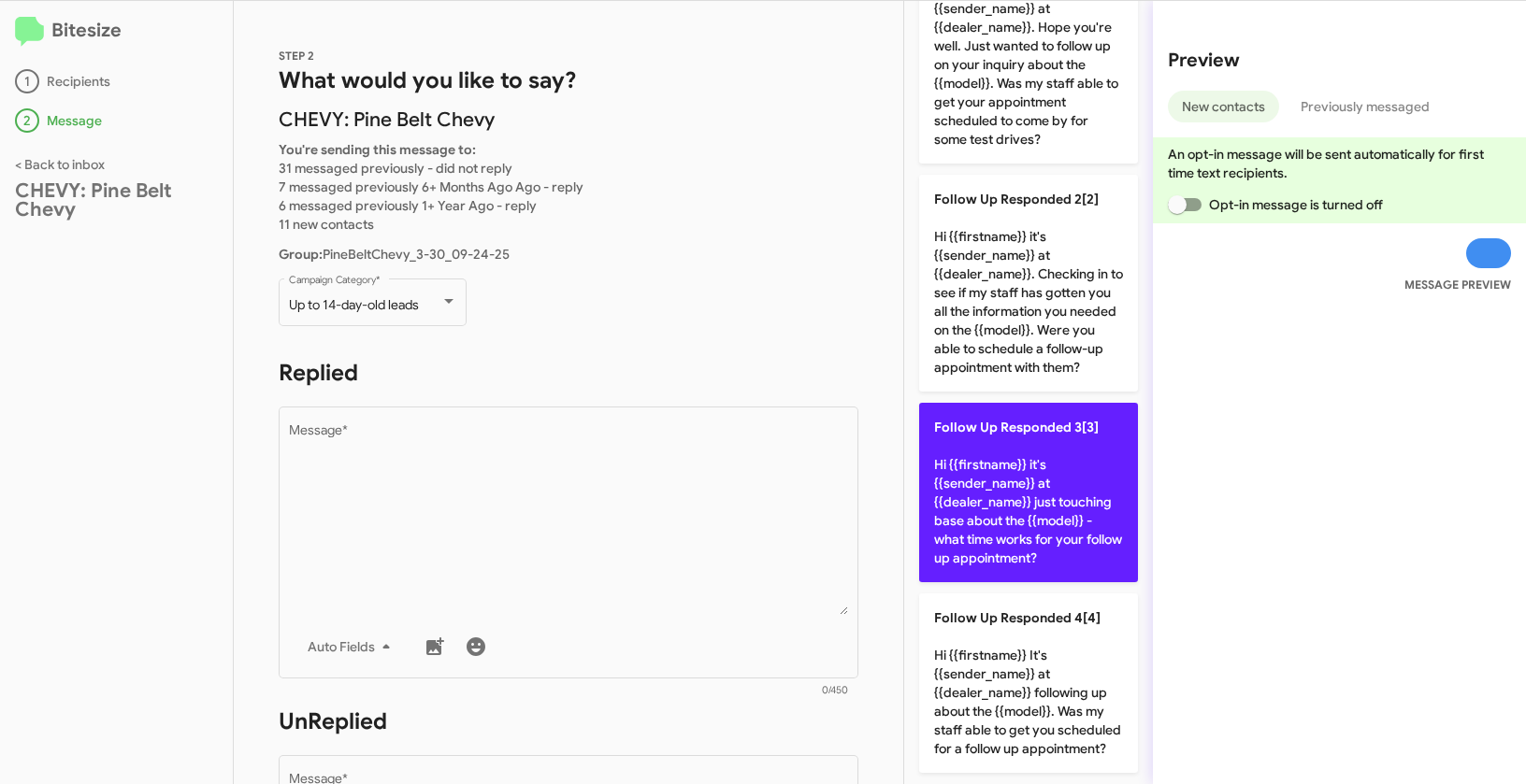
click at [1043, 442] on p "Follow Up Responded 3[3] Hi {{firstname}} it's {{sender_name}} at {{dealer_name…" at bounding box center [1028, 492] width 219 height 179
type textarea "Hi {{firstname}} it's {{sender_name}} at {{dealer_name}} just touching base abo…"
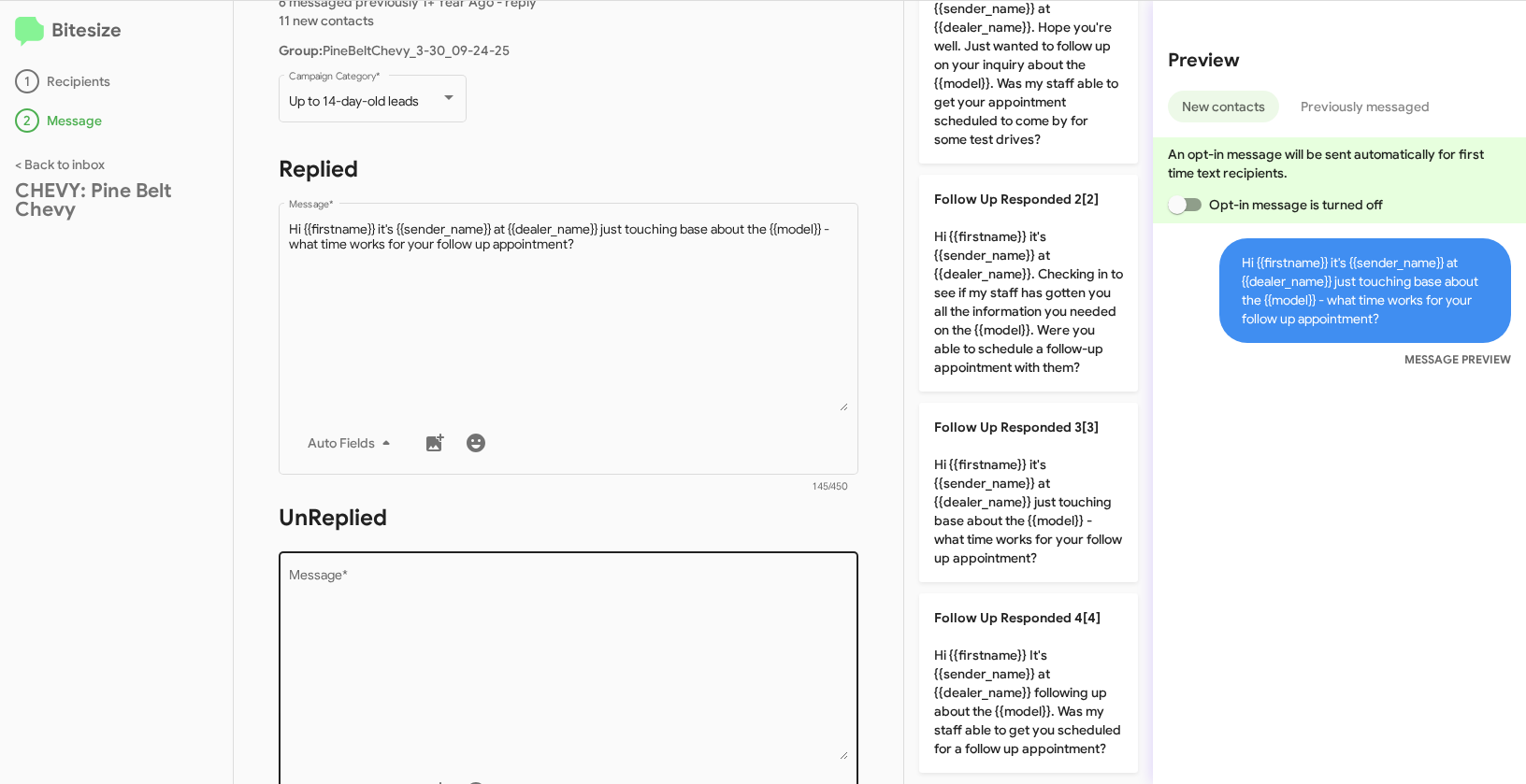
scroll to position [316, 0]
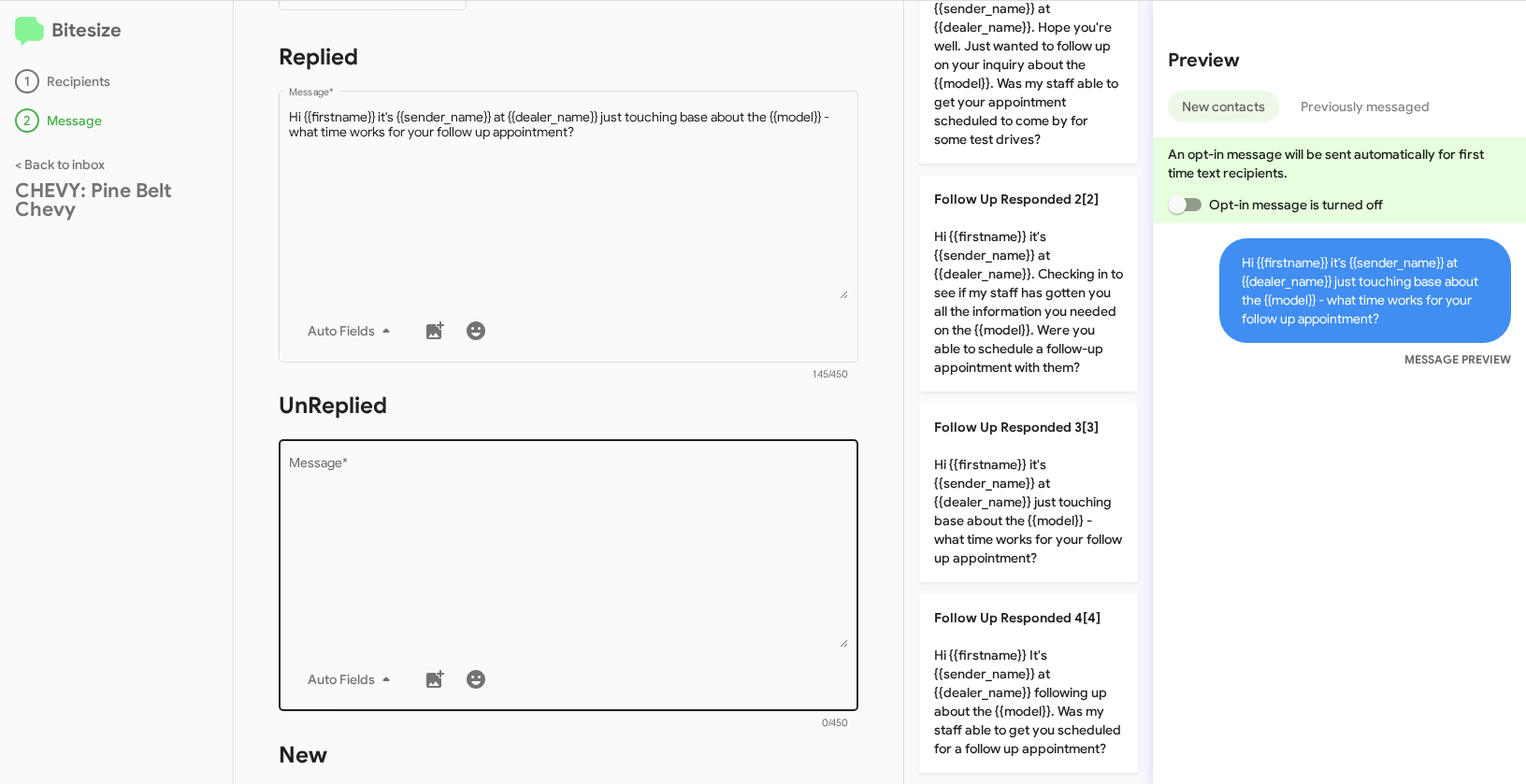
click at [669, 570] on textarea "Message *" at bounding box center [568, 551] width 560 height 190
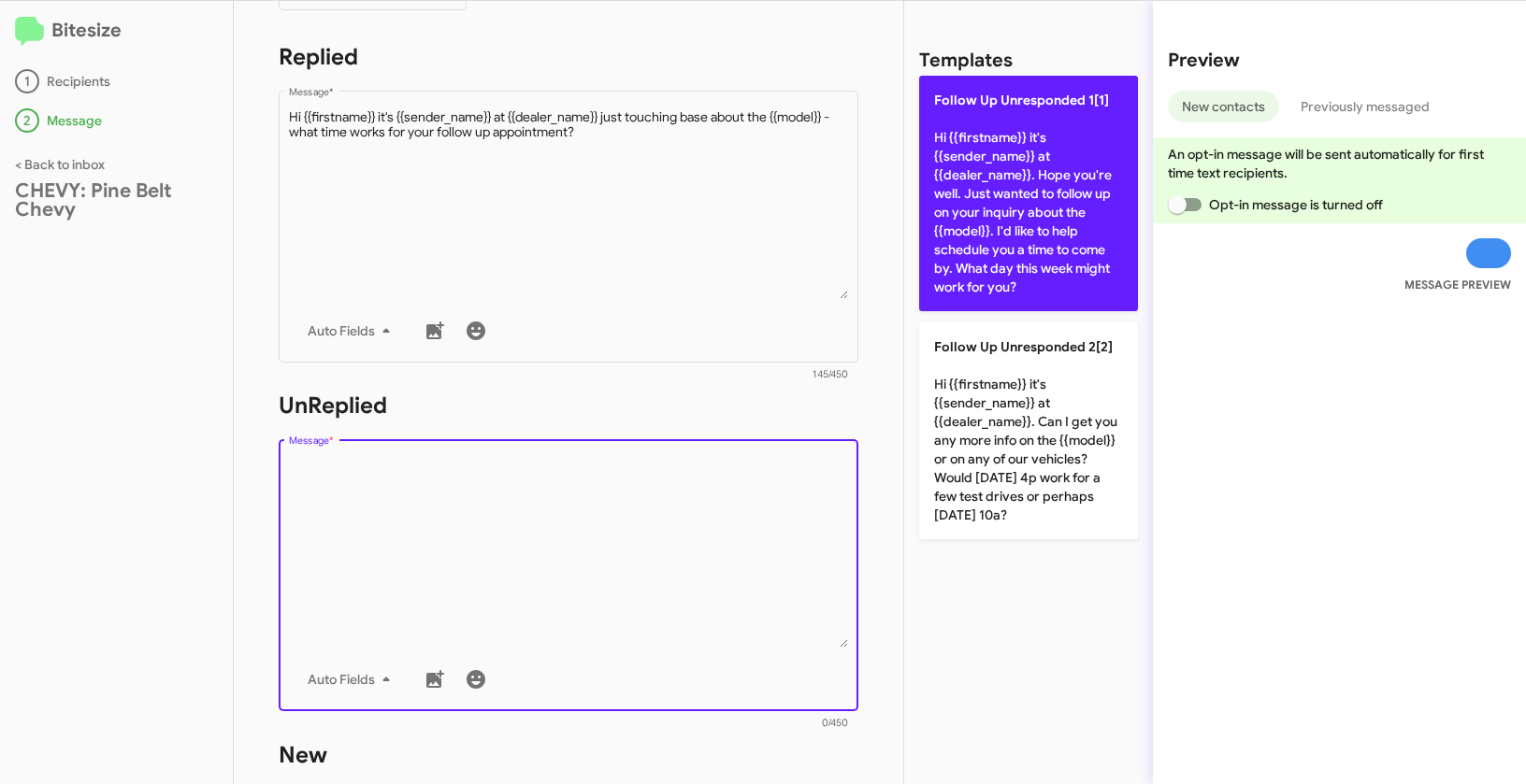
click at [1008, 160] on p "Follow Up Unresponded 1[1] Hi {{firstname}} it's {{sender_name}} at {{dealer_na…" at bounding box center [1028, 193] width 219 height 235
type textarea "Hi {{firstname}} it's {{sender_name}} at {{dealer_name}}. Hope you're well. Jus…"
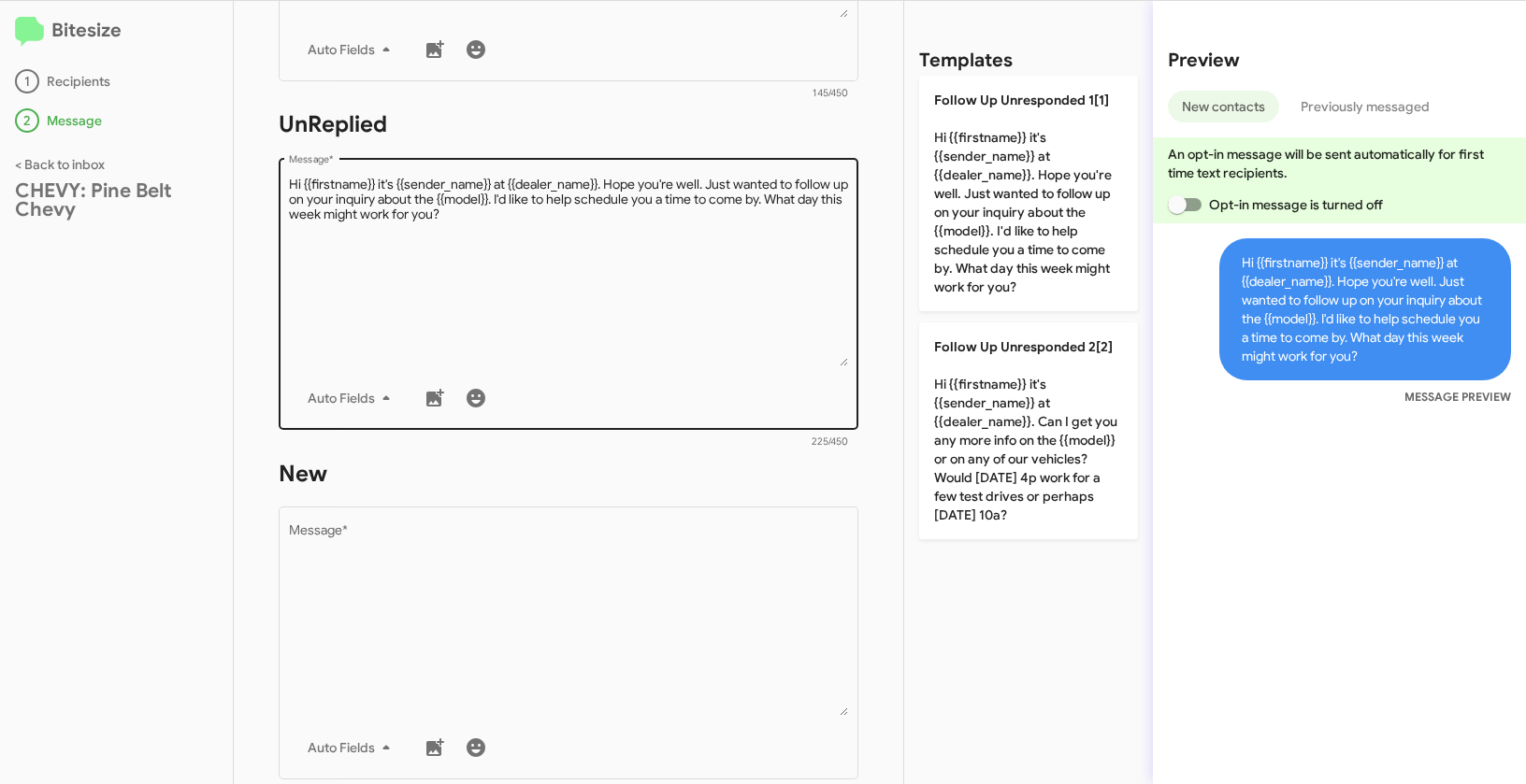
scroll to position [640, 0]
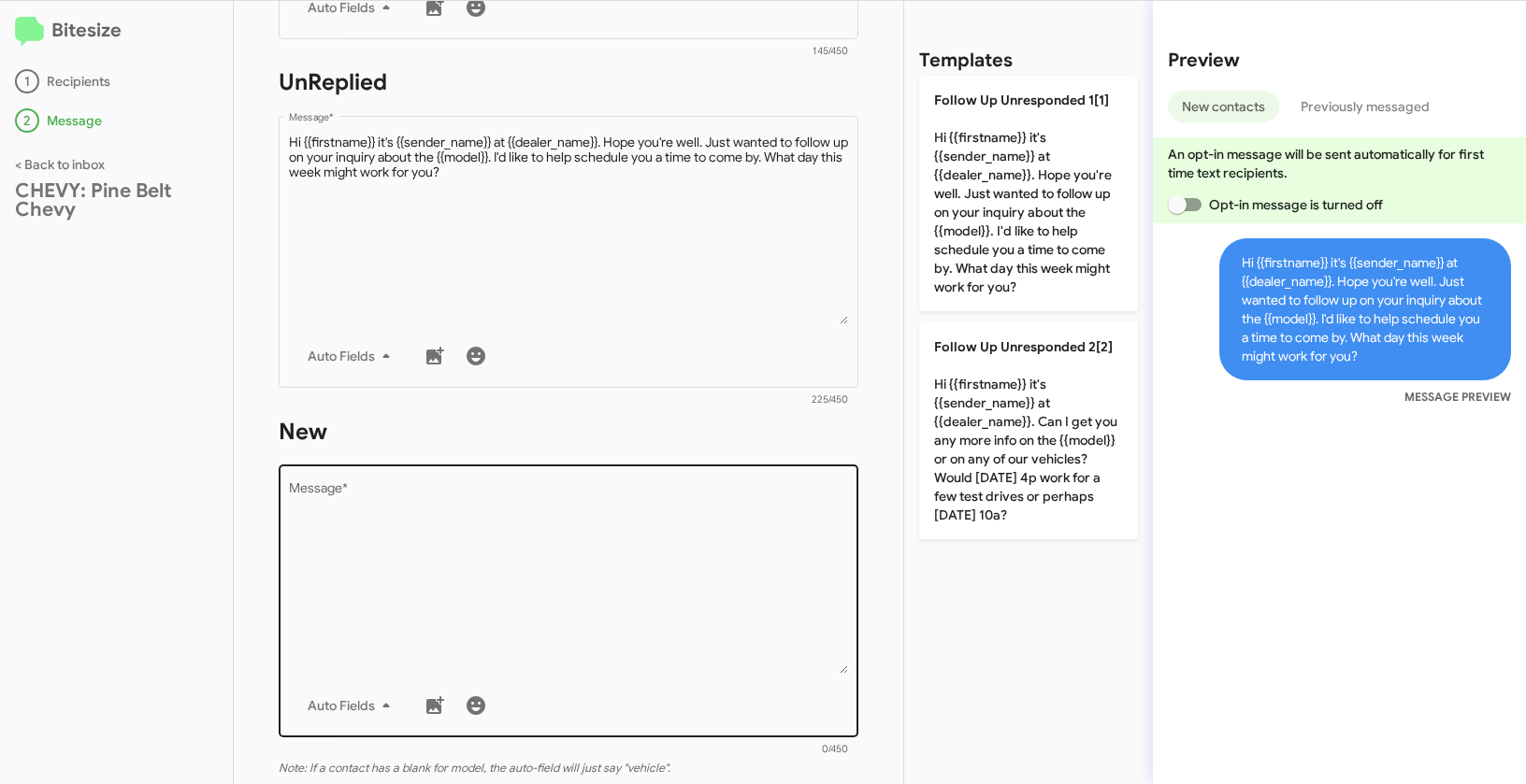
click at [614, 583] on textarea "Message *" at bounding box center [568, 578] width 560 height 190
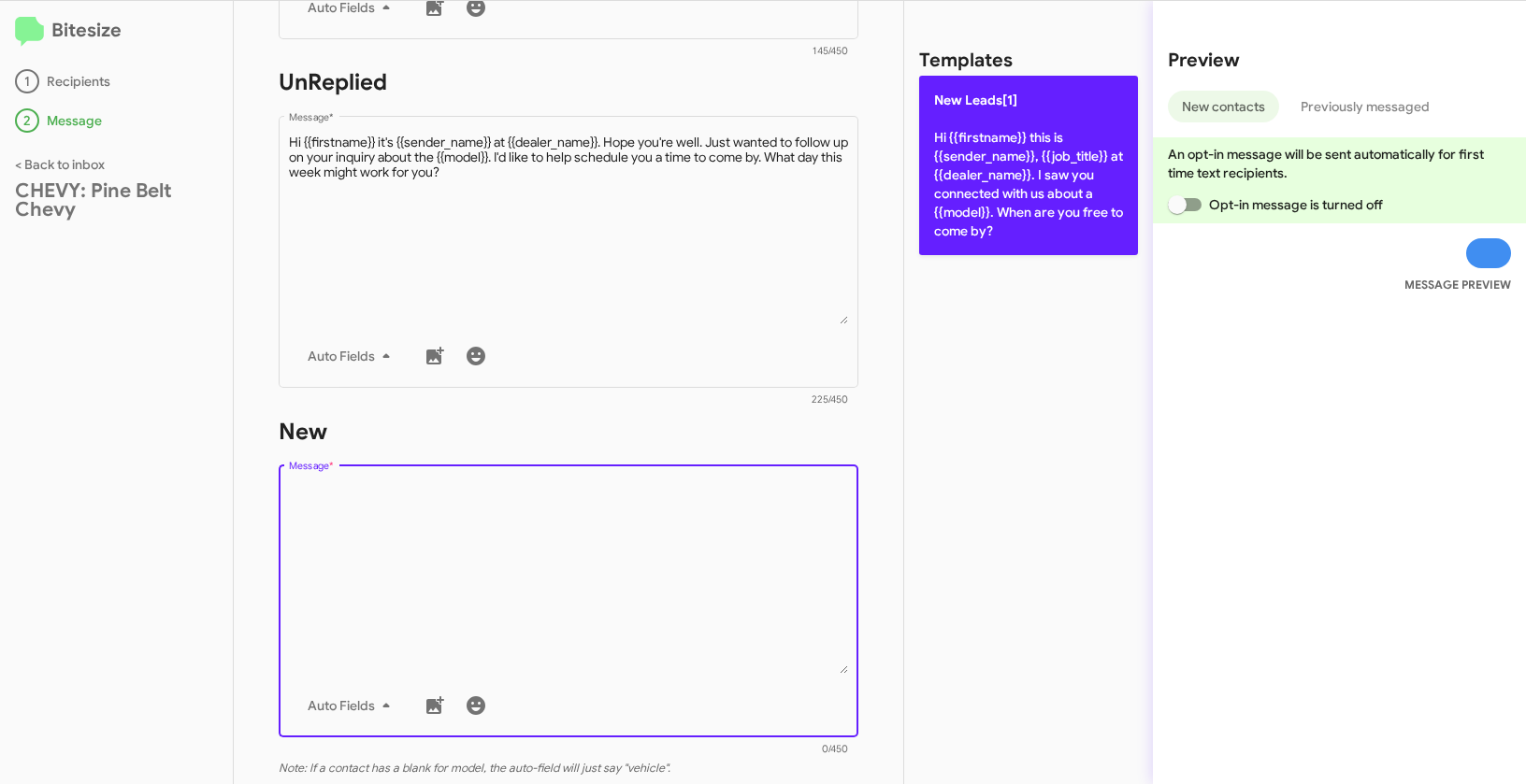
click at [1034, 171] on p "New Leads[1] Hi {{firstname}} this is {{sender_name}}, {{job_title}} at {{deale…" at bounding box center [1028, 165] width 219 height 179
type textarea "Hi {{firstname}} this is {{sender_name}}, {{job_title}} at {{dealer_name}}. I s…"
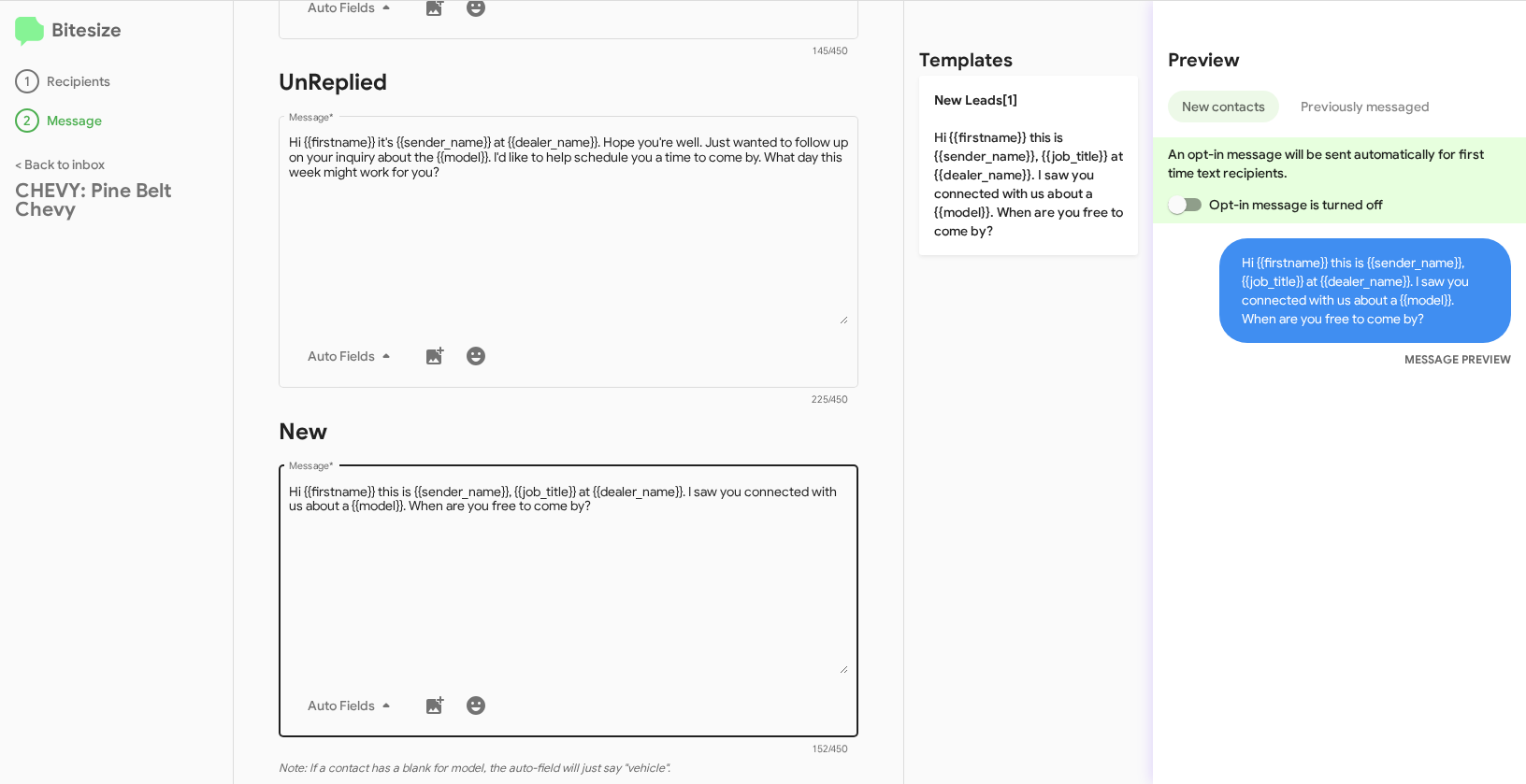
scroll to position [784, 0]
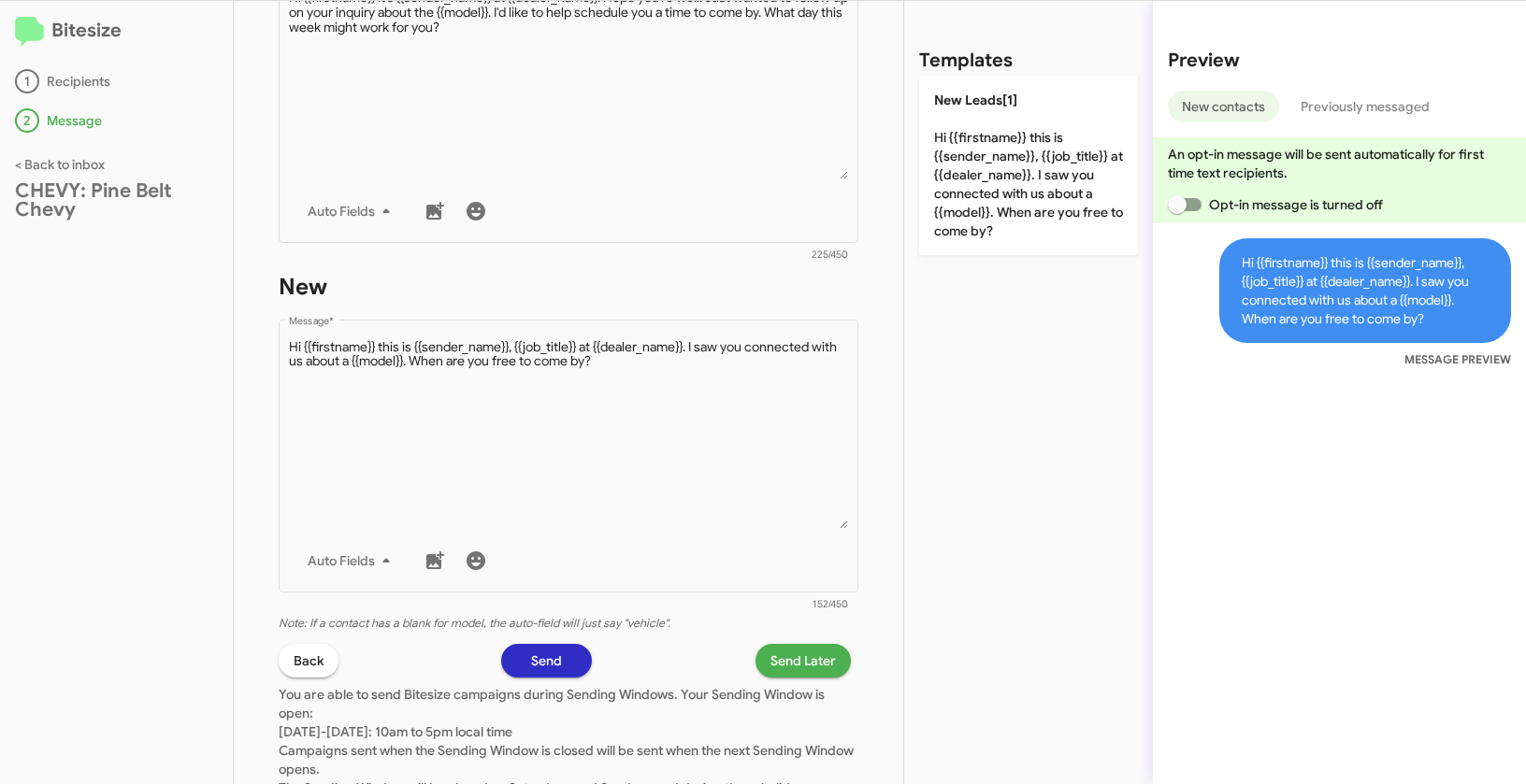
click at [804, 661] on span "Send Later" at bounding box center [803, 661] width 66 height 34
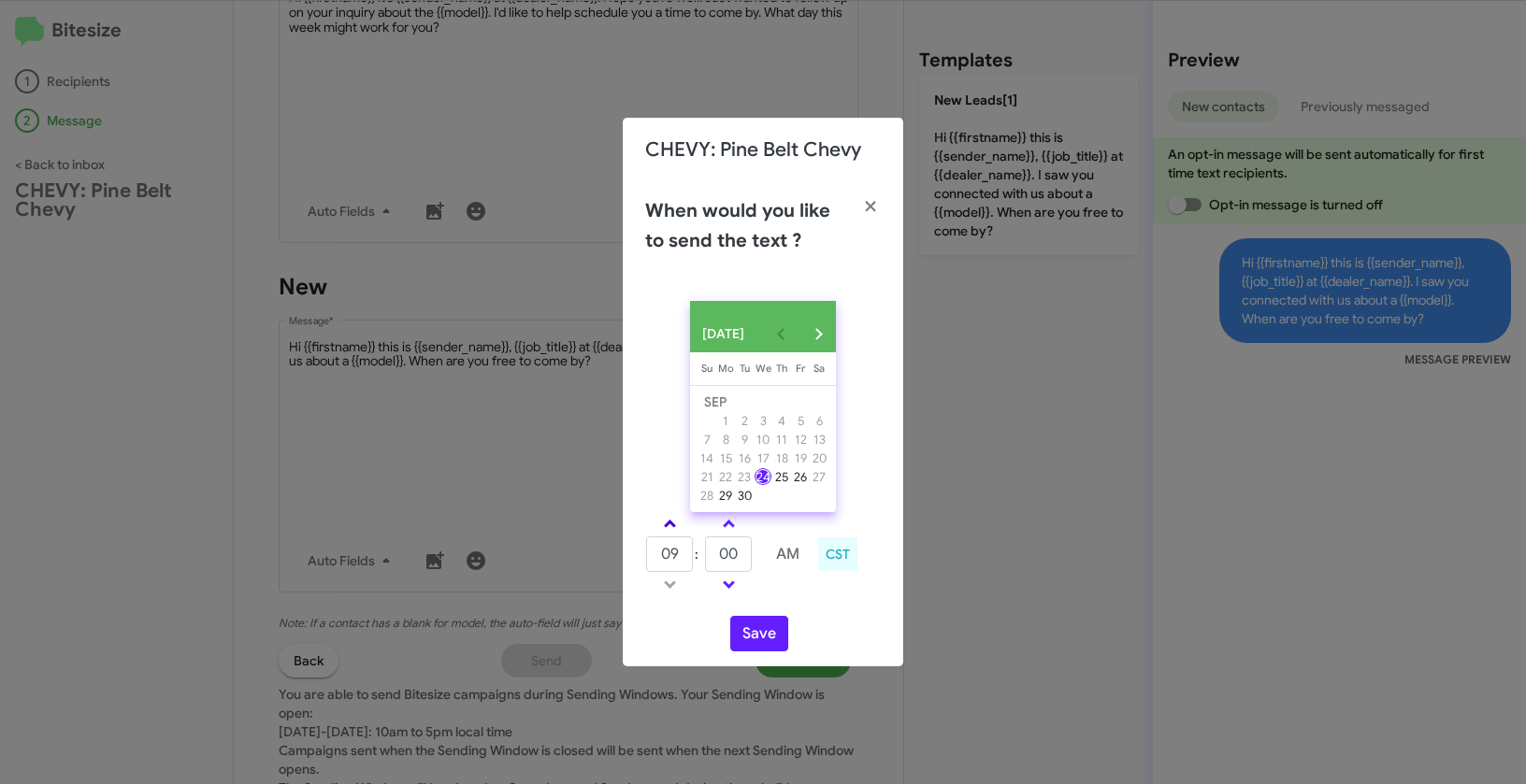
click at [670, 524] on link at bounding box center [670, 523] width 33 height 22
type input "01"
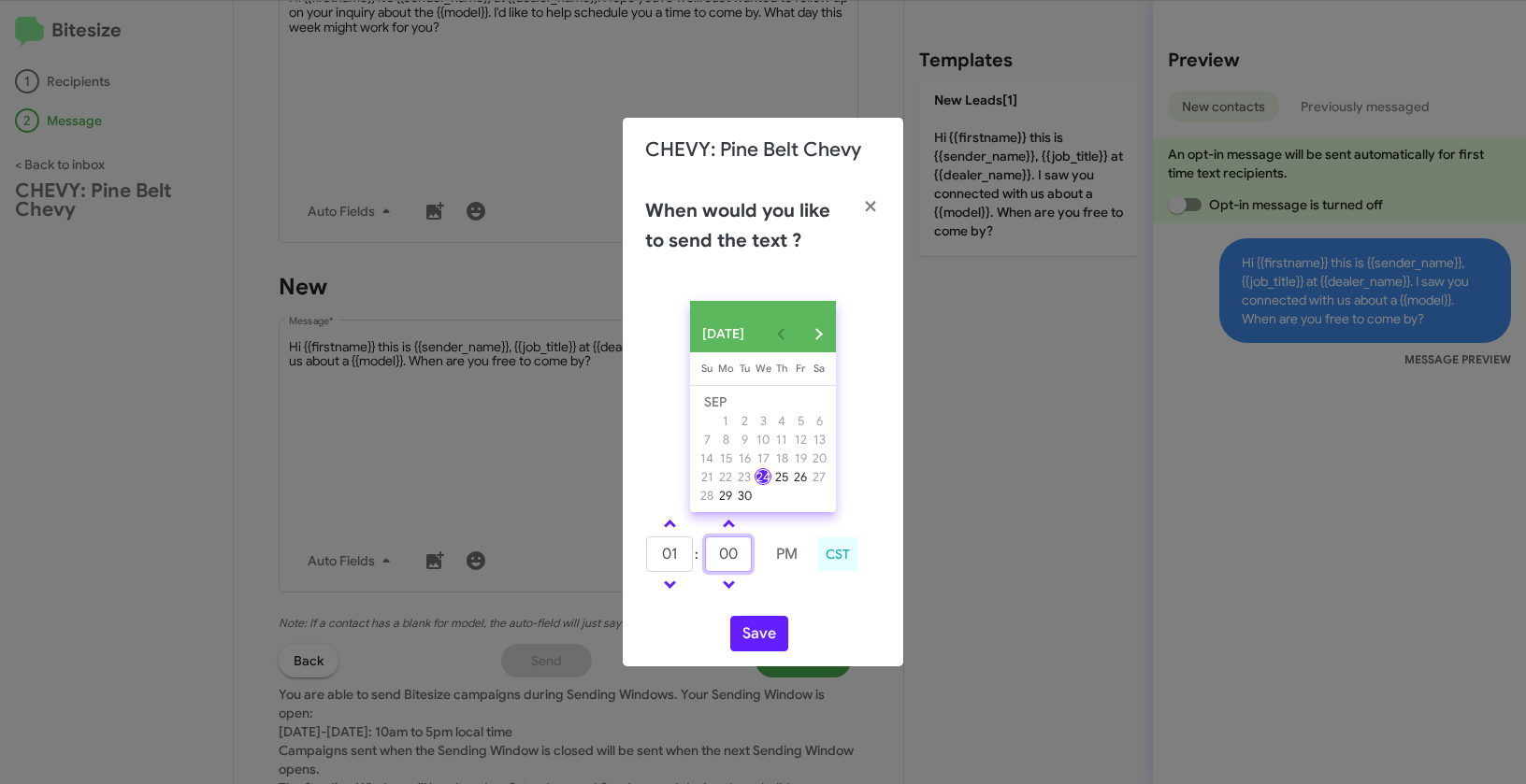
drag, startPoint x: 738, startPoint y: 562, endPoint x: 712, endPoint y: 550, distance: 28.6
click at [712, 550] on input "00" at bounding box center [729, 554] width 47 height 36
type input "25"
click at [761, 635] on button "Save" at bounding box center [759, 634] width 58 height 36
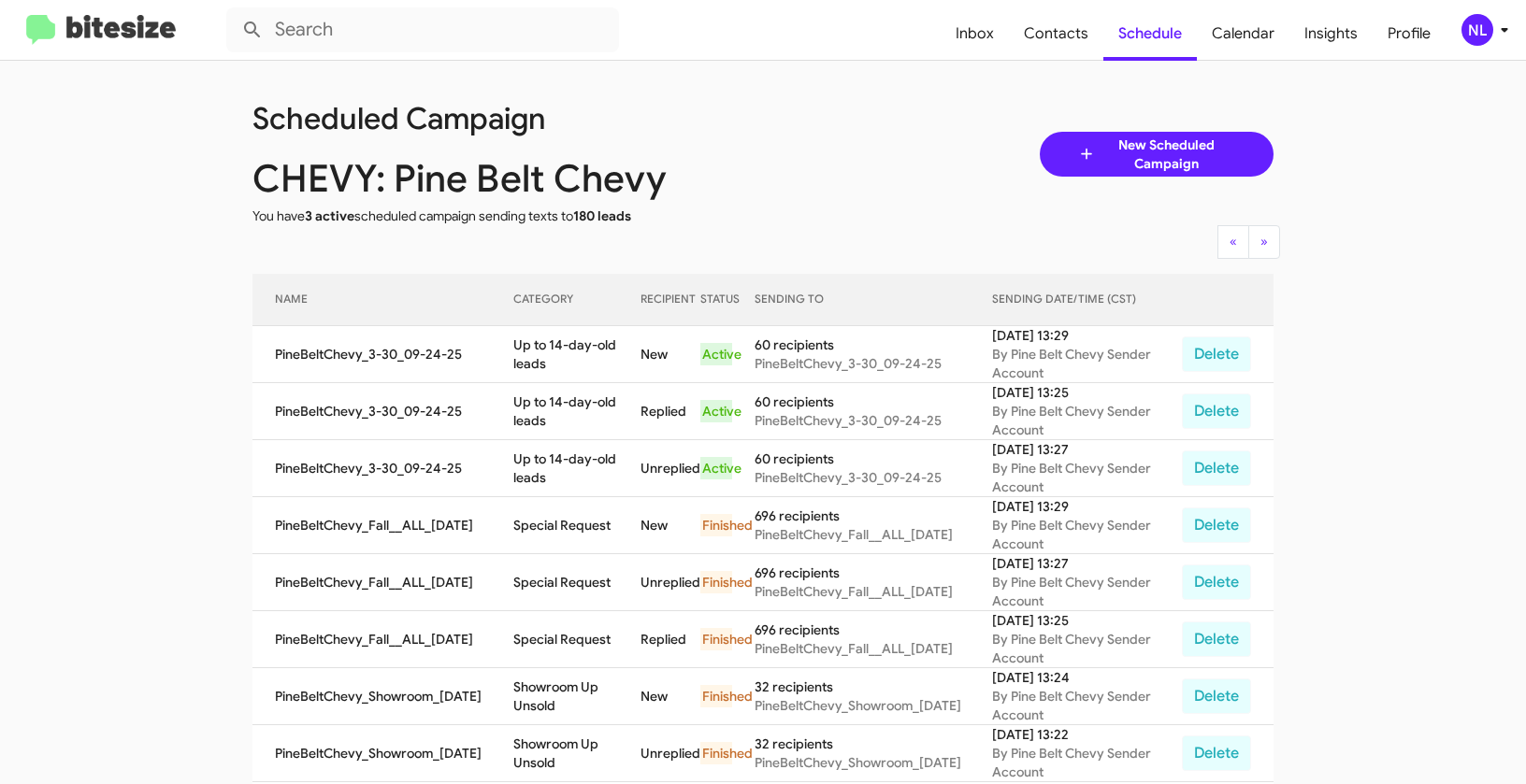
click at [1494, 24] on icon at bounding box center [1504, 30] width 23 height 23
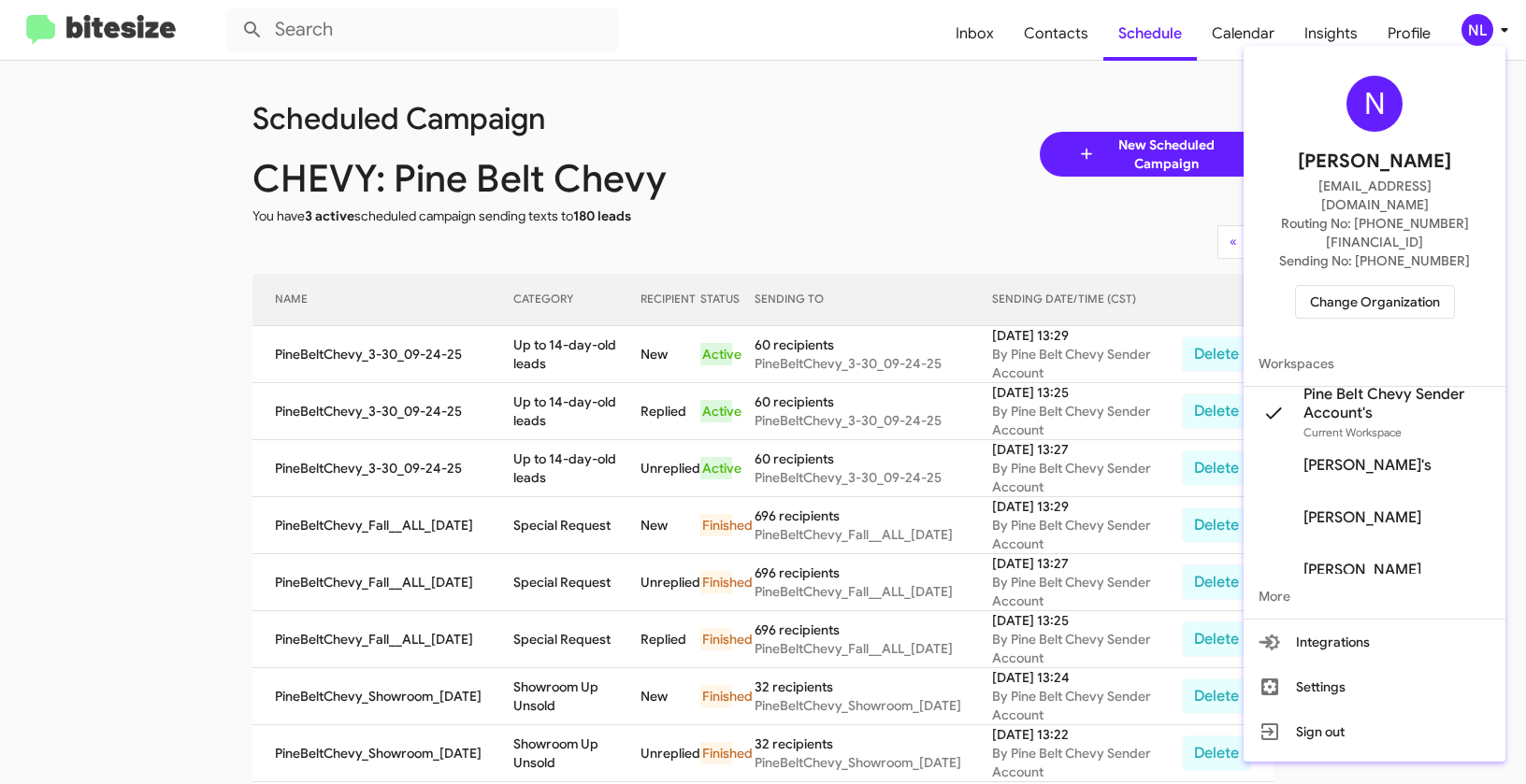
click at [1376, 286] on span "Change Organization" at bounding box center [1374, 302] width 130 height 32
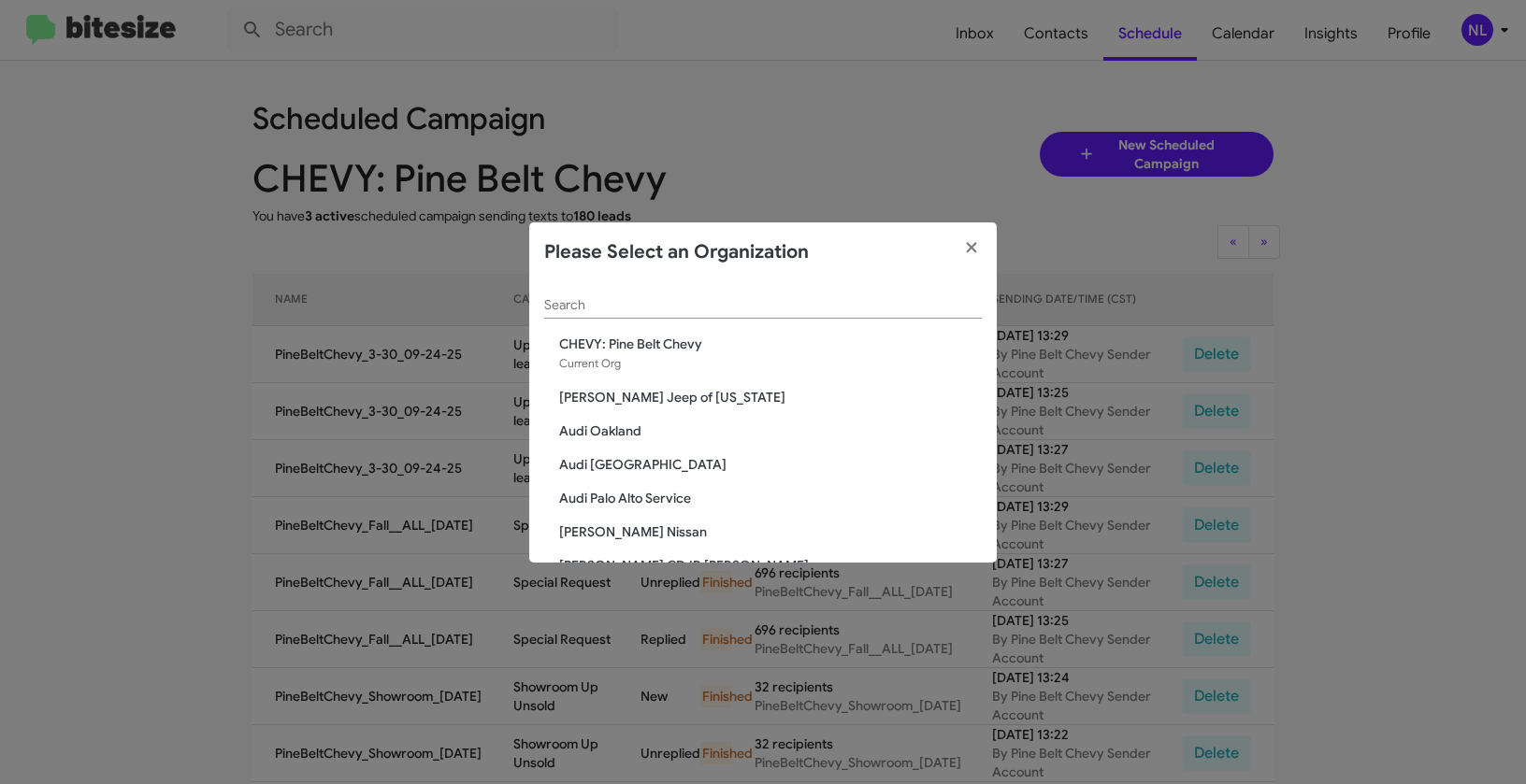
click at [708, 296] on div "Search" at bounding box center [763, 300] width 437 height 37
paste input "Chevrolet of [GEOGRAPHIC_DATA]"
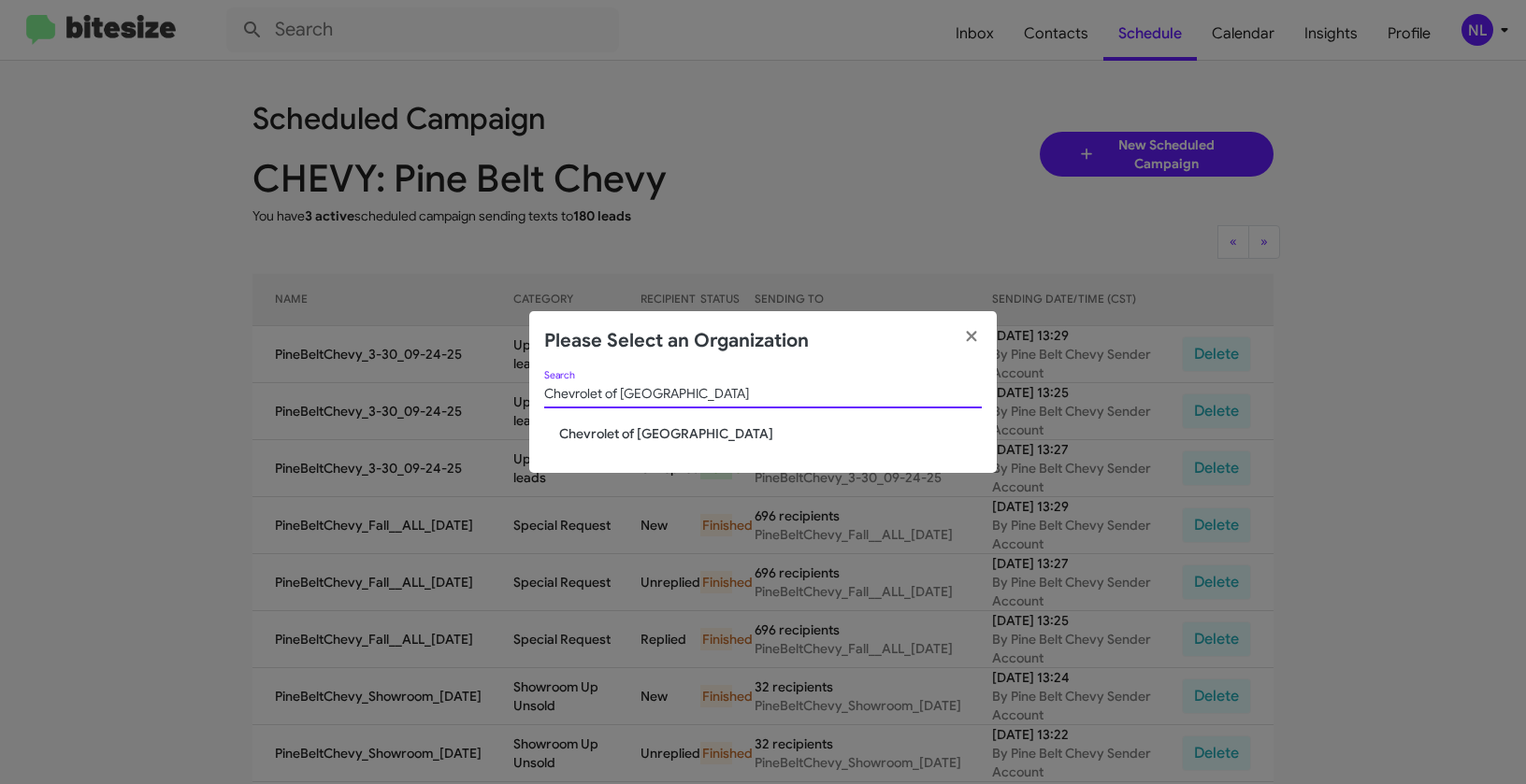
type input "Chevrolet of [GEOGRAPHIC_DATA]"
click at [627, 435] on span "Chevrolet of [GEOGRAPHIC_DATA]" at bounding box center [770, 434] width 423 height 19
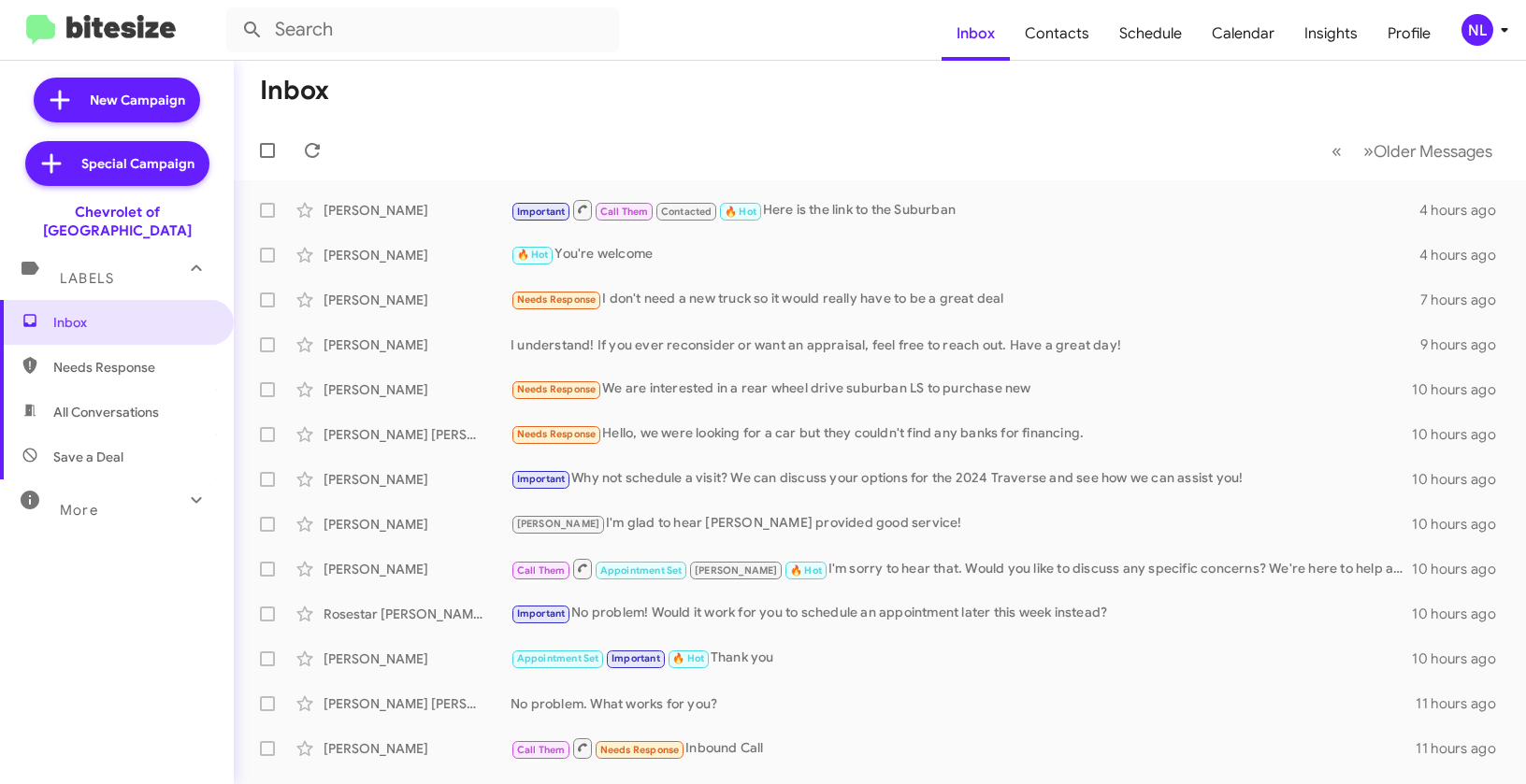
click at [1476, 42] on div "NL" at bounding box center [1477, 30] width 32 height 32
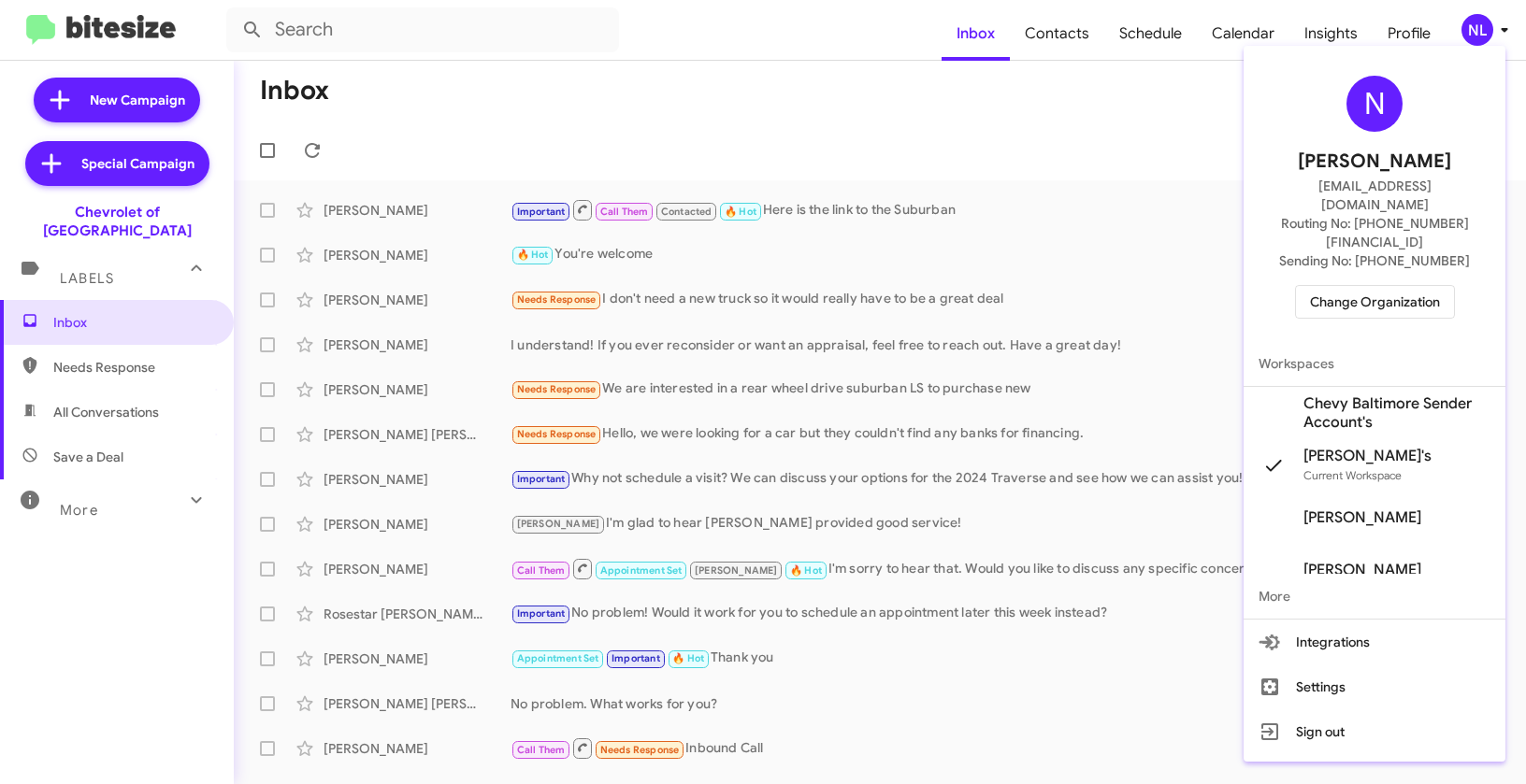
click at [1339, 395] on span "Chevy Baltimore Sender Account's" at bounding box center [1397, 414] width 187 height 38
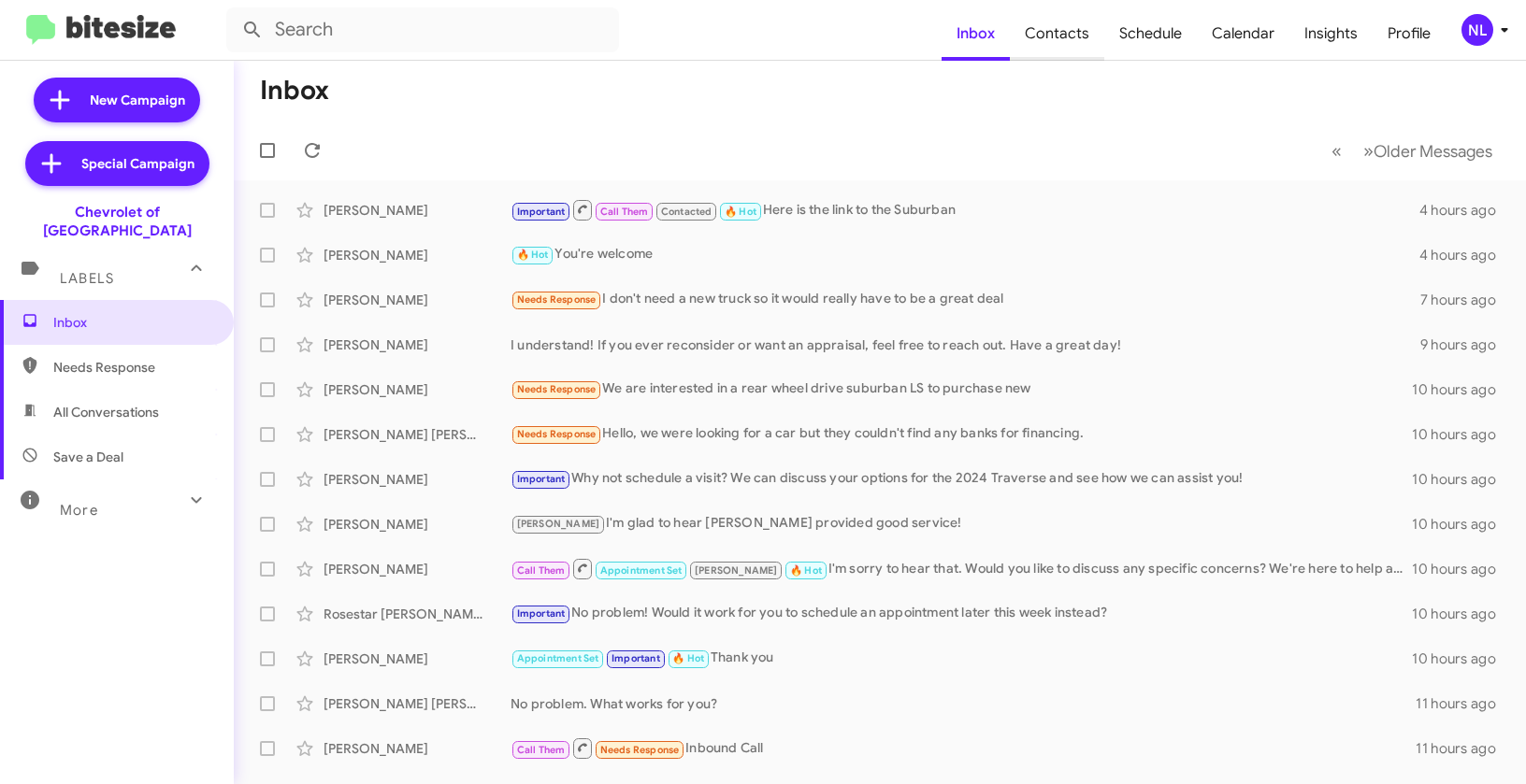
click at [1079, 36] on span "Contacts" at bounding box center [1057, 34] width 95 height 54
type input "in:groups"
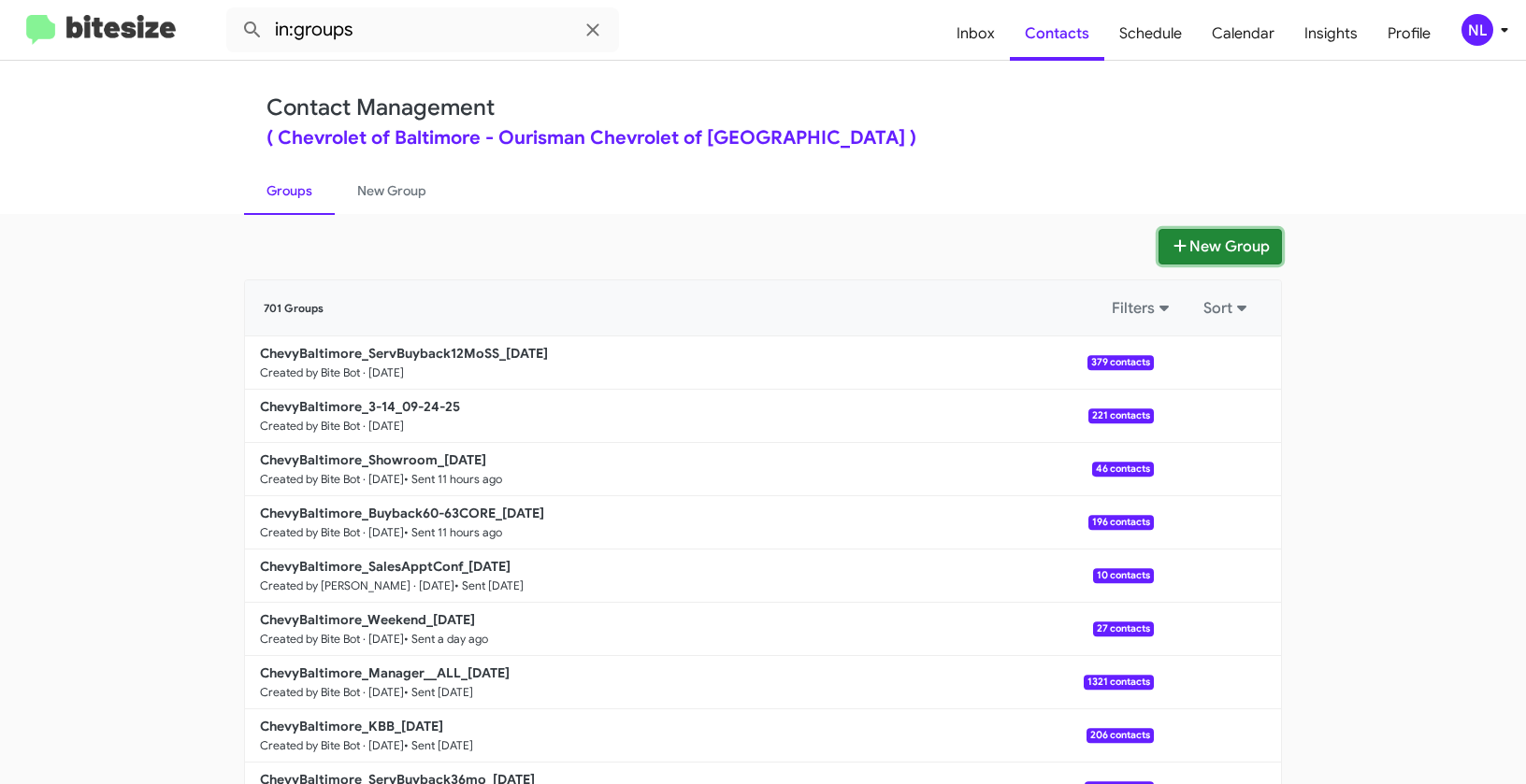
click at [1204, 249] on button "New Group" at bounding box center [1220, 247] width 124 height 36
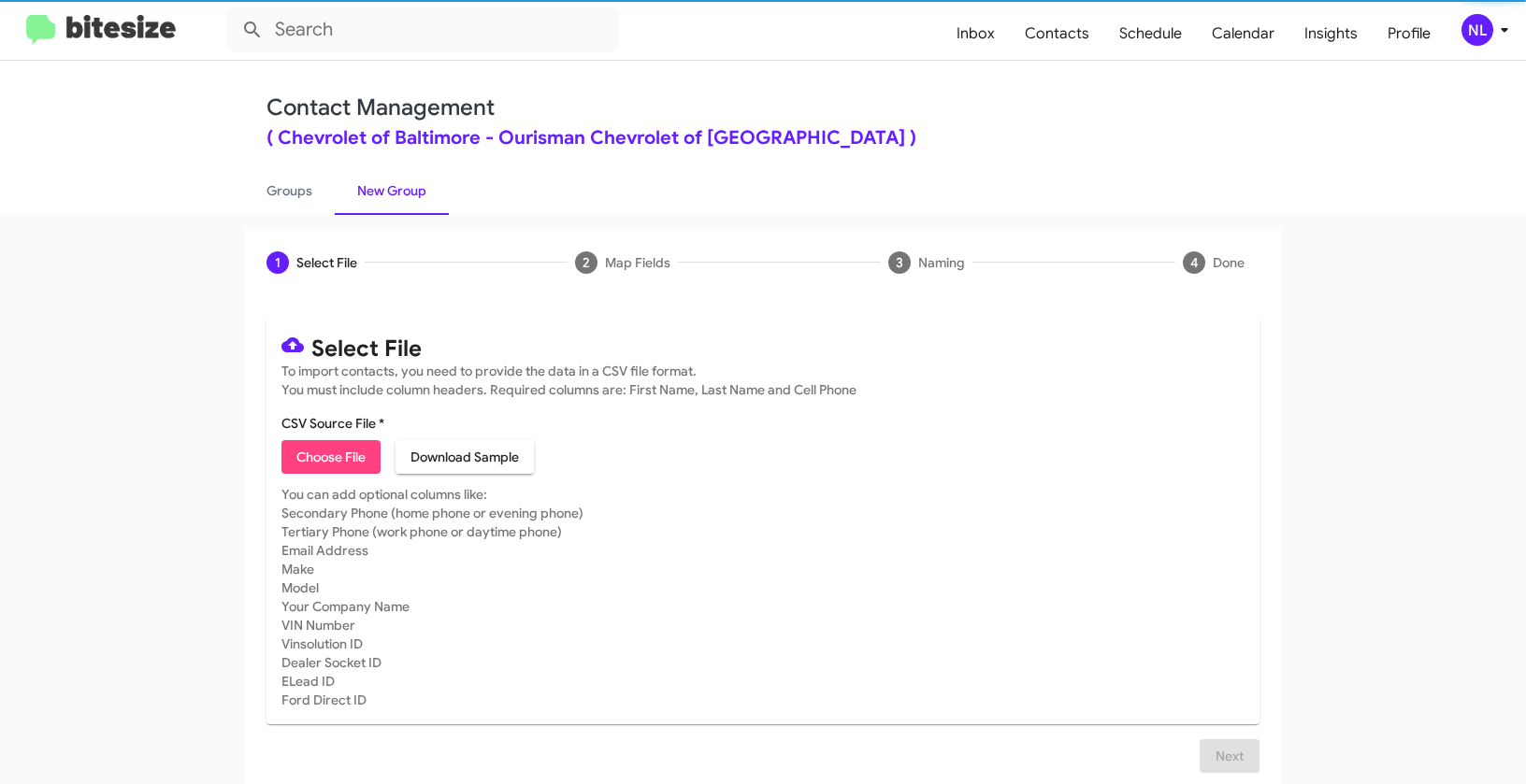
click at [339, 460] on span "Choose File" at bounding box center [331, 457] width 69 height 34
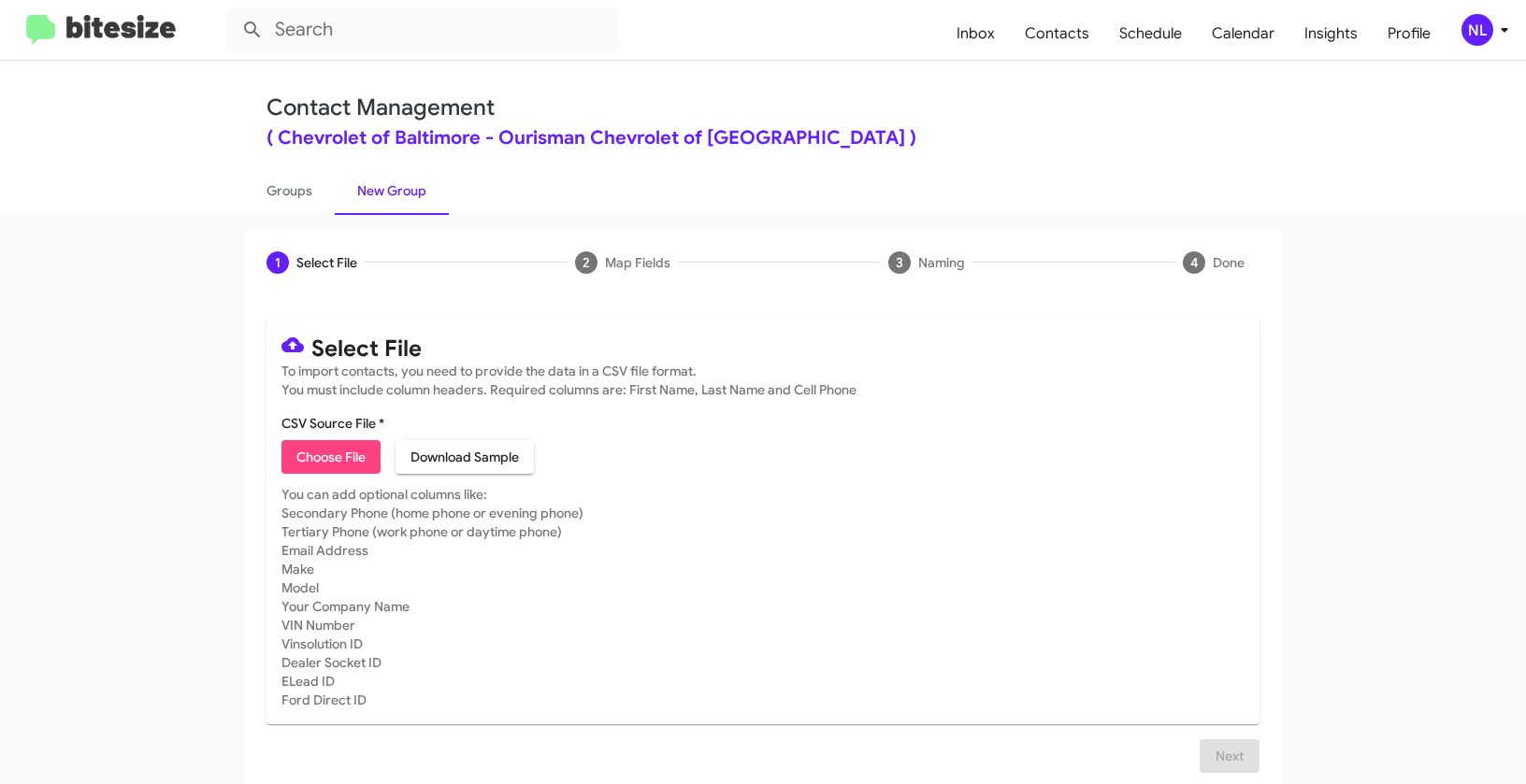
click at [341, 462] on span "Choose File" at bounding box center [331, 457] width 69 height 34
type input "ChevyBaltimore_ServBuyback48mo_[DATE]"
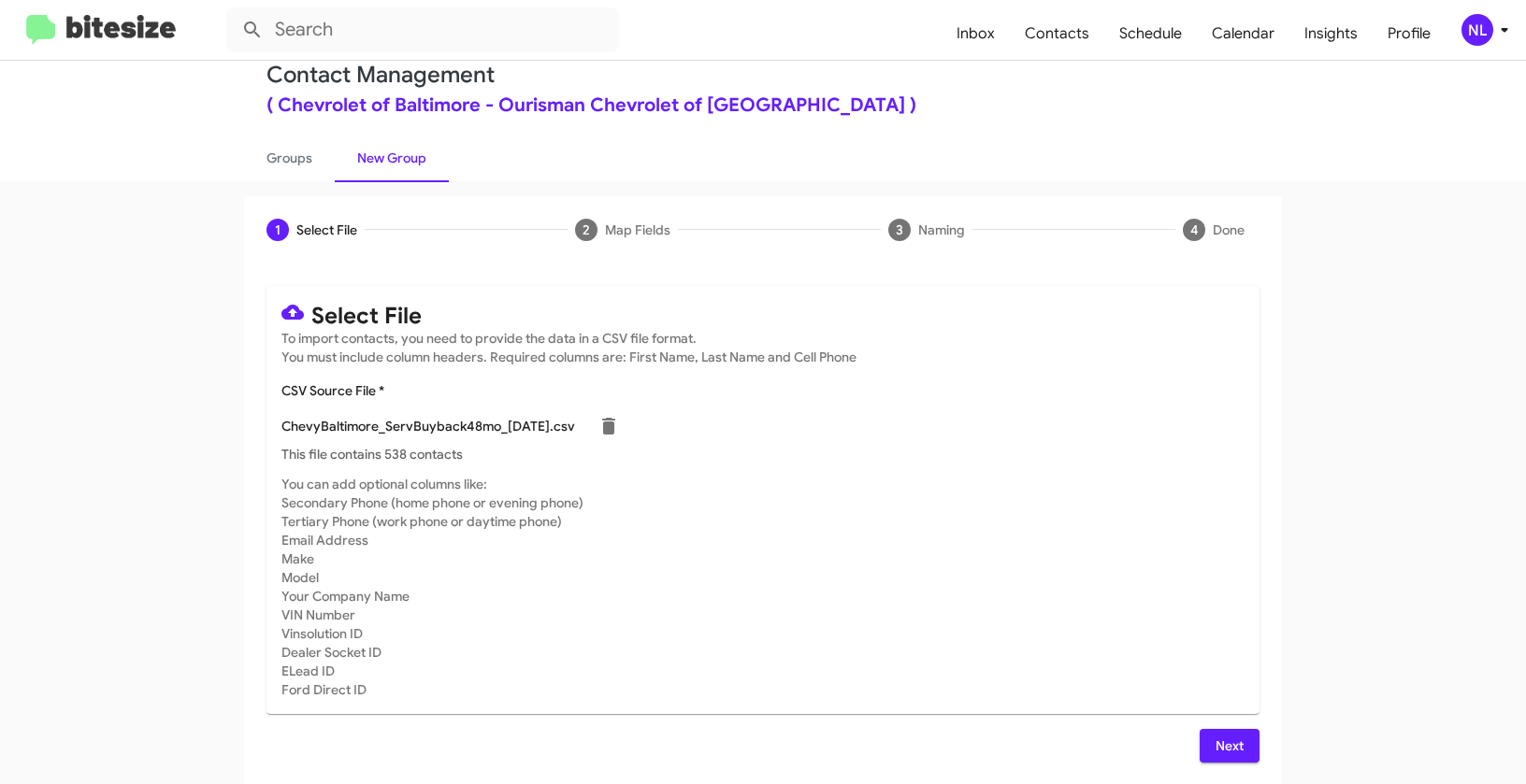
scroll to position [34, 0]
click at [1216, 742] on span "Next" at bounding box center [1230, 745] width 30 height 34
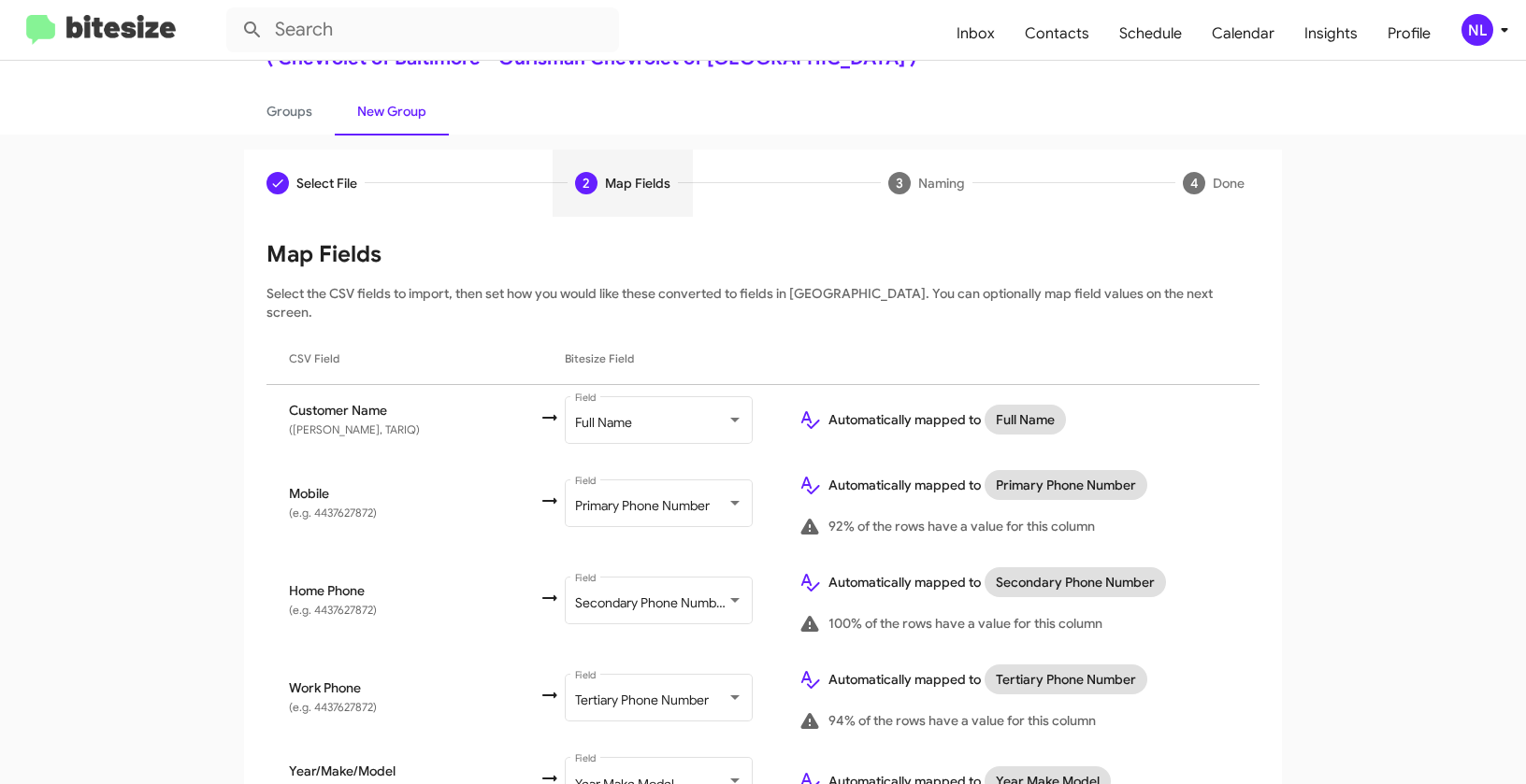
scroll to position [232, 0]
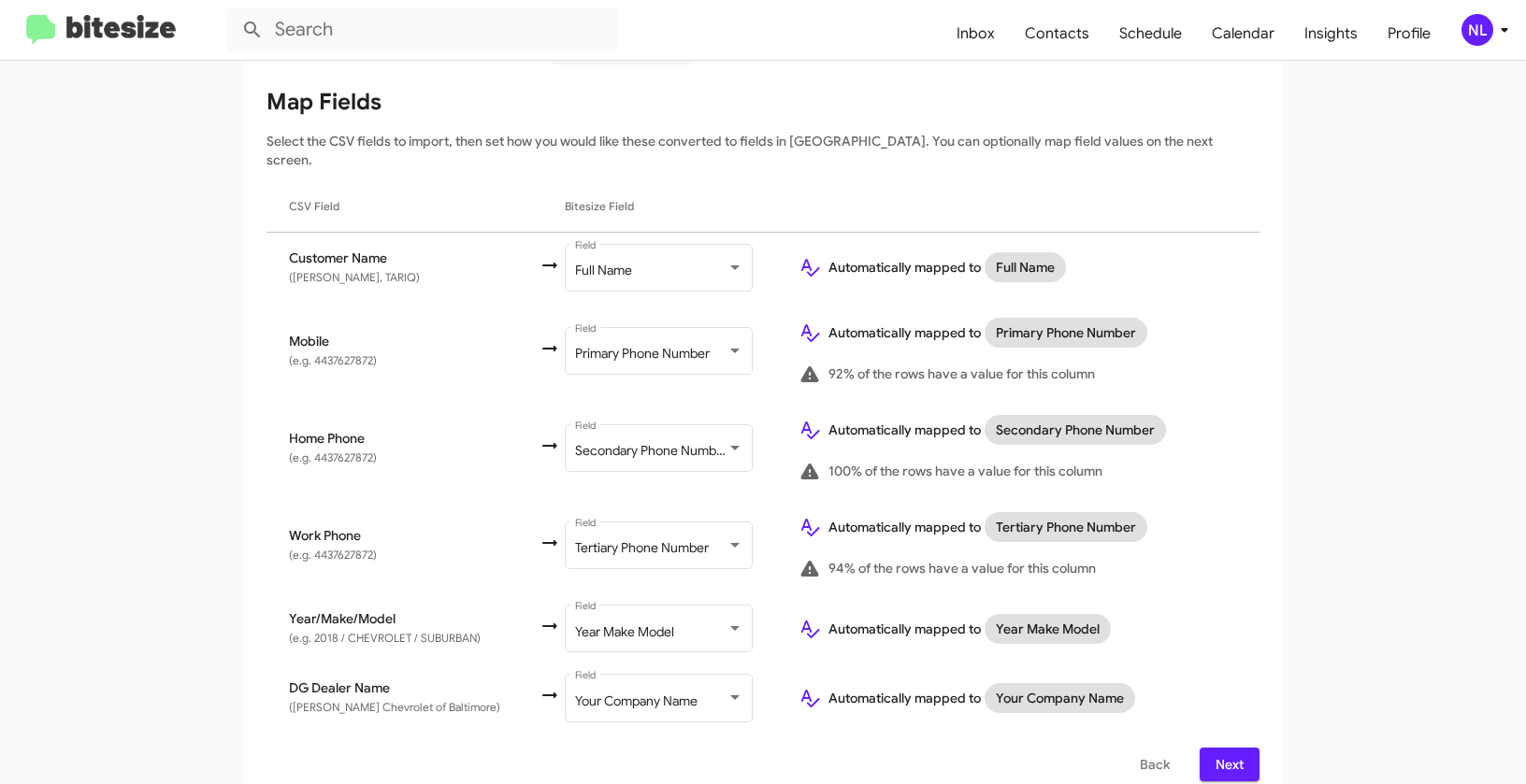
click at [1363, 542] on app-new-group "Select File 2 Map Fields 3 Naming 4 Done Select File To import contacts, you ne…" at bounding box center [763, 400] width 1526 height 807
click at [1223, 747] on span "Next" at bounding box center [1230, 764] width 30 height 34
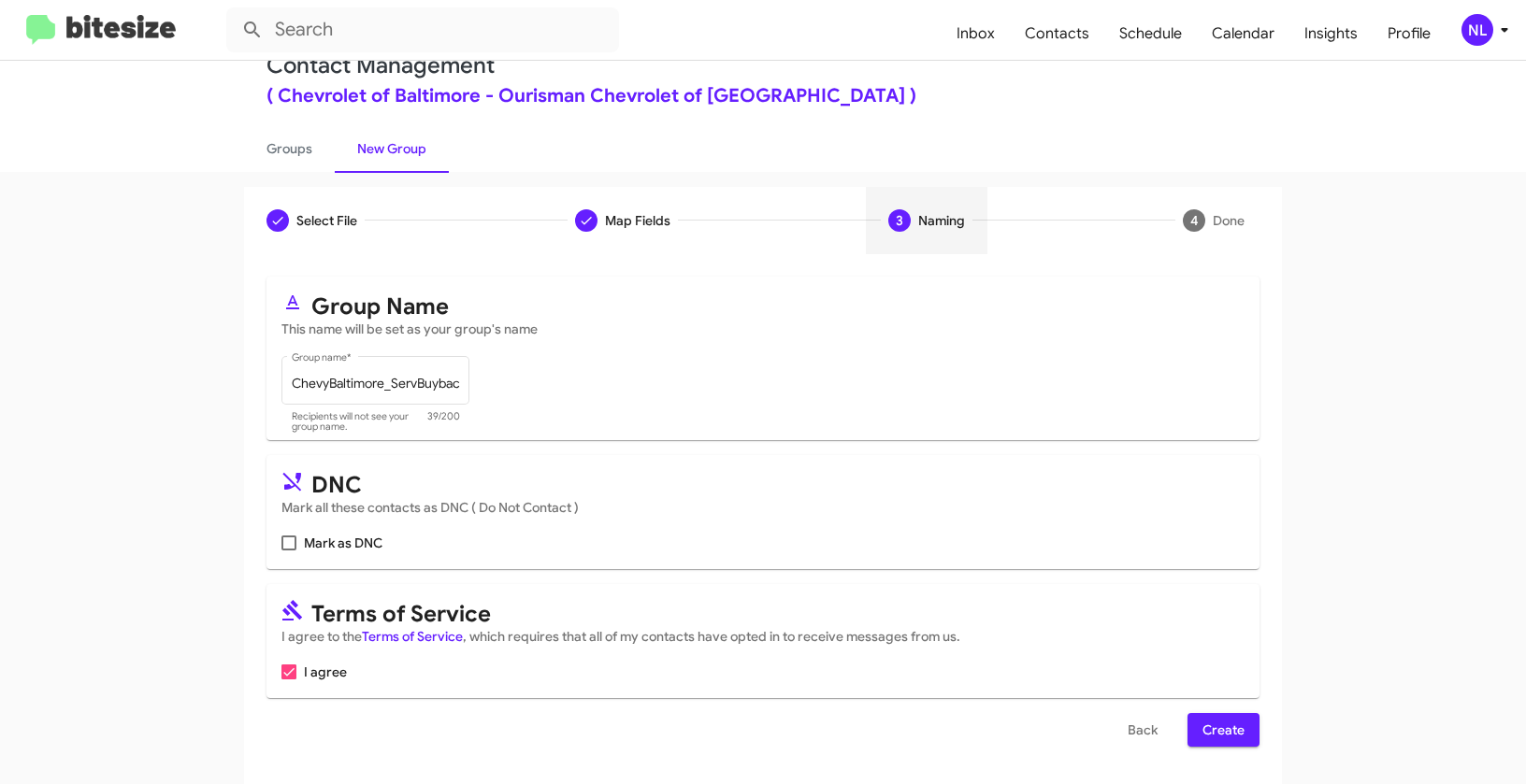
scroll to position [42, 0]
click at [1479, 37] on div "NL" at bounding box center [1477, 30] width 32 height 32
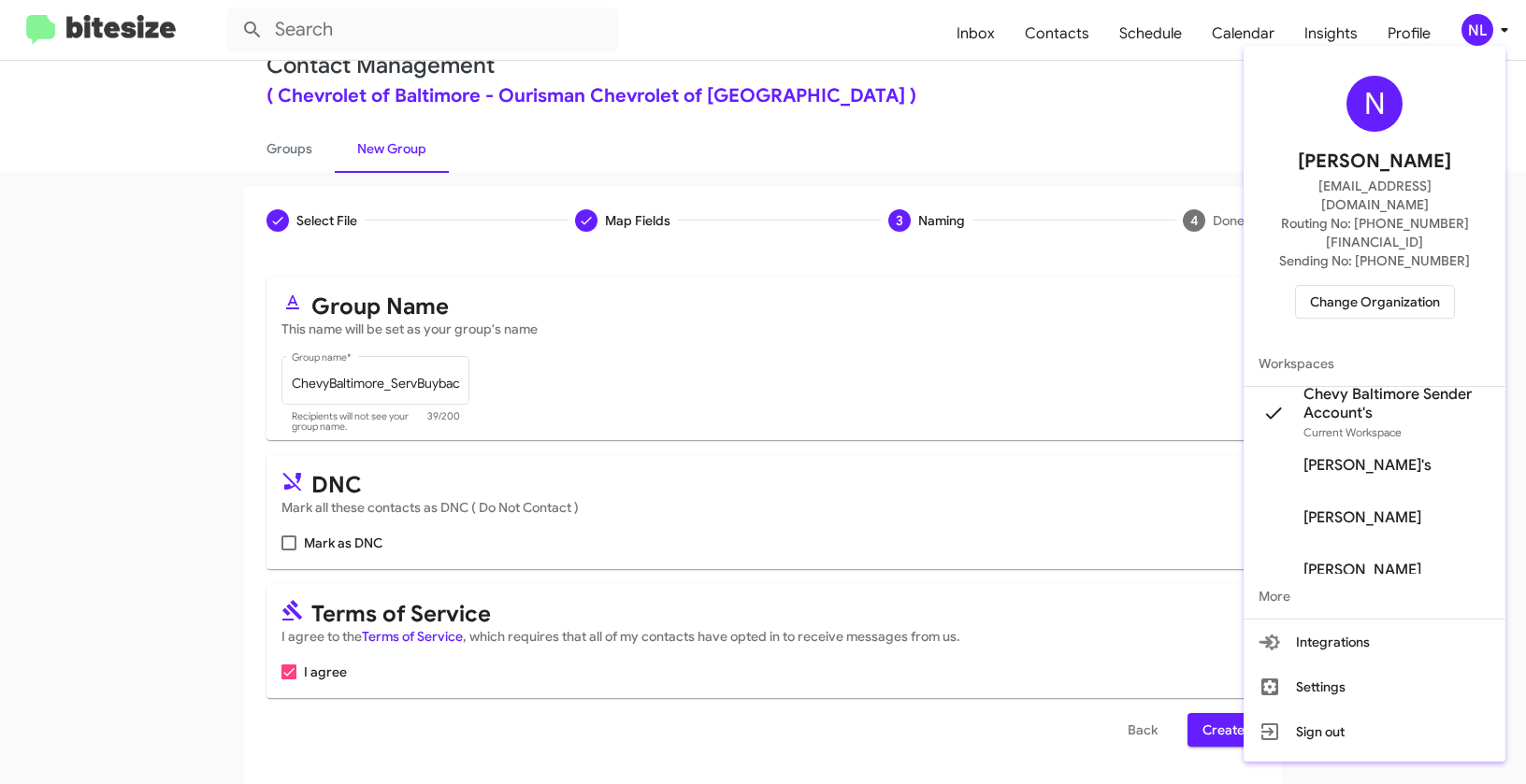
click at [1102, 371] on div at bounding box center [763, 392] width 1526 height 784
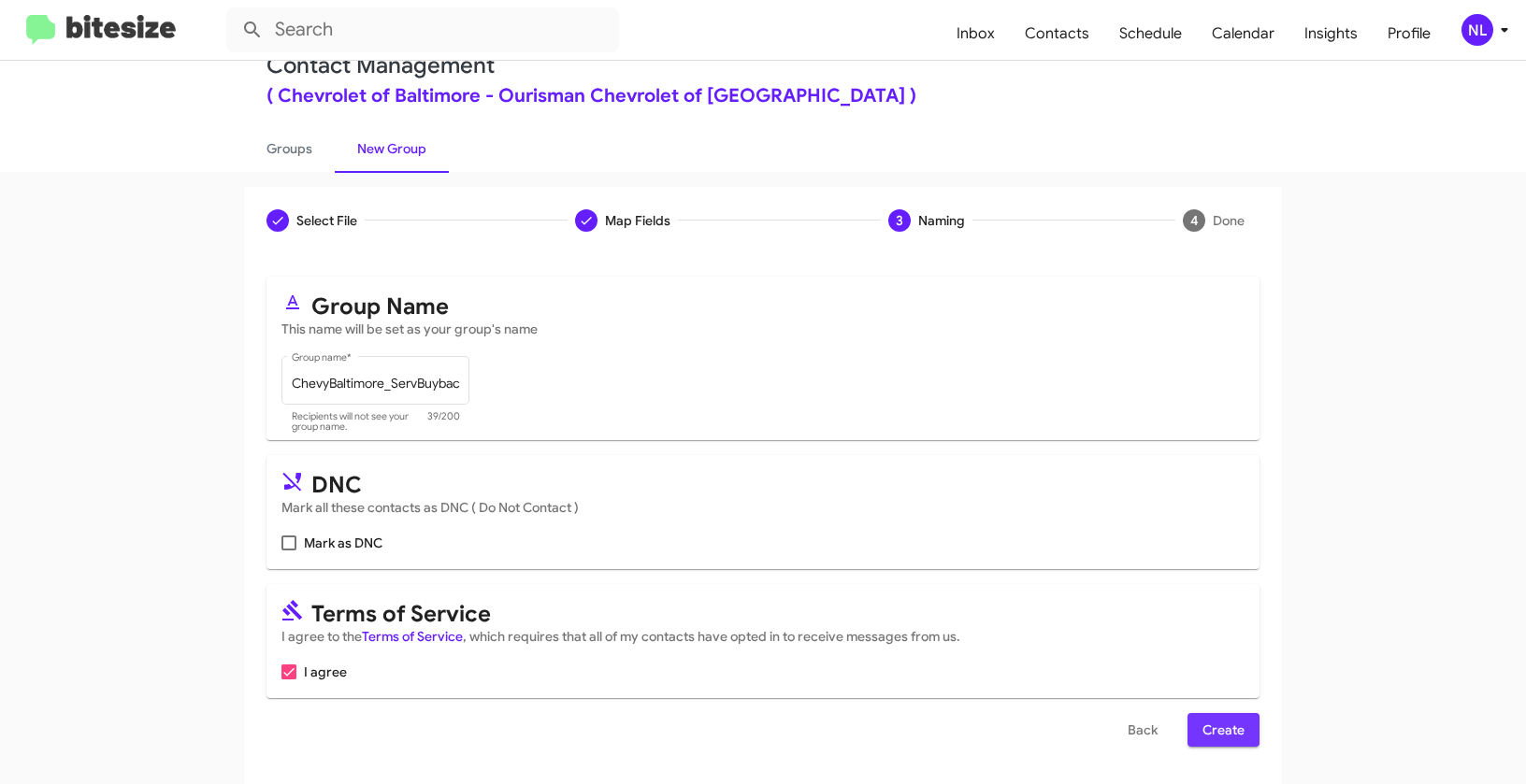
click at [1229, 732] on span "Create" at bounding box center [1223, 731] width 42 height 34
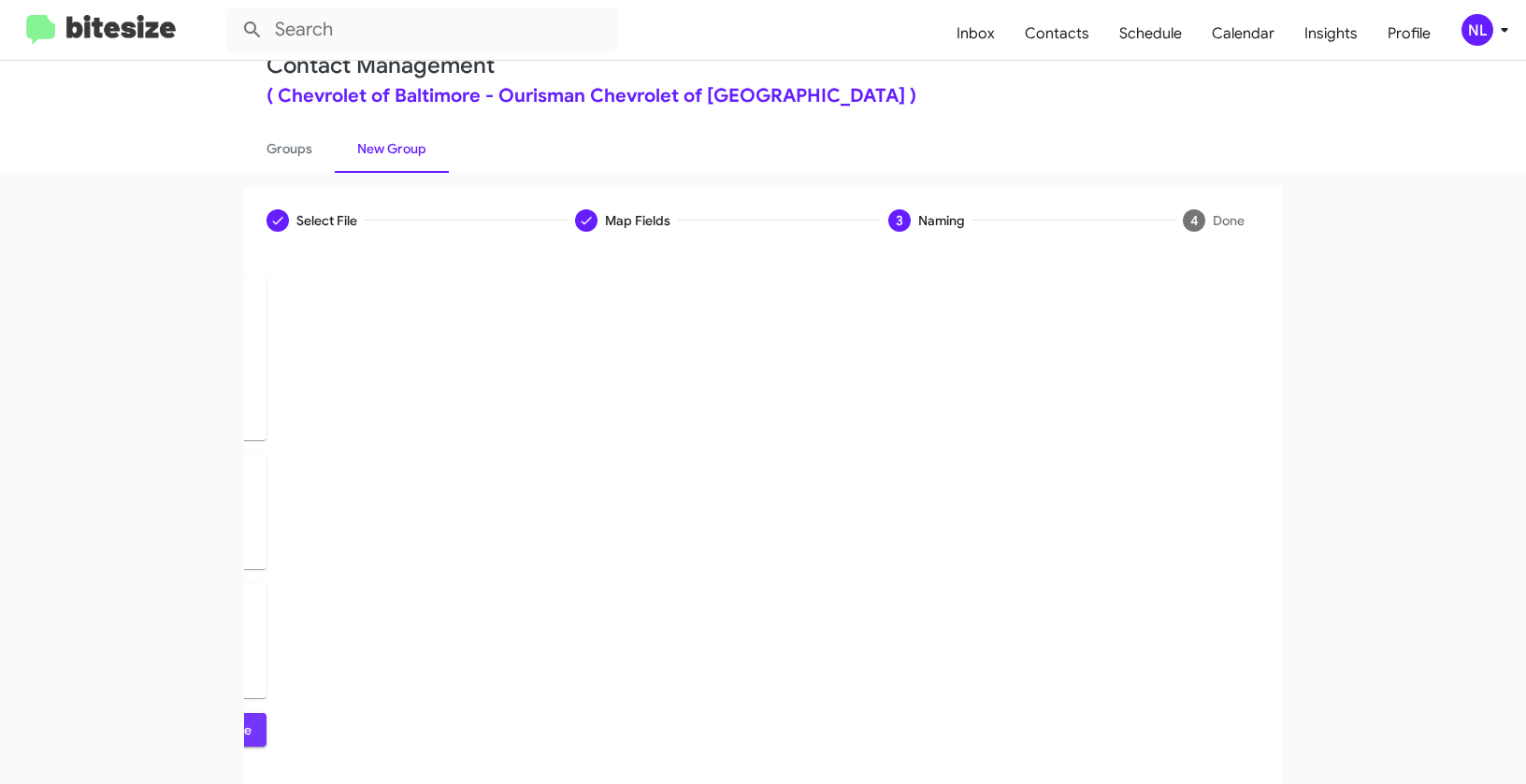
scroll to position [0, 0]
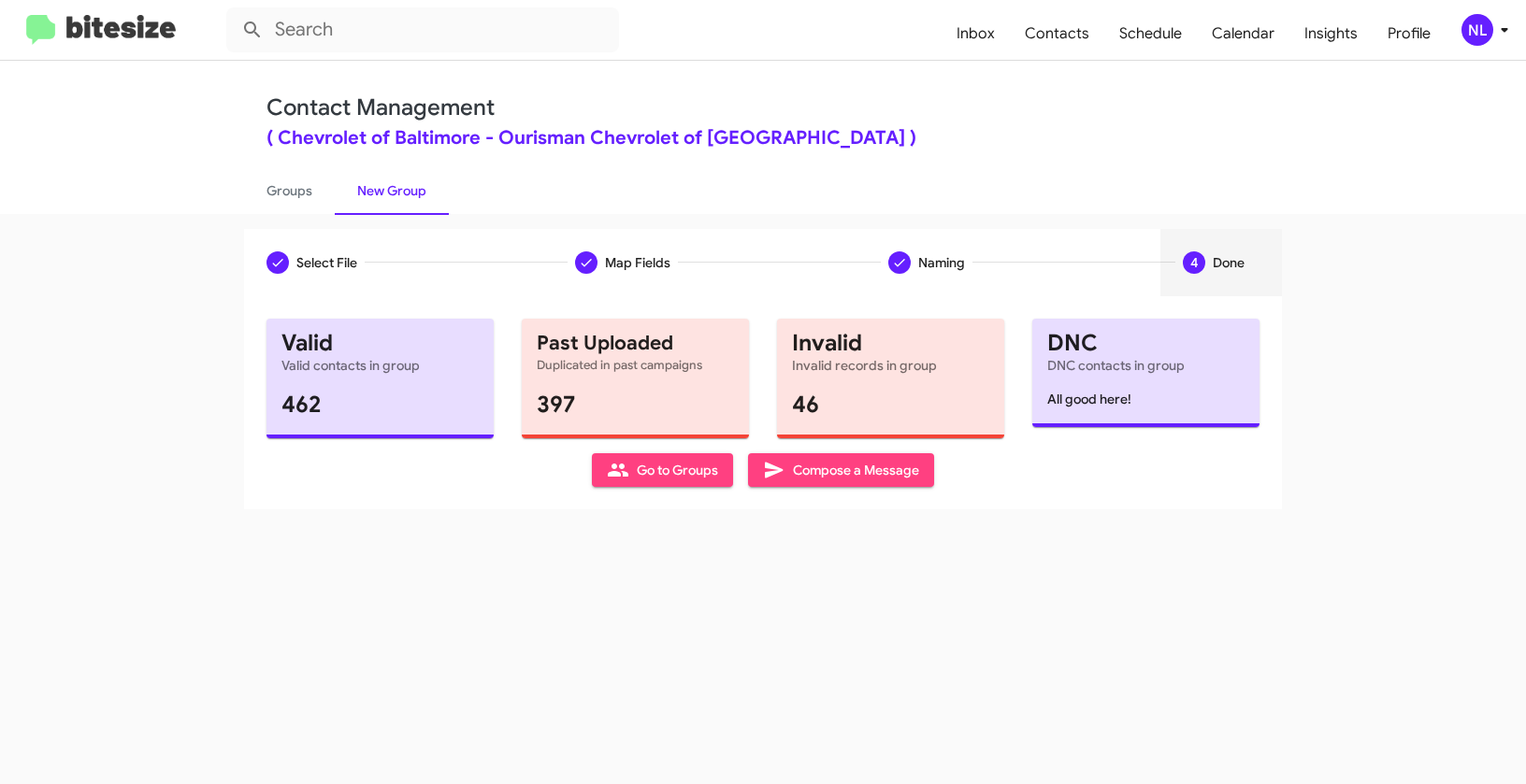
click at [649, 474] on span "Go to Groups" at bounding box center [662, 470] width 112 height 34
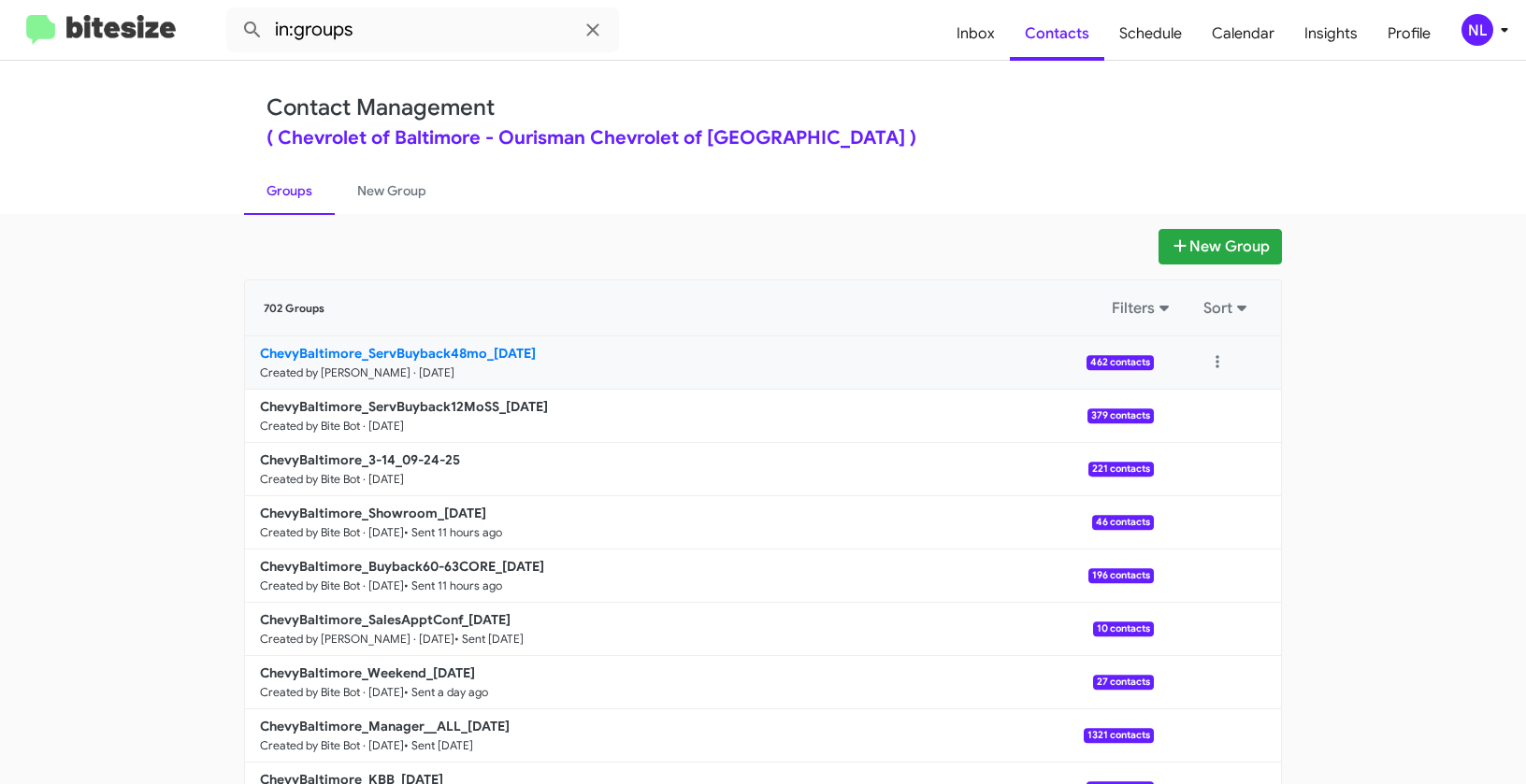
drag, startPoint x: 168, startPoint y: 349, endPoint x: 487, endPoint y: 343, distance: 319.1
click at [487, 343] on app-groups "New Group 702 Groups Filters Sort ChevyBaltimore_ServBuyback48mo_[DATE] Created…" at bounding box center [763, 574] width 1526 height 690
copy div "Filters Sort ChevyBaltimore_ServBuyback48mo_"
click at [405, 33] on input "in:groups" at bounding box center [422, 30] width 393 height 45
paste input "ChevyBaltimore_ServBuyback48mo_"
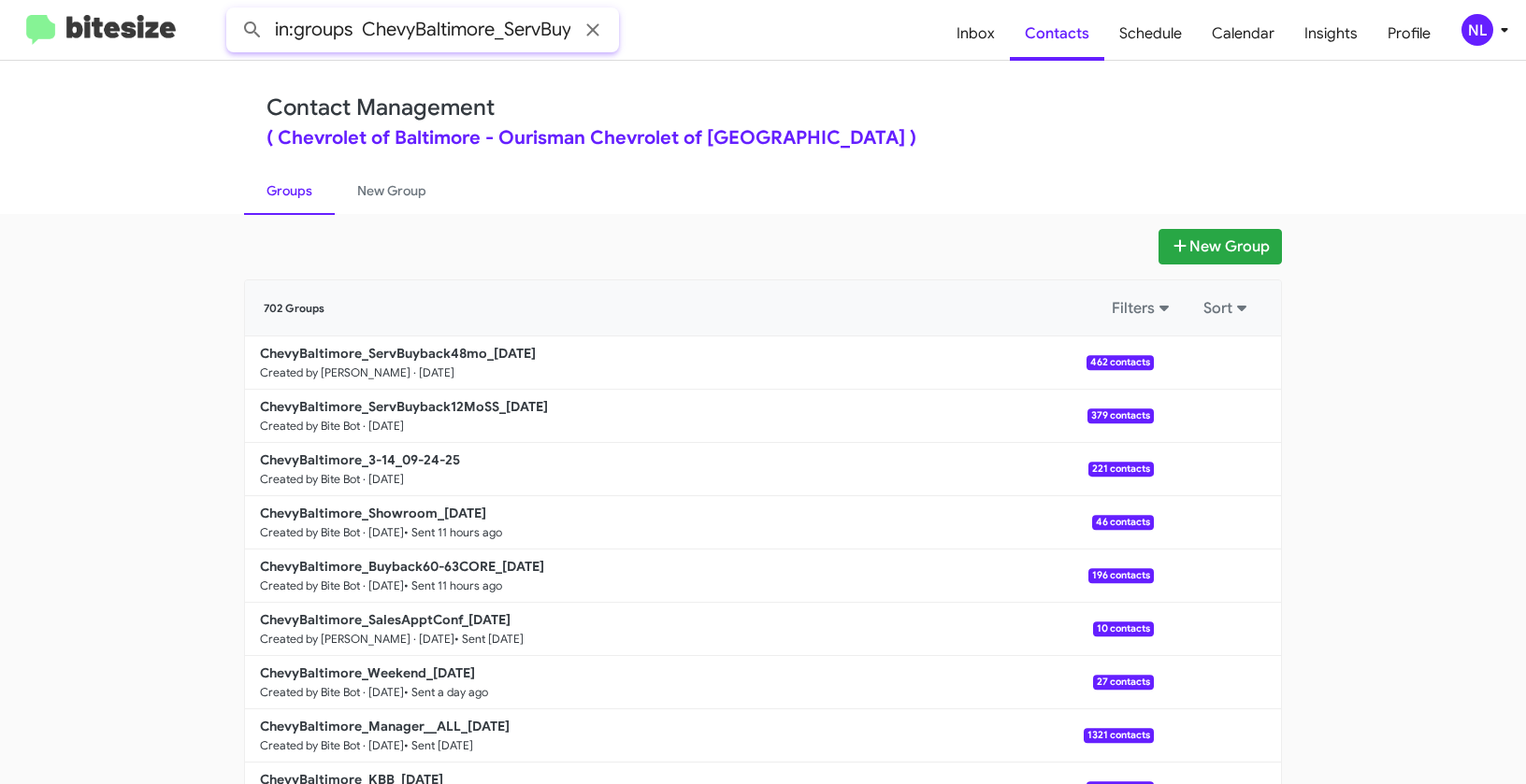
scroll to position [0, 101]
type input "in:groups ChevyBaltimore_ServBuyback48mo_"
click at [234, 11] on button at bounding box center [252, 30] width 38 height 38
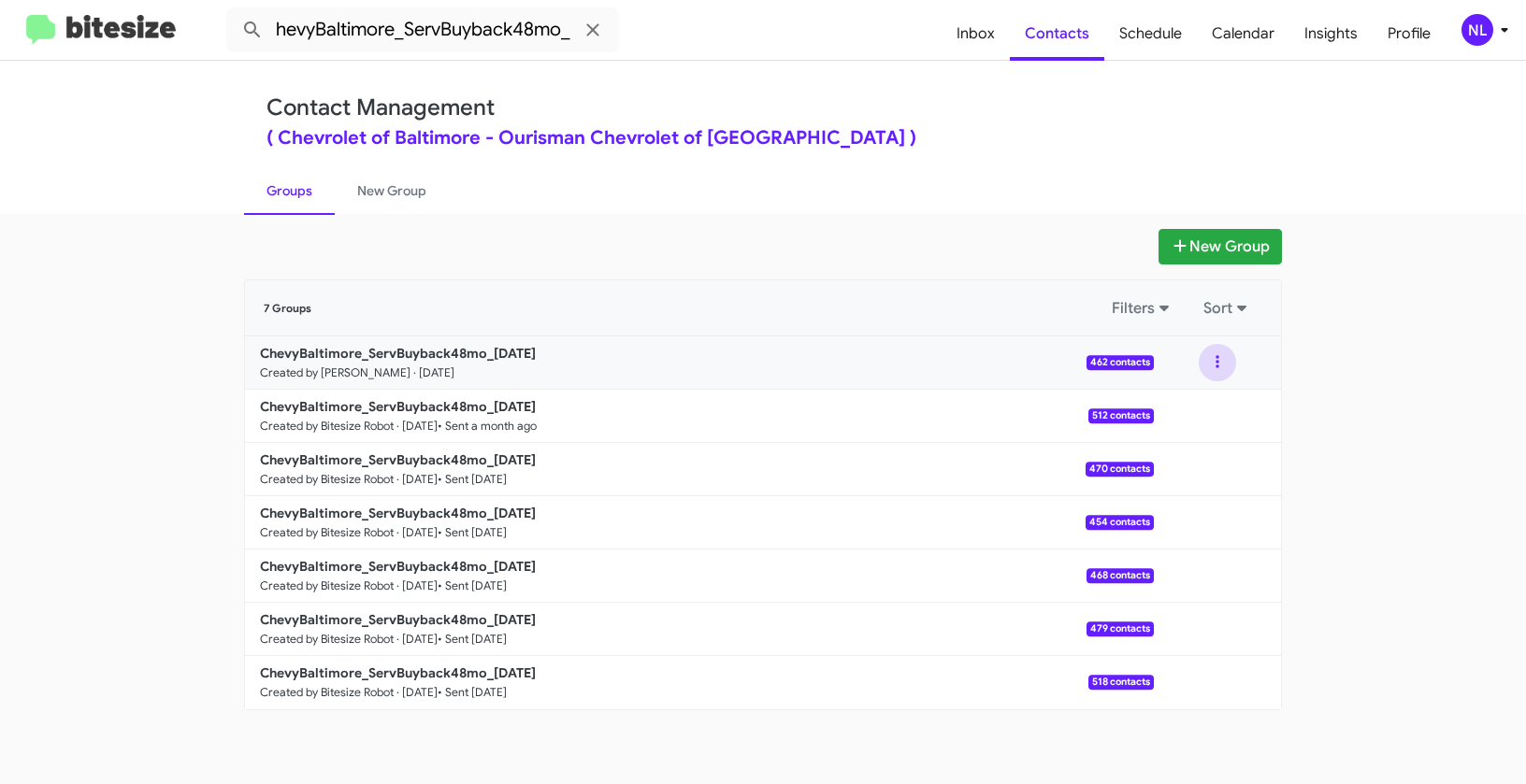
click at [1210, 364] on button at bounding box center [1217, 363] width 38 height 38
click at [1187, 408] on button "View contacts" at bounding box center [1160, 414] width 149 height 45
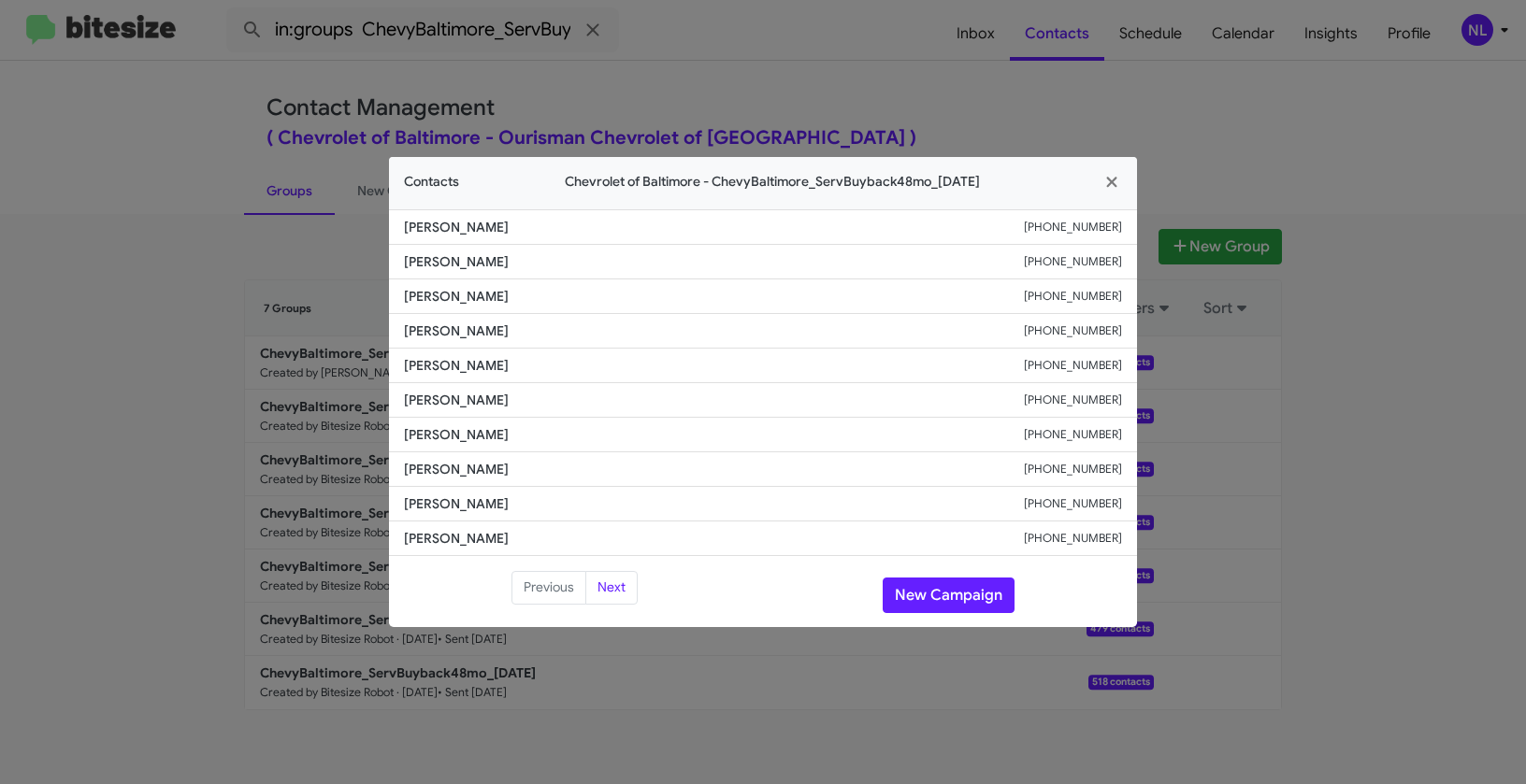
drag, startPoint x: 406, startPoint y: 467, endPoint x: 593, endPoint y: 483, distance: 187.7
click at [593, 483] on li "[PERSON_NAME] [PHONE_NUMBER]" at bounding box center [763, 469] width 748 height 35
copy span "[PERSON_NAME]"
click at [927, 590] on button "New Campaign" at bounding box center [948, 596] width 132 height 36
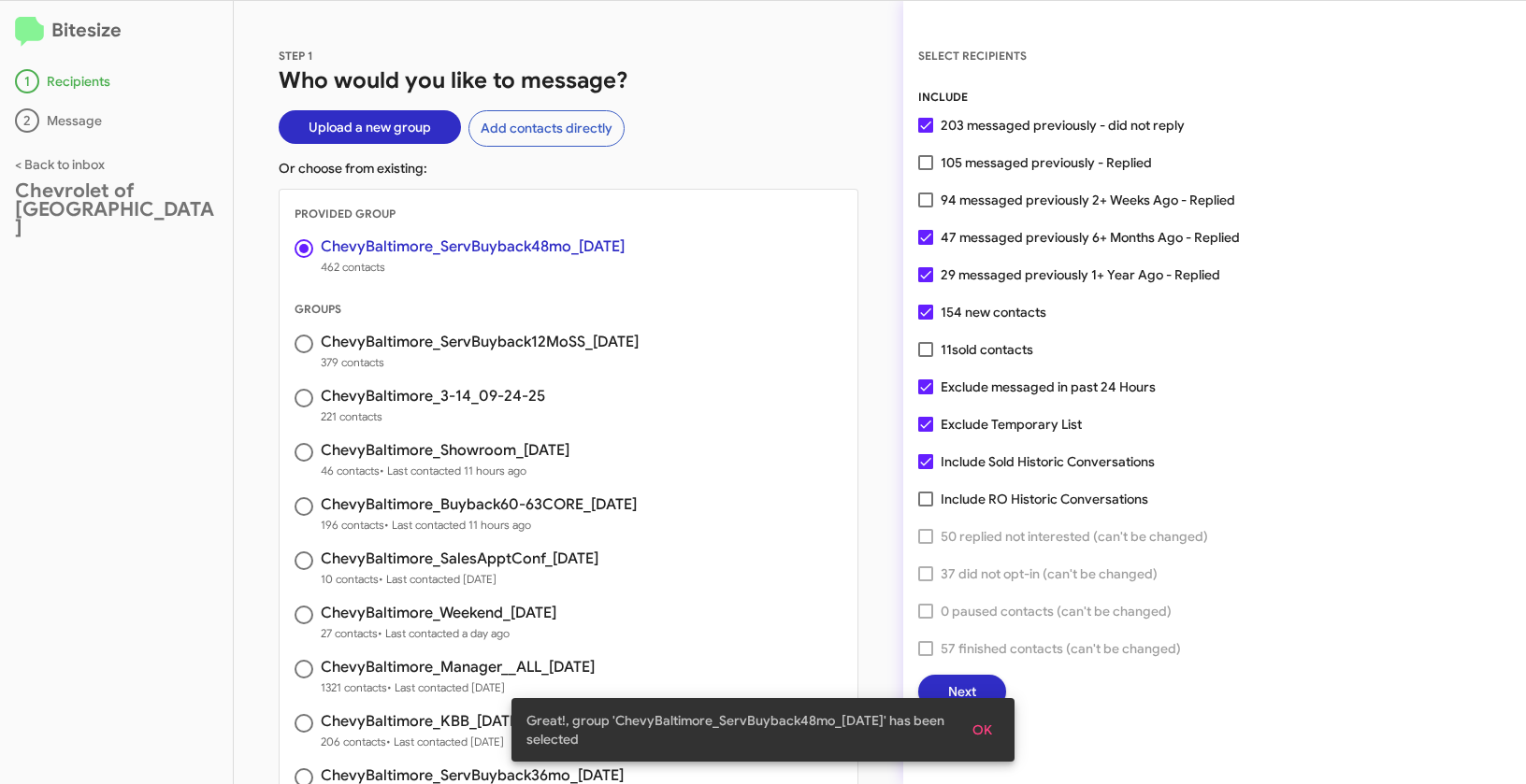
click at [992, 729] on button "OK" at bounding box center [982, 731] width 50 height 34
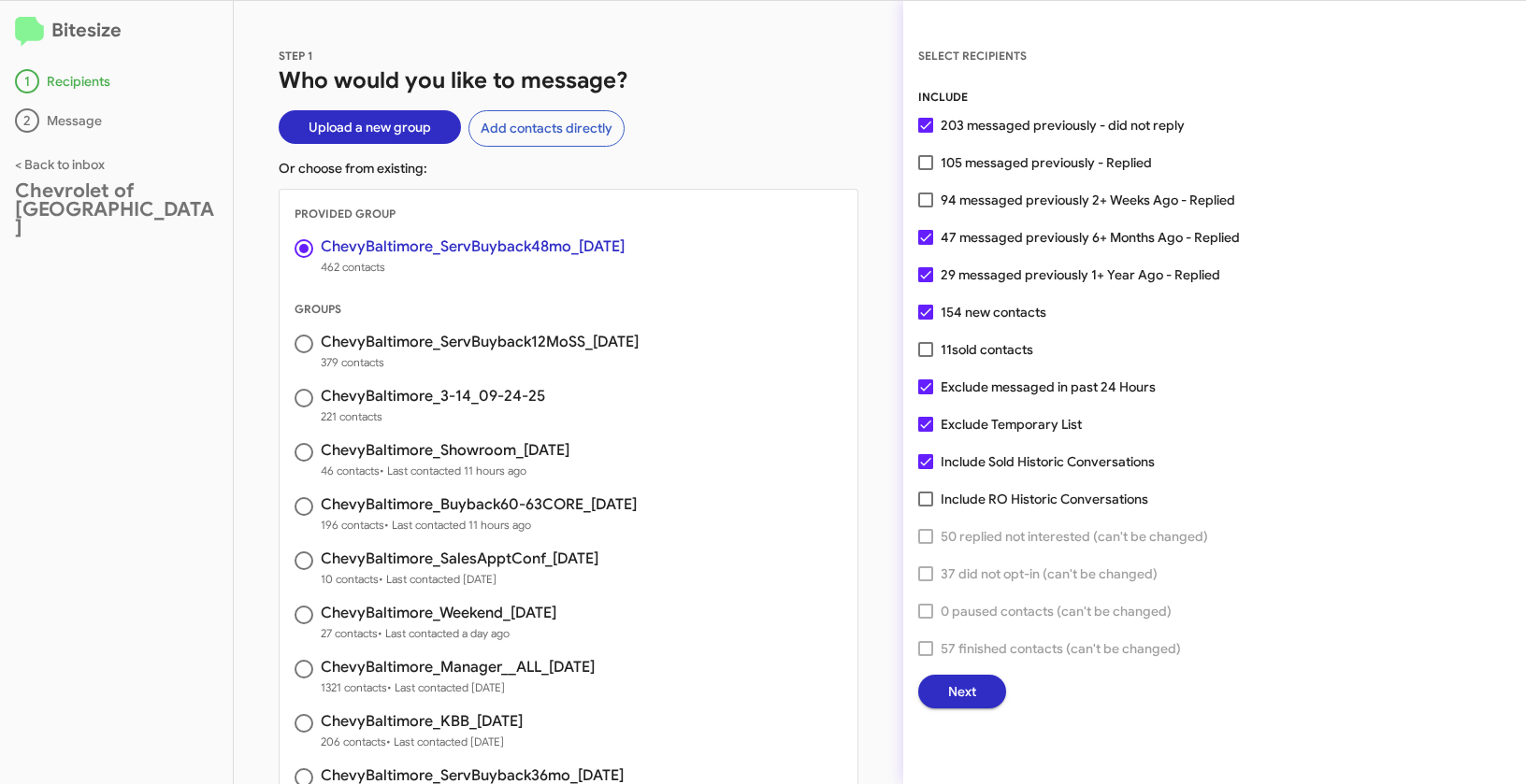
click at [971, 695] on span "Next" at bounding box center [962, 692] width 28 height 34
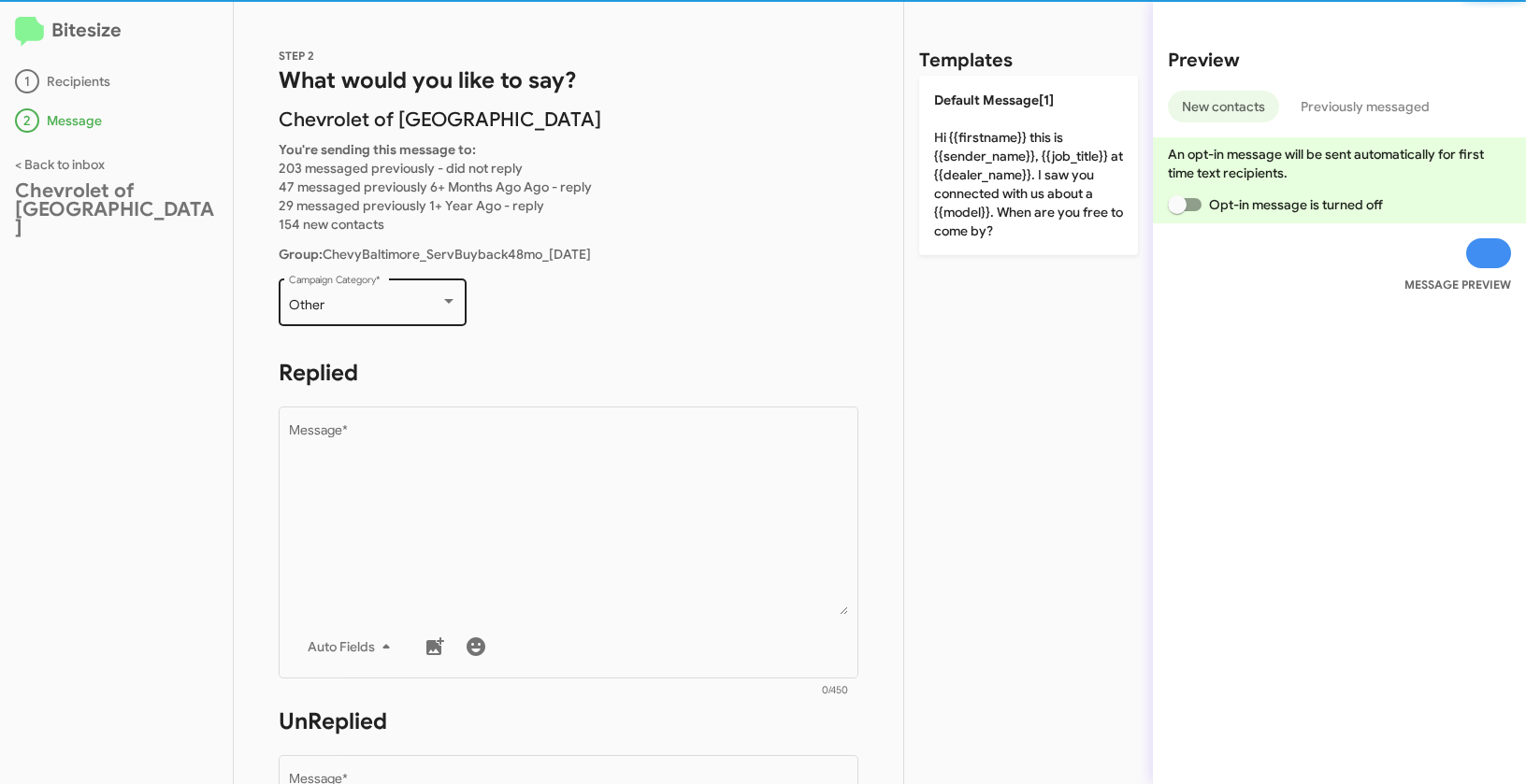
click at [344, 300] on div "Other" at bounding box center [364, 306] width 151 height 15
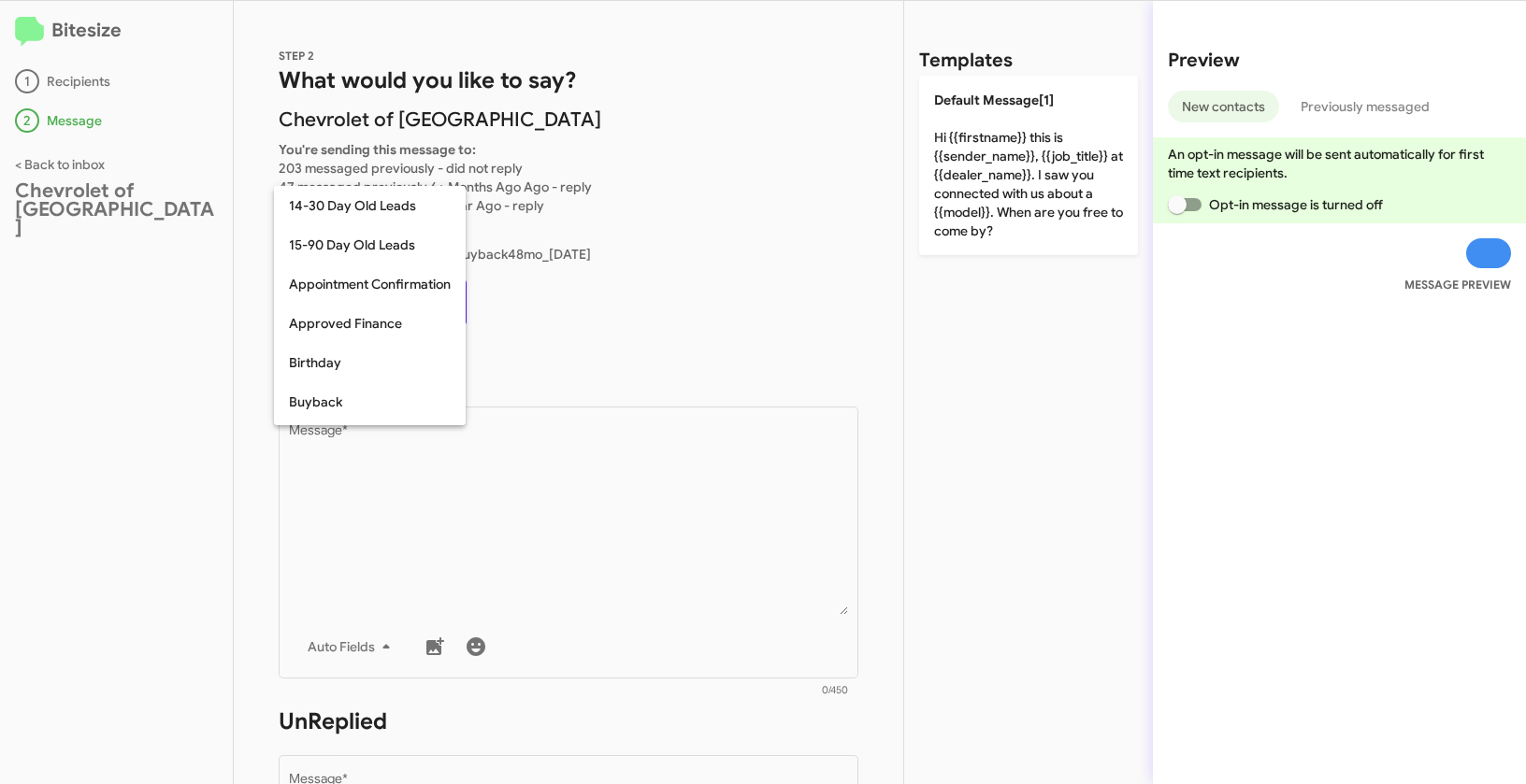
scroll to position [411, 0]
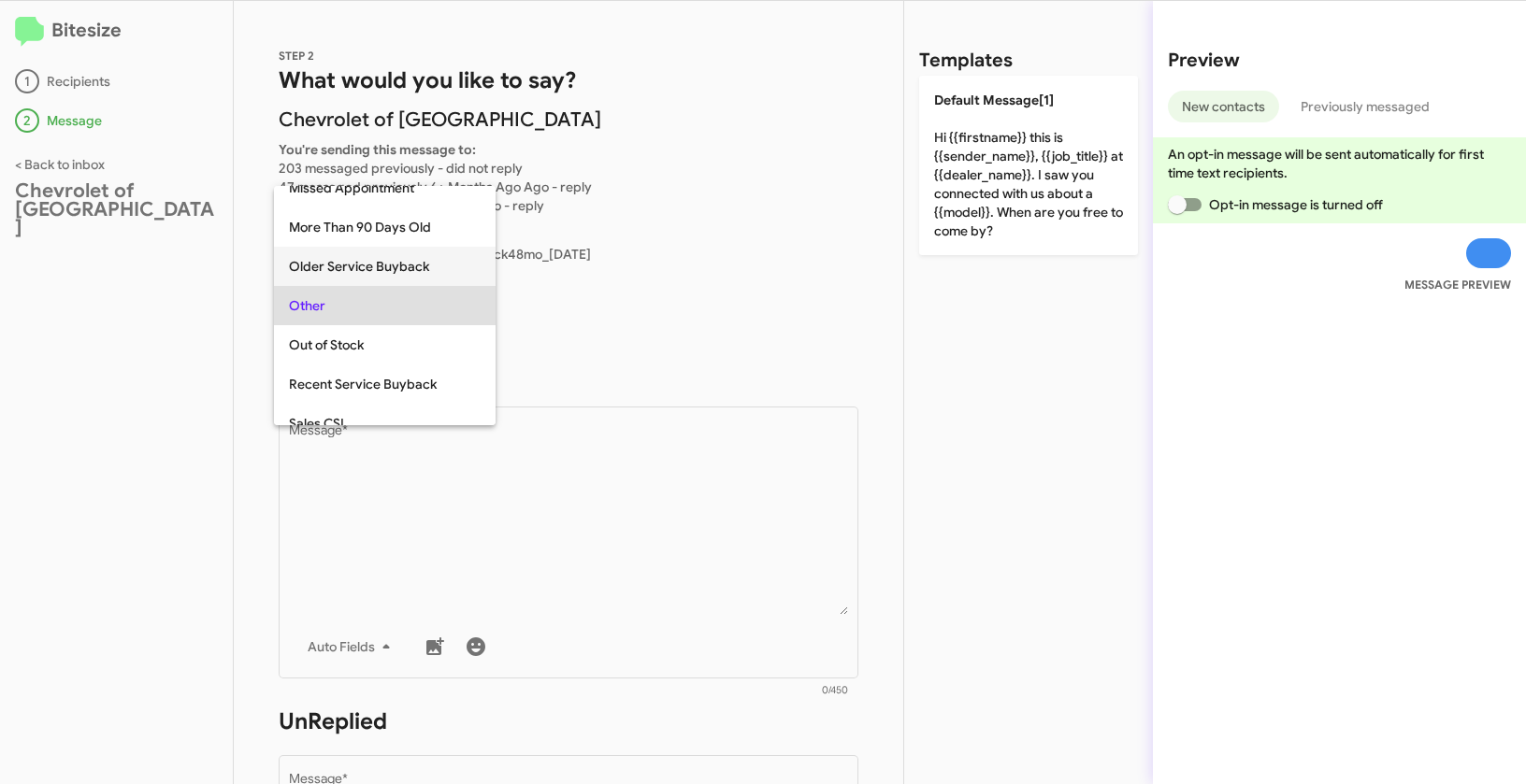
click at [358, 273] on span "Older Service Buyback" at bounding box center [385, 266] width 191 height 39
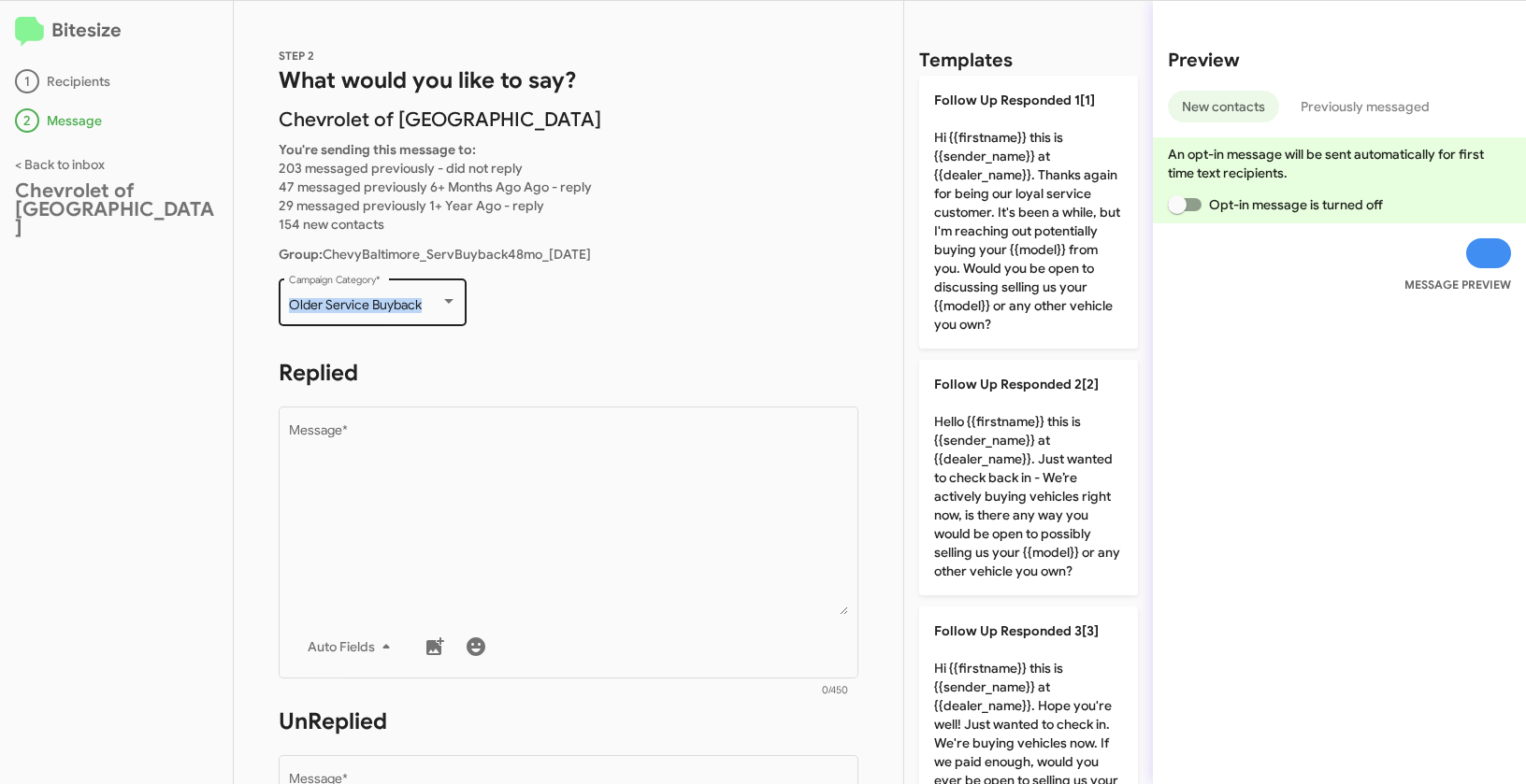
drag, startPoint x: 286, startPoint y: 301, endPoint x: 431, endPoint y: 307, distance: 145.1
click at [431, 307] on div "Older Service Buyback Campaign Category *" at bounding box center [372, 300] width 188 height 52
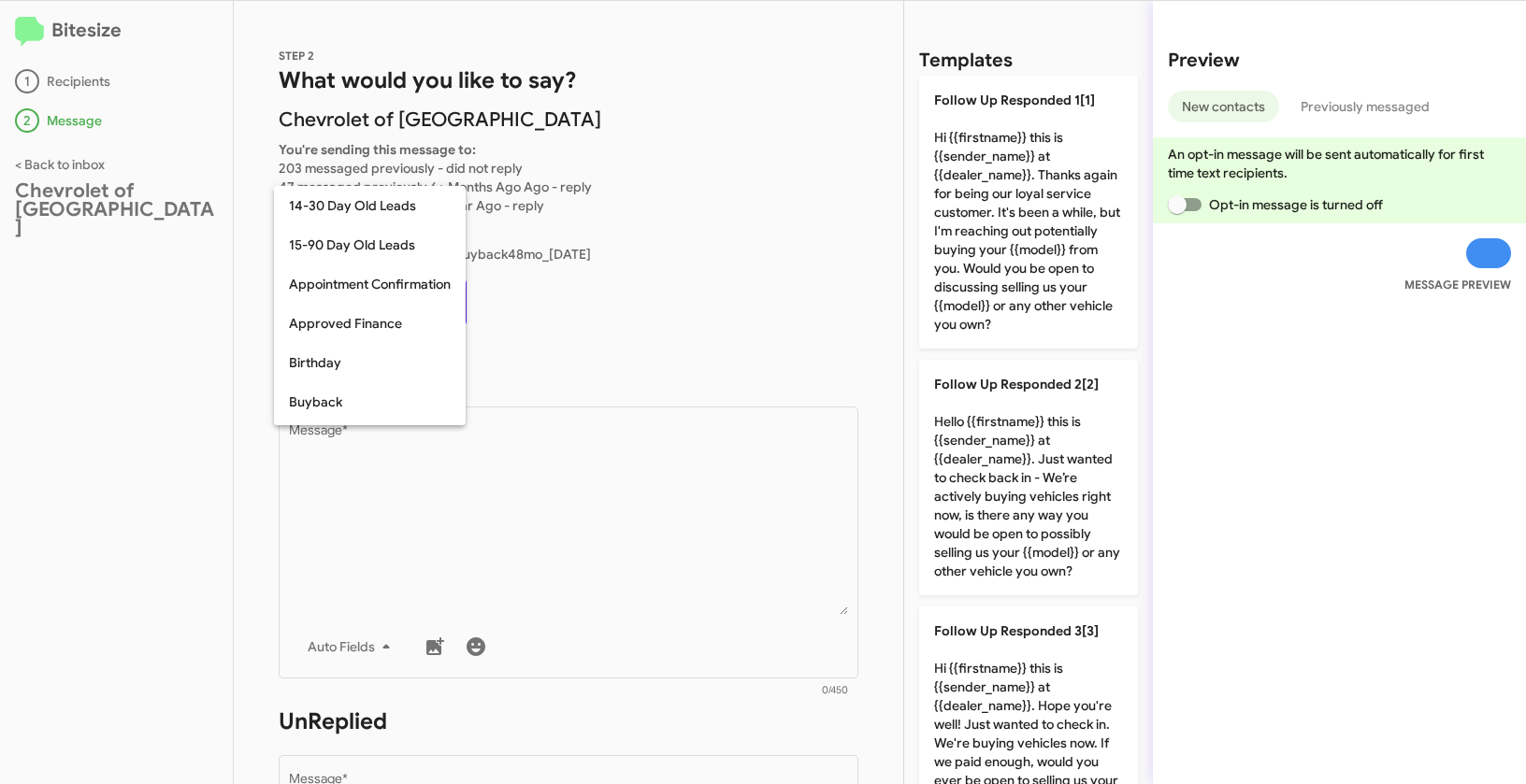
scroll to position [370, 0]
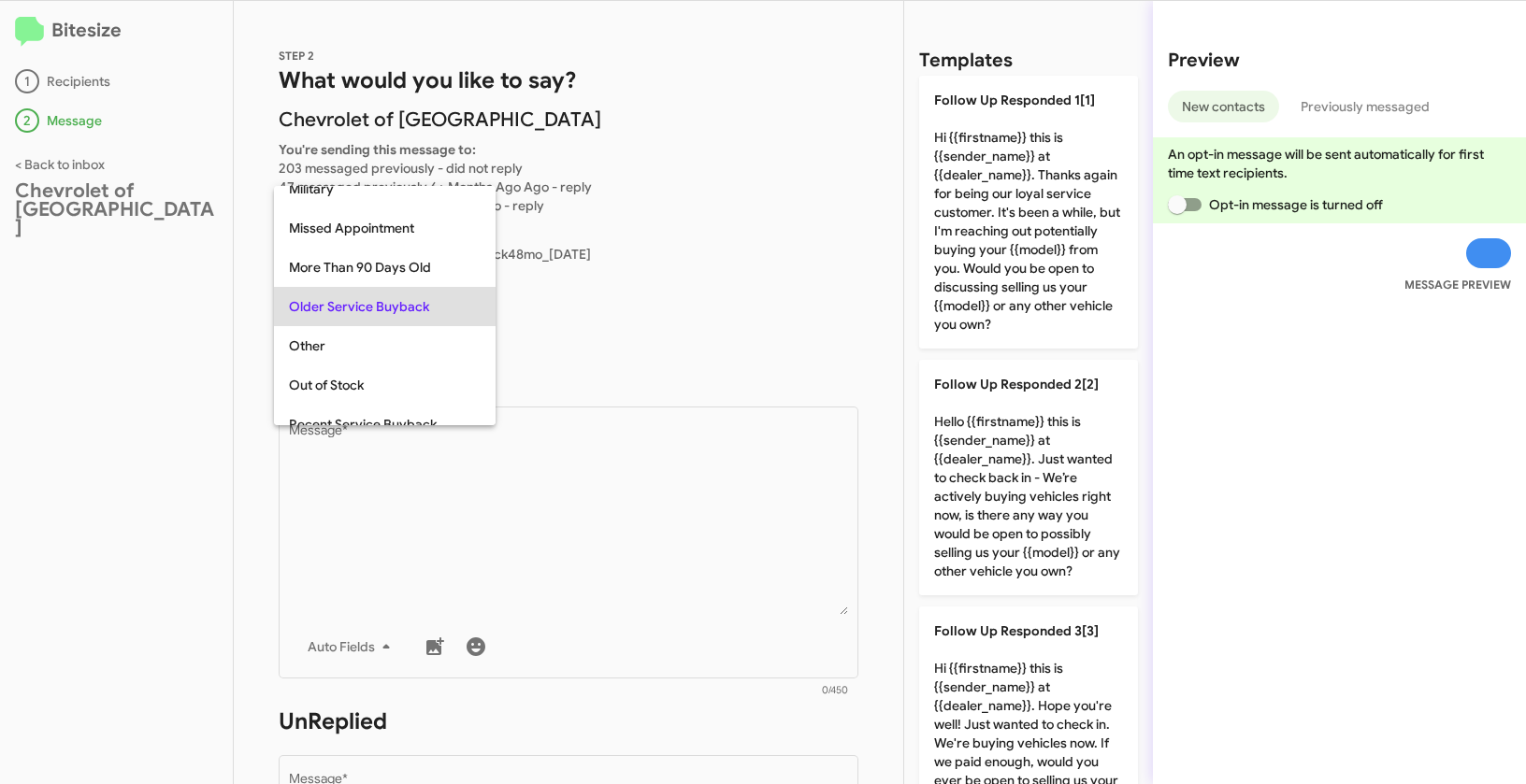
copy span "Older Service Buyback"
click at [613, 557] on div at bounding box center [763, 392] width 1526 height 784
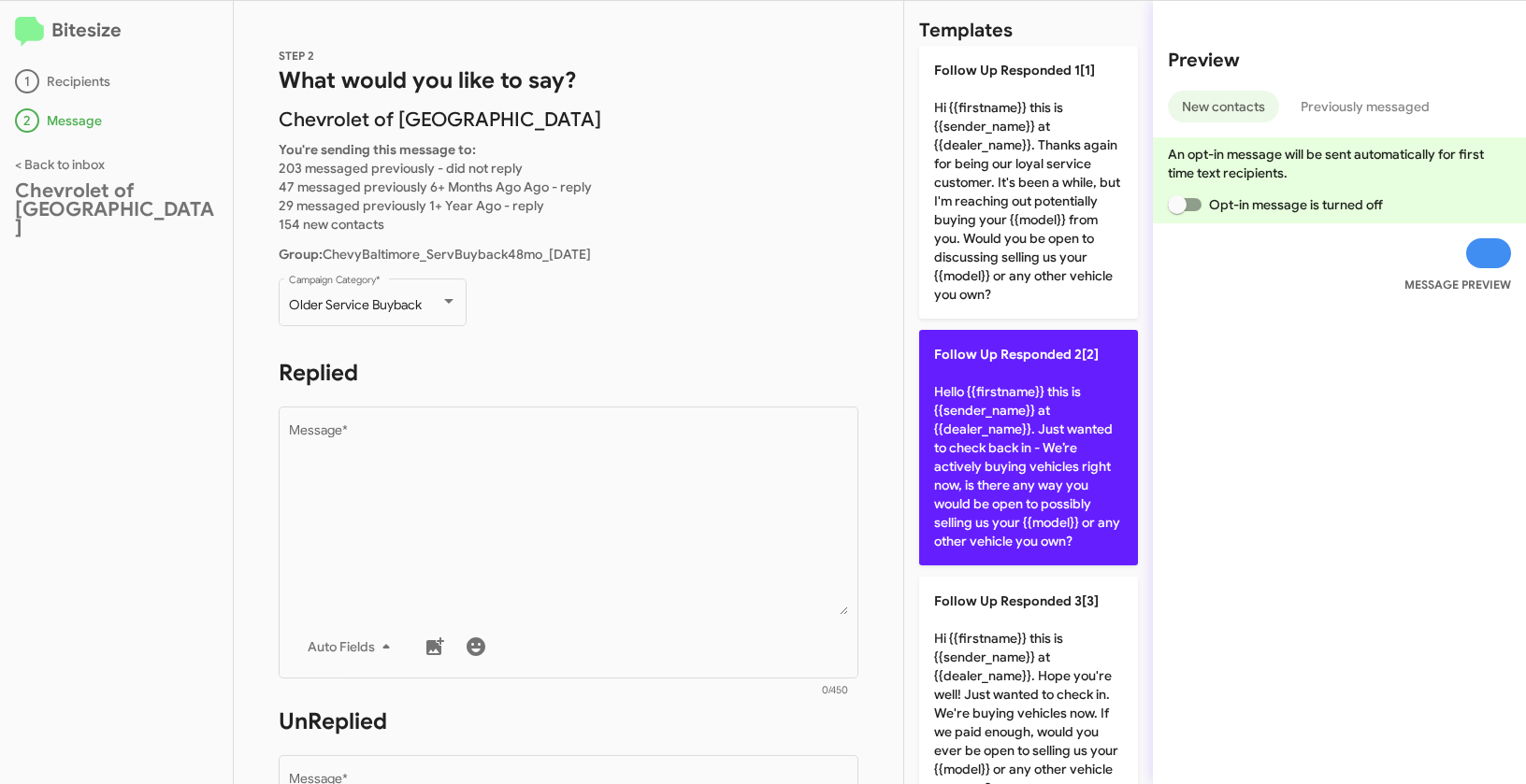
scroll to position [0, 0]
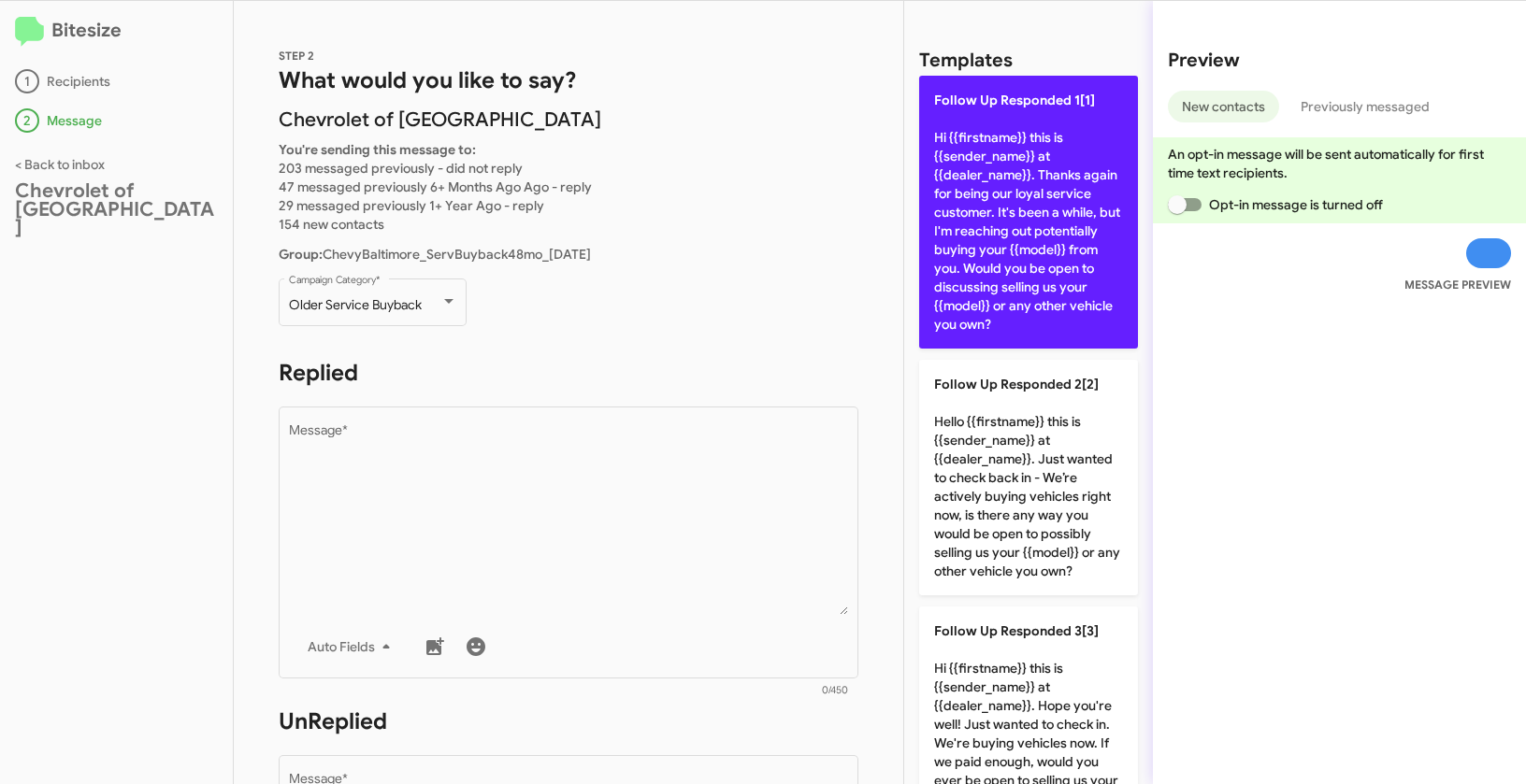
click at [977, 122] on p "Follow Up Responded 1[1] Hi {{firstname}} this is {{sender_name}} at {{dealer_n…" at bounding box center [1028, 212] width 219 height 273
type textarea "Hi {{firstname}} this is {{sender_name}} at {{dealer_name}}. Thanks again for b…"
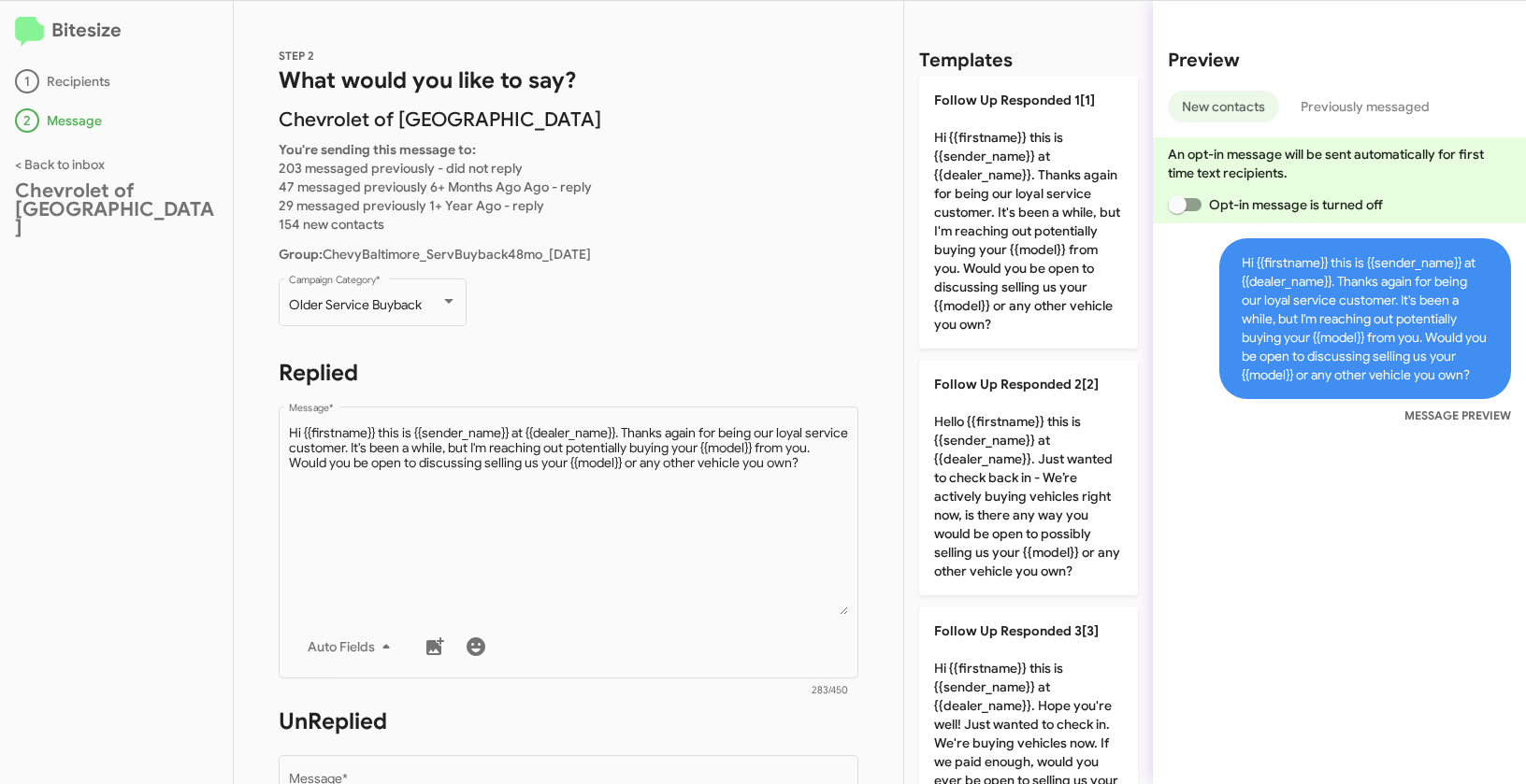
scroll to position [333, 0]
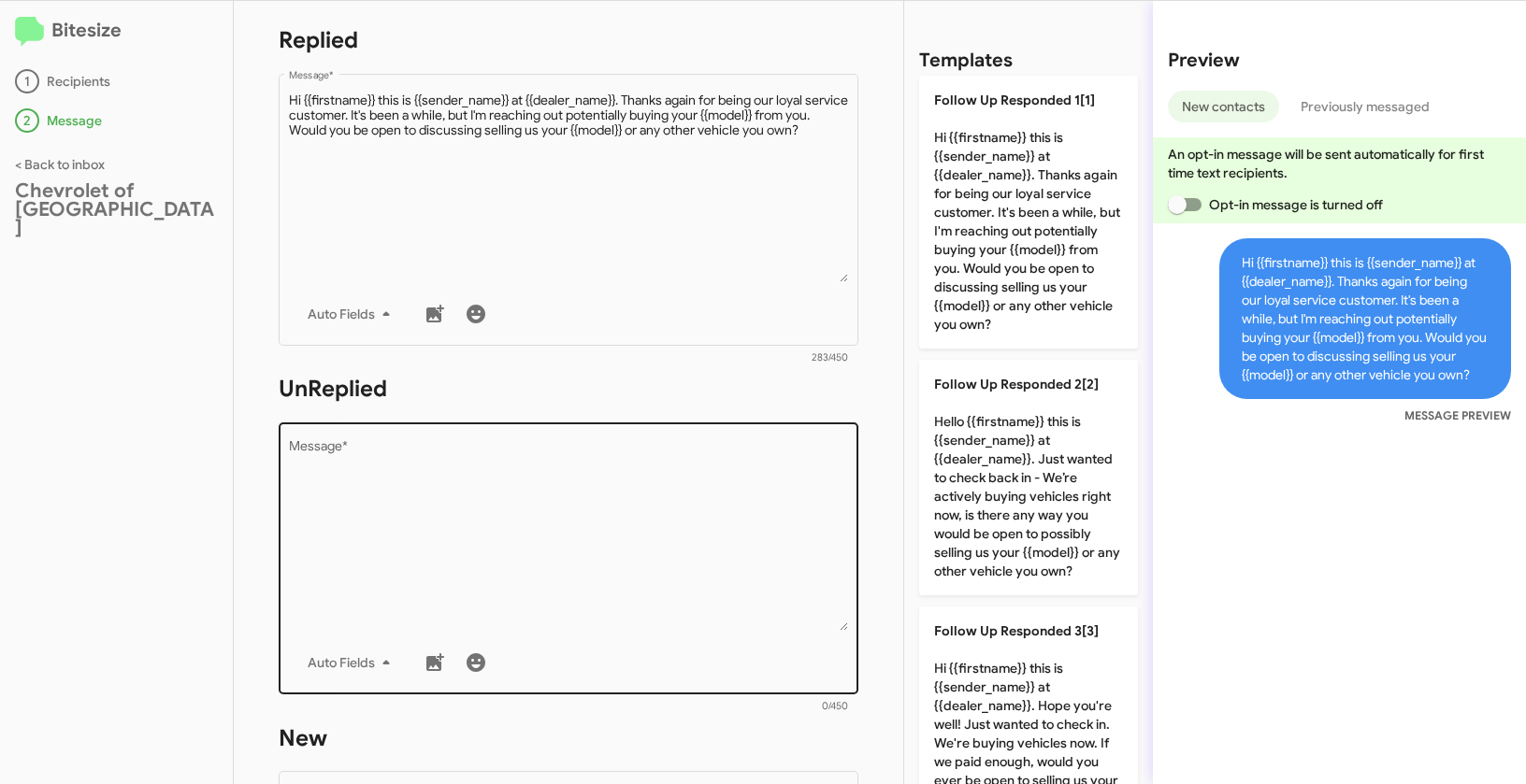
click at [627, 546] on textarea "Message *" at bounding box center [568, 535] width 560 height 190
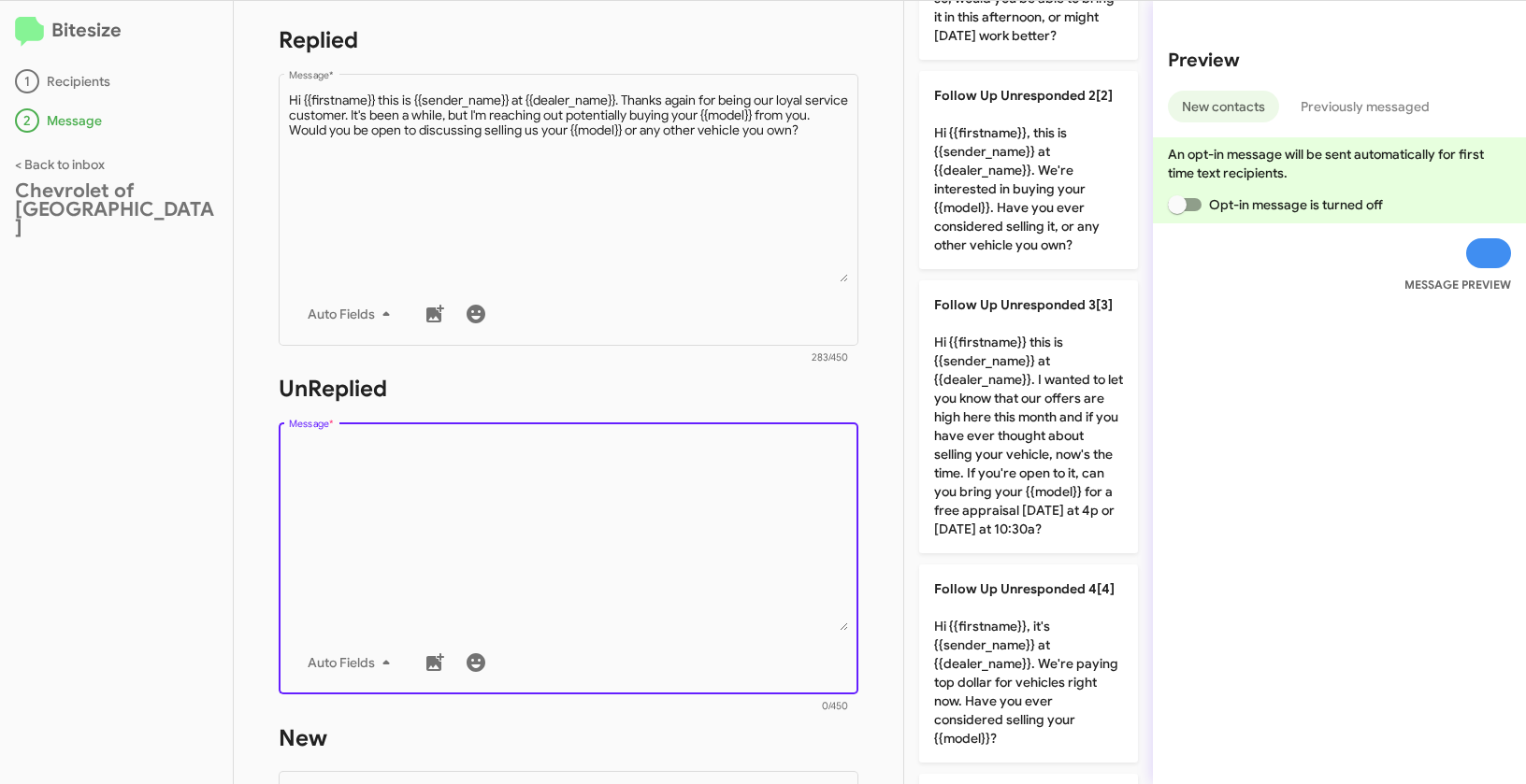
scroll to position [0, 0]
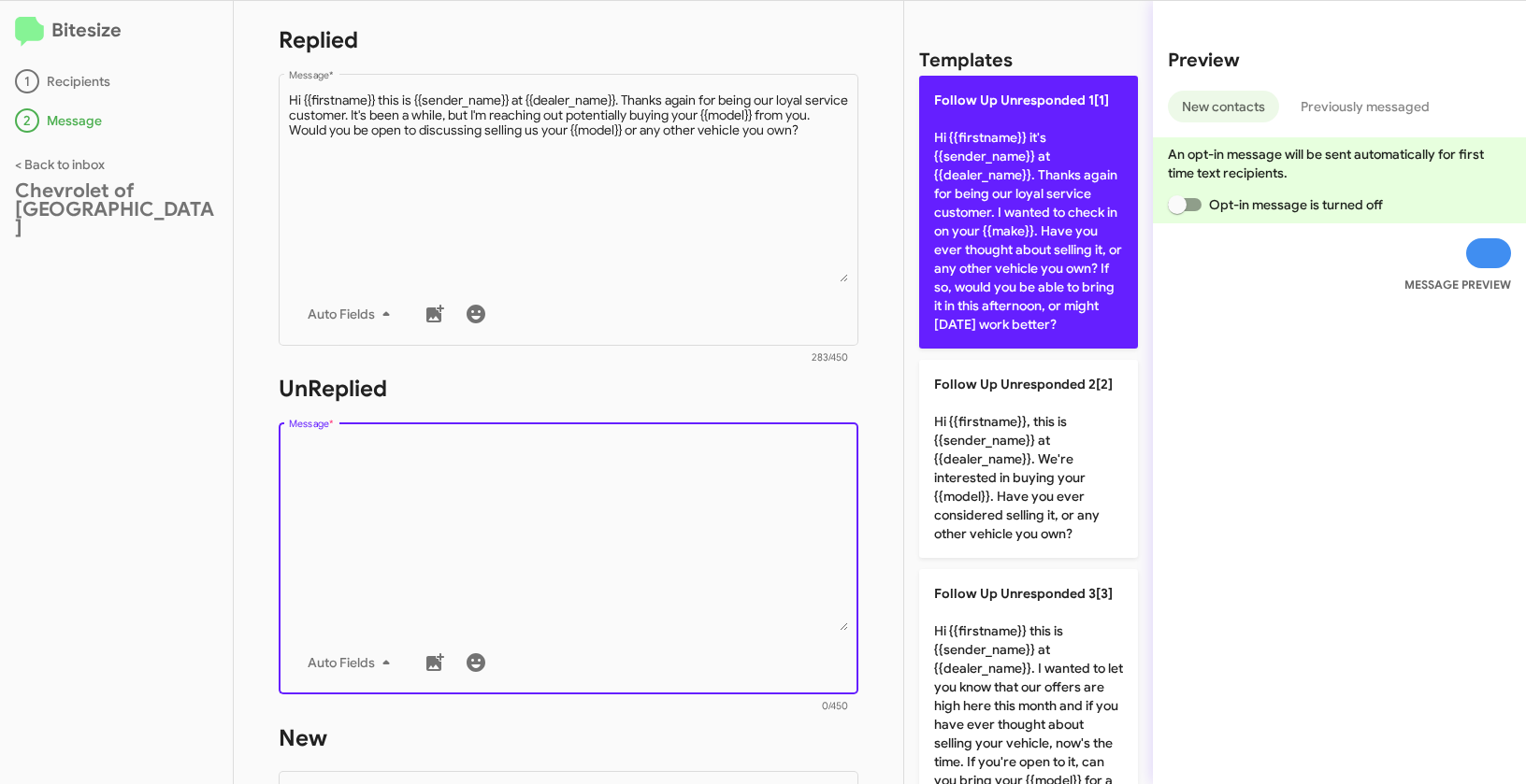
click at [935, 262] on p "Follow Up Unresponded 1[1] Hi {{firstname}} it's {{sender_name}} at {{dealer_na…" at bounding box center [1028, 212] width 219 height 273
type textarea "Hi {{firstname}} it's {{sender_name}} at {{dealer_name}}. Thanks again for bein…"
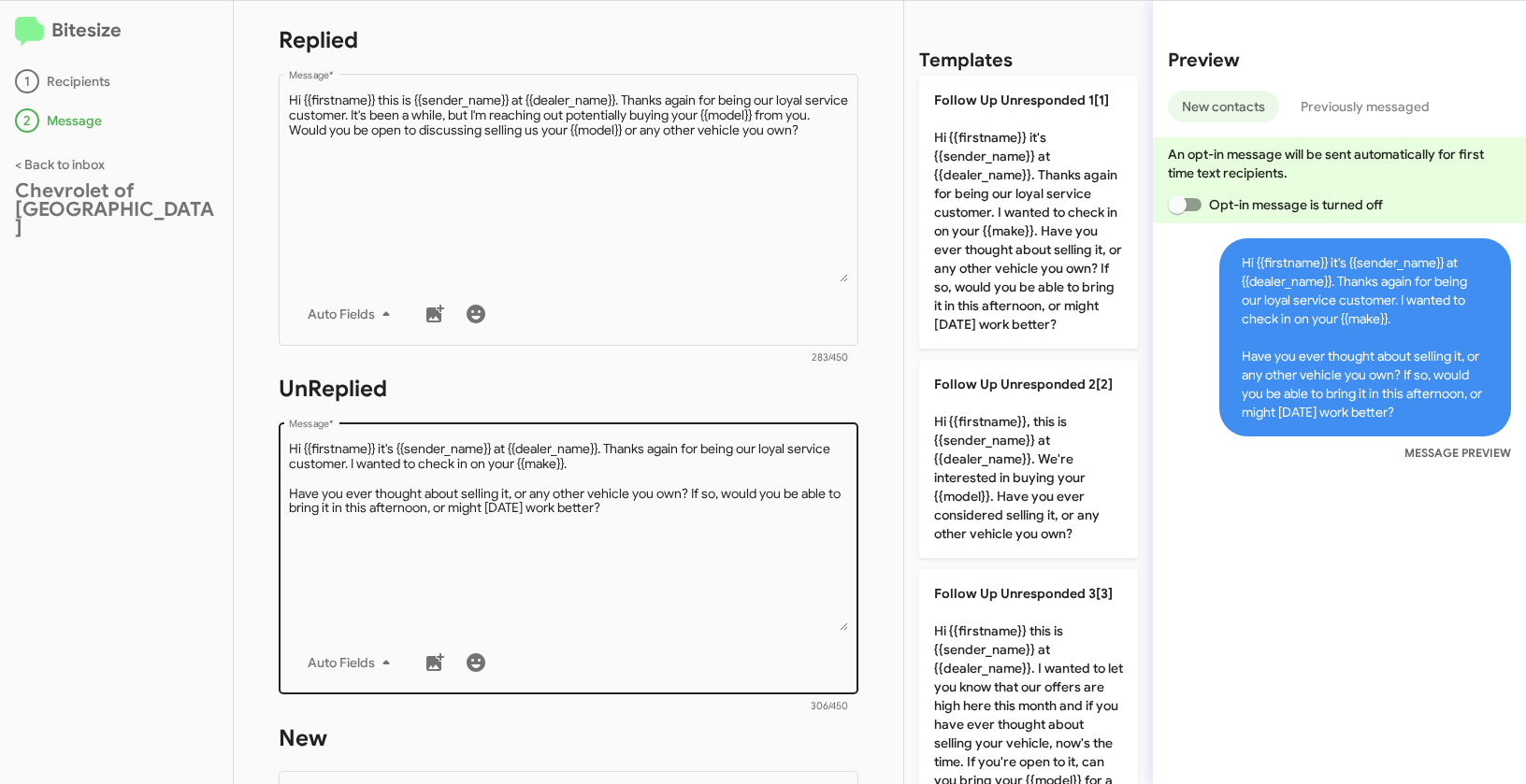
scroll to position [662, 0]
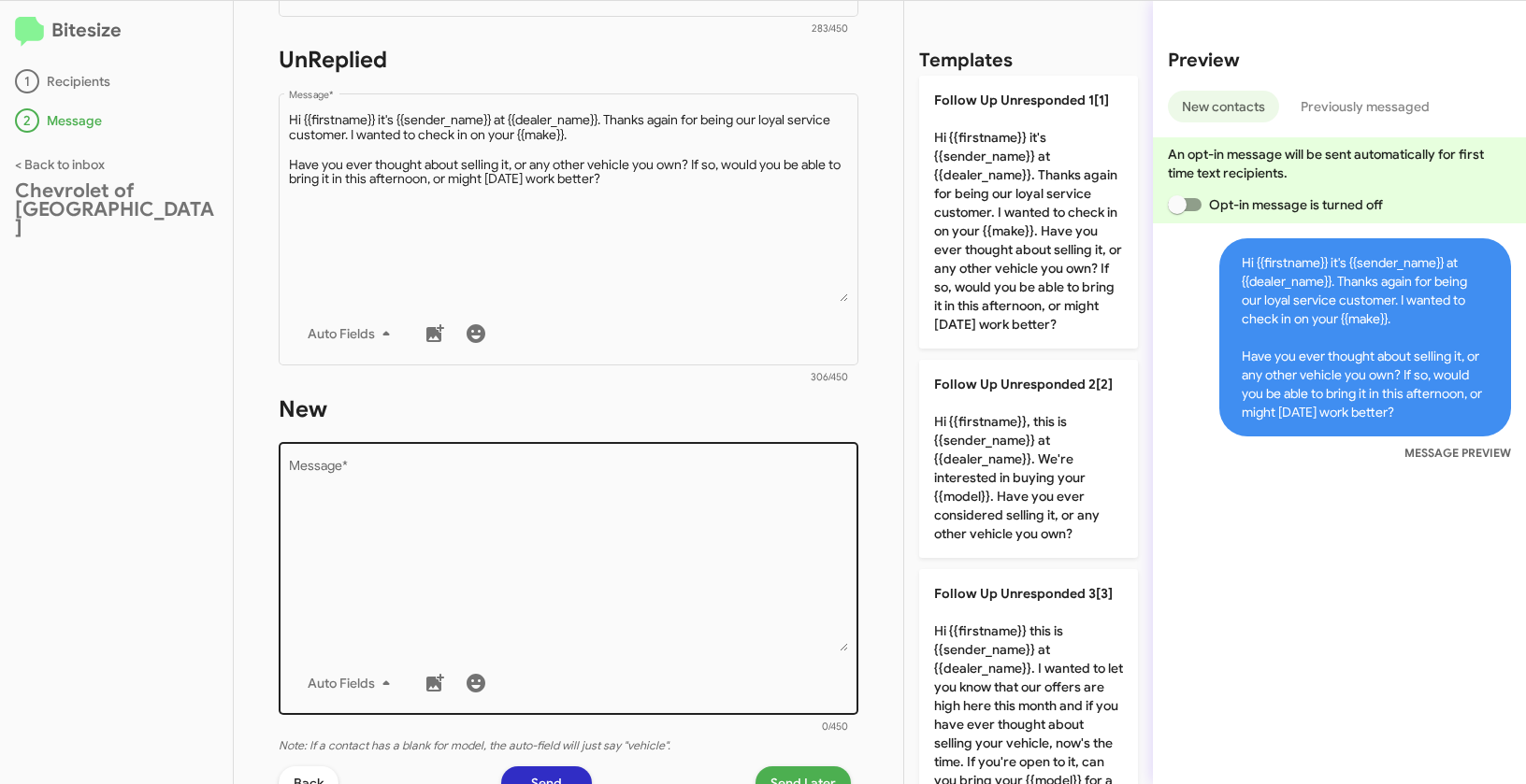
click at [610, 611] on textarea "Message *" at bounding box center [568, 555] width 560 height 190
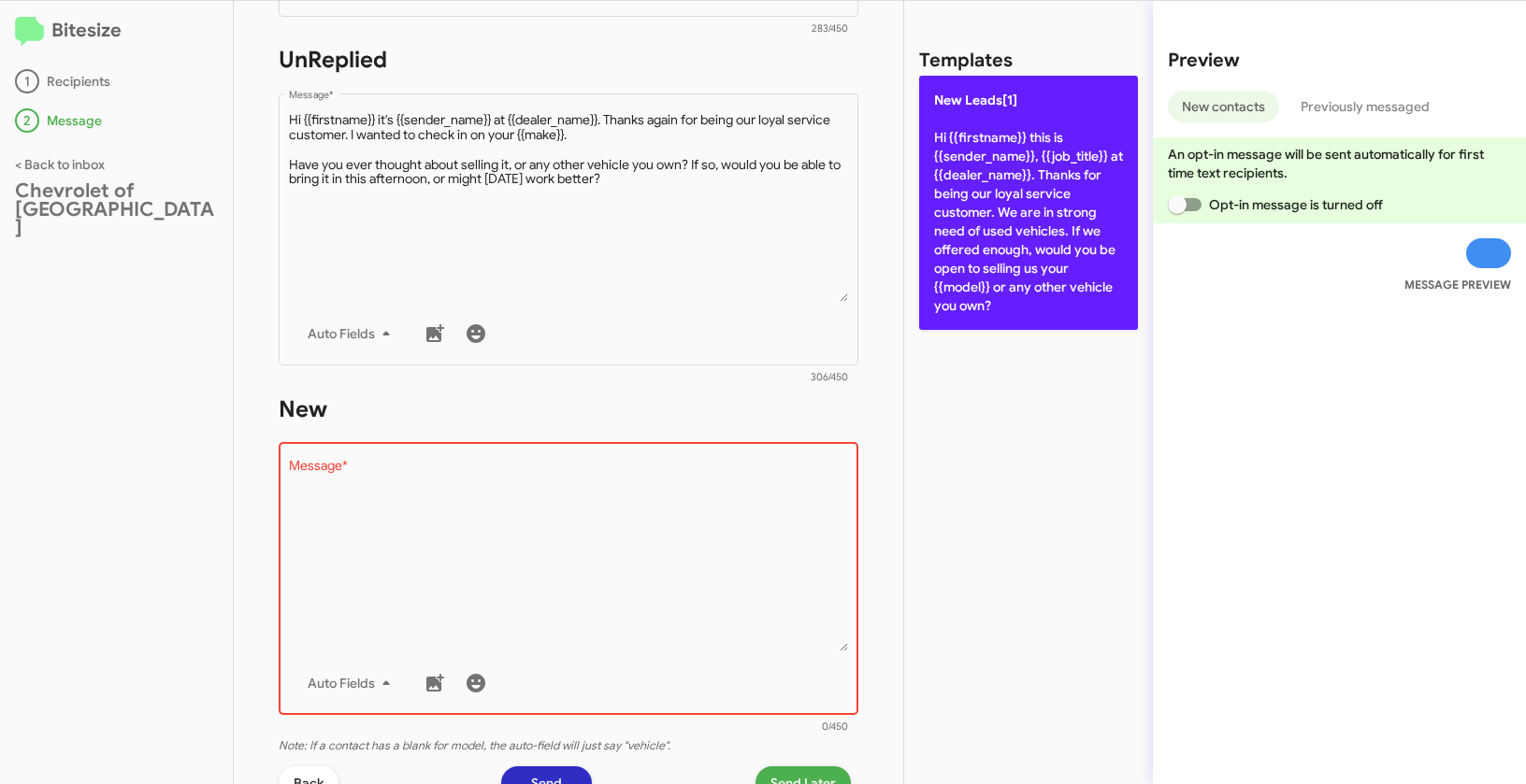
click at [991, 158] on p "New Leads[1] Hi {{firstname}} this is {{sender_name}}, {{job_title}} at {{deale…" at bounding box center [1028, 203] width 219 height 254
type textarea "Hi {{firstname}} this is {{sender_name}}, {{job_title}} at {{dealer_name}}. Tha…"
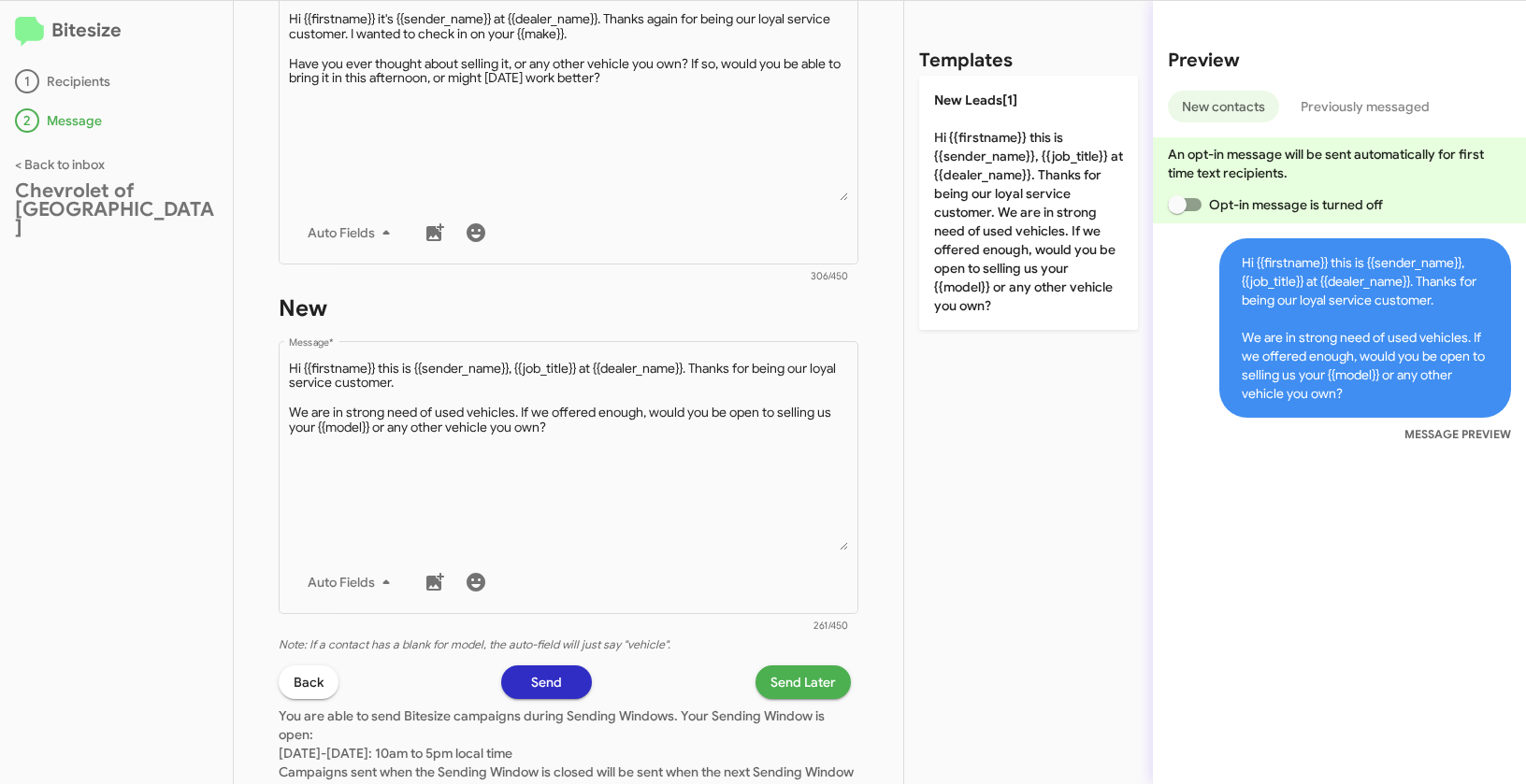
scroll to position [909, 0]
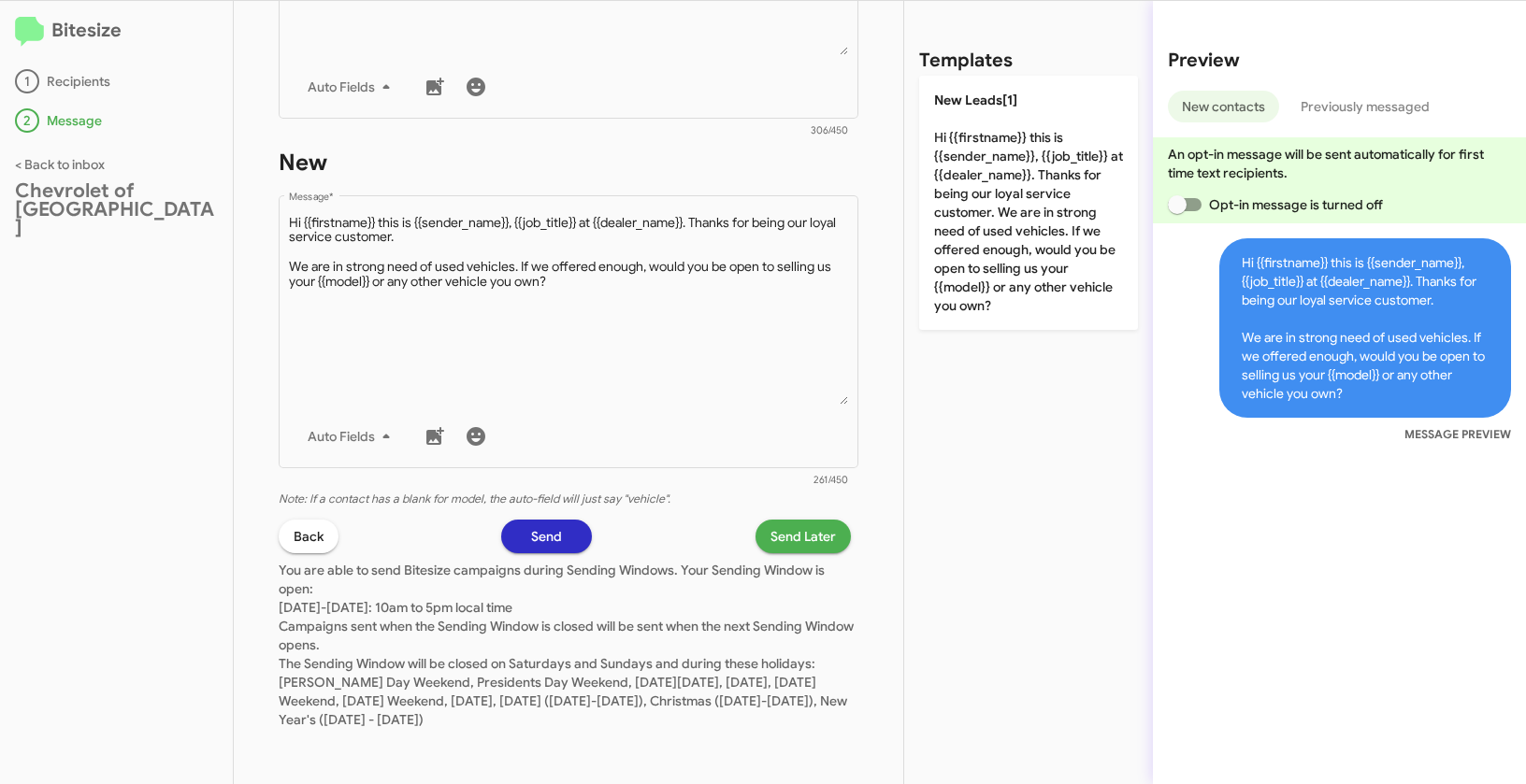
click at [776, 536] on span "Send Later" at bounding box center [803, 536] width 66 height 34
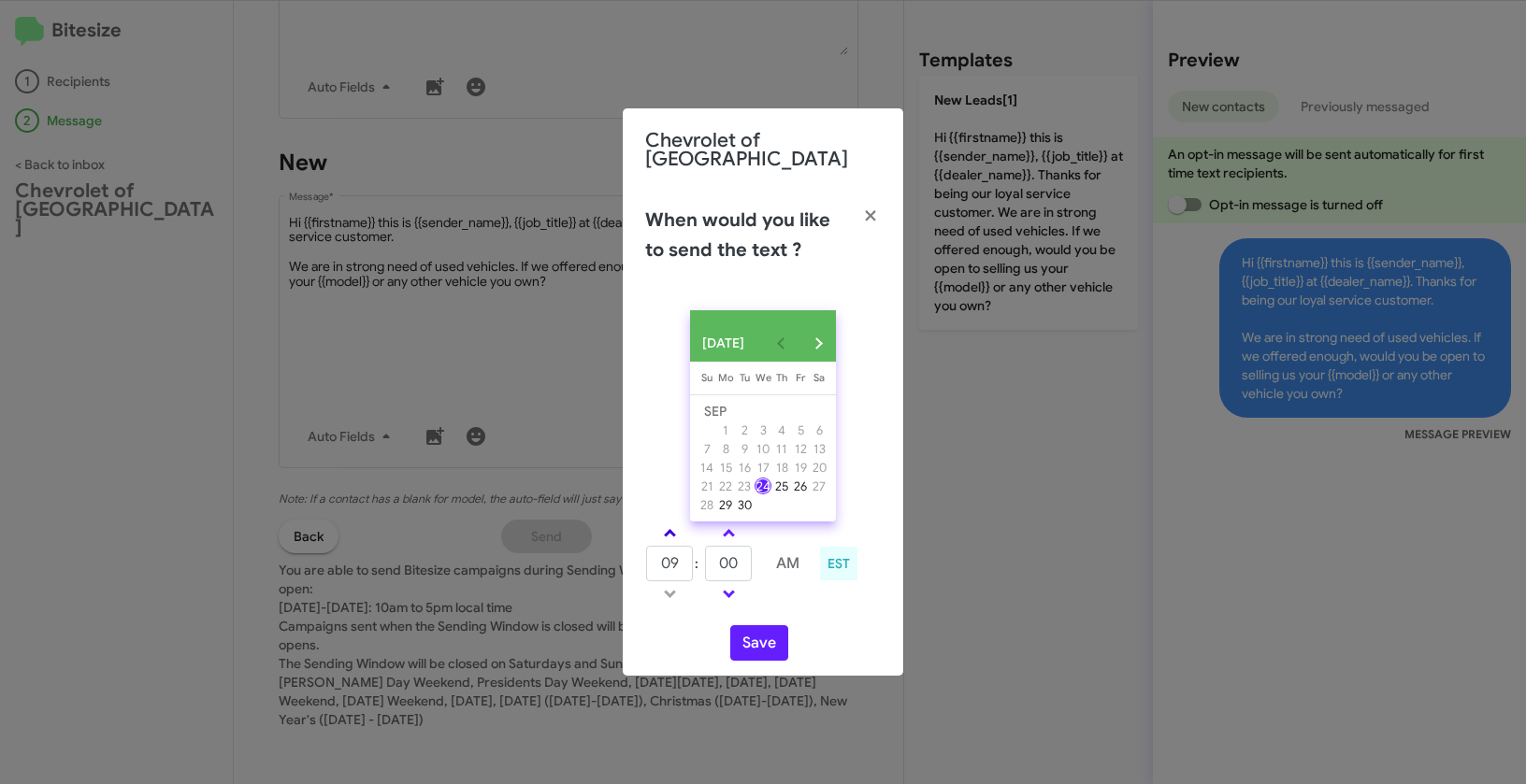
click at [671, 523] on link at bounding box center [670, 533] width 33 height 22
type input "10"
drag, startPoint x: 732, startPoint y: 562, endPoint x: 713, endPoint y: 555, distance: 20.2
click at [713, 555] on input "00" at bounding box center [729, 564] width 47 height 36
type input "25"
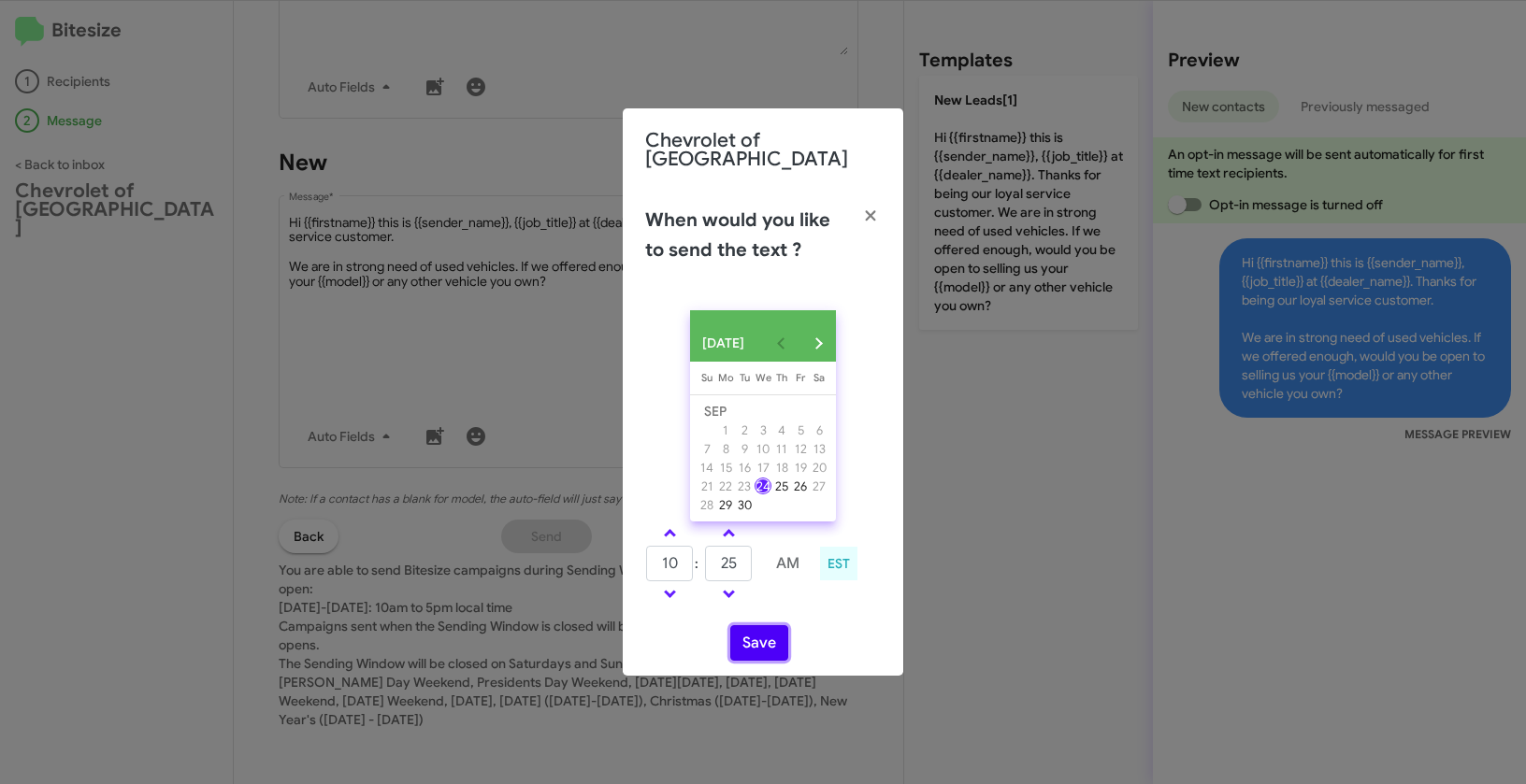
click at [759, 634] on button "Save" at bounding box center [759, 643] width 58 height 36
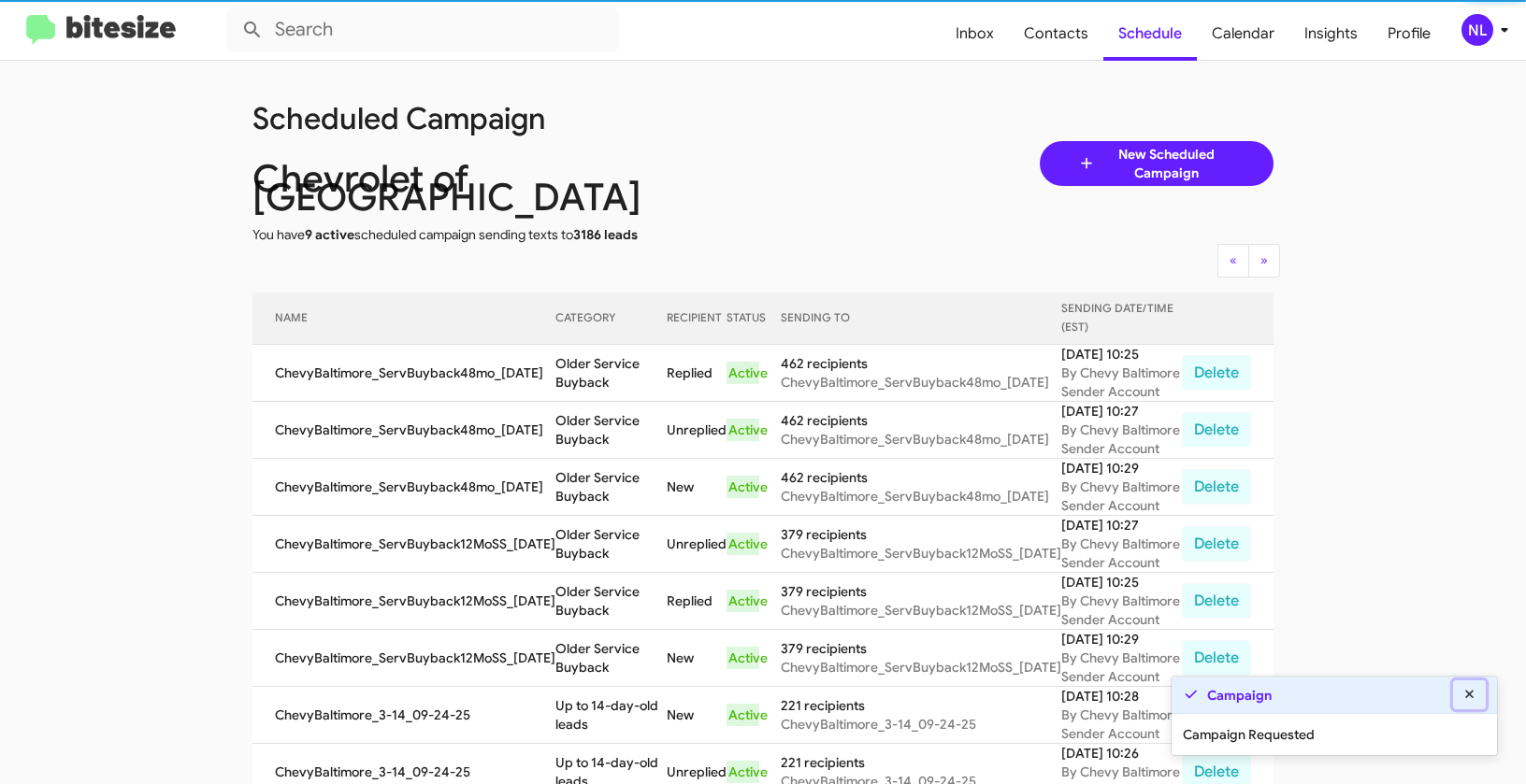
click at [1465, 693] on icon at bounding box center [1470, 695] width 17 height 13
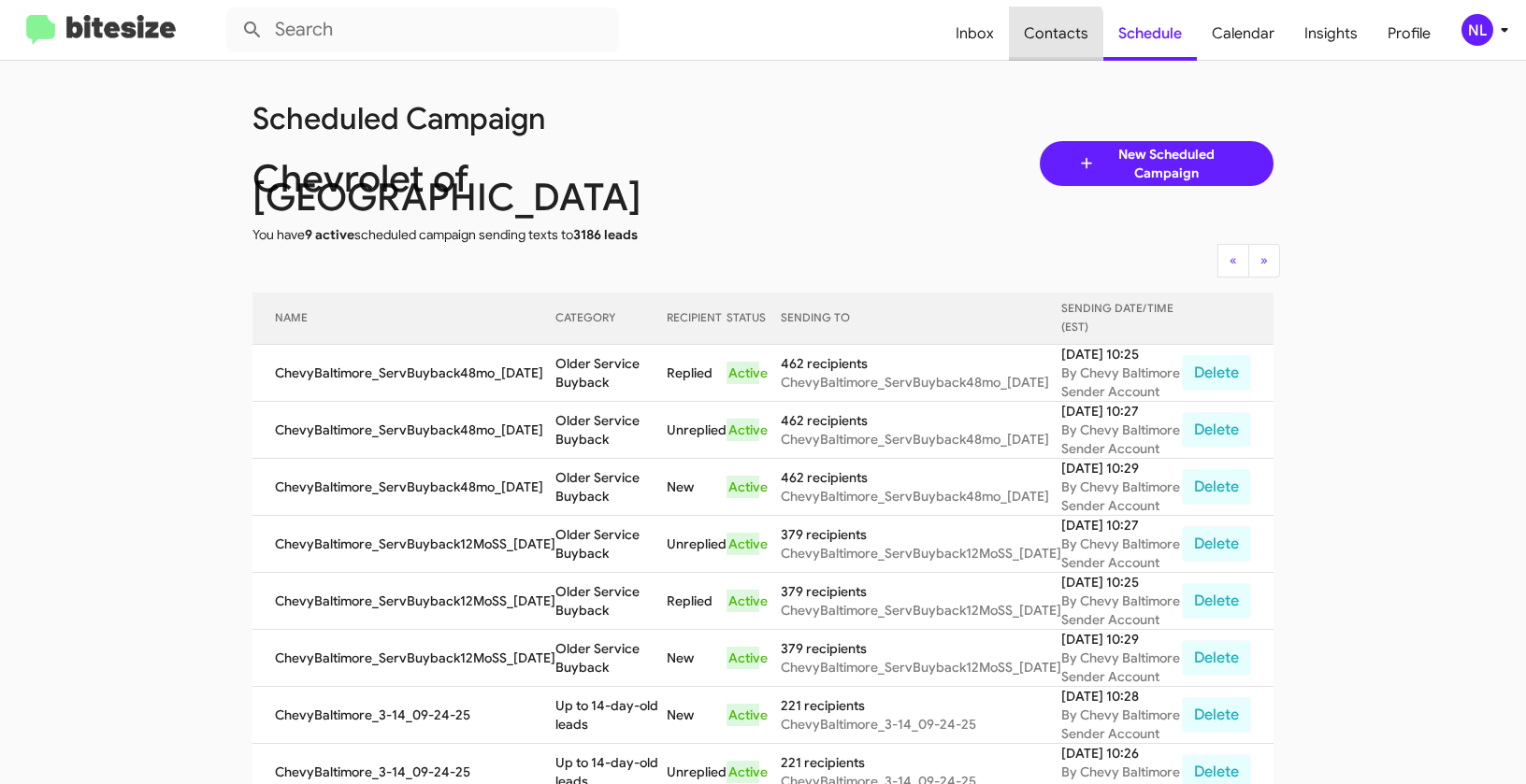
click at [1058, 35] on span "Contacts" at bounding box center [1056, 34] width 95 height 54
type input "in:groups"
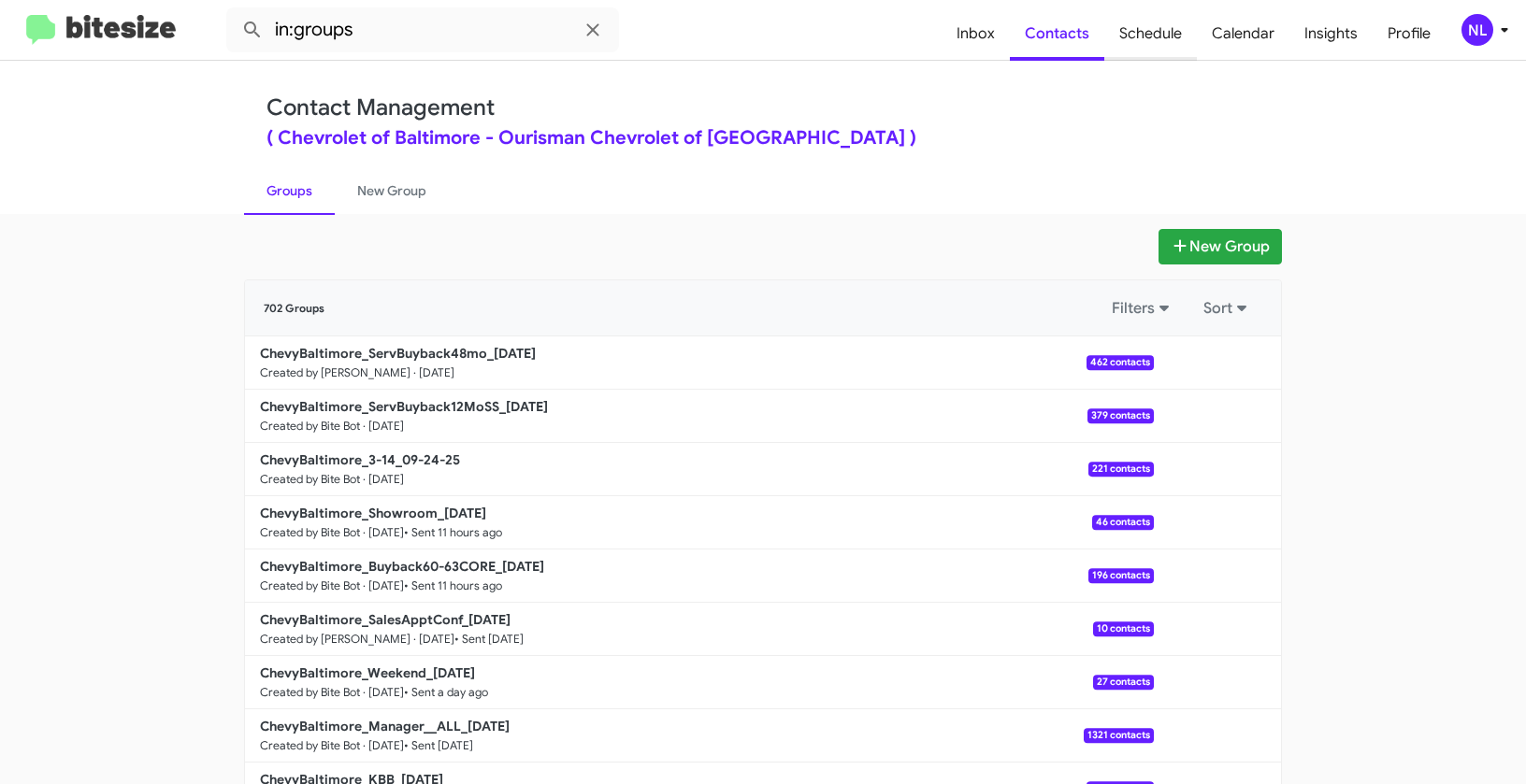
click at [1147, 27] on span "Schedule" at bounding box center [1150, 34] width 93 height 54
